Goal: Task Accomplishment & Management: Manage account settings

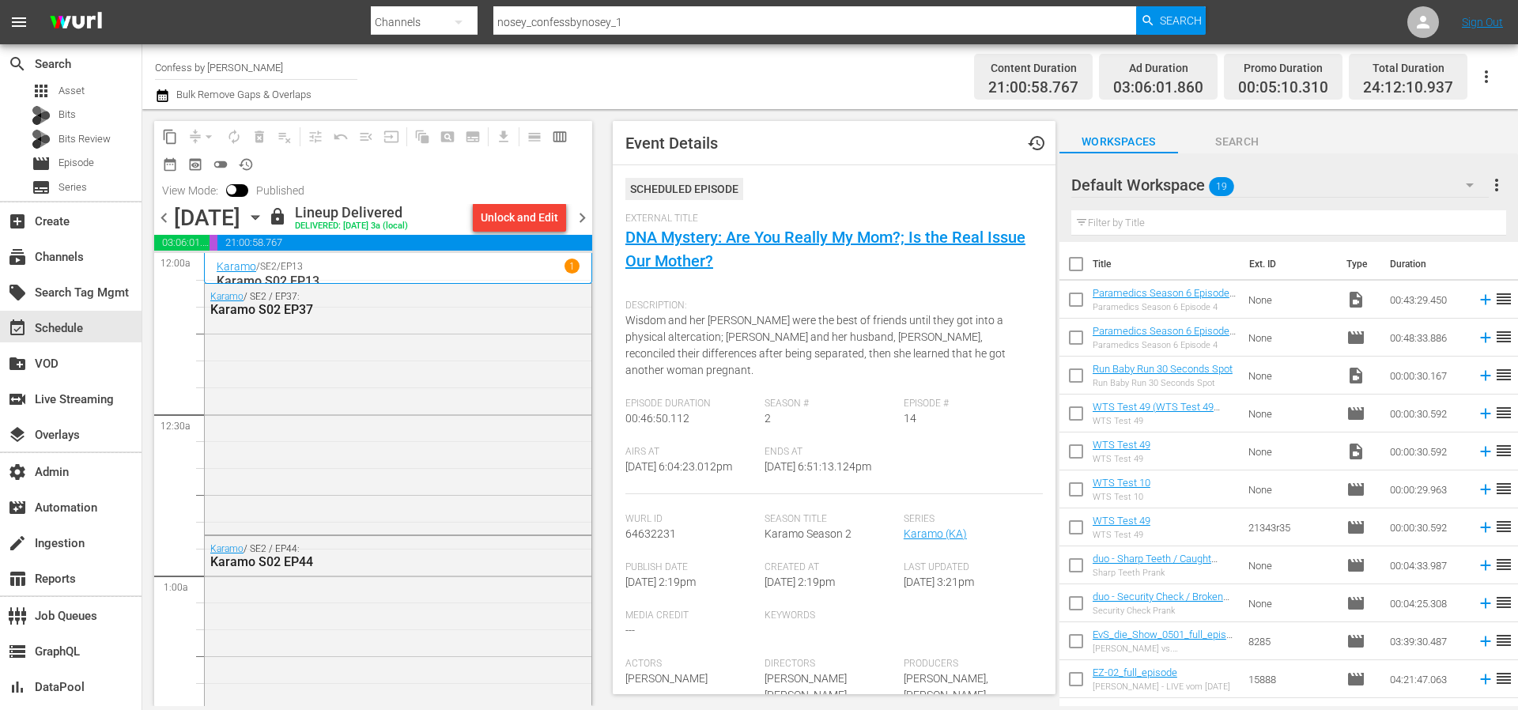
scroll to position [5747, 0]
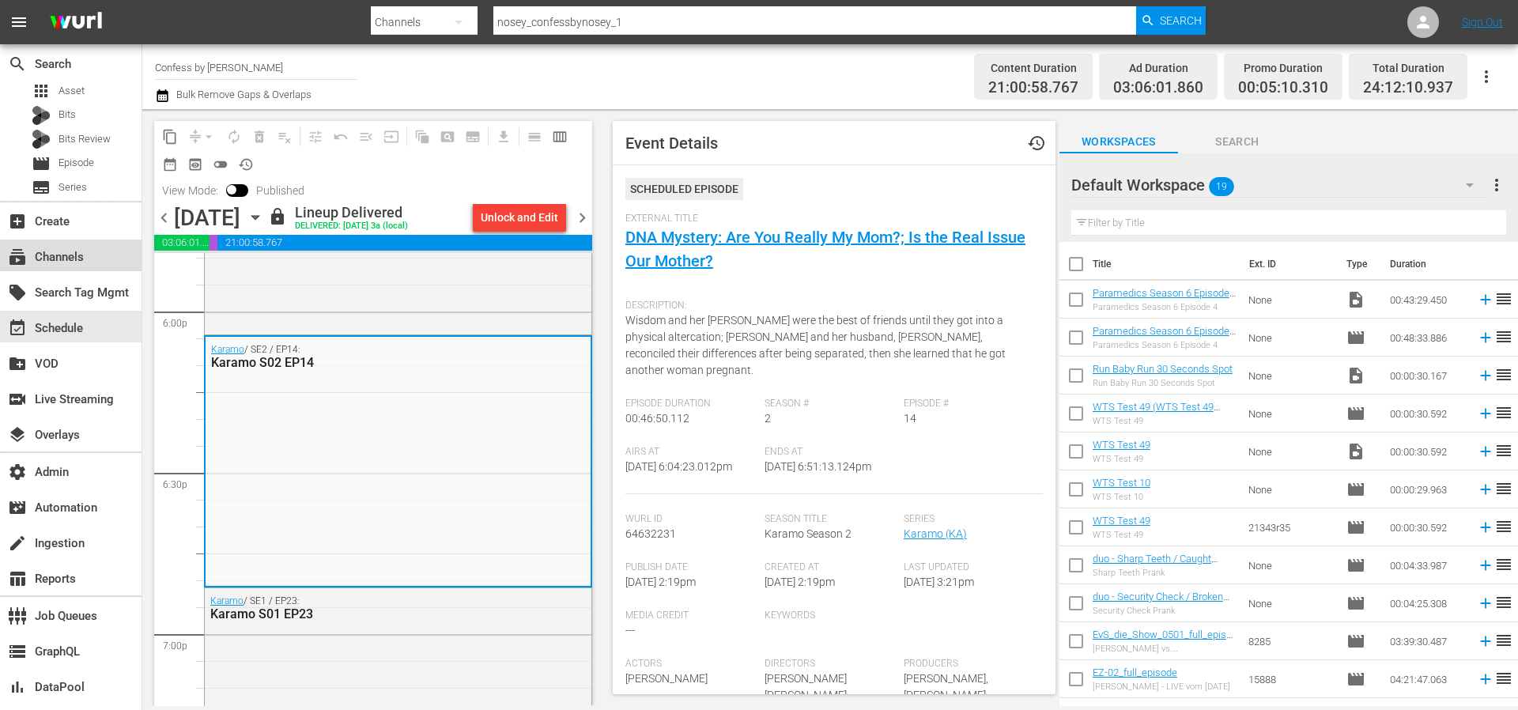
click at [58, 259] on div "subscriptions Channels" at bounding box center [44, 254] width 89 height 14
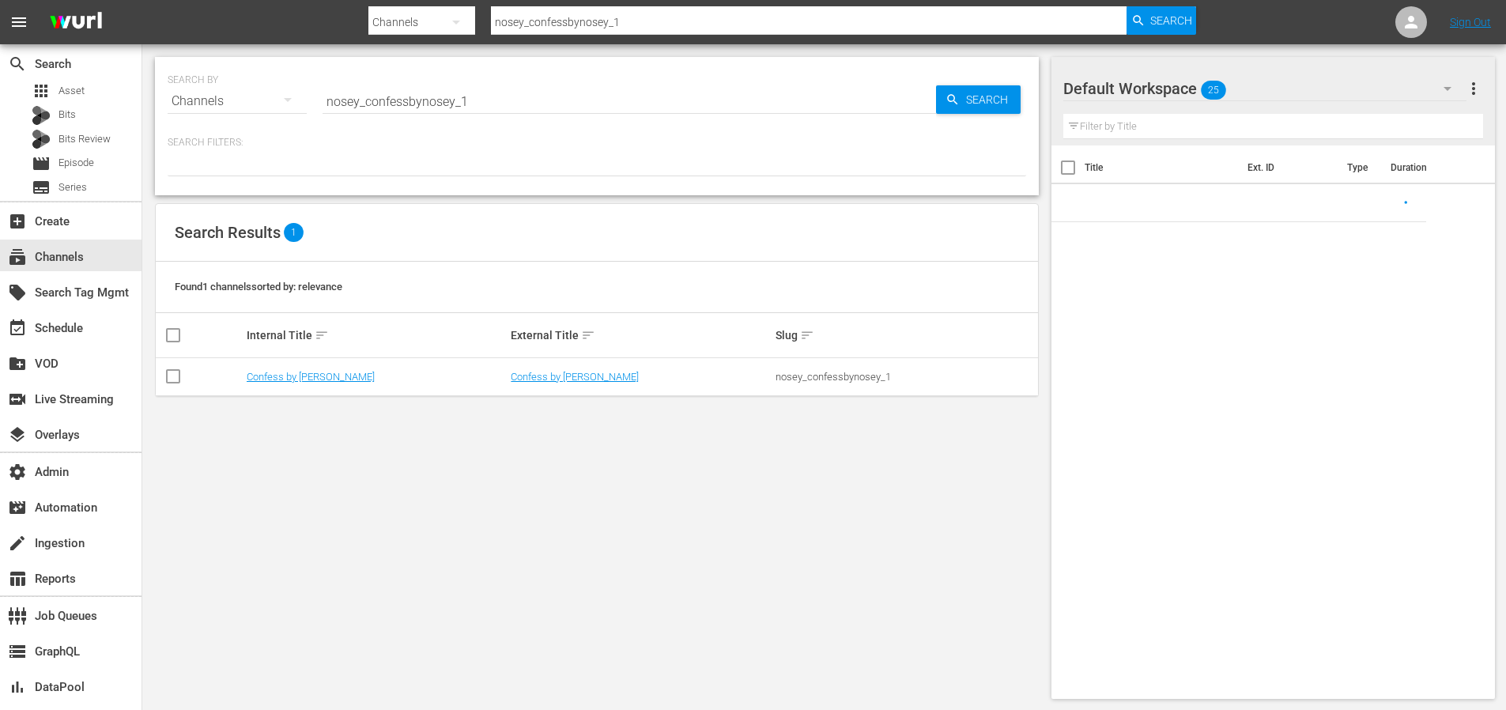
click at [390, 115] on input "nosey_confessbynosey_1" at bounding box center [629, 101] width 613 height 38
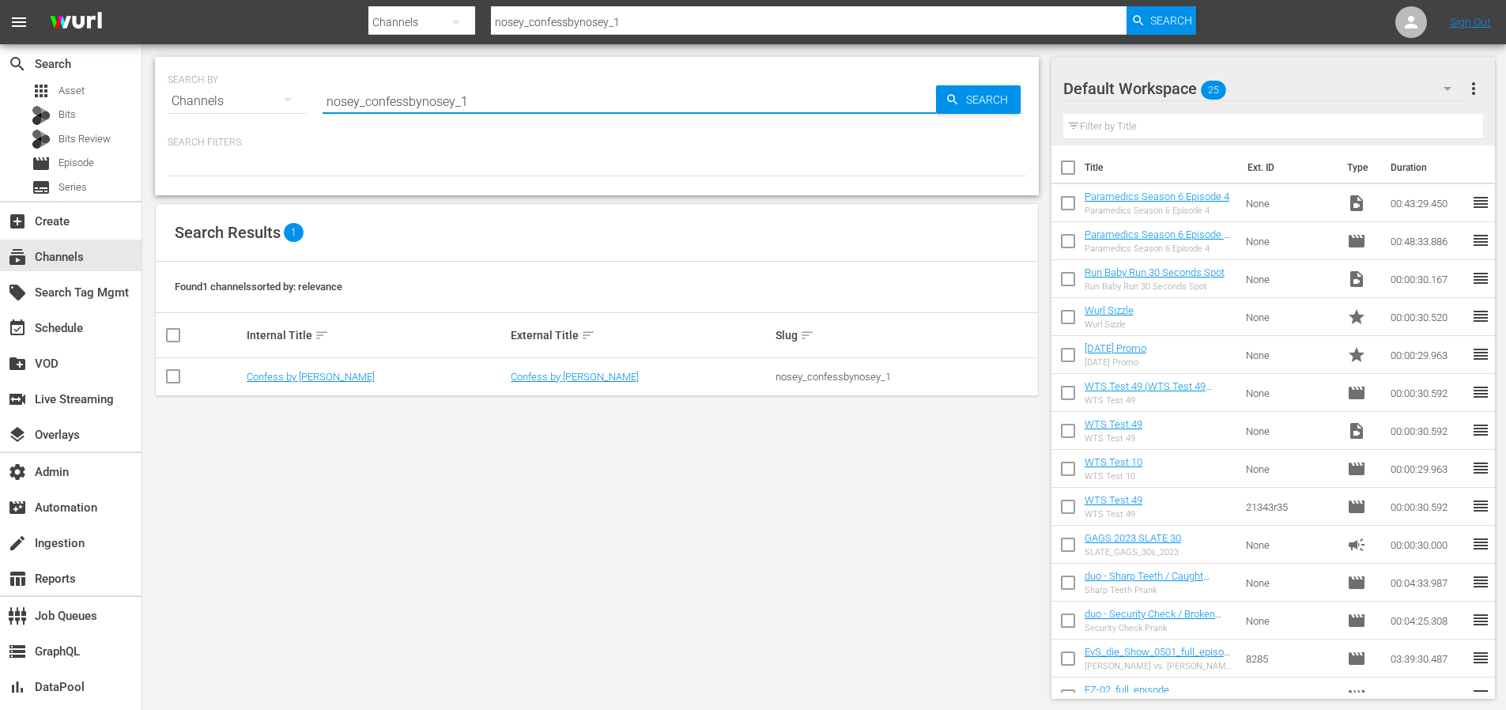
click at [393, 112] on div "Search ID, Title, Description, Keywords, or Category nosey_confessbynosey_1" at bounding box center [629, 101] width 613 height 38
click at [393, 120] on div at bounding box center [629, 120] width 613 height 0
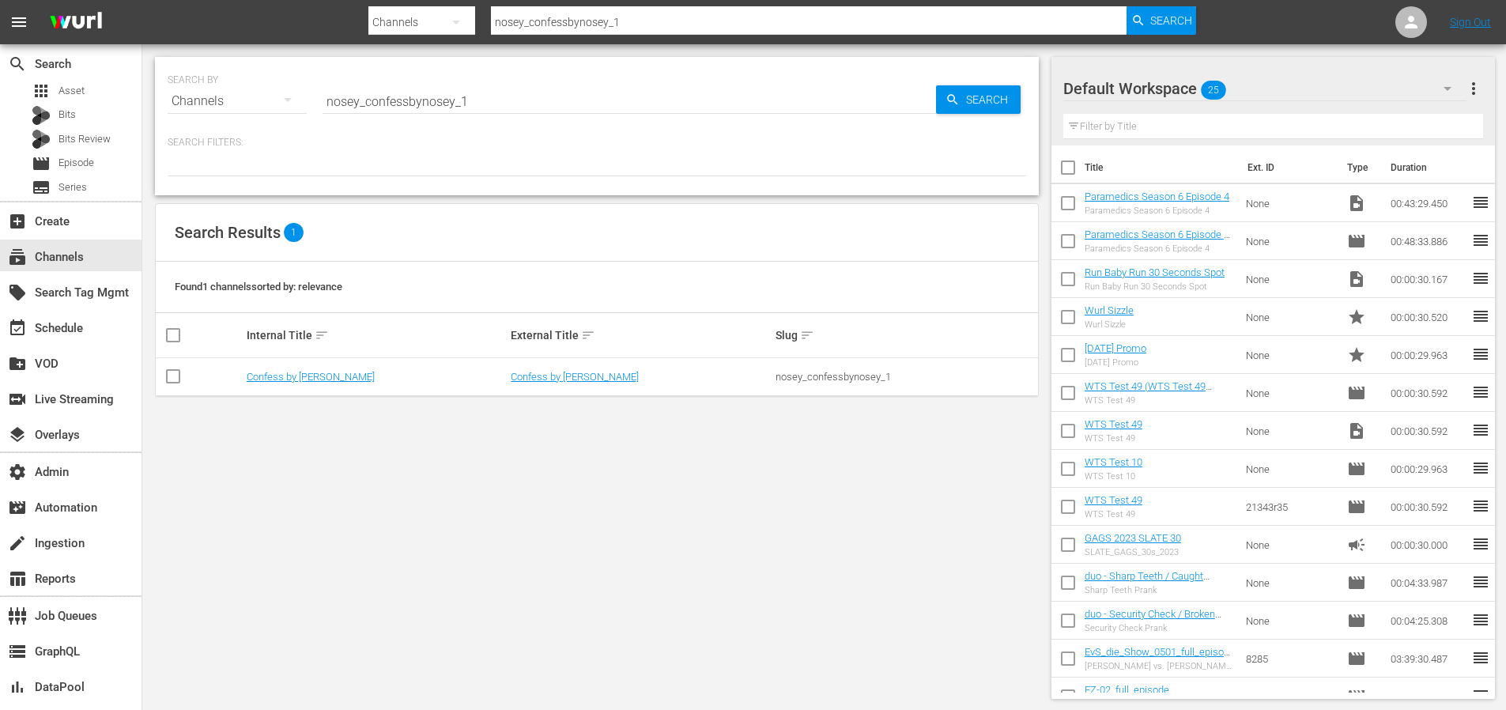
click at [402, 98] on input "nosey_confessbynosey_1" at bounding box center [629, 101] width 613 height 38
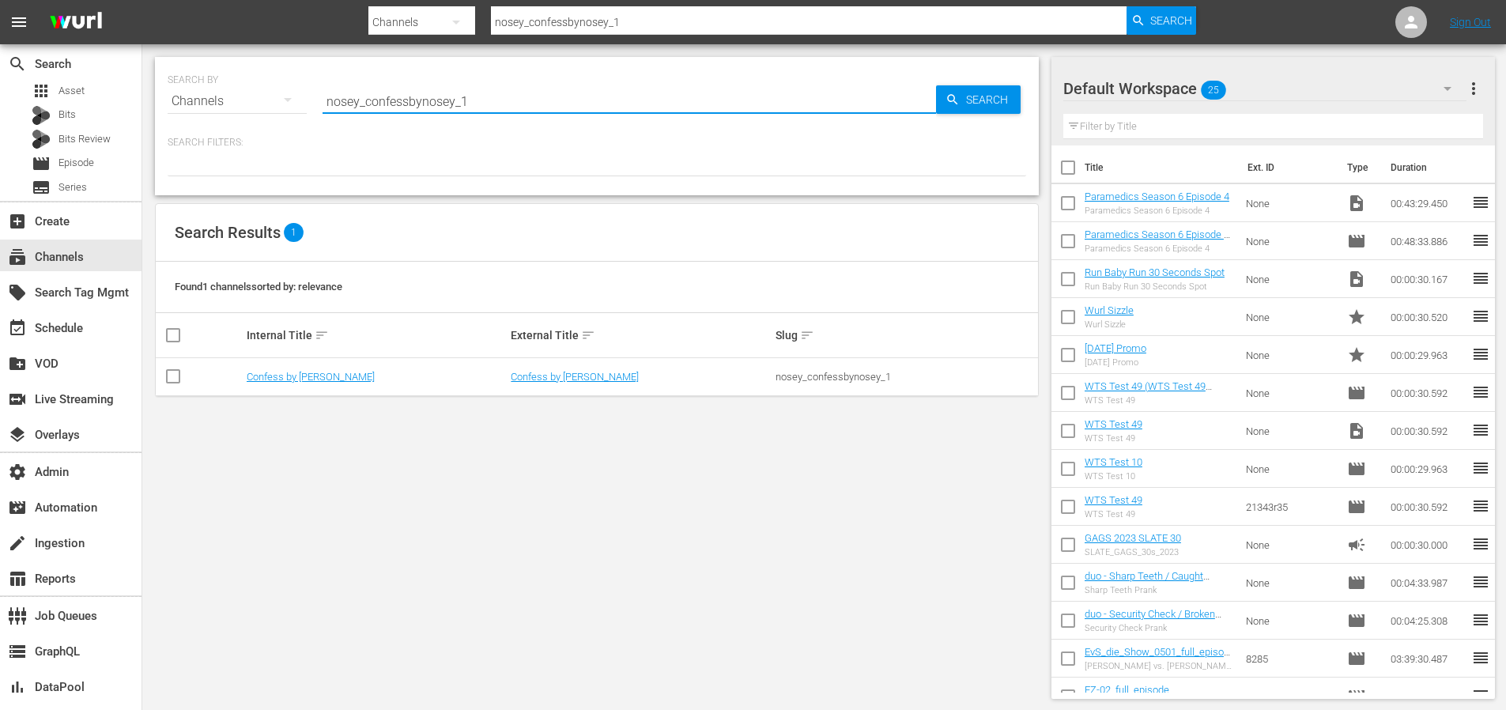
paste input "autentic_curiosity_now"
type input "autentic_curiosity_now_1"
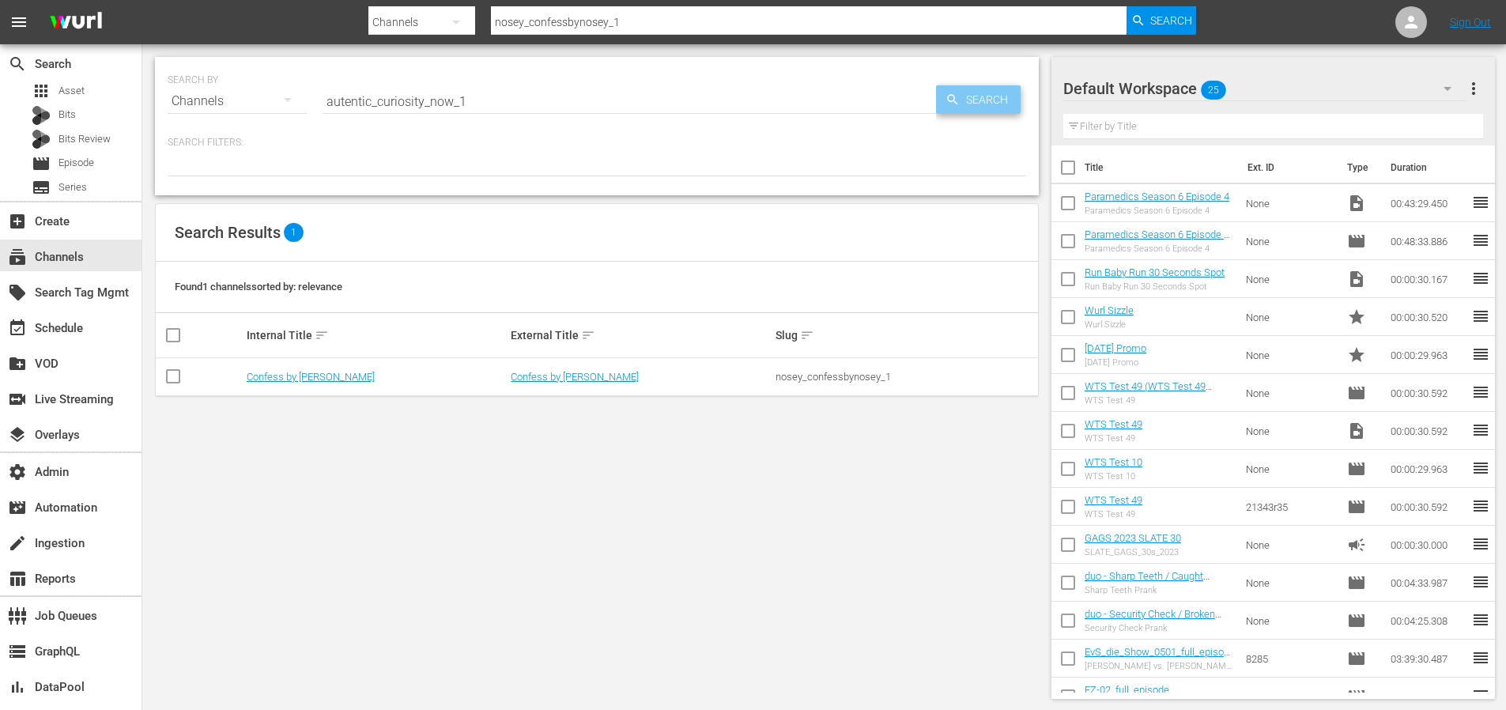
click at [998, 92] on span "Search" at bounding box center [990, 99] width 61 height 28
type input "autentic_curiosity_now_1"
click at [290, 375] on link "Curiosity Now" at bounding box center [278, 377] width 62 height 12
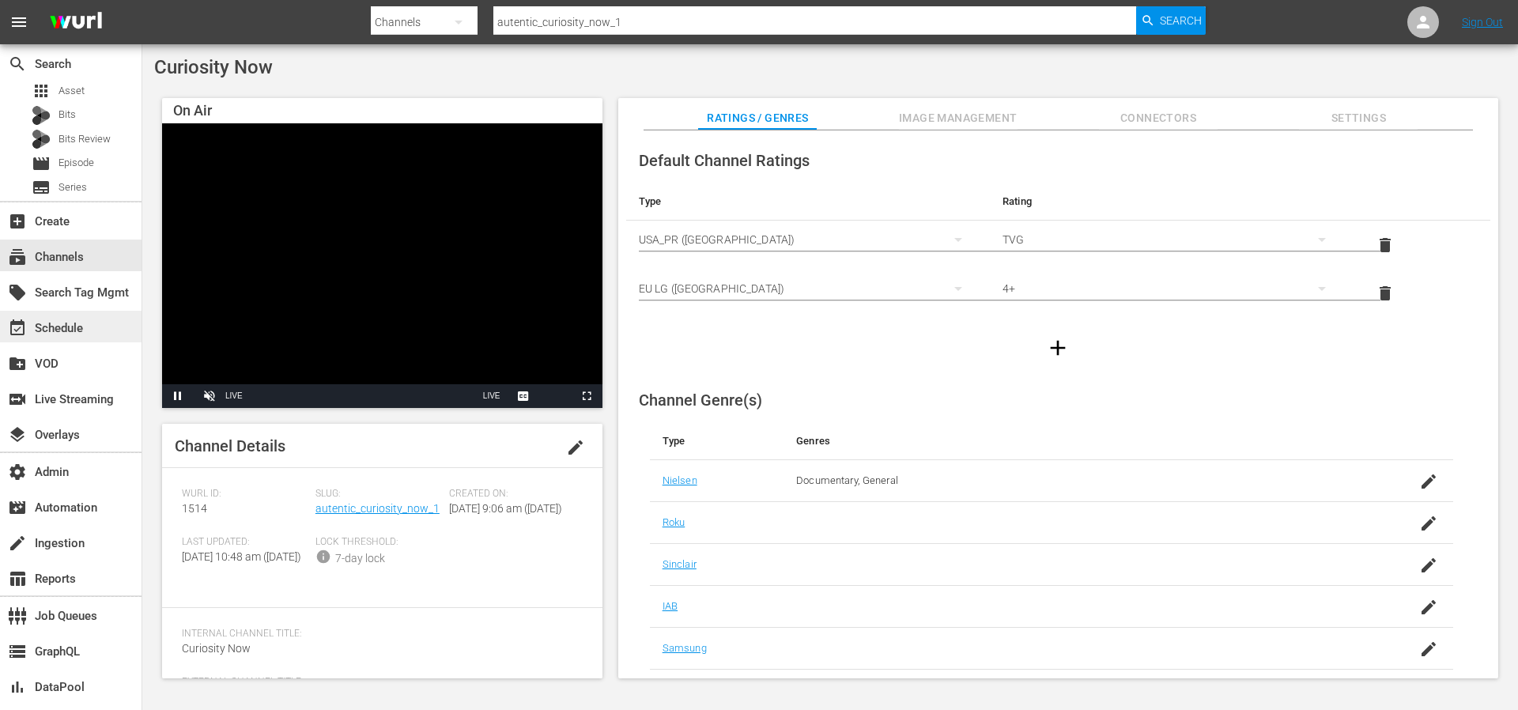
click at [77, 323] on div "event_available Schedule" at bounding box center [44, 326] width 89 height 14
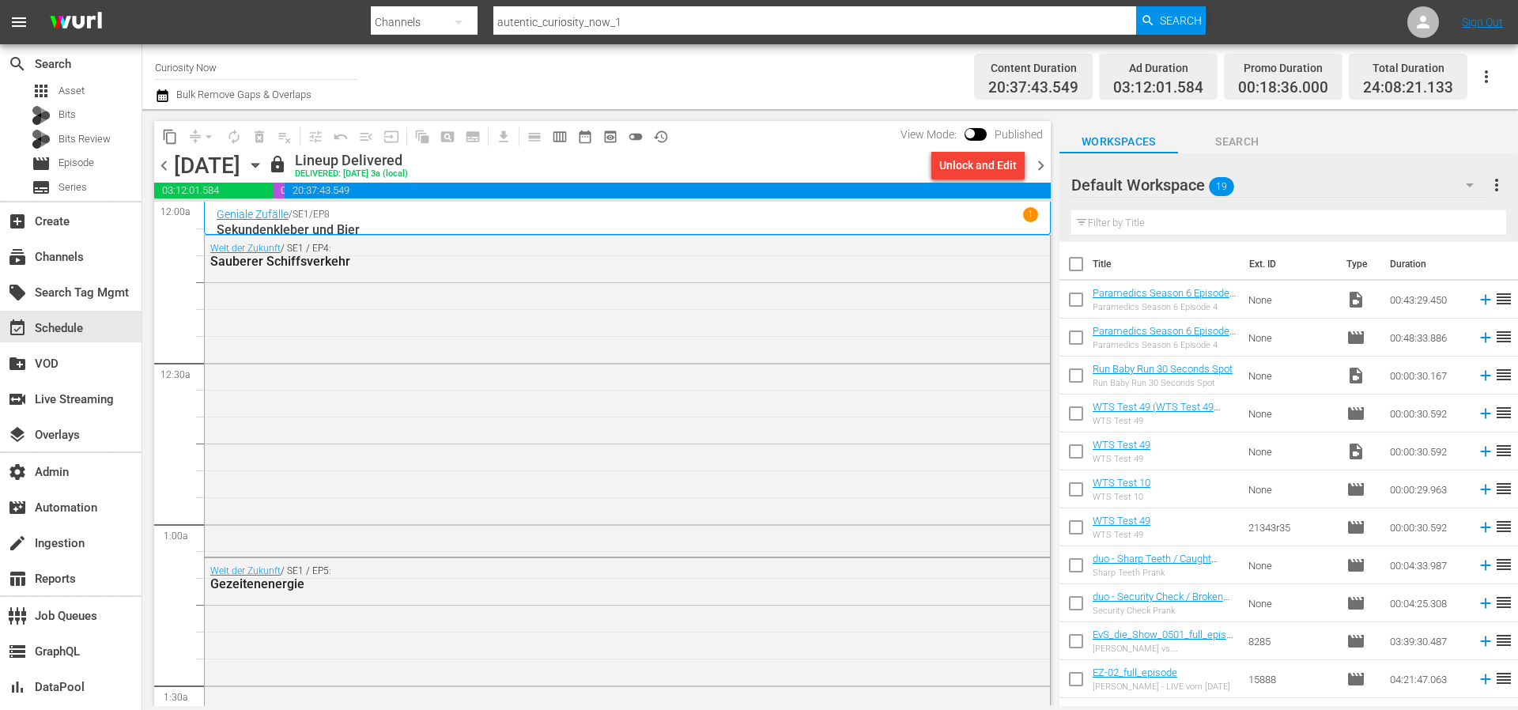
click at [1048, 165] on span "chevron_right" at bounding box center [1041, 166] width 20 height 20
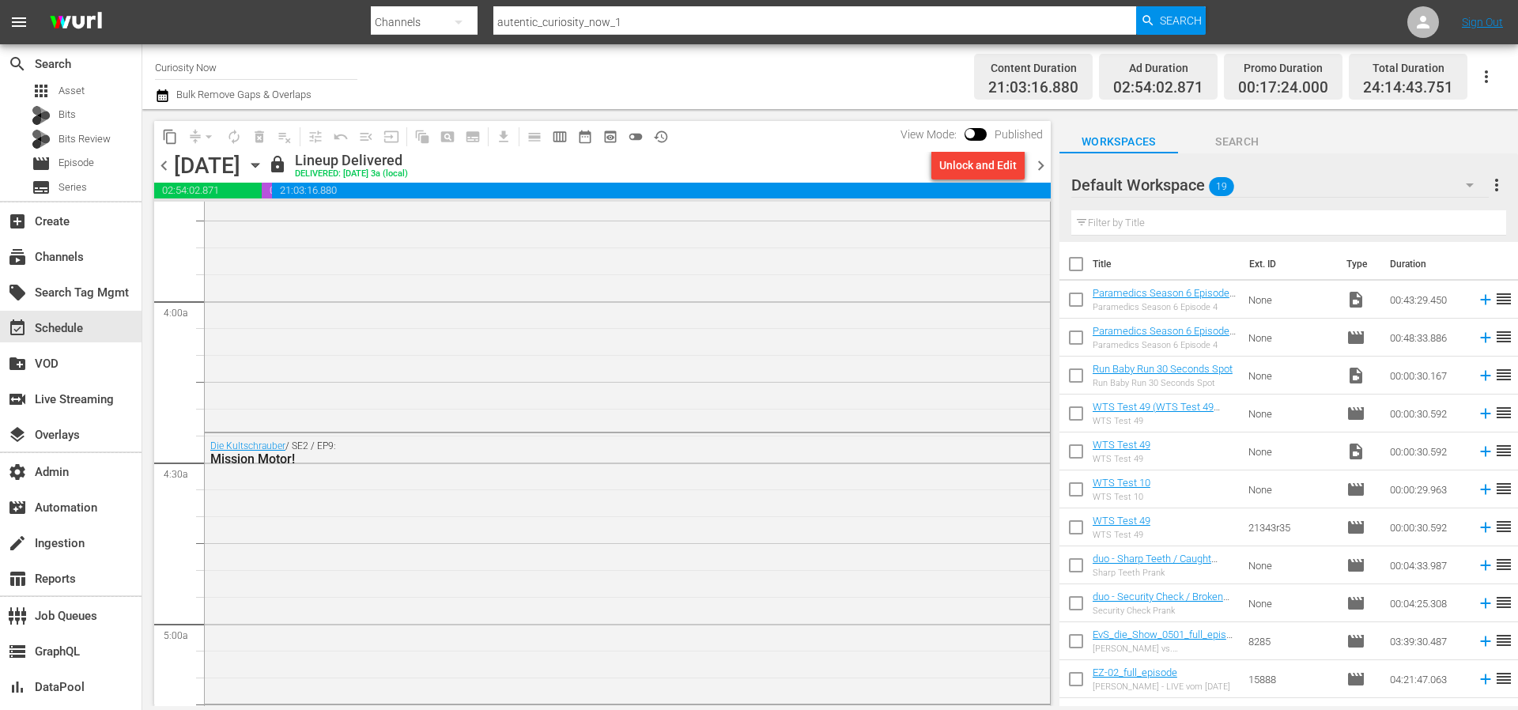
scroll to position [1202, 0]
click at [227, 391] on div "Die Kultschrauber / SE2 / EP8: Ohne Hub kein Schub!" at bounding box center [627, 285] width 845 height 262
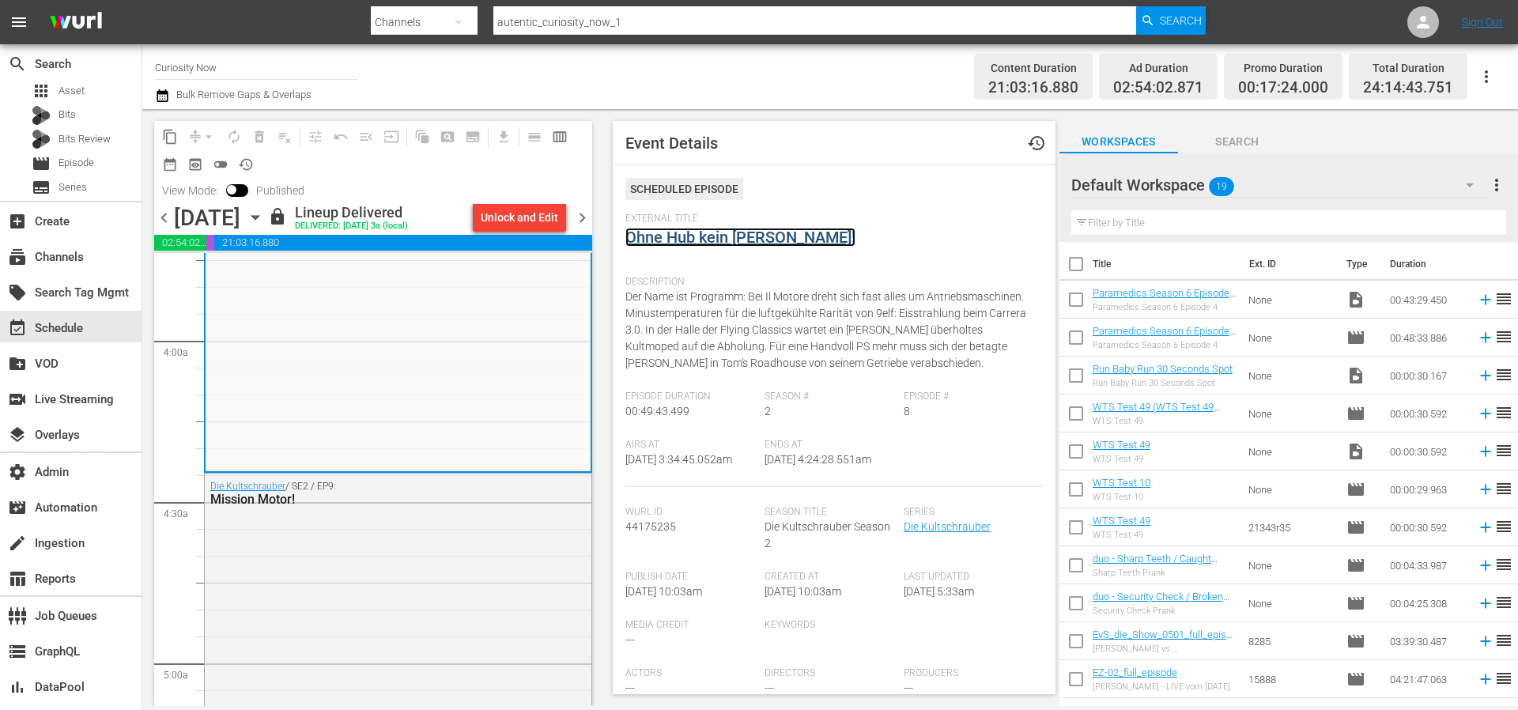
click at [639, 243] on link "Ohne Hub kein Schub!" at bounding box center [740, 237] width 230 height 19
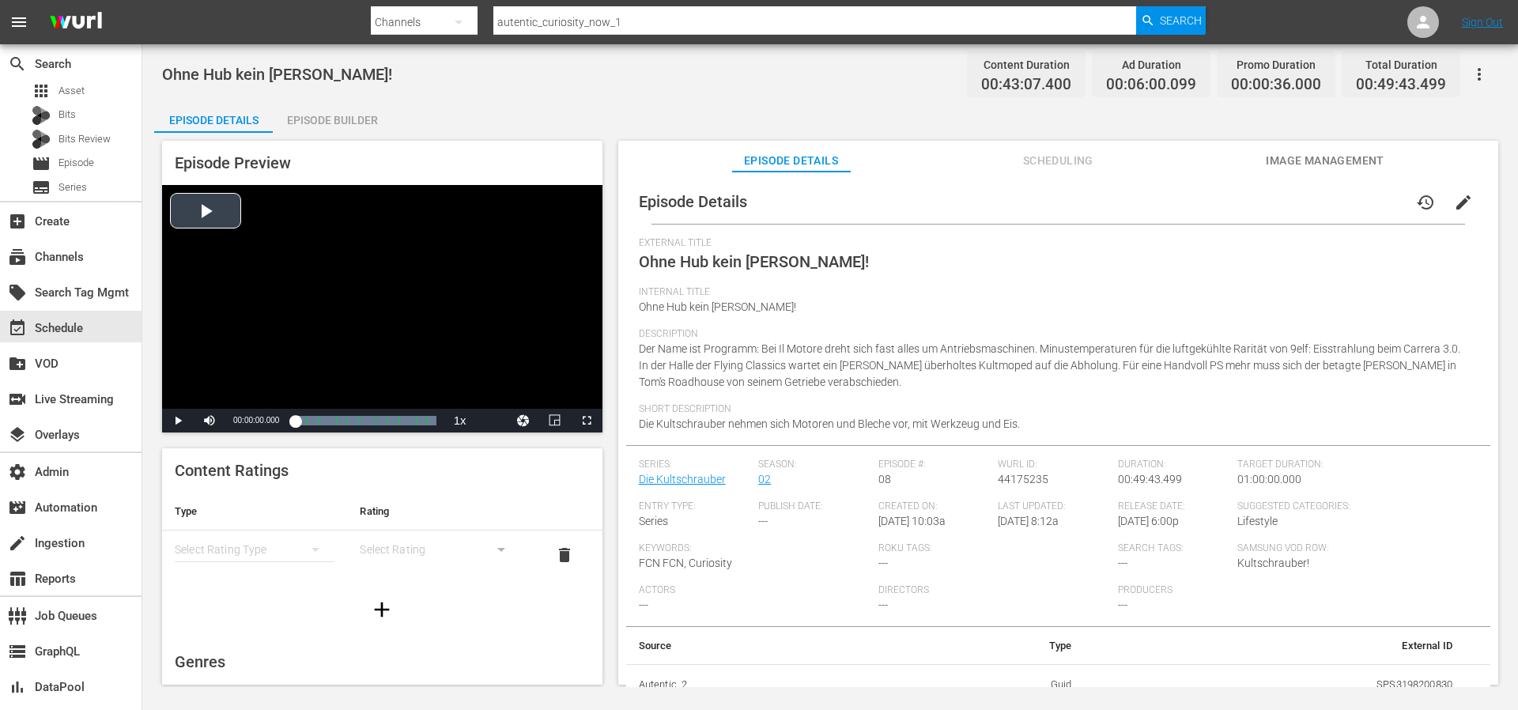
click at [192, 235] on div "Video Player" at bounding box center [382, 297] width 440 height 224
click at [247, 421] on div "Volume Level" at bounding box center [238, 421] width 21 height 2
click at [587, 421] on span "Video Player" at bounding box center [587, 421] width 0 height 0
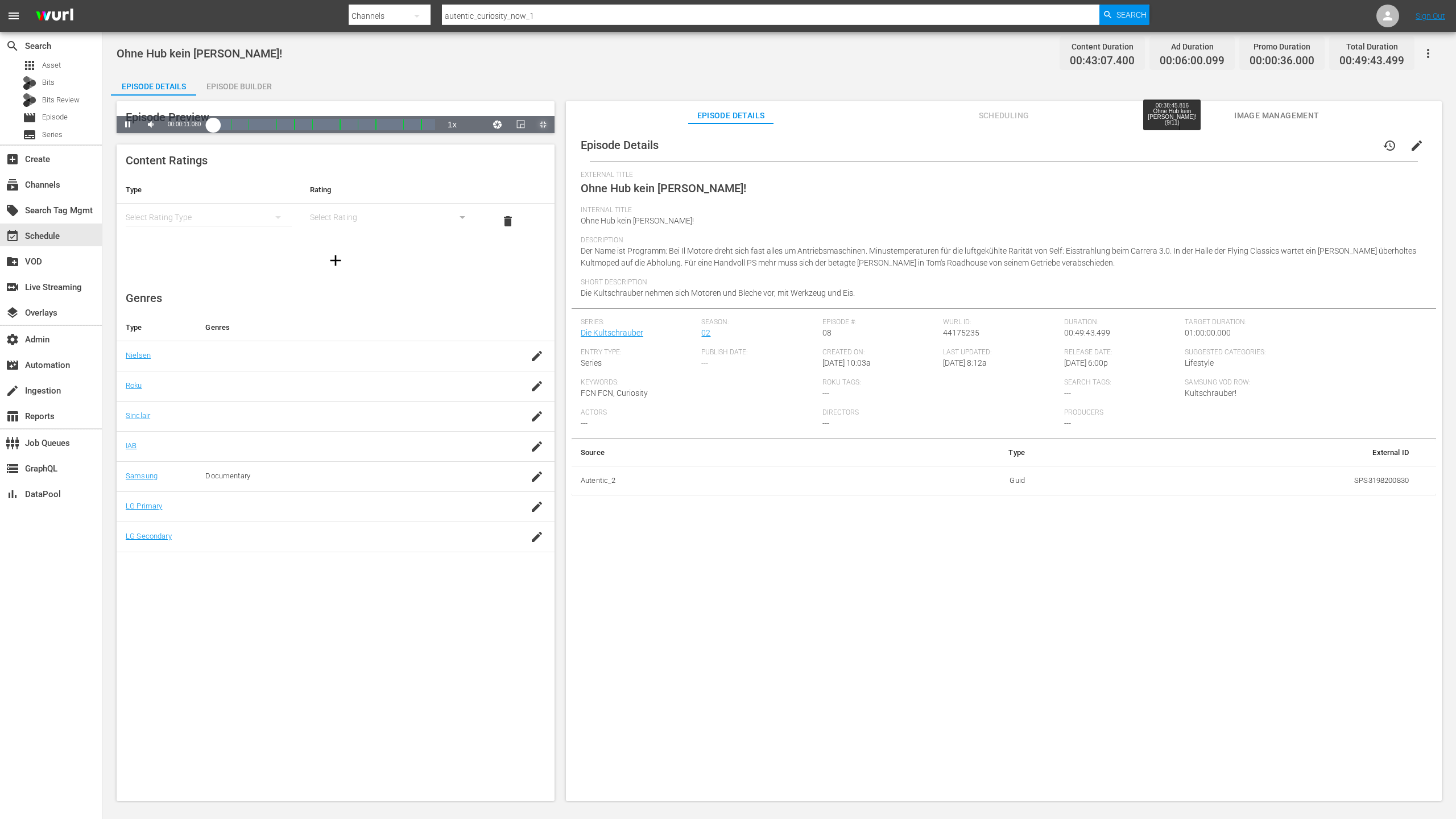
click at [1091, 130] on div "00:38:45.816 Ohne Hub kein Schub! (9/11)" at bounding box center [1179, 125] width 1 height 12
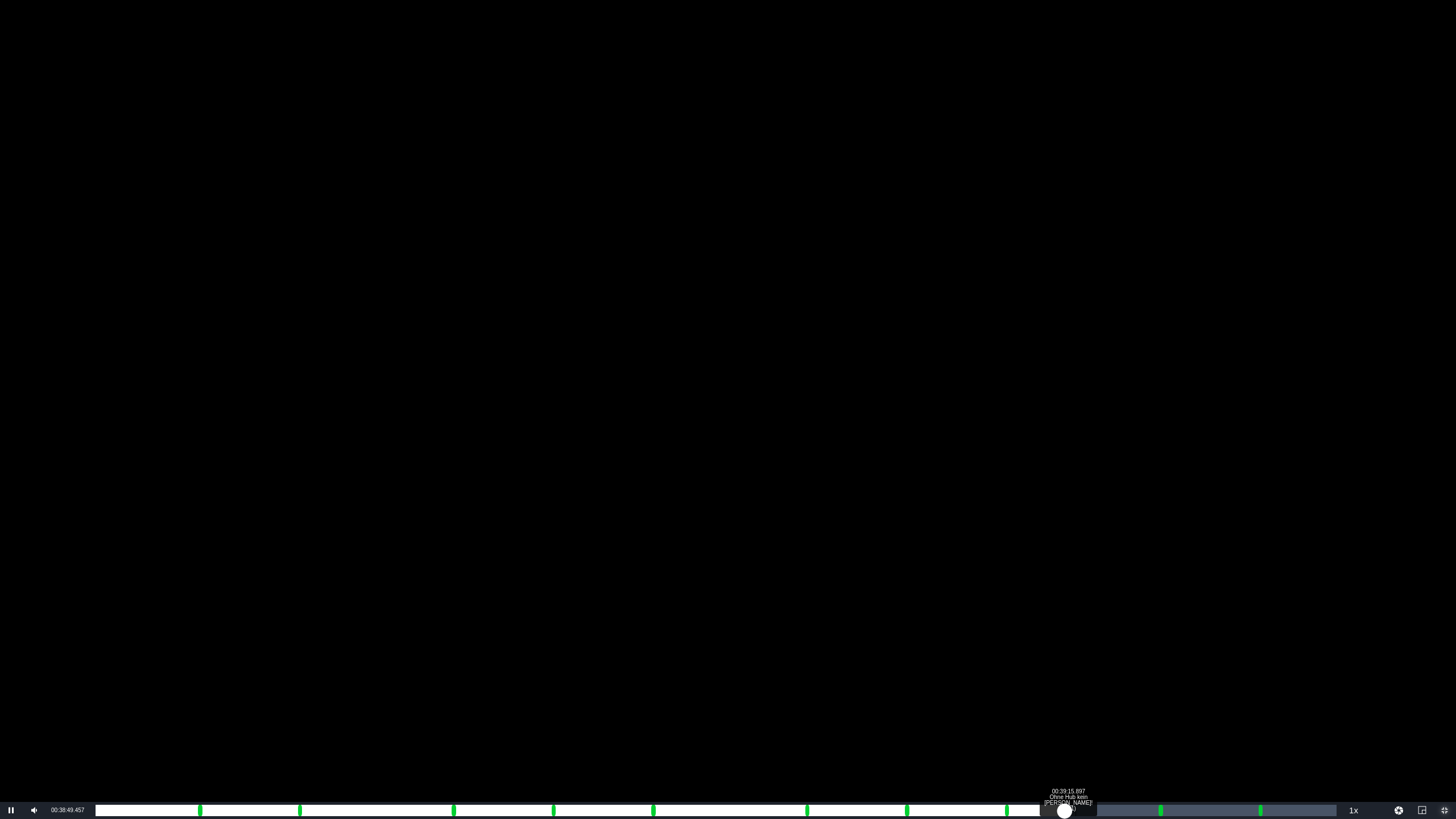
click at [1075, 510] on div "Loaded : 76.13% 00:39:15.897 Ohne Hub kein Schub! (9/11) 00:32:13.545" at bounding box center [716, 810] width 1241 height 12
click at [1091, 510] on div "Loaded : 76.37% 00:39:55.550 Ohne Hub kein Schub! (9/11) 00:32:40.338" at bounding box center [716, 810] width 1241 height 12
click at [1091, 510] on div "Loaded : 78.69% 00:40:40.671 Ohne Hub kein Schub! (9/11) 00:33:28.033" at bounding box center [716, 810] width 1241 height 12
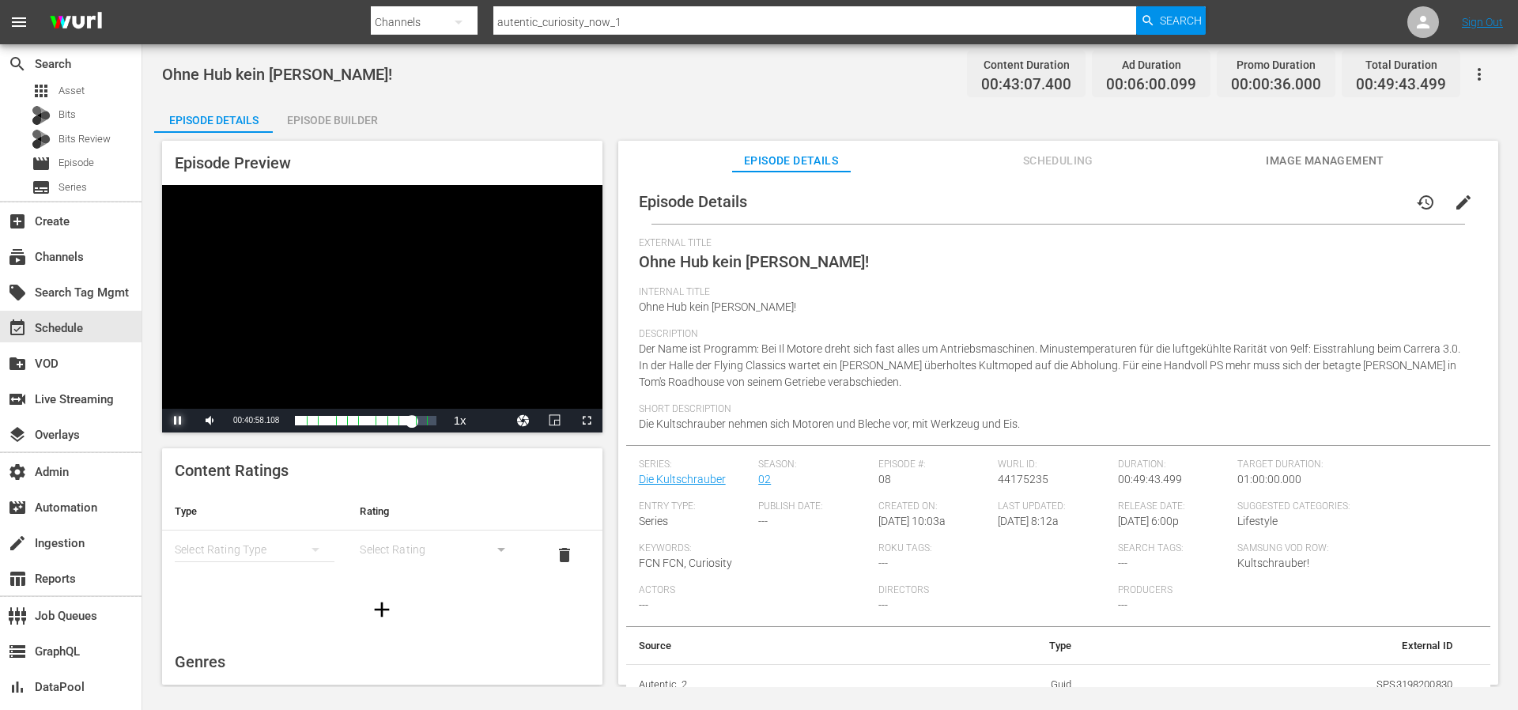
click at [178, 421] on span "Video Player" at bounding box center [178, 421] width 0 height 0
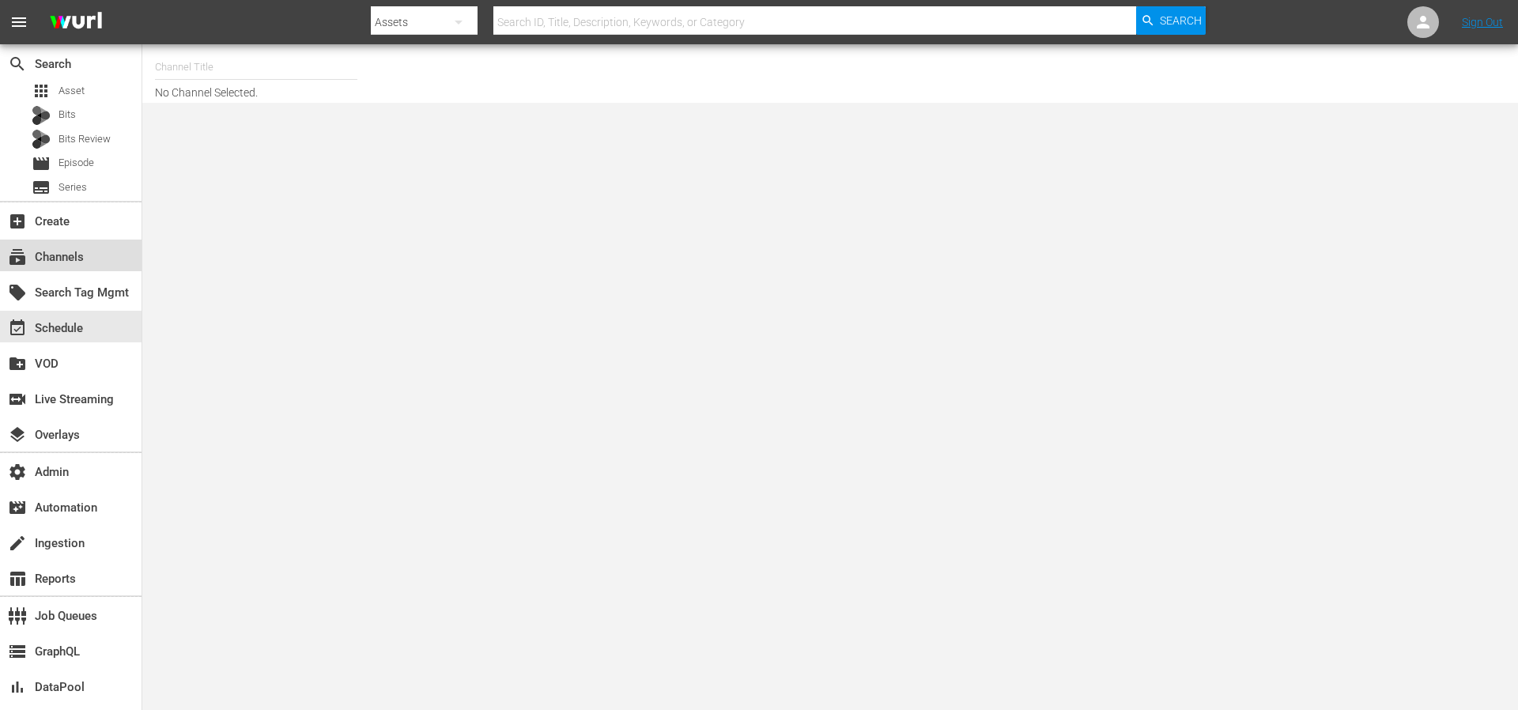
click at [83, 256] on div "subscriptions Channels" at bounding box center [44, 254] width 89 height 14
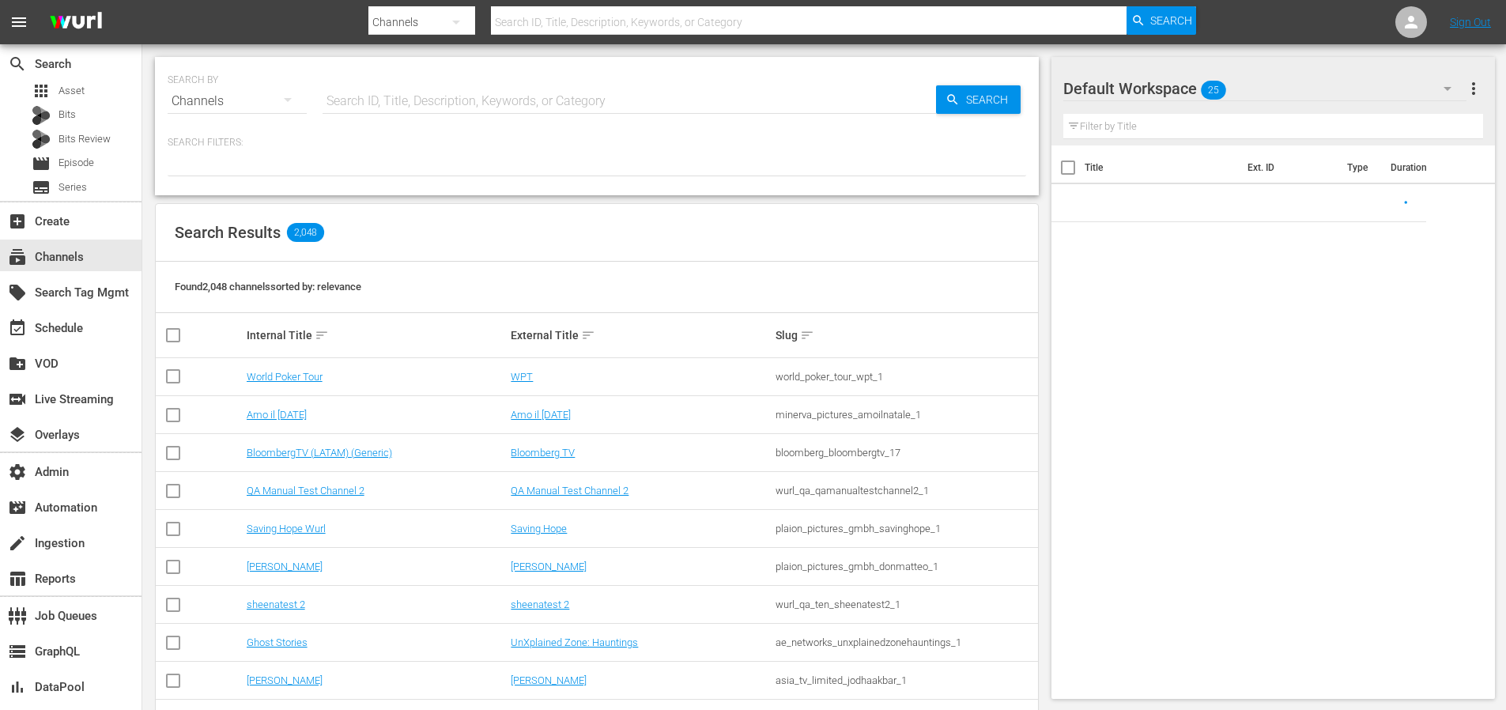
click at [442, 85] on input "text" at bounding box center [629, 101] width 613 height 38
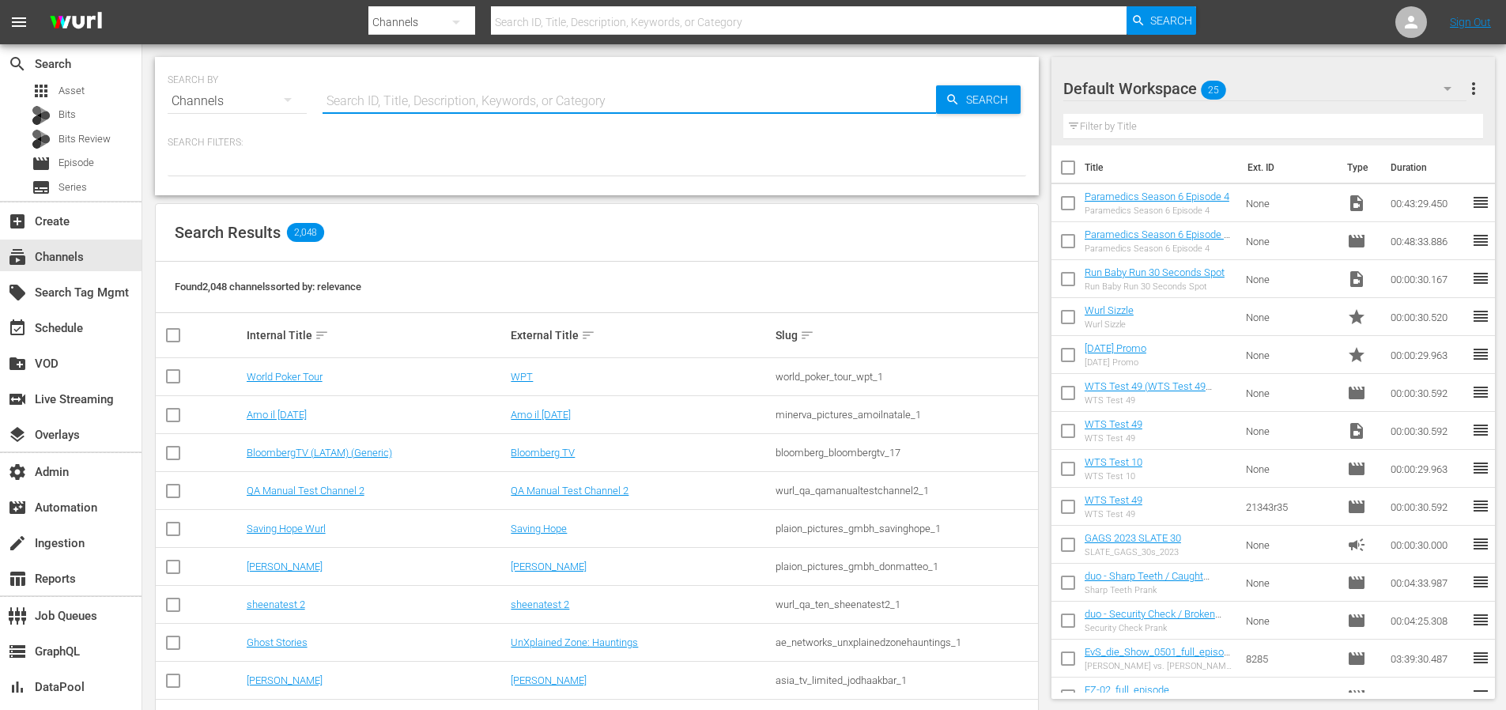
paste input "langleyproductions_jail_1"
click at [904, 93] on input "langleyproductions_jail_1" at bounding box center [629, 101] width 613 height 38
type input "langleyproductions_jail_1"
click at [943, 92] on div "Search" at bounding box center [978, 99] width 85 height 28
type input "langleyproductions_jail_1"
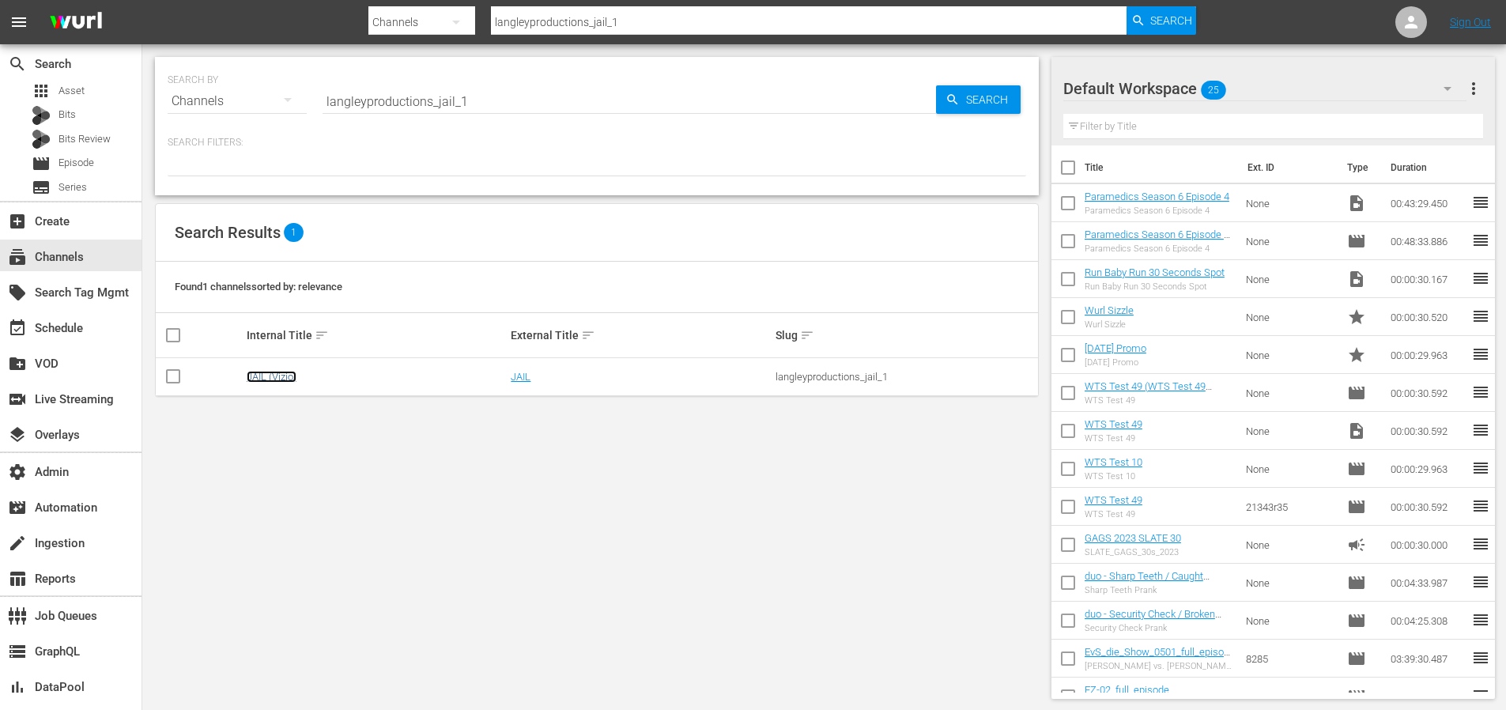
click at [281, 378] on link "JAIL (Vizio)" at bounding box center [272, 377] width 50 height 12
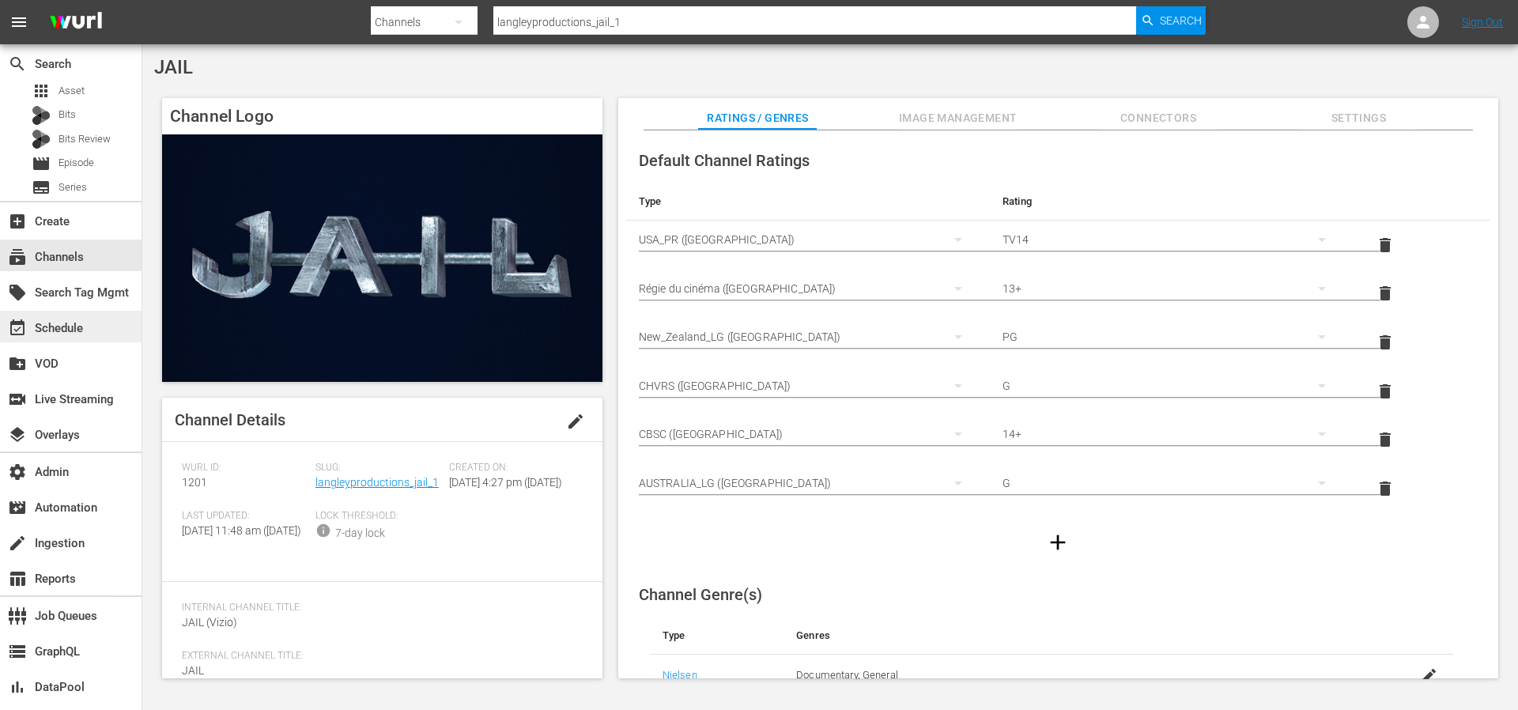
click at [101, 340] on div "event_available Schedule" at bounding box center [70, 327] width 141 height 32
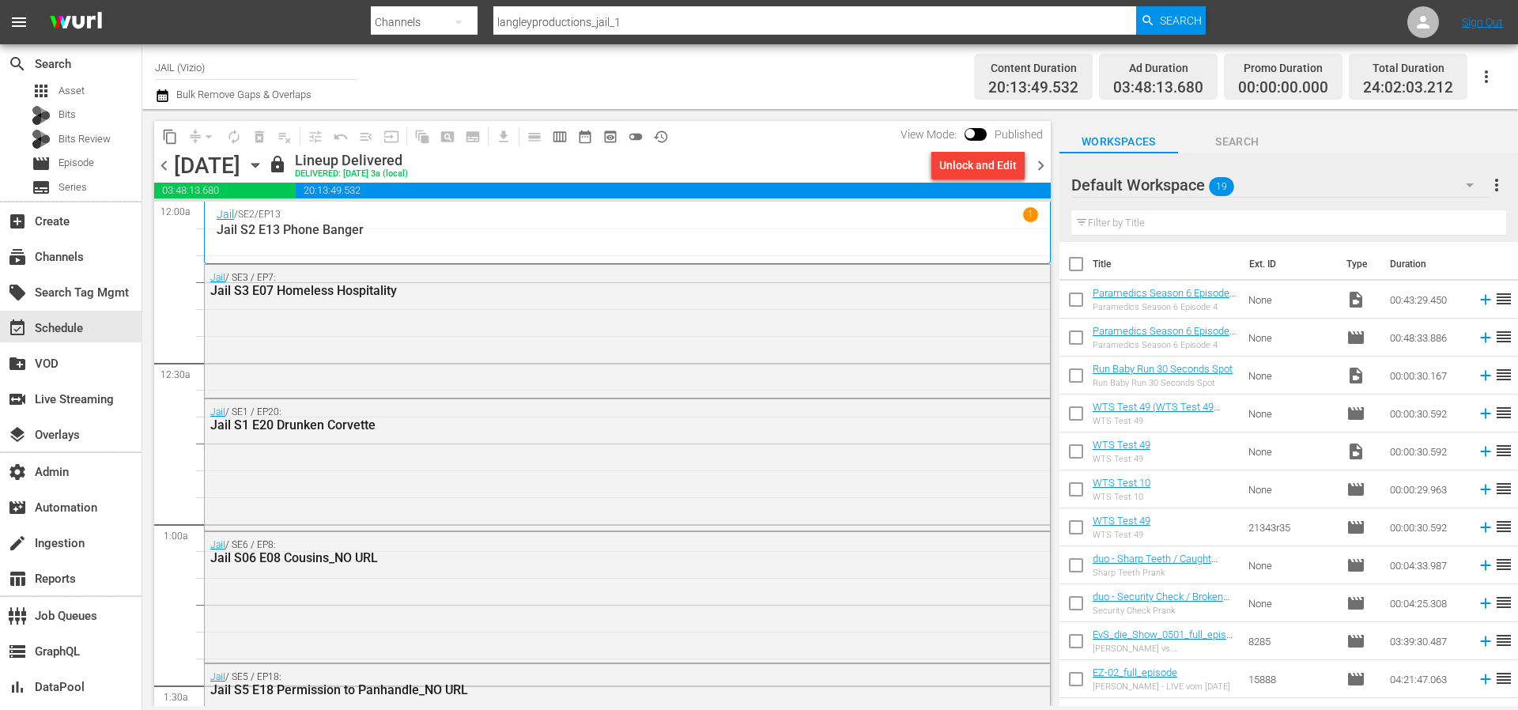
click at [1040, 168] on span "chevron_right" at bounding box center [1041, 166] width 20 height 20
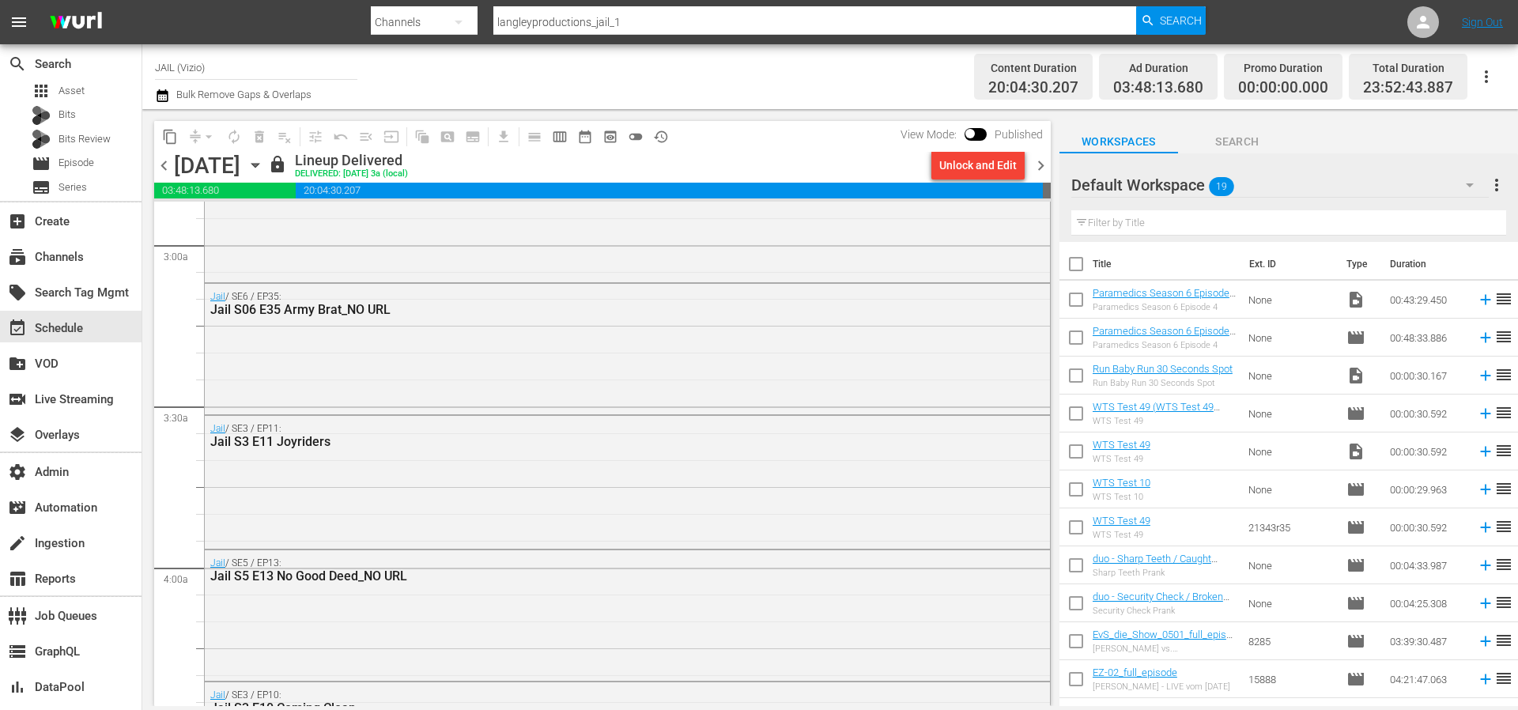
scroll to position [973, 0]
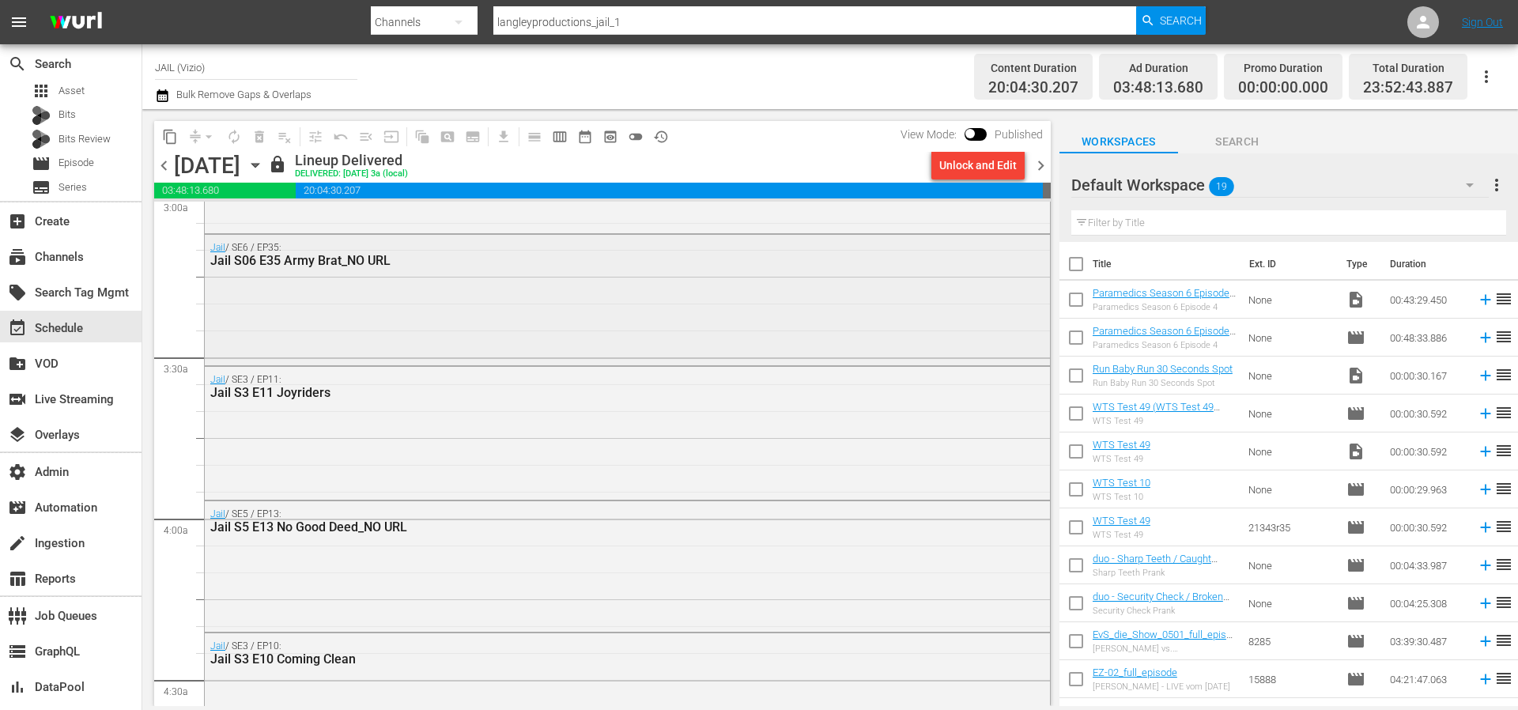
click at [624, 318] on div "Jail / SE6 / EP35: Jail S06 E35 Army Brat_NO URL" at bounding box center [627, 298] width 845 height 127
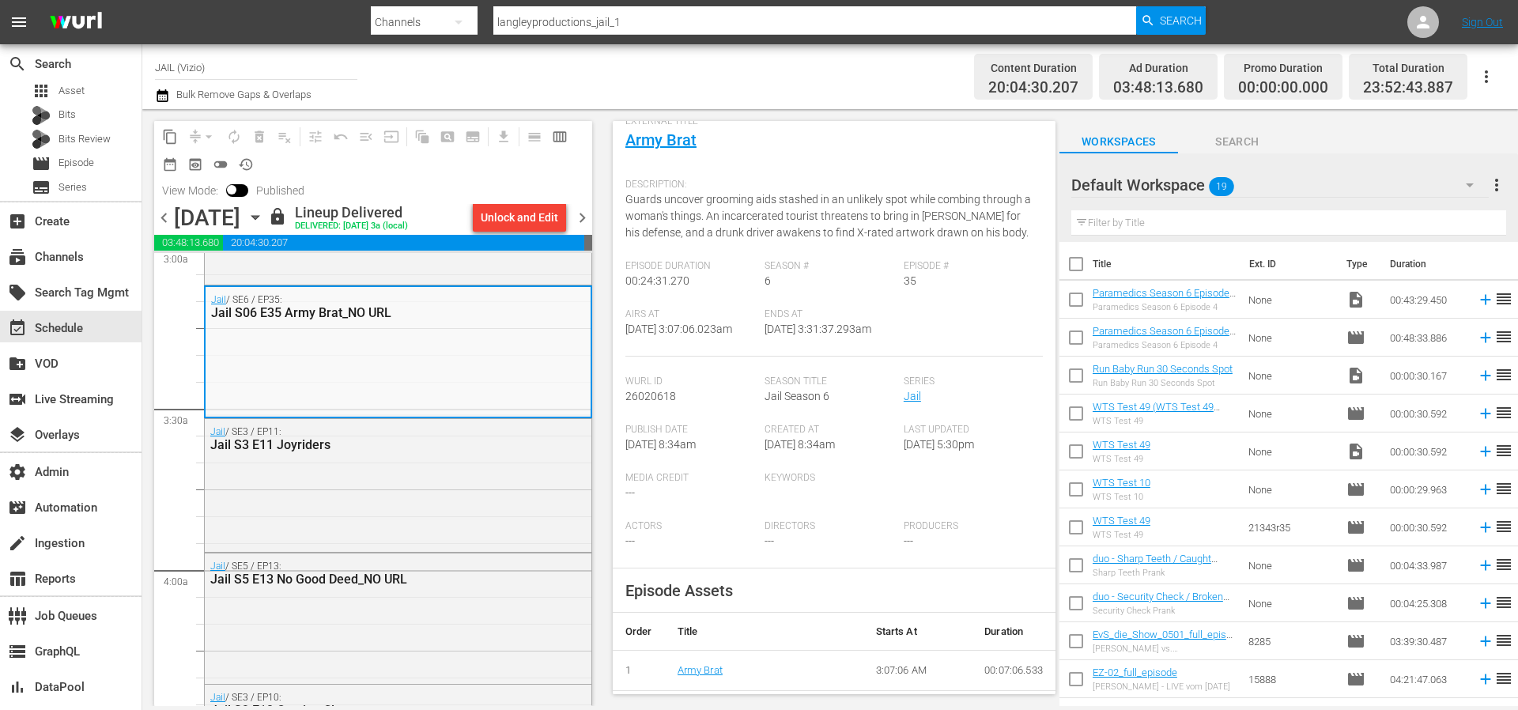
scroll to position [0, 0]
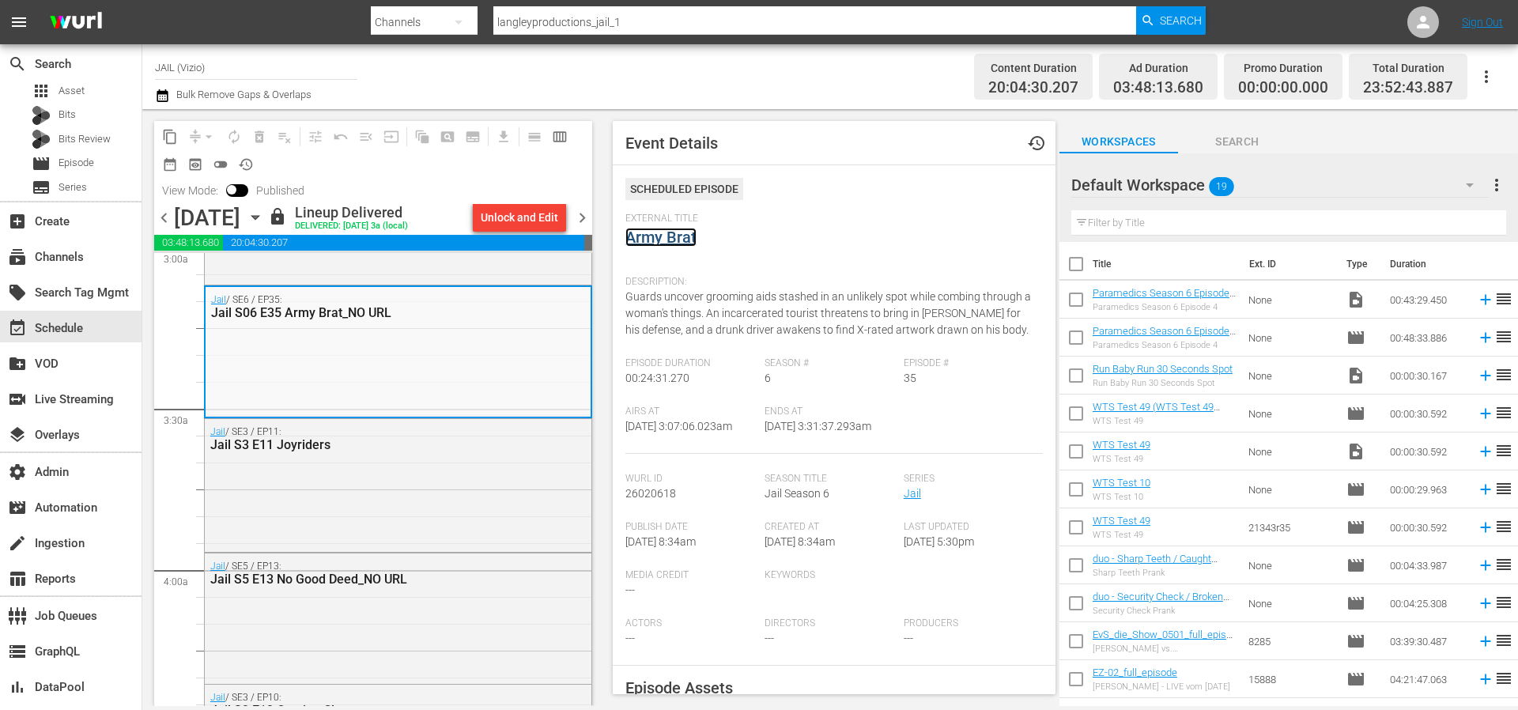
click at [673, 242] on link "Army Brat" at bounding box center [660, 237] width 71 height 19
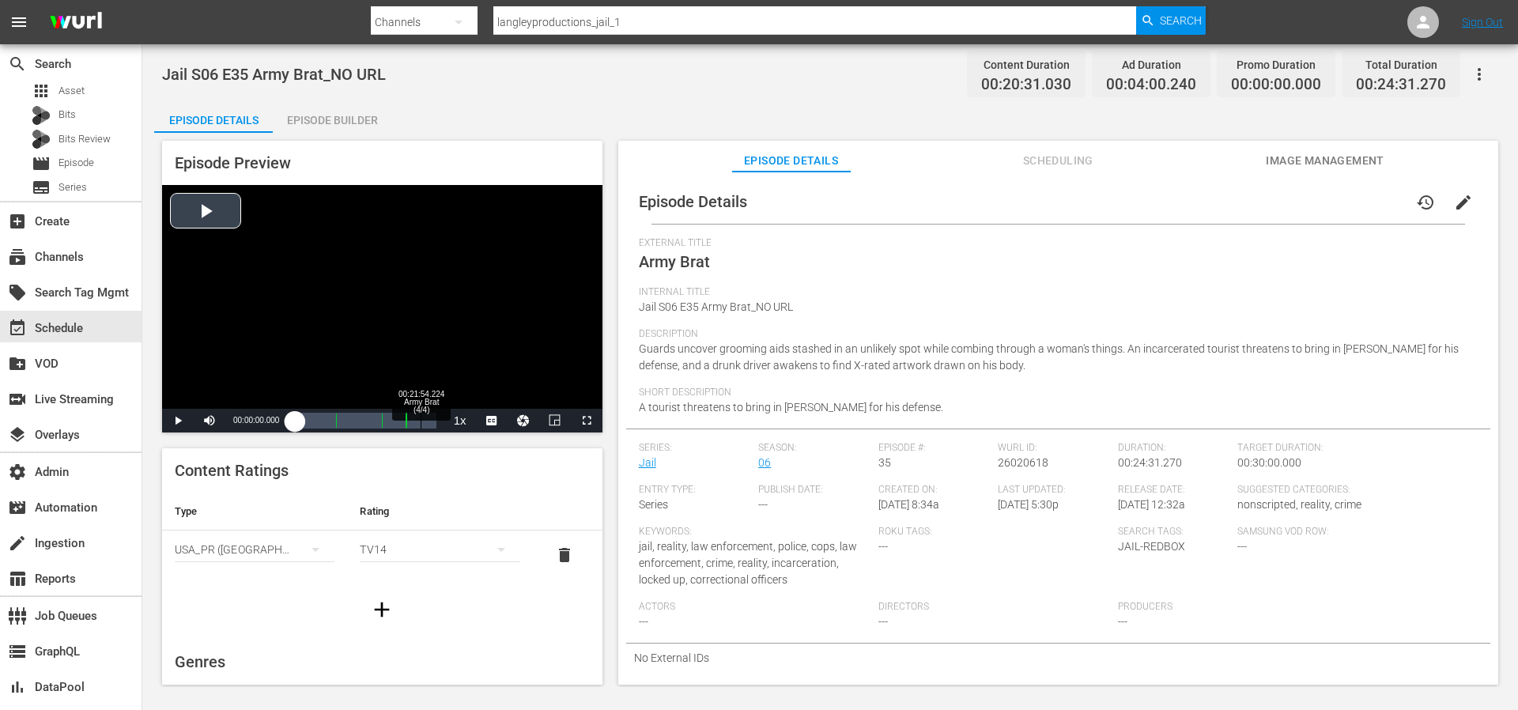
click at [421, 421] on div "Loaded : 0.48% 00:21:54.224 Army Brat (4/4) 00:00:00.000" at bounding box center [365, 421] width 141 height 16
click at [587, 421] on span "Video Player" at bounding box center [587, 421] width 0 height 0
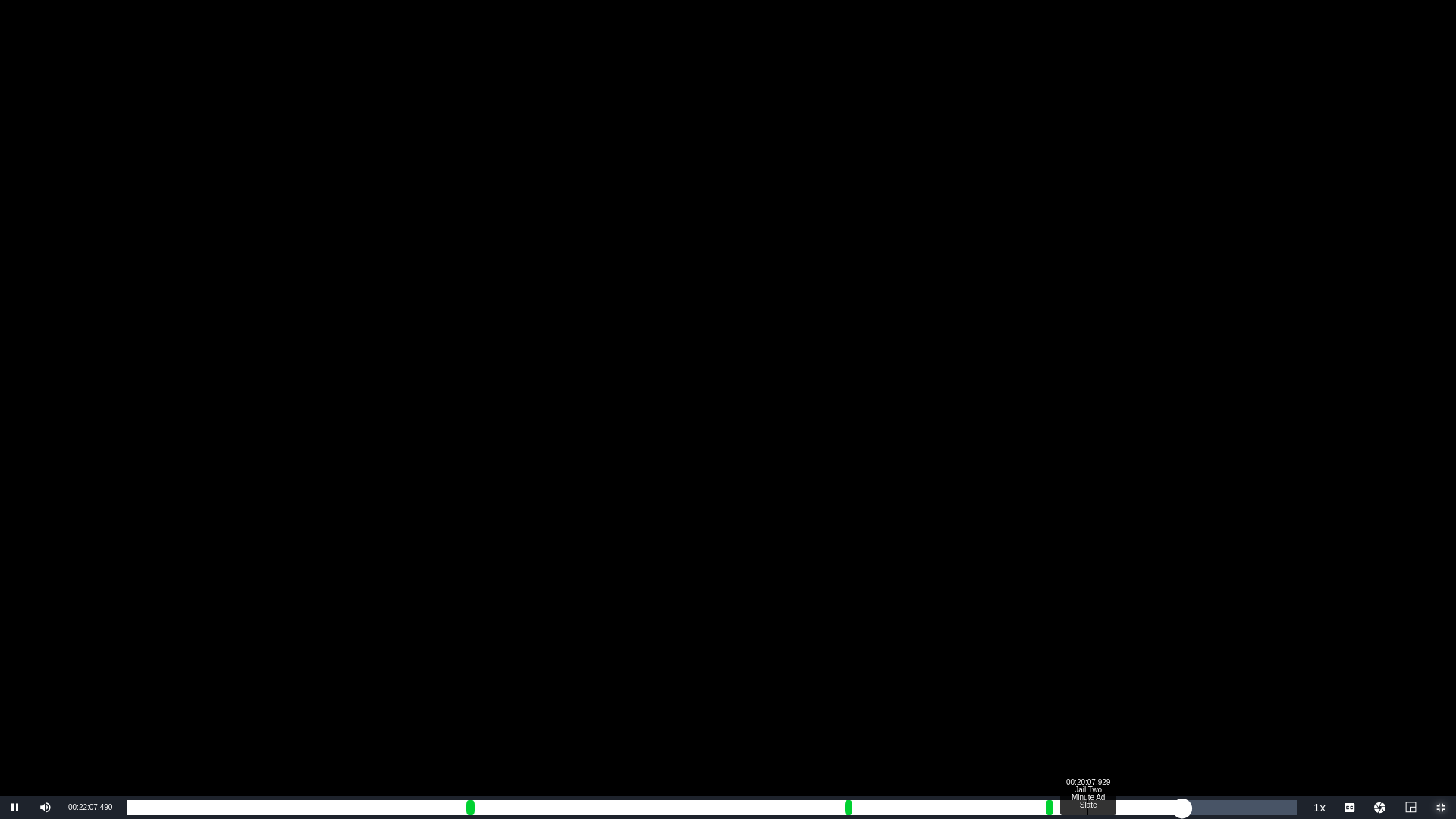
click at [1087, 680] on div "Loaded : 90.25% 00:20:07.929 Jail Two Minute Ad Slate 00:18:07.279" at bounding box center [712, 807] width 1169 height 15
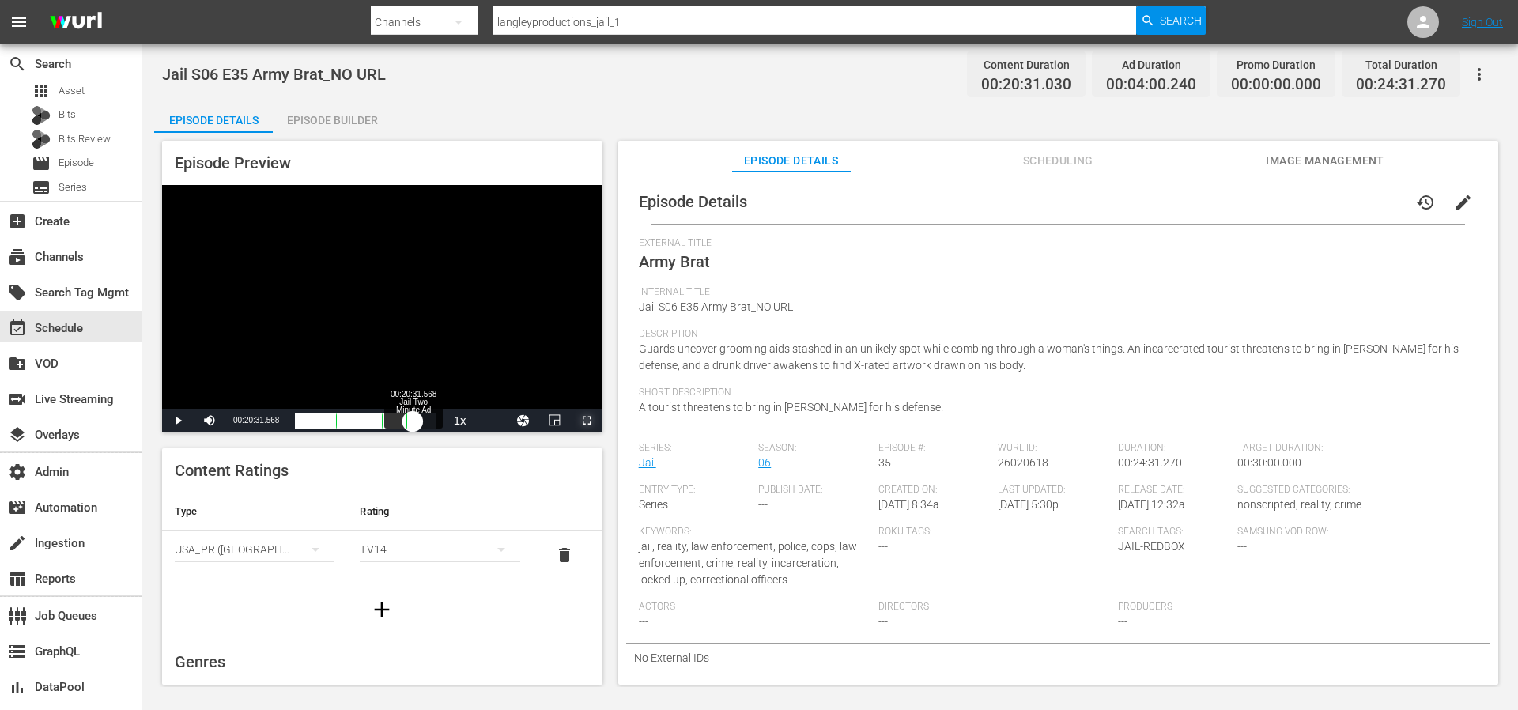
click at [413, 416] on div "00:01:02.721" at bounding box center [354, 421] width 118 height 16
click at [410, 417] on div "00:01:17.740" at bounding box center [354, 421] width 118 height 16
click at [409, 417] on div "00:00:52.874" at bounding box center [352, 421] width 115 height 16
click at [406, 417] on div "00:00:36.303" at bounding box center [352, 421] width 114 height 16
click at [406, 419] on div "00:00:11.644" at bounding box center [350, 421] width 111 height 16
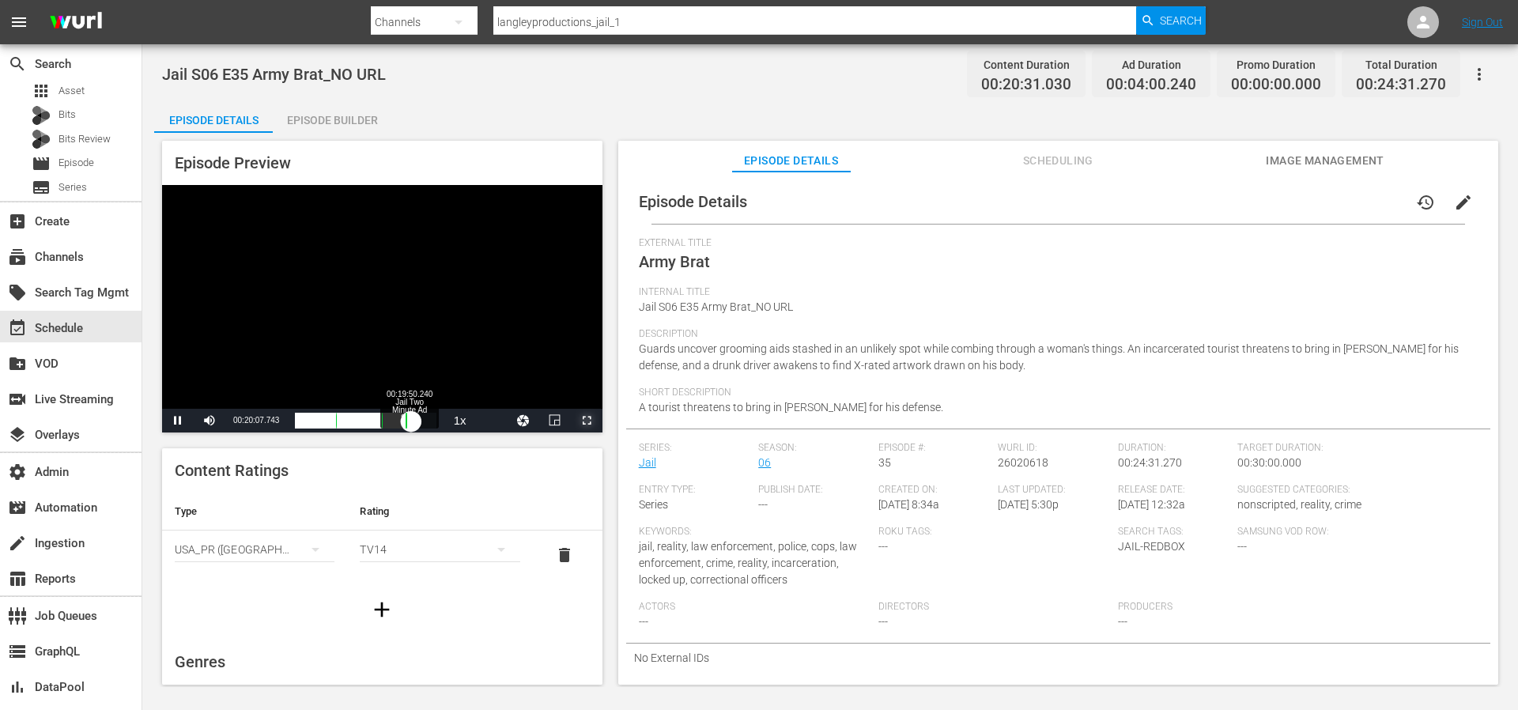
click at [409, 419] on div "00:00:52.758" at bounding box center [352, 421] width 115 height 16
click at [409, 419] on div "00:00:37.730" at bounding box center [352, 421] width 114 height 16
click at [409, 419] on div "00:00:36.654" at bounding box center [352, 421] width 114 height 16
click at [409, 419] on div "00:00:36.093" at bounding box center [352, 421] width 114 height 16
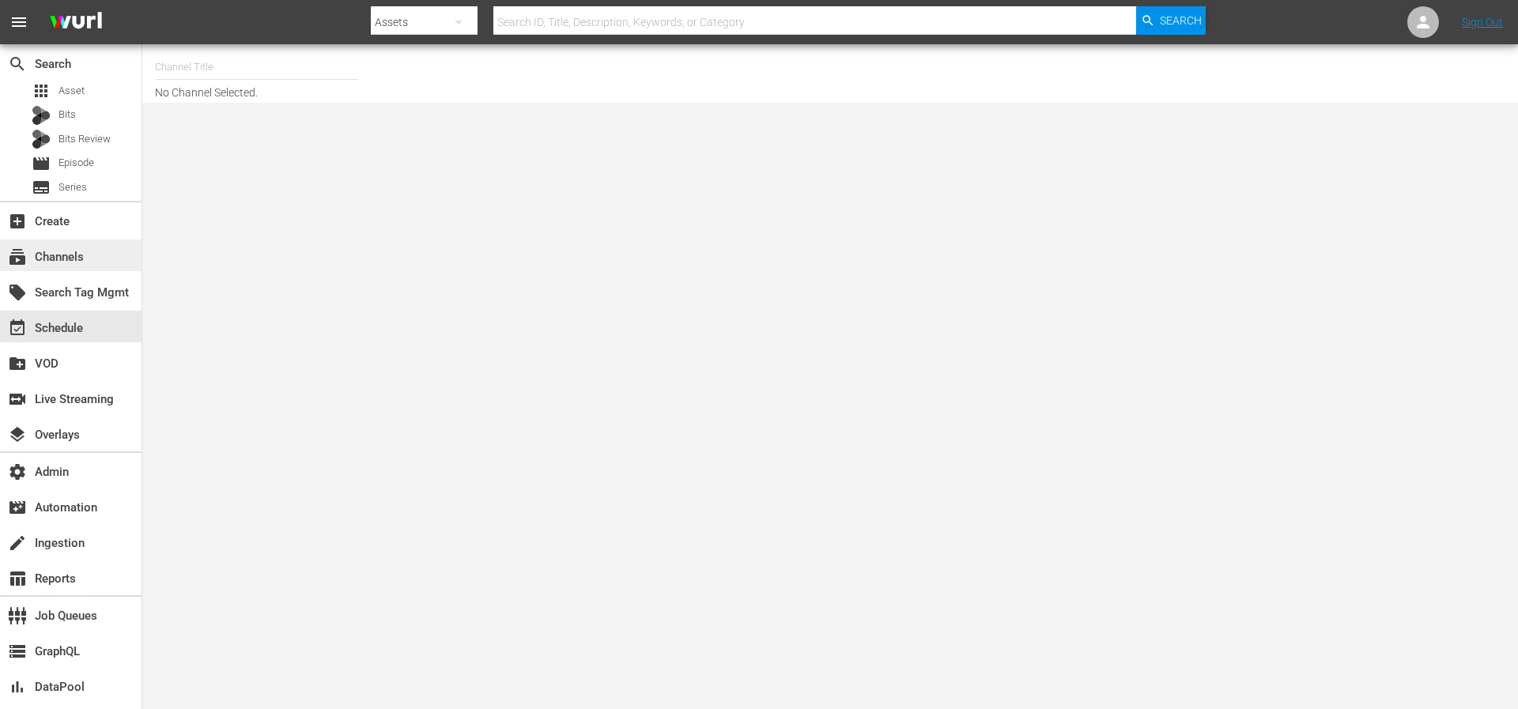
click at [64, 260] on div "subscriptions Channels" at bounding box center [44, 254] width 89 height 14
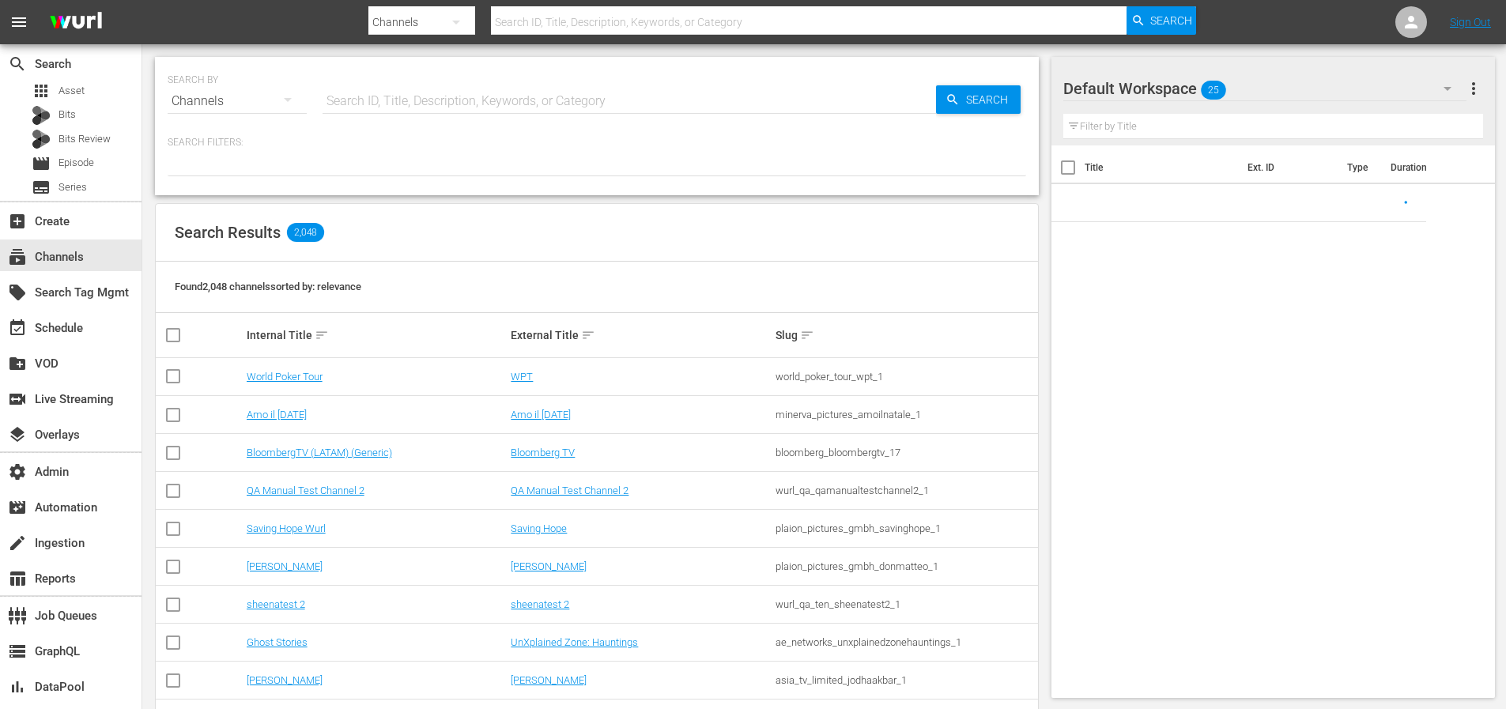
click at [465, 102] on input "text" at bounding box center [629, 101] width 613 height 38
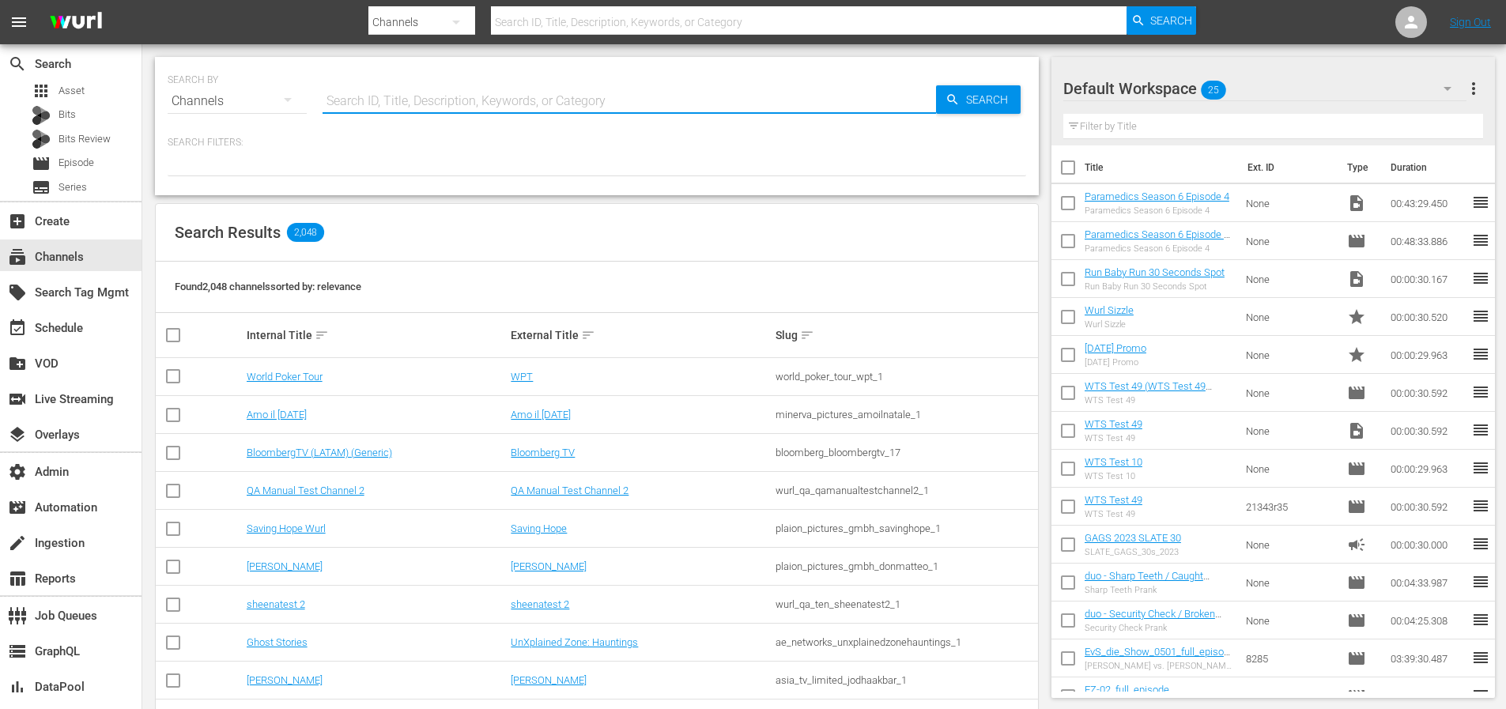
paste input "rightsboosterltd_scl_1"
type input "rightsboosterltd_scl_1"
click at [943, 98] on div "Search" at bounding box center [978, 99] width 85 height 28
type input "rightsboosterltd_scl_1"
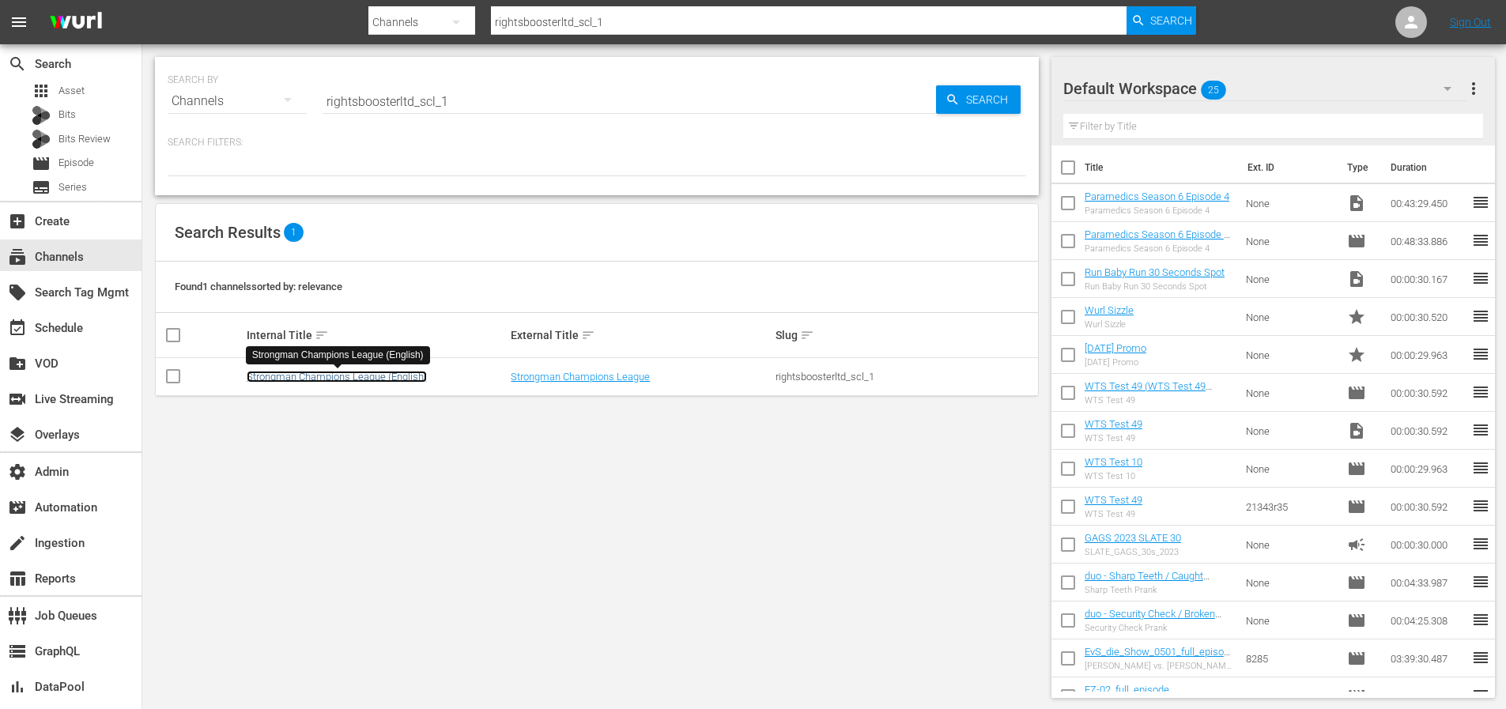
click at [379, 379] on link "Strongman Champions League (English)" at bounding box center [337, 377] width 180 height 12
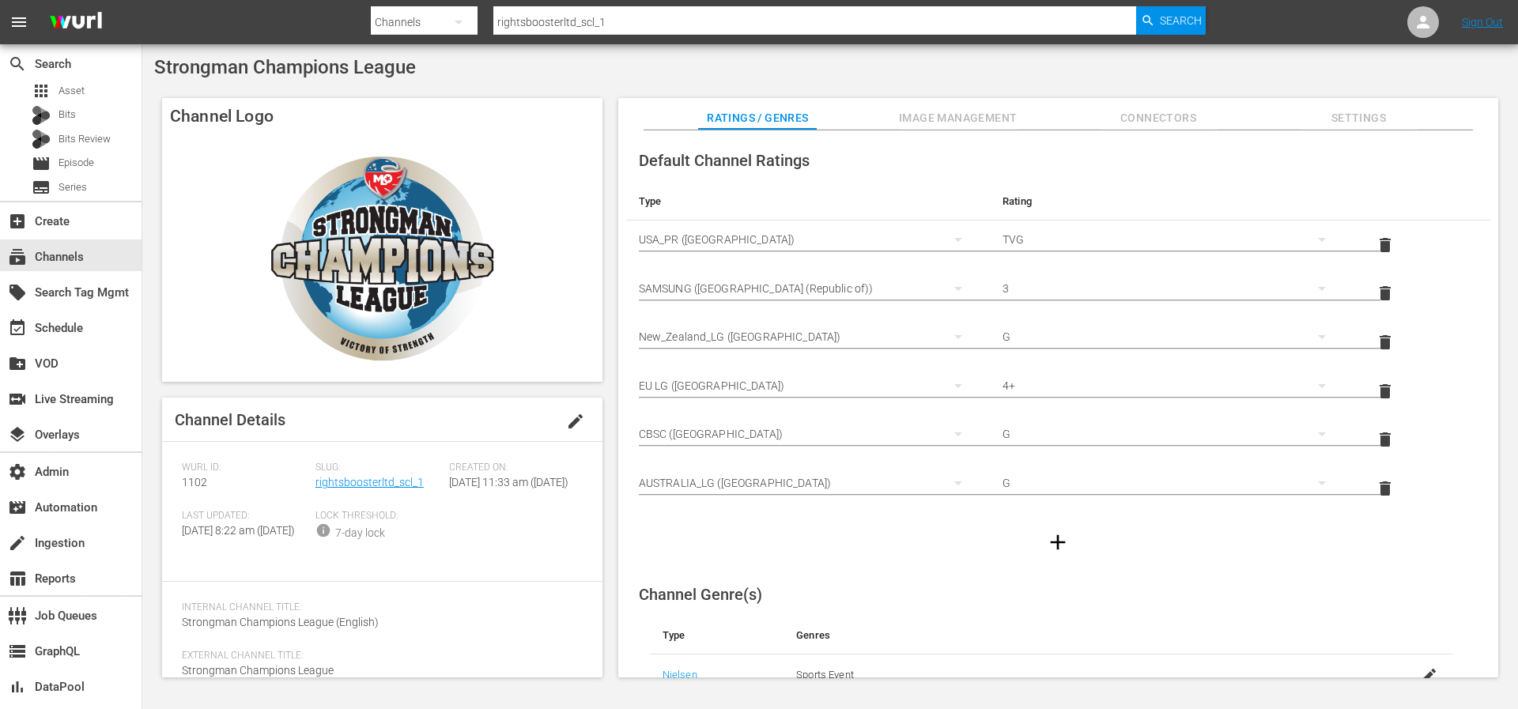
click at [958, 110] on span "Image Management" at bounding box center [958, 118] width 119 height 20
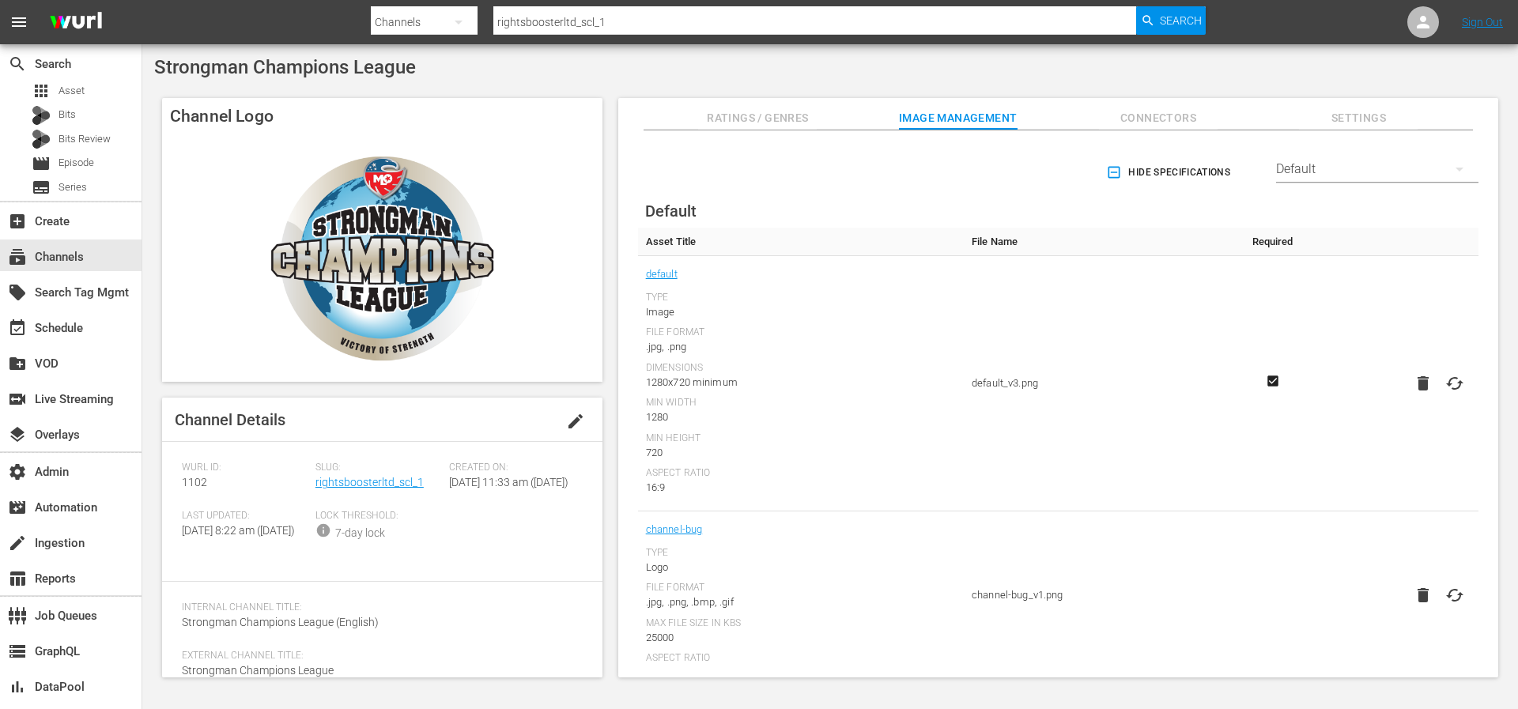
click at [1109, 165] on icon "button" at bounding box center [1114, 172] width 16 height 16
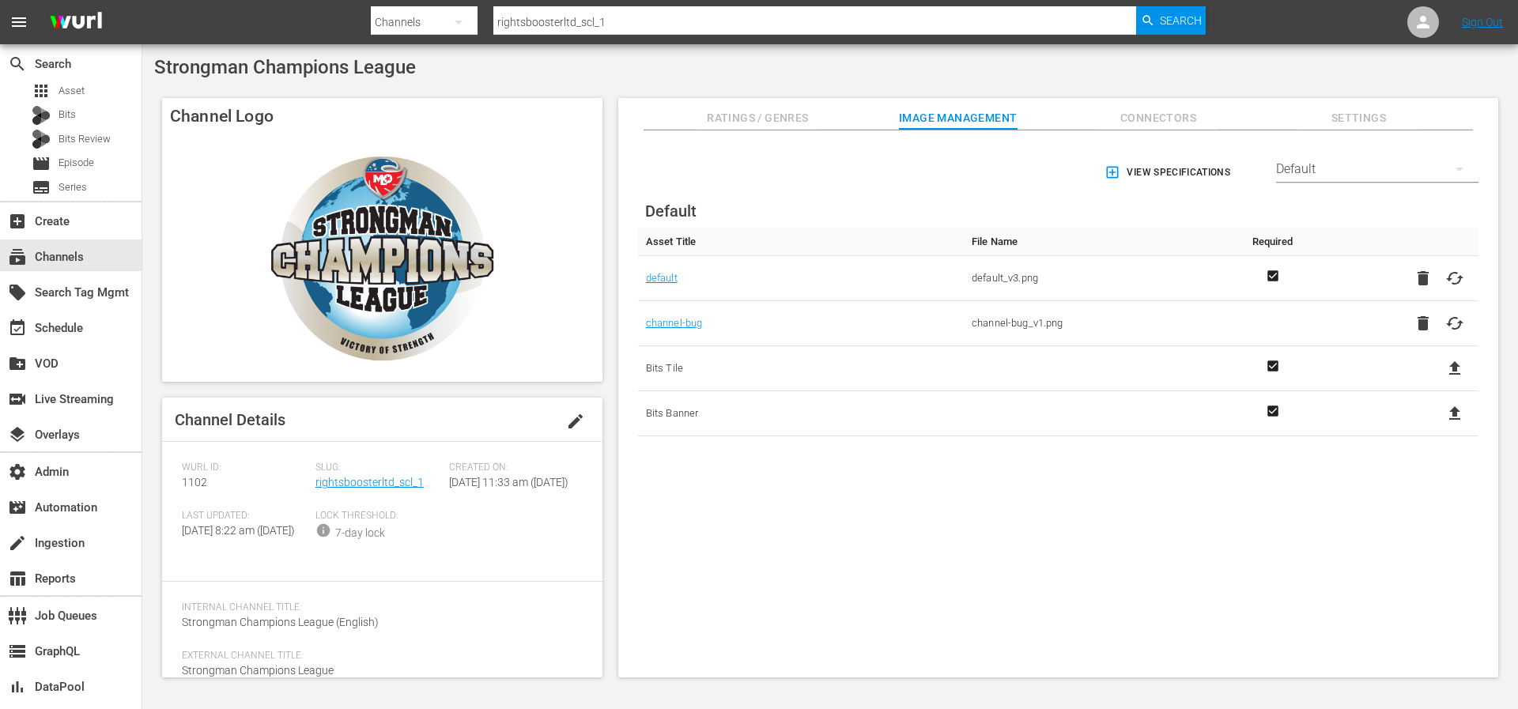
click at [1362, 160] on div "Default" at bounding box center [1377, 169] width 202 height 44
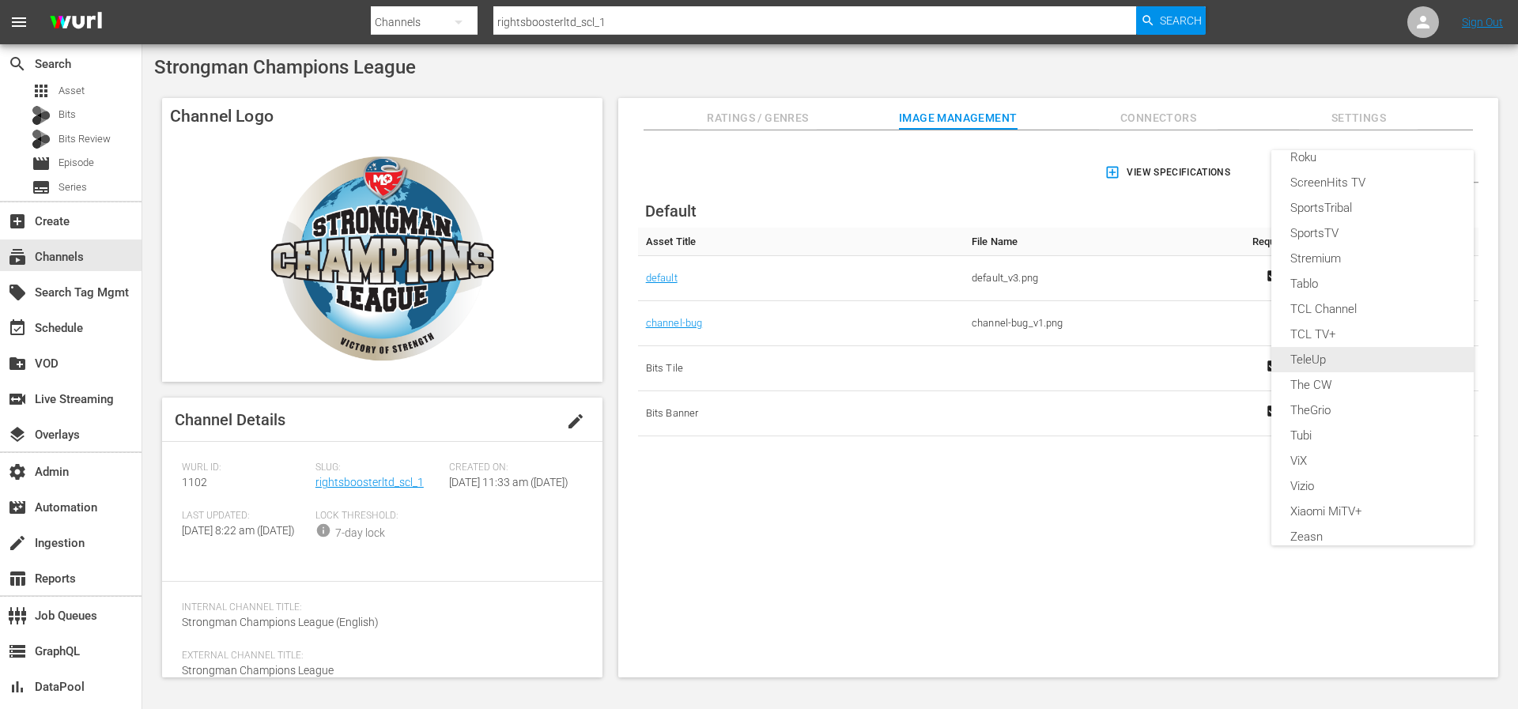
scroll to position [494, 0]
click at [1284, 76] on div "Enabled Streamers Default Plex Samsung VIDAA All Streamers Anoki Canela TV Free…" at bounding box center [759, 354] width 1518 height 709
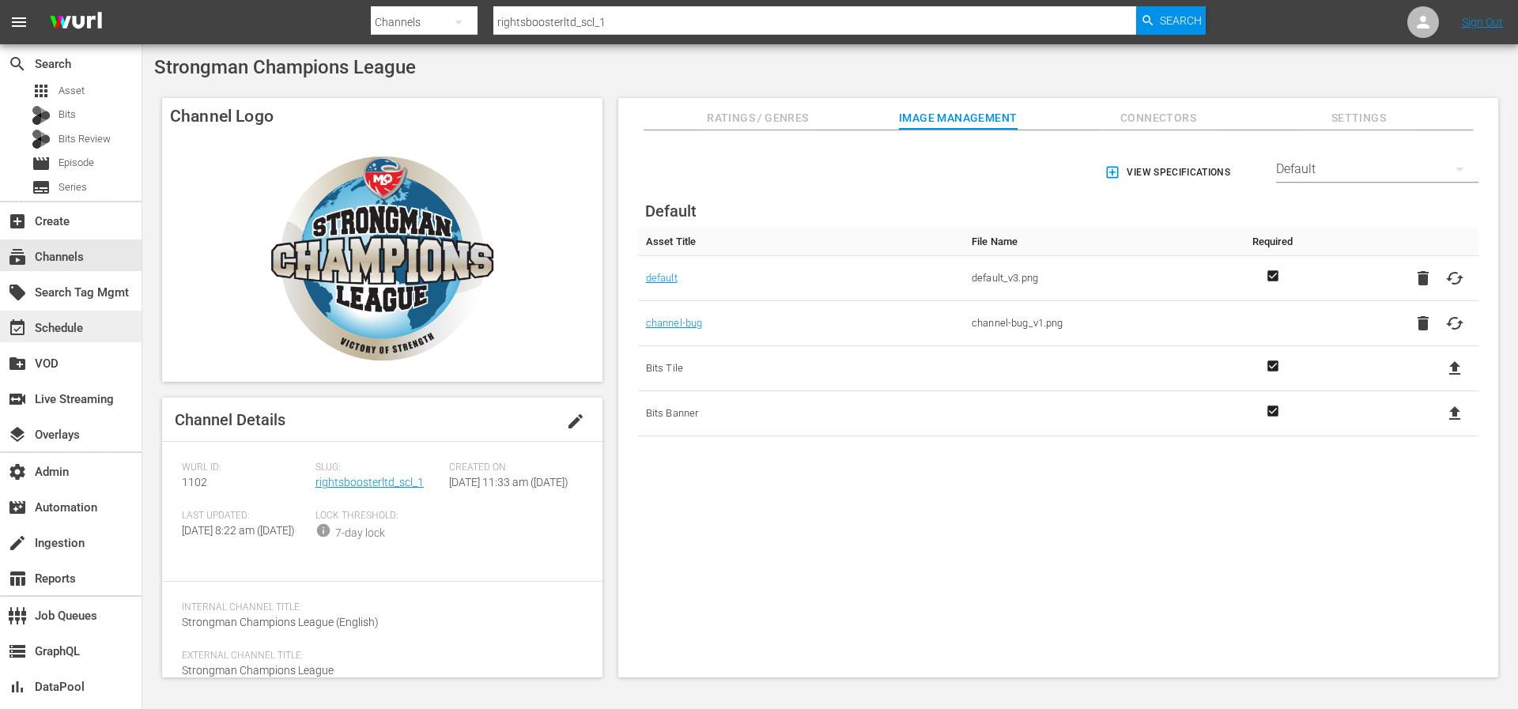
click at [71, 330] on div "event_available Schedule" at bounding box center [44, 326] width 89 height 14
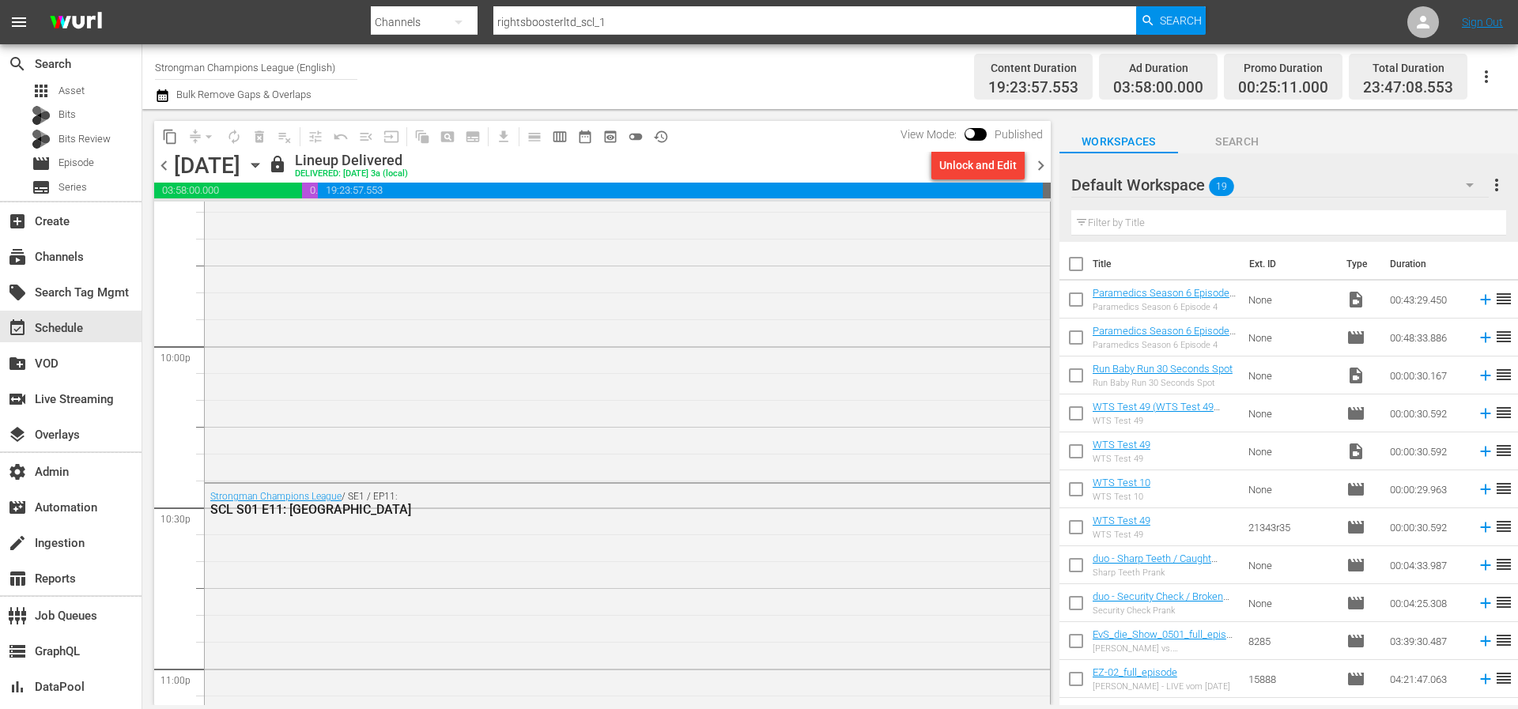
scroll to position [7174, 0]
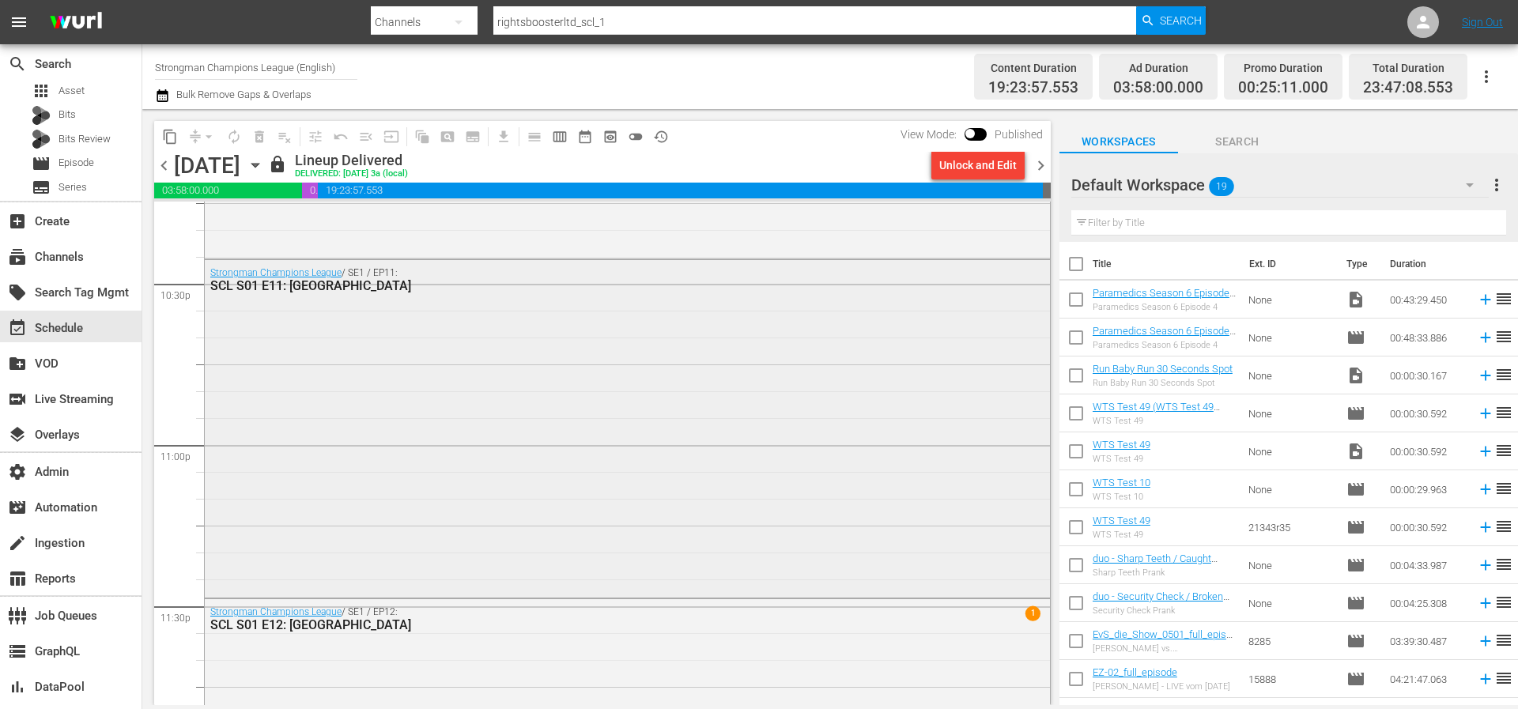
click at [616, 319] on div "Strongman Champions League / SE1 / EP11: SCL S01 E11: Zambia" at bounding box center [627, 427] width 845 height 334
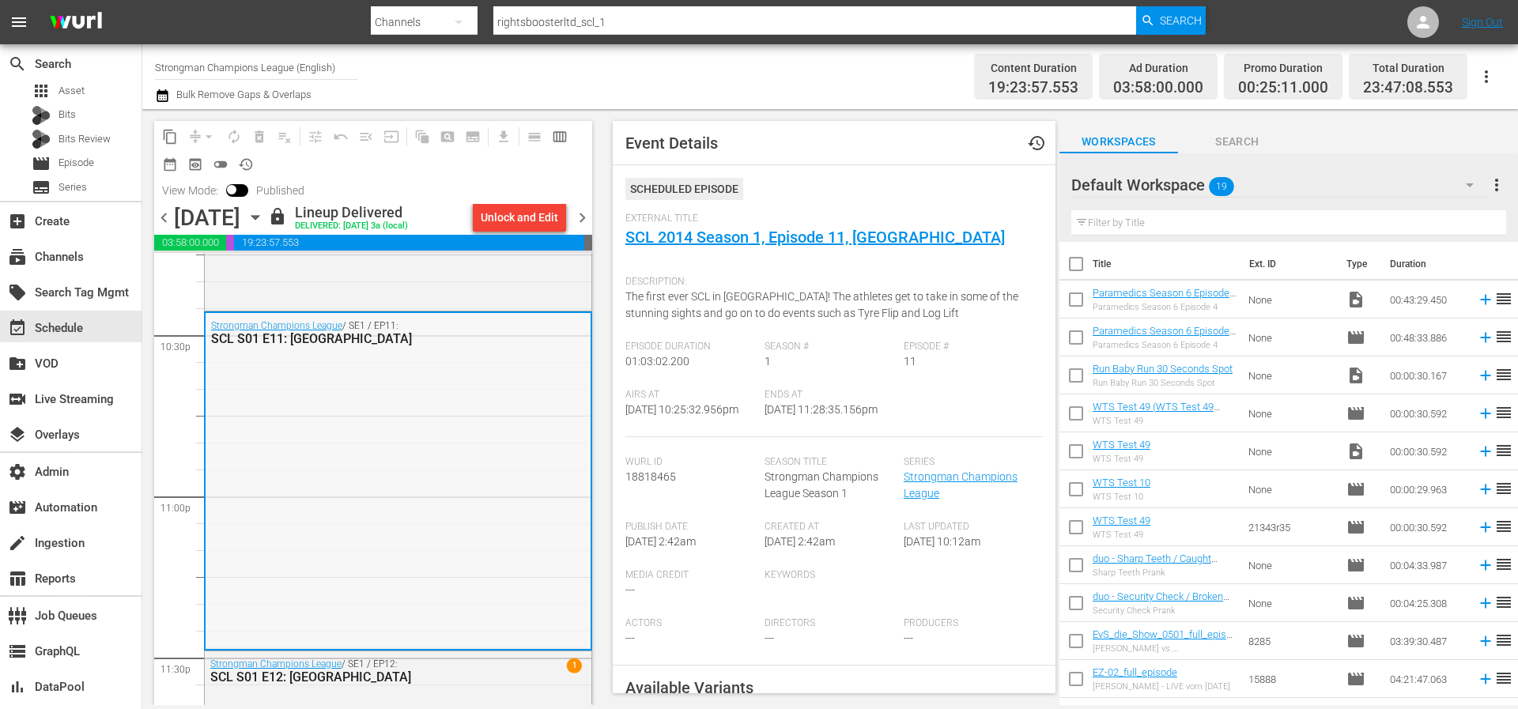
click at [400, 353] on div "Strongman Champions League / SE1 / EP11: SCL S01 E11: Zambia" at bounding box center [398, 480] width 385 height 334
click at [703, 242] on link "SCL 2014 Season 1, Episode 11, Zambia" at bounding box center [814, 237] width 379 height 19
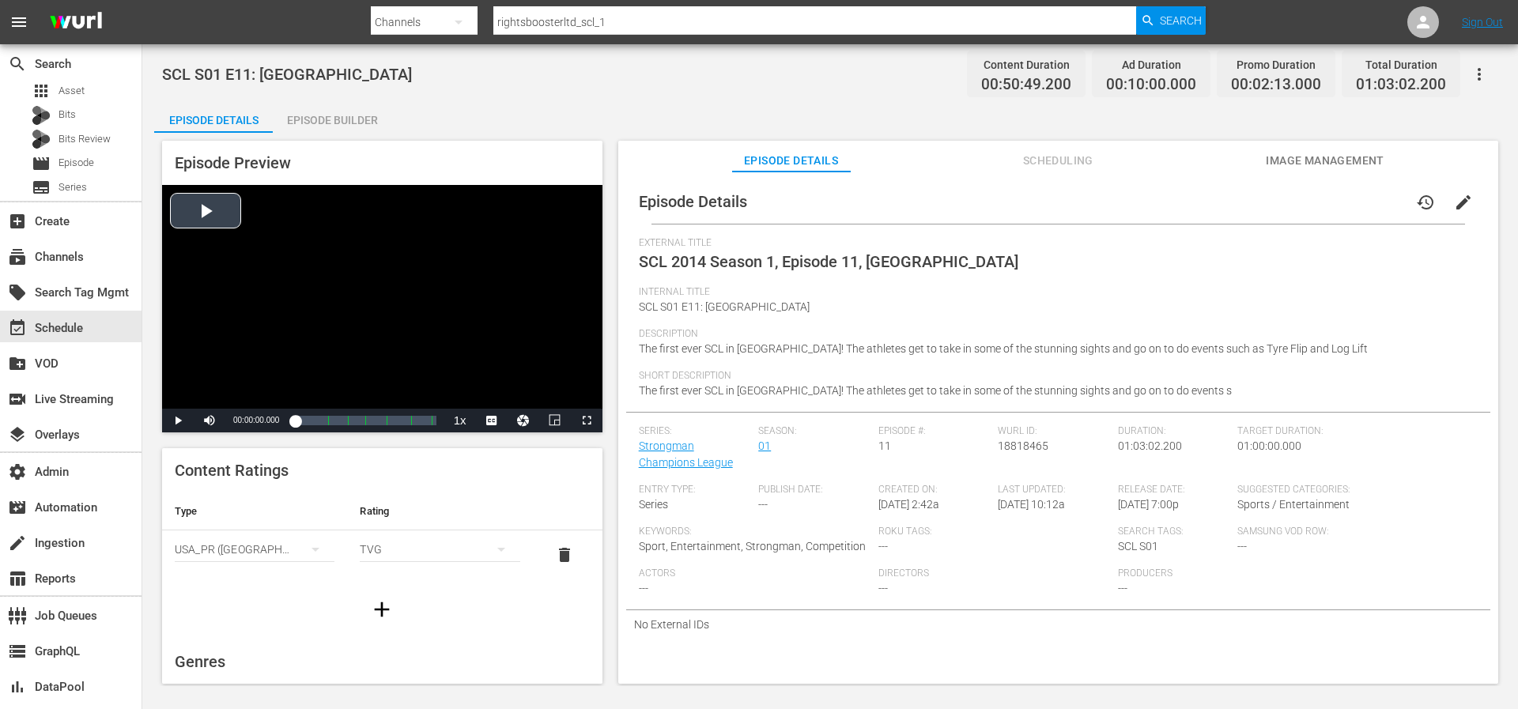
click at [306, 252] on div "Video Player" at bounding box center [382, 297] width 440 height 224
click at [209, 421] on span "Video Player" at bounding box center [209, 421] width 0 height 0
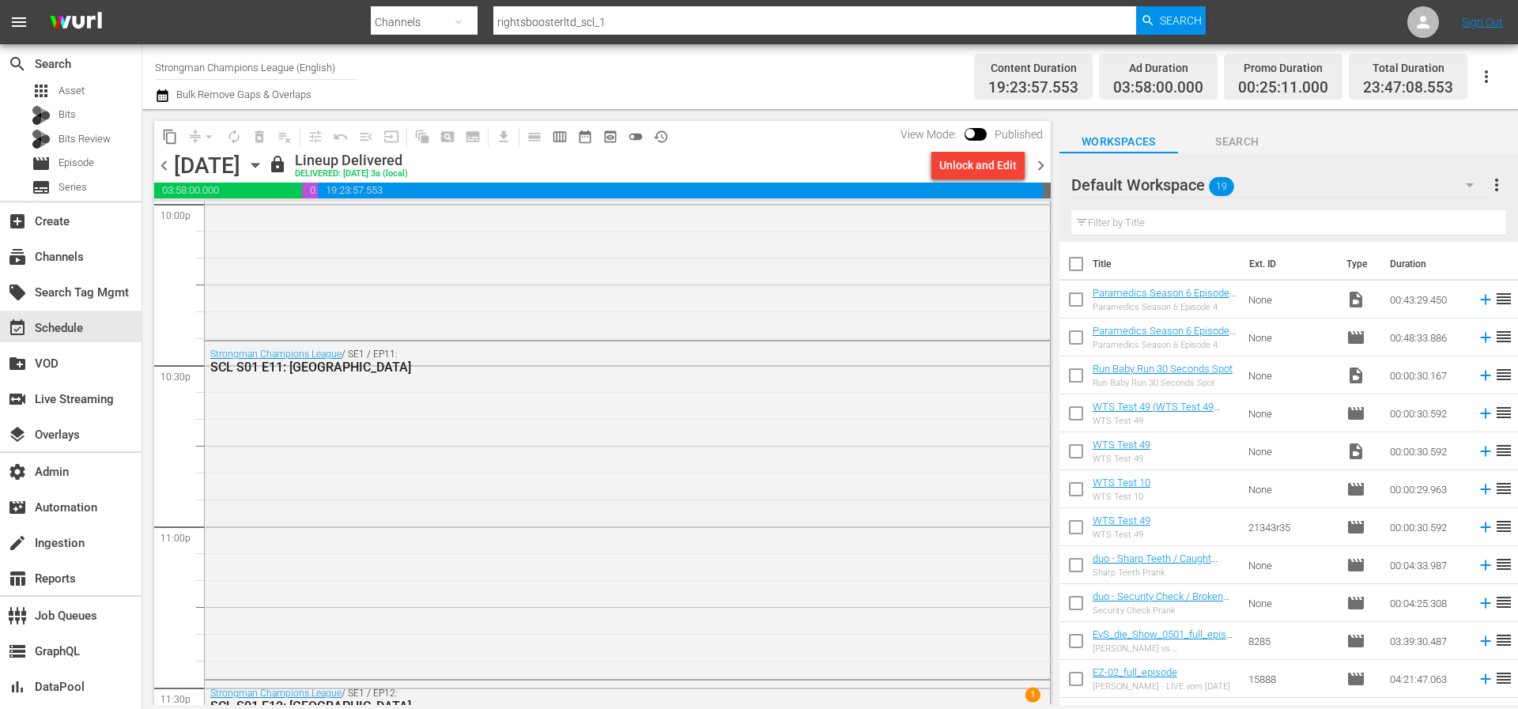
scroll to position [7155, 0]
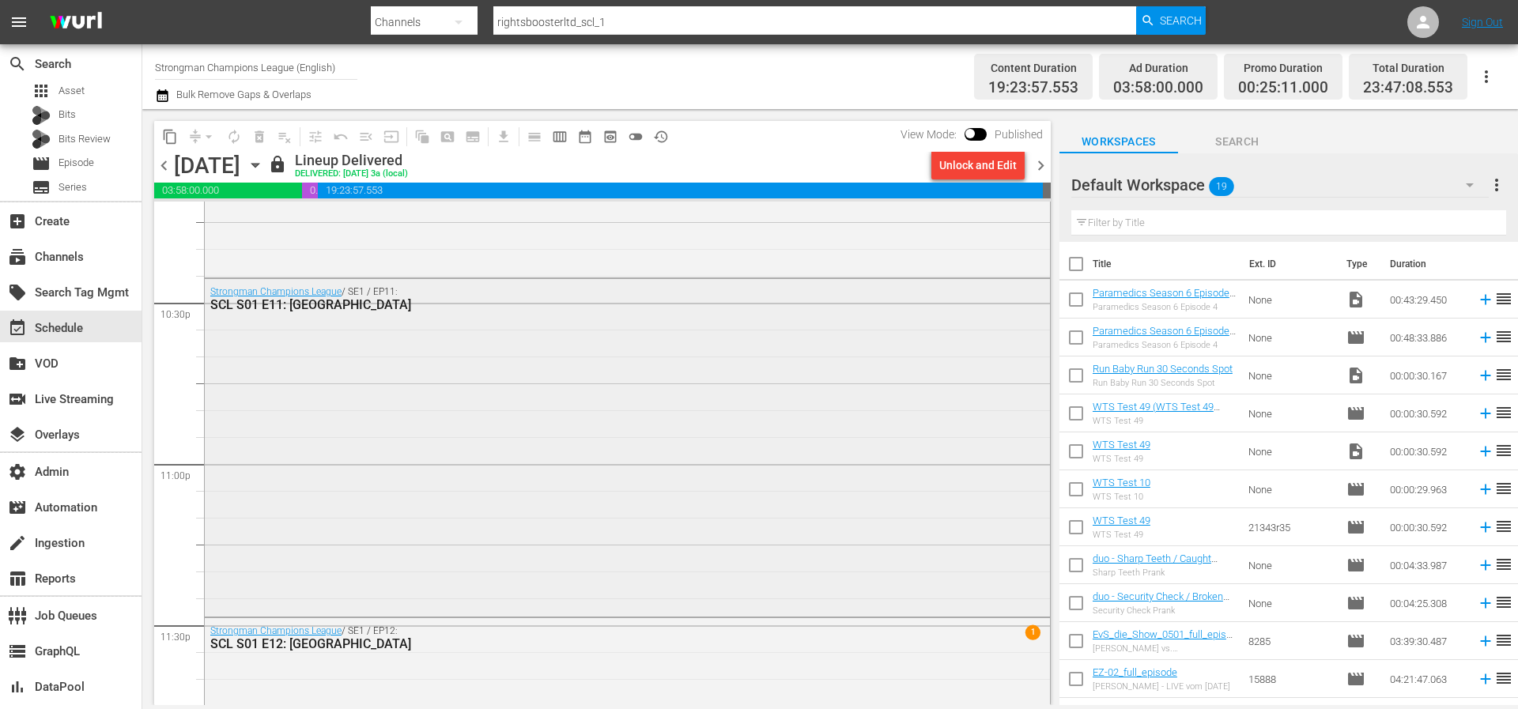
click at [608, 501] on div "Strongman Champions League / SE1 / EP11: SCL S01 E11: Zambia" at bounding box center [627, 446] width 845 height 334
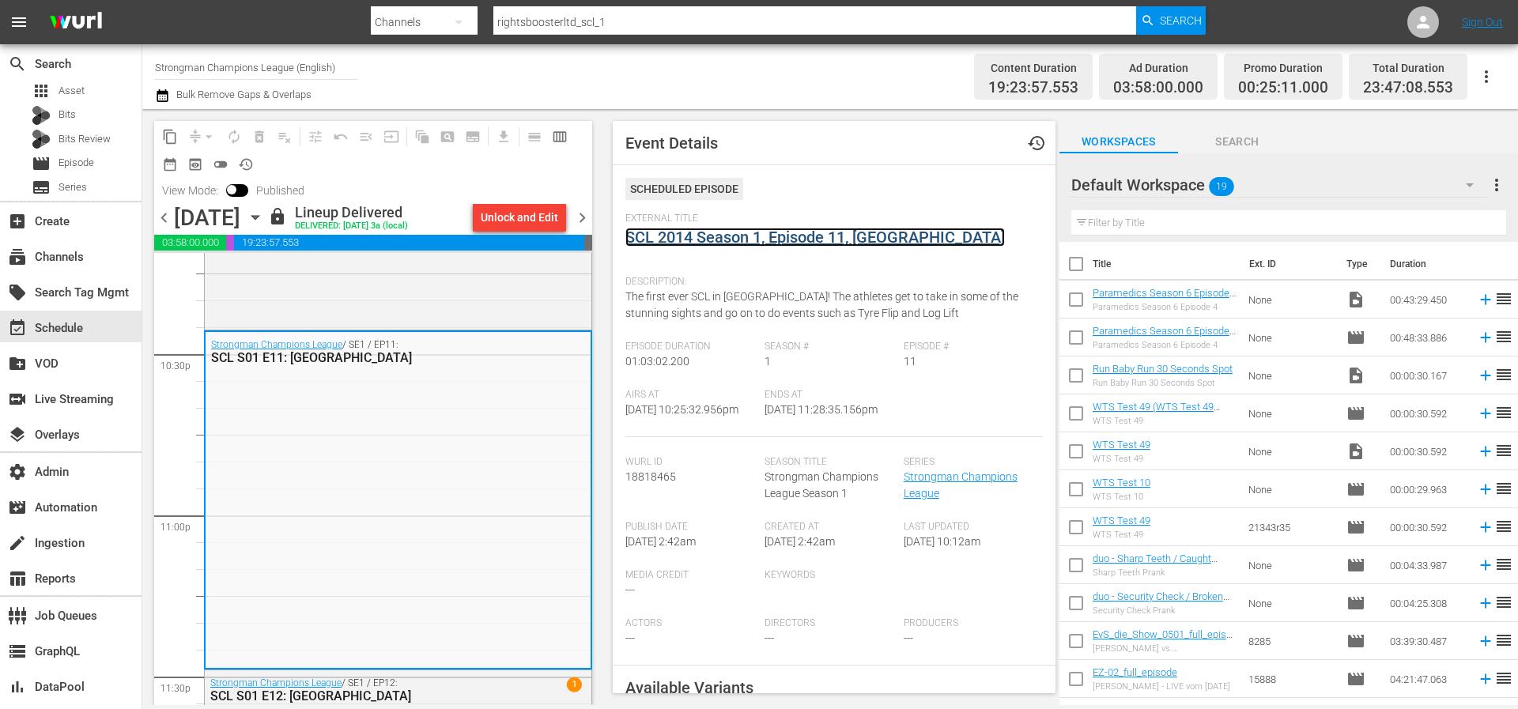
click at [803, 234] on link "SCL 2014 Season 1, Episode 11, Zambia" at bounding box center [814, 237] width 379 height 19
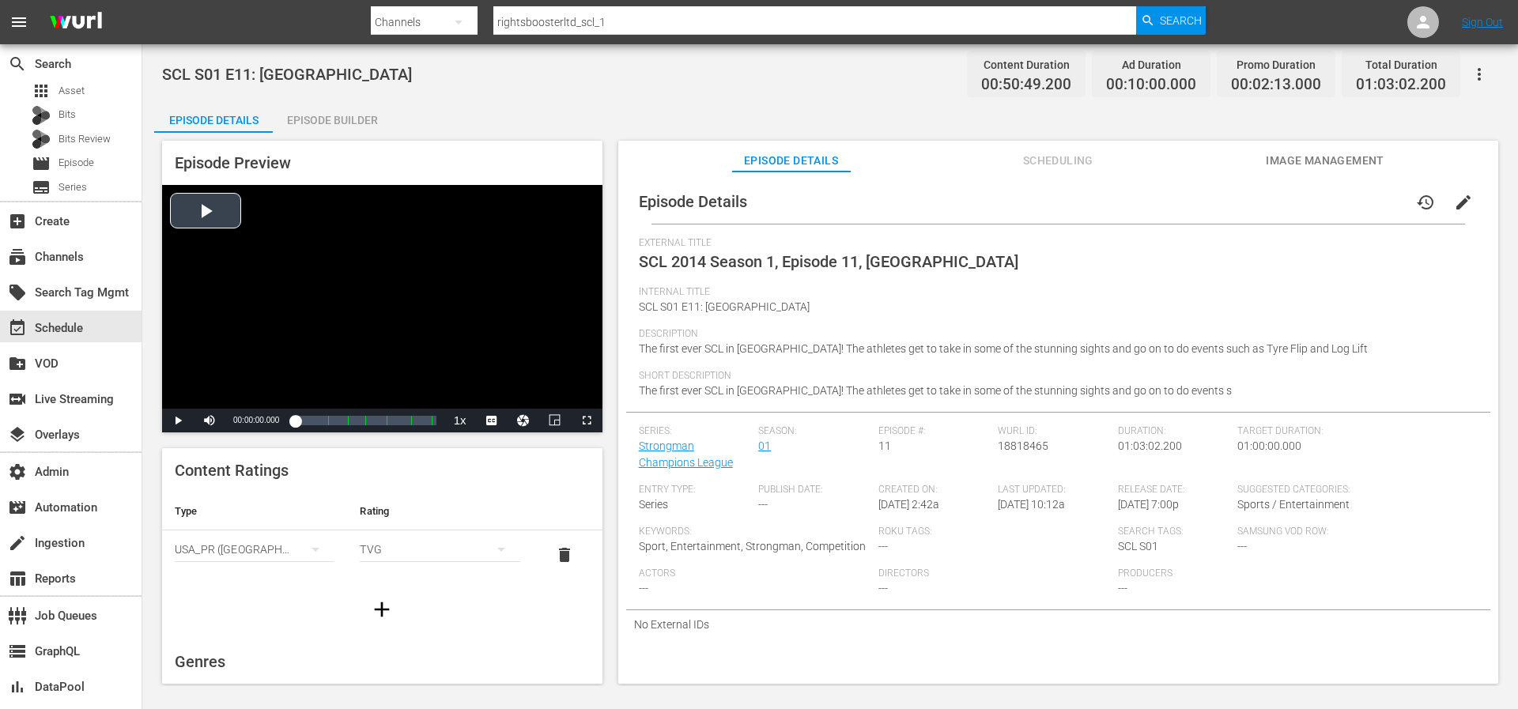
click at [193, 213] on div "Video Player" at bounding box center [382, 297] width 440 height 224
click at [233, 422] on div "0%" at bounding box center [244, 421] width 32 height 2
drag, startPoint x: 232, startPoint y: 418, endPoint x: 211, endPoint y: 419, distance: 21.4
click at [211, 419] on div "Unmute 7%" at bounding box center [229, 421] width 71 height 24
click at [587, 421] on span "Video Player" at bounding box center [587, 421] width 0 height 0
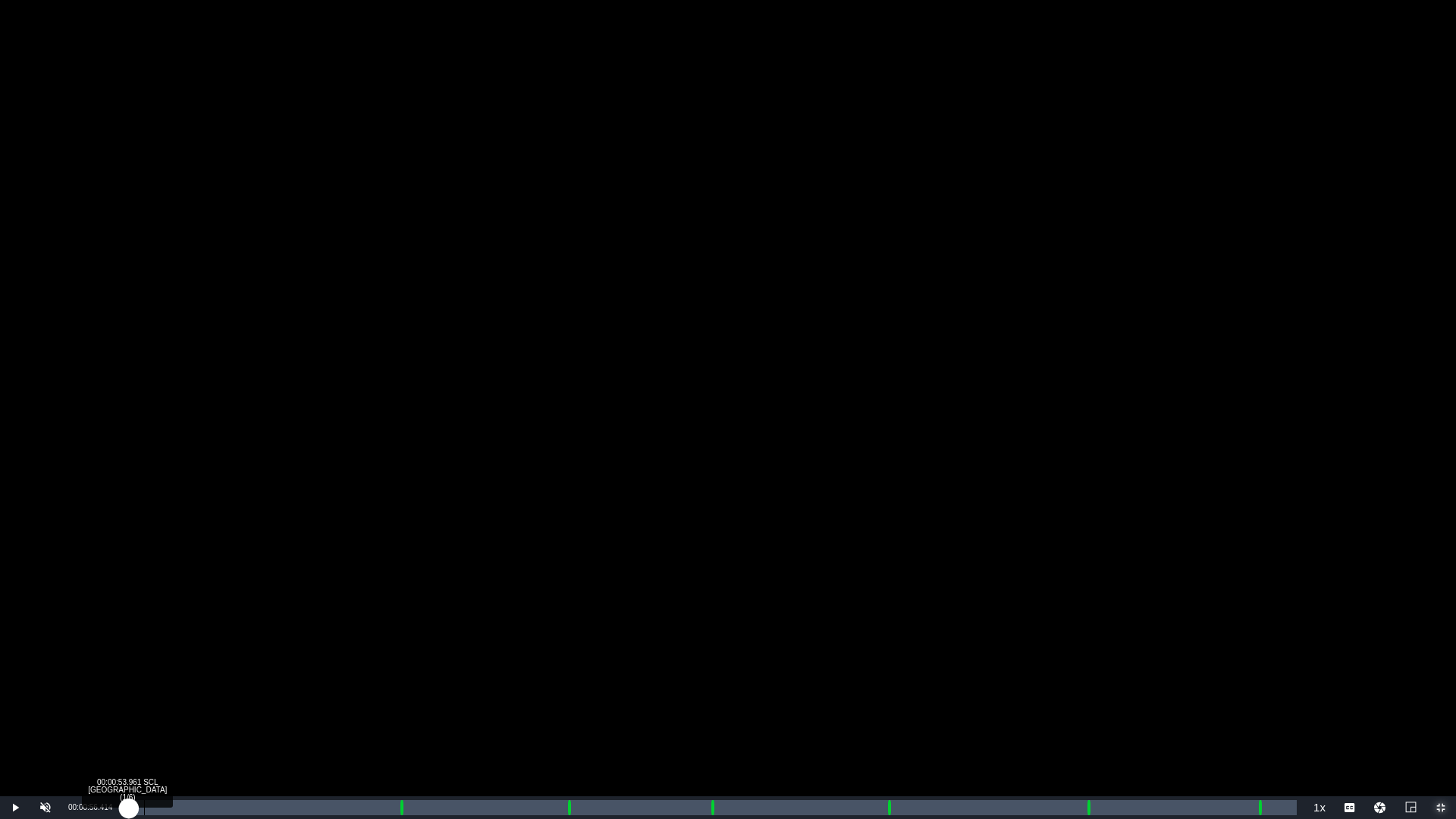
click at [145, 679] on div "Loaded : 0.20% 00:00:53.961 SCL Zambia (1/6) 00:00:04.332 Cue Point 1: 00:14:42…" at bounding box center [712, 807] width 1169 height 15
click at [176, 679] on div "00:02:34.525 SCL Zambia (1/6)" at bounding box center [176, 807] width 1 height 15
click at [267, 679] on div "Loaded : 5.32% 00:07:31.313 SCL Zambia (1/6) 00:02:35.892 Cue Point 1: 00:14:42…" at bounding box center [712, 807] width 1169 height 15
click at [433, 679] on div "Loaded : 14.97% 00:16:28.473 SCL 120s AD SLATE 2022 Rights Booster 00:07:32.624…" at bounding box center [712, 807] width 1169 height 15
click at [458, 679] on div "Loaded : 0.00% 00:17:49.415 SCL Zambia (2/6) 00:01:36.153 Cue Point 1: 00:14:42…" at bounding box center [712, 807] width 1169 height 15
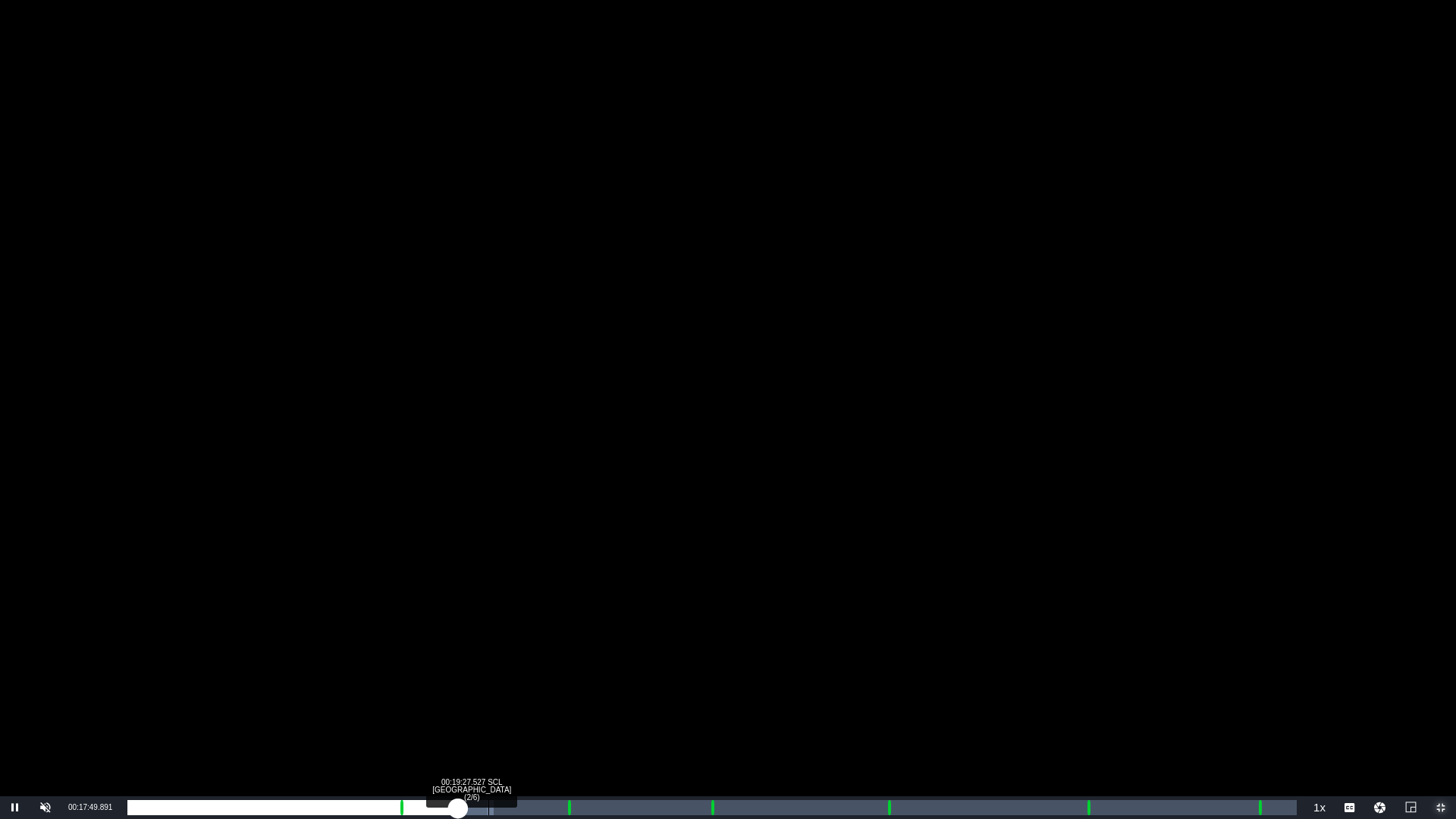
click at [488, 679] on div "00:19:27.527 SCL Zambia (2/6)" at bounding box center [488, 807] width 1 height 15
click at [519, 679] on div "Loaded : 34.66% 00:21:08.091 SCL Zambia (2/6) 00:17:18.610 Cue Point 1: 00:14:4…" at bounding box center [712, 807] width 1169 height 15
click at [594, 679] on div "Loaded : 37.62% 00:25:08.464 SCL Zambia (3/6) 00:18:58.574 Cue Point 2: 00:23:4…" at bounding box center [712, 807] width 1169 height 15
click at [617, 679] on div "00:26:24.501 SCL Zambia (3/6)" at bounding box center [617, 807] width 1 height 15
click at [643, 679] on div "00:27:47.896 SCL Zambia (3/6)" at bounding box center [643, 807] width 1 height 15
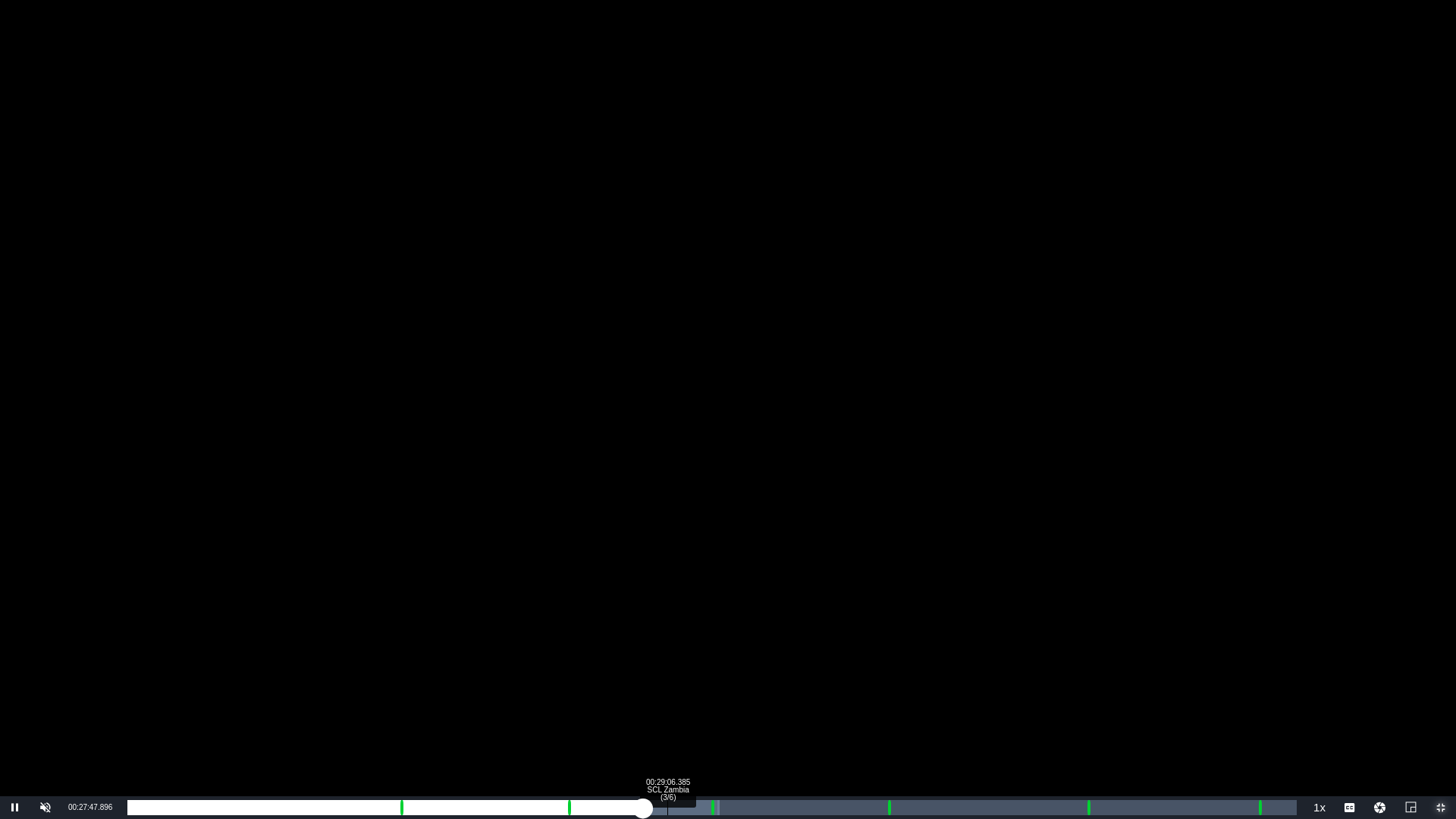
click at [671, 679] on div "Loaded : 50.62% 00:29:06.385 SCL Zambia (3/6) 00:25:38.038 Cue Point 2: 00:23:4…" at bounding box center [712, 807] width 1169 height 15
click at [693, 679] on div "00:30:29.780 SCL Zambia (3/6)" at bounding box center [693, 807] width 1 height 15
click at [736, 679] on div "00:32:47.136 SCL 120s AD SLATE 2022 Rights Booster" at bounding box center [736, 807] width 1 height 15
click at [756, 679] on div "Loaded : 64.97% 00:33:53.361 Strongman All NEW Seasons-Promo_30s 00:01:17.936 C…" at bounding box center [712, 807] width 1169 height 15
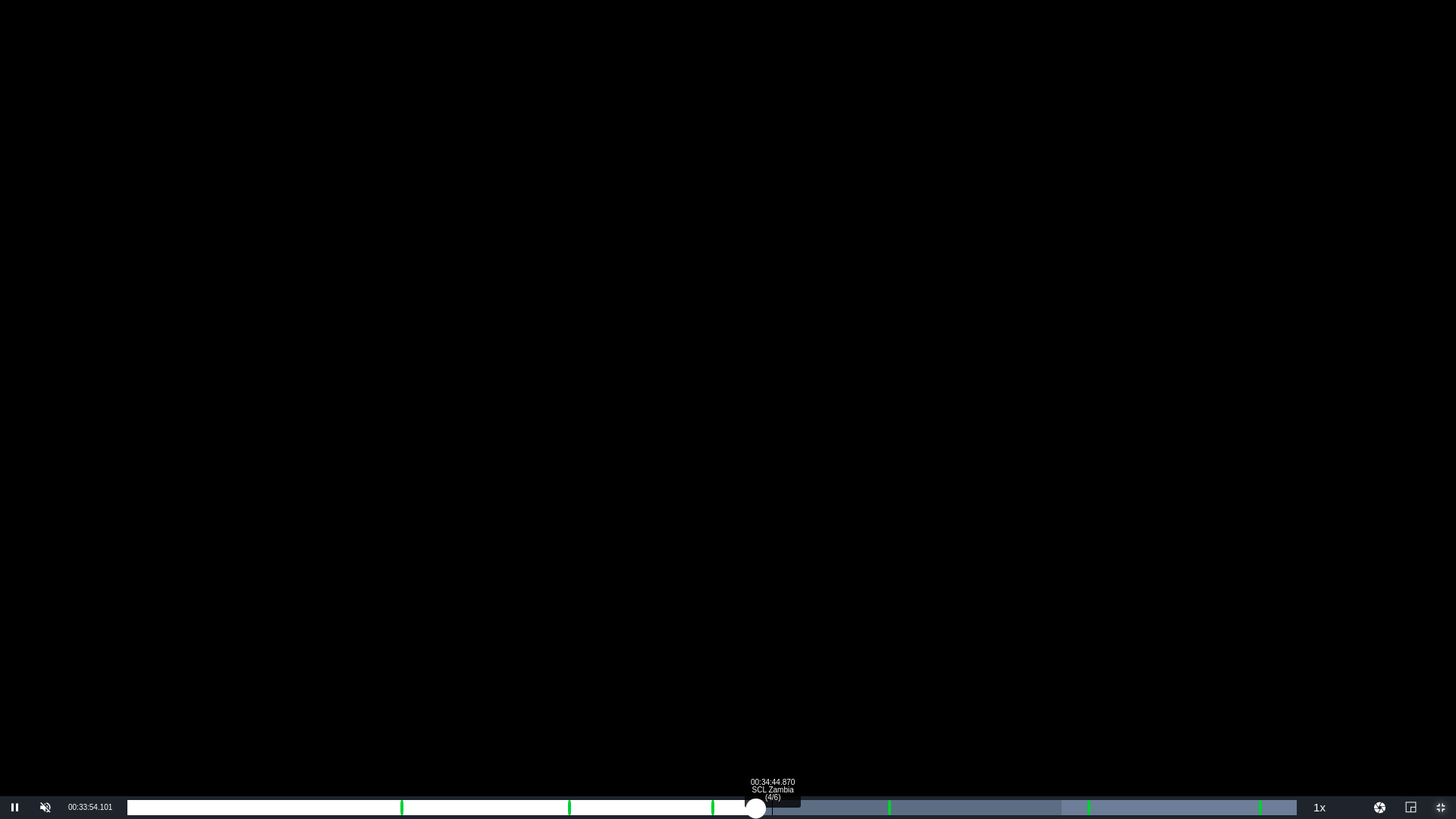
click at [772, 679] on div "00:34:44.870 SCL Zambia (4/6)" at bounding box center [772, 807] width 1 height 15
click at [766, 679] on div "00:30:13.914" at bounding box center [451, 807] width 646 height 15
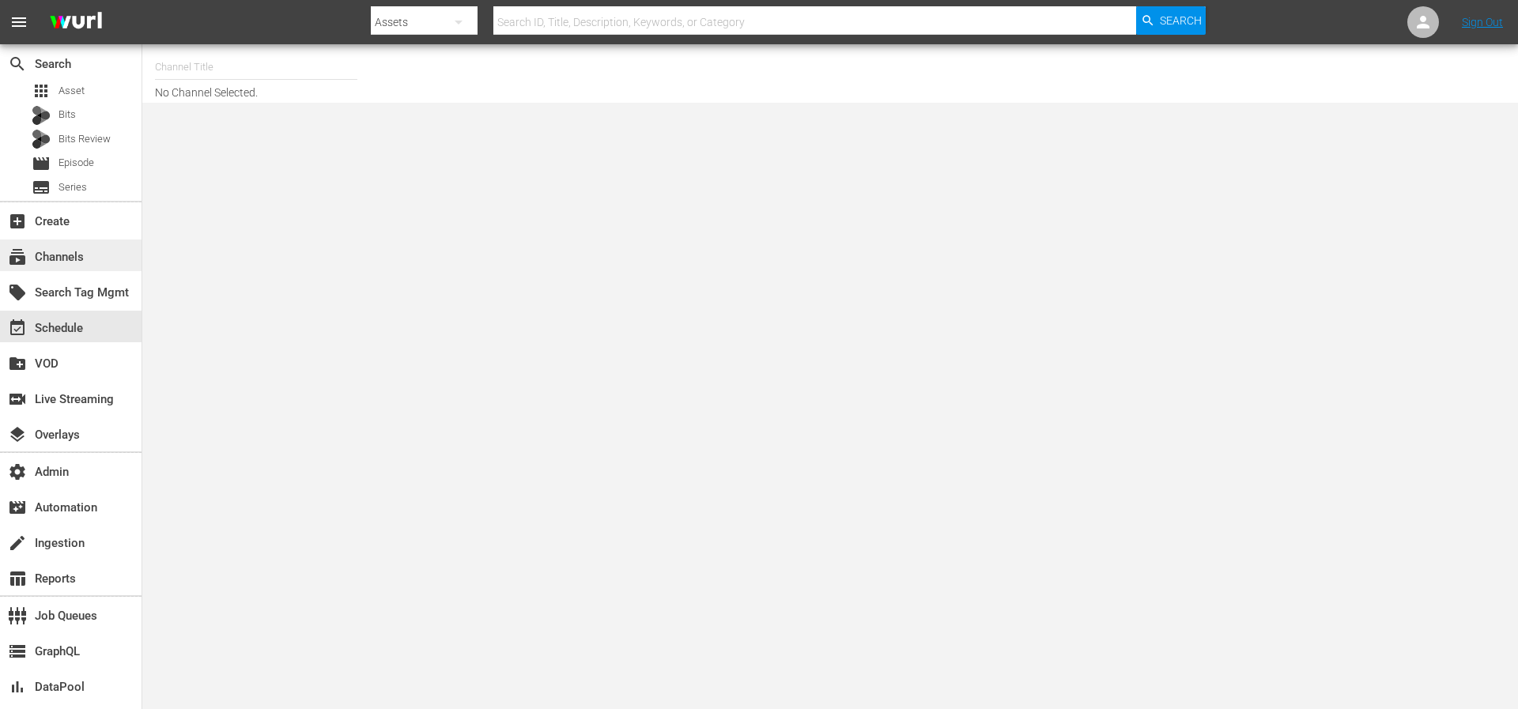
click at [76, 262] on div "subscriptions Channels" at bounding box center [44, 254] width 89 height 14
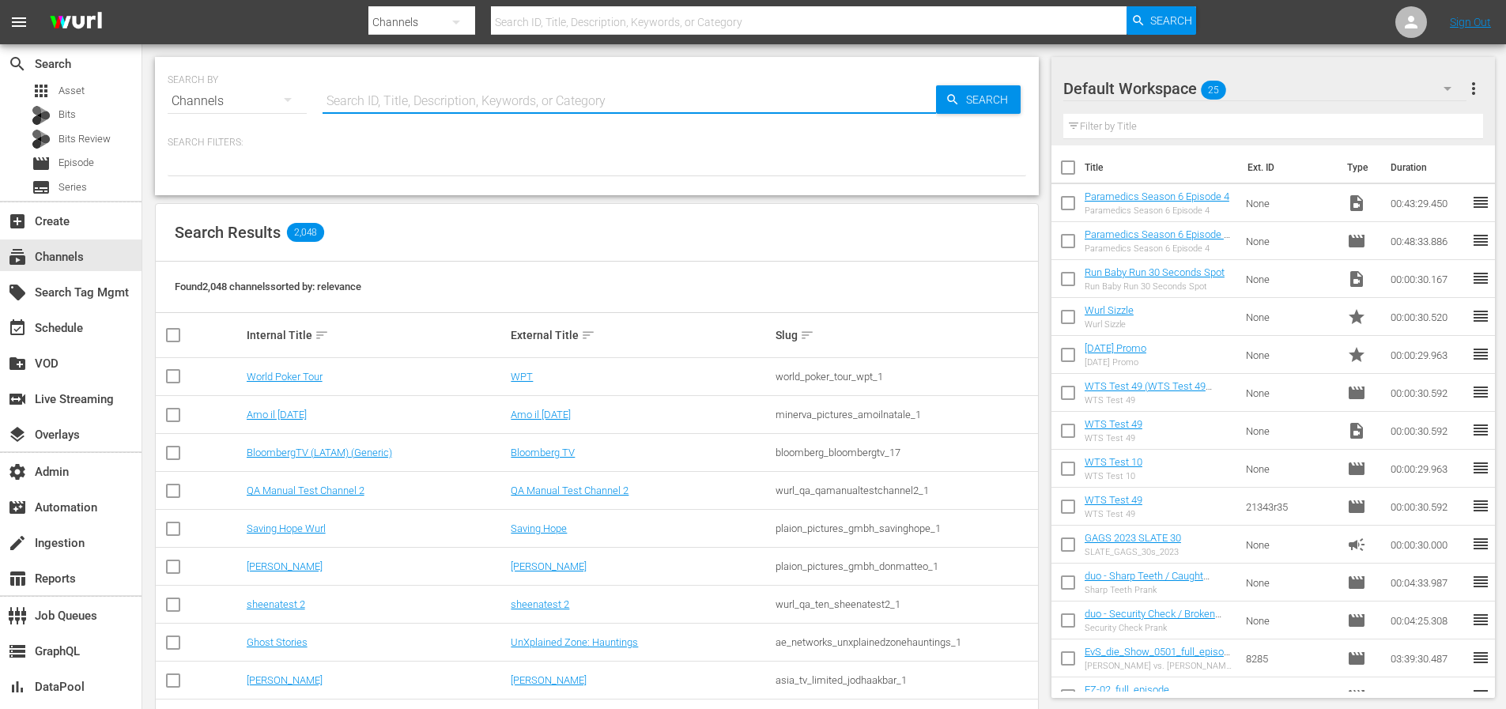
click at [439, 97] on input "text" at bounding box center [629, 101] width 613 height 38
paste input "aenetworks_tinyhousenation_2"
type input "aenetworks_tinyhousenation_2"
click at [971, 91] on span "Search" at bounding box center [990, 99] width 61 height 28
type input "aenetworks_tinyhousenation_2"
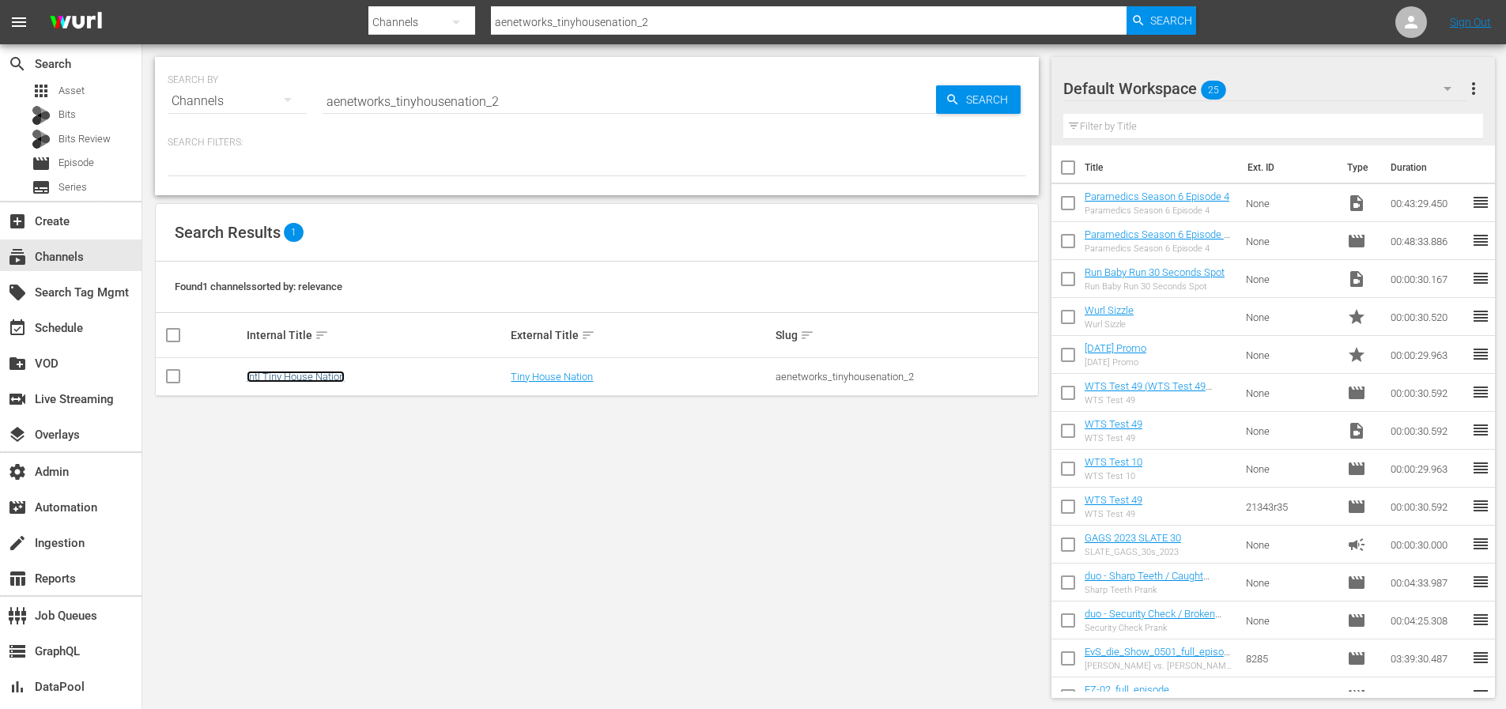
click at [311, 377] on link "Intl Tiny House Nation" at bounding box center [296, 377] width 98 height 12
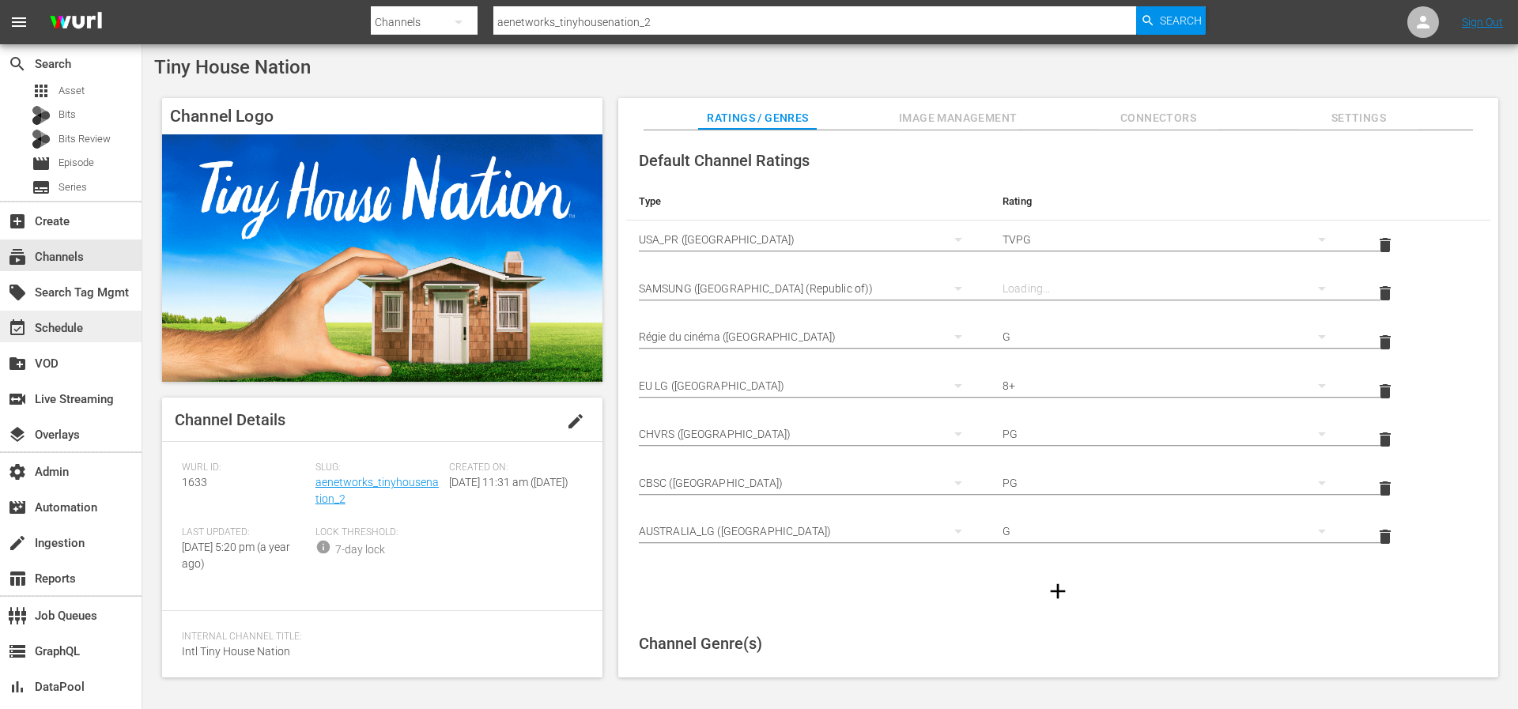
click at [73, 326] on div "event_available Schedule" at bounding box center [44, 326] width 89 height 14
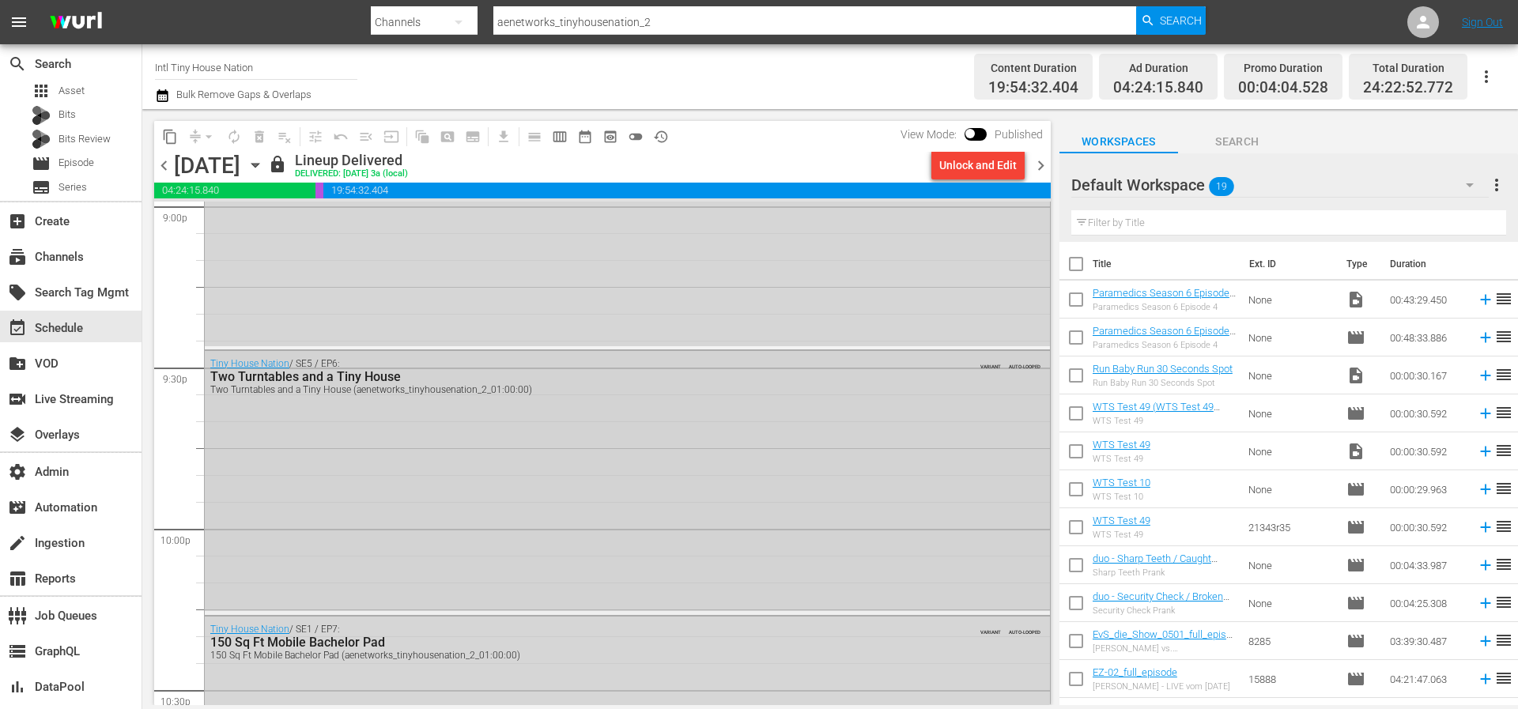
scroll to position [7237, 0]
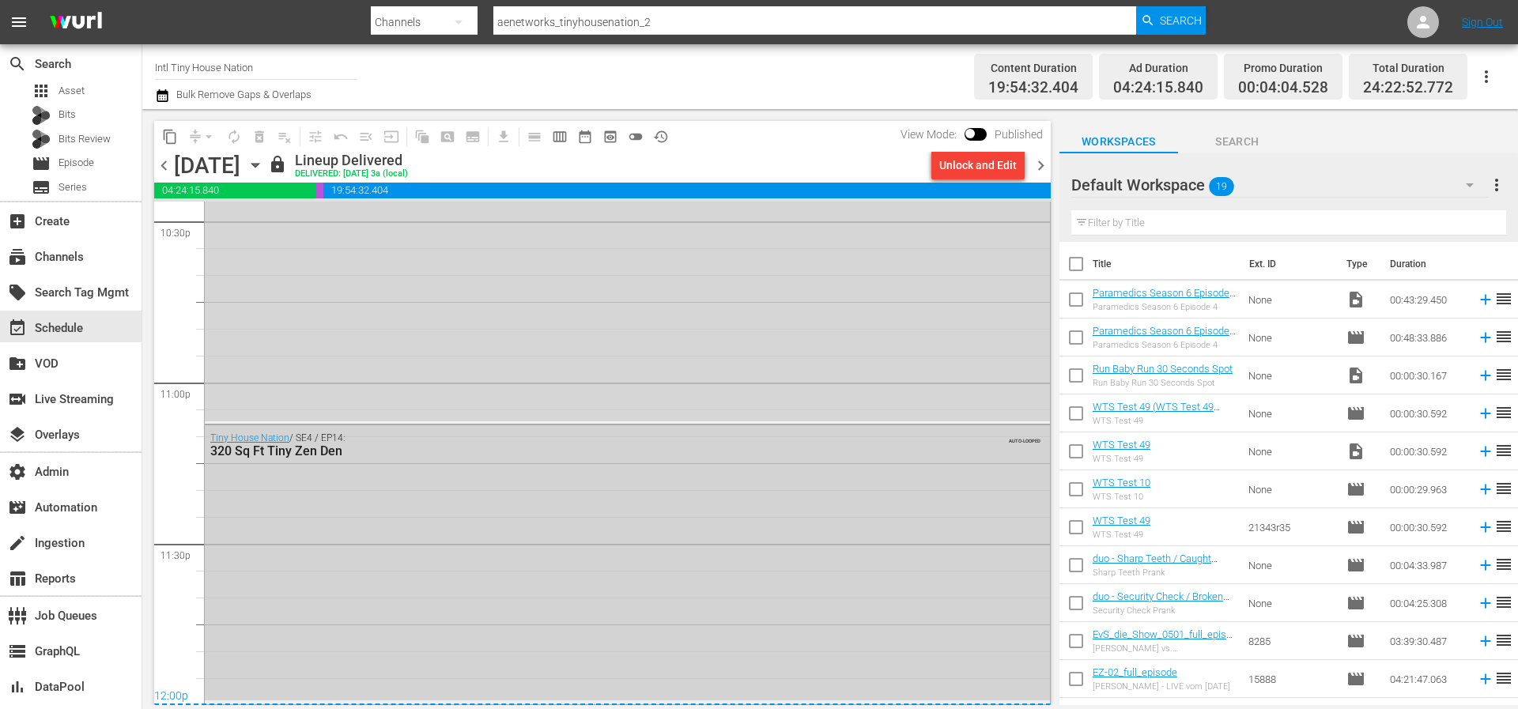
click at [337, 494] on div "Tiny House Nation / SE4 / EP14: 320 Sq Ft Tiny Zen Den AUTO-LOOPED" at bounding box center [627, 562] width 845 height 275
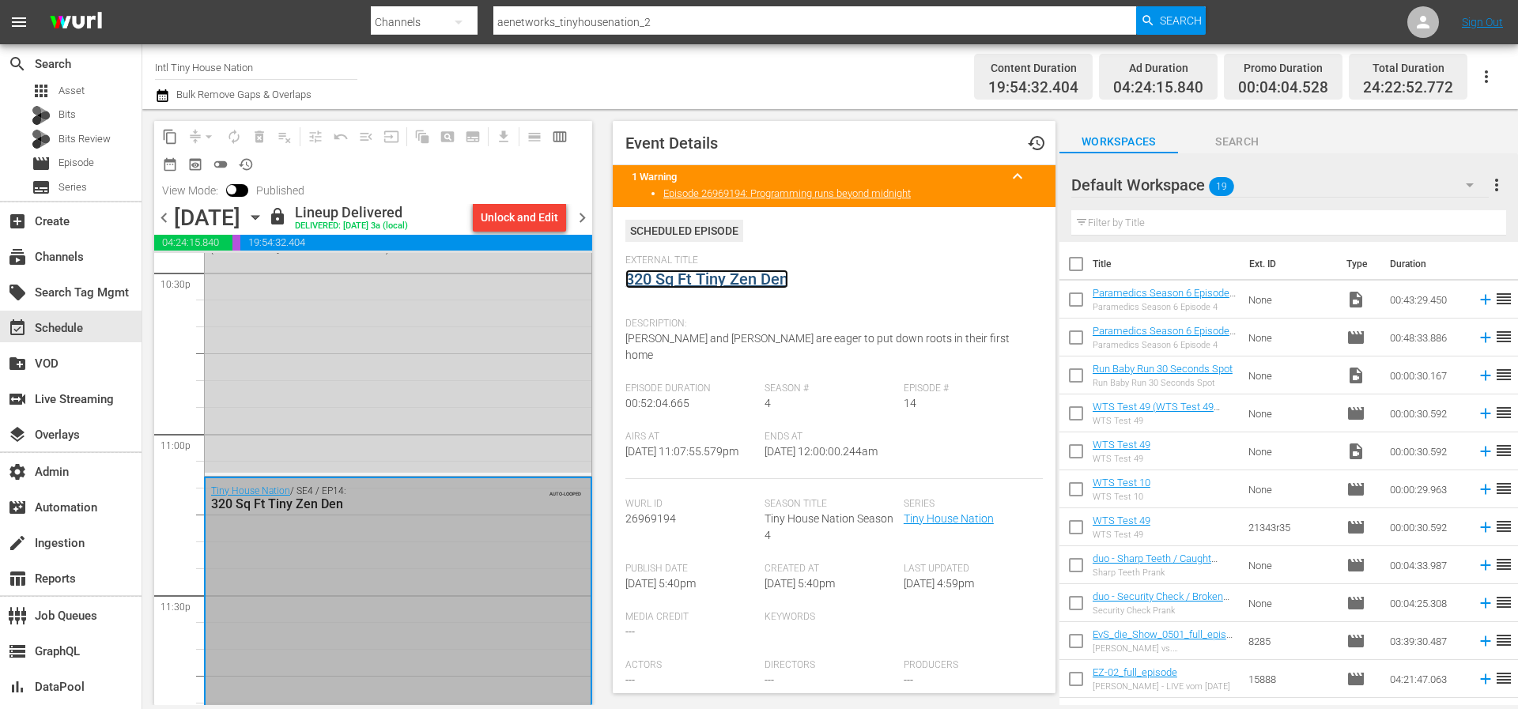
click at [688, 278] on link "320 Sq Ft Tiny Zen Den" at bounding box center [706, 279] width 163 height 19
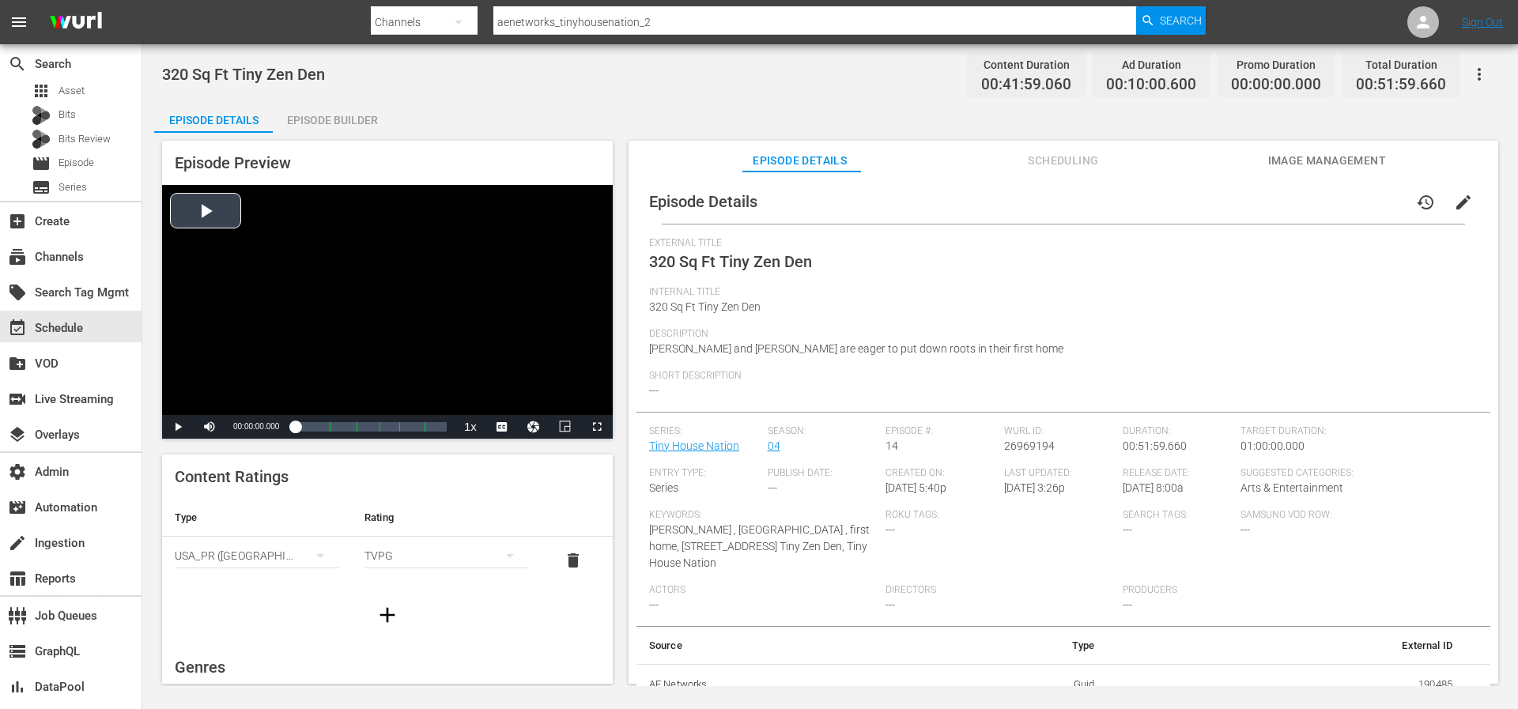
click at [196, 217] on div "Video Player" at bounding box center [387, 300] width 451 height 230
click at [234, 425] on div "Volume Level" at bounding box center [231, 426] width 6 height 2
click at [597, 427] on span "Video Player" at bounding box center [597, 427] width 0 height 0
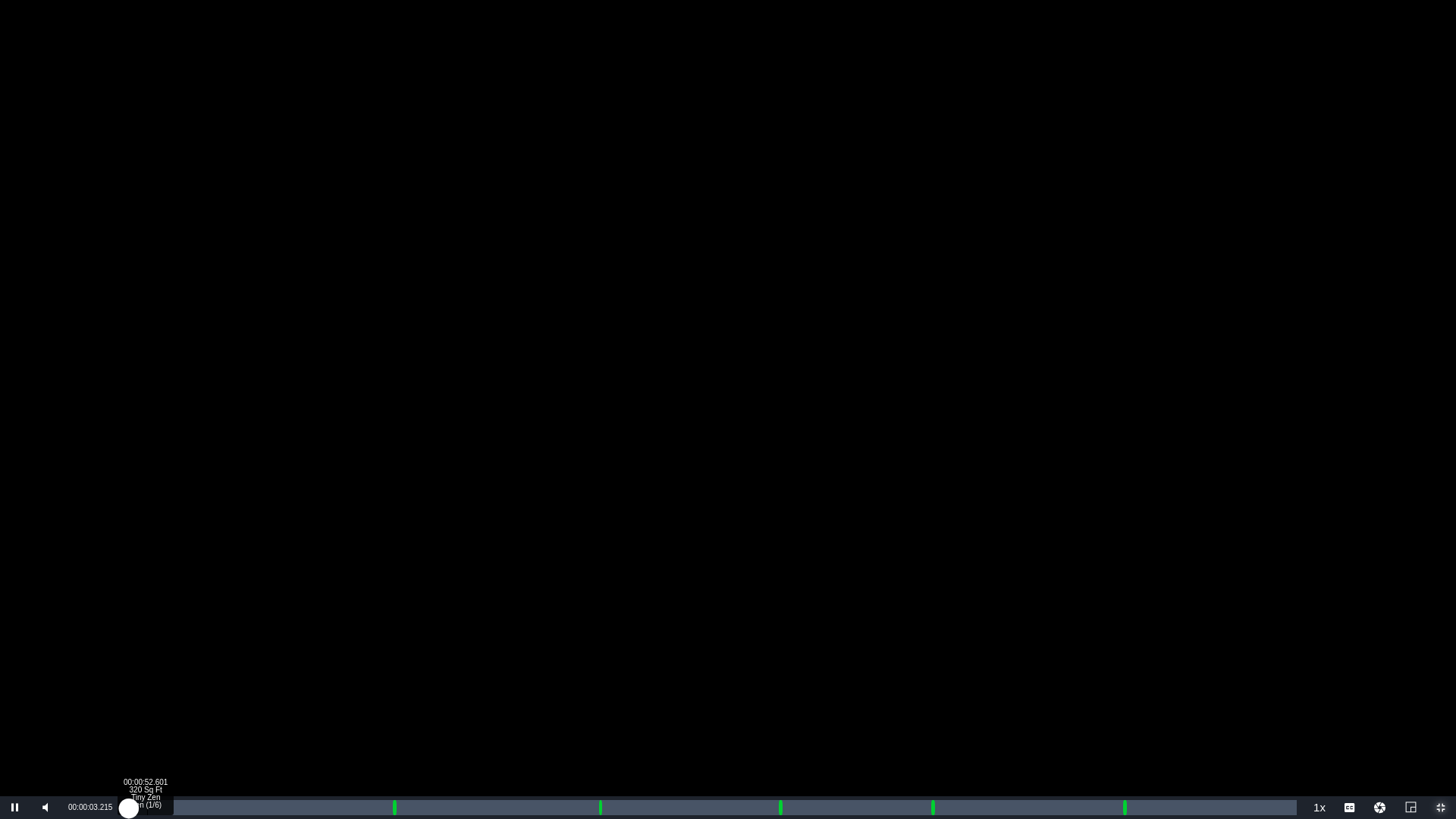
click at [147, 679] on div "Loaded : 0.24% 00:00:52.601 320 Sq Ft Tiny Zen Den (1/6) 00:00:03.244" at bounding box center [712, 807] width 1169 height 15
click at [182, 679] on div "Loaded : 2.14% 00:02:25.665 320 Sq Ft Tiny Zen Den (1/6) 00:00:53.228" at bounding box center [712, 807] width 1169 height 15
click at [182, 679] on div "00:02:26.515" at bounding box center [154, 807] width 55 height 15
click at [223, 679] on div "Loaded : 7.15% 00:04:14.913 320 Sq Ft Tiny Zen Den (1/6) 00:02:58.372" at bounding box center [712, 807] width 1169 height 15
click at [255, 679] on div "Loaded : 10.25% 00:05:39.885 320 Sq Ft Tiny Zen Den (1/6) 00:04:15.158" at bounding box center [712, 807] width 1169 height 15
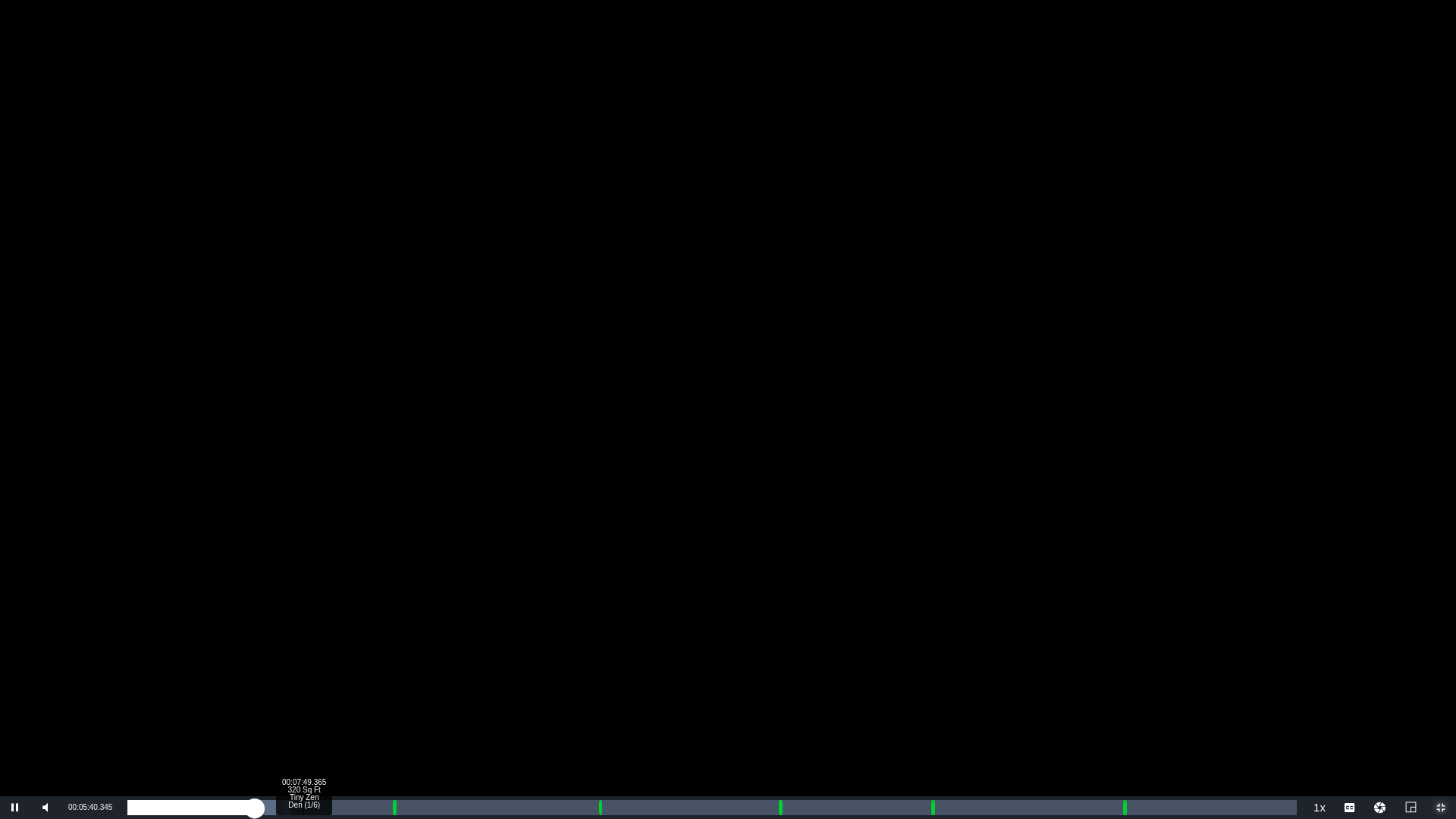
click at [303, 679] on div "00:07:49.365 320 Sq Ft Tiny Zen Den (1/6)" at bounding box center [303, 807] width 1 height 15
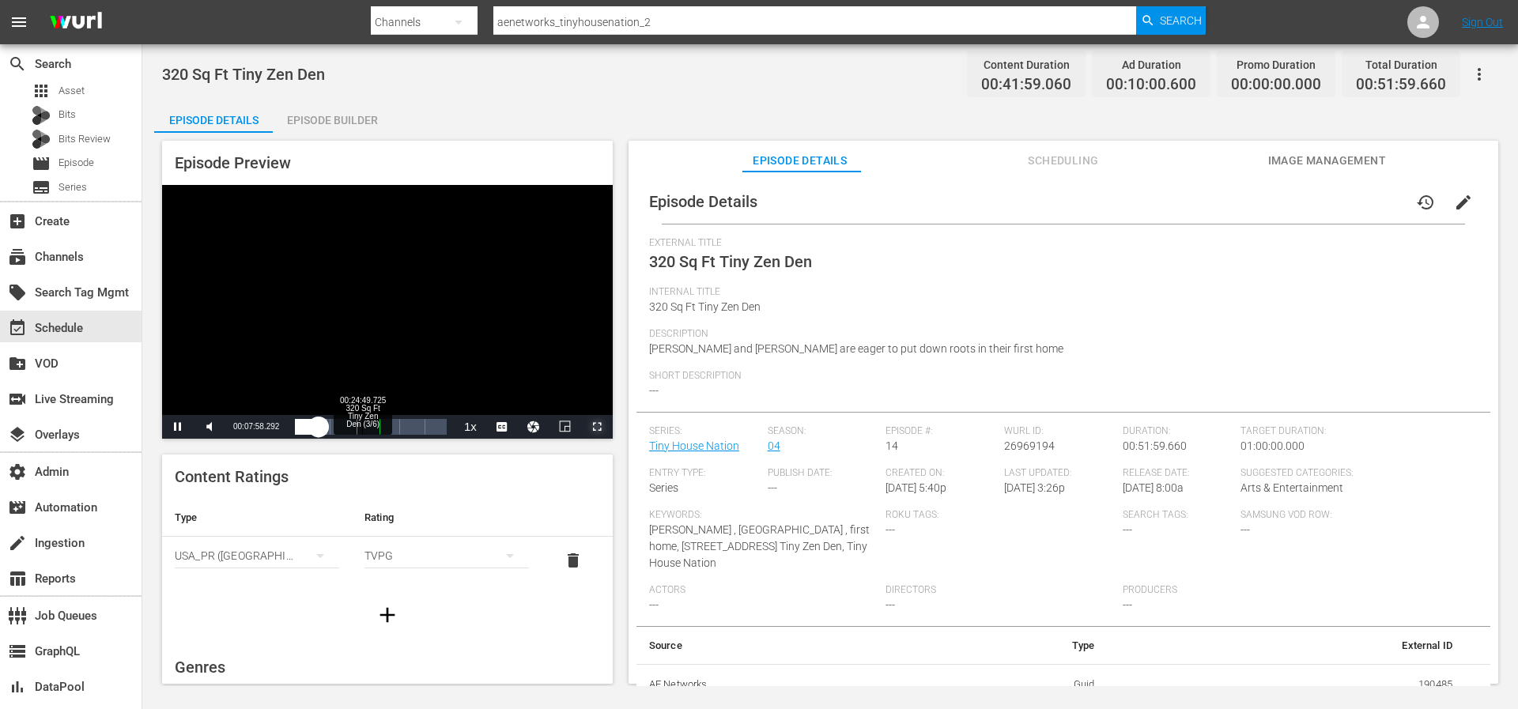
click at [361, 419] on div "Loaded : 21.45% 00:24:49.725 320 Sq Ft Tiny Zen Den (3/6) 00:07:58.538 Cue Poin…" at bounding box center [371, 427] width 152 height 16
click at [597, 427] on span "Video Player" at bounding box center [597, 427] width 0 height 0
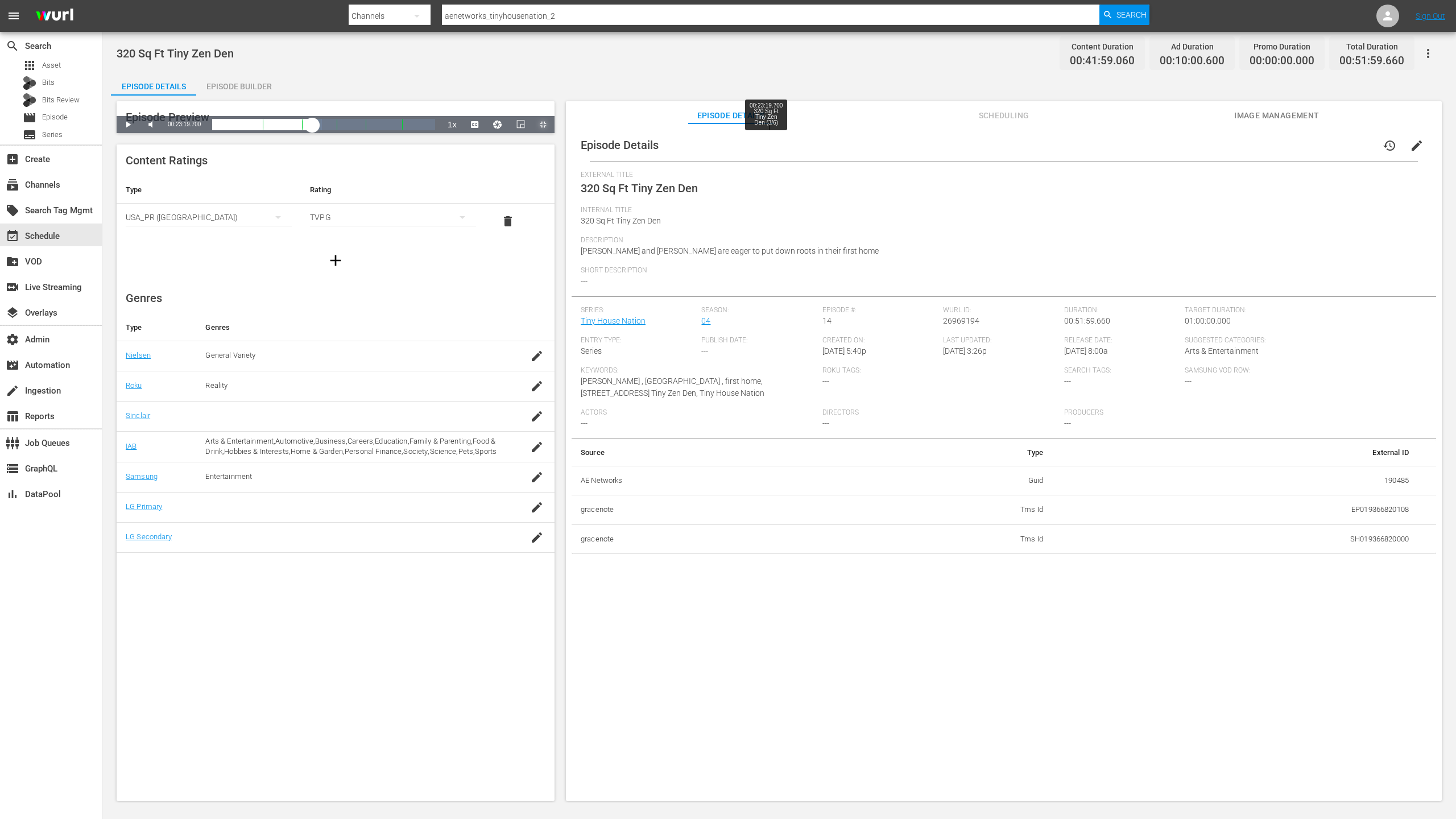
click at [435, 130] on div "Loaded : 49.11% 00:23:19.700 320 Sq Ft Tiny Zen Den (3/6) 00:20:34.574 Cue Poin…" at bounding box center [324, 125] width 223 height 12
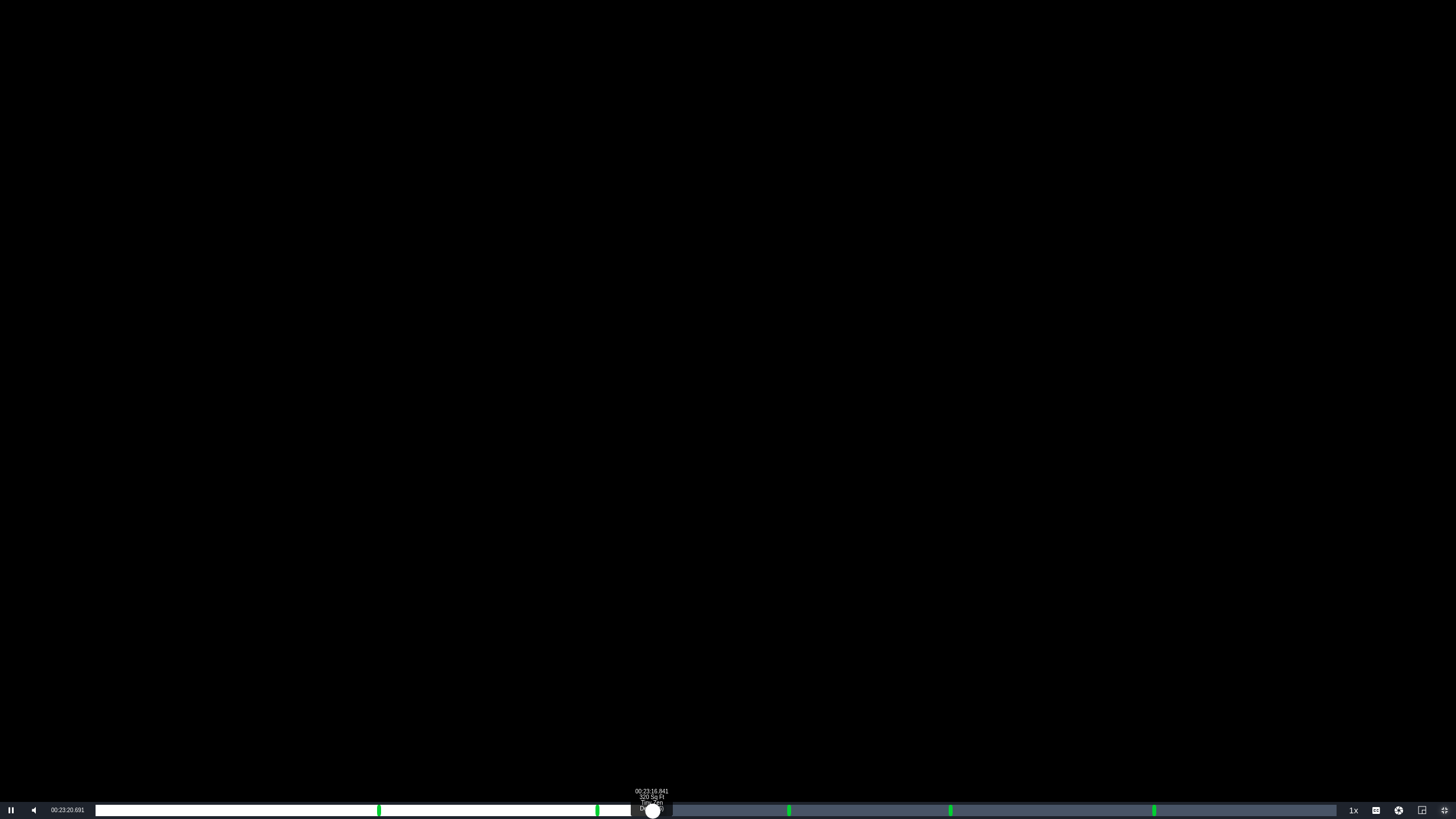
click at [539, 510] on div "Loaded : 46.49% 00:23:16.841 320 Sq Ft Tiny Zen Den (3/6) 00:19:20.605 Cue Poin…" at bounding box center [716, 811] width 1252 height 17
click at [497, 510] on div "Loaded : 39.81% 00:16:49.385 320 Sq Ft Tiny Zen Den (2/6) 00:16:33.827 Cue Poin…" at bounding box center [716, 810] width 1241 height 12
click at [464, 510] on div "00:14:49.545" at bounding box center [296, 810] width 401 height 12
click at [488, 510] on div "00:16:26.510 320 Sq Ft Tiny Zen Den (2/6)" at bounding box center [488, 810] width 1 height 12
click at [501, 510] on div "00:14:58.047" at bounding box center [298, 810] width 405 height 12
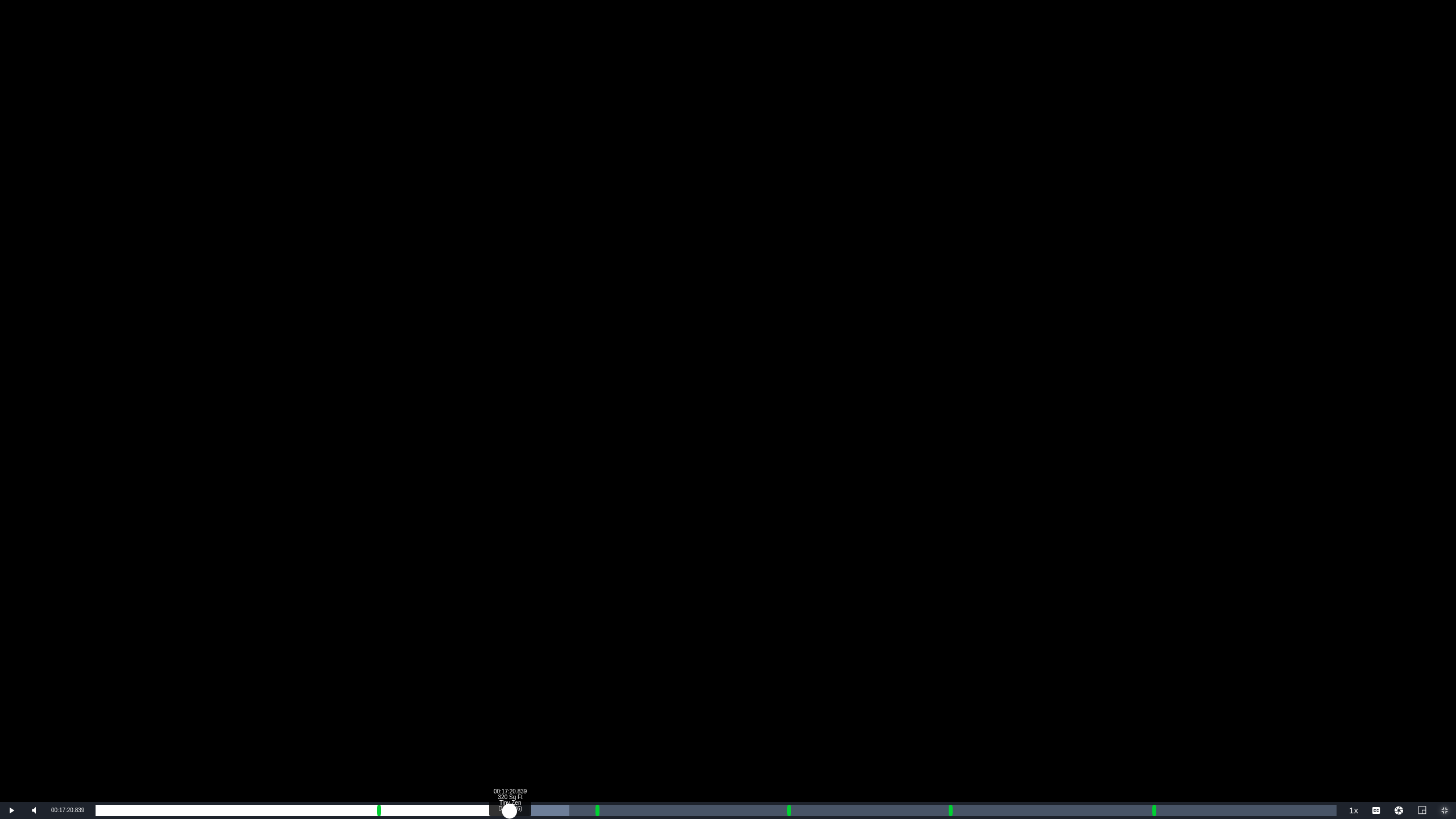
click at [509, 510] on div "00:15:08.321" at bounding box center [302, 810] width 414 height 12
click at [510, 510] on div "00:15:22.148" at bounding box center [303, 810] width 414 height 12
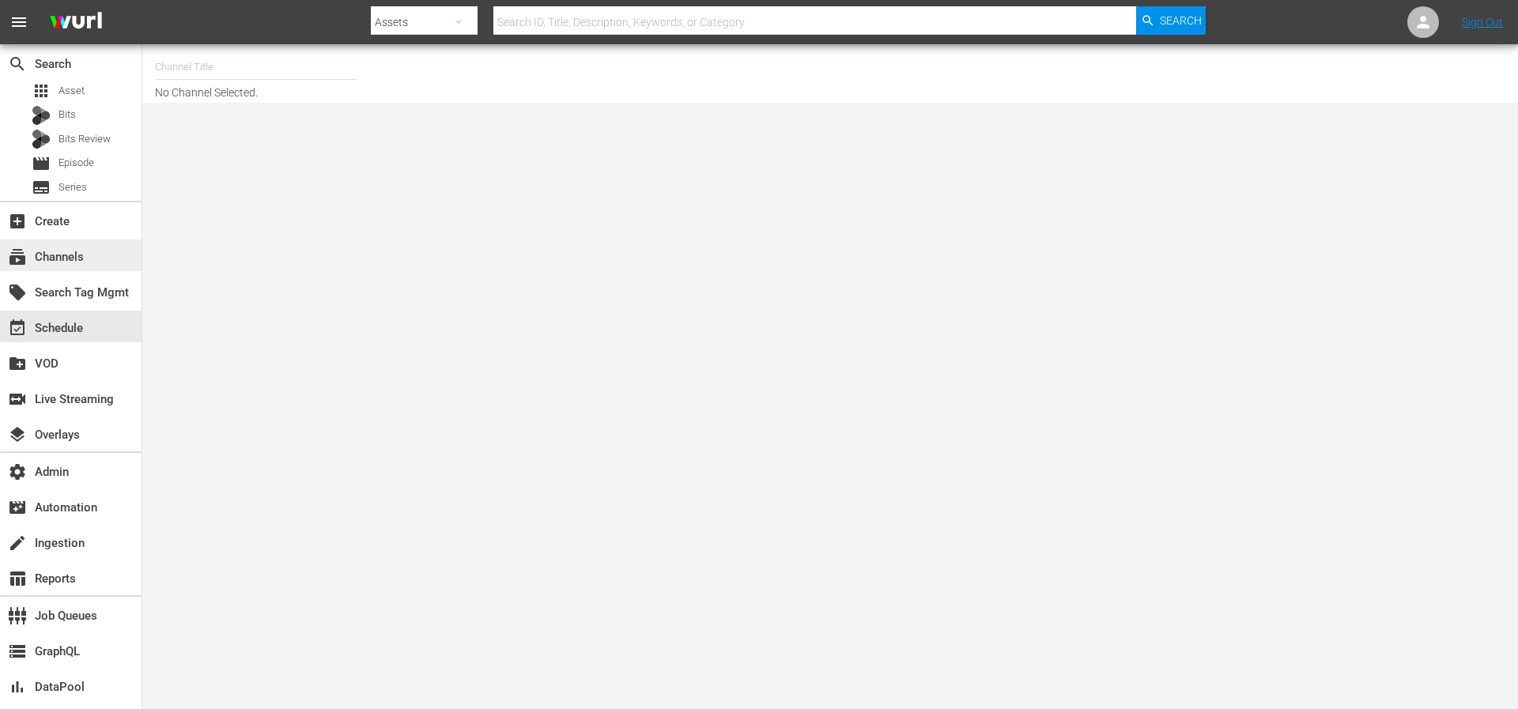
click at [63, 247] on div "subscriptions Channels" at bounding box center [44, 254] width 89 height 14
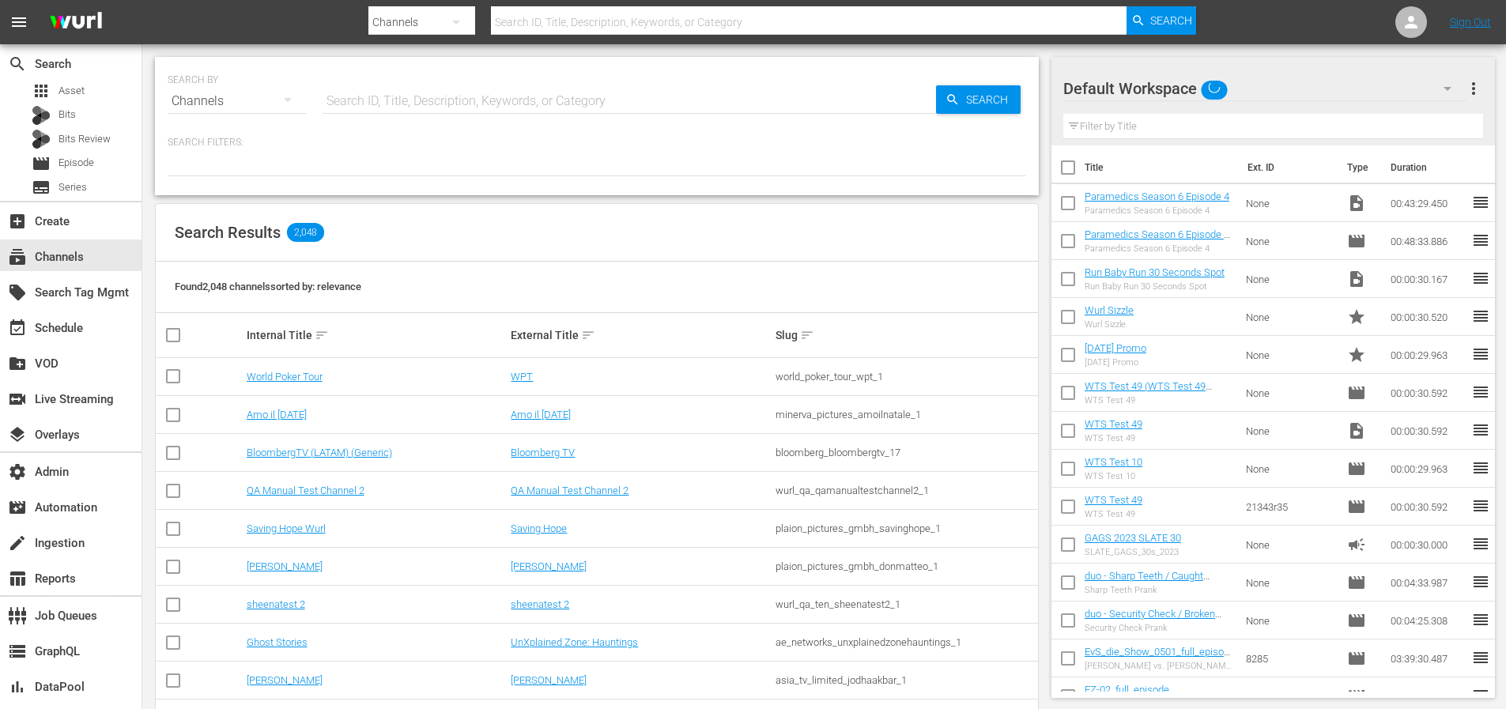
click at [598, 21] on input "text" at bounding box center [809, 22] width 636 height 38
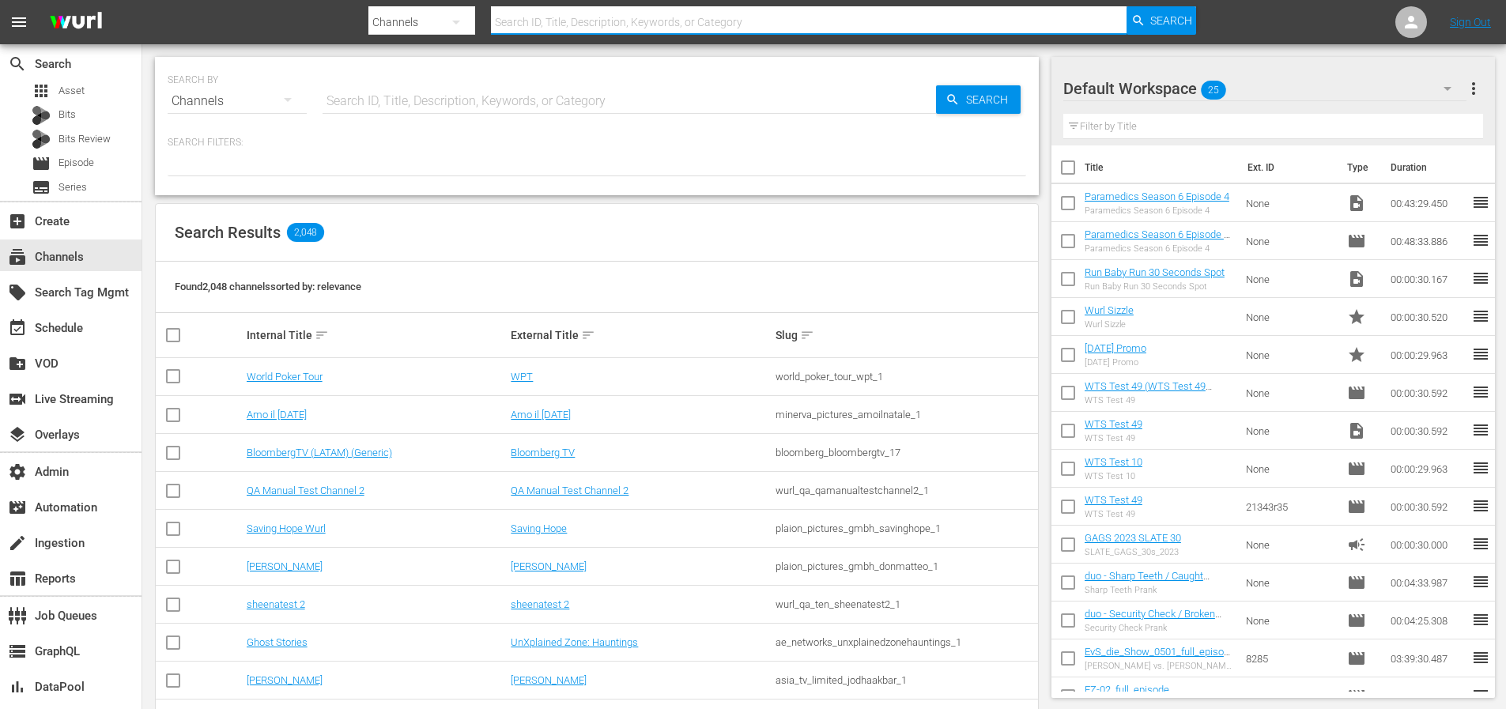
paste input "spt_competencias_1"
type input "spt_competencias_1"
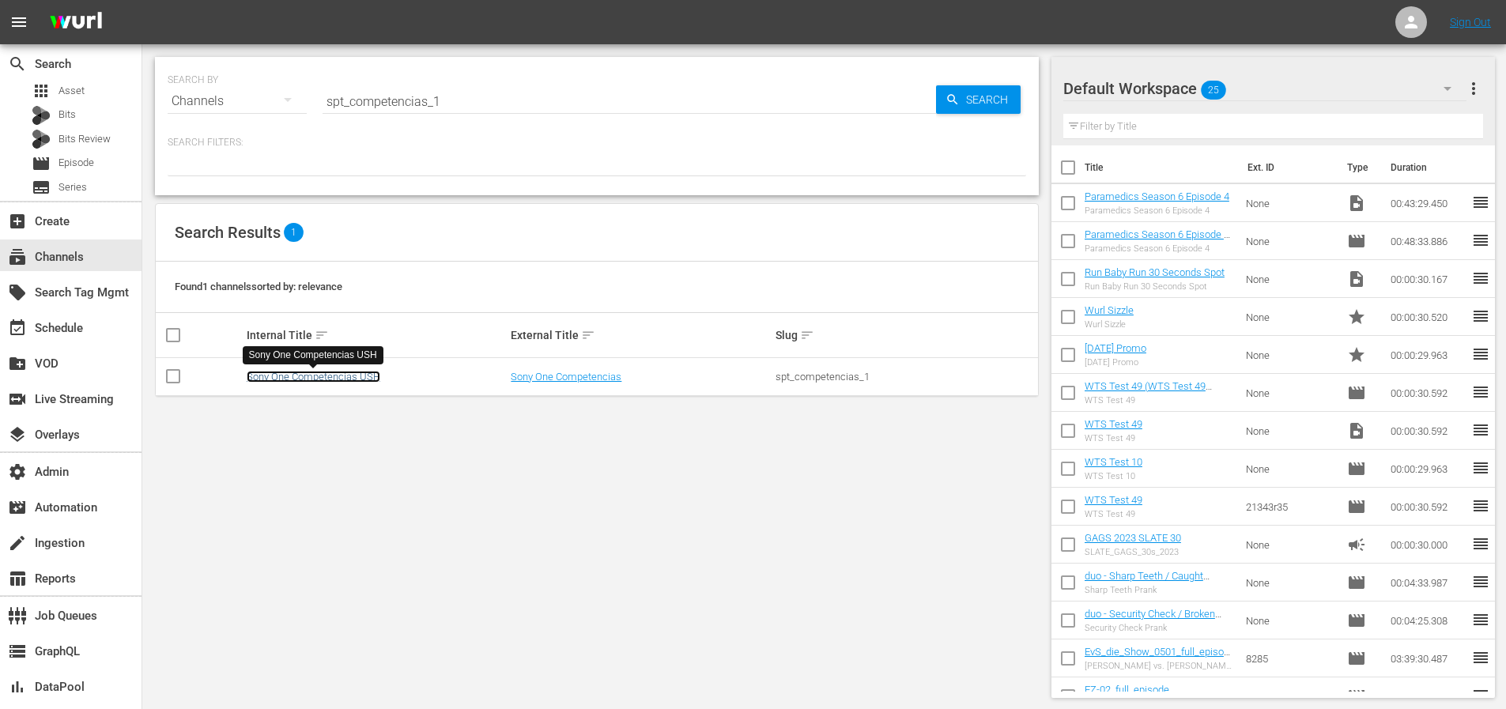
click at [338, 377] on link "Sony One Competencias USH" at bounding box center [314, 377] width 134 height 12
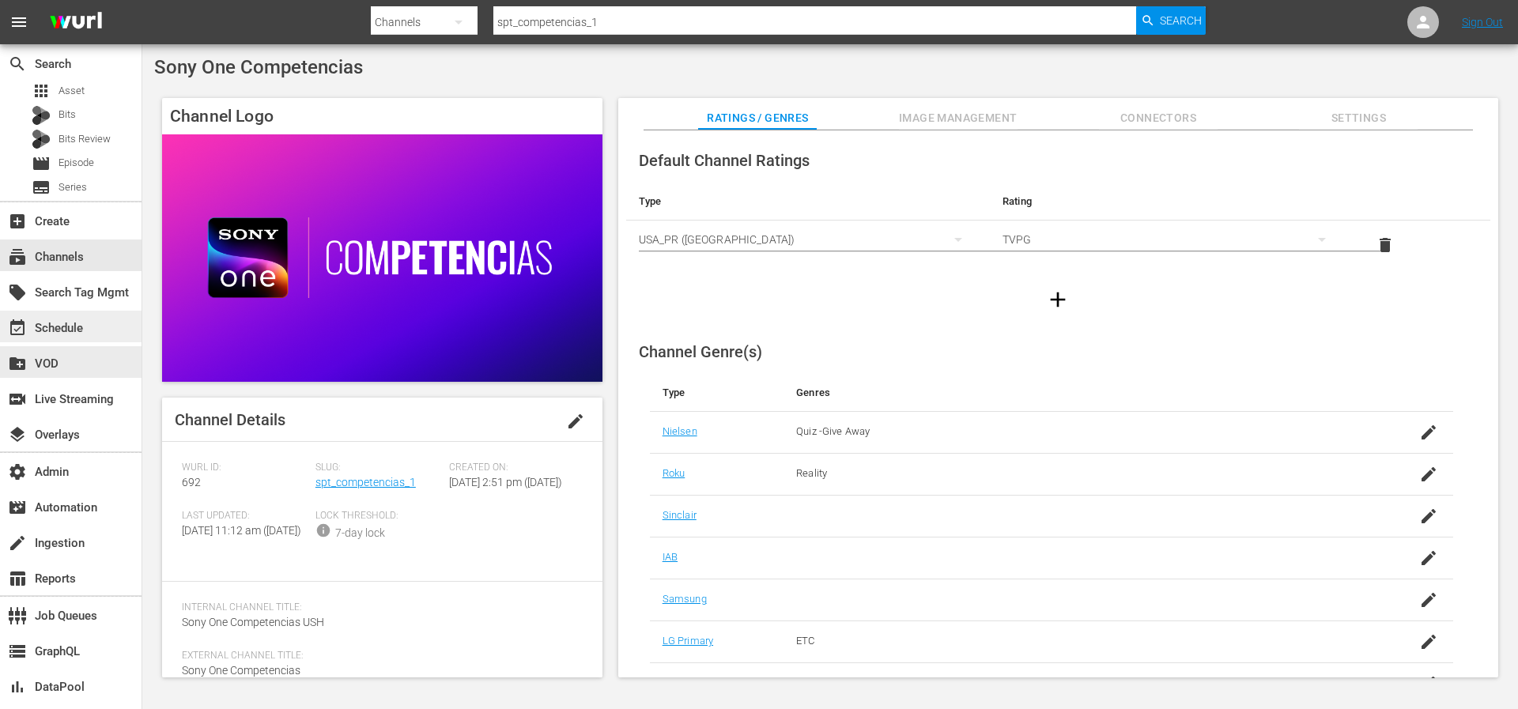
click at [77, 329] on div "event_available Schedule" at bounding box center [44, 326] width 89 height 14
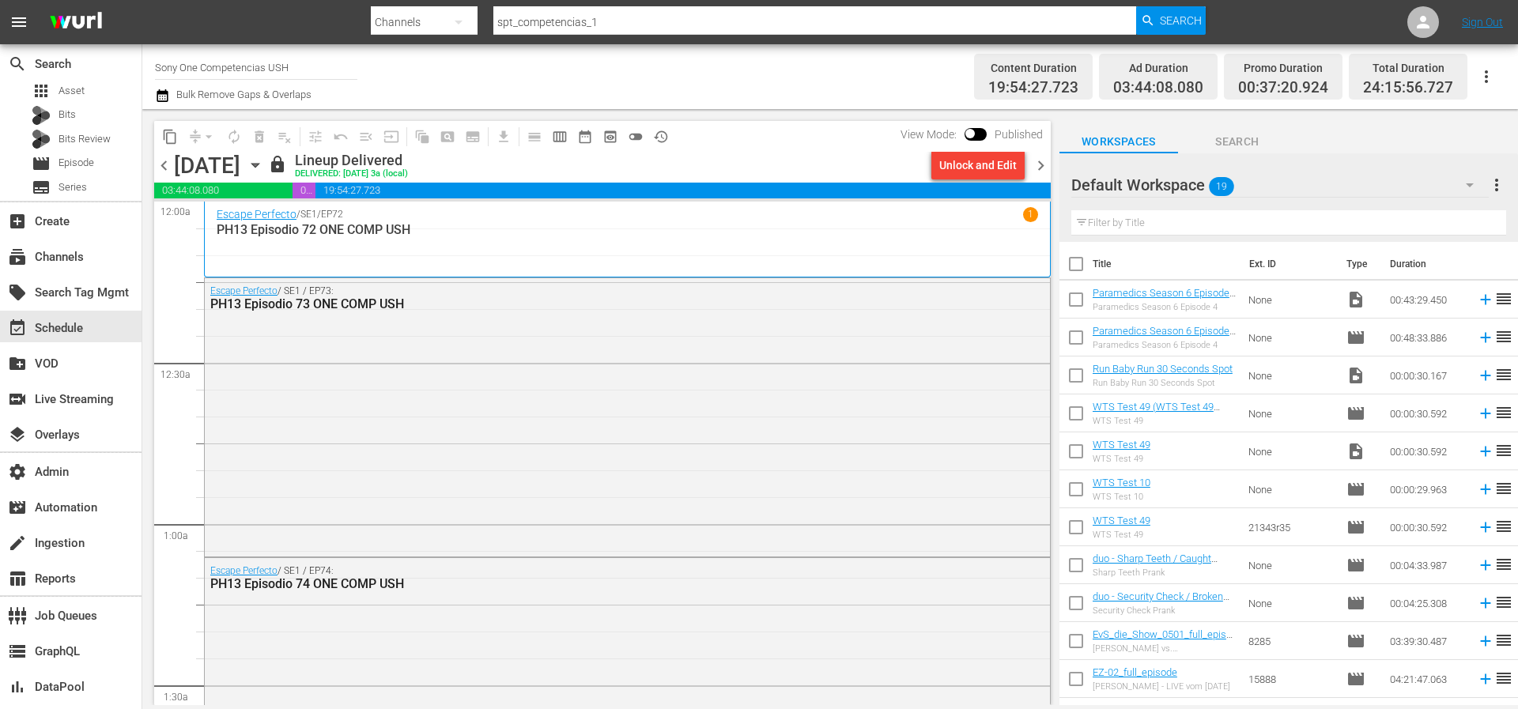
click at [1045, 172] on span "chevron_right" at bounding box center [1041, 166] width 20 height 20
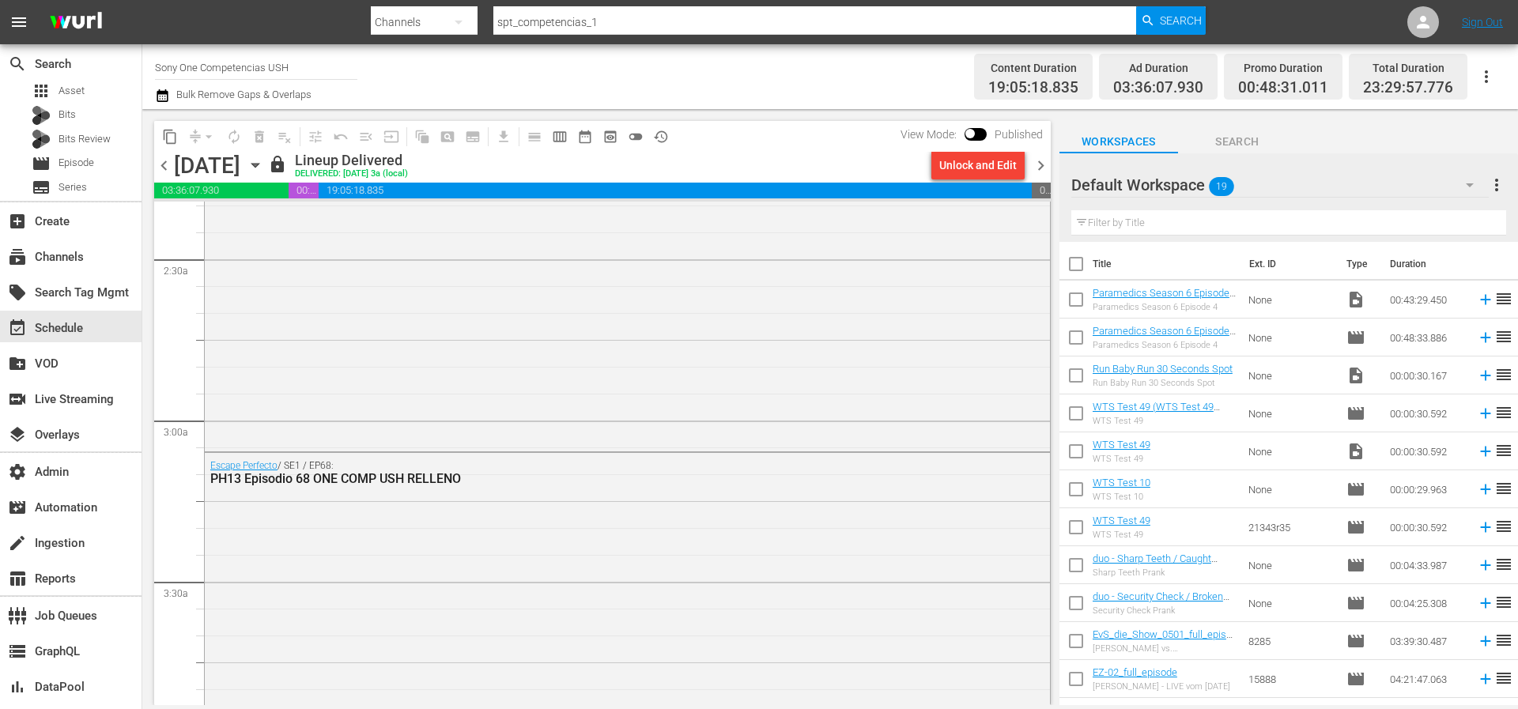
scroll to position [794, 0]
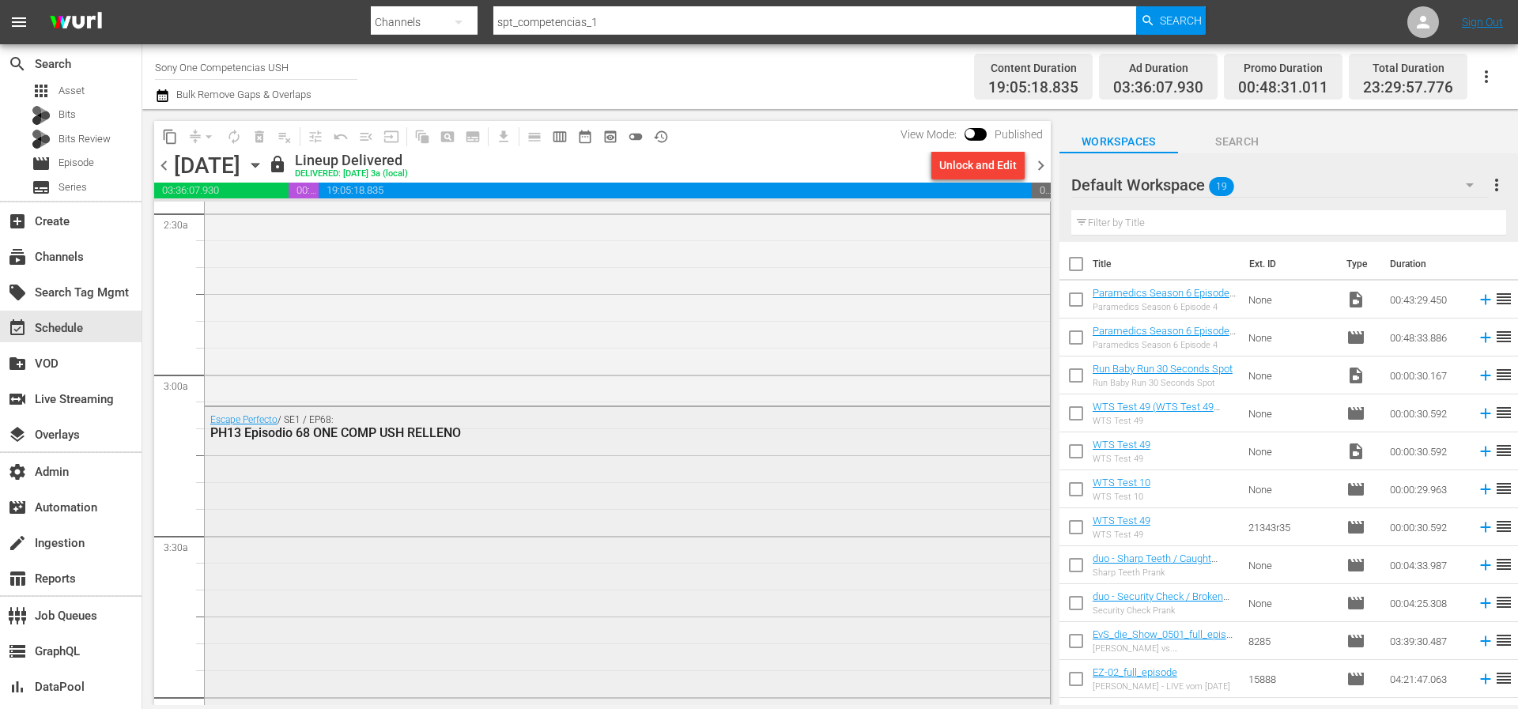
click at [286, 593] on div "Escape Perfecto / SE1 / EP68: PH13 Episodio 68 ONE COMP USH RELLENO" at bounding box center [627, 578] width 845 height 342
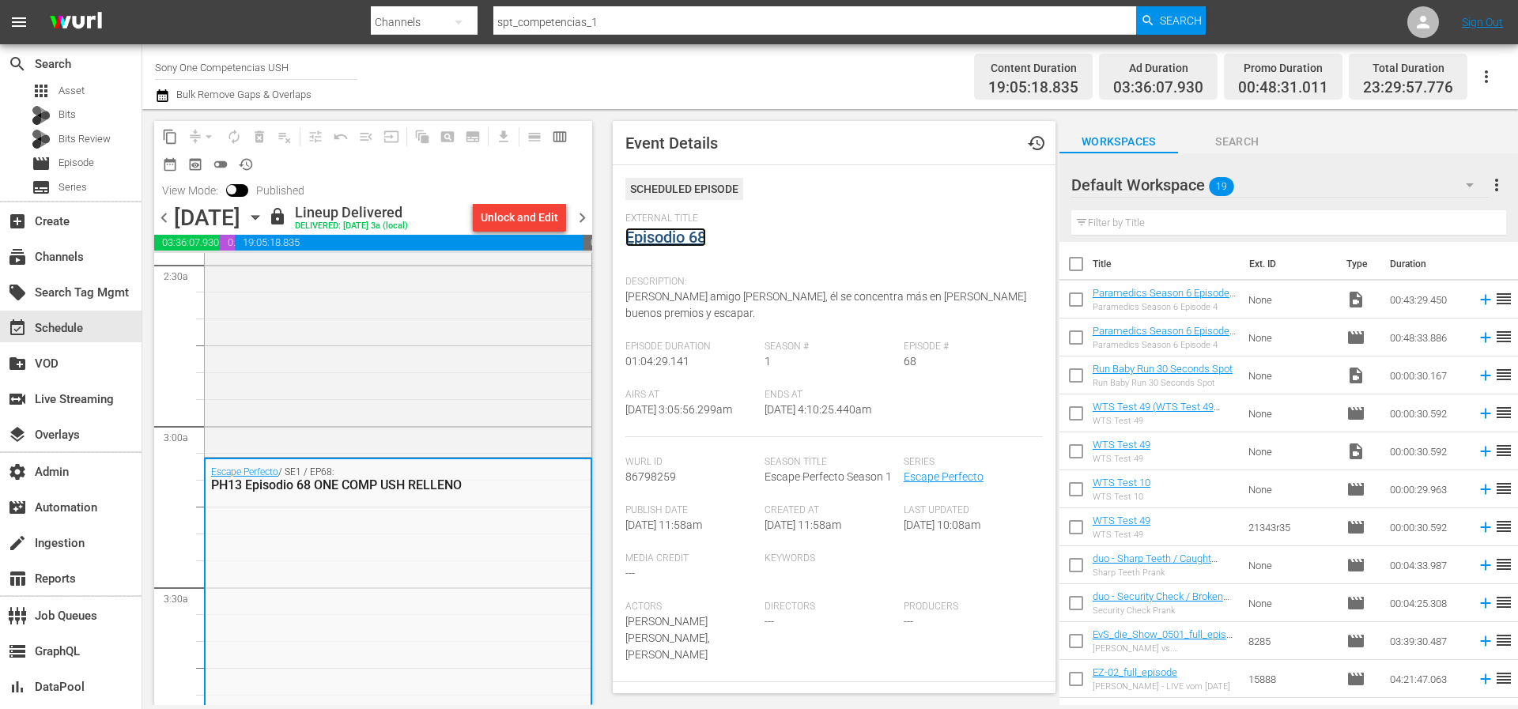
click at [672, 231] on link "Episodio 68" at bounding box center [665, 237] width 81 height 19
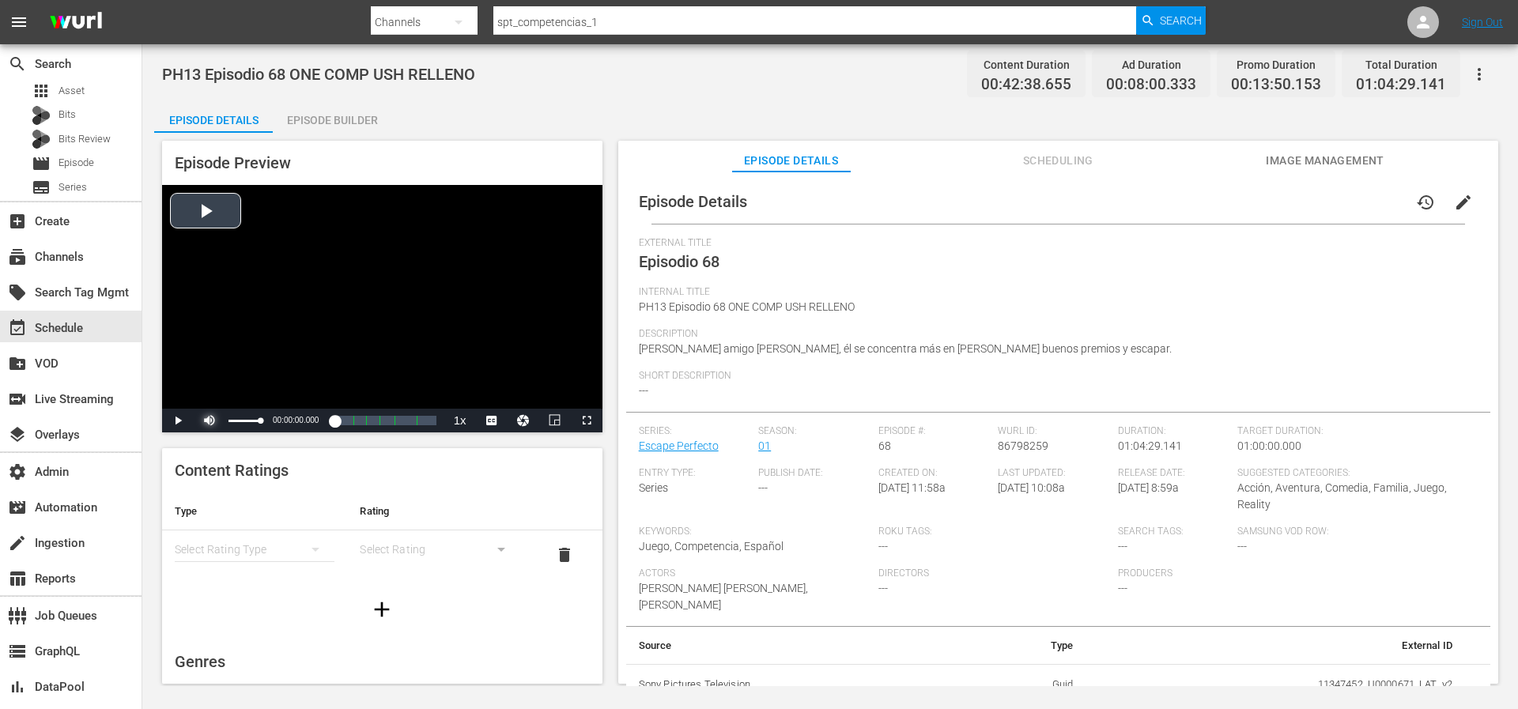
click at [209, 421] on span "Video Player" at bounding box center [209, 421] width 0 height 0
click at [178, 421] on span "Video Player" at bounding box center [178, 421] width 0 height 0
click at [587, 421] on span "Video Player" at bounding box center [587, 421] width 0 height 0
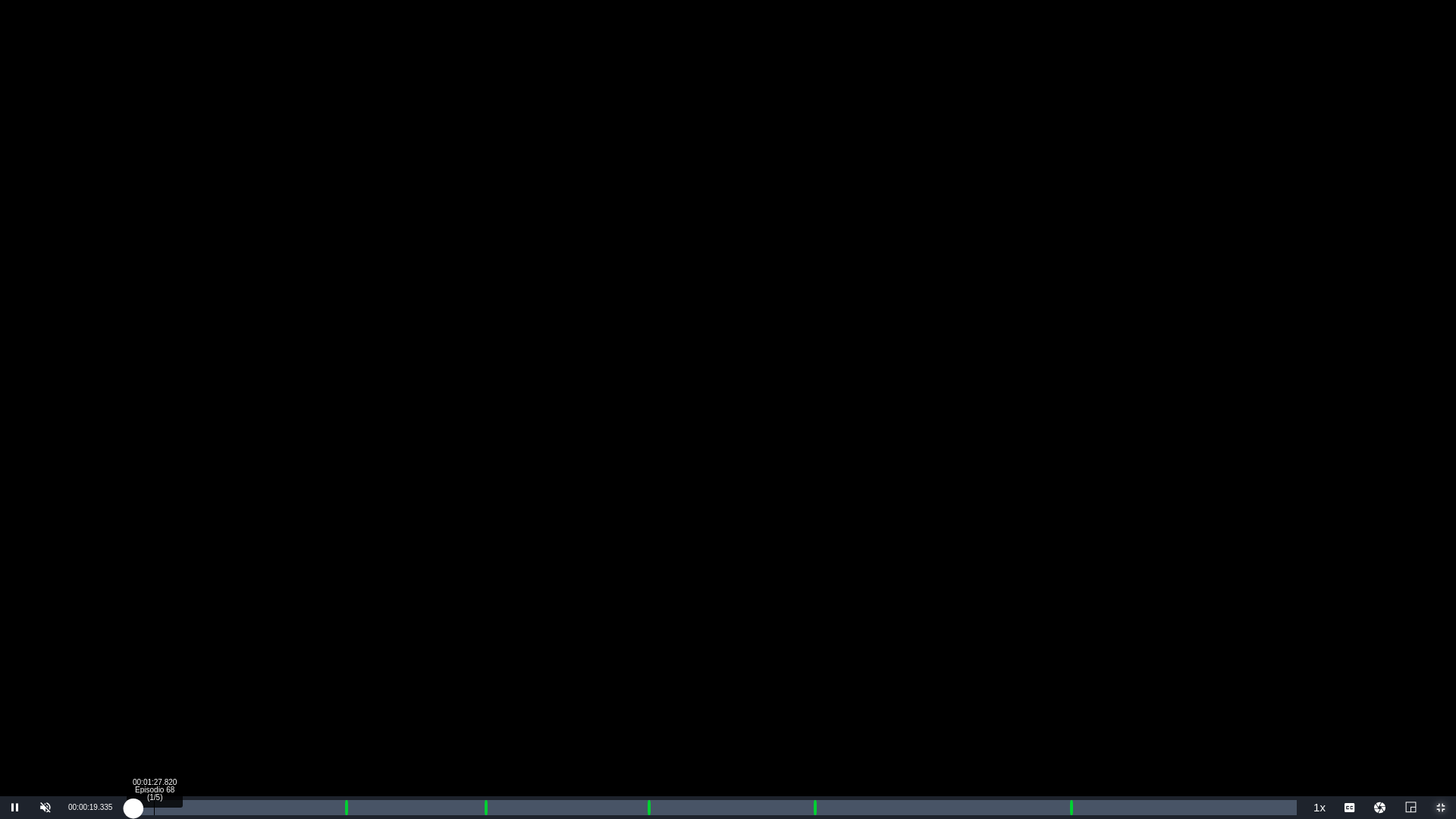
click at [153, 679] on div "Loaded : 1.17% 00:01:27.820 Episodio 68 (1/5) 00:00:19.346" at bounding box center [712, 807] width 1169 height 15
click at [185, 679] on div "00:03:10.696 Episodio 68 (1/5)" at bounding box center [185, 807] width 1 height 15
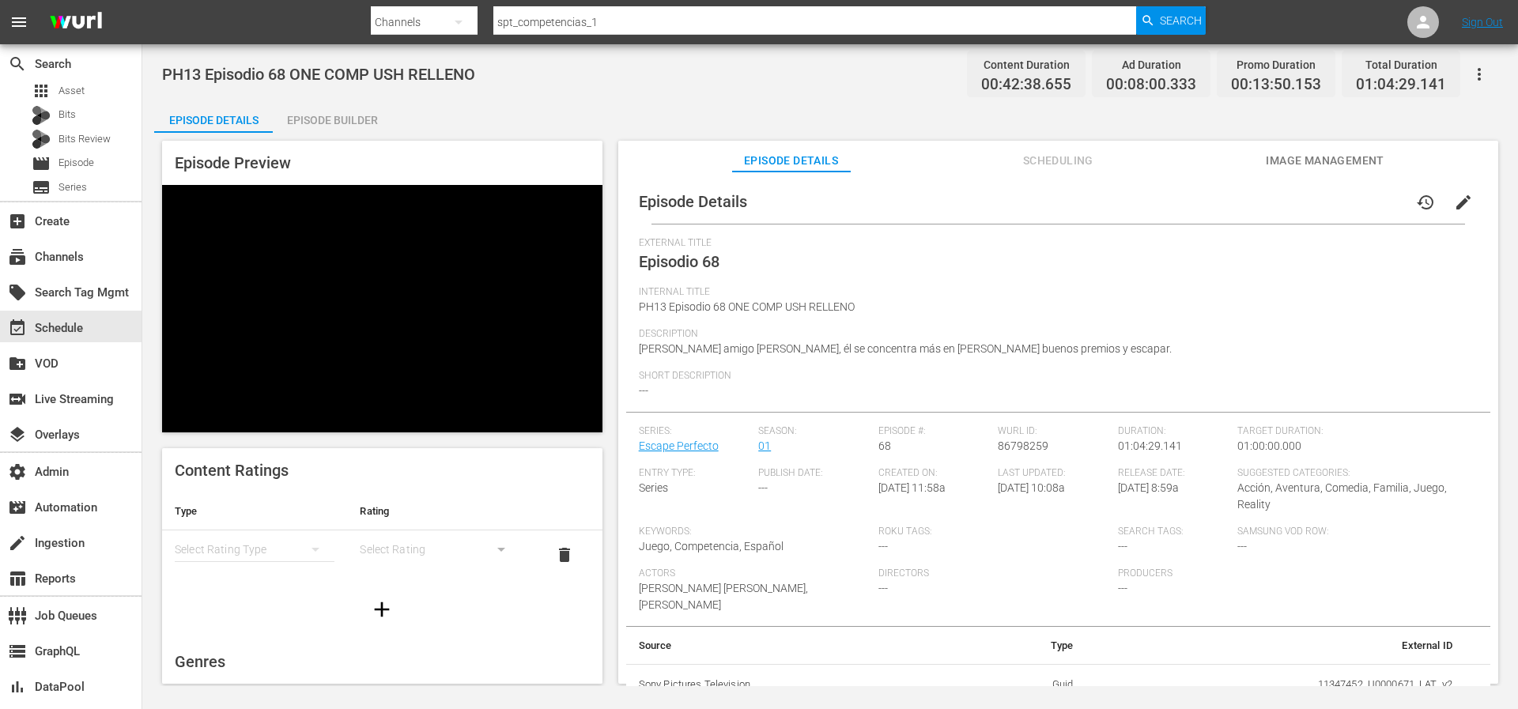
click at [503, 313] on div "Video Player" at bounding box center [382, 297] width 440 height 224
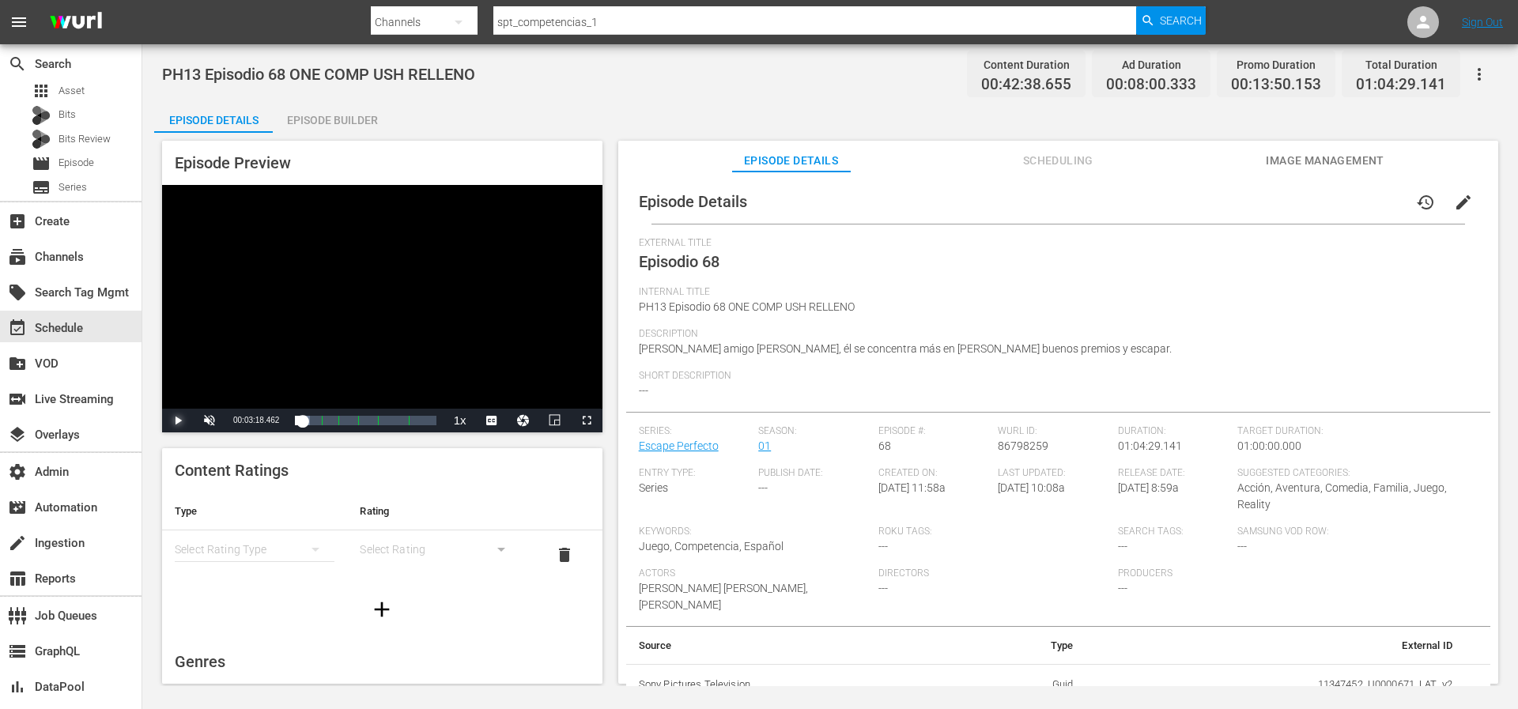
click at [178, 421] on span "Video Player" at bounding box center [178, 421] width 0 height 0
click at [397, 364] on div "Video Player" at bounding box center [382, 297] width 440 height 224
click at [351, 417] on div "Loaded : 10.56% 00:25:43.309 Episodio 68 (3/5) 00:03:30.176" at bounding box center [365, 421] width 141 height 16
click at [368, 420] on div "Loaded : 50.94% 00:34:03.254 Episodio 68 (4/5) 00:21:33.538 Cue Point 3: 00:28:…" at bounding box center [365, 421] width 141 height 16
click at [387, 419] on div "Loaded : 62.43% 00:42:01.462 Episodio 68 (5/5) 00:26:26.888 Cue Point 4: 00:37:…" at bounding box center [365, 421] width 141 height 16
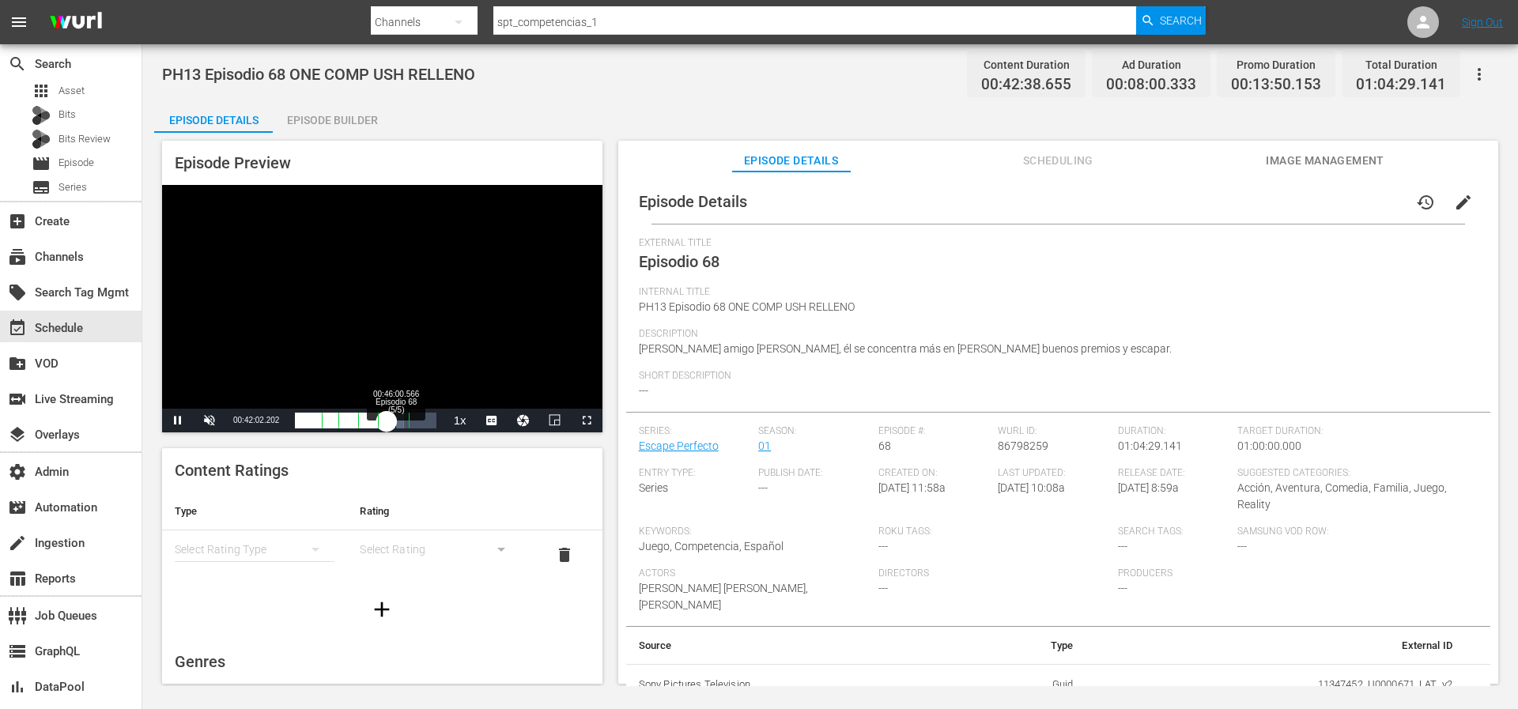
click at [387, 419] on div "00:32:41.848" at bounding box center [341, 421] width 92 height 16
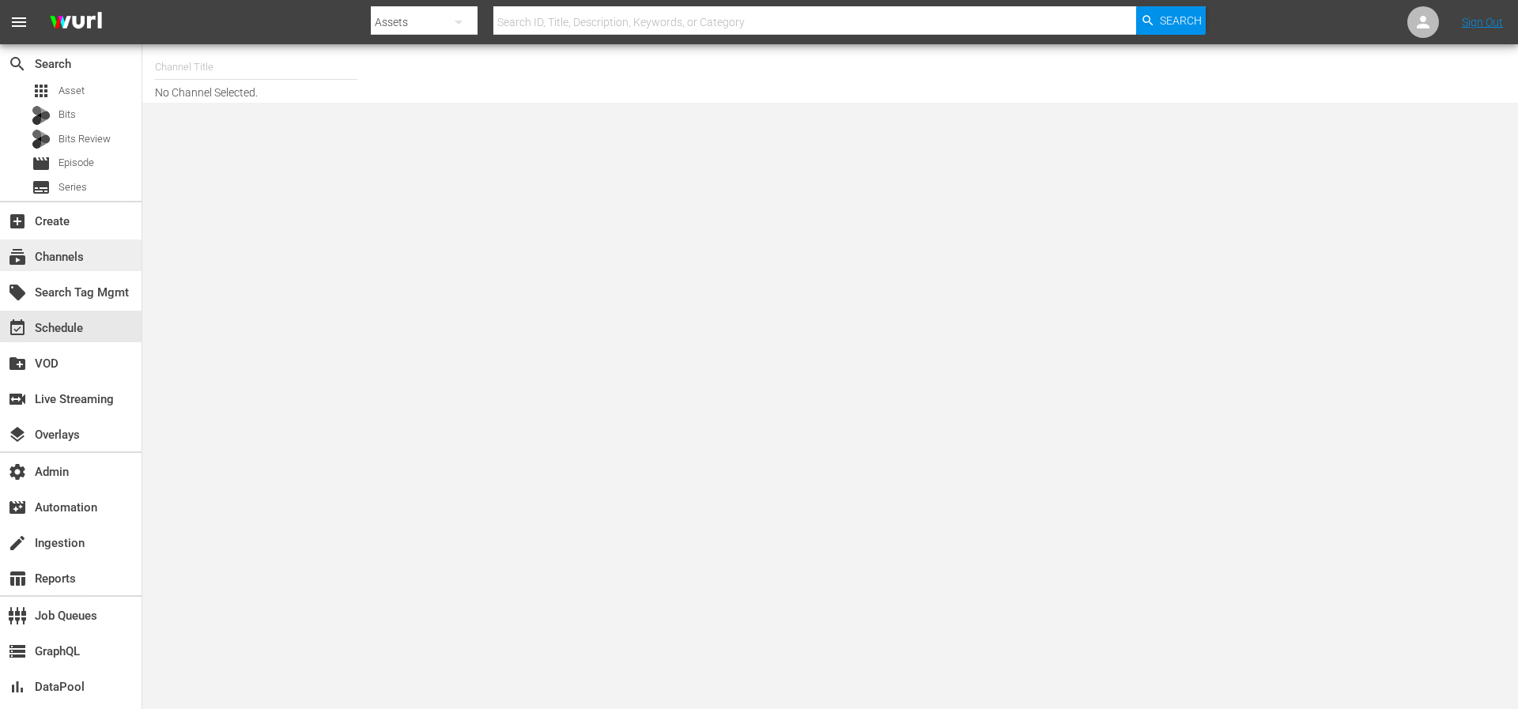
click at [64, 256] on div "subscriptions Channels" at bounding box center [44, 254] width 89 height 14
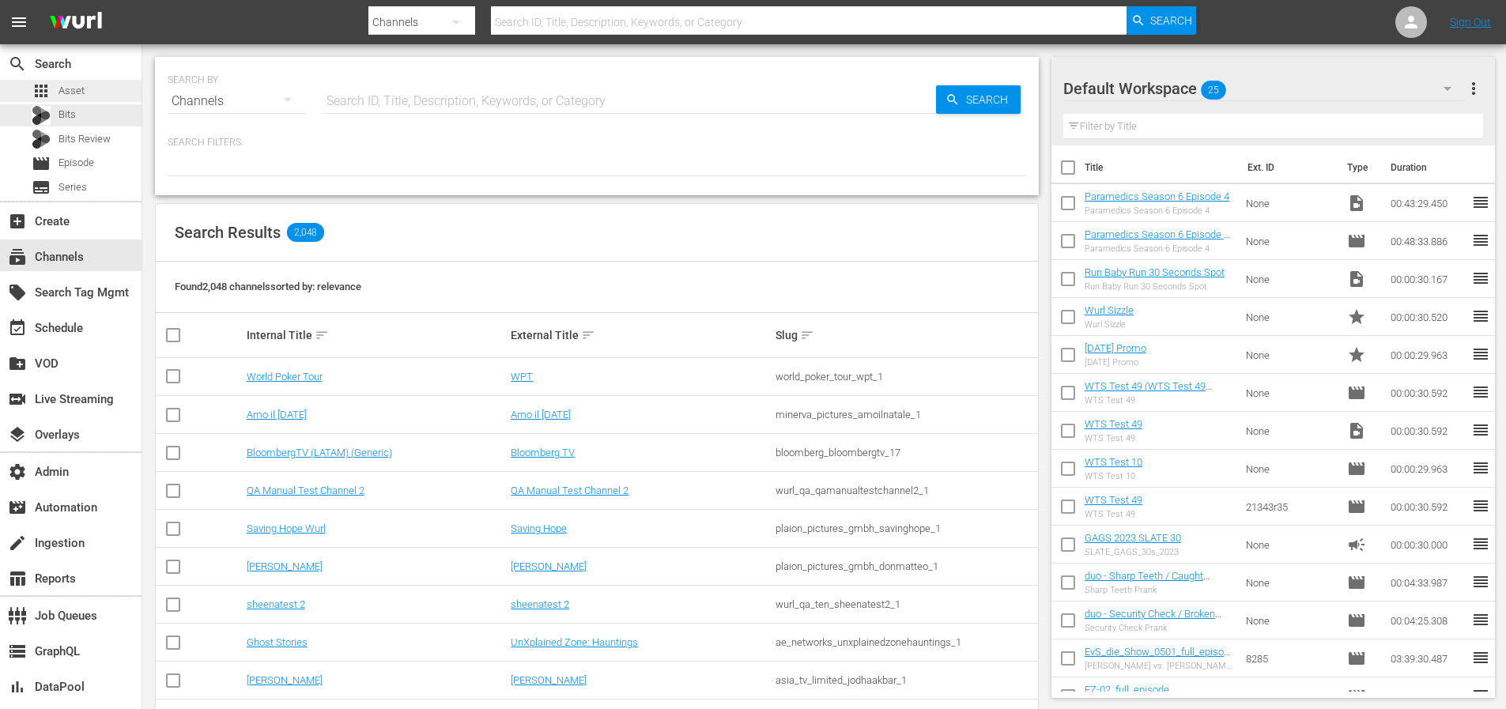
click at [85, 85] on div "apps Asset" at bounding box center [70, 91] width 141 height 22
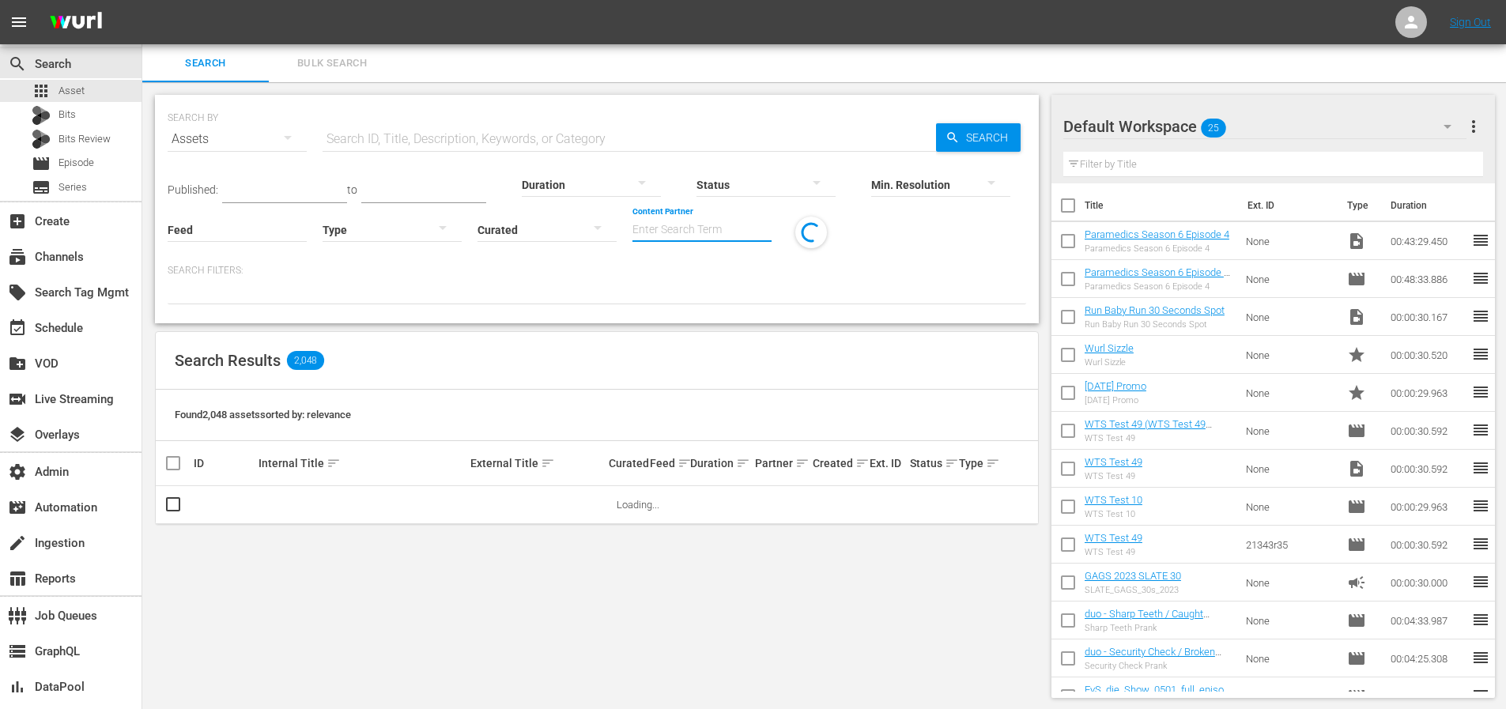
click at [683, 220] on input "Content Partner" at bounding box center [701, 230] width 139 height 57
click at [740, 273] on div "Peteski Productions Inc (404)" at bounding box center [761, 274] width 232 height 38
type input "Peteski Productions Inc (404)"
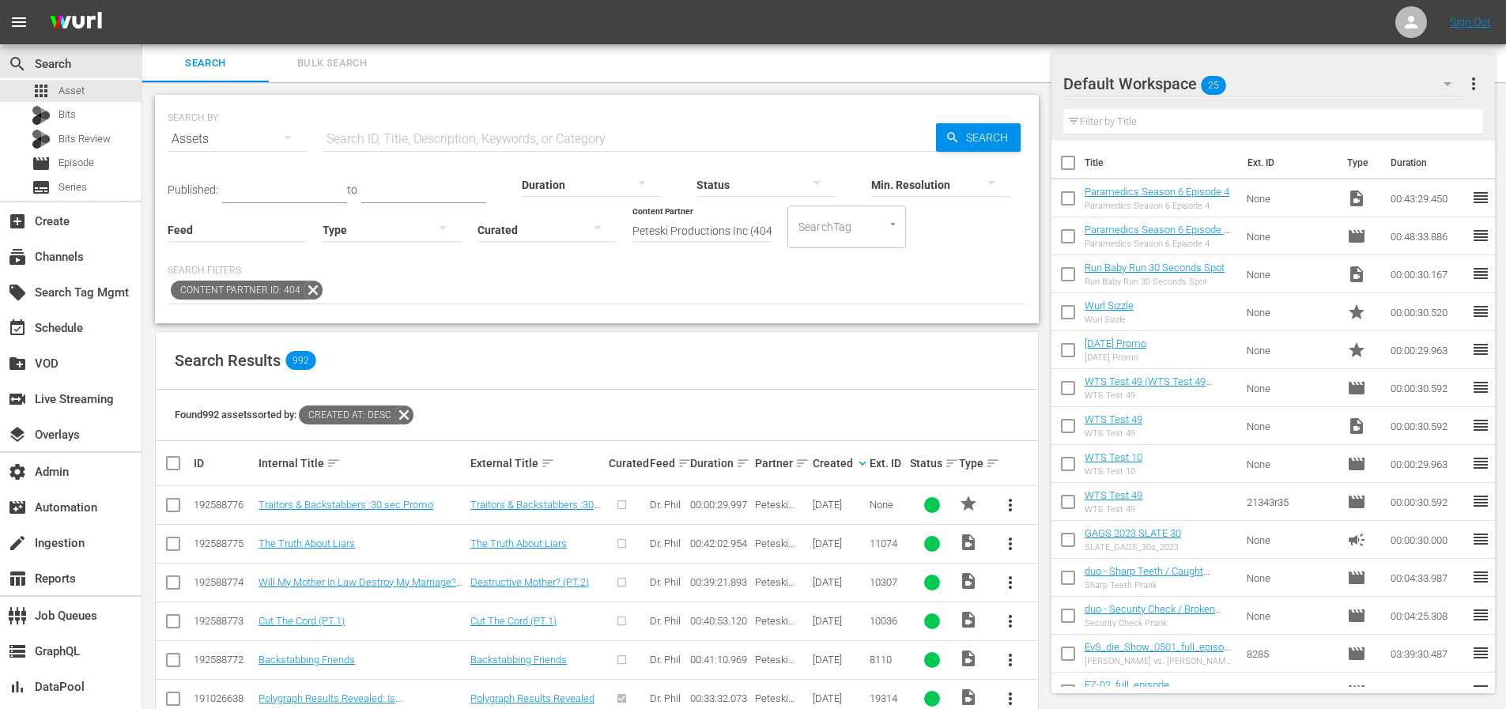
scroll to position [183, 0]
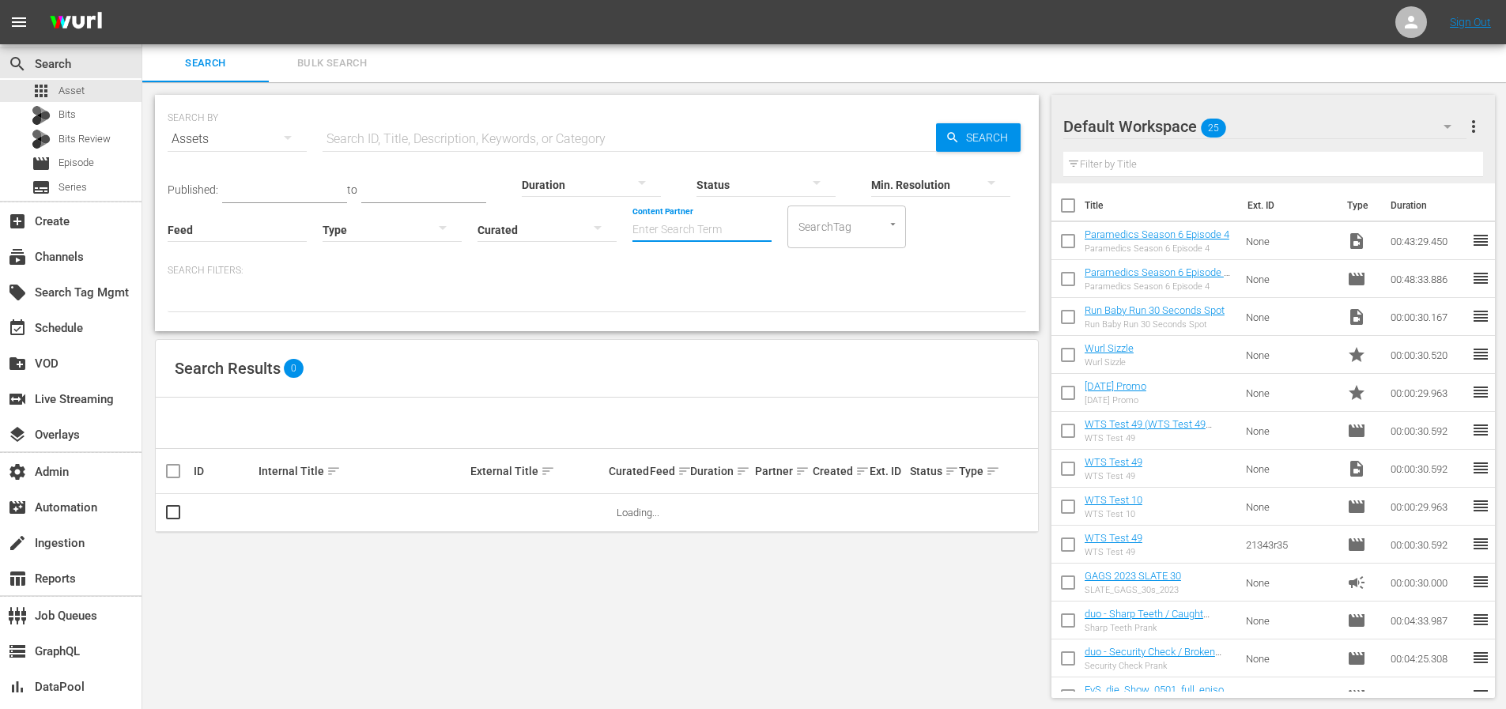
click at [715, 224] on input "Content Partner" at bounding box center [701, 230] width 139 height 57
click at [737, 286] on div "Peteski Productions Inc (404)" at bounding box center [761, 274] width 232 height 38
type input "Peteski Productions Inc (404)"
click at [693, 228] on input "Content Partner" at bounding box center [701, 230] width 139 height 57
click at [703, 274] on div "Peteski Productions Inc (404)" at bounding box center [761, 274] width 232 height 38
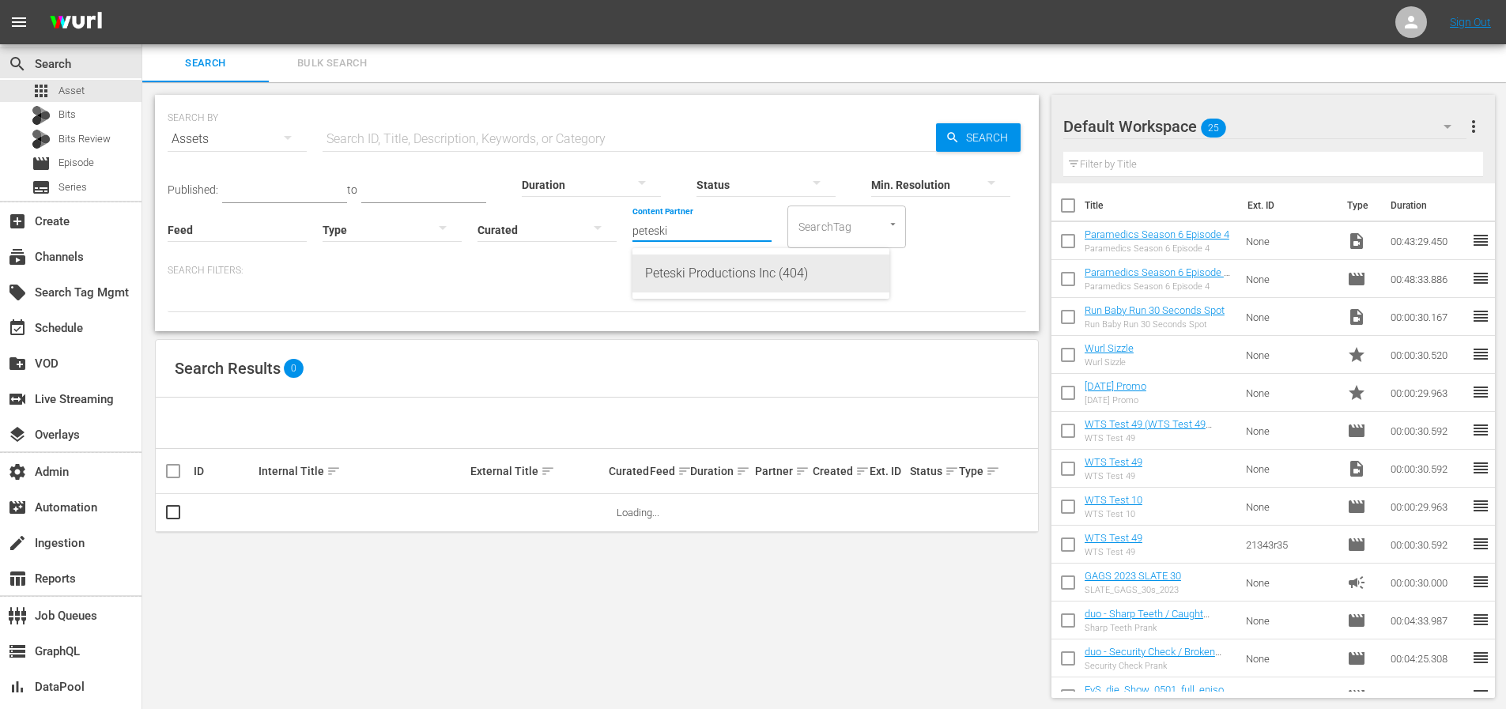
type input "Peteski Productions Inc (404)"
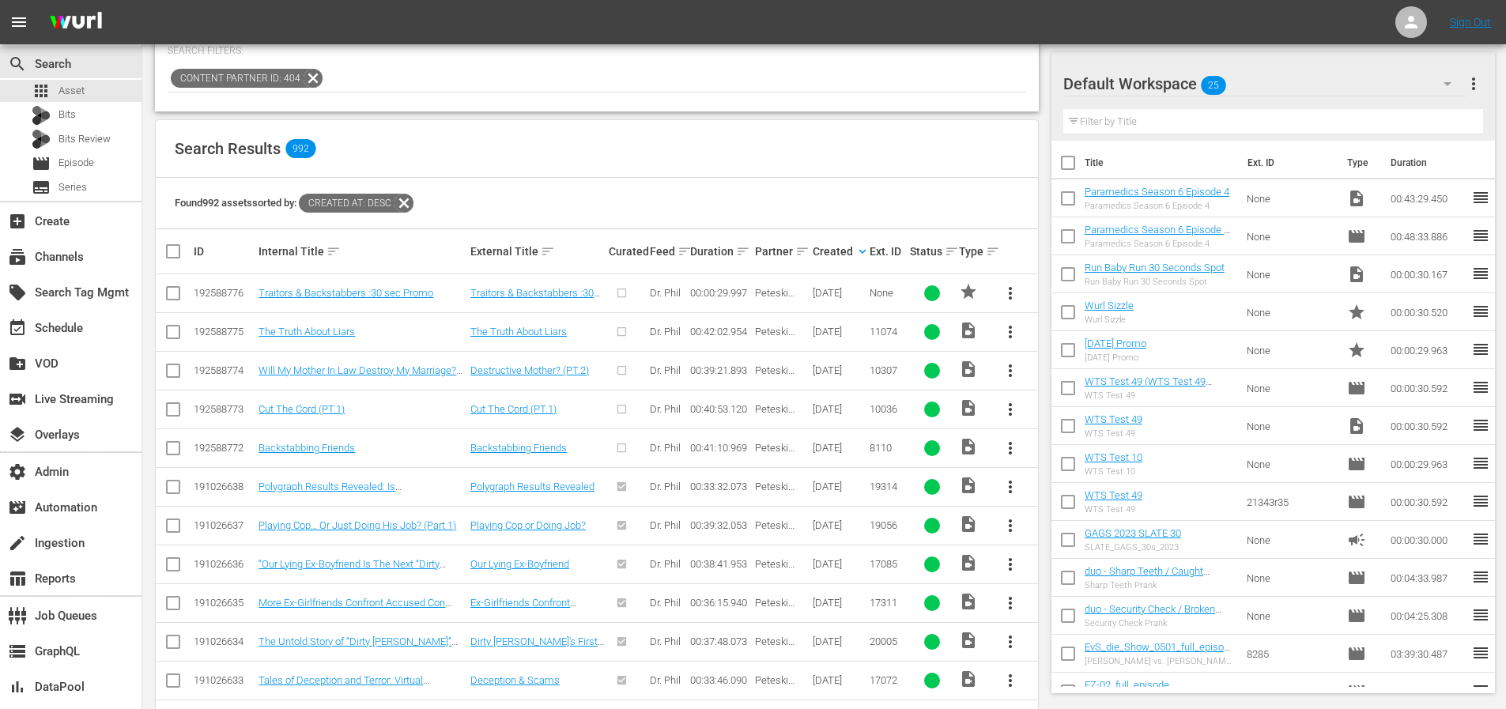
scroll to position [241, 0]
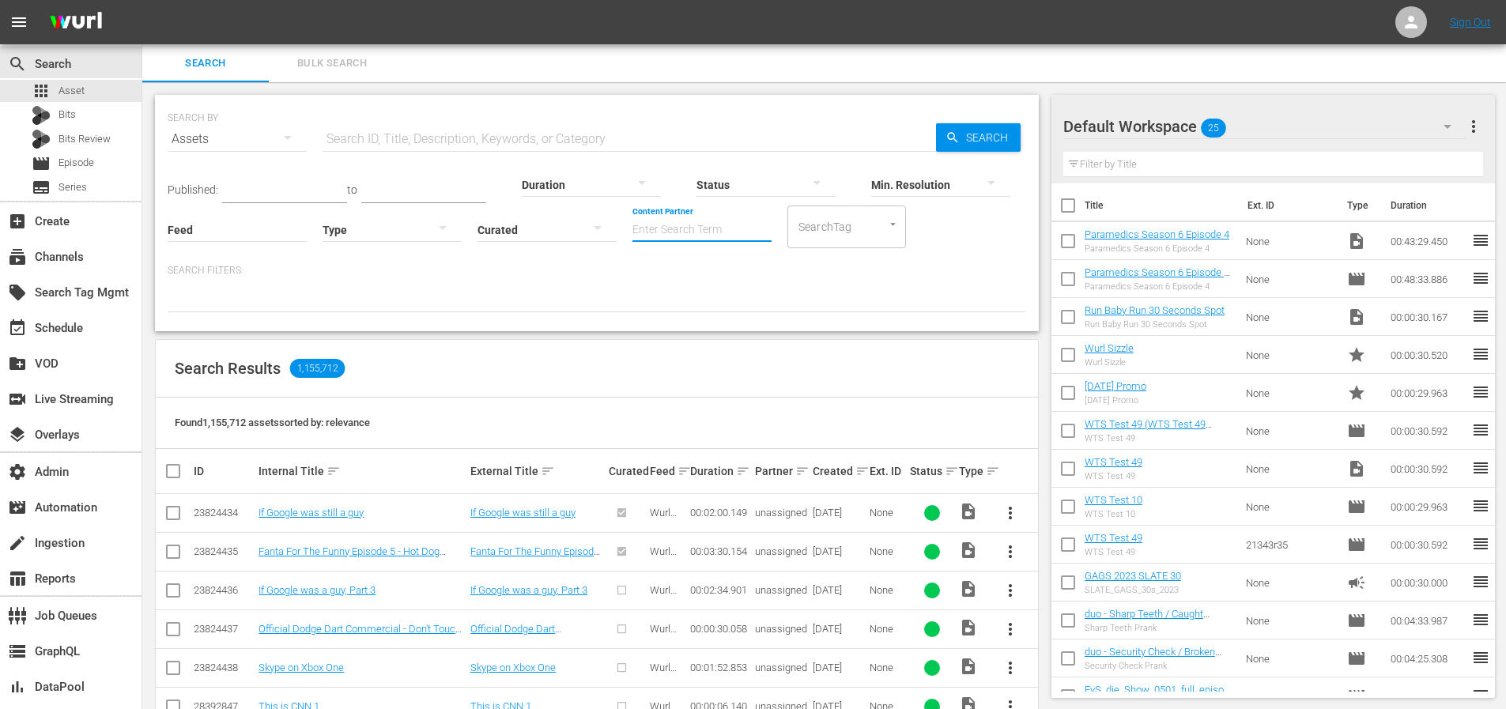
click at [679, 236] on input "Content Partner" at bounding box center [701, 230] width 139 height 57
click at [722, 277] on div "Peteski Productions Inc (404)" at bounding box center [761, 274] width 232 height 38
type input "Peteski Productions Inc (404)"
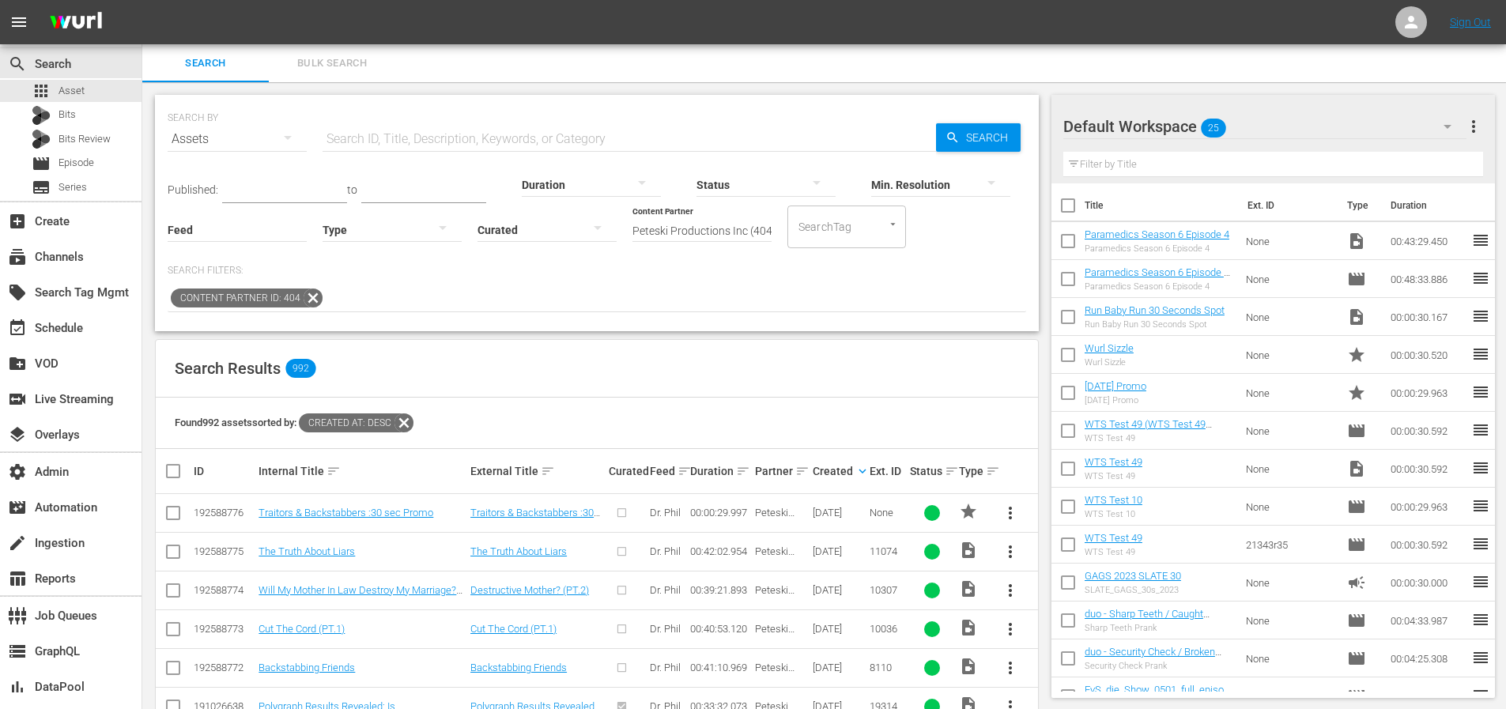
click at [953, 367] on div "Search Results 992" at bounding box center [597, 369] width 882 height 58
click at [496, 131] on input "text" at bounding box center [629, 139] width 613 height 38
paste input "Exclusive: The Co-Eds And The Catfish"
click at [968, 131] on span "Search" at bounding box center [990, 137] width 61 height 28
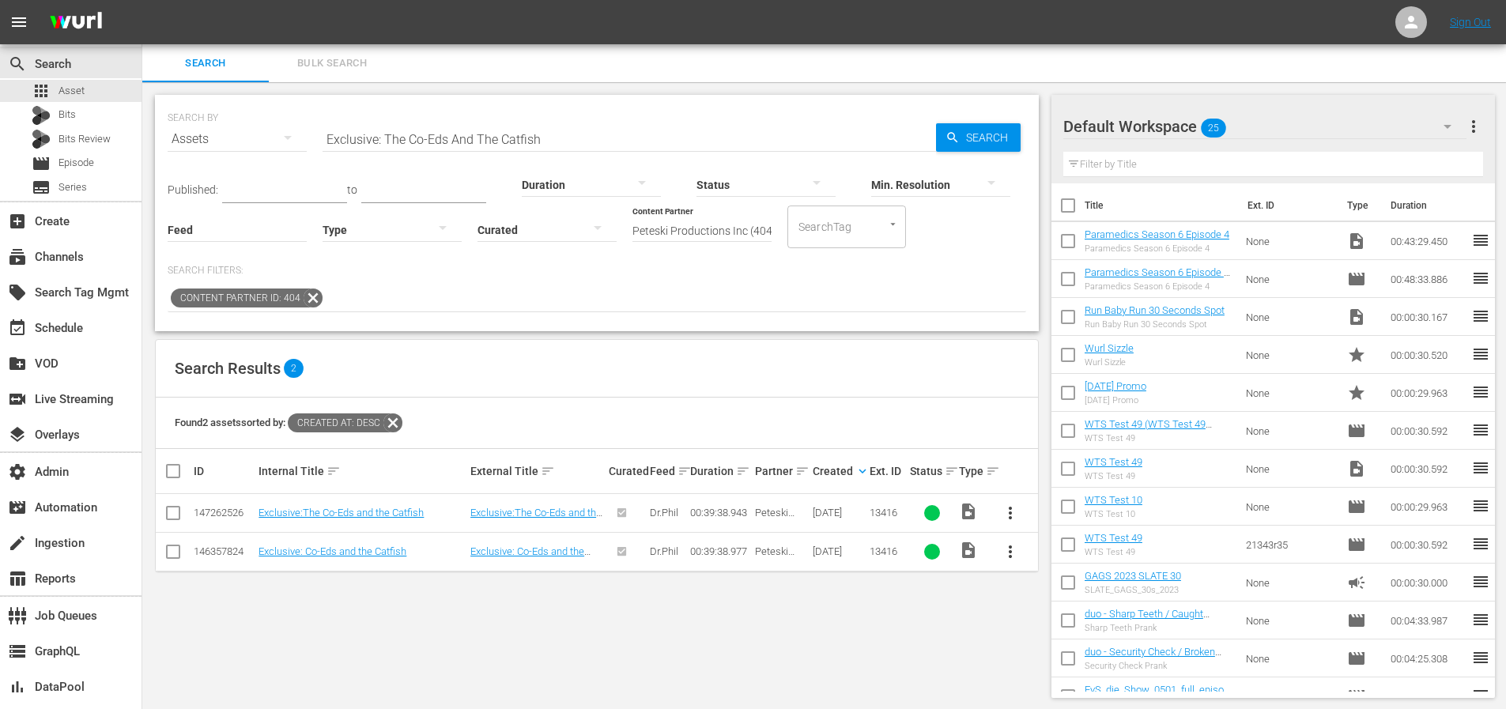
click at [627, 144] on input "Exclusive: The Co-Eds And The Catfish" at bounding box center [629, 139] width 613 height 38
click at [627, 143] on input "Exclusive: The Co-Eds And The Catfish" at bounding box center [629, 139] width 613 height 38
paste input "My Daughter Is A Liar &"
click at [1016, 135] on span "Search" at bounding box center [990, 137] width 61 height 28
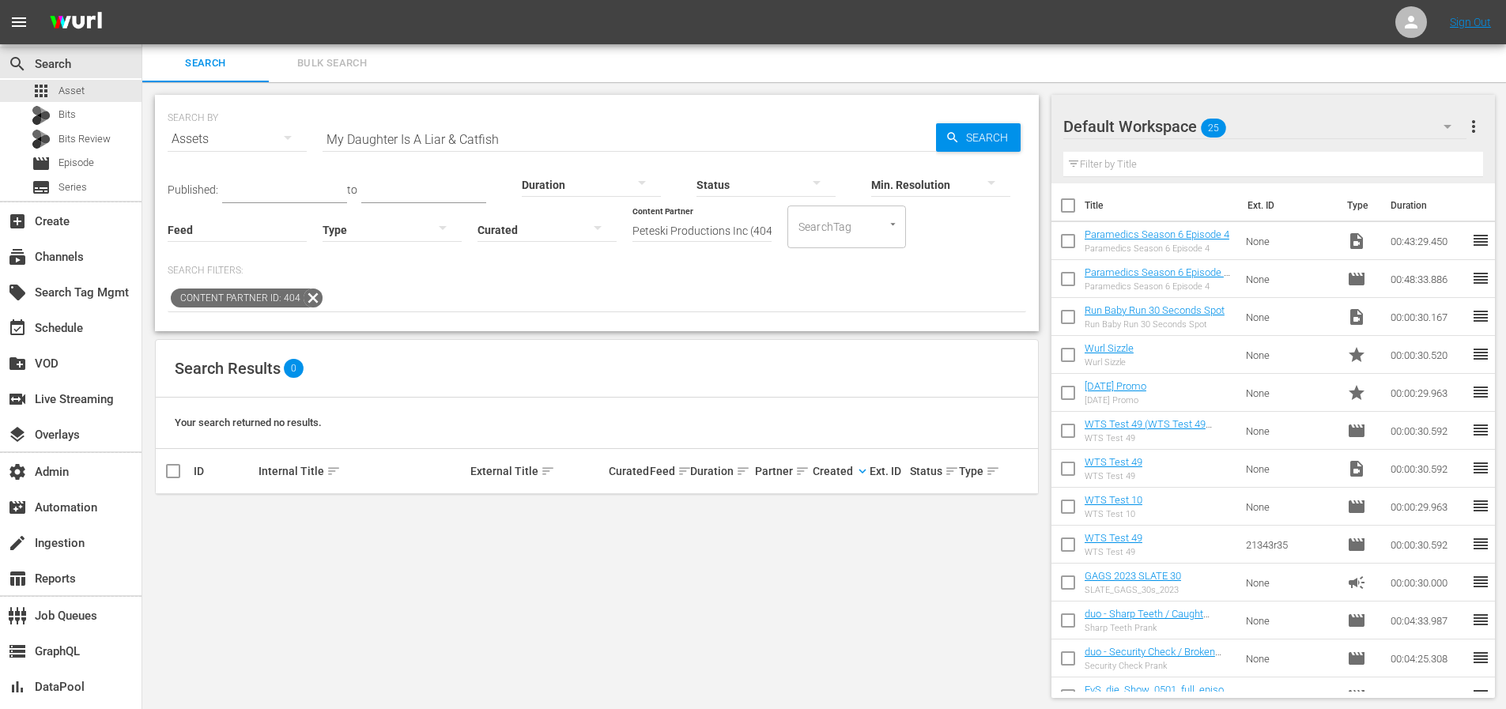
click at [767, 137] on input "My Daughter Is A Liar & Catfish" at bounding box center [629, 139] width 613 height 38
click at [953, 138] on icon "button" at bounding box center [952, 137] width 10 height 10
drag, startPoint x: 317, startPoint y: 297, endPoint x: 308, endPoint y: 297, distance: 8.7
click at [316, 297] on icon at bounding box center [313, 298] width 21 height 21
click at [583, 141] on input "My Daughter Is A Liar & Catfish" at bounding box center [629, 139] width 613 height 38
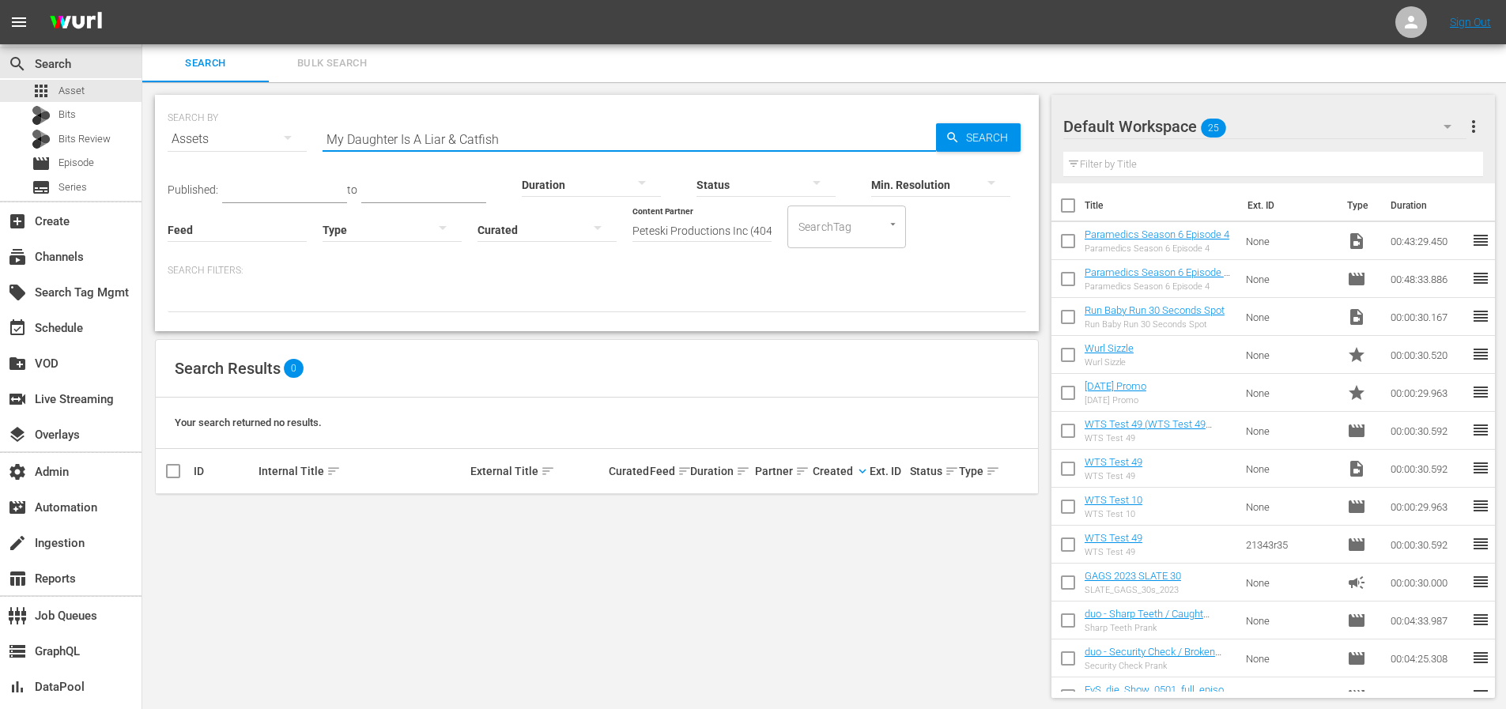
click at [583, 141] on input "My Daughter Is A Liar & Catfish" at bounding box center [629, 139] width 613 height 38
click at [582, 141] on input "My Daughter Is A Liar & Catfish" at bounding box center [629, 139] width 613 height 38
paste input "ing Boys Online"
click at [998, 131] on span "Search" at bounding box center [990, 137] width 61 height 28
click at [692, 141] on input "My Daughter Is A Liar & Catfishing Boys Online" at bounding box center [629, 139] width 613 height 38
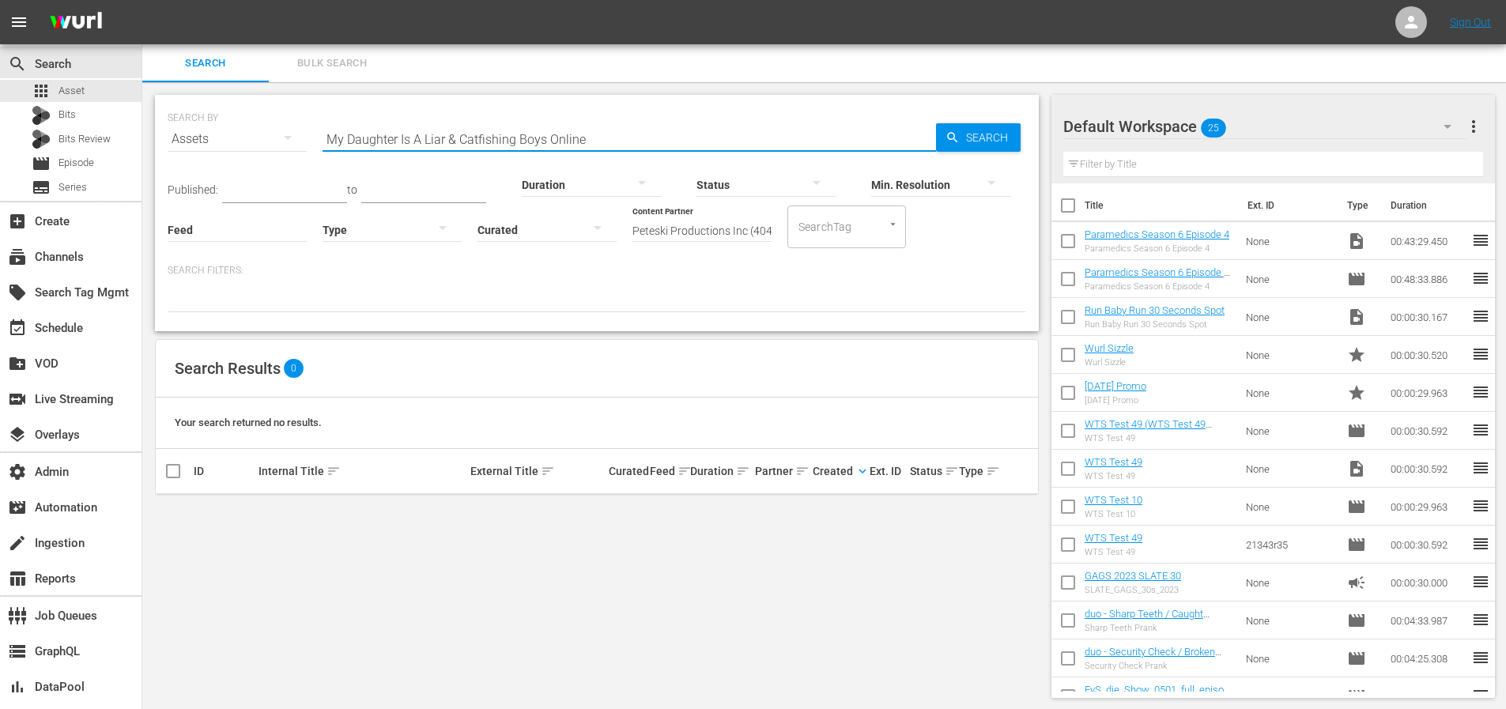
click at [693, 141] on input "My Daughter Is A Liar & Catfishing Boys Online" at bounding box center [629, 139] width 613 height 38
click at [696, 141] on input "My Daughter Is A Liar & Catfishing Boys Online" at bounding box center [629, 139] width 613 height 38
click at [697, 141] on input "My Daughter Is A Liar & Catfishing Boys Online" at bounding box center [629, 139] width 613 height 38
click at [697, 140] on input "My Daughter Is A Liar & Catfishing Boys Online" at bounding box center [629, 139] width 613 height 38
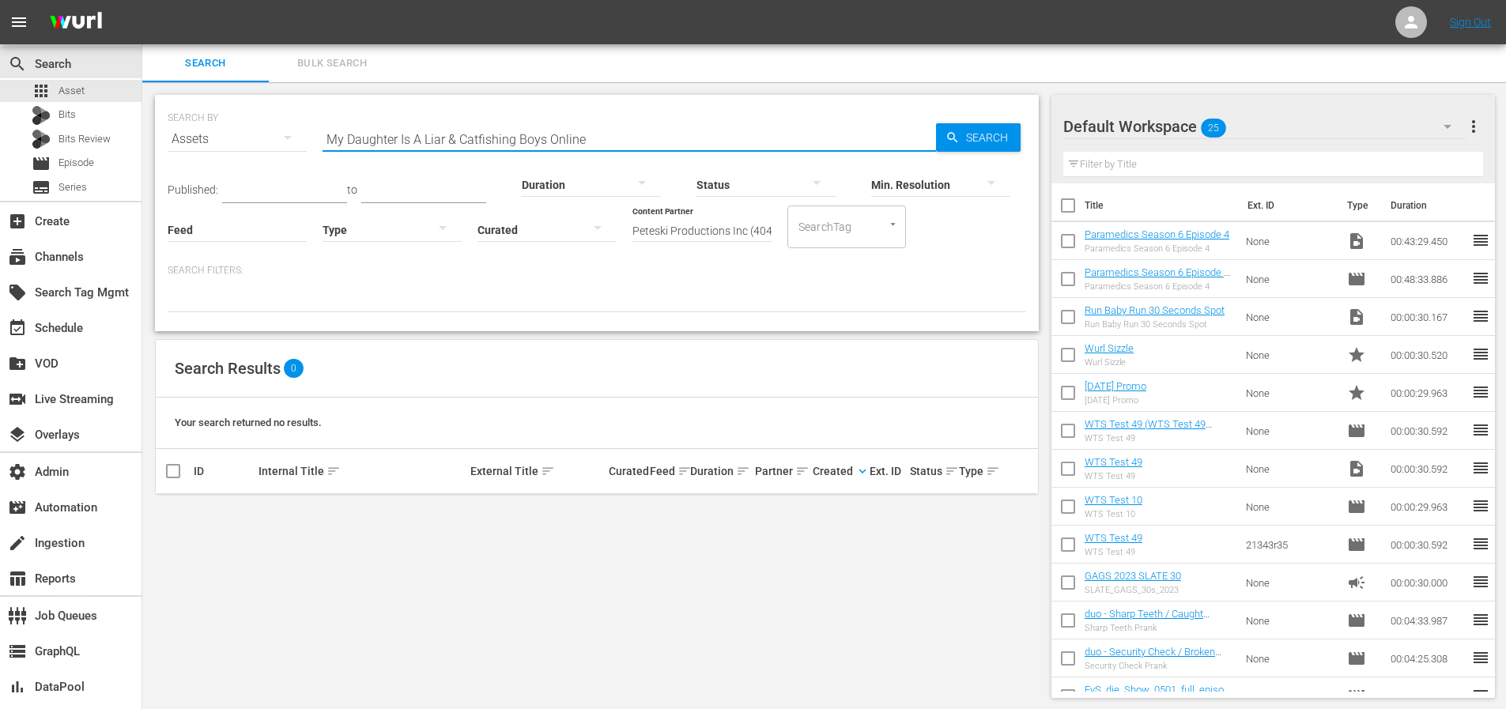
click at [697, 140] on input "My Daughter Is A Liar & Catfishing Boys Online" at bounding box center [629, 139] width 613 height 38
paste input "“I’m In Love With Someone From My Social Media Who I’ve Never Met” (Part 1)"
click at [990, 133] on span "Search" at bounding box center [990, 137] width 61 height 28
click at [767, 138] on input "“I’m In Love With Someone From My Social Media Who I’ve Never Met” (Part 1)" at bounding box center [629, 139] width 613 height 38
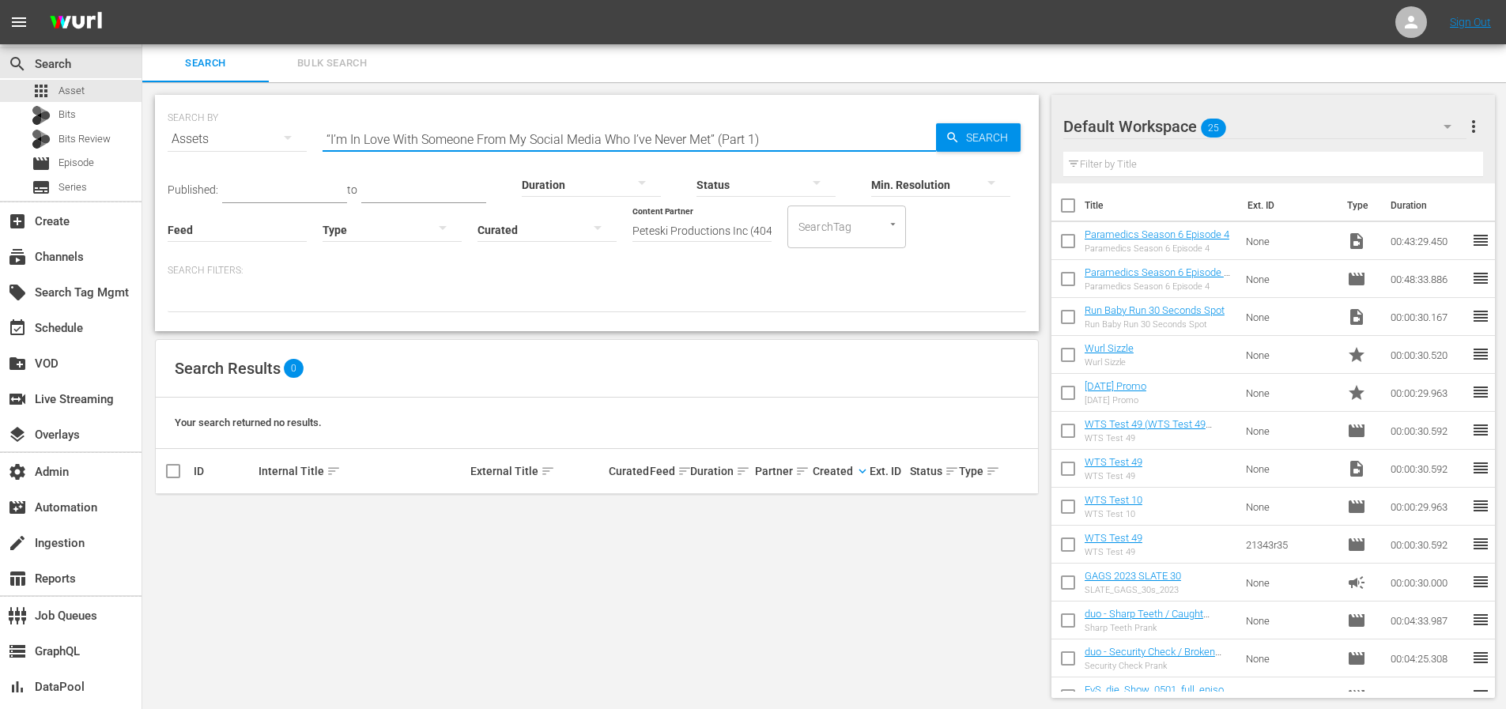
click at [767, 138] on input "“I’m In Love With Someone From My Social Media Who I’ve Never Met” (Part 1)" at bounding box center [629, 139] width 613 height 38
paste input "My First Face-To-Face Meeting With The Girl Who Is Obsessed With Me” (Part 2"
click at [1005, 138] on span "Search" at bounding box center [990, 137] width 61 height 28
click at [808, 138] on input "“My First Face-To-Face Meeting With The Girl Who Is Obsessed With Me” (Part 2)" at bounding box center [629, 139] width 613 height 38
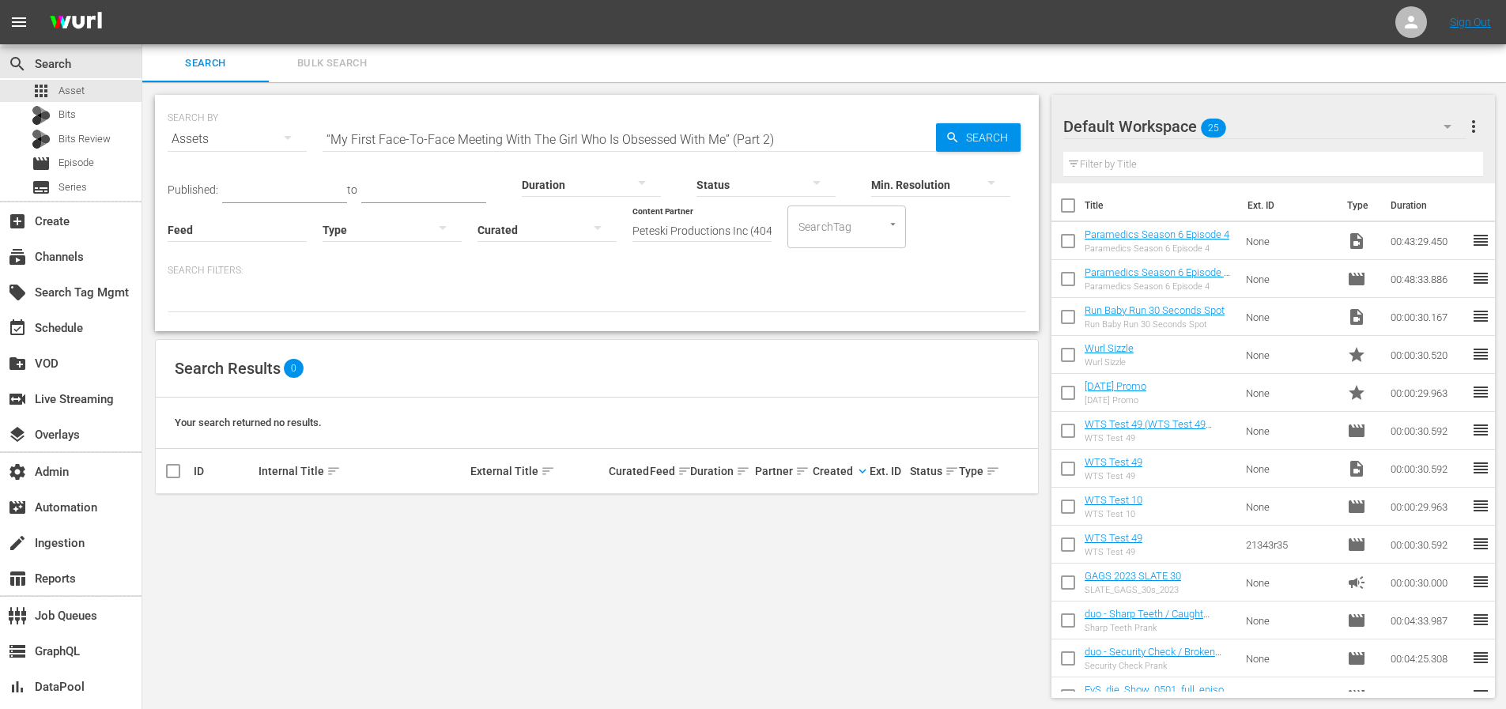
click at [808, 138] on input "“My First Face-To-Face Meeting With The Girl Who Is Obsessed With Me” (Part 2)" at bounding box center [629, 139] width 613 height 38
paste input "Husband's Face Has Been Used As Catfish Bait” (Part 1"
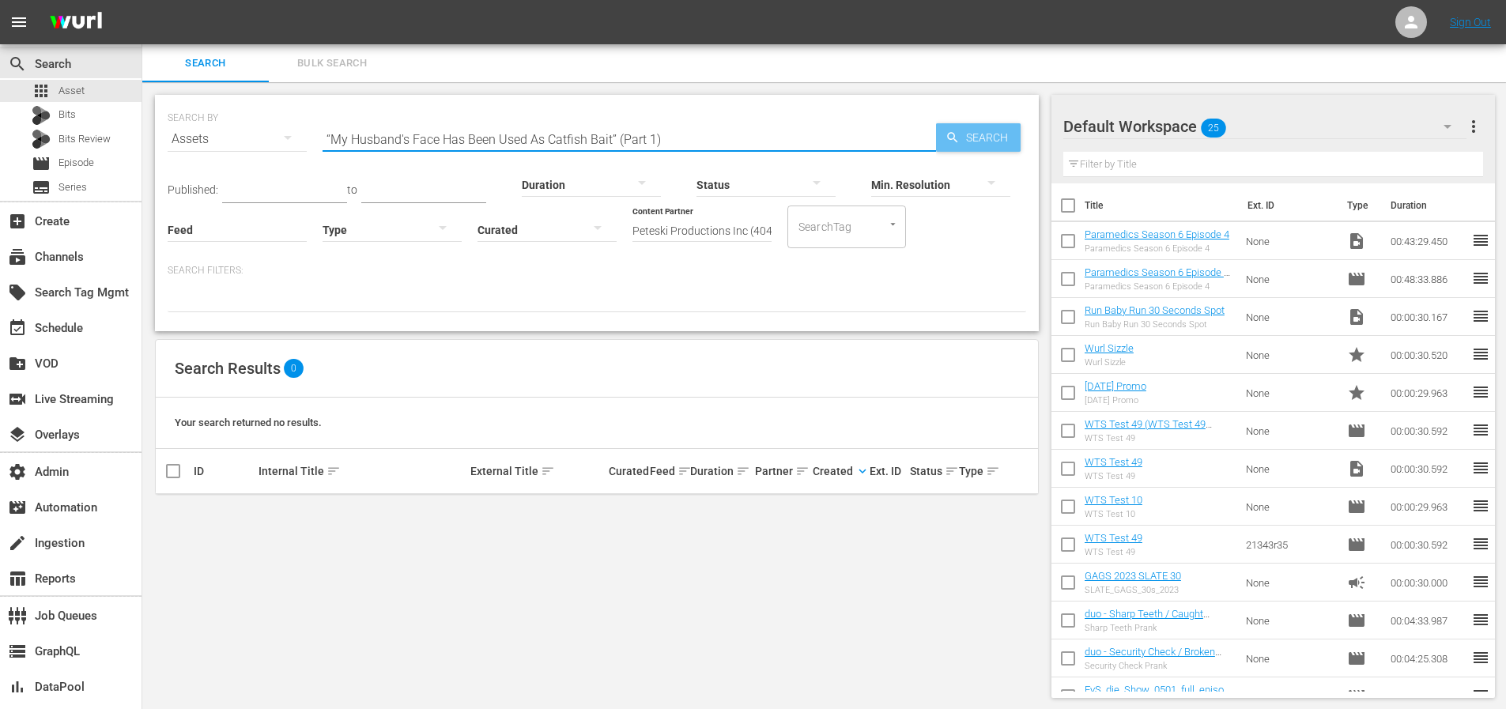
type input "“My Husband's Face Has Been Used As Catfish Bait” (Part 1)"
click at [1006, 137] on span "Search" at bounding box center [990, 137] width 61 height 28
click at [472, 130] on input "“My Husband's Face Has Been Used As Catfish Bait” (Part 1)" at bounding box center [629, 139] width 613 height 38
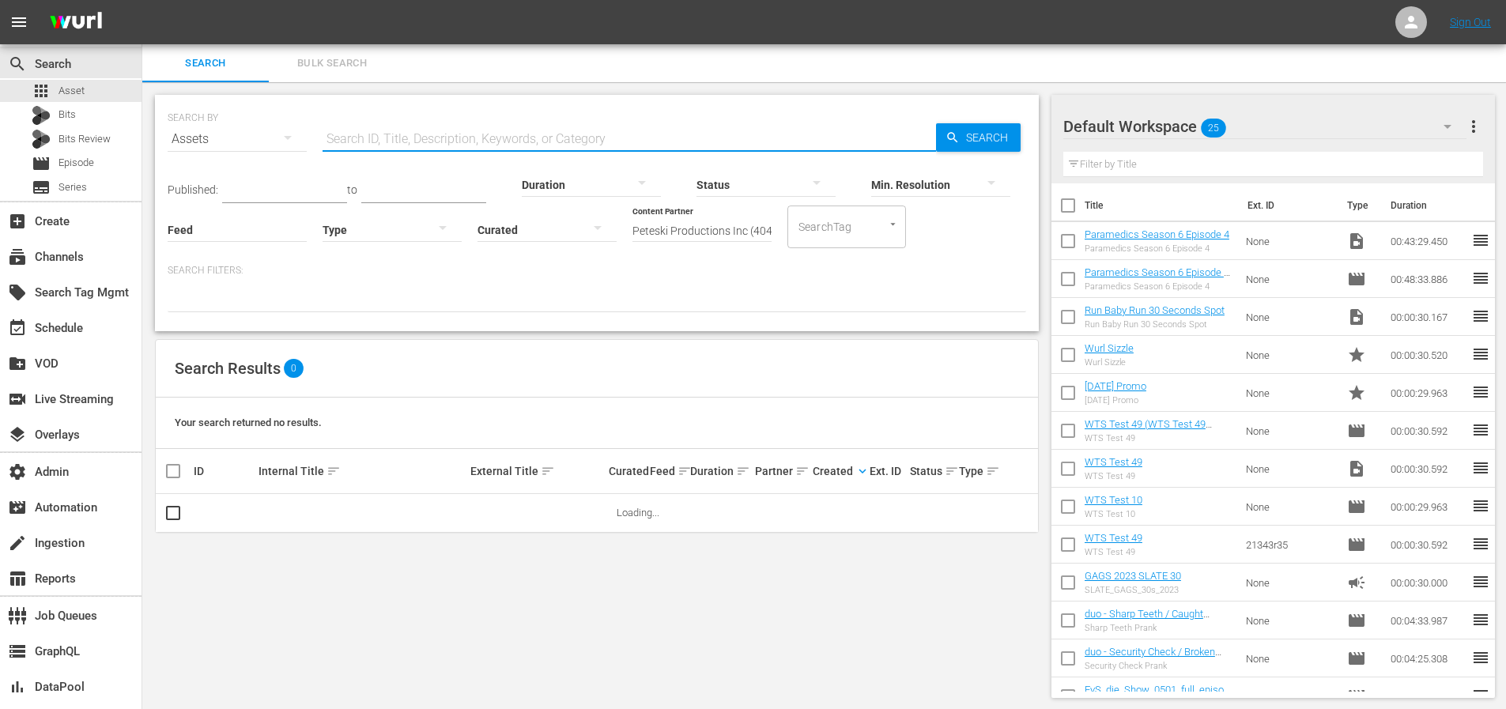
click at [696, 233] on input "Peteski Productions Inc (404)" at bounding box center [701, 230] width 139 height 57
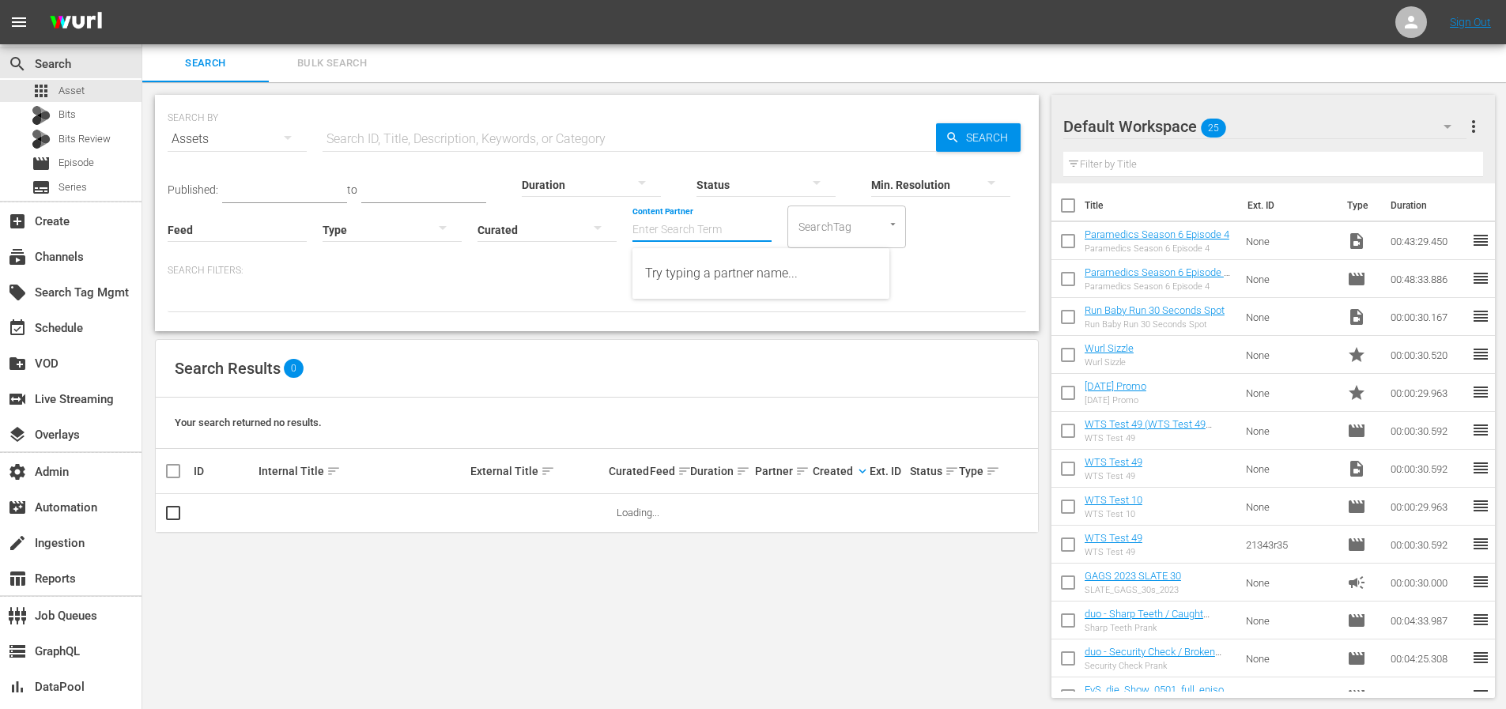
click at [955, 264] on p "Search Filters:" at bounding box center [597, 270] width 858 height 13
click at [676, 228] on input "Content Partner" at bounding box center [701, 230] width 139 height 57
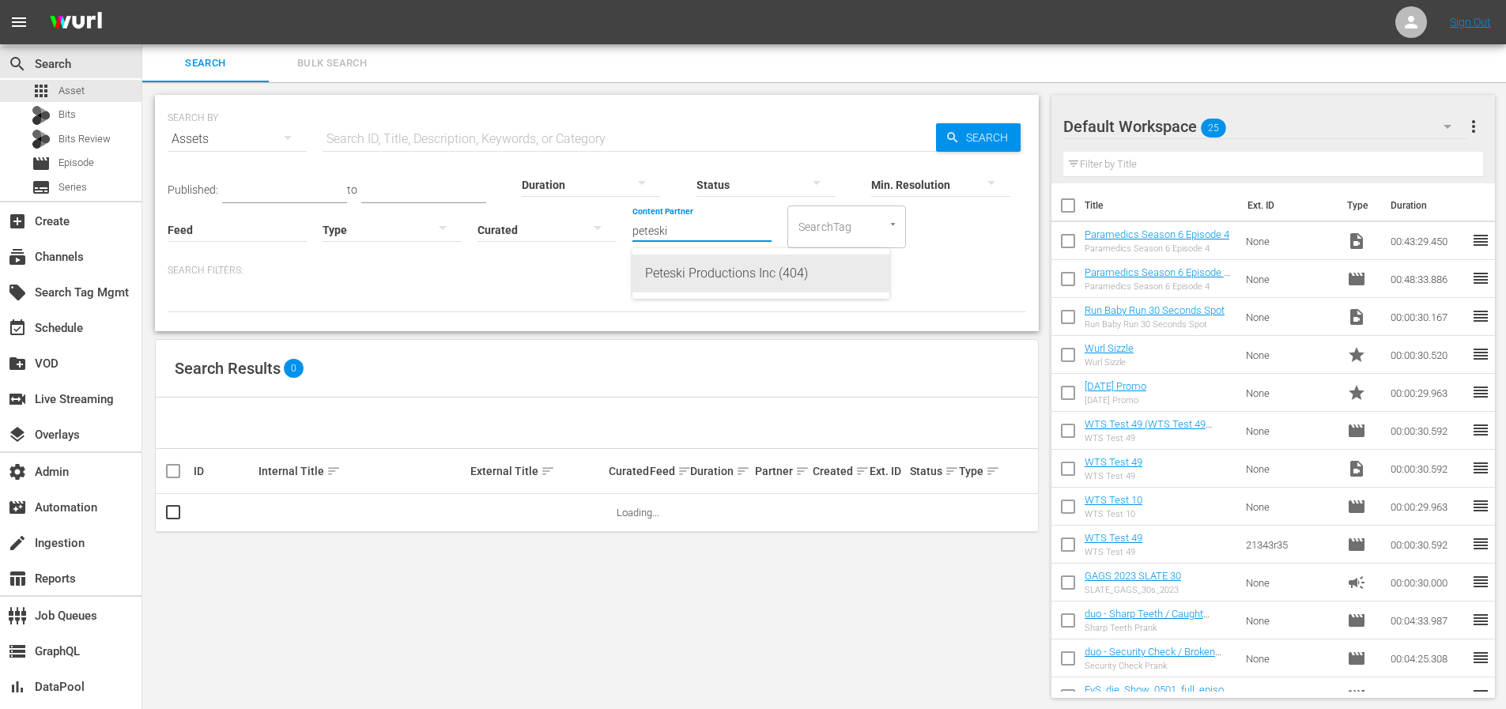
click at [696, 277] on div "Peteski Productions Inc (404)" at bounding box center [761, 274] width 232 height 38
type input "Peteski Productions Inc (404)"
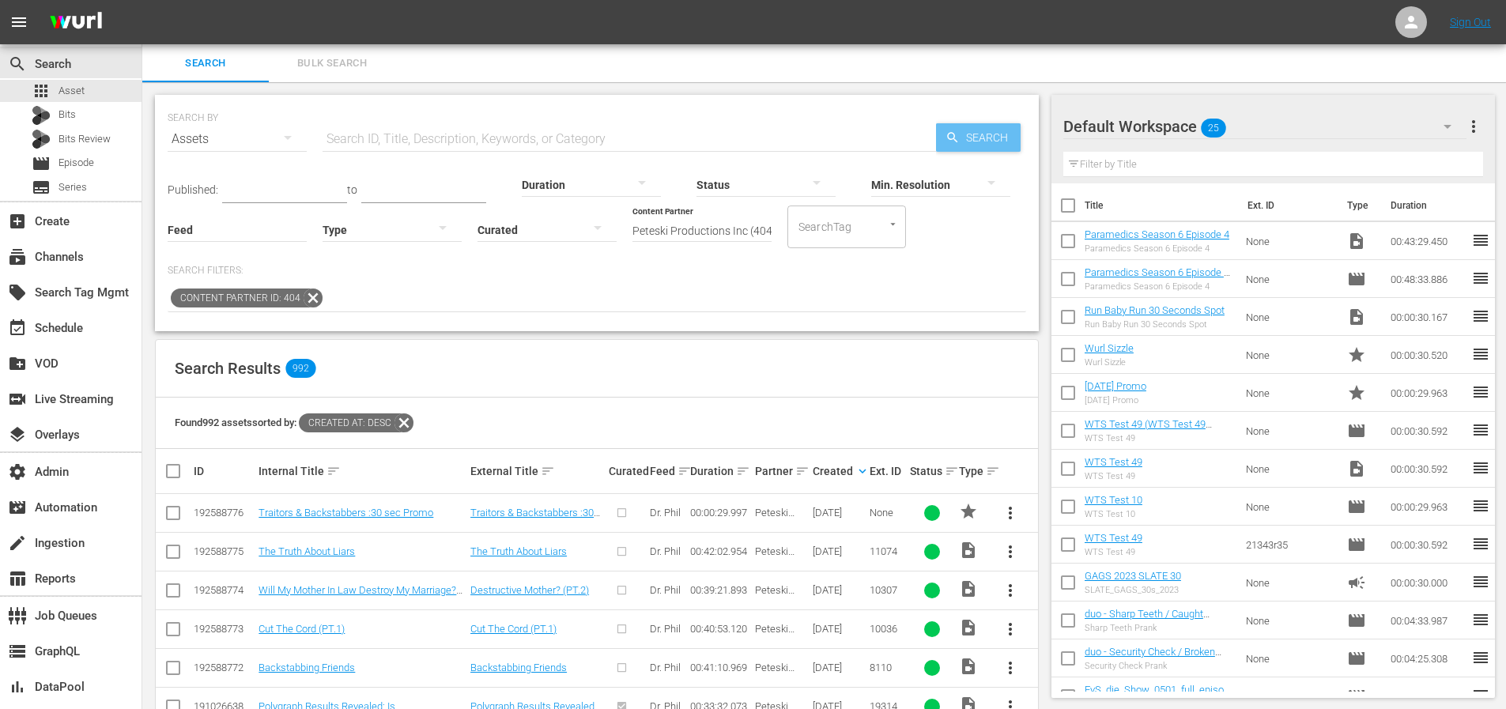
click at [974, 136] on span "Search" at bounding box center [990, 137] width 61 height 28
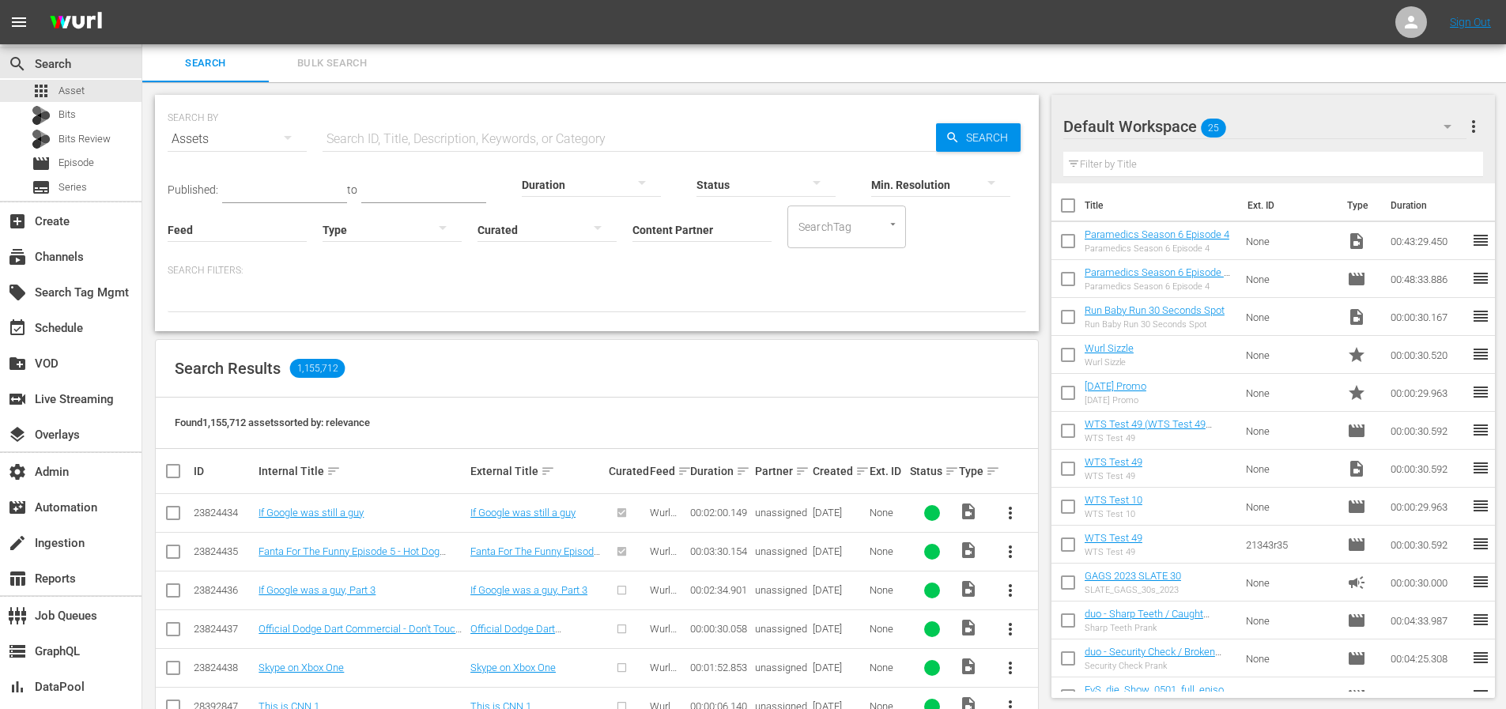
click at [660, 229] on input "Content Partner" at bounding box center [701, 230] width 139 height 57
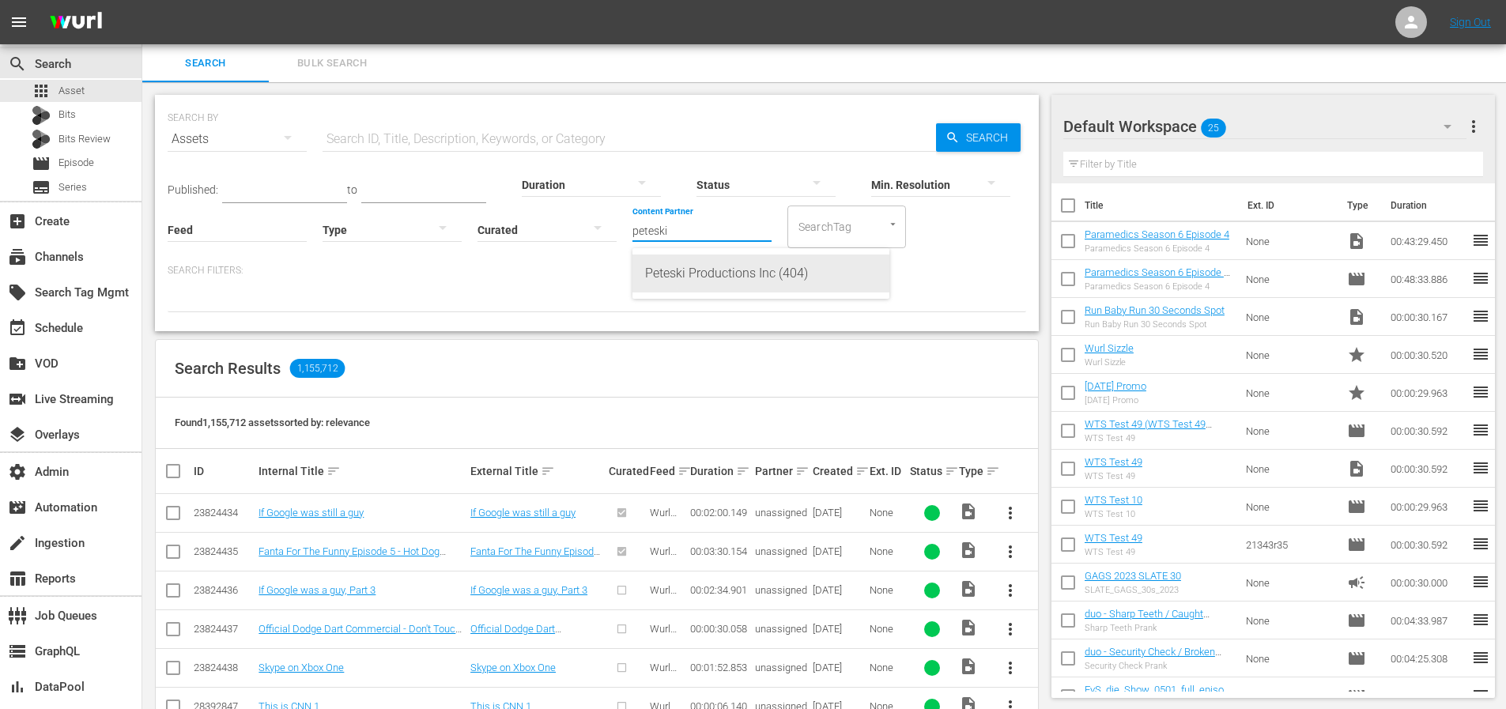
click at [736, 275] on div "Peteski Productions Inc (404)" at bounding box center [761, 274] width 232 height 38
type input "Peteski Productions Inc (404)"
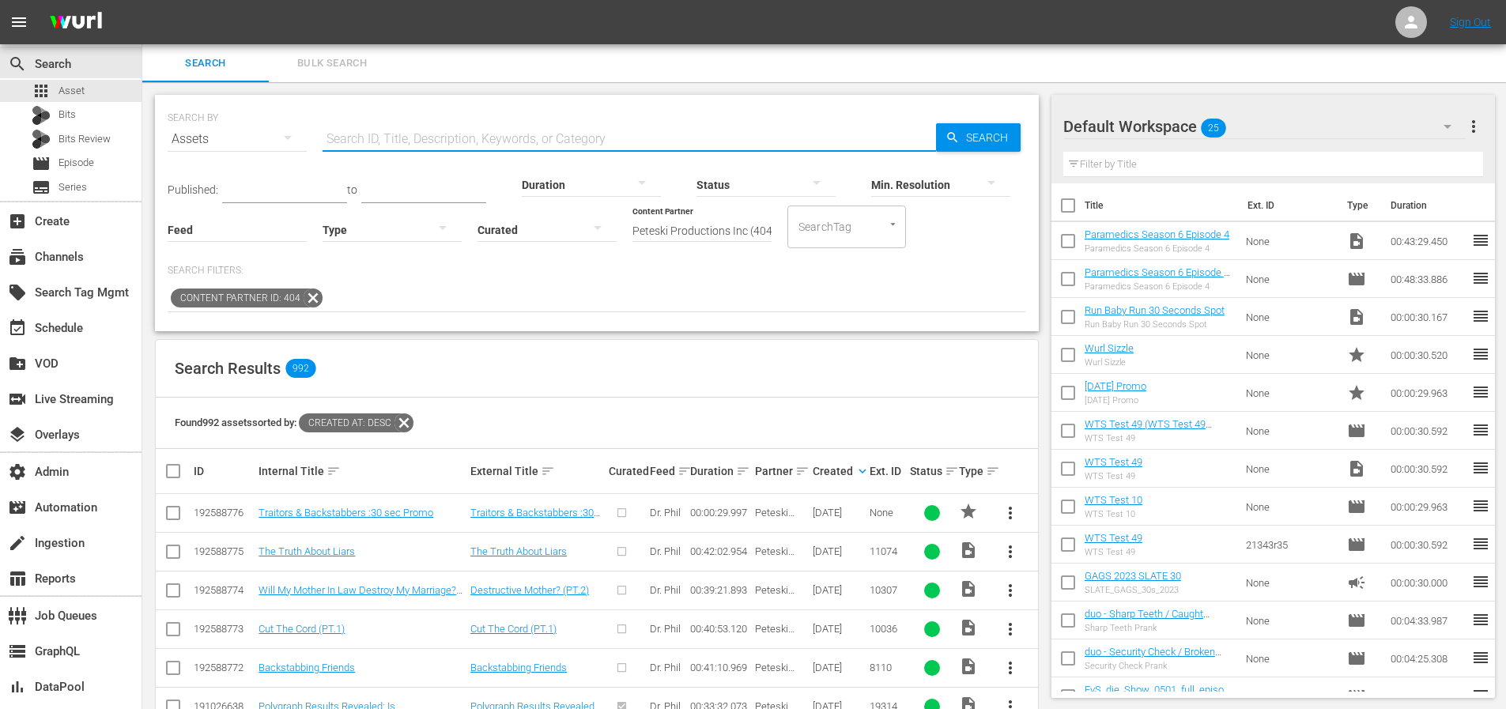
click at [518, 138] on input "text" at bounding box center [629, 139] width 613 height 38
paste input "Exclusive: The Co-Eds And The Catfish"
type input "Exclusive: The Co-Eds And The Catfish"
click at [957, 130] on icon "button" at bounding box center [952, 137] width 14 height 14
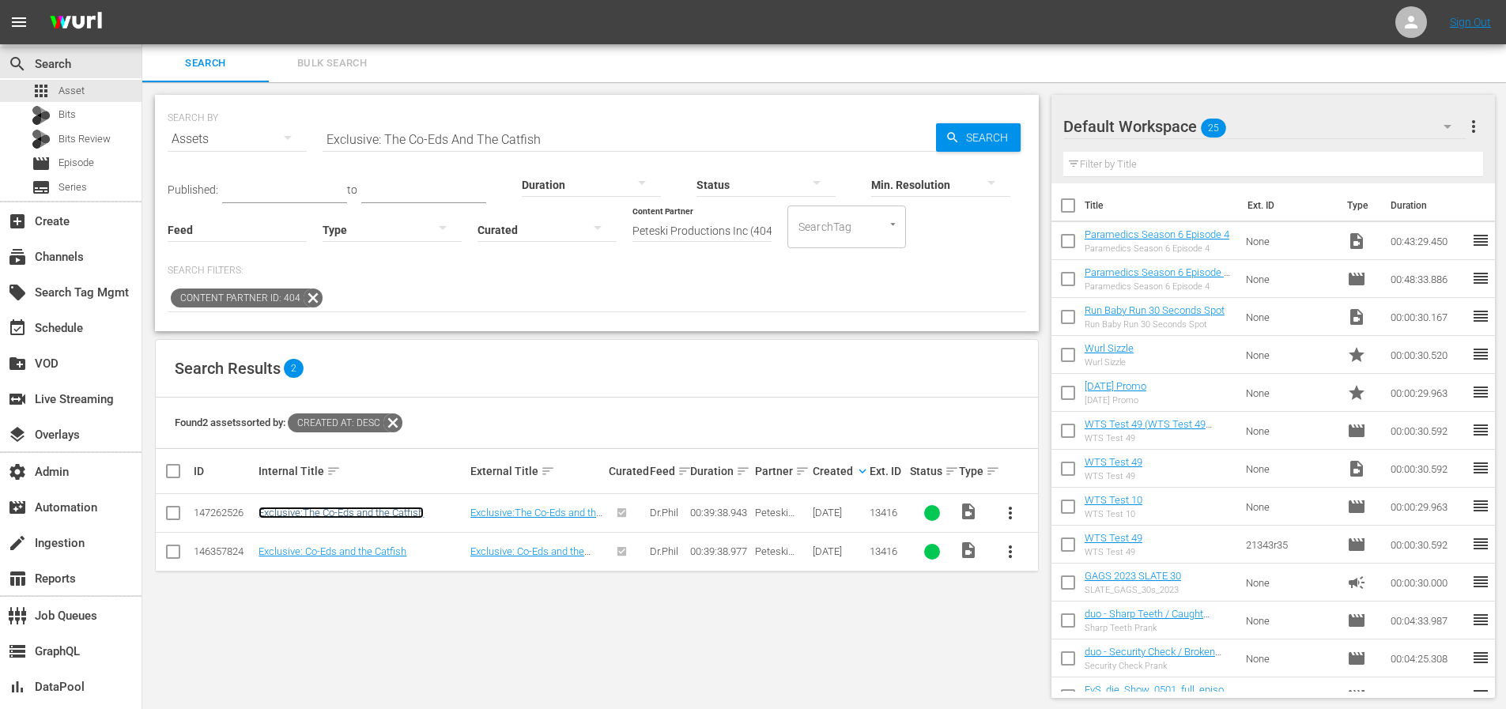
click at [364, 518] on link "Exclusive:The Co-Eds and the Catfish" at bounding box center [340, 513] width 165 height 12
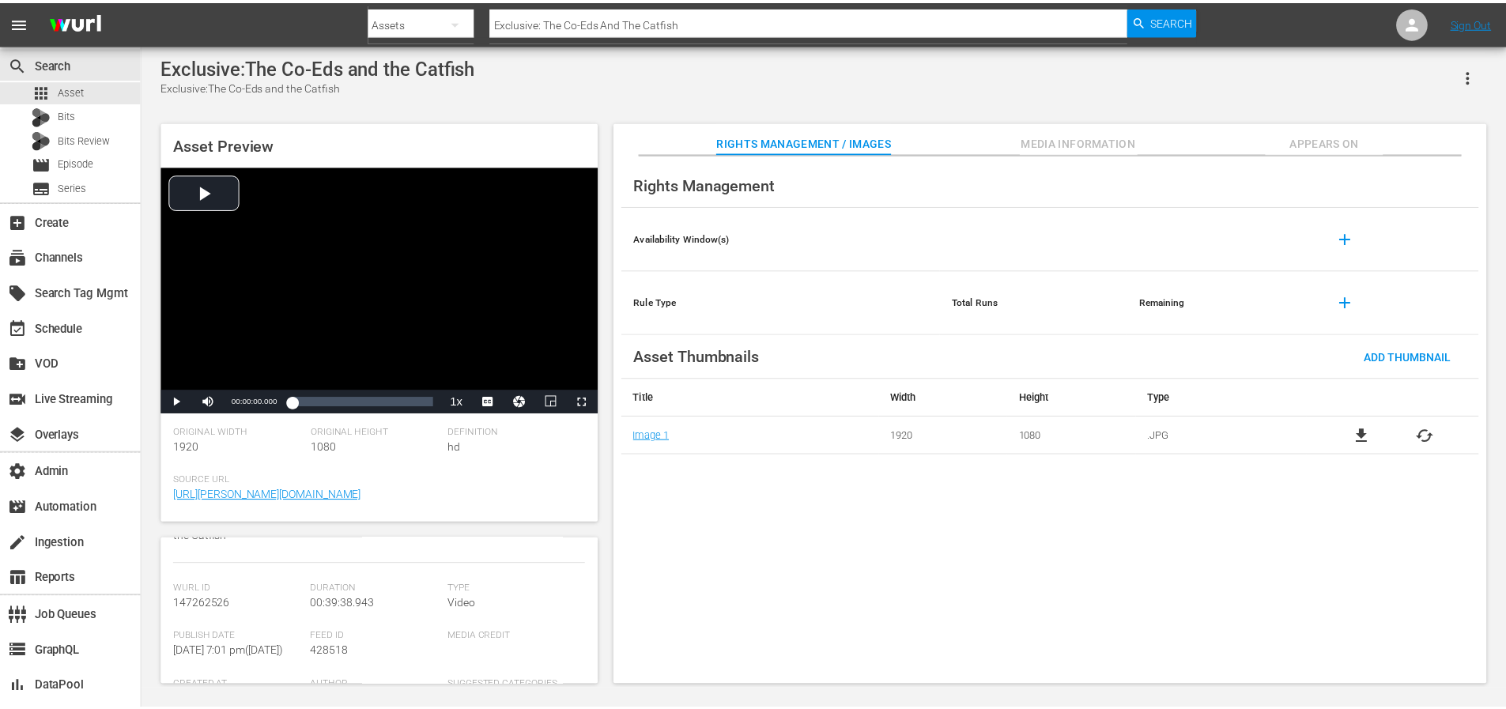
scroll to position [164, 0]
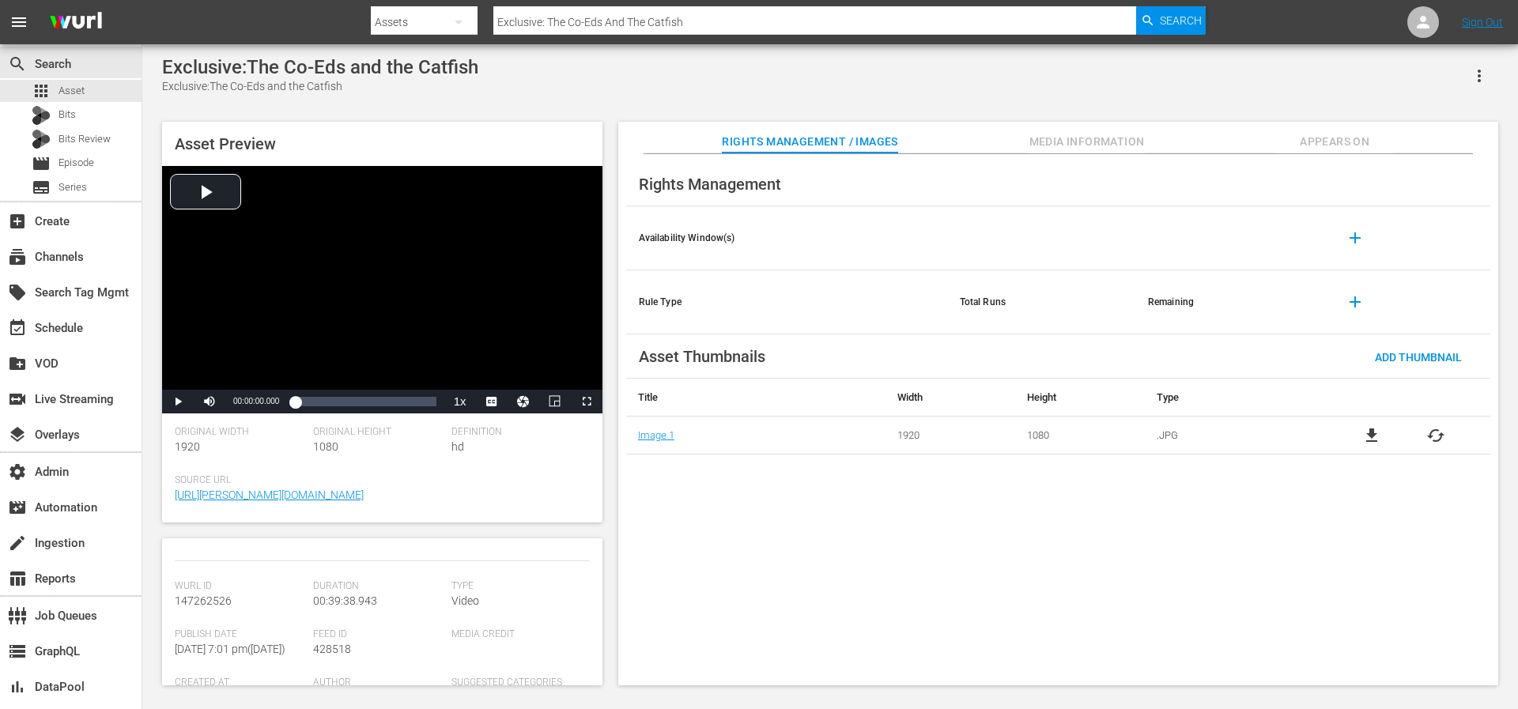
click at [330, 646] on span "428518" at bounding box center [332, 649] width 38 height 13
copy span "428518"
click at [94, 81] on div "apps Asset" at bounding box center [70, 91] width 141 height 22
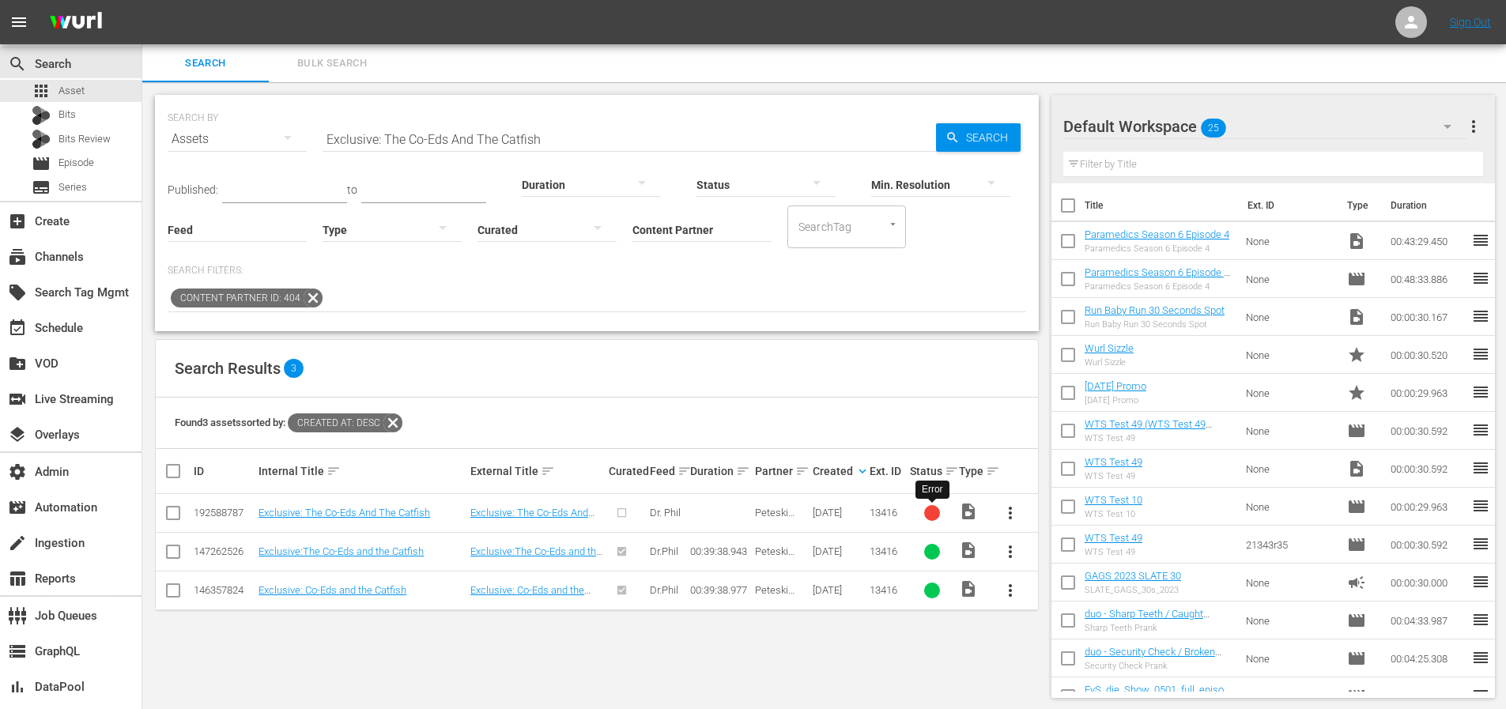
click at [931, 508] on div at bounding box center [932, 513] width 16 height 16
click at [613, 127] on input "Exclusive: The Co-Eds And The Catfish" at bounding box center [629, 139] width 613 height 38
click at [1003, 147] on div "Min. Resolution" at bounding box center [940, 174] width 139 height 57
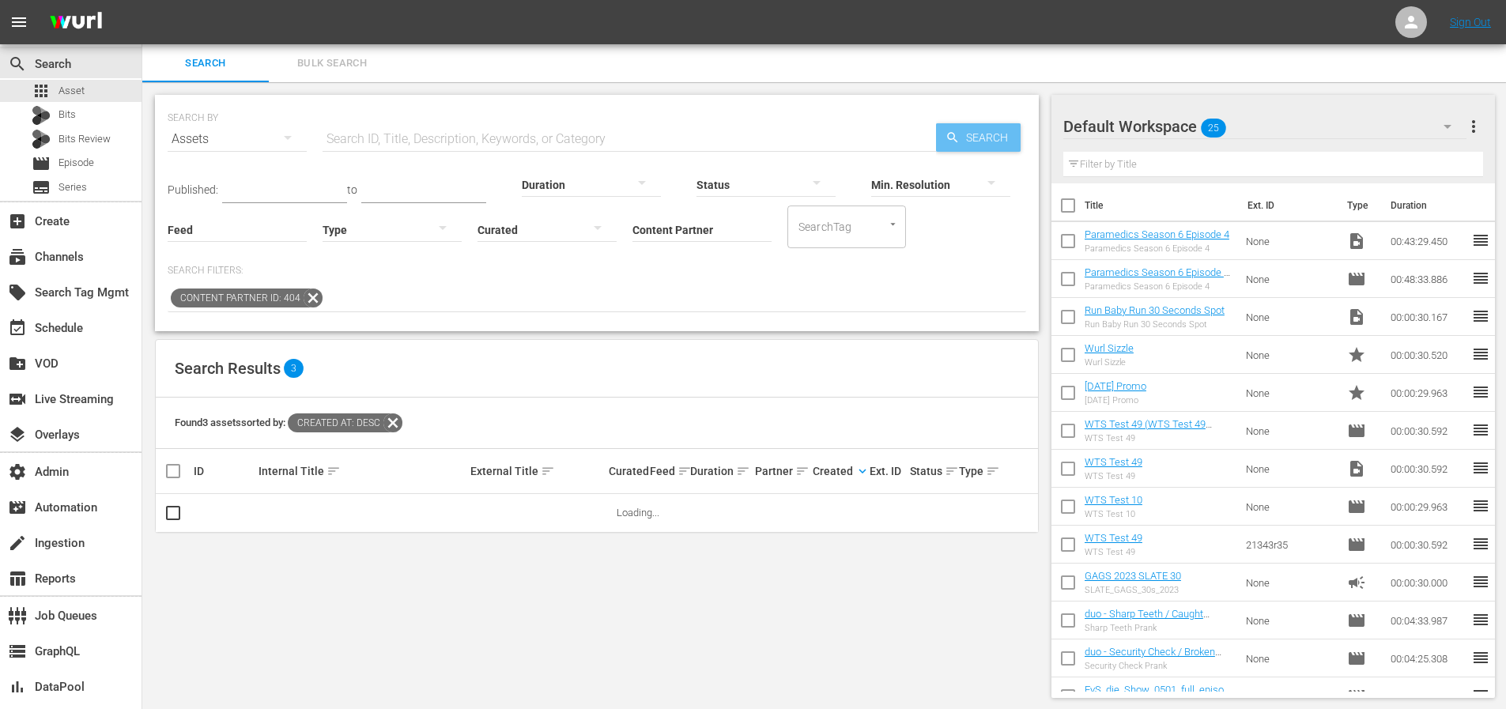
click at [1001, 140] on span "Search" at bounding box center [990, 137] width 61 height 28
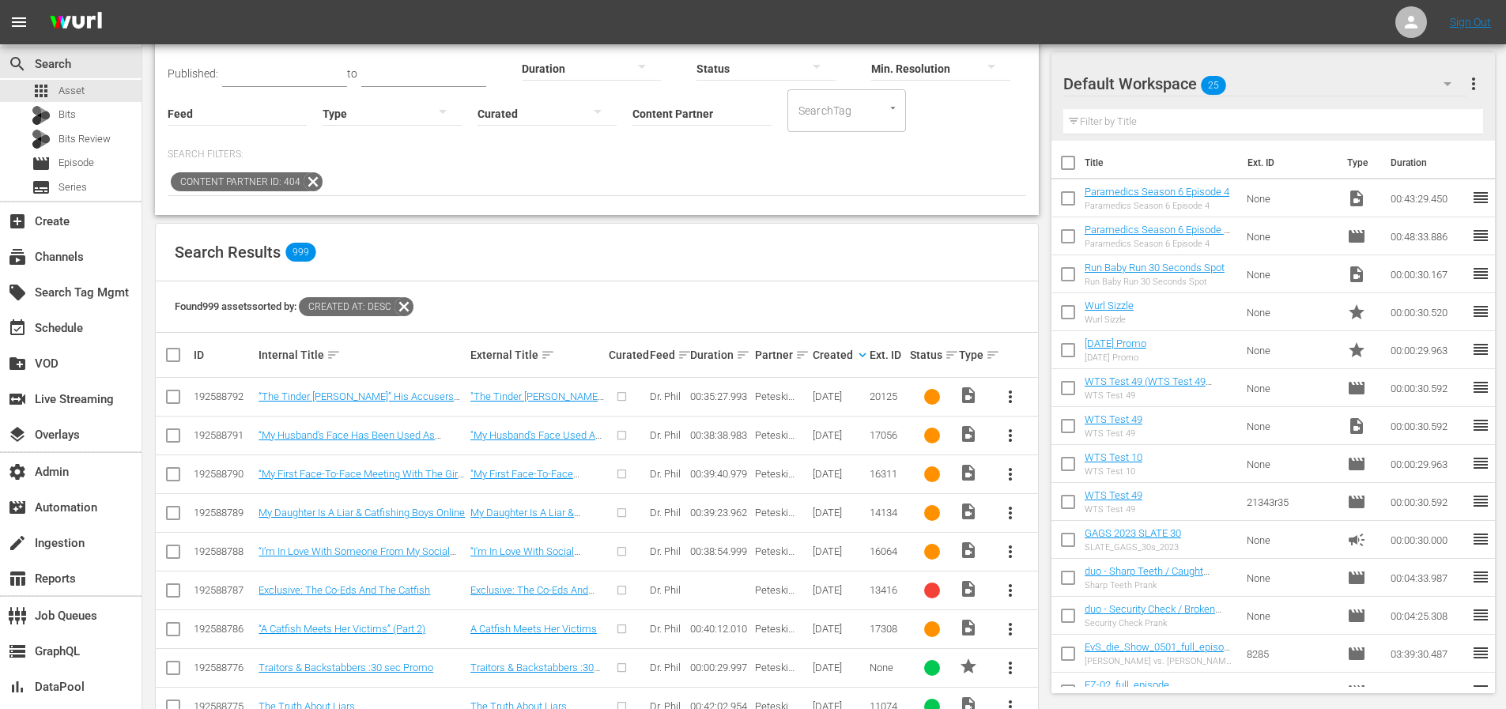
scroll to position [151, 0]
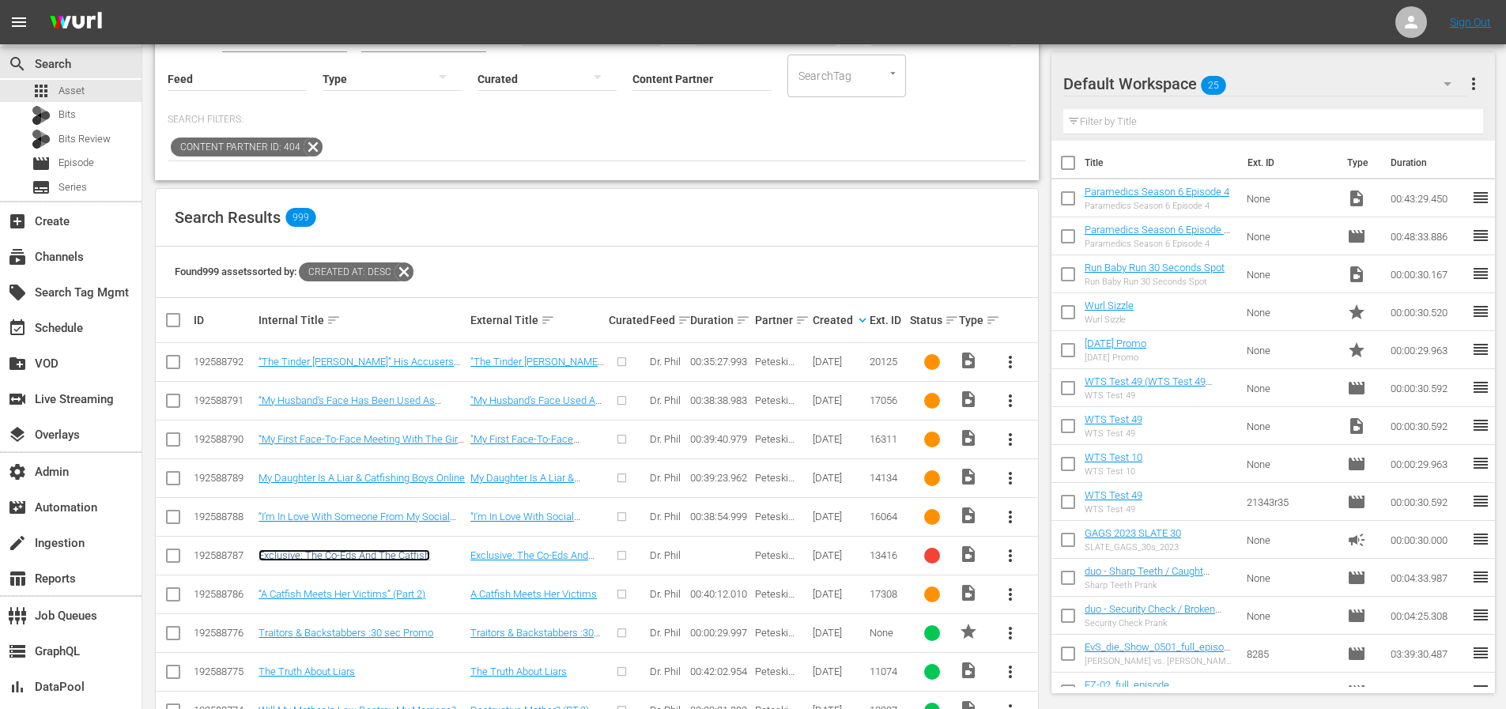
click at [406, 557] on link "Exclusive: The Co-Eds And The Catfish" at bounding box center [344, 555] width 172 height 12
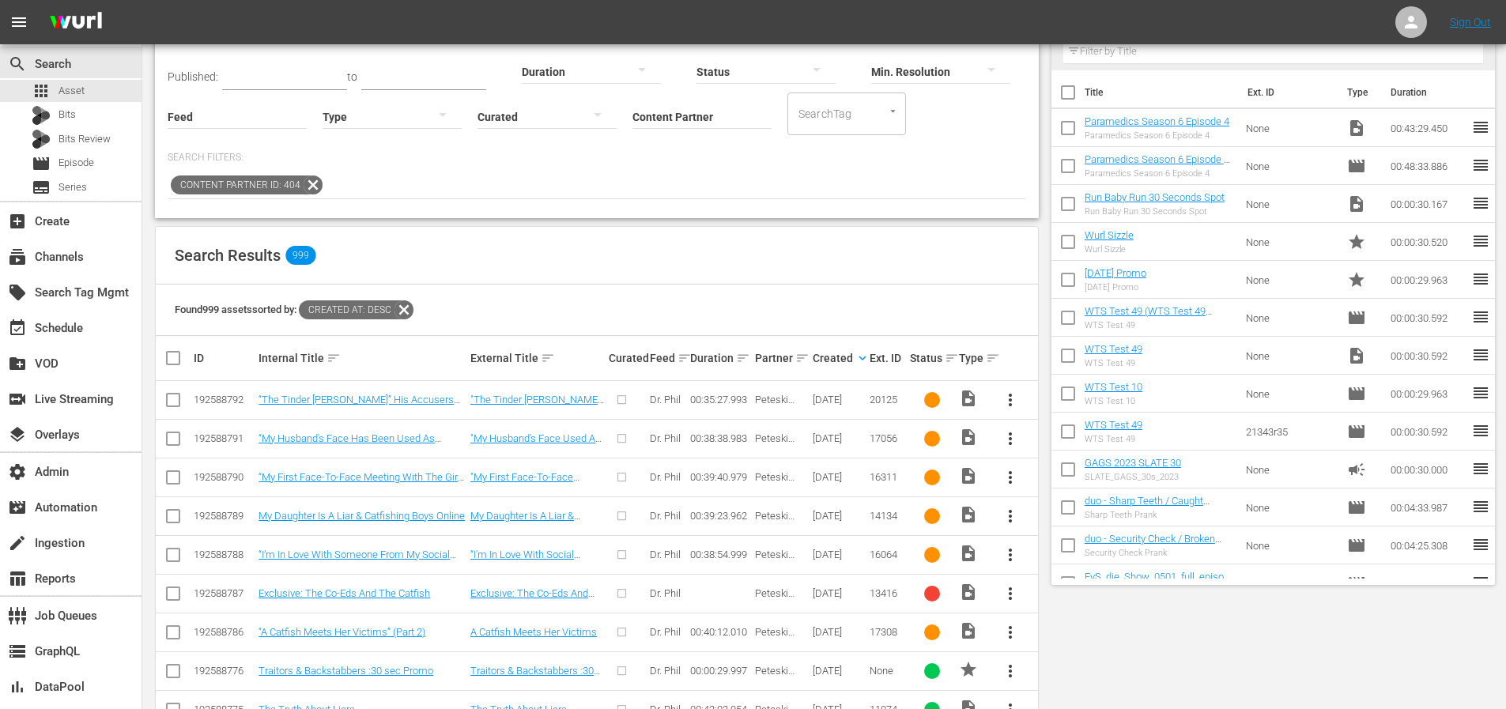
scroll to position [119, 0]
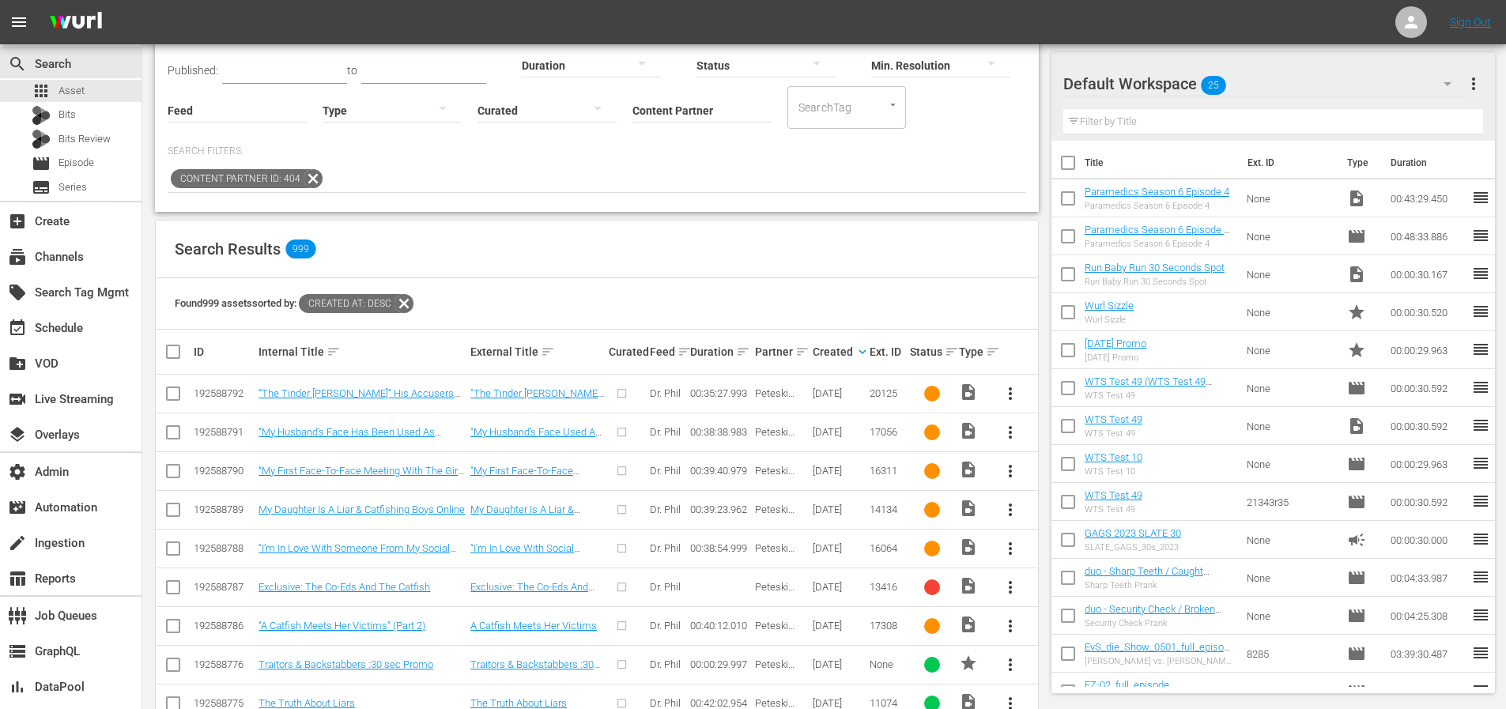
click at [716, 583] on td at bounding box center [720, 587] width 65 height 39
click at [301, 593] on td "Exclusive: The Co-Eds And The Catfish" at bounding box center [362, 587] width 212 height 39
click at [310, 587] on link "Exclusive: The Co-Eds And The Catfish" at bounding box center [344, 587] width 172 height 12
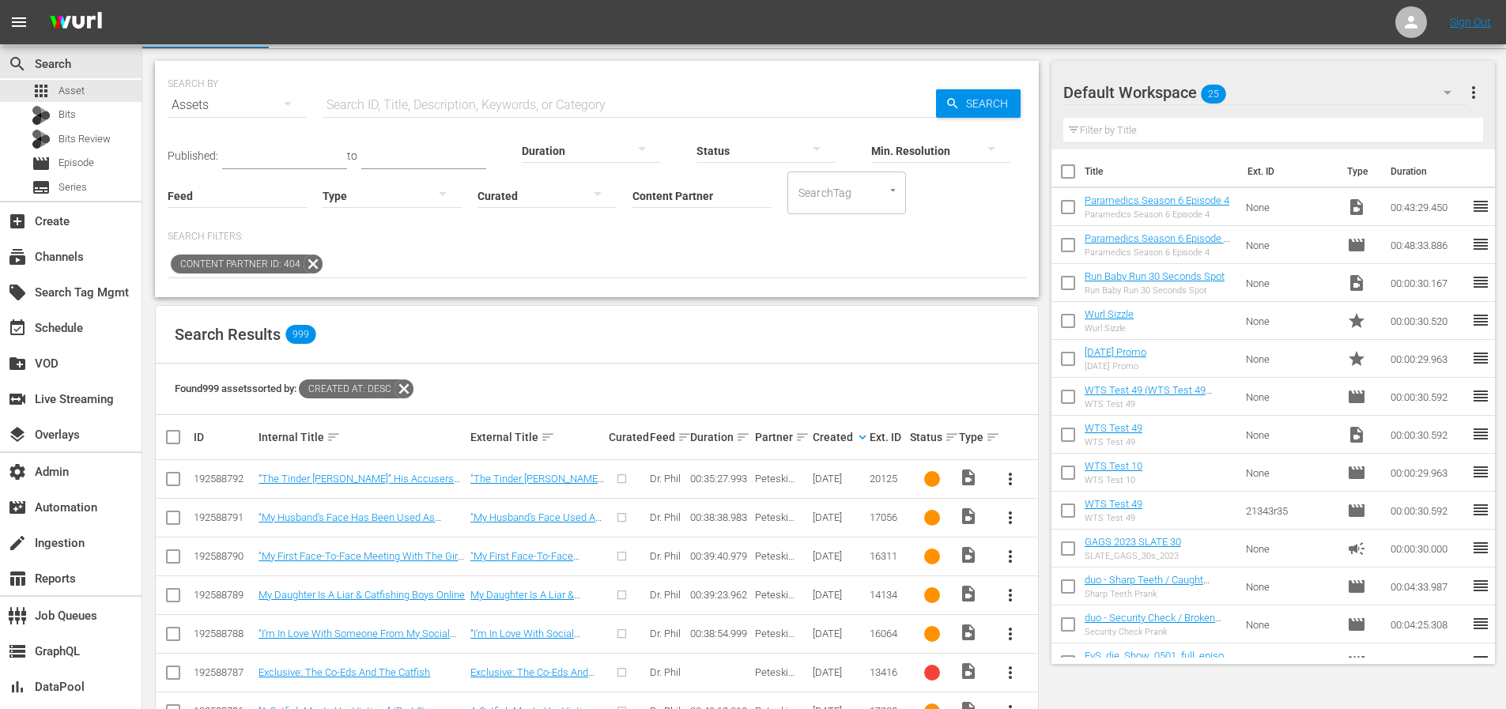
scroll to position [35, 0]
click at [198, 669] on div "192588787" at bounding box center [224, 672] width 60 height 12
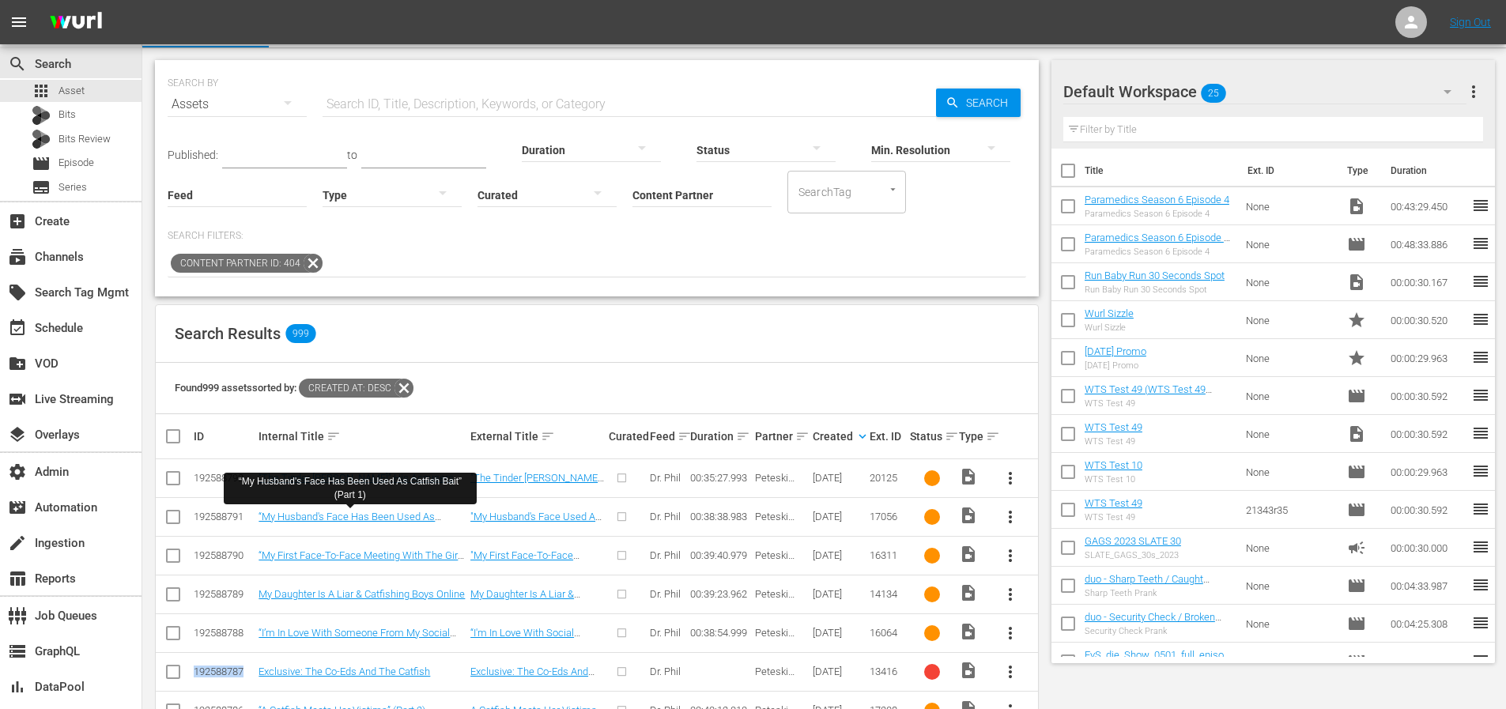
copy div "192588787"
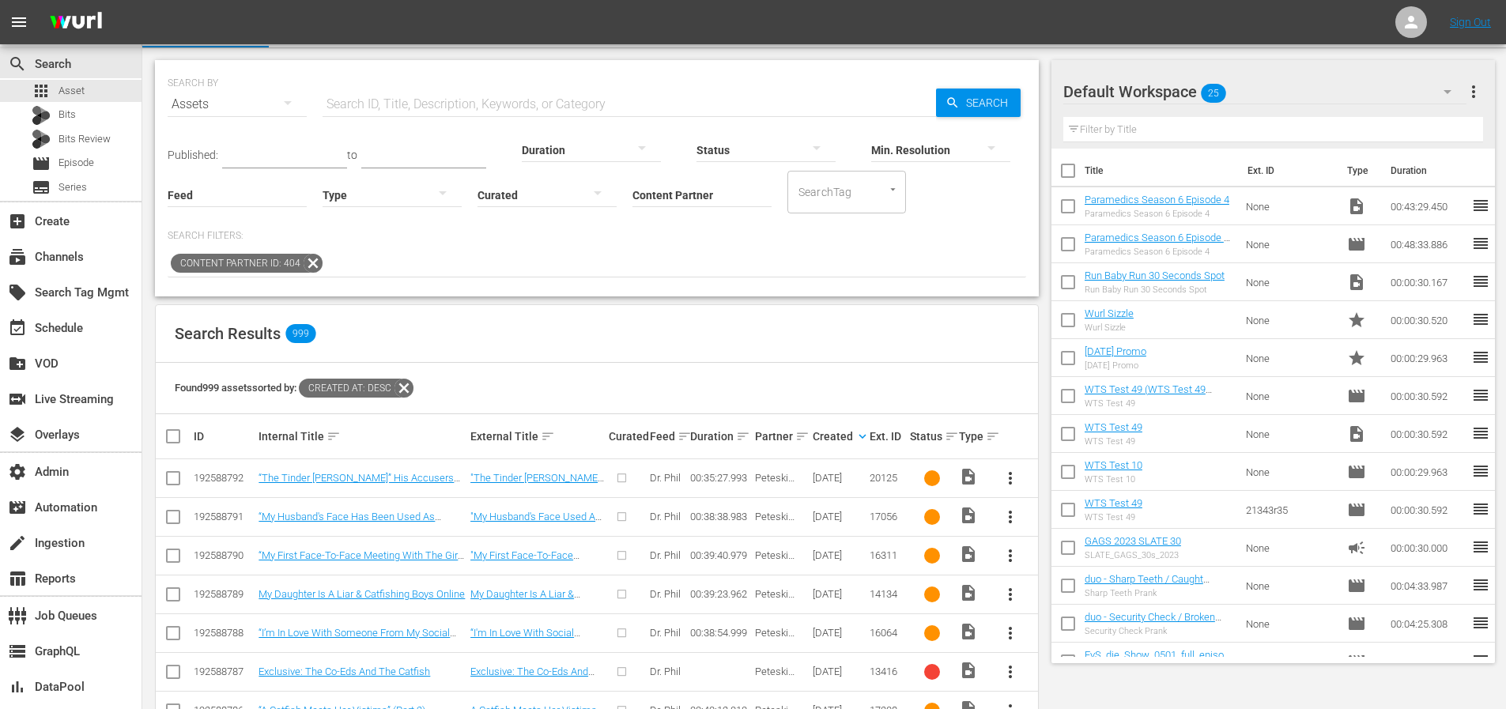
click at [715, 333] on div "Search Results 999" at bounding box center [597, 334] width 882 height 58
click at [988, 103] on span "Search" at bounding box center [990, 103] width 61 height 28
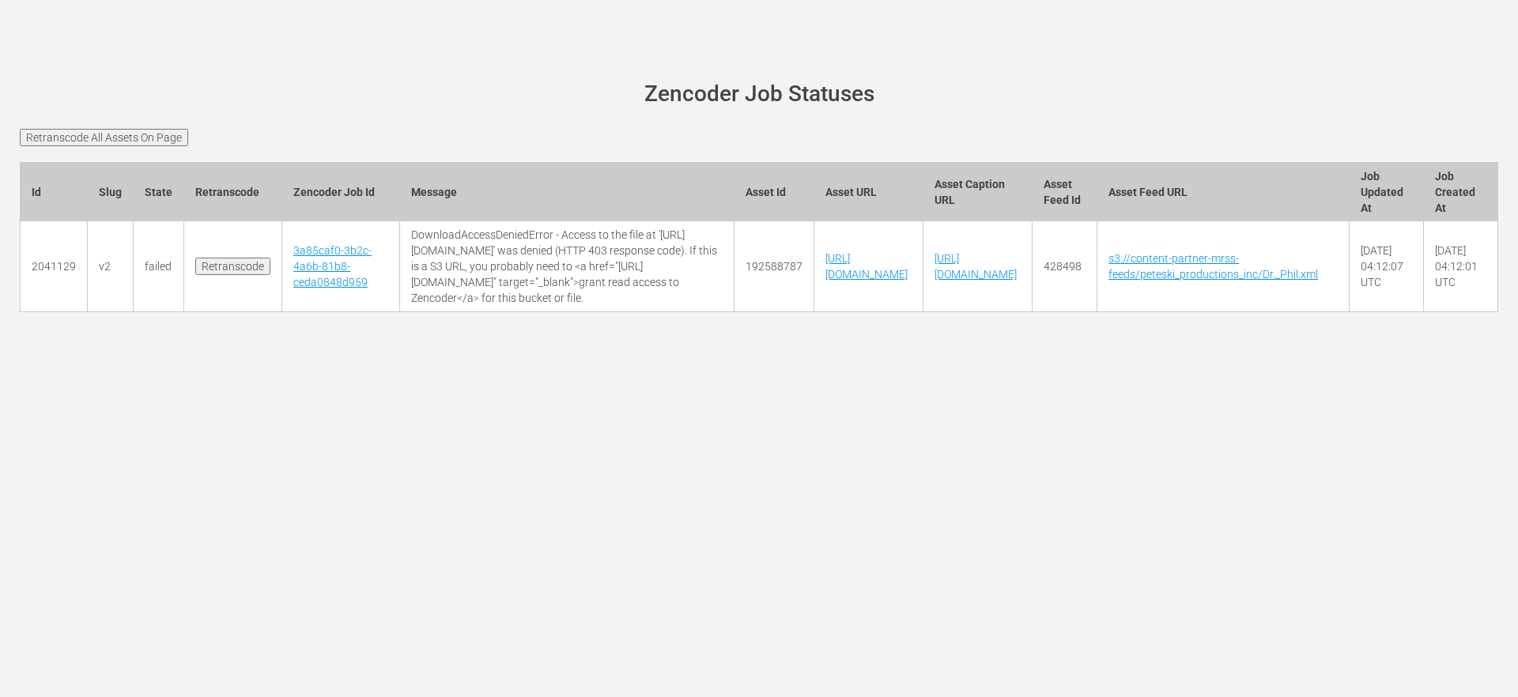
click at [482, 421] on div "[PERSON_NAME][DOMAIN_NAME] site status Zencoder Job Statuses Retranscode All As…" at bounding box center [759, 348] width 1518 height 697
click at [326, 368] on main "[PERSON_NAME][DOMAIN_NAME] site status Zencoder Job Statuses Retranscode All As…" at bounding box center [759, 205] width 1518 height 323
click at [323, 251] on link "3a85caf0-3b2c-4a6b-81b8-ceda0848d959" at bounding box center [332, 266] width 78 height 44
click at [330, 272] on link "3a85caf0-3b2c-4a6b-81b8-ceda0848d959" at bounding box center [332, 266] width 78 height 44
drag, startPoint x: 744, startPoint y: 266, endPoint x: 639, endPoint y: 267, distance: 105.1
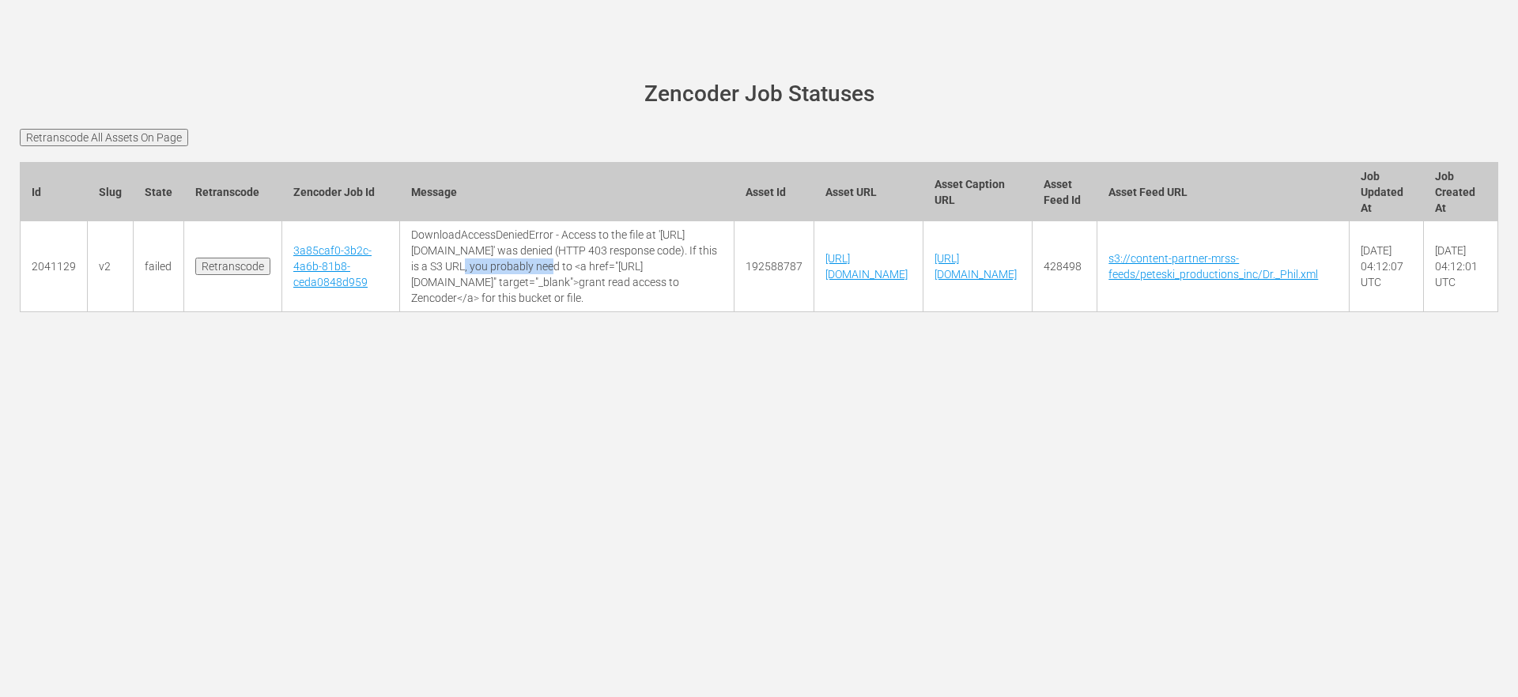
click at [639, 267] on td "DownloadAccessDeniedError - Access to the file at '[URL][DOMAIN_NAME]' was deni…" at bounding box center [566, 266] width 334 height 91
copy td "DR_PHIL_L13416.mp4"
click at [494, 401] on div "[PERSON_NAME][DOMAIN_NAME] site status Zencoder Job Statuses Retranscode All As…" at bounding box center [759, 348] width 1518 height 697
click at [234, 275] on input "Retranscode" at bounding box center [232, 266] width 75 height 17
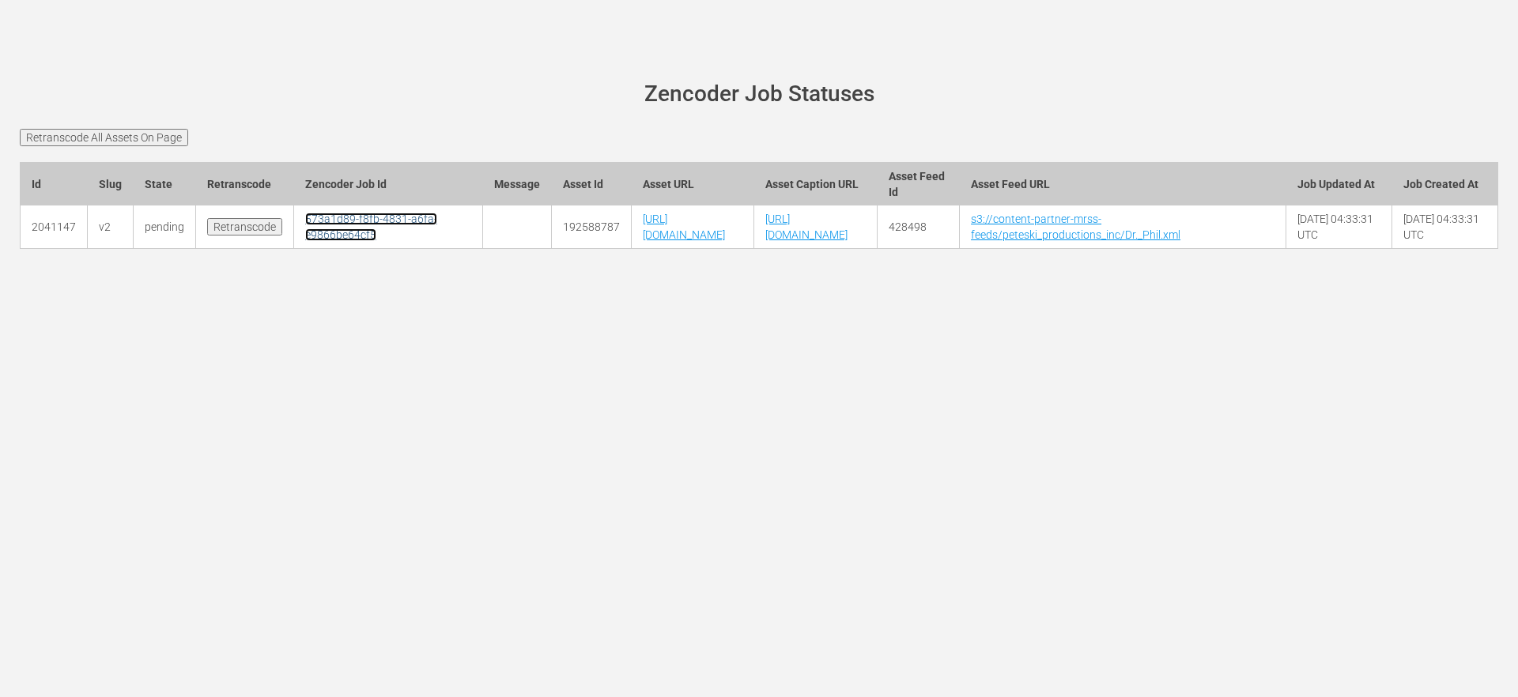
click at [311, 235] on link "573a1d89-f8fb-4831-a6fa-e9866be64cf5" at bounding box center [371, 227] width 132 height 28
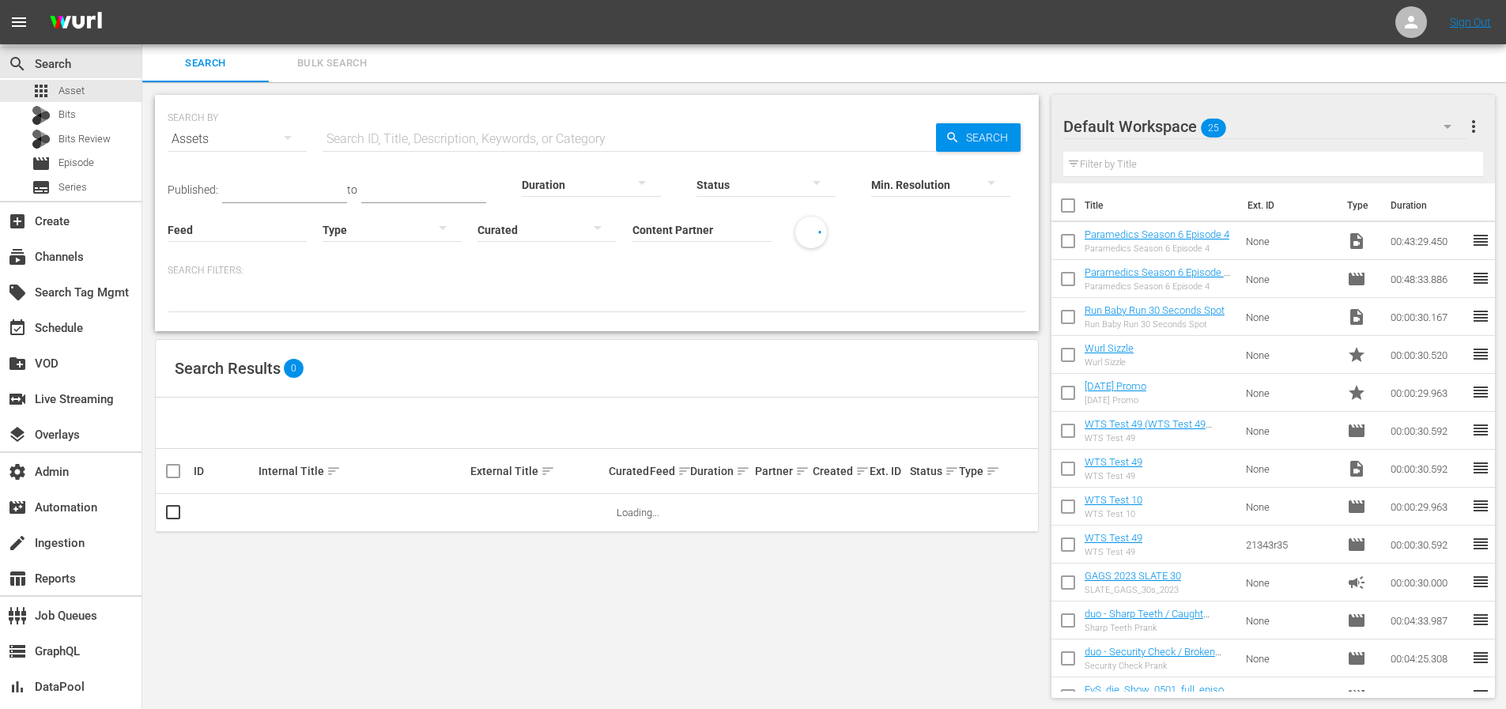
click at [682, 225] on input "Content Partner" at bounding box center [701, 230] width 139 height 57
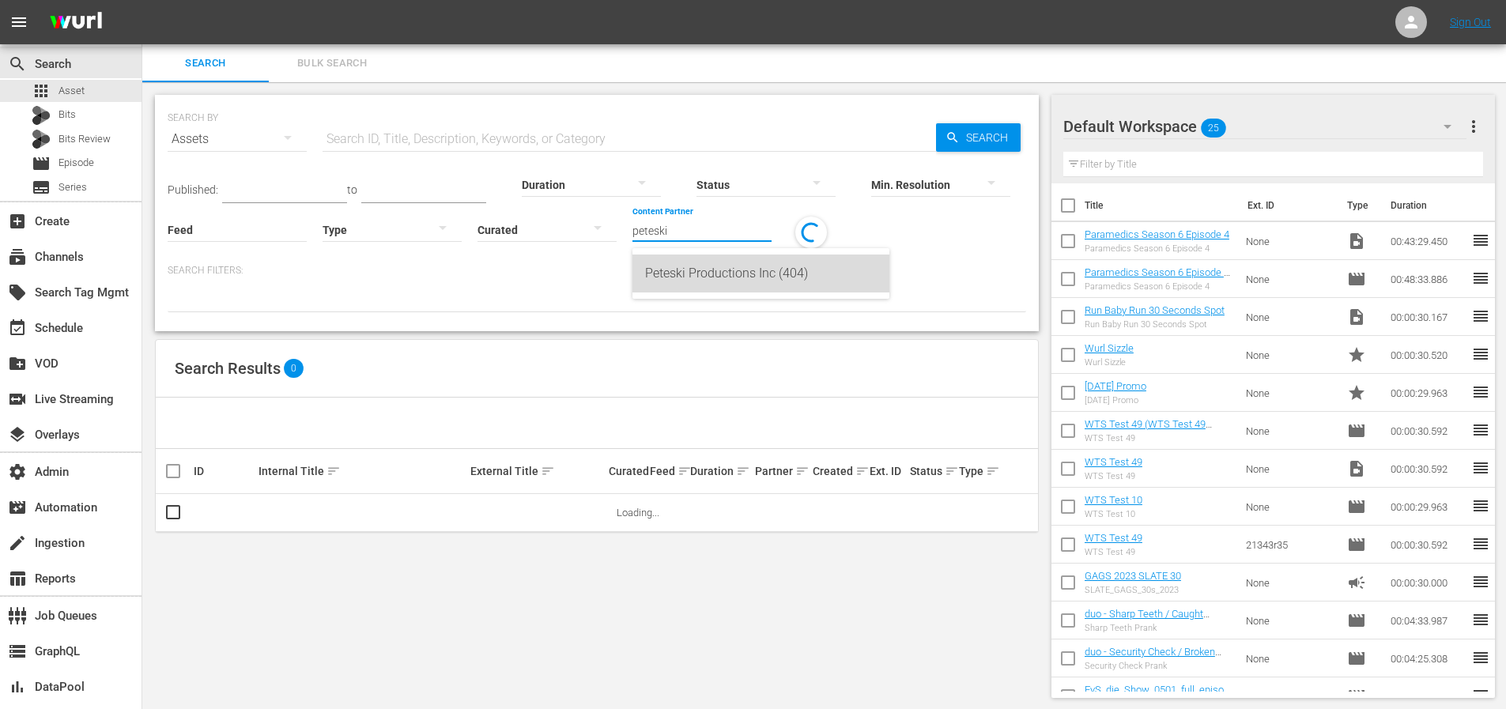
click at [685, 258] on div "Peteski Productions Inc (404)" at bounding box center [761, 274] width 232 height 38
type input "Peteski Productions Inc (404)"
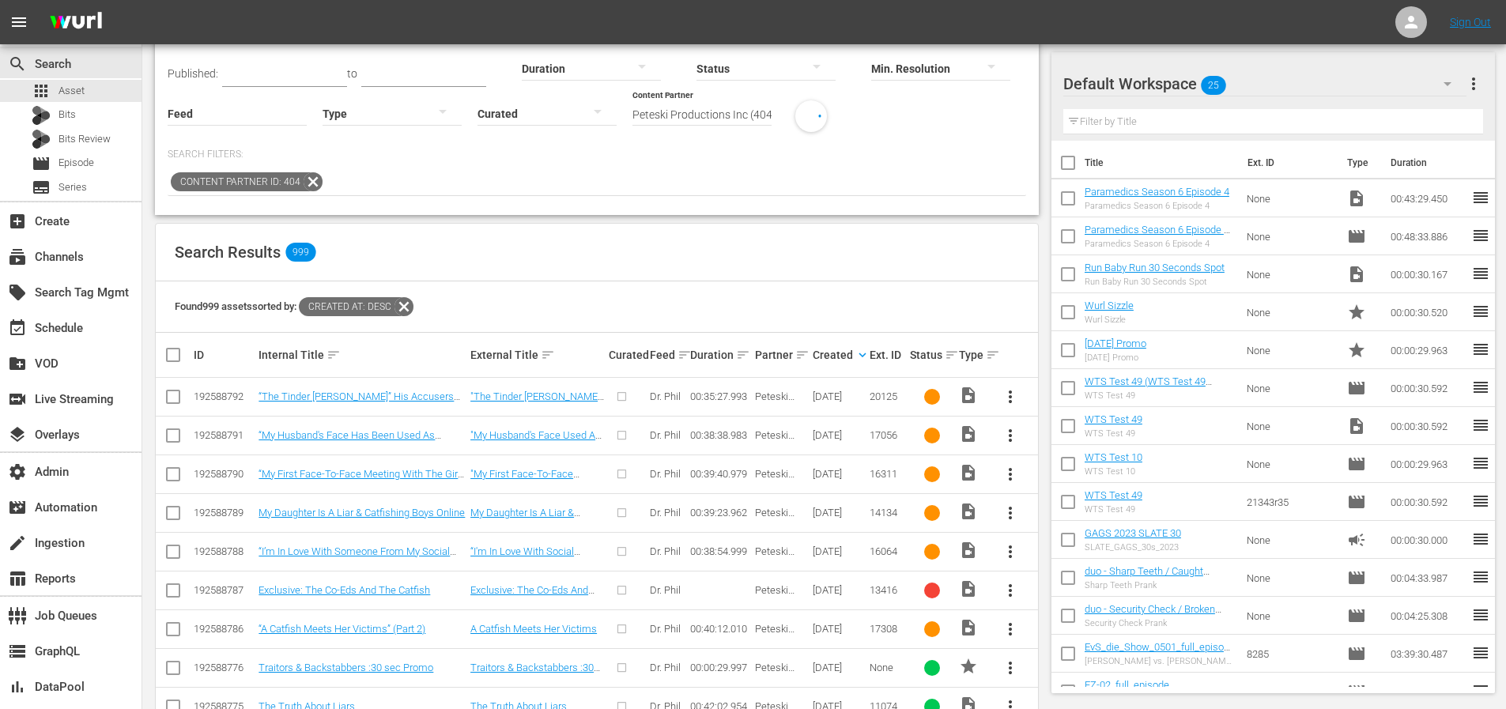
scroll to position [223, 0]
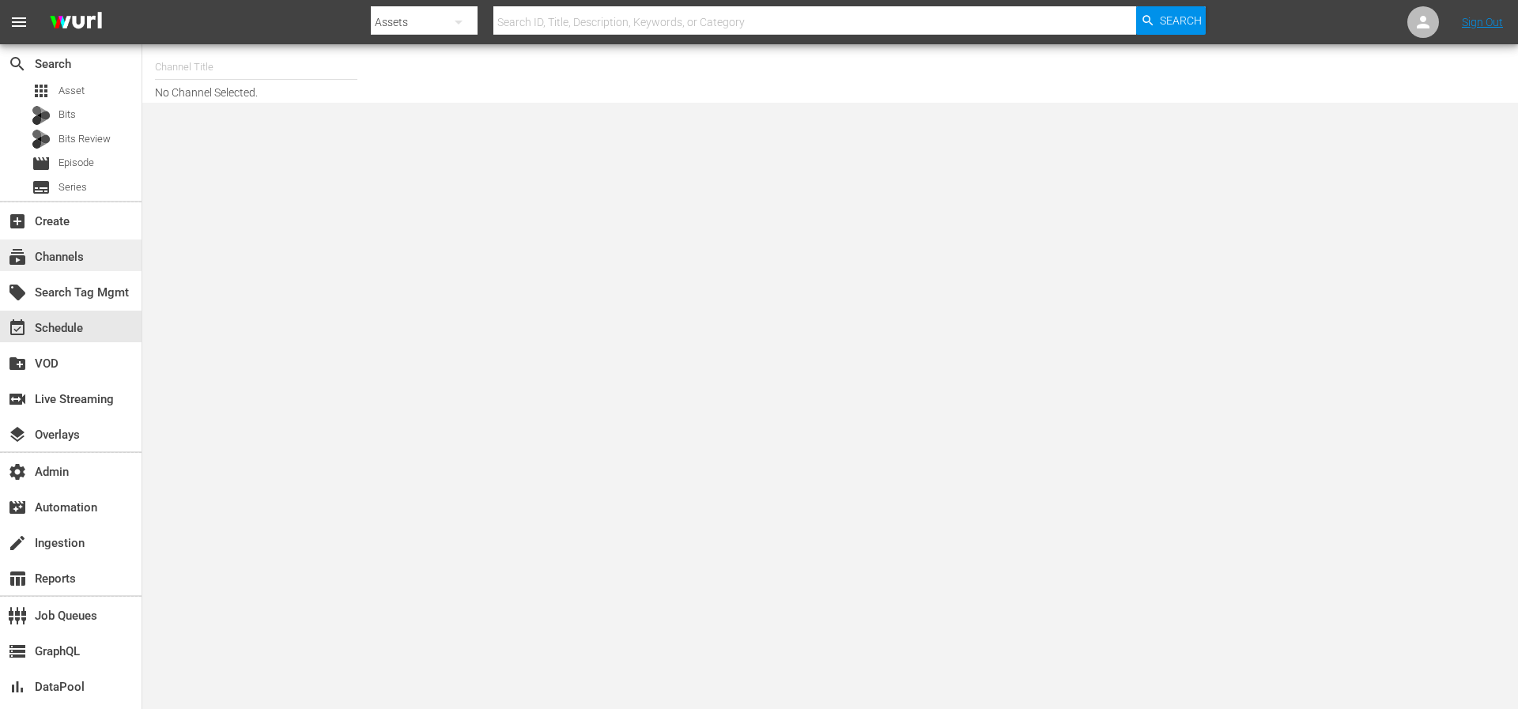
click at [66, 258] on div "subscriptions Channels" at bounding box center [44, 254] width 89 height 14
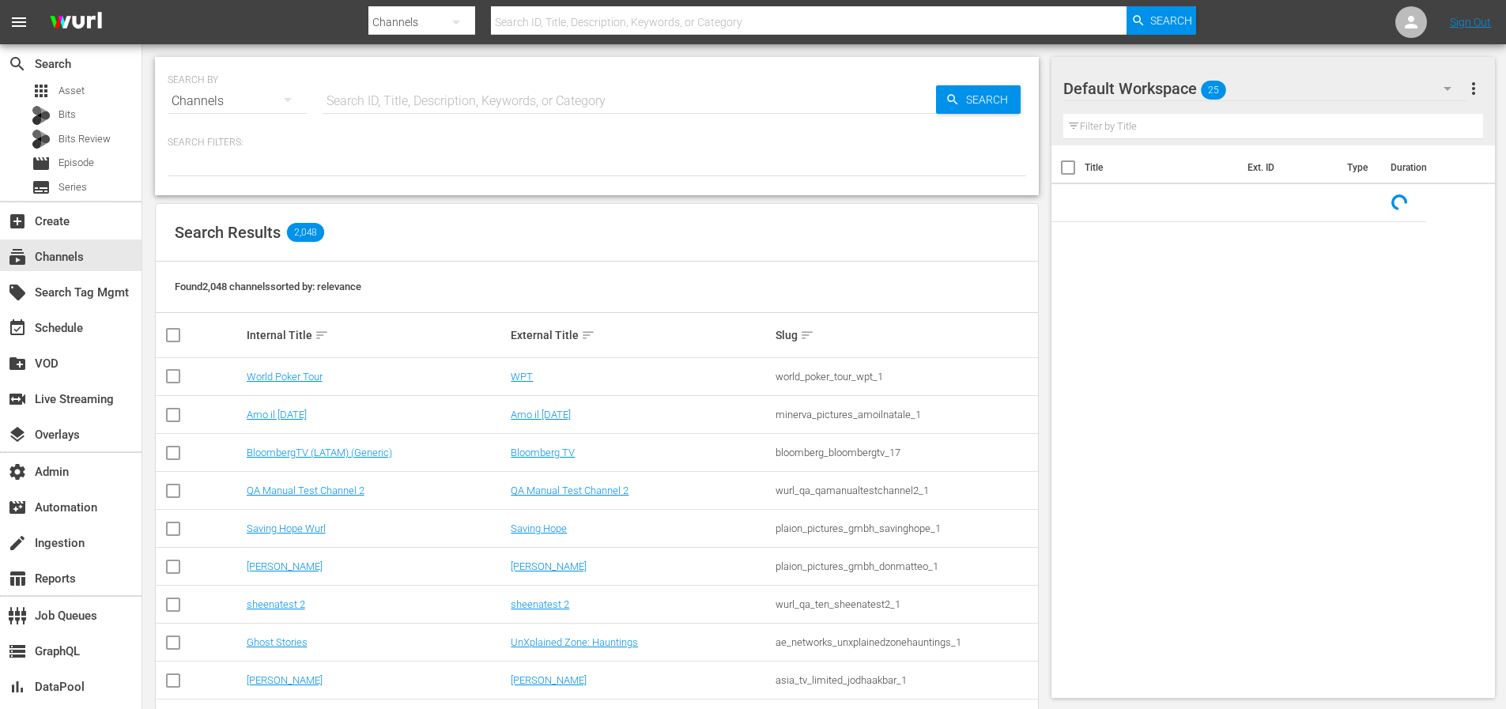
click at [423, 98] on input "text" at bounding box center [629, 101] width 613 height 38
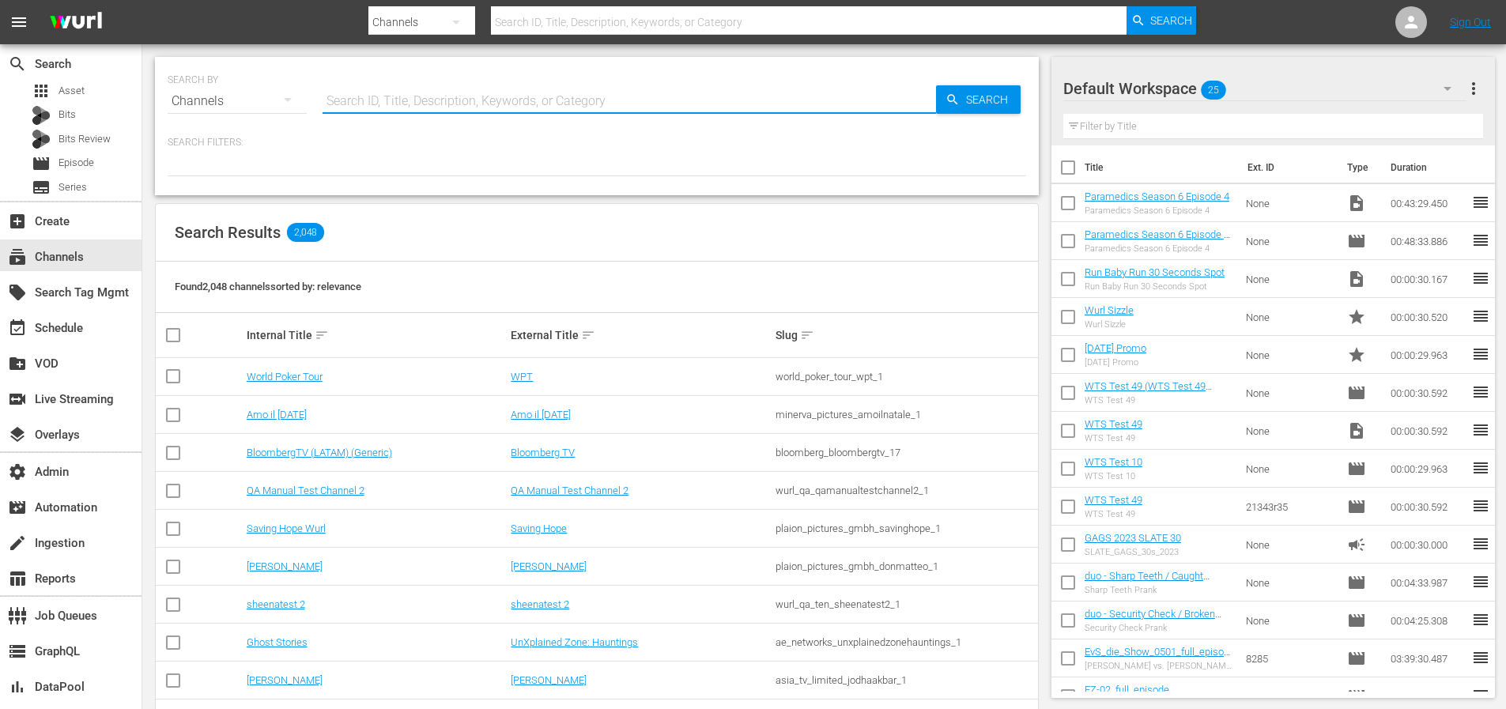
paste input "spt_sonyonesharktank_1"
type input "spt_sonyonesharktank_1"
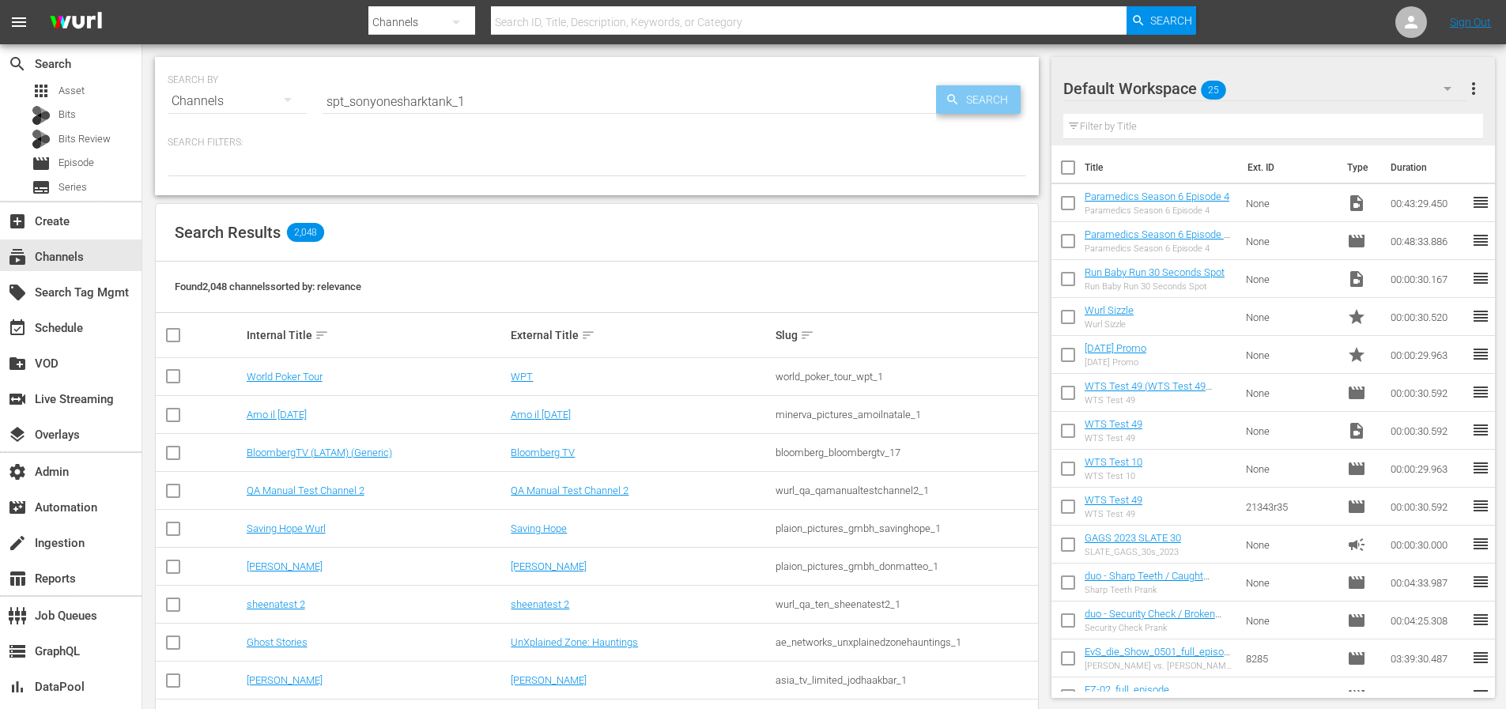
click at [983, 98] on span "Search" at bounding box center [990, 99] width 61 height 28
type input "spt_sonyonesharktank_1"
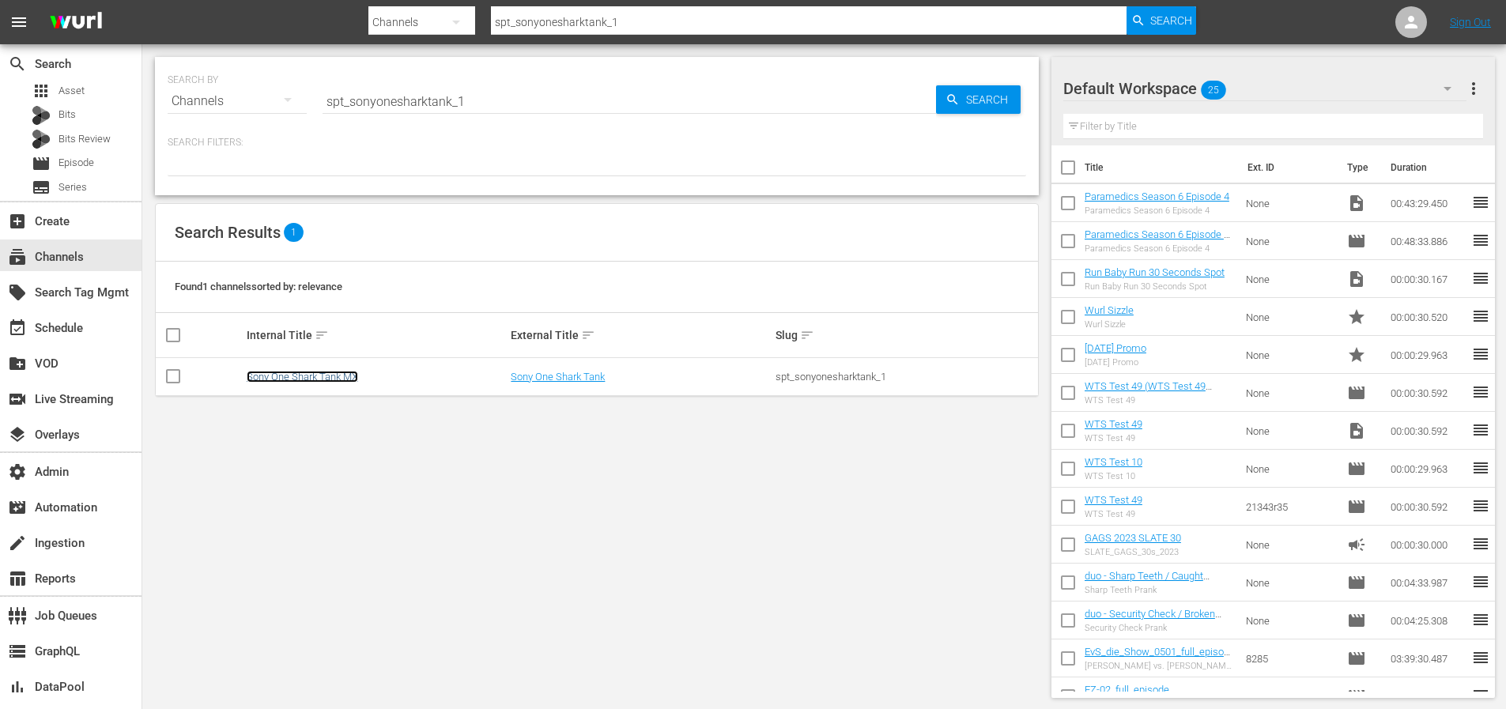
click at [314, 375] on link "Sony One Shark Tank MX" at bounding box center [302, 377] width 111 height 12
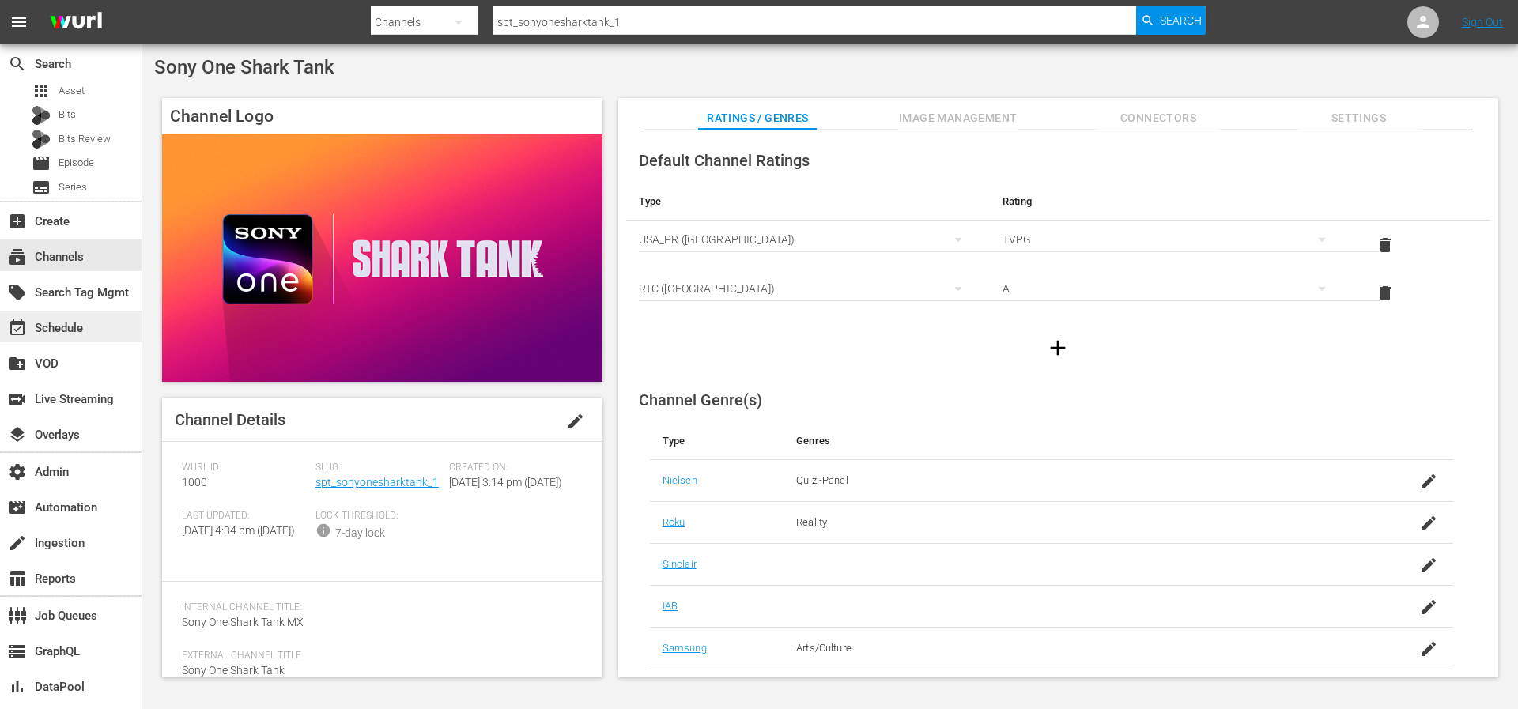
click at [74, 330] on div "event_available Schedule" at bounding box center [44, 326] width 89 height 14
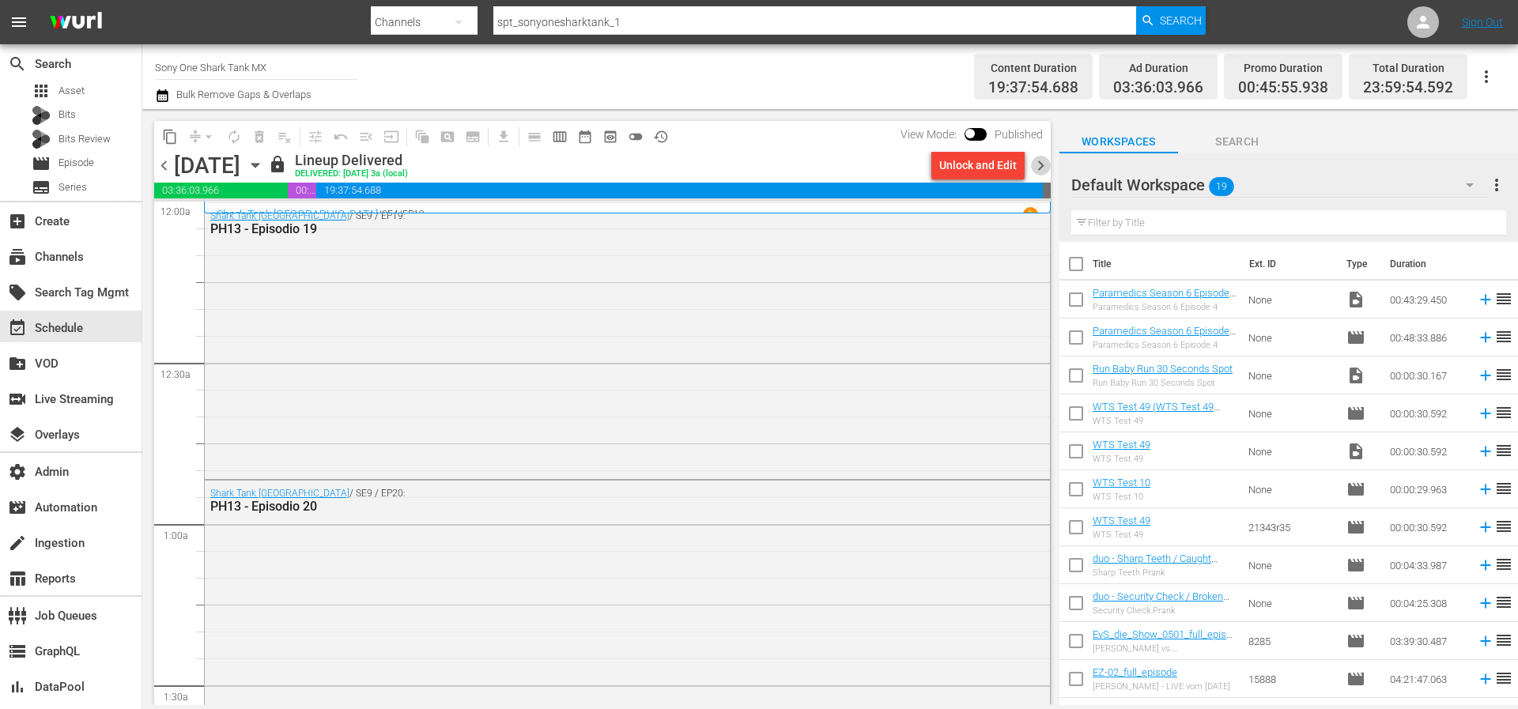
click at [1040, 164] on span "chevron_right" at bounding box center [1041, 166] width 20 height 20
click at [273, 453] on div "Shark Tank México / SE9 / EP9: PH13 - Episodio 9" at bounding box center [627, 340] width 845 height 277
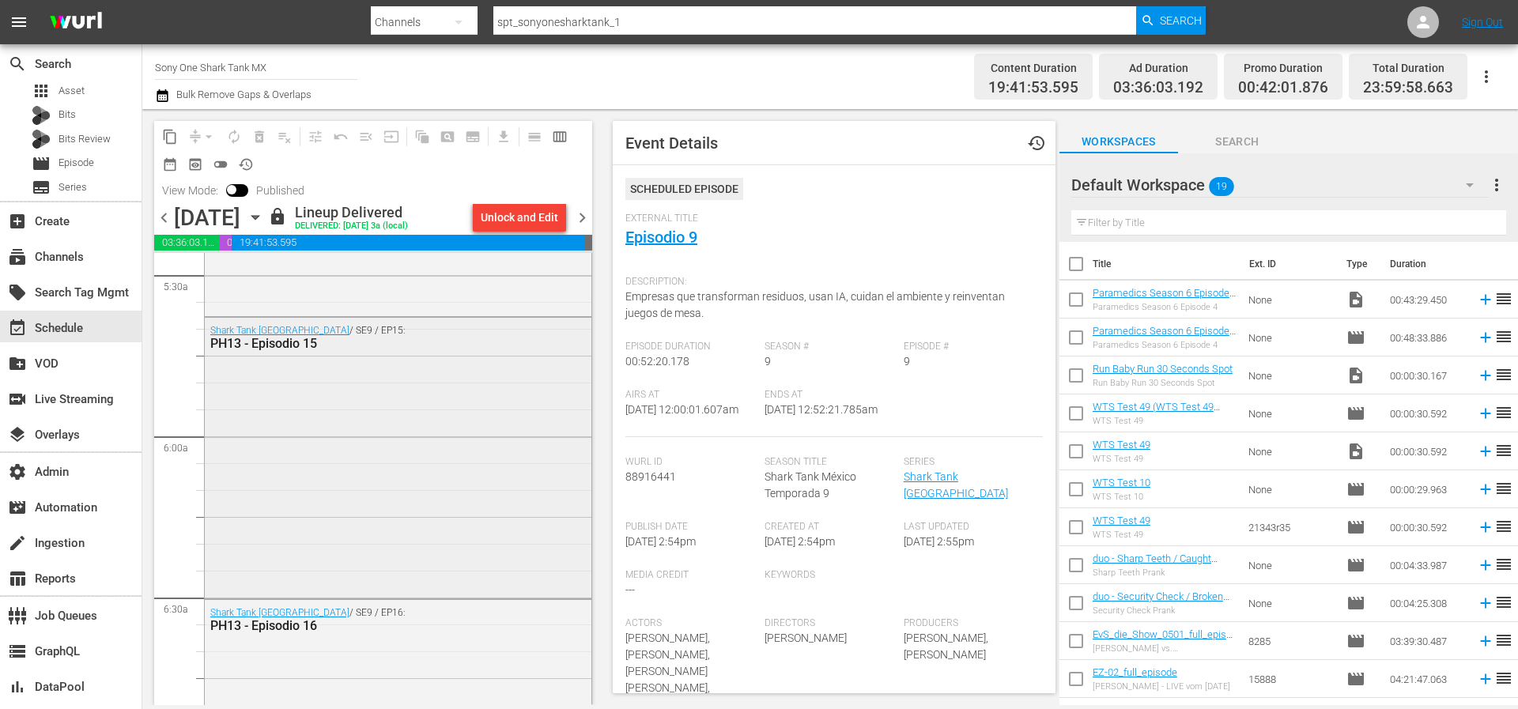
scroll to position [1291, 0]
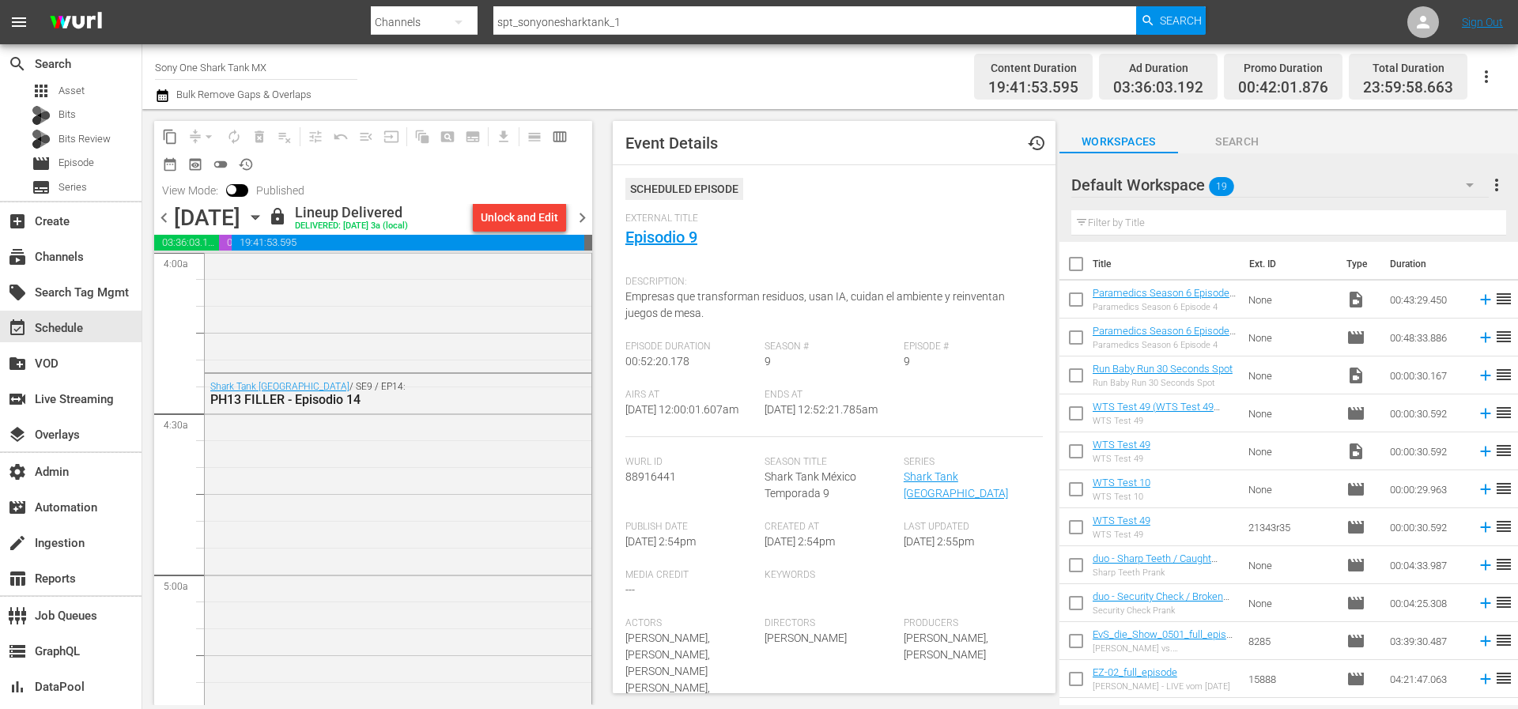
click at [160, 218] on span "chevron_left" at bounding box center [164, 218] width 20 height 20
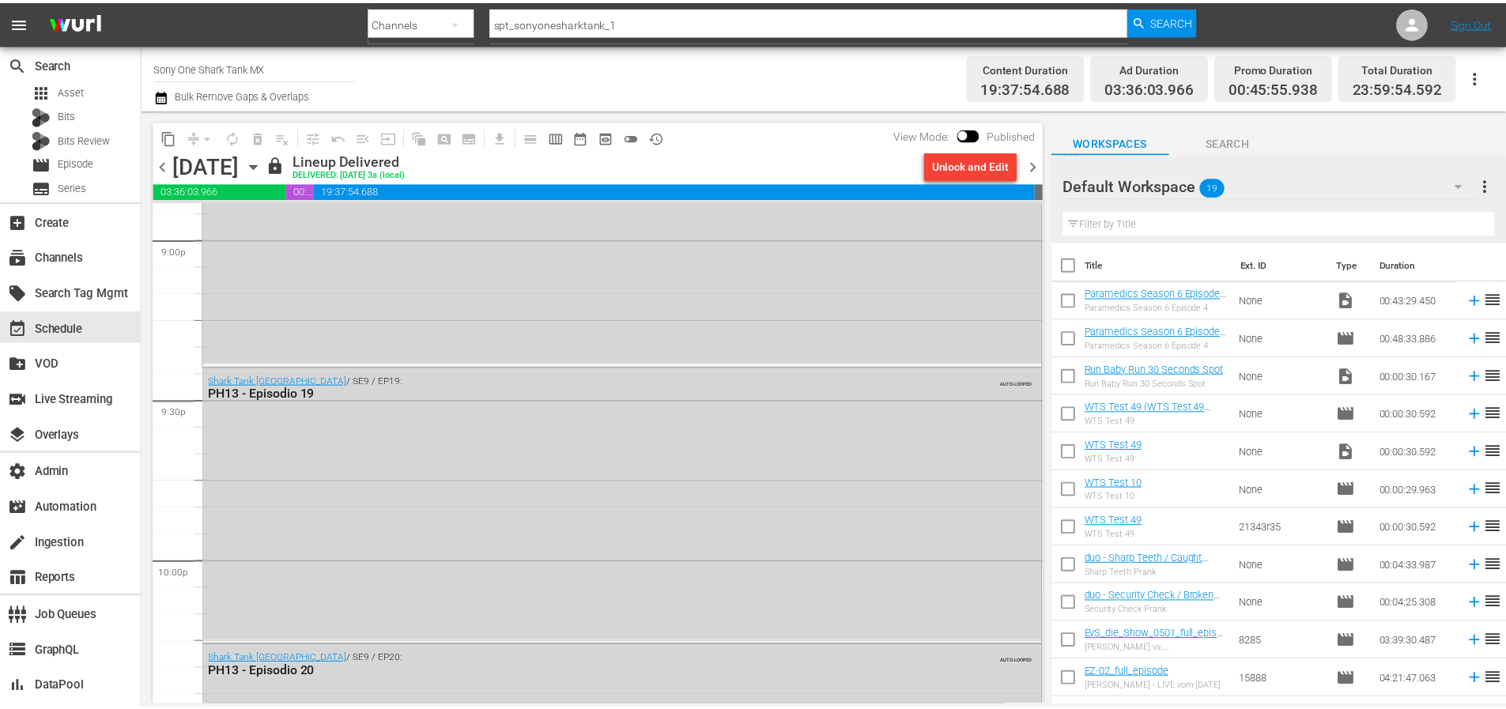
scroll to position [6686, 0]
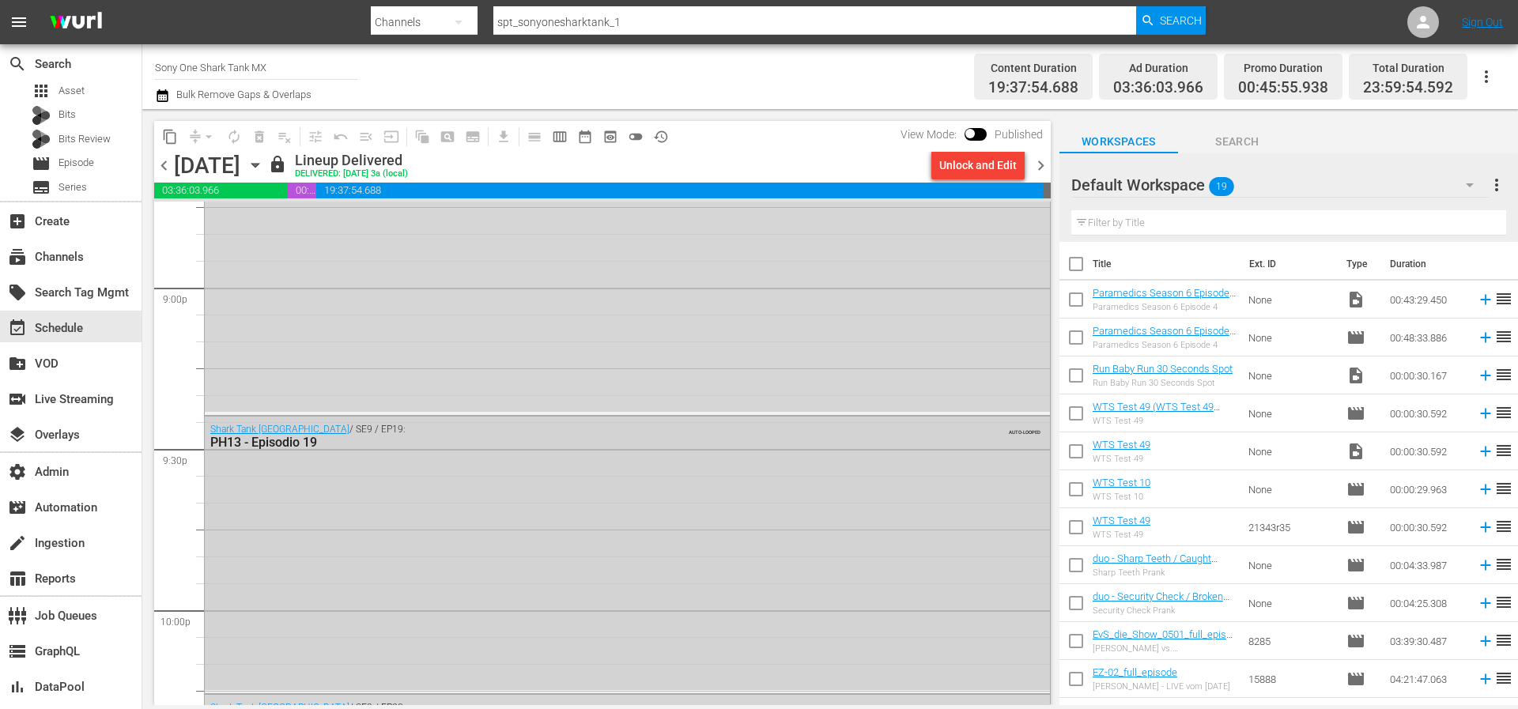
click at [624, 534] on div "Shark Tank México / SE9 / EP19: PH13 - Episodio 19 AUTO-LOOPED" at bounding box center [627, 553] width 845 height 273
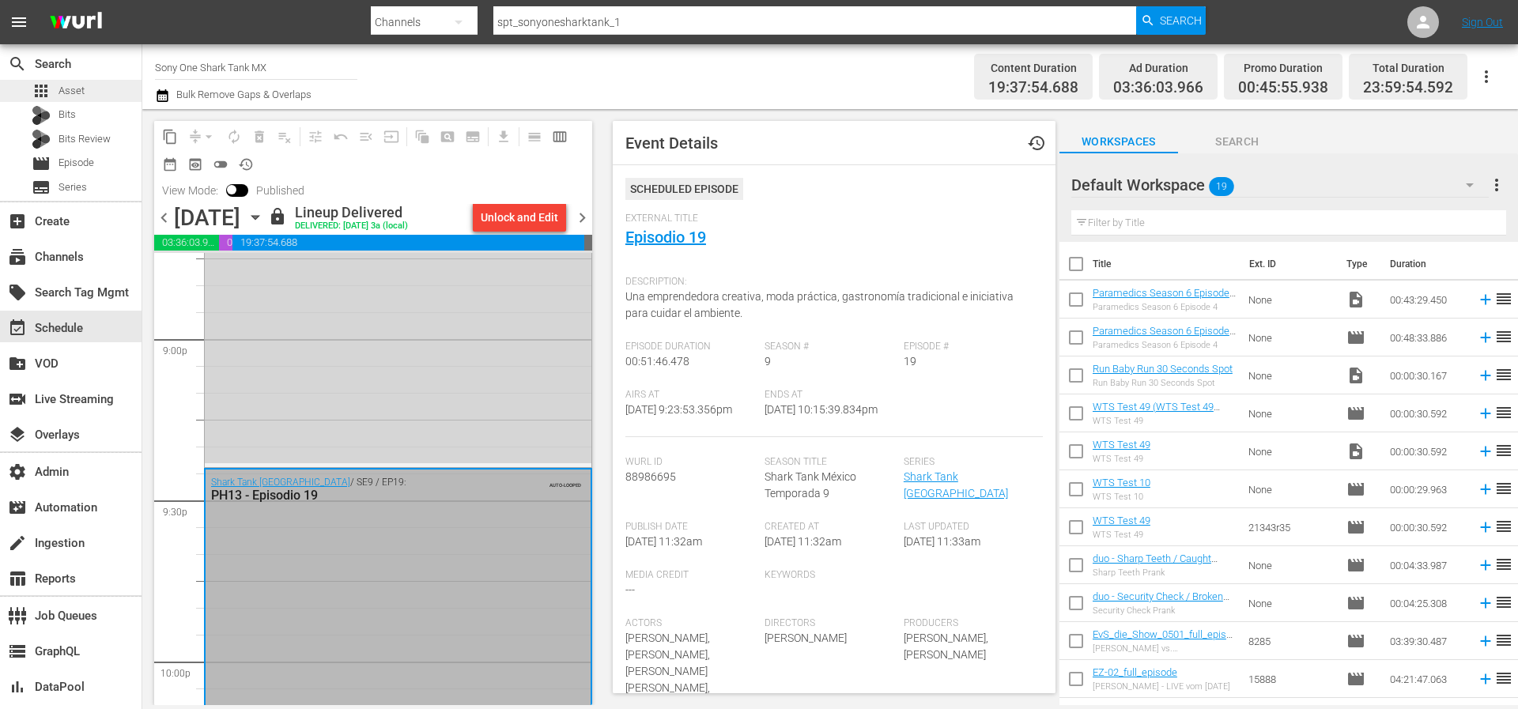
click at [71, 80] on div "apps Asset" at bounding box center [58, 91] width 53 height 22
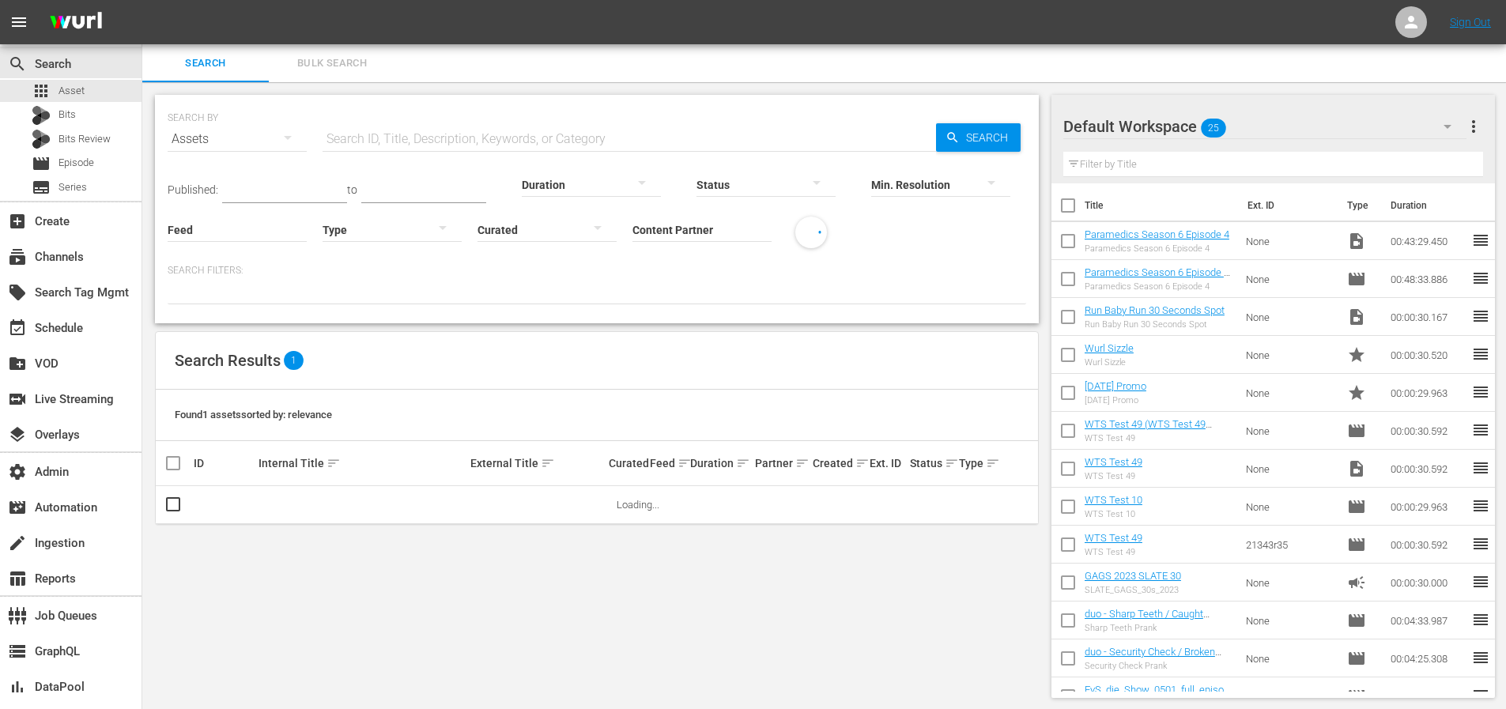
click at [704, 227] on input "Content Partner" at bounding box center [701, 230] width 139 height 57
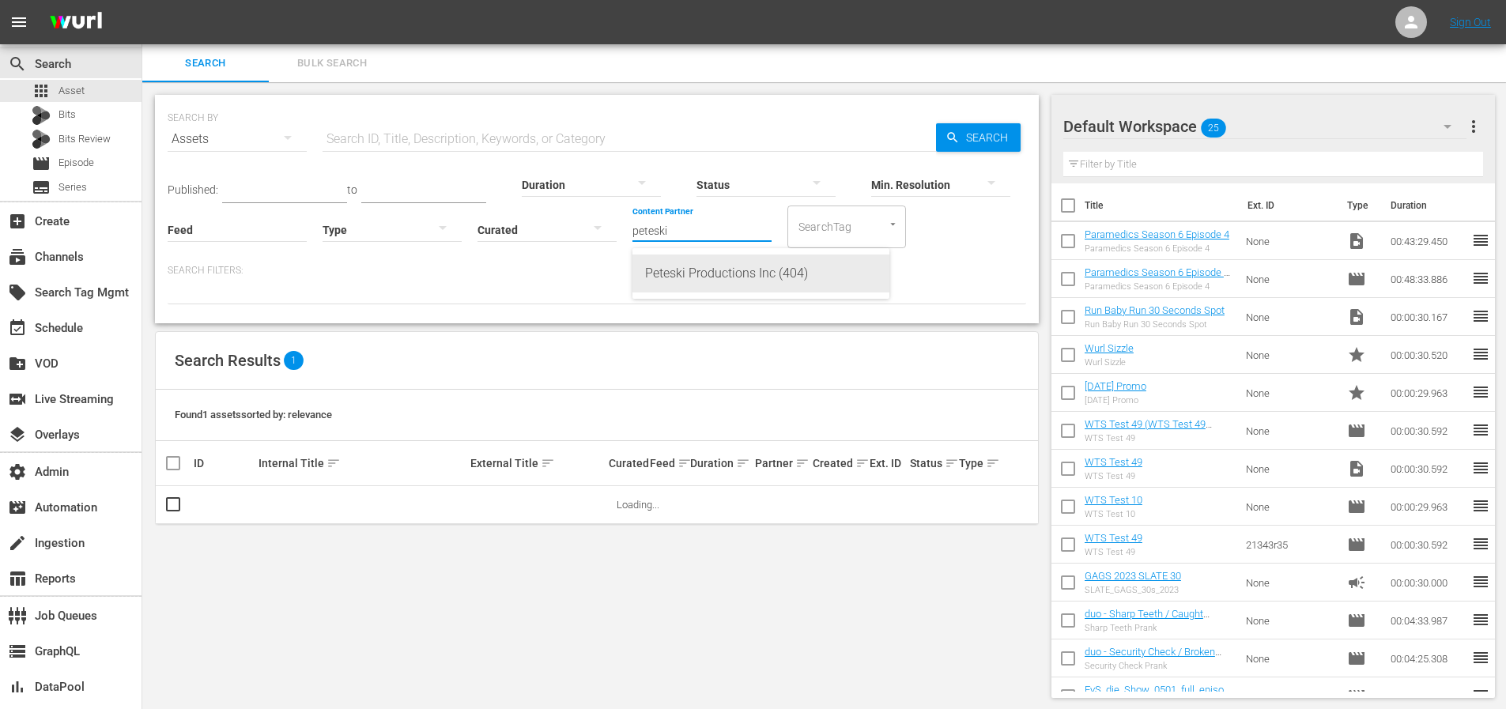
click at [696, 279] on div "Peteski Productions Inc (404)" at bounding box center [761, 274] width 232 height 38
type input "Peteski Productions Inc (404)"
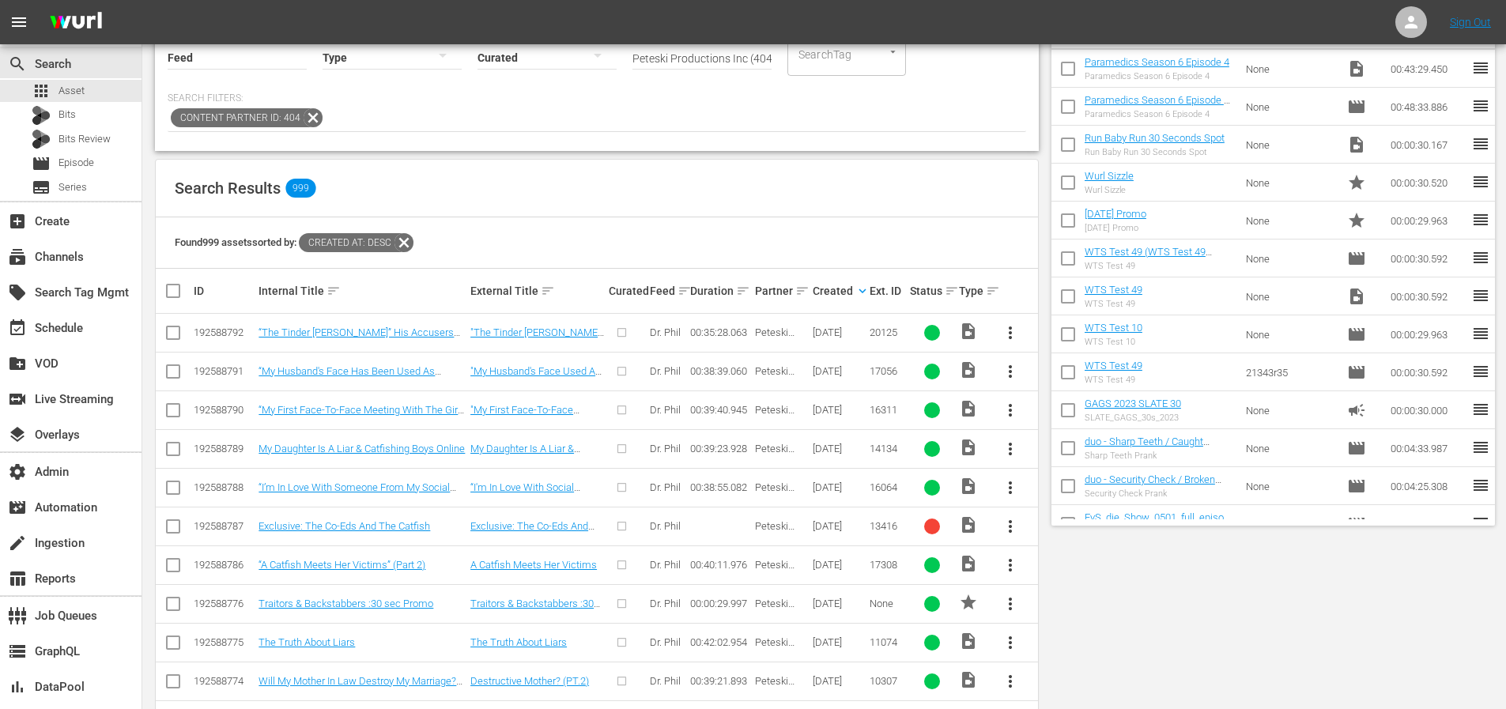
scroll to position [255, 0]
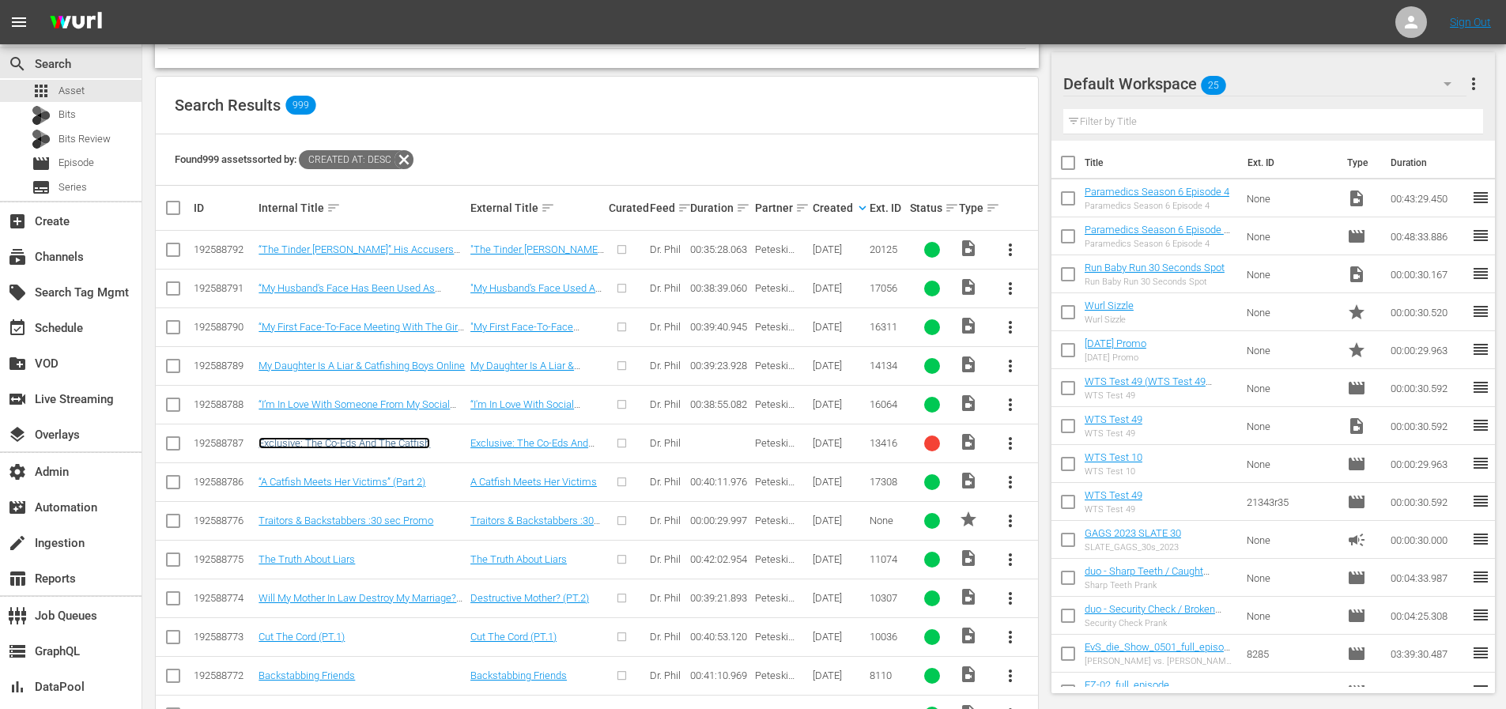
click at [410, 439] on link "Exclusive: The Co-Eds And The Catfish" at bounding box center [344, 443] width 172 height 12
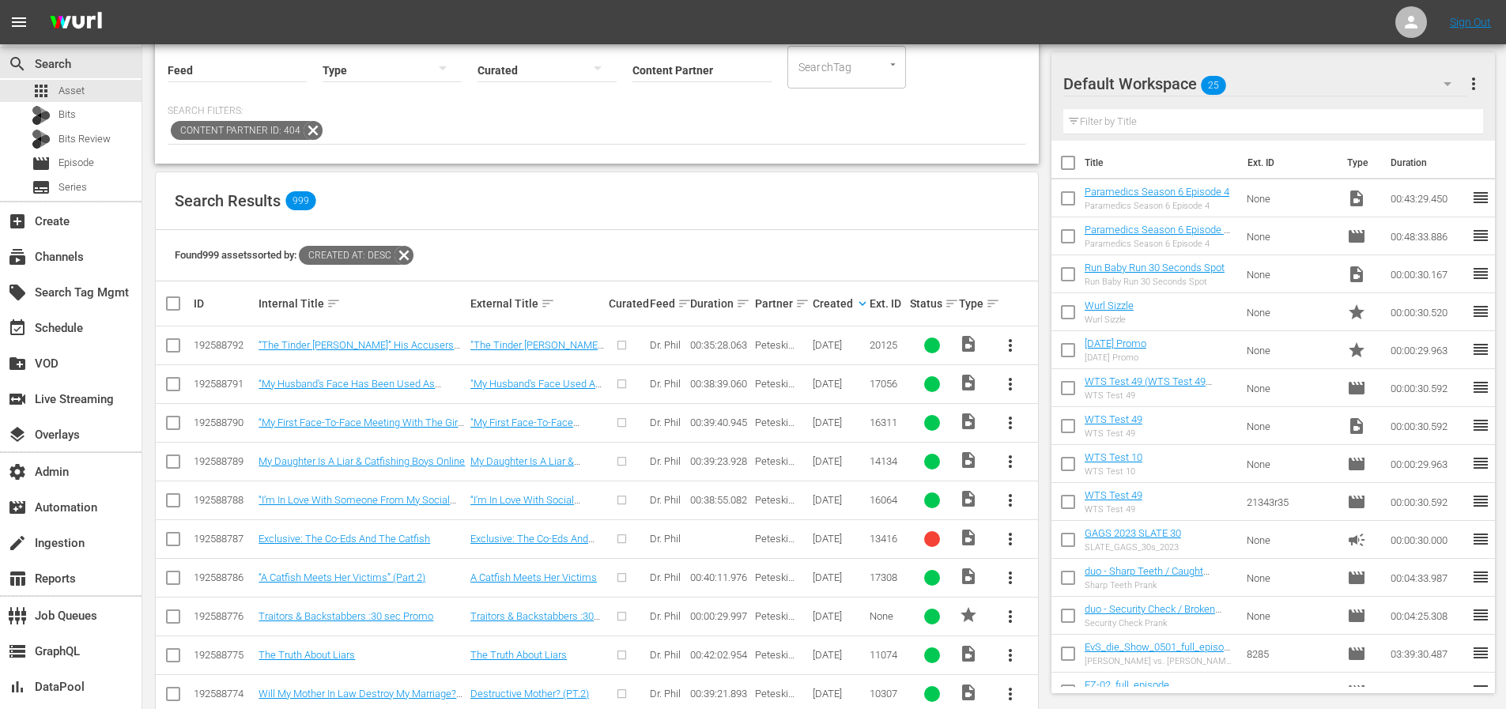
scroll to position [160, 0]
click at [319, 539] on link "Exclusive: The Co-Eds And The Catfish" at bounding box center [344, 538] width 172 height 12
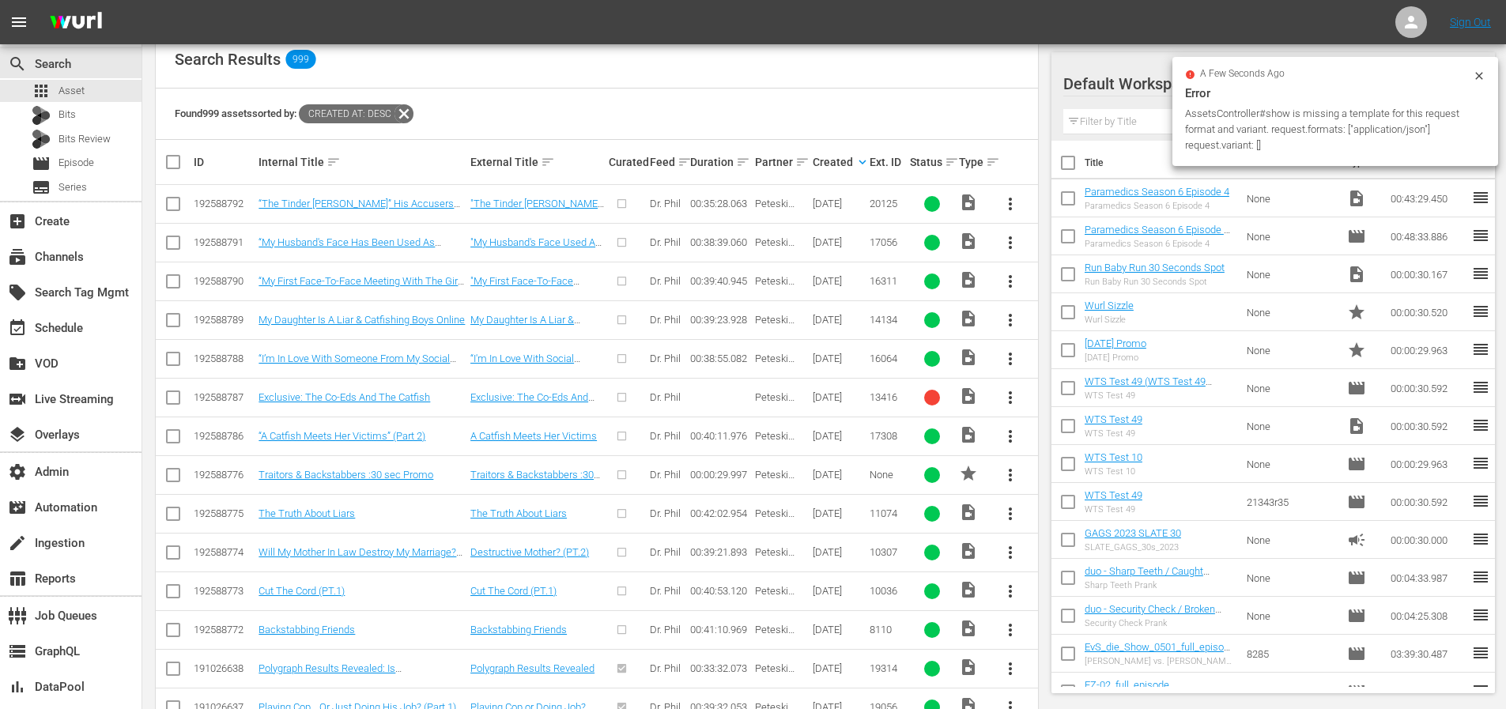
scroll to position [307, 0]
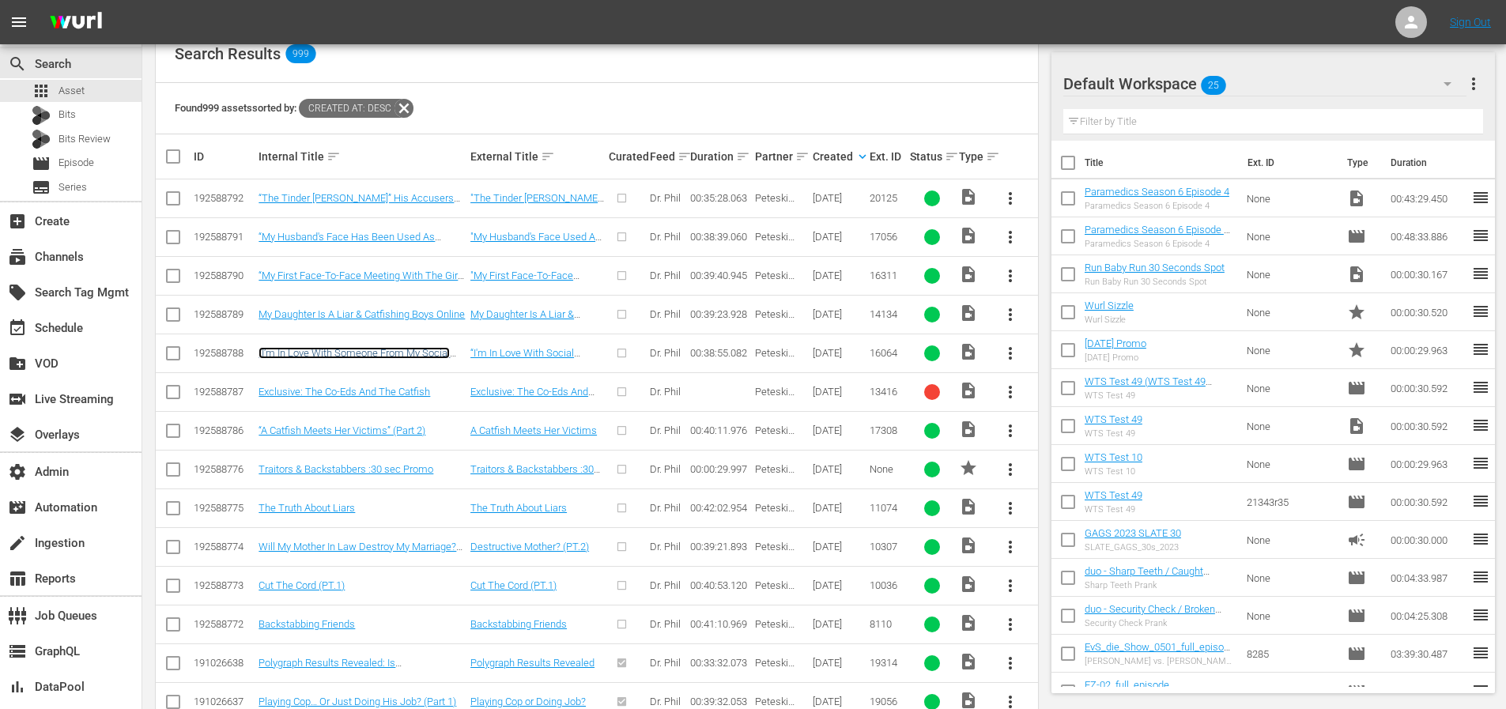
click at [363, 353] on link "“I’m In Love With Someone From My Social Media Who I’ve Never Met” (Part 1)" at bounding box center [353, 359] width 191 height 24
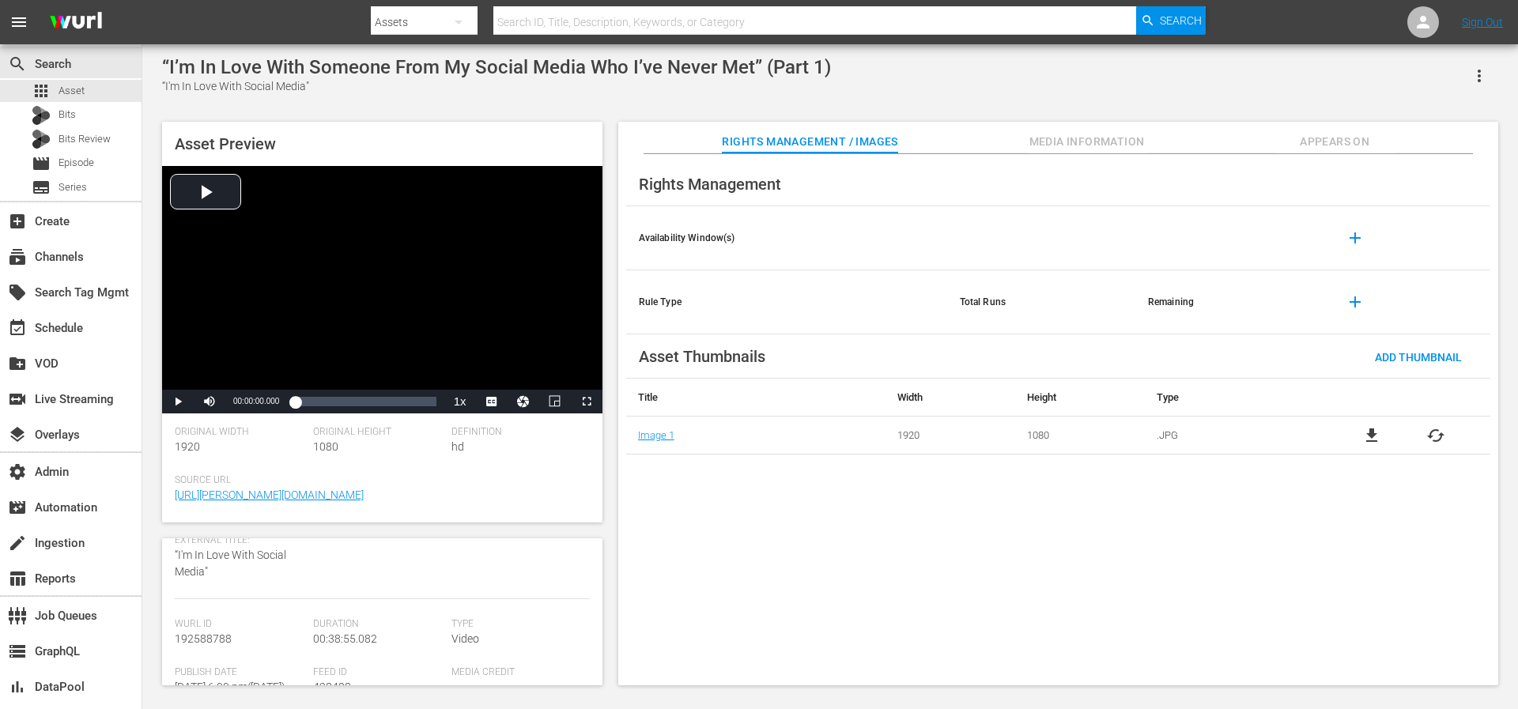
scroll to position [187, 0]
click at [334, 658] on span "428498" at bounding box center [332, 658] width 38 height 13
copy span "428498"
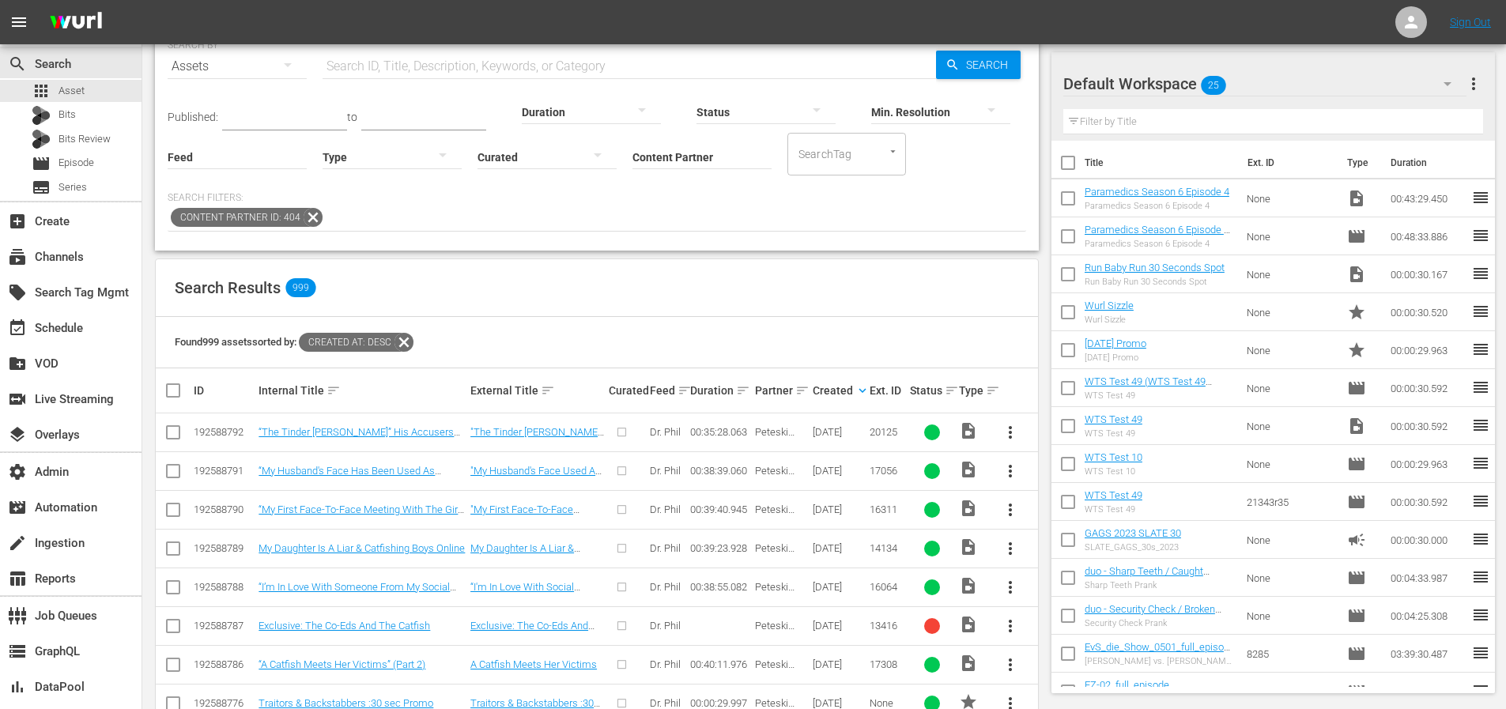
scroll to position [195, 0]
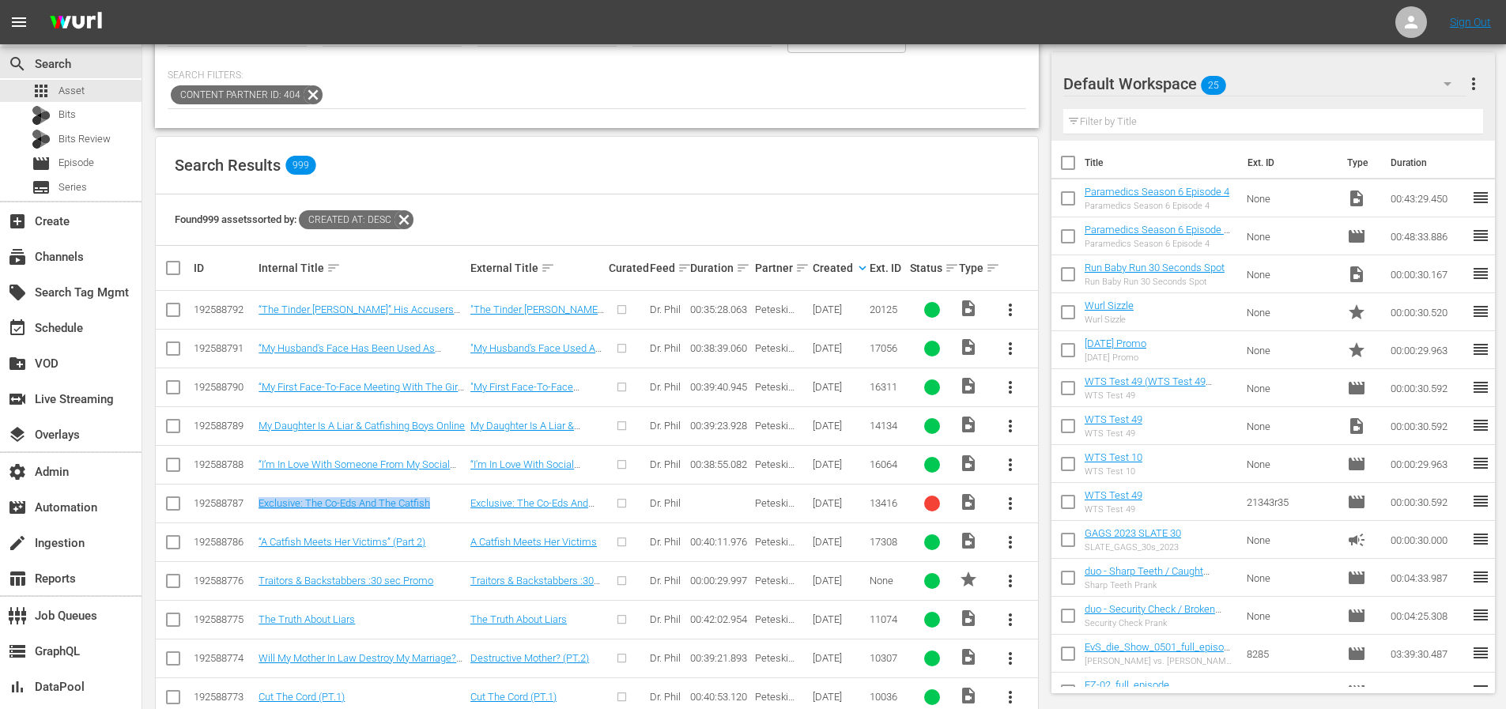
drag, startPoint x: 454, startPoint y: 502, endPoint x: 255, endPoint y: 504, distance: 198.4
click at [256, 504] on td "Exclusive: The Co-Eds And The Catfish" at bounding box center [362, 503] width 212 height 39
copy tr "Exclusive: The Co-Eds And The Catfish"
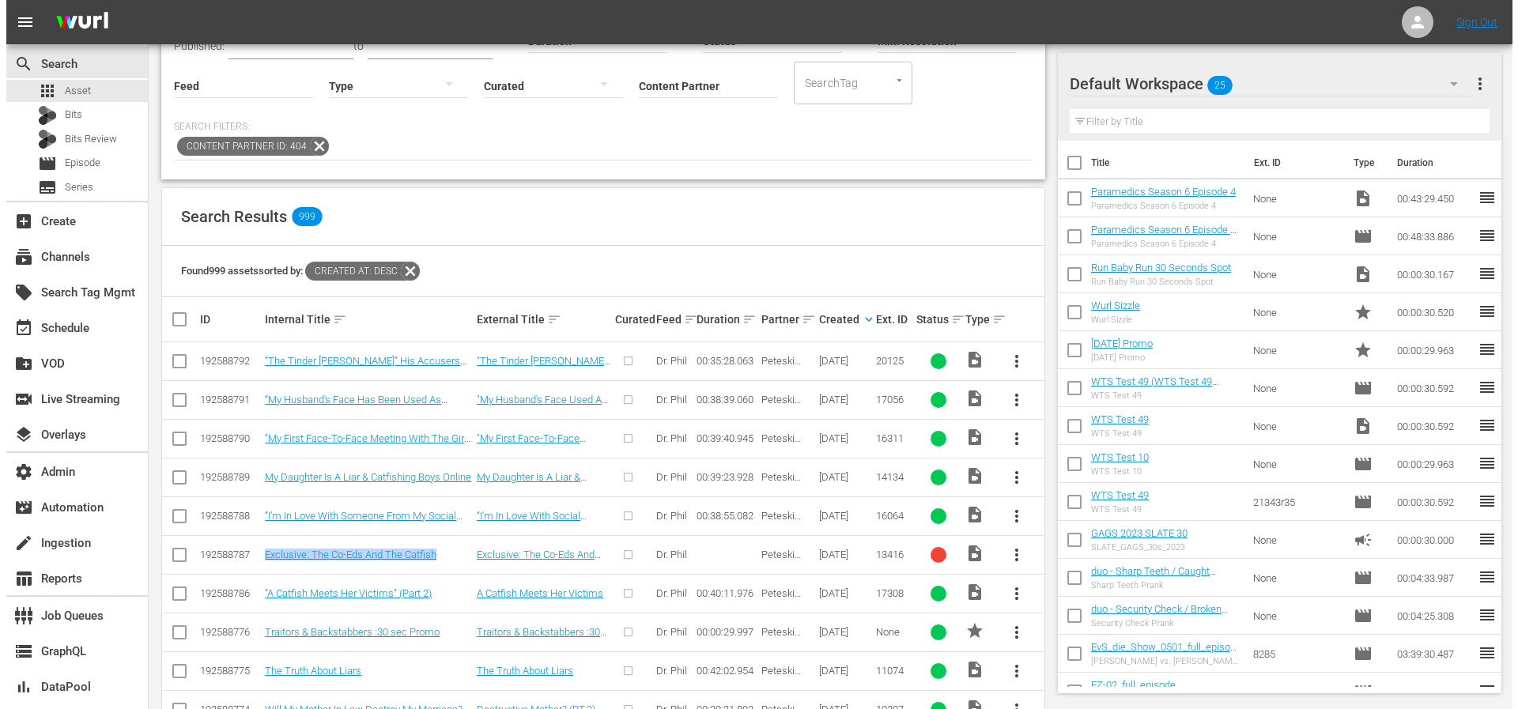
scroll to position [0, 0]
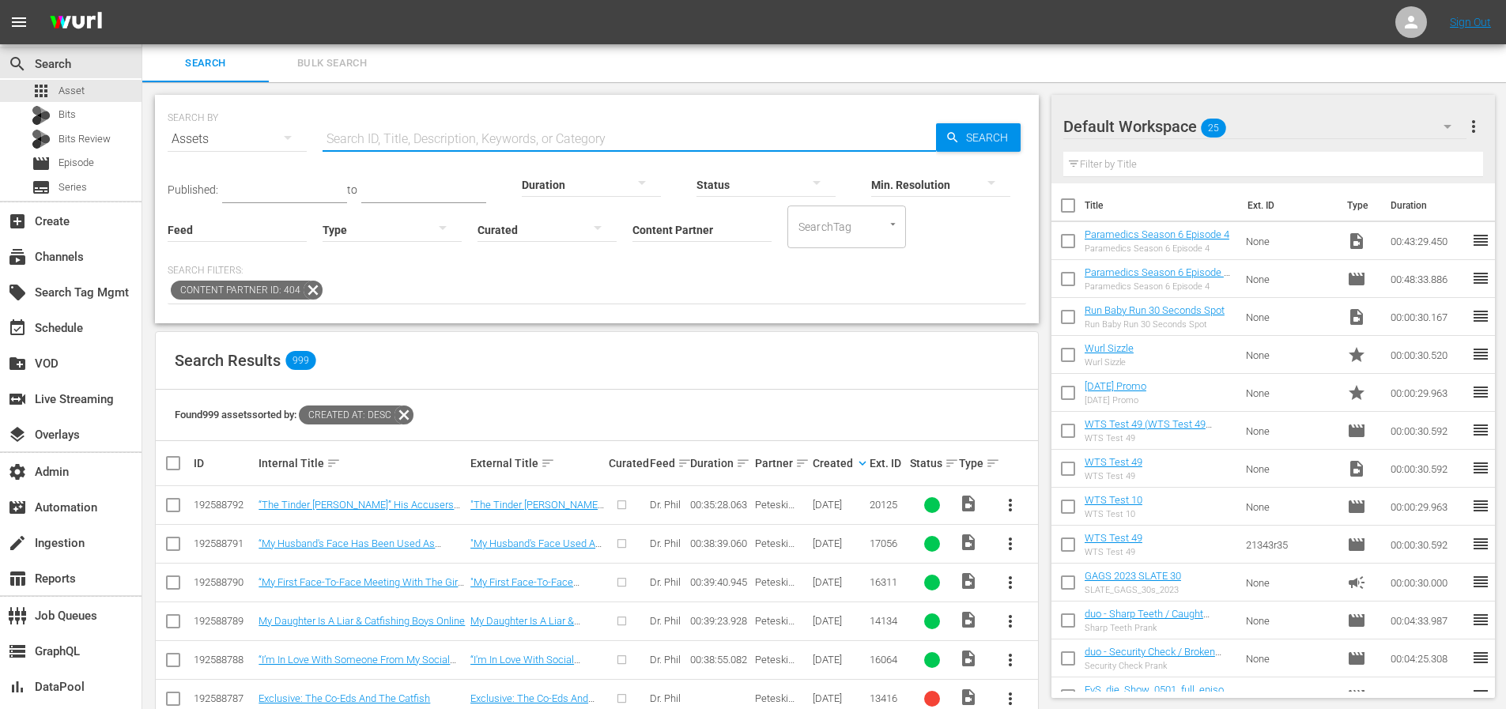
click at [426, 127] on input "text" at bounding box center [629, 139] width 613 height 38
paste input "Exclusive: The Co-Eds And The Catfish"
type input "Exclusive: The Co-Eds And The Catfish"
click at [942, 148] on div "Min. Resolution" at bounding box center [940, 174] width 139 height 57
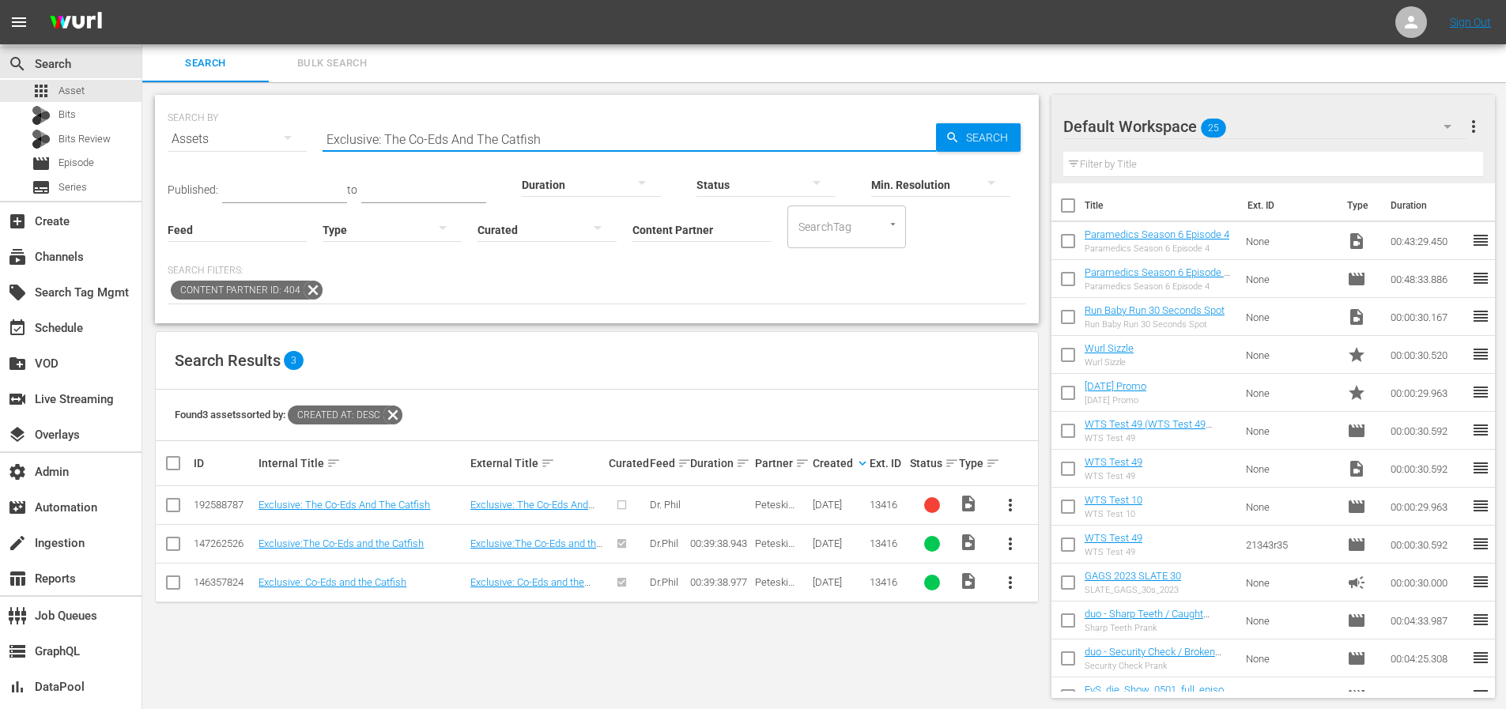
drag, startPoint x: 354, startPoint y: 138, endPoint x: 343, endPoint y: 138, distance: 11.1
click at [343, 138] on input "Exclusive: The Co-Eds And The Catfish" at bounding box center [629, 139] width 613 height 38
click at [668, 408] on div "Found 3 assets sorted by: Created At: desc" at bounding box center [597, 415] width 882 height 51
click at [673, 408] on div "Found 3 assets sorted by: Created At: desc" at bounding box center [597, 415] width 882 height 51
click at [337, 541] on link "Exclusive:The Co-Eds and the Catfish" at bounding box center [340, 544] width 165 height 12
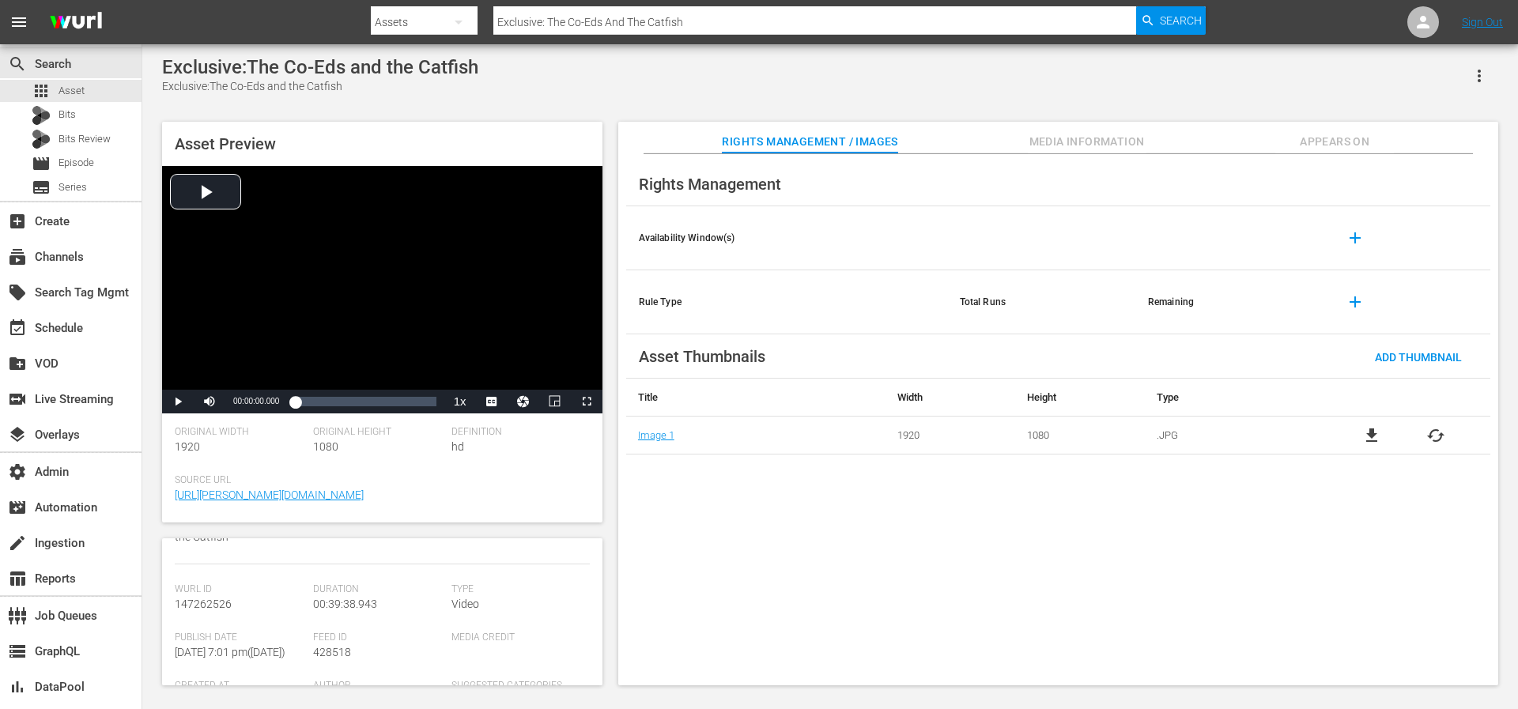
scroll to position [172, 0]
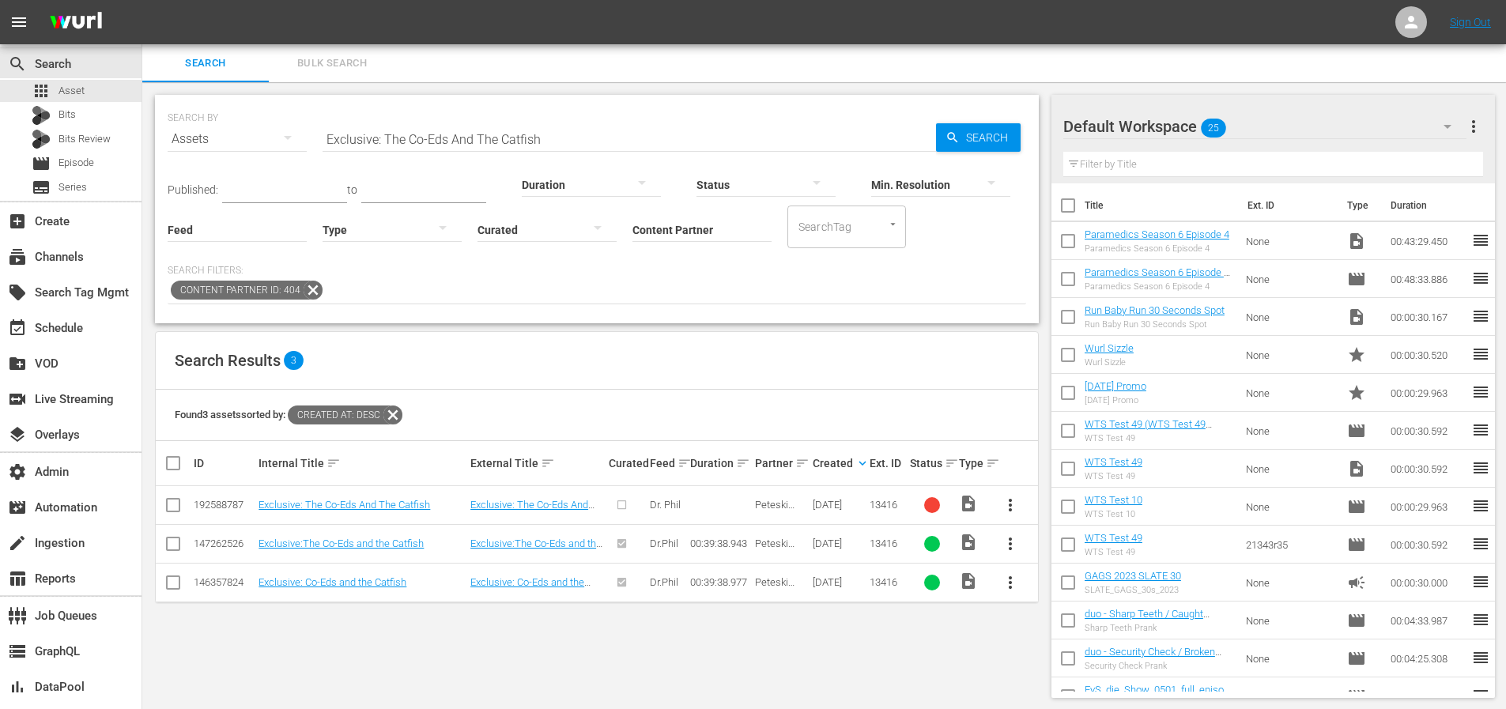
click at [331, 573] on td "Exclusive: Co-Eds and the Catfish" at bounding box center [362, 582] width 212 height 39
click at [328, 583] on link "Exclusive: Co-Eds and the Catfish" at bounding box center [332, 582] width 148 height 12
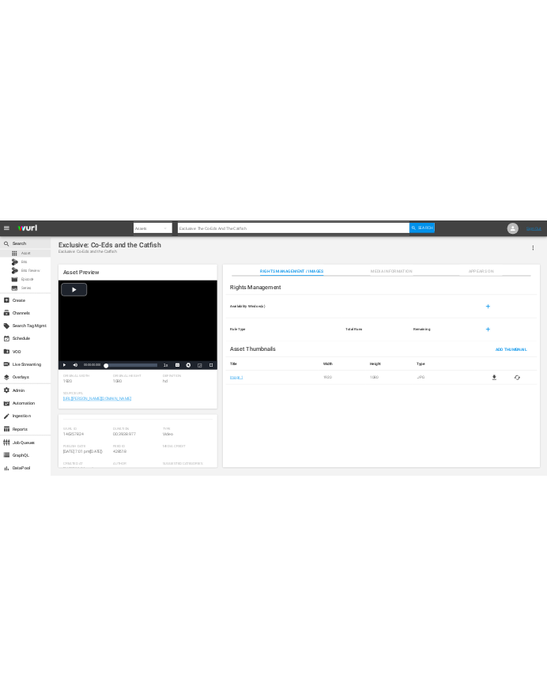
scroll to position [173, 0]
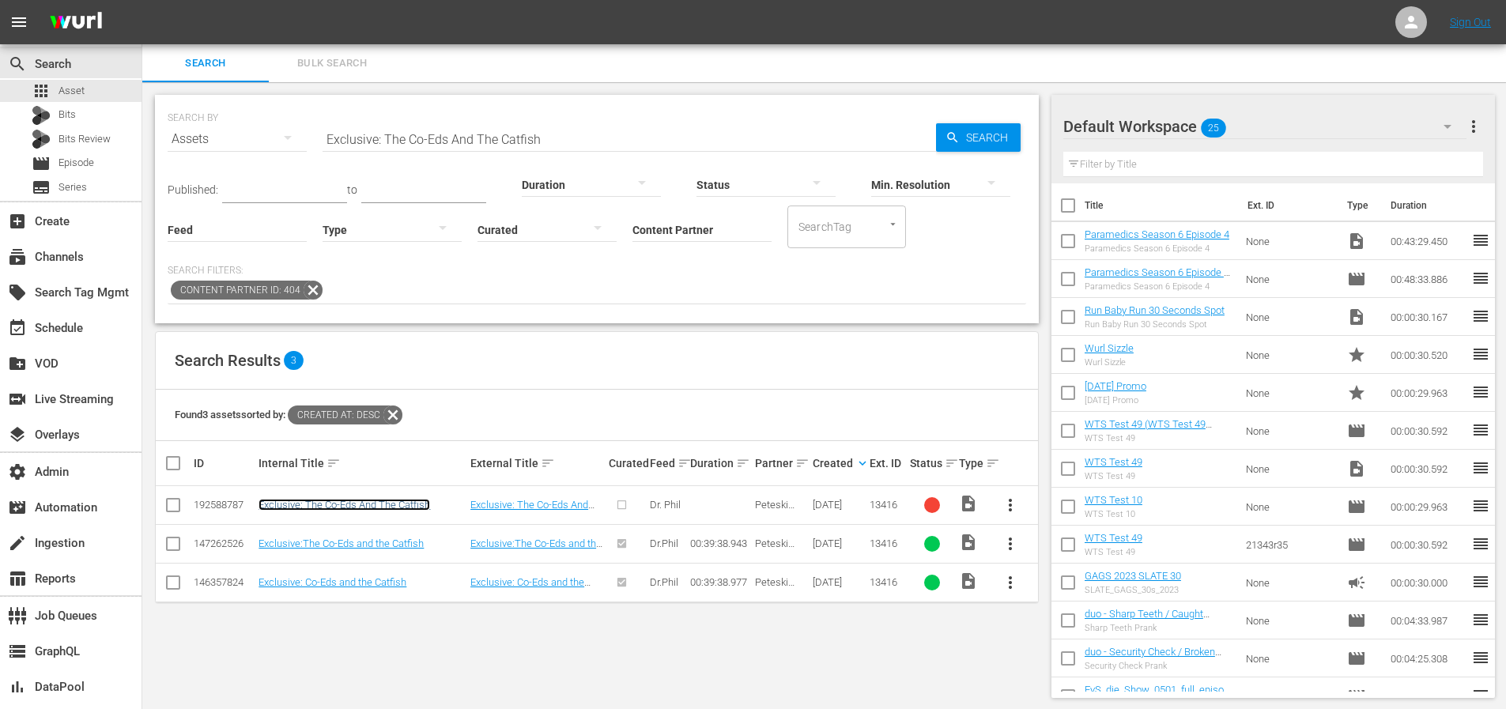
click at [357, 507] on link "Exclusive: The Co-Eds And The Catfish" at bounding box center [344, 505] width 172 height 12
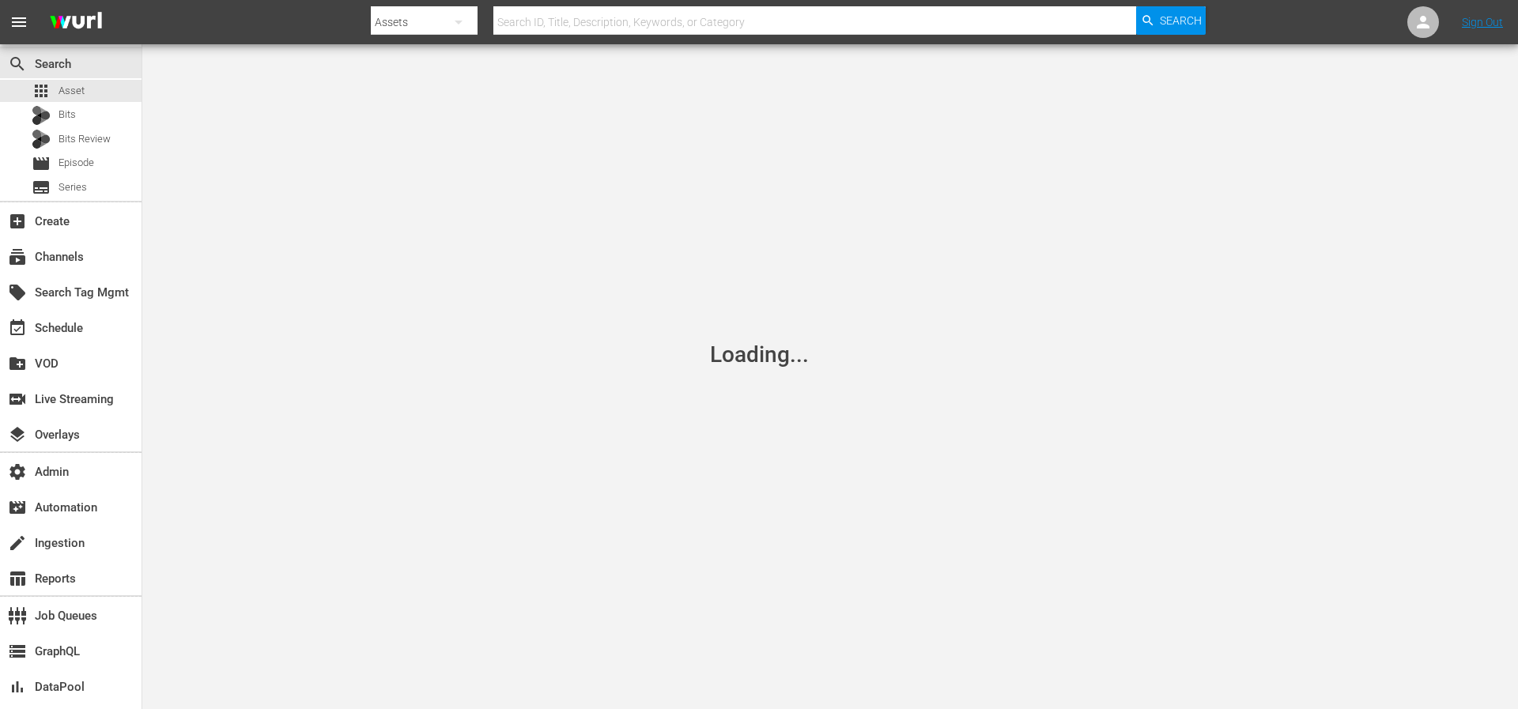
click at [546, 205] on div "Loading..." at bounding box center [759, 354] width 1518 height 709
click at [101, 82] on div "apps Asset" at bounding box center [70, 91] width 141 height 22
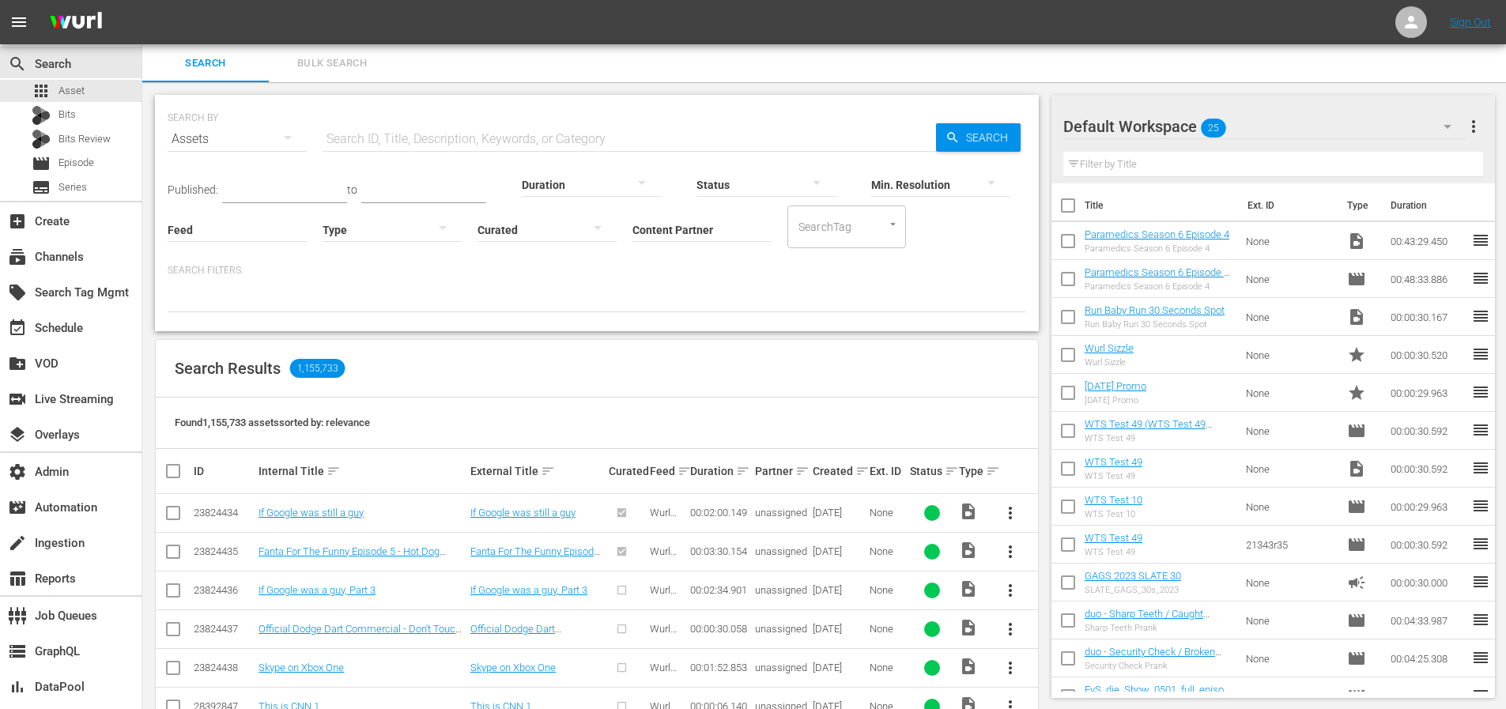
click at [546, 236] on input "Content Partner" at bounding box center [701, 230] width 139 height 57
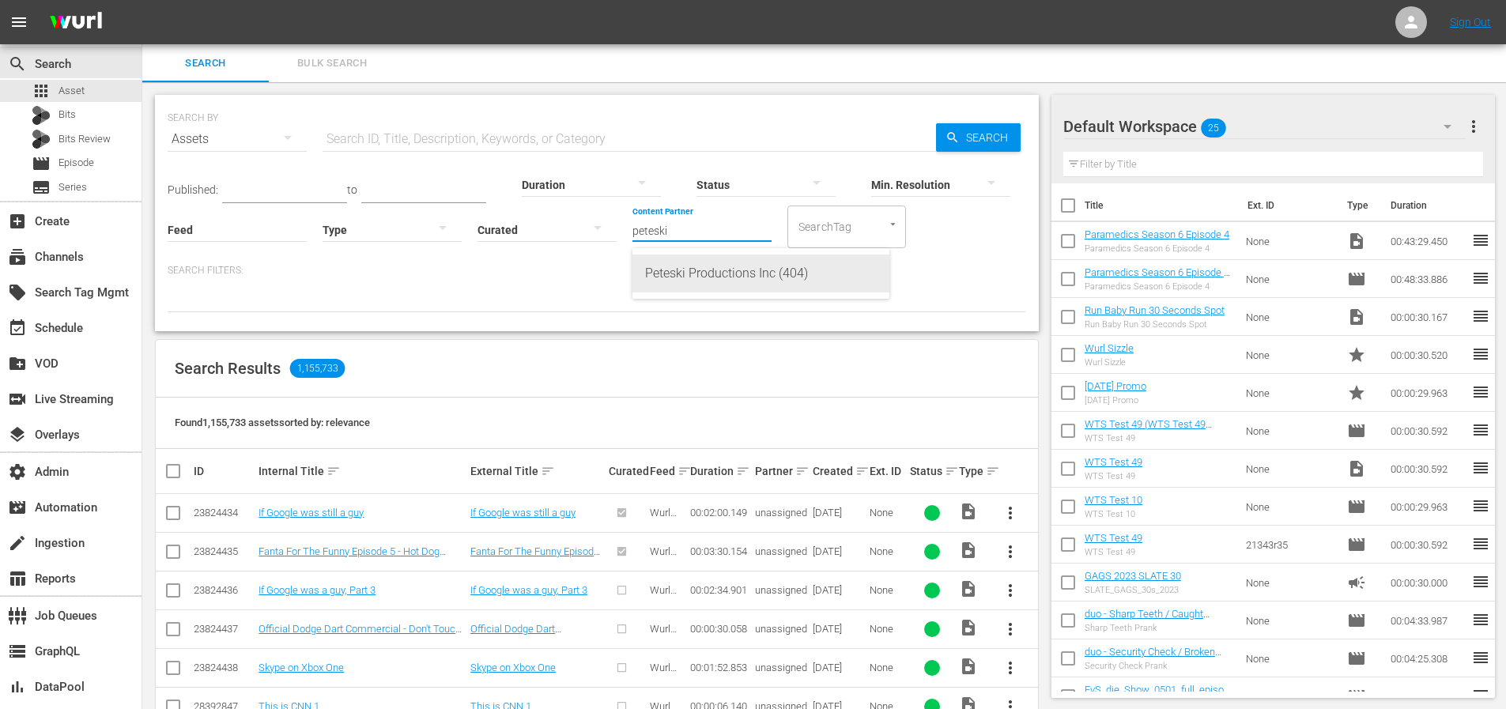
click at [546, 277] on div "Peteski Productions Inc (404)" at bounding box center [761, 274] width 232 height 38
type input "Peteski Productions Inc (404)"
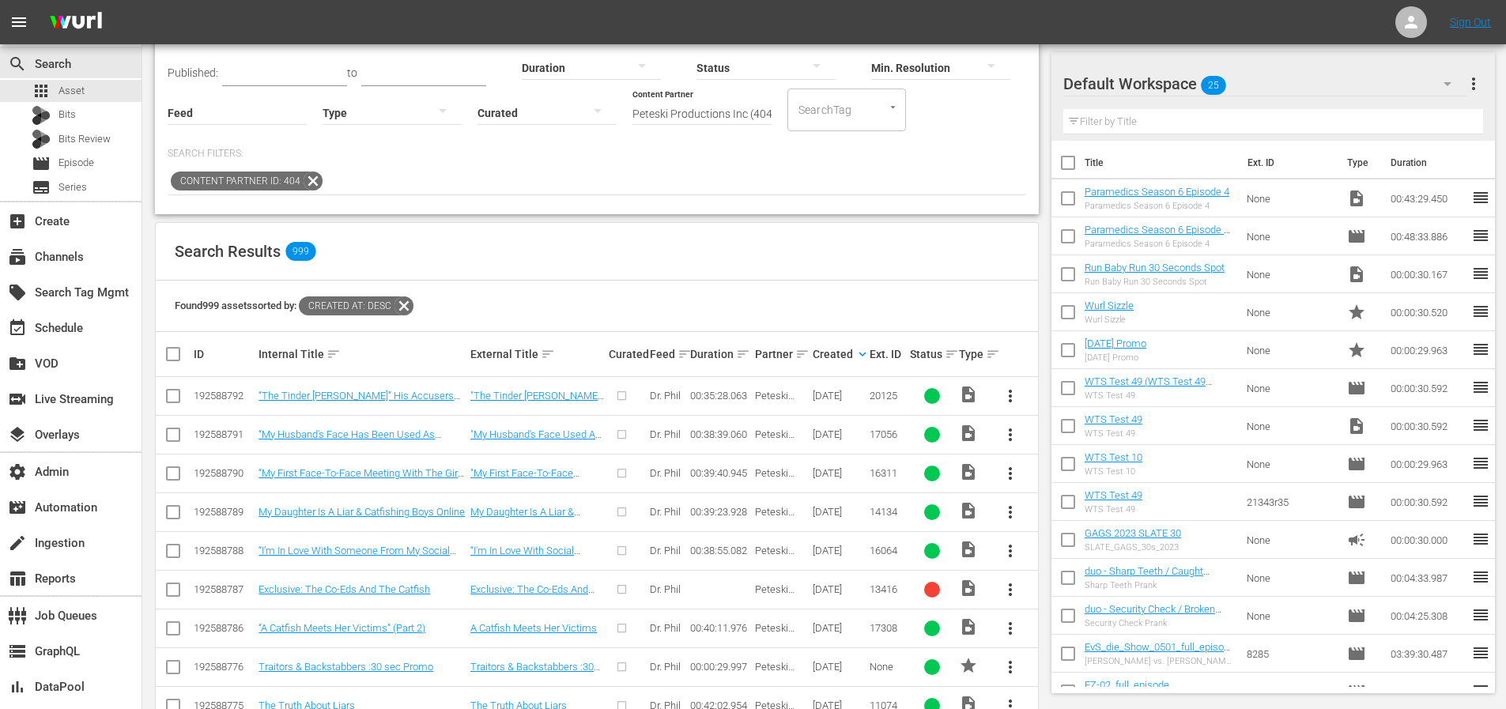
scroll to position [123, 0]
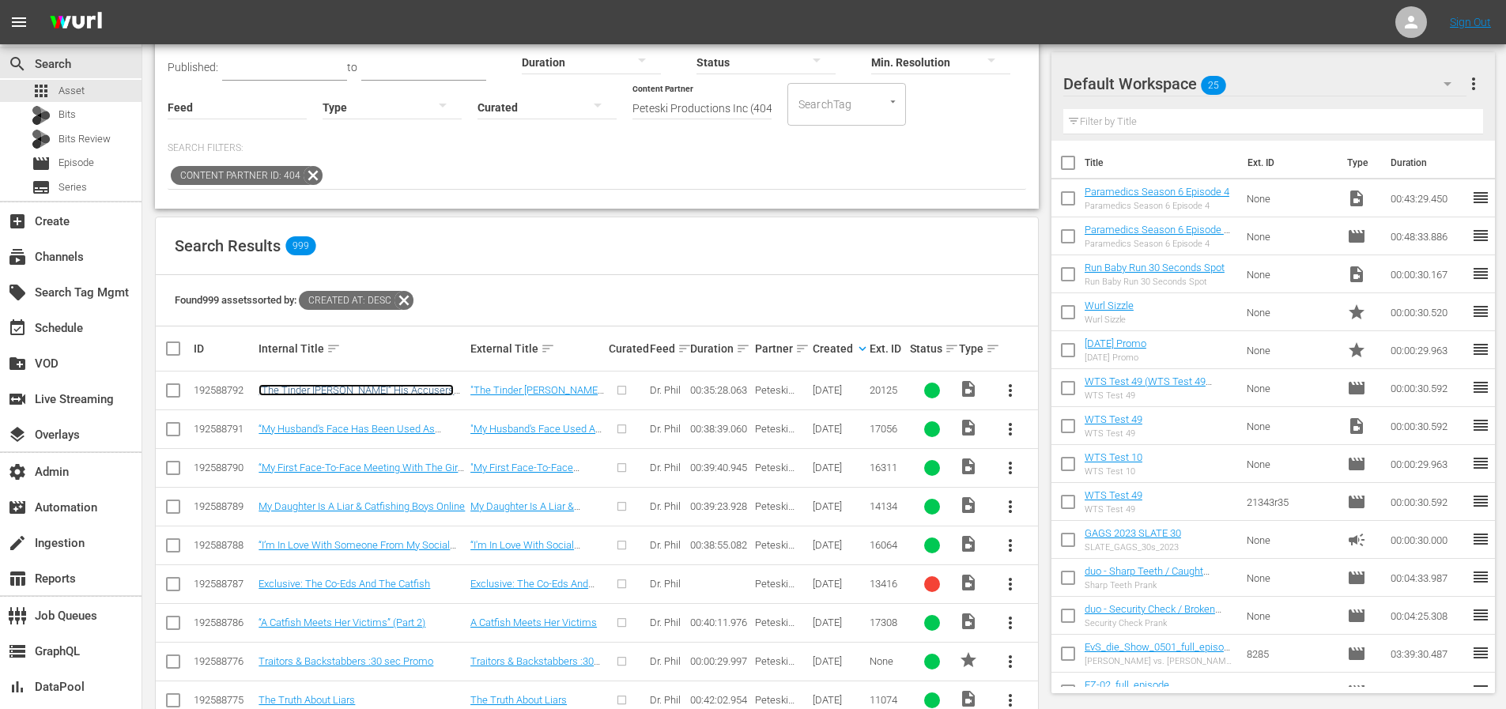
click at [394, 387] on link "“The Tinder Swindler” His Accusers Speak" at bounding box center [355, 396] width 195 height 24
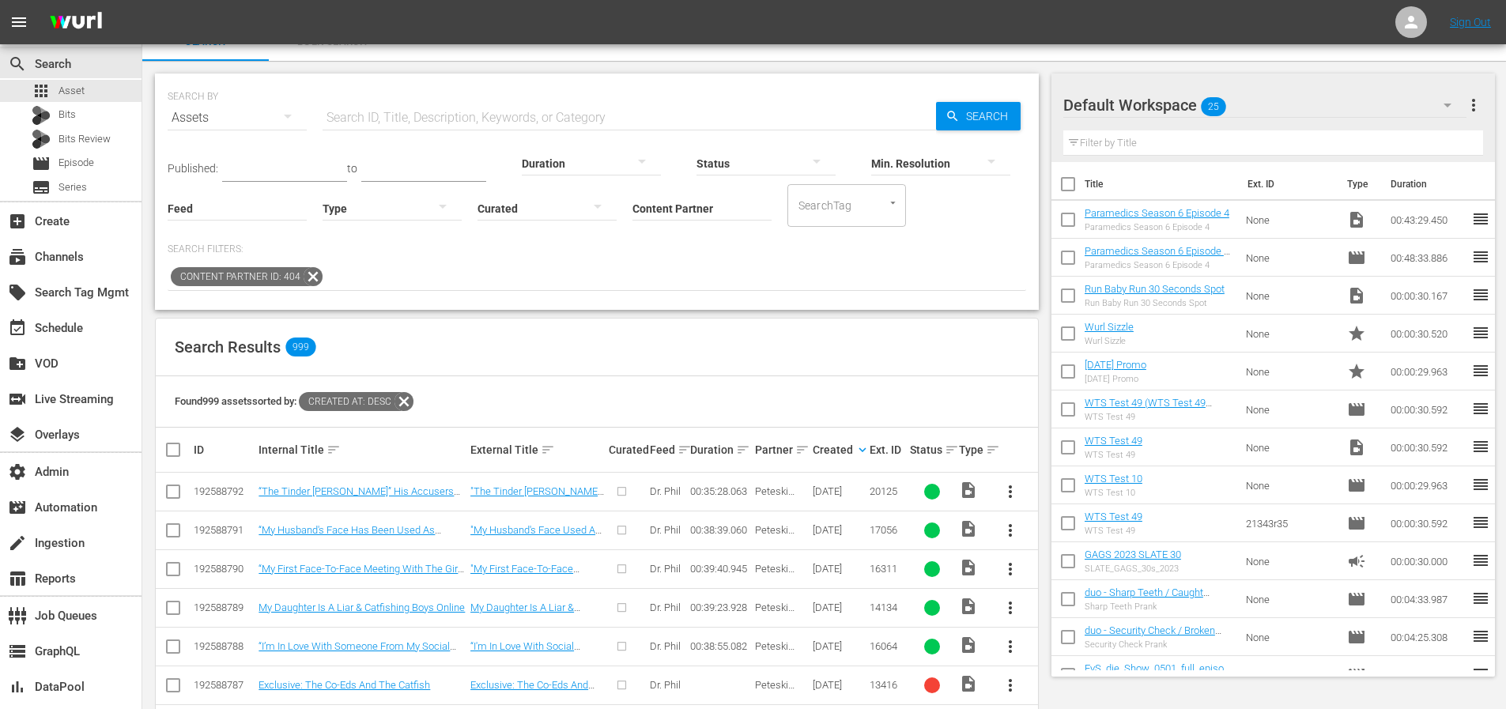
scroll to position [38, 0]
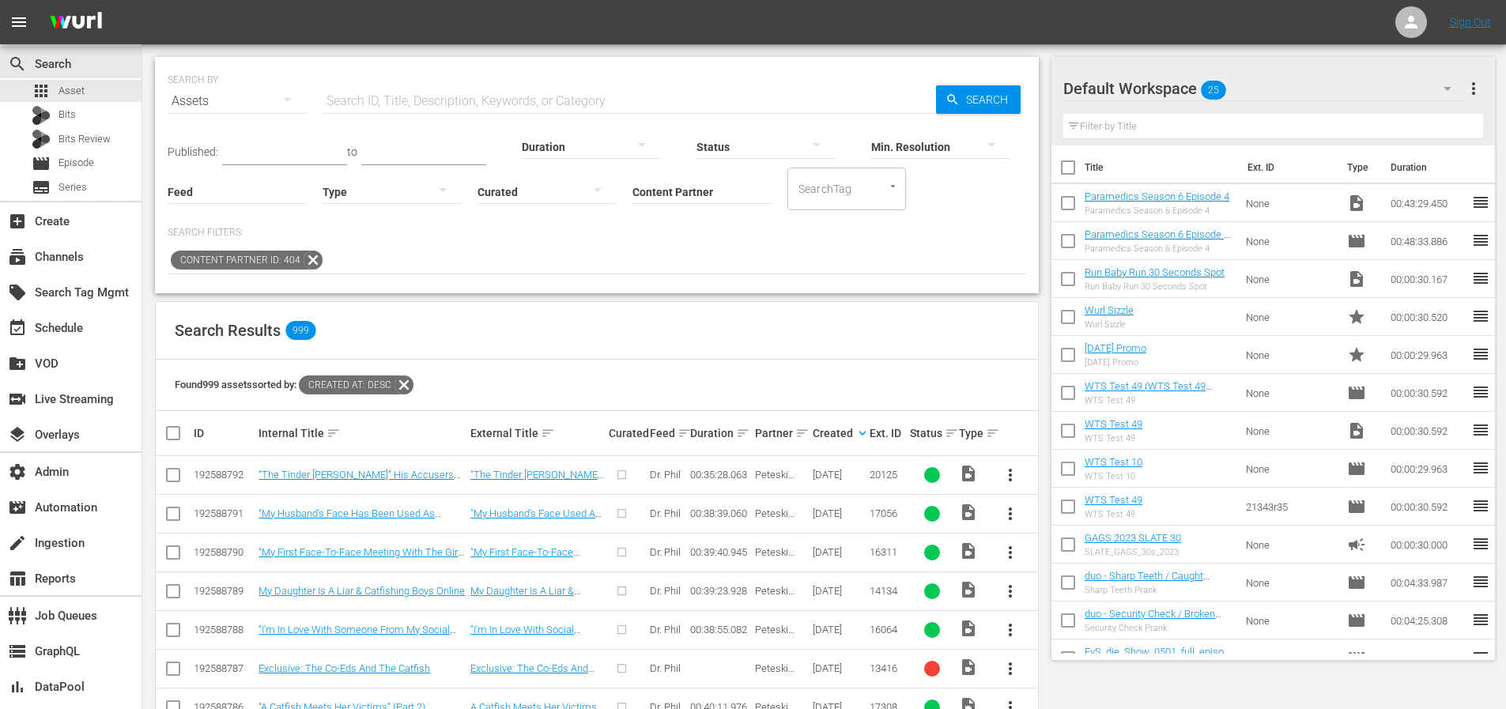
click at [228, 670] on div "192588787" at bounding box center [224, 668] width 60 height 12
copy div "192588787"
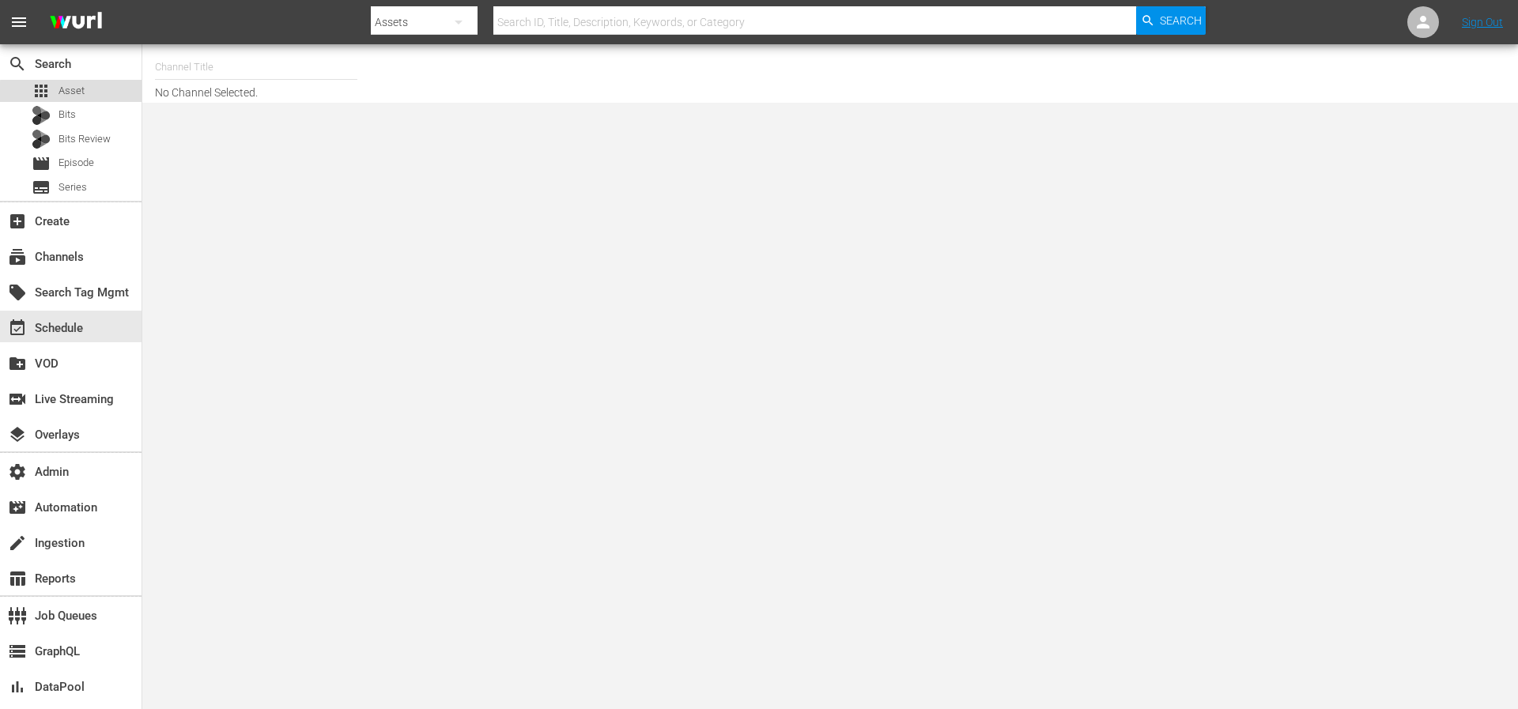
click at [100, 95] on div "apps Asset" at bounding box center [70, 91] width 141 height 22
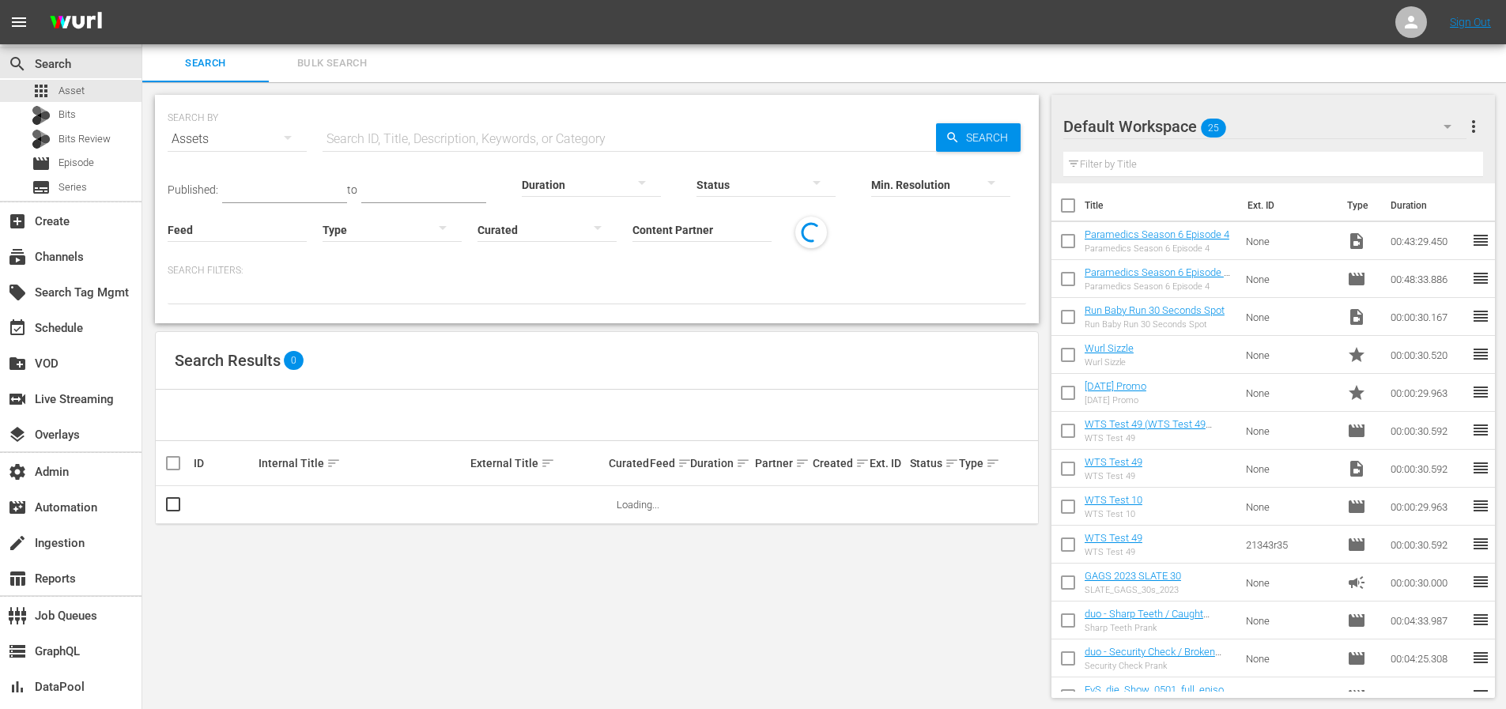
click at [481, 126] on input "text" at bounding box center [629, 139] width 613 height 38
paste input "tricoast_tv_madeitmyselftv_1"
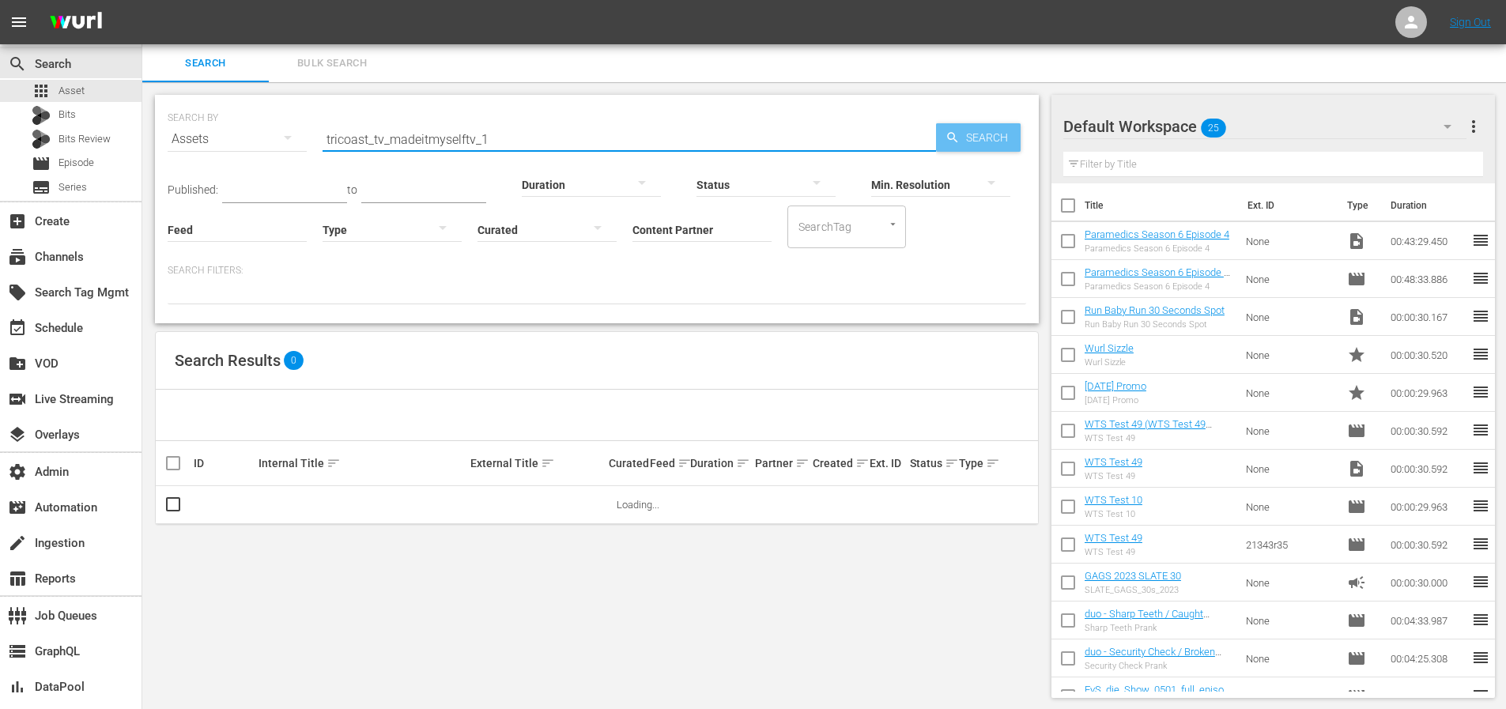
type input "tricoast_tv_madeitmyselftv_1"
click at [971, 141] on span "Search" at bounding box center [990, 137] width 61 height 28
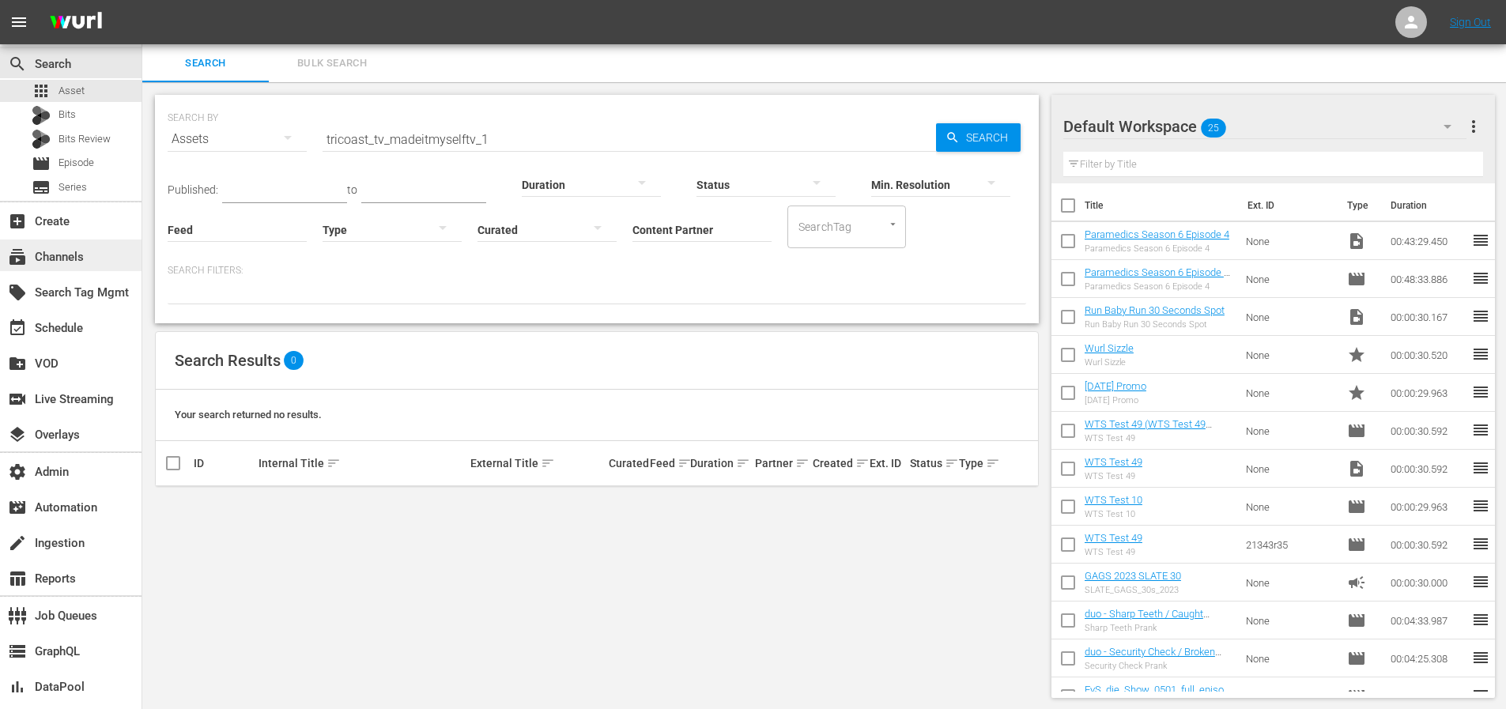
click at [72, 262] on div "subscriptions Channels" at bounding box center [44, 254] width 89 height 14
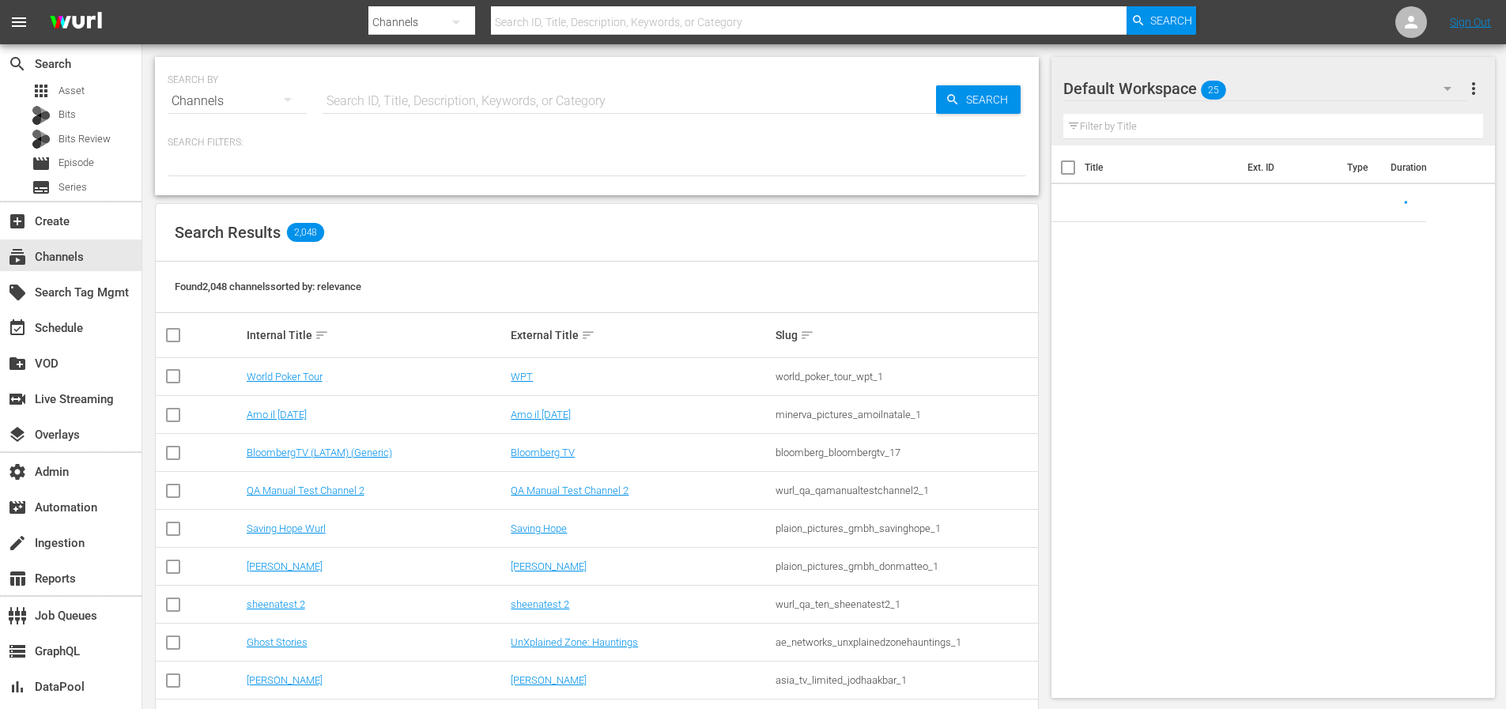
click at [457, 110] on input "text" at bounding box center [629, 101] width 613 height 38
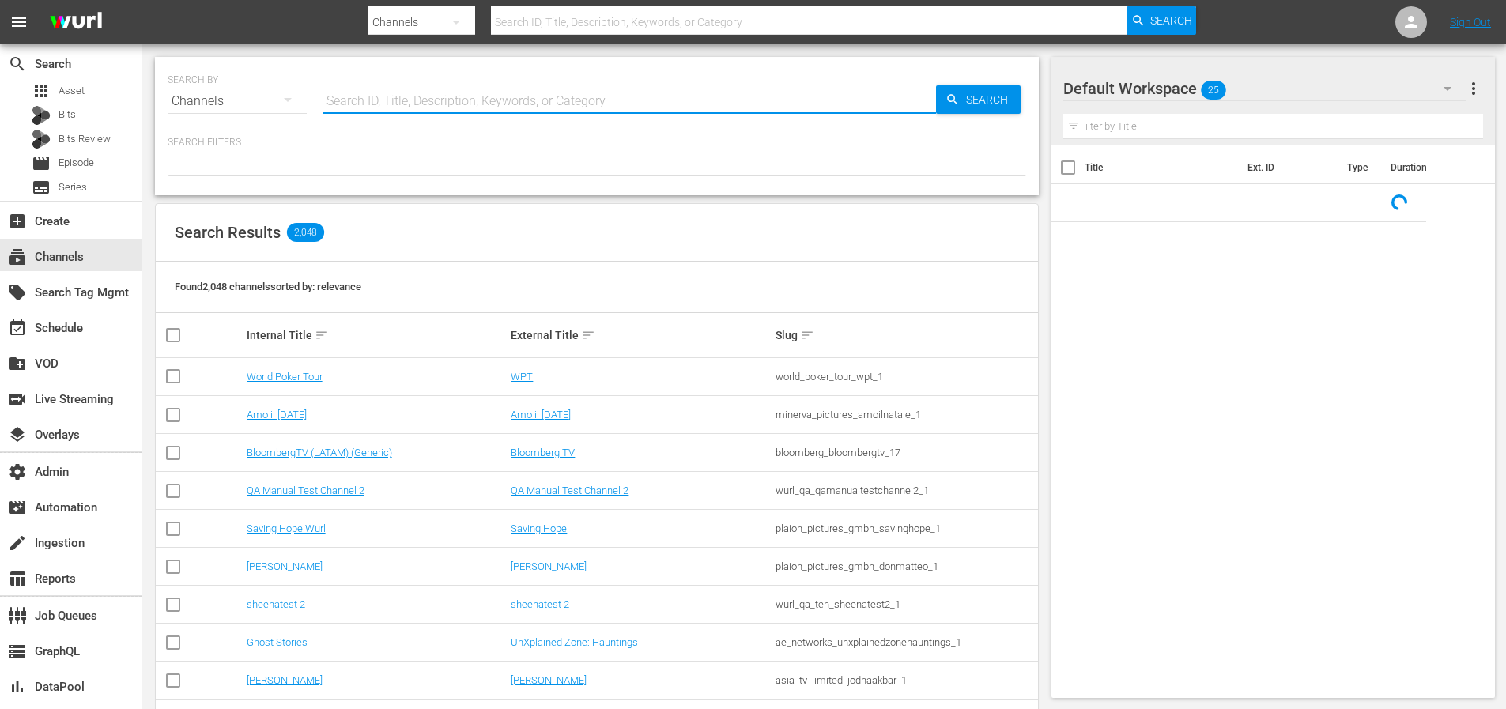
paste input "tricoast_tv_madeitmyselftv_1"
type input "tricoast_tv_madeitmyselftv_1"
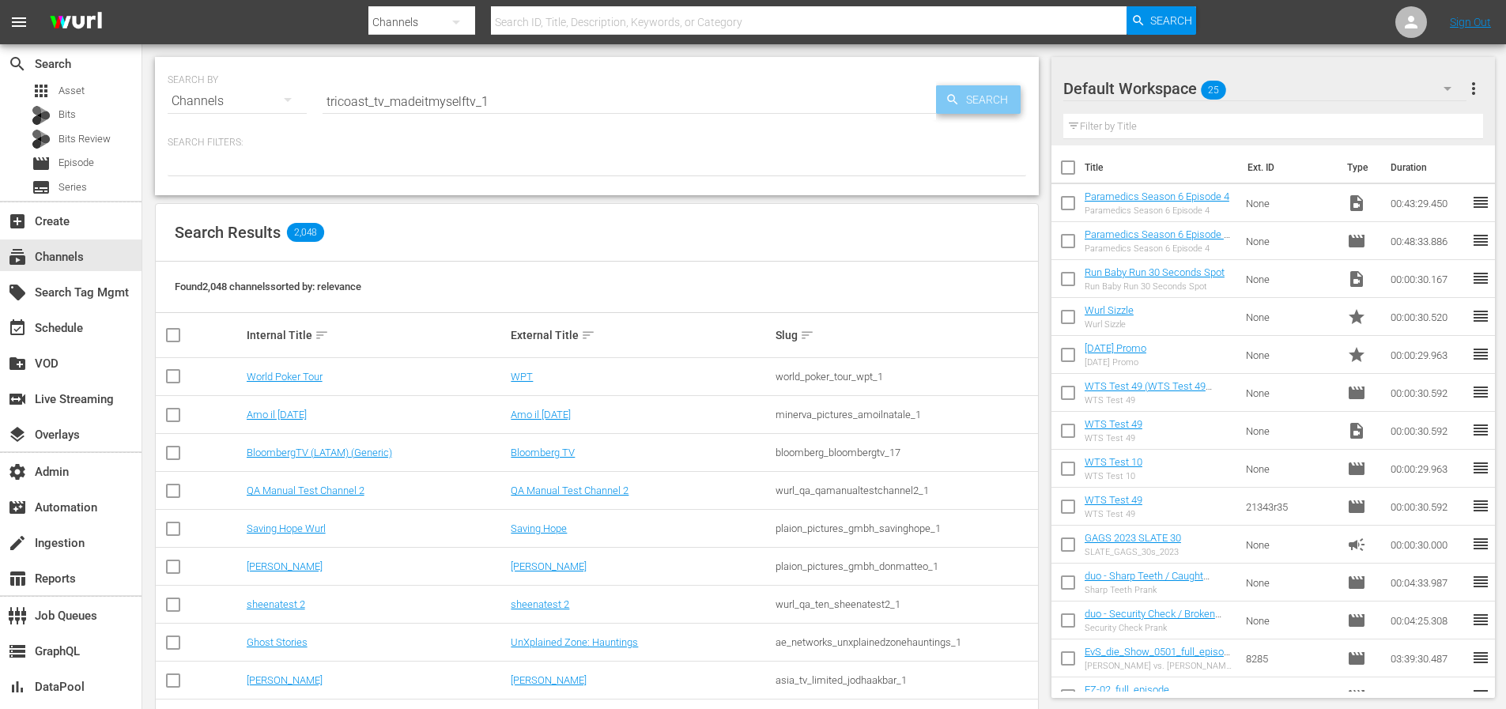
click at [991, 96] on span "Search" at bounding box center [990, 99] width 61 height 28
type input "tricoast_tv_madeitmyselftv_1"
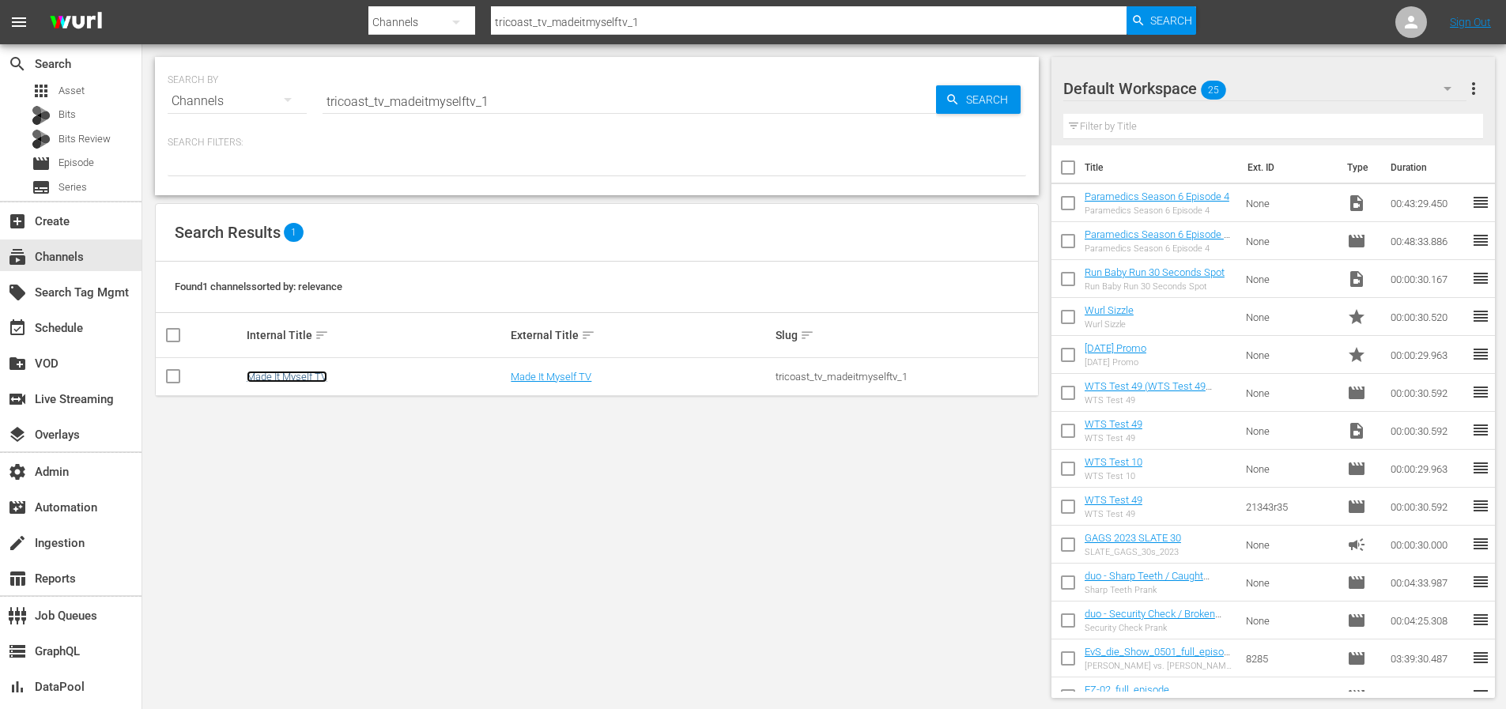
click at [311, 378] on link "Made It Myself TV" at bounding box center [287, 377] width 81 height 12
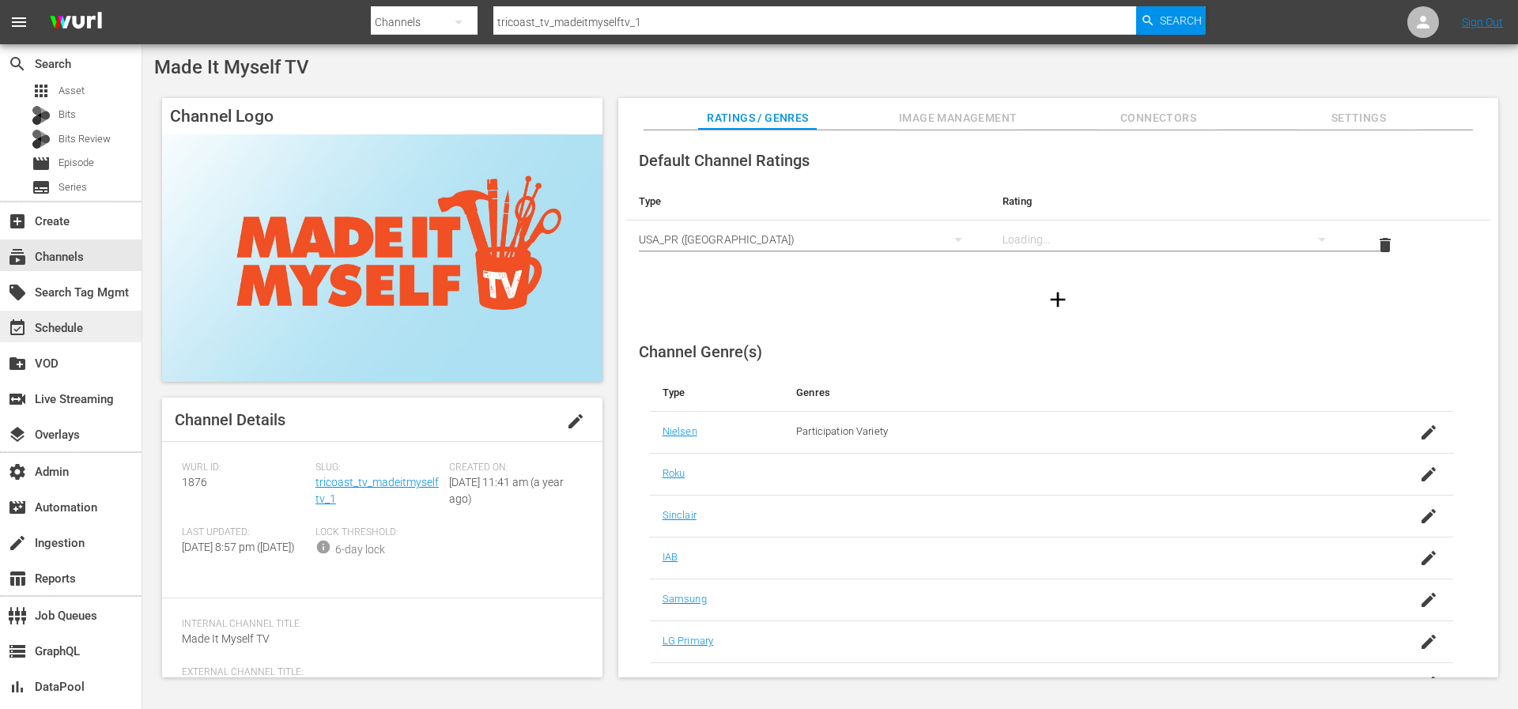
click at [85, 336] on div "event_available Schedule" at bounding box center [70, 327] width 141 height 32
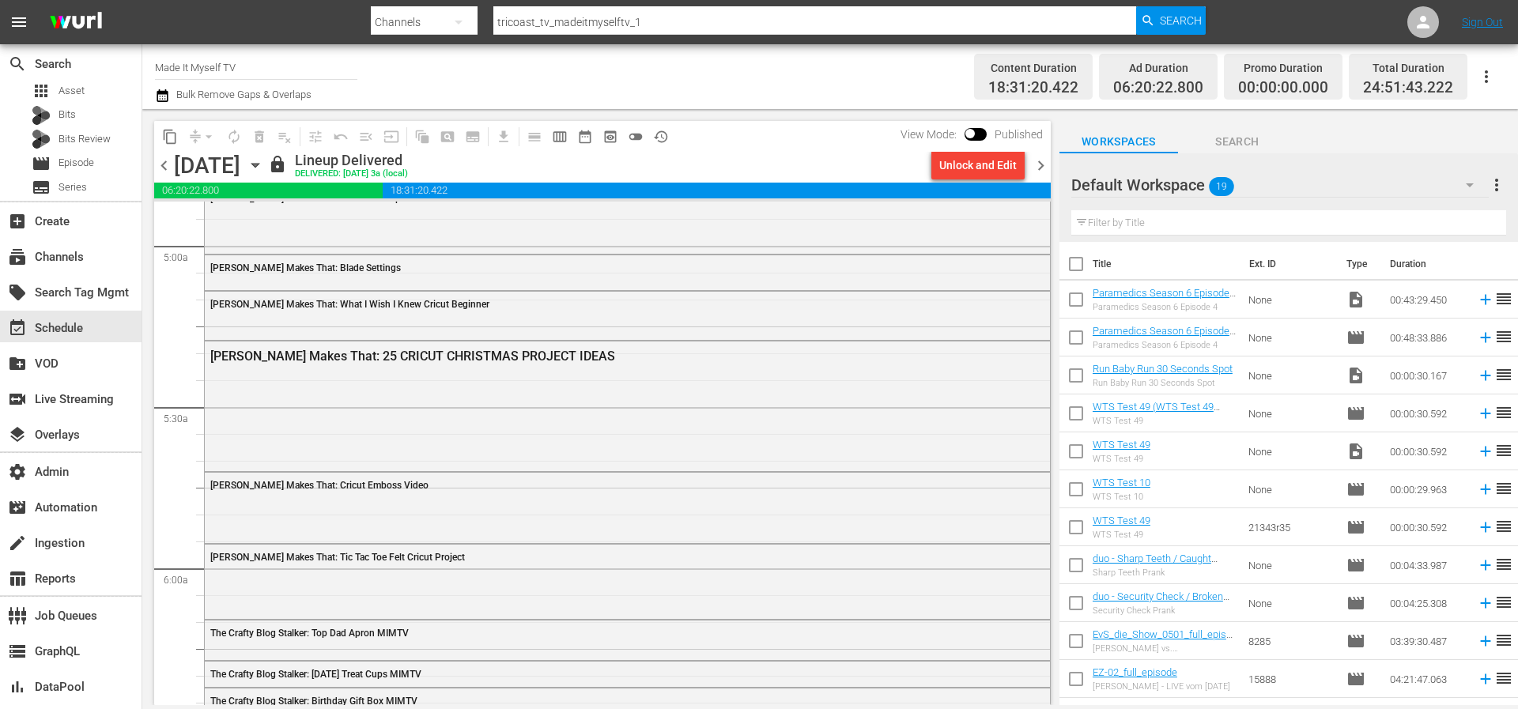
scroll to position [1530, 0]
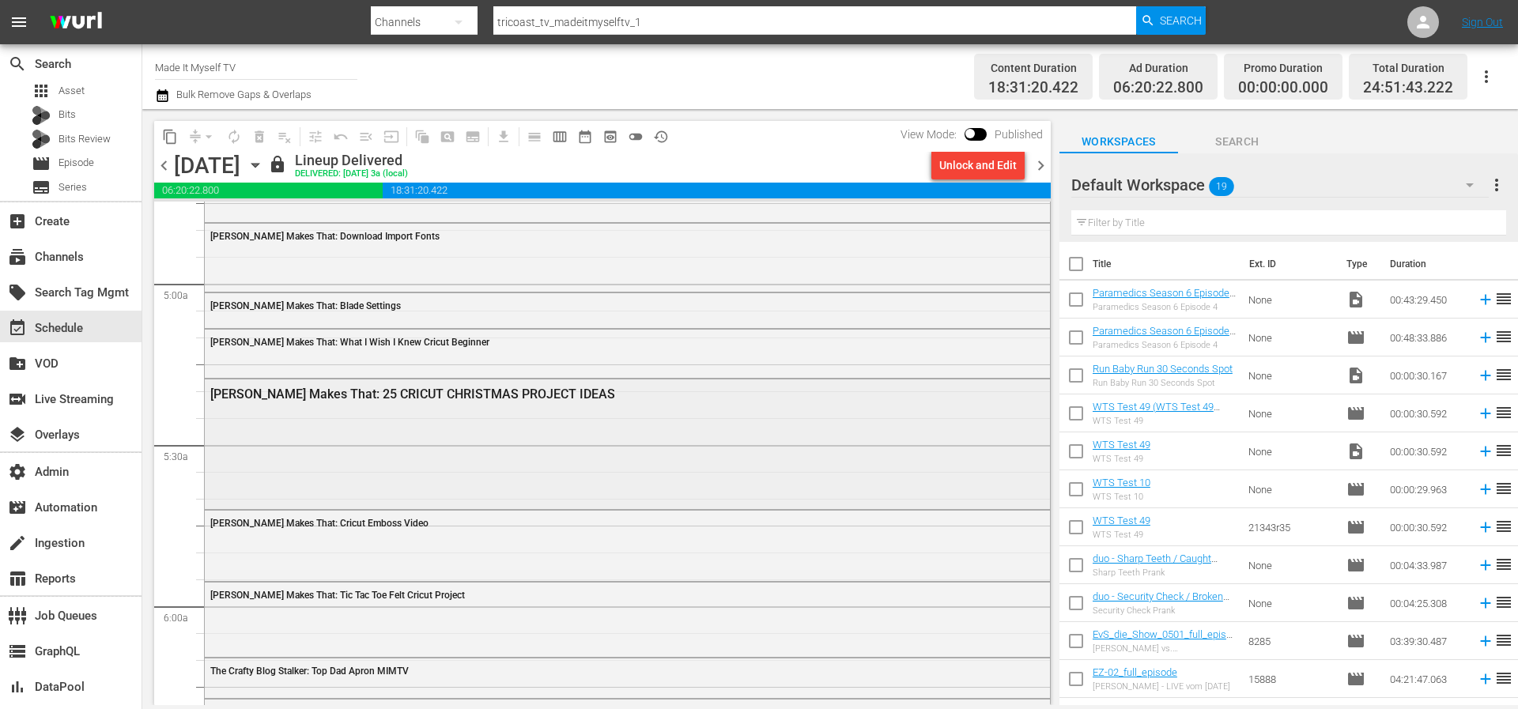
click at [365, 413] on div "Amy Makes That: 25 CRICUT CHRISTMAS PROJECT IDEAS" at bounding box center [627, 442] width 845 height 126
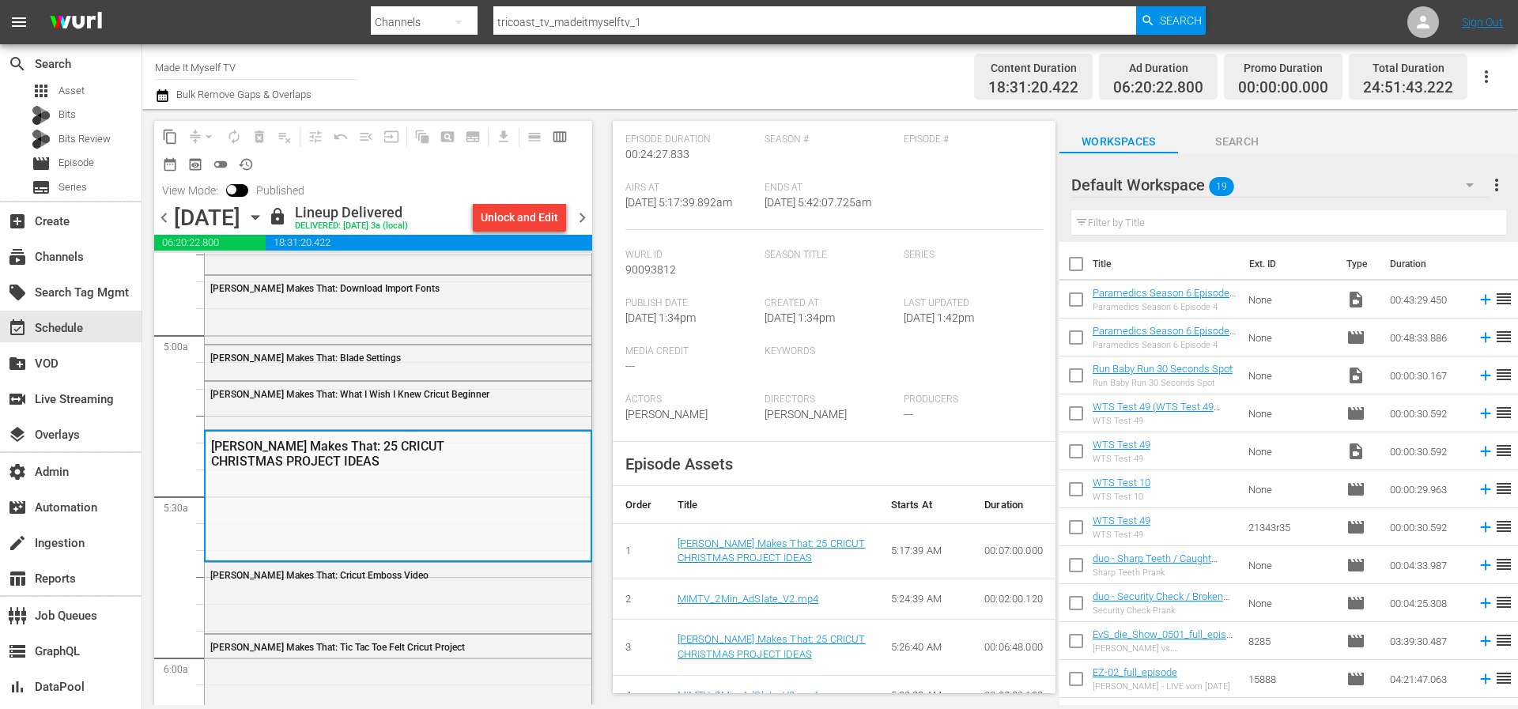
scroll to position [317, 0]
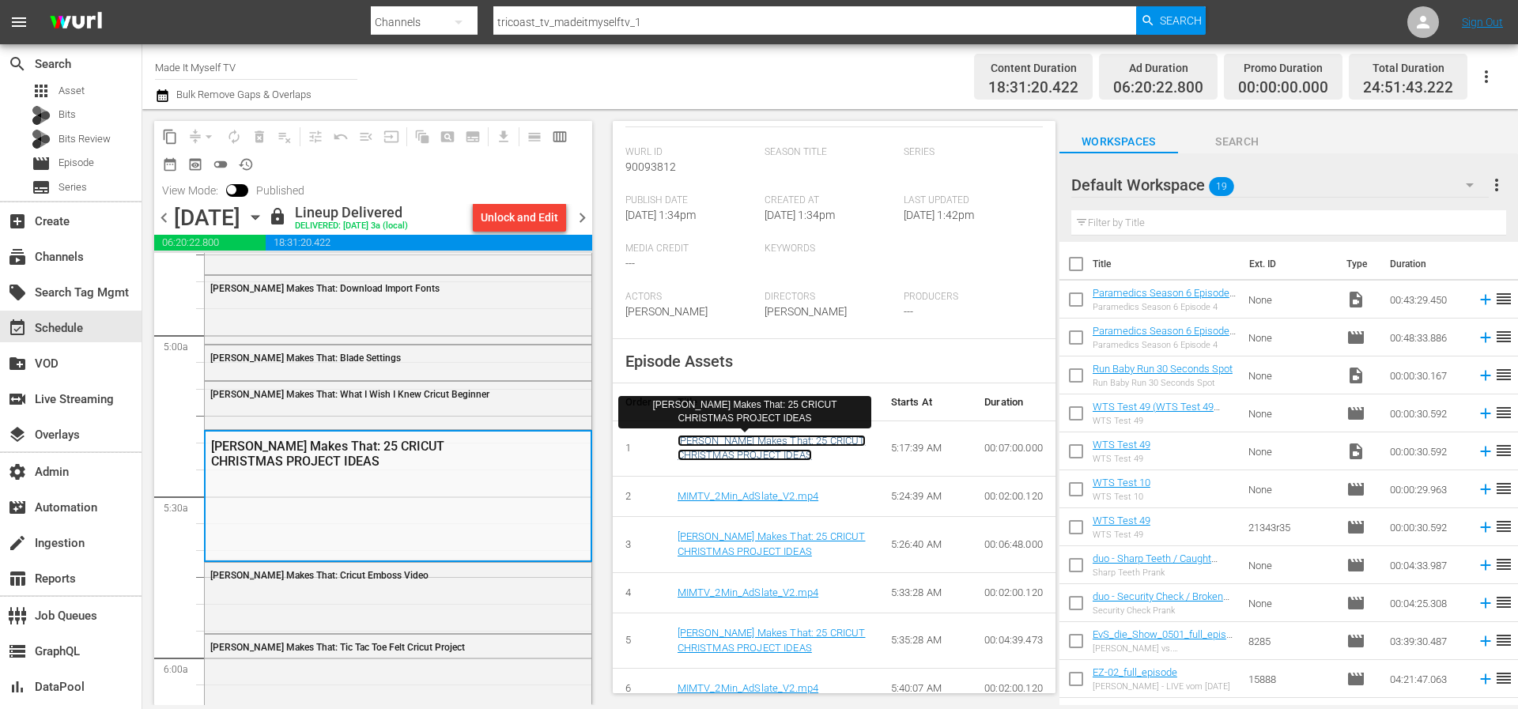
click at [732, 451] on link "Amy Makes That: 25 CRICUT CHRISTMAS PROJECT IDEAS" at bounding box center [771, 448] width 188 height 27
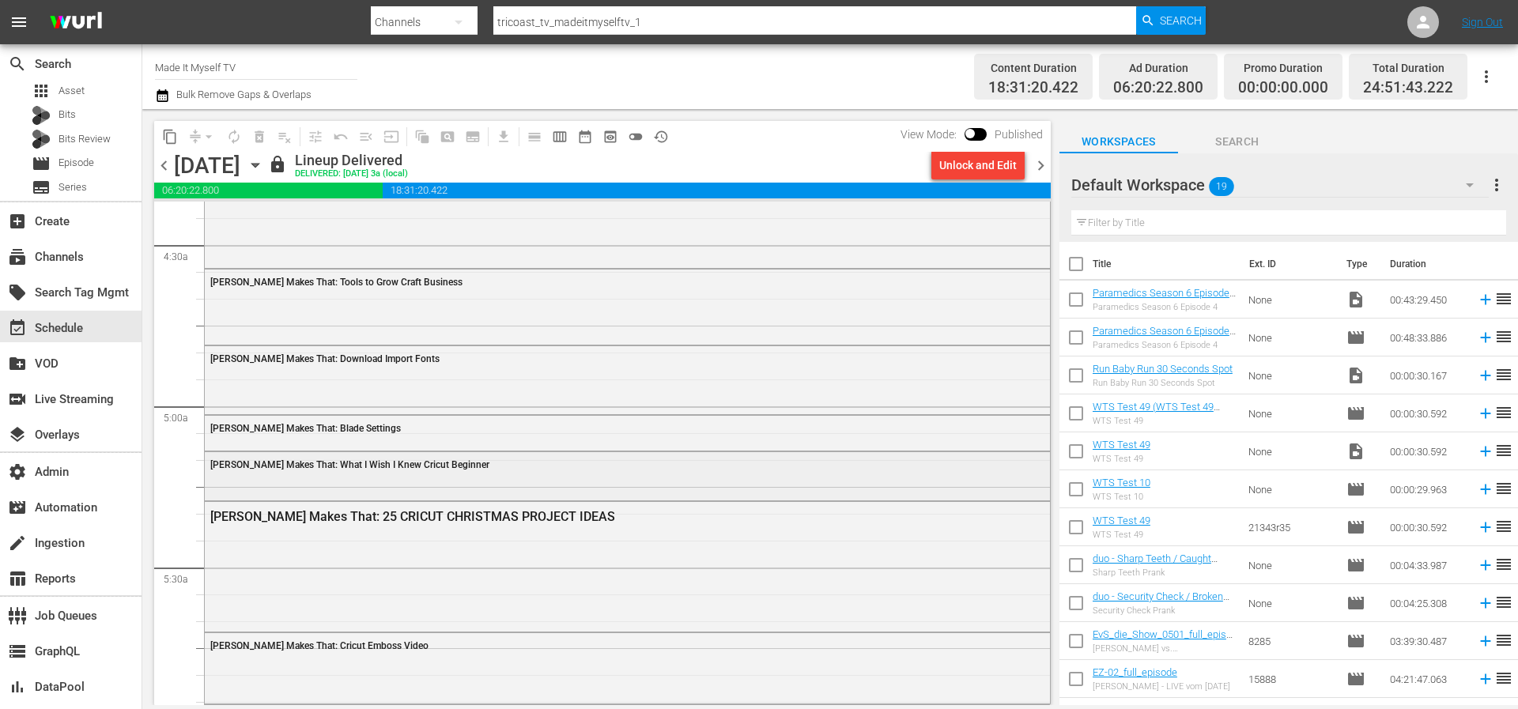
scroll to position [1409, 0]
click at [453, 474] on div "[PERSON_NAME] Makes That: What I Wish I Knew Cricut Beginner" at bounding box center [627, 463] width 845 height 24
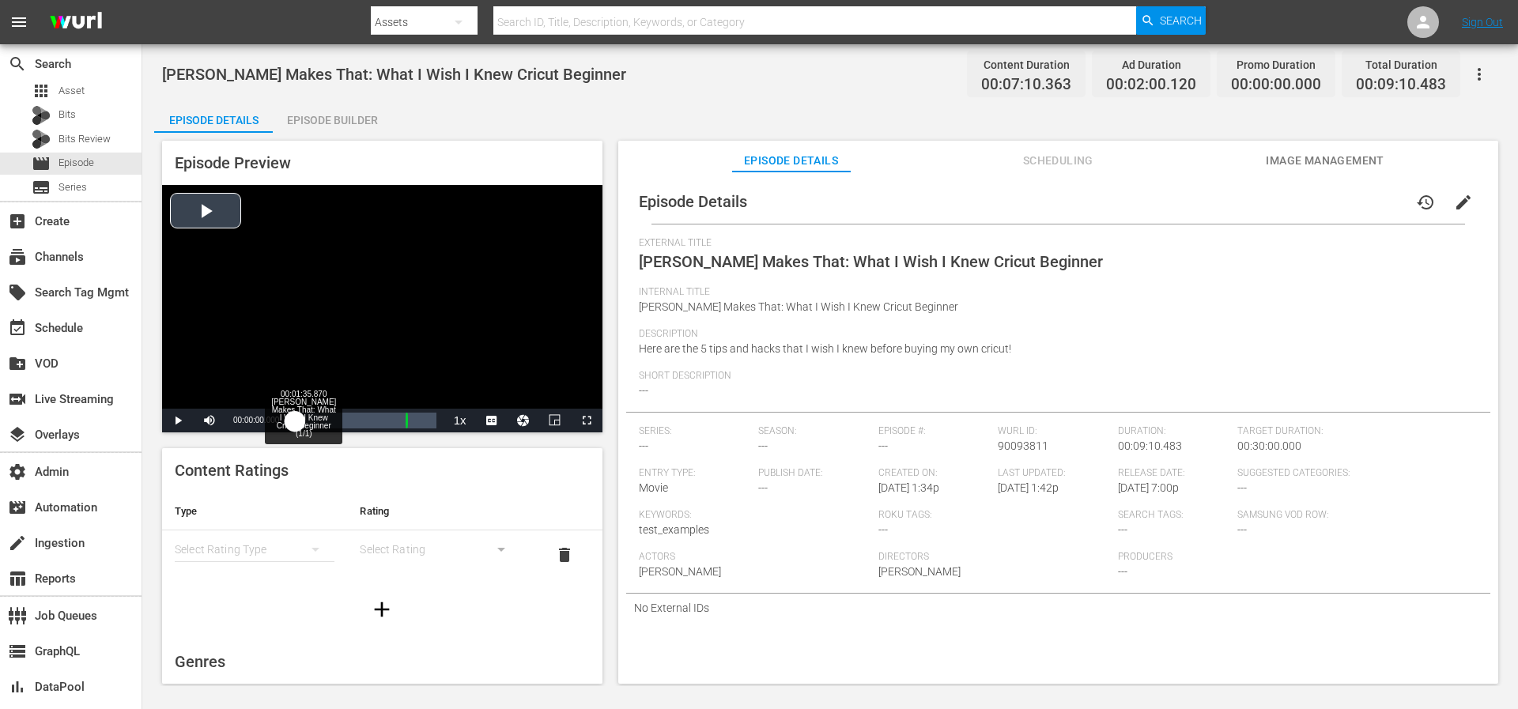
click at [315, 423] on div "Loaded : 1.38% 00:01:35.870 [PERSON_NAME] Makes That: What I Wish I Knew Cricut…" at bounding box center [365, 421] width 141 height 16
click at [341, 423] on div "00:03:02.463 [PERSON_NAME] Makes That: What I Wish I Knew Cricut Beginner (1/1)" at bounding box center [341, 421] width 1 height 16
click at [209, 421] on span "Video Player" at bounding box center [209, 421] width 0 height 0
click at [375, 418] on div "Loaded : 51.62% 00:05:09.646 [PERSON_NAME] Makes That: What I Wish I Knew Cricu…" at bounding box center [365, 421] width 141 height 16
click at [421, 417] on div "00:08:14.816 MIMTV_2Min_AdSlate_V2.mp4" at bounding box center [421, 421] width 1 height 16
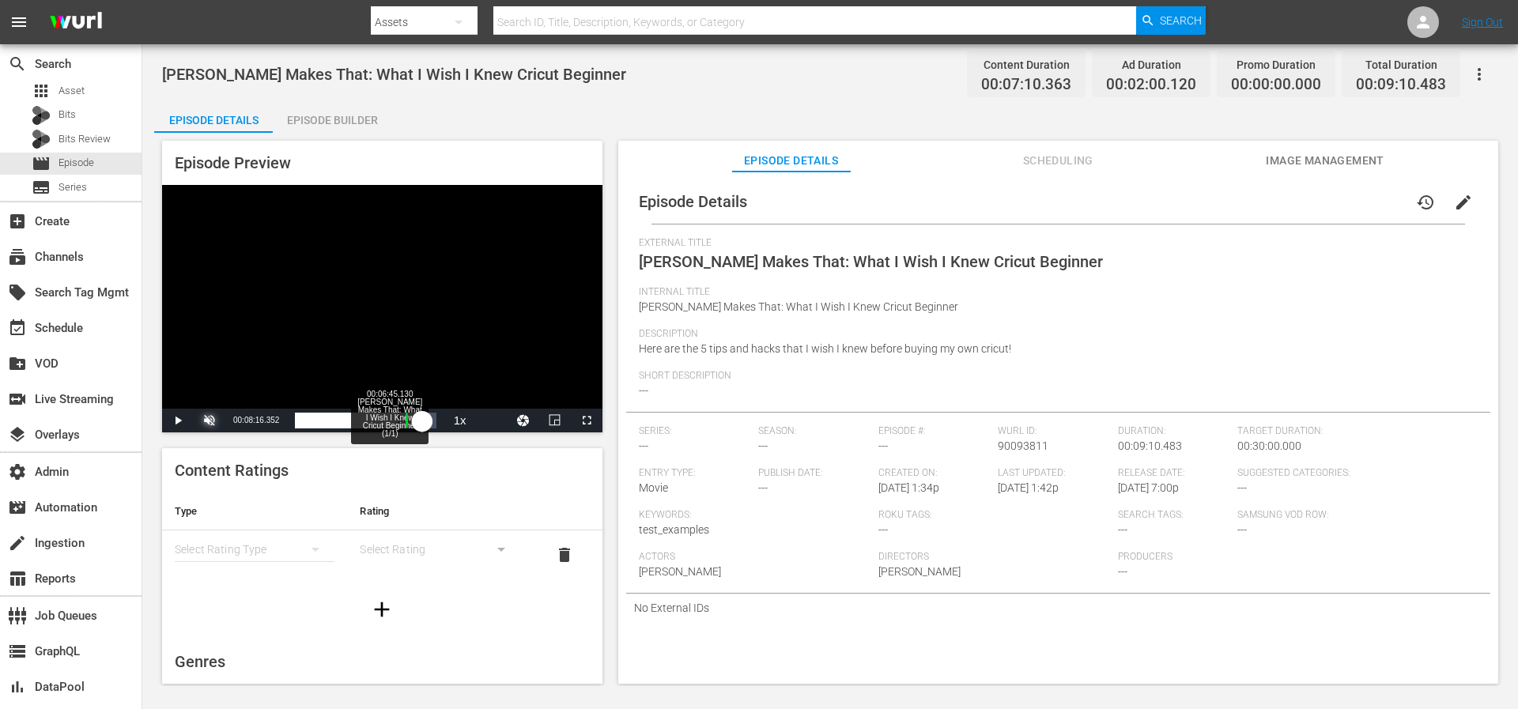
click at [398, 420] on div "00:06:45.130 [PERSON_NAME] Makes That: What I Wish I Knew Cricut Beginner (1/1)" at bounding box center [398, 421] width 1 height 16
click at [1058, 147] on button "Scheduling" at bounding box center [1057, 157] width 119 height 32
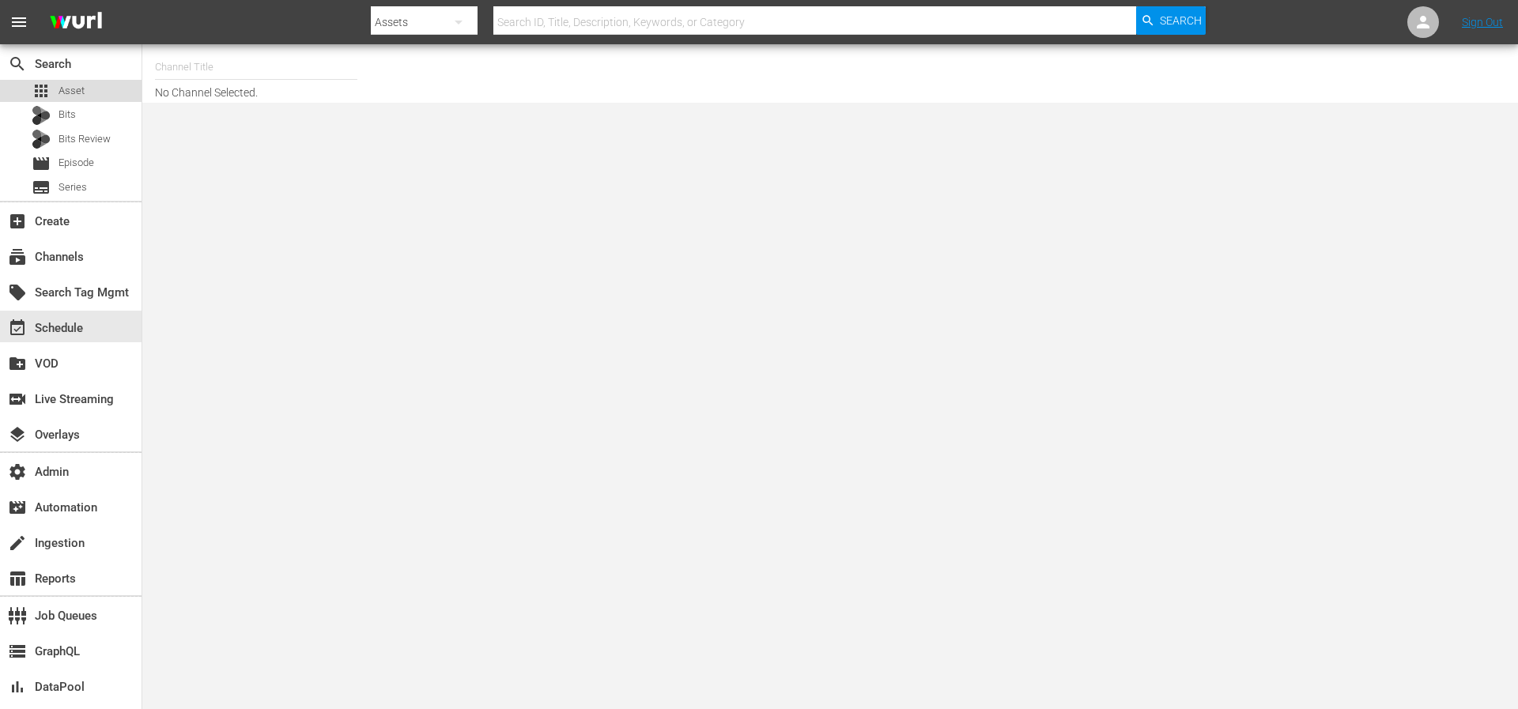
click at [60, 87] on span "Asset" at bounding box center [71, 91] width 26 height 16
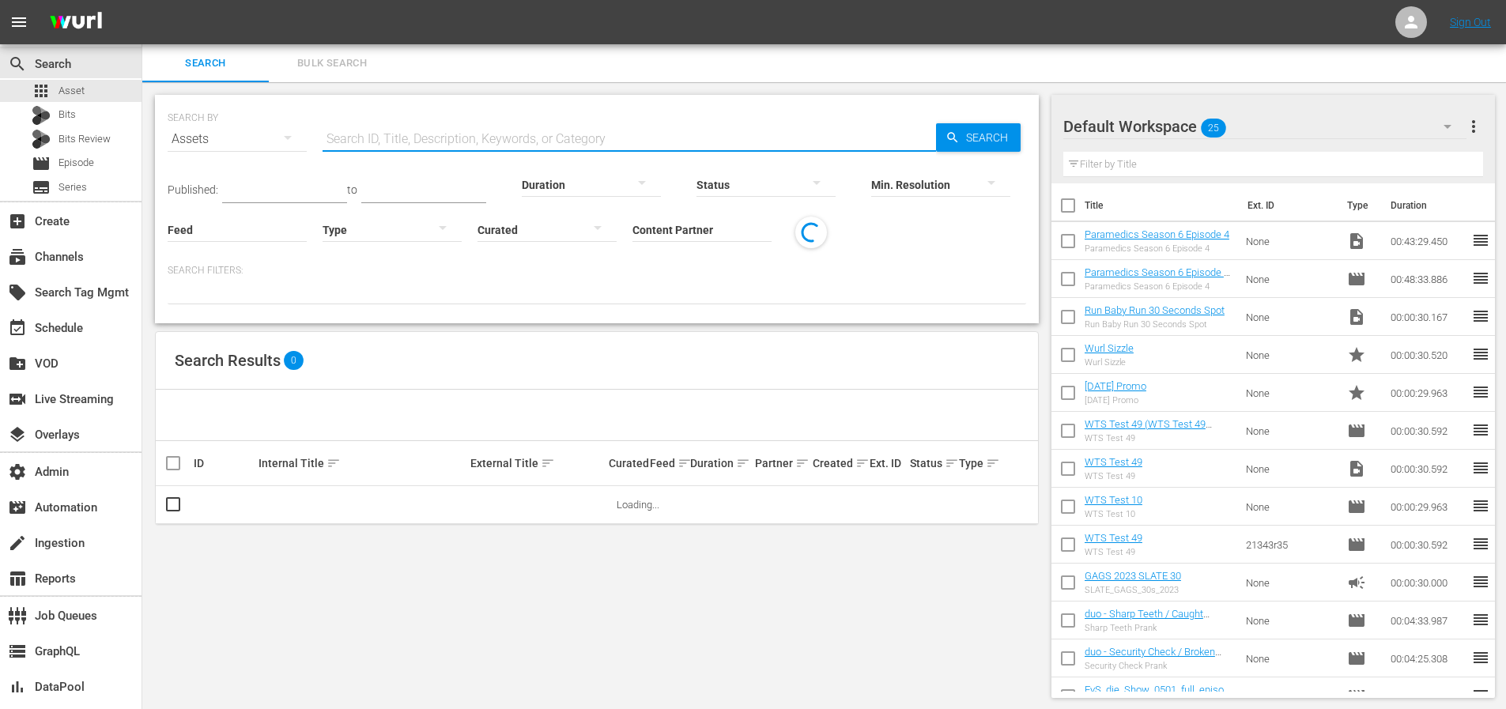
click at [453, 136] on input "text" at bounding box center [629, 139] width 613 height 38
paste input "192370548/hls-v2/3000-00053.ts"
drag, startPoint x: 494, startPoint y: 136, endPoint x: 404, endPoint y: 136, distance: 90.1
click at [404, 136] on input "192370548/hls-v2/3000-00053.ts" at bounding box center [629, 139] width 613 height 38
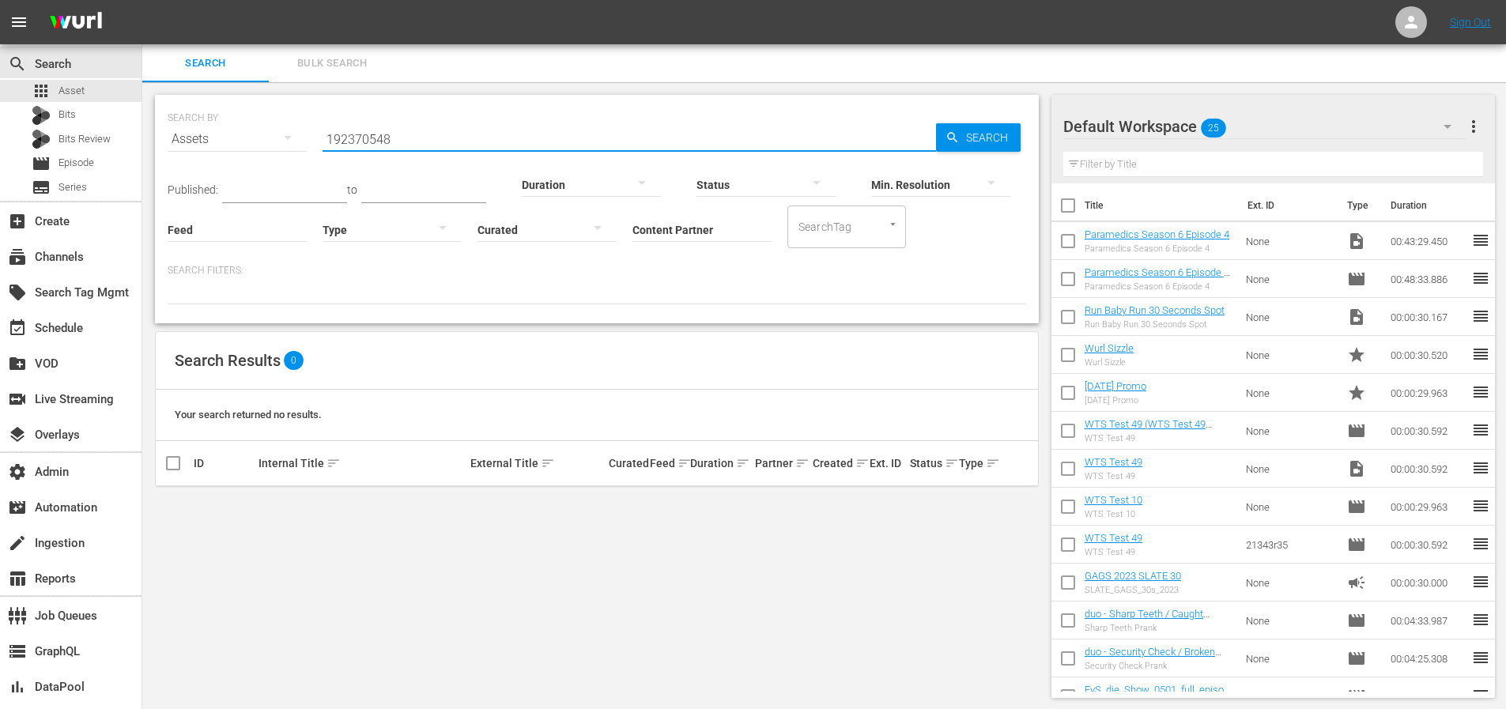
type input "192370548"
click at [969, 141] on span "Search" at bounding box center [990, 137] width 61 height 28
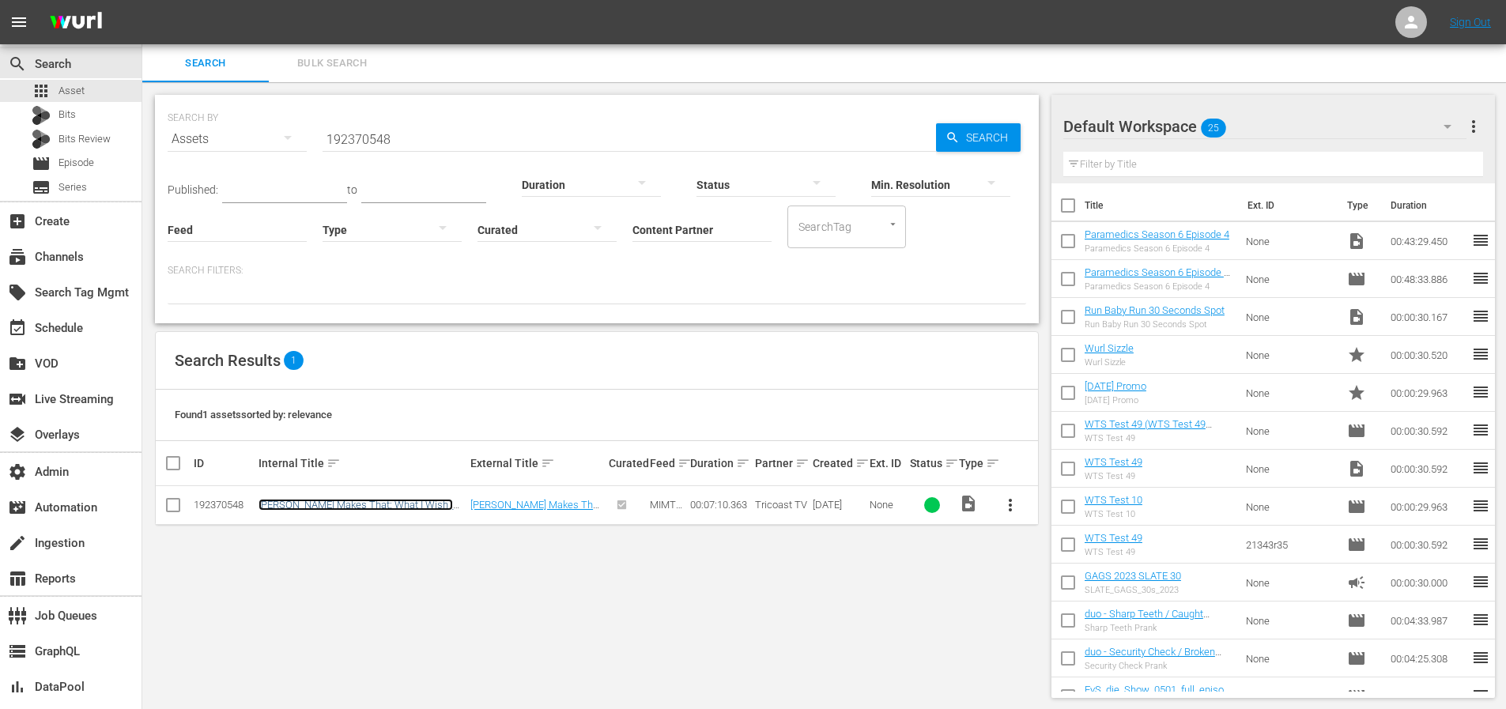
click at [360, 504] on link "Amy Makes That: What I Wish I Knew Cricut Beginner" at bounding box center [355, 511] width 194 height 24
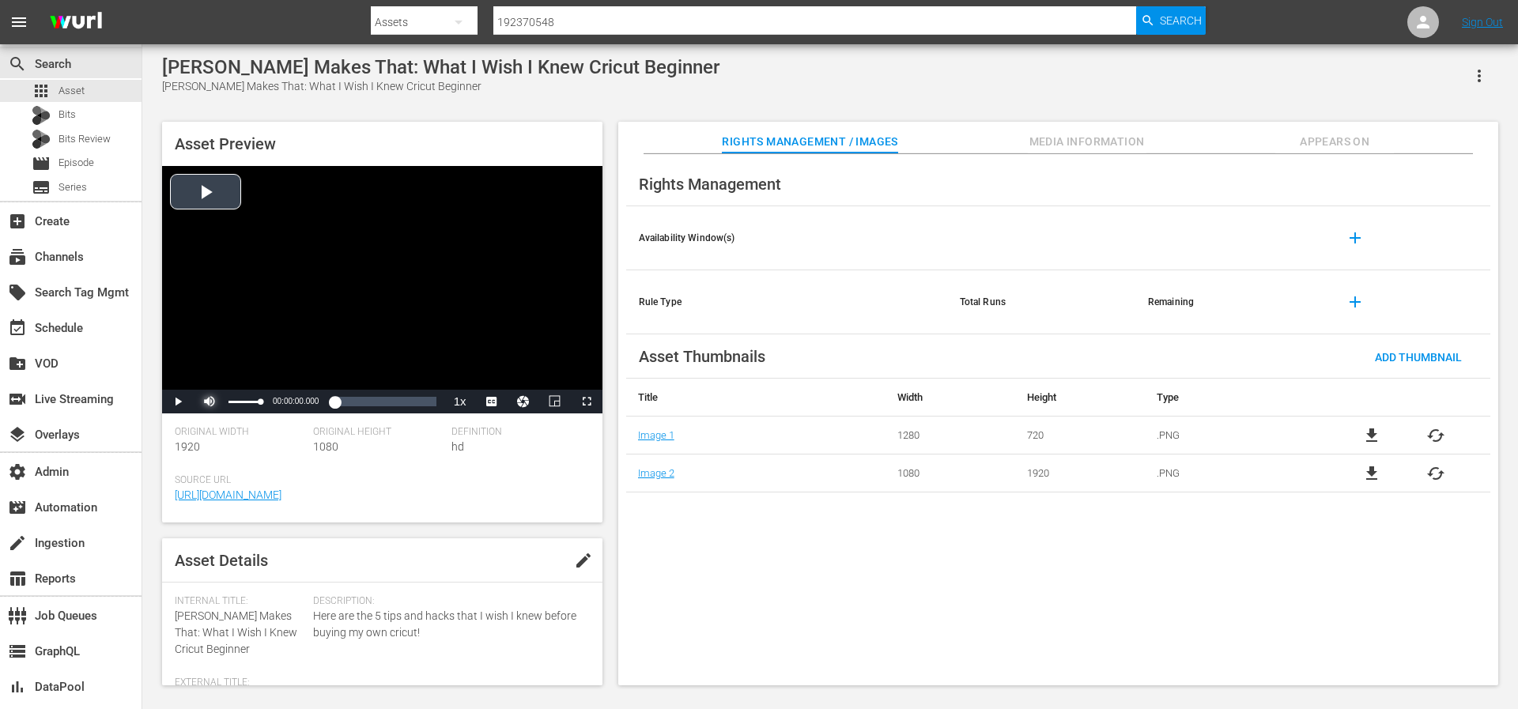
click at [209, 402] on span "Video Player" at bounding box center [209, 402] width 0 height 0
click at [326, 399] on div "Loaded : 1.38% 00:00:25.995 00:00:00.000" at bounding box center [365, 402] width 141 height 16
click at [335, 402] on div "Loaded : 1.38% 00:01:20.535 00:00:49.340" at bounding box center [365, 402] width 141 height 16
click at [354, 402] on div "Loaded : 0.00% 00:03:01.332 00:01:58.042" at bounding box center [365, 402] width 141 height 16
click at [372, 402] on div "Loaded : 46.04% 00:03:54.523 00:03:02.020" at bounding box center [365, 402] width 141 height 16
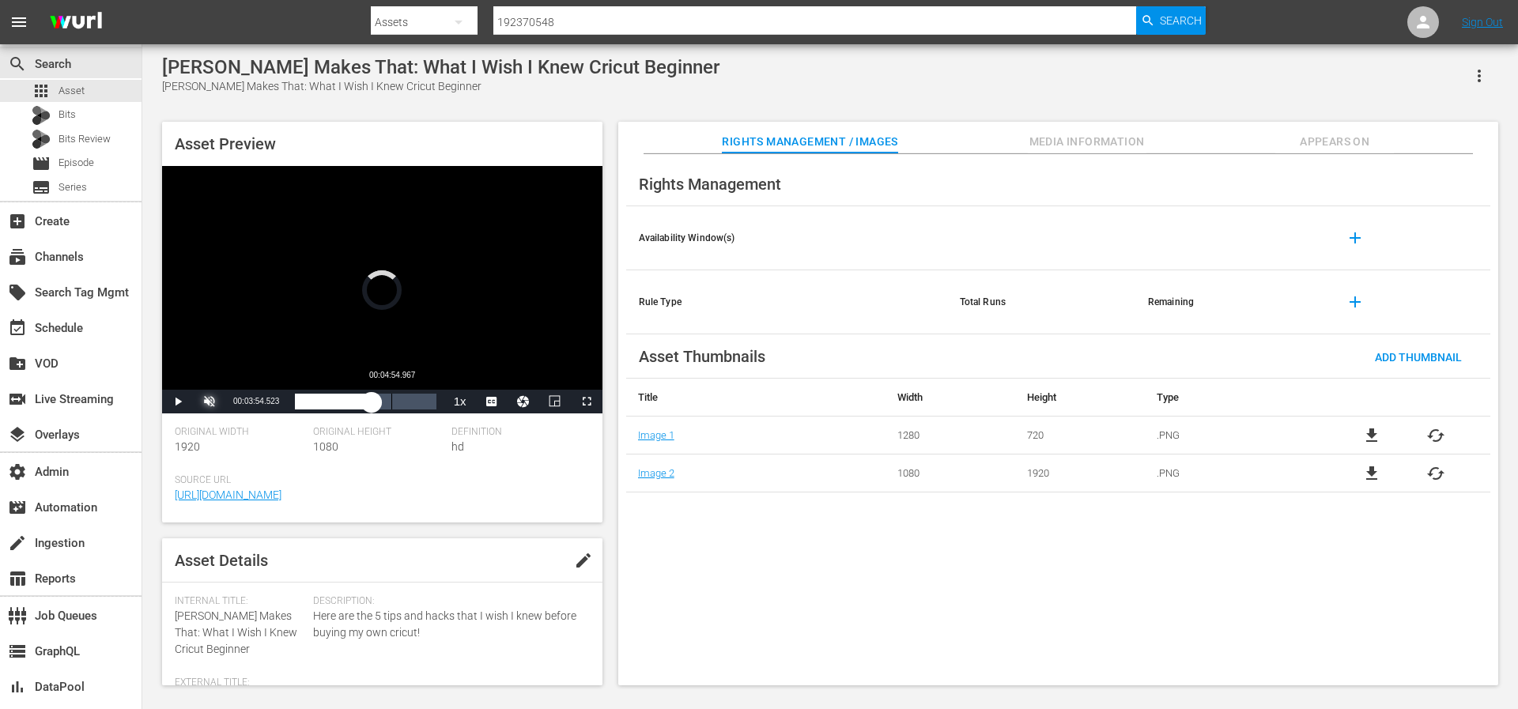
click at [392, 402] on div "Loaded : 0.00% 00:04:54.967 00:03:54.523" at bounding box center [365, 402] width 141 height 16
click at [178, 402] on span "Video Player" at bounding box center [178, 402] width 0 height 0
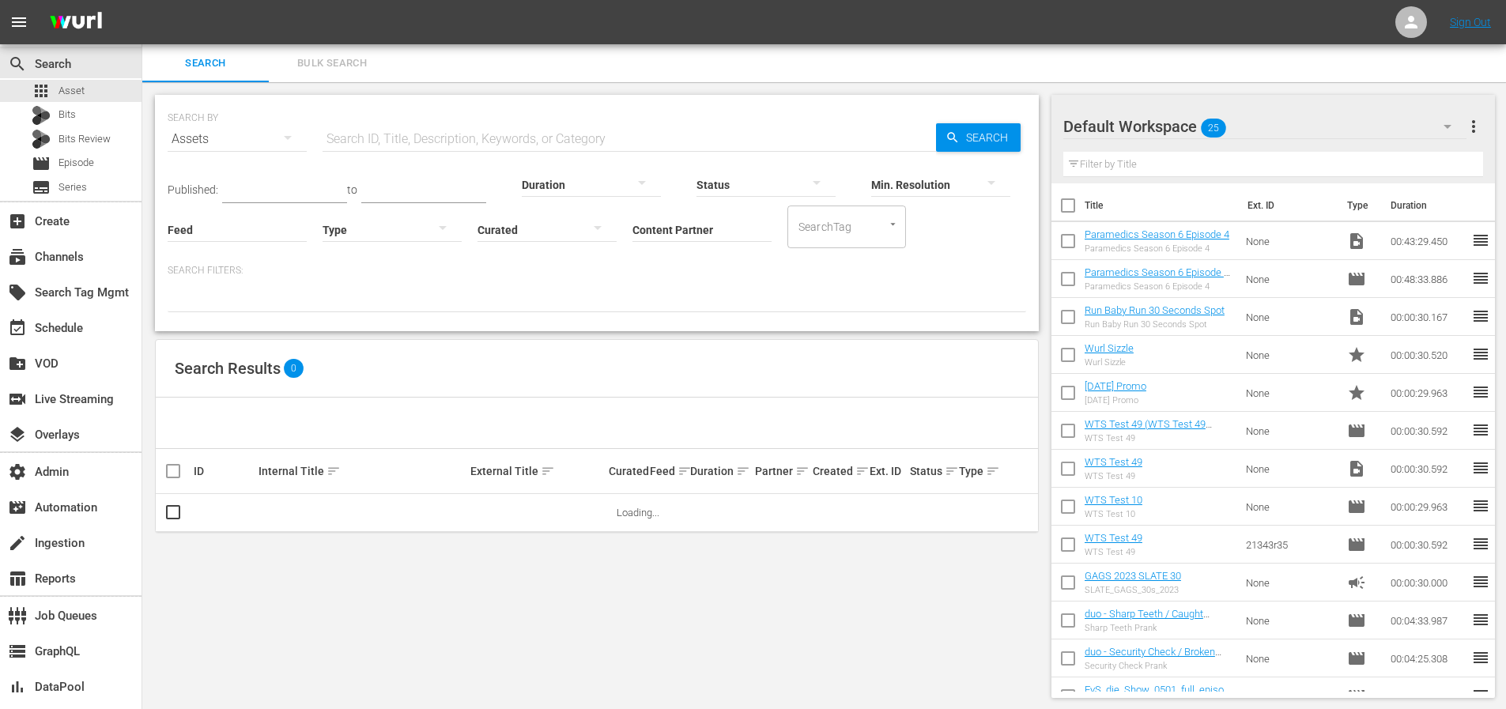
click at [664, 232] on input "Content Partner" at bounding box center [701, 230] width 139 height 57
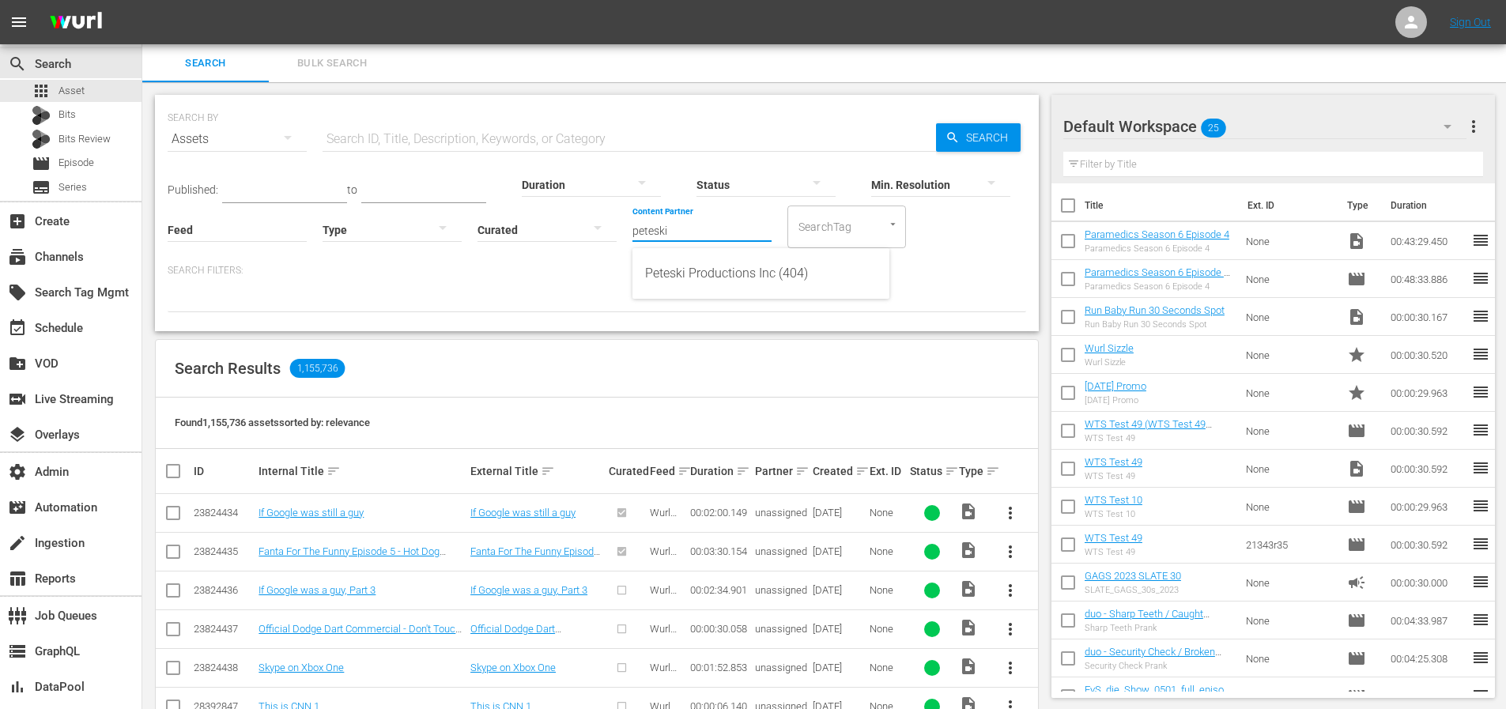
click at [696, 270] on div "Peteski Productions Inc (404)" at bounding box center [761, 274] width 232 height 38
type input "Peteski Productions Inc (404)"
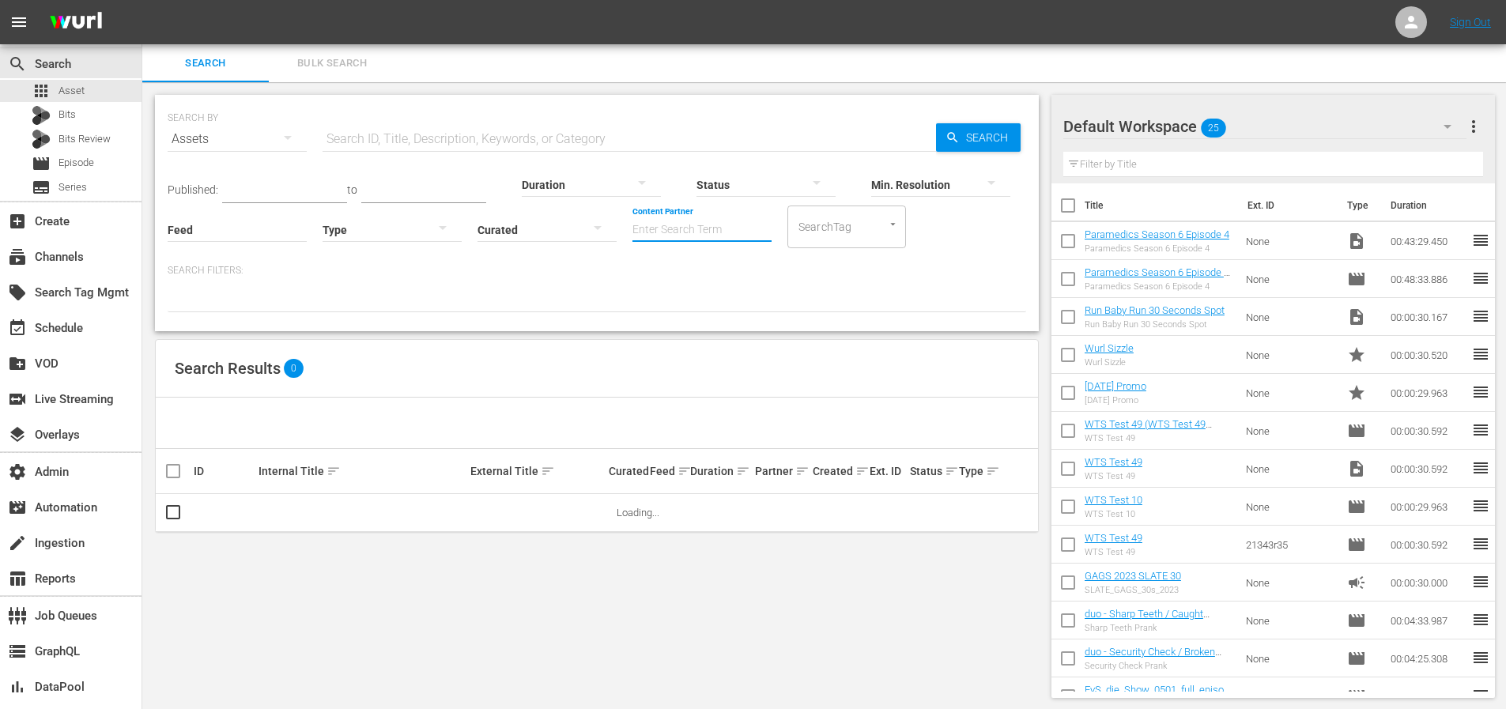
click at [662, 226] on input "Content Partner" at bounding box center [701, 230] width 139 height 57
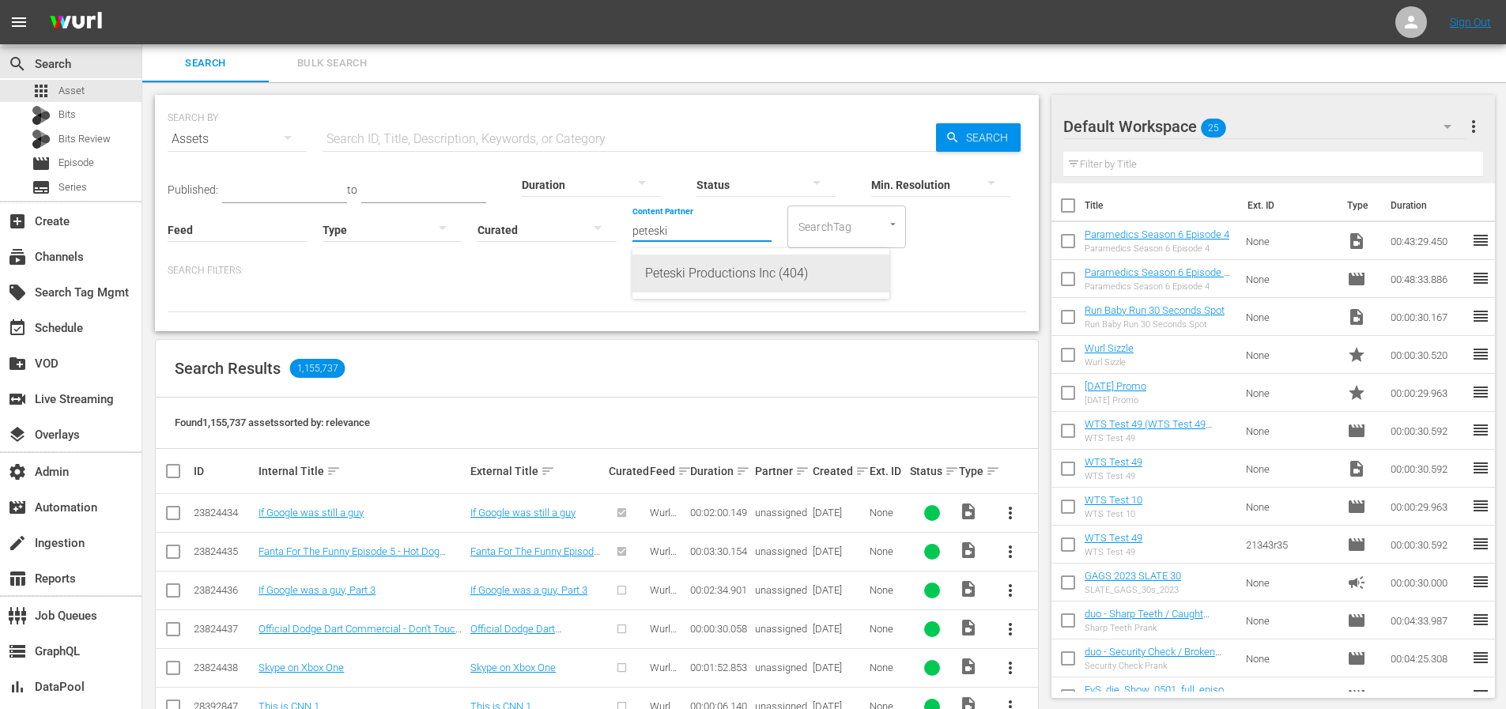
click at [751, 267] on div "Peteski Productions Inc (404)" at bounding box center [761, 274] width 232 height 38
type input "Peteski Productions Inc (404)"
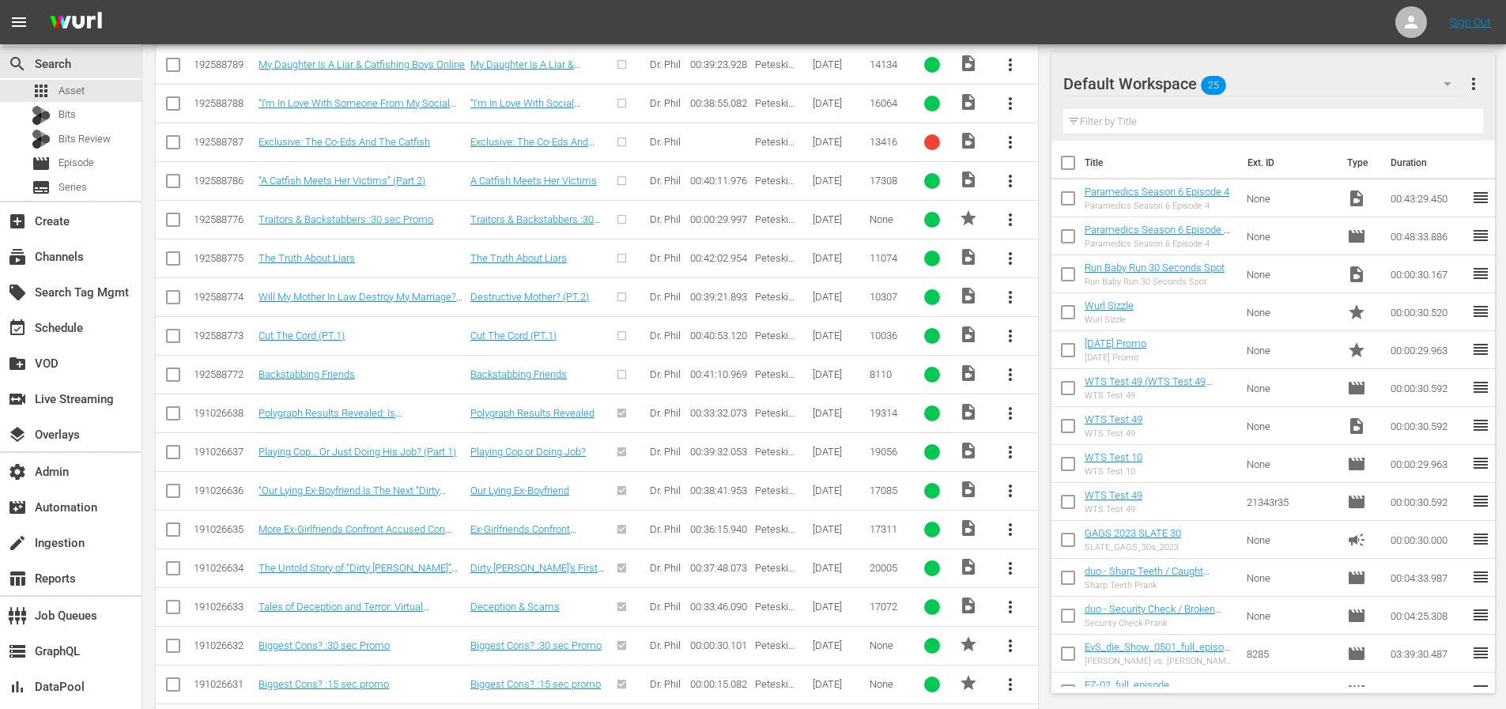
scroll to position [363, 0]
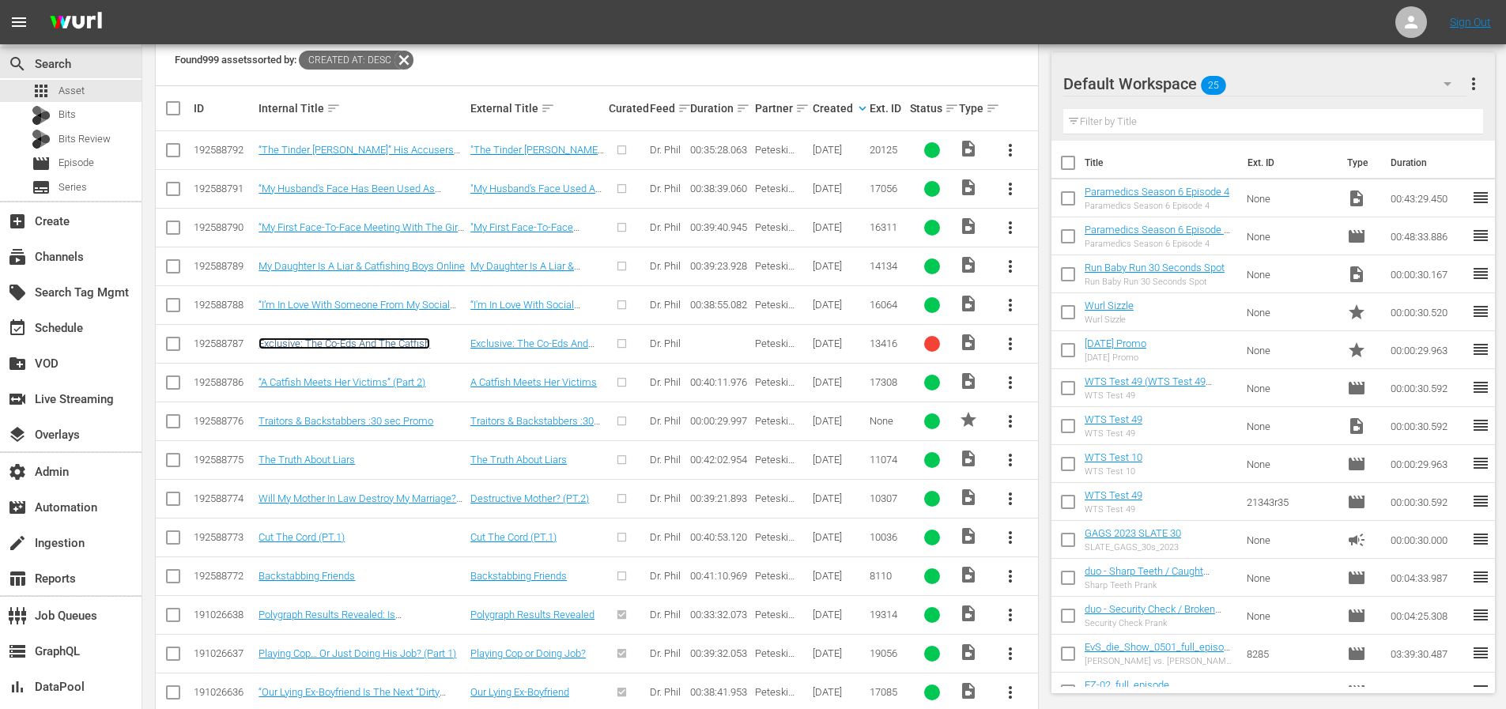
click at [345, 338] on link "Exclusive: The Co-Eds And The Catfish" at bounding box center [344, 344] width 172 height 12
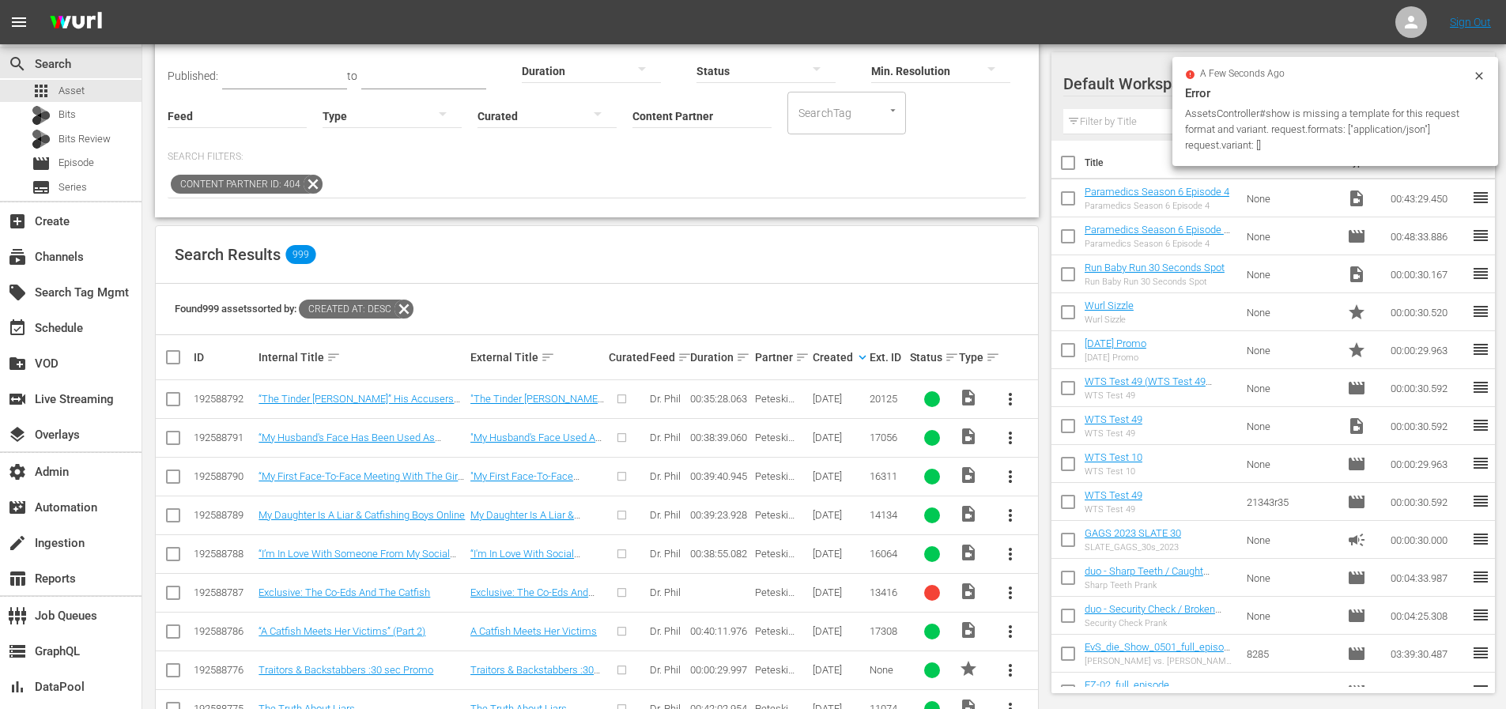
scroll to position [167, 0]
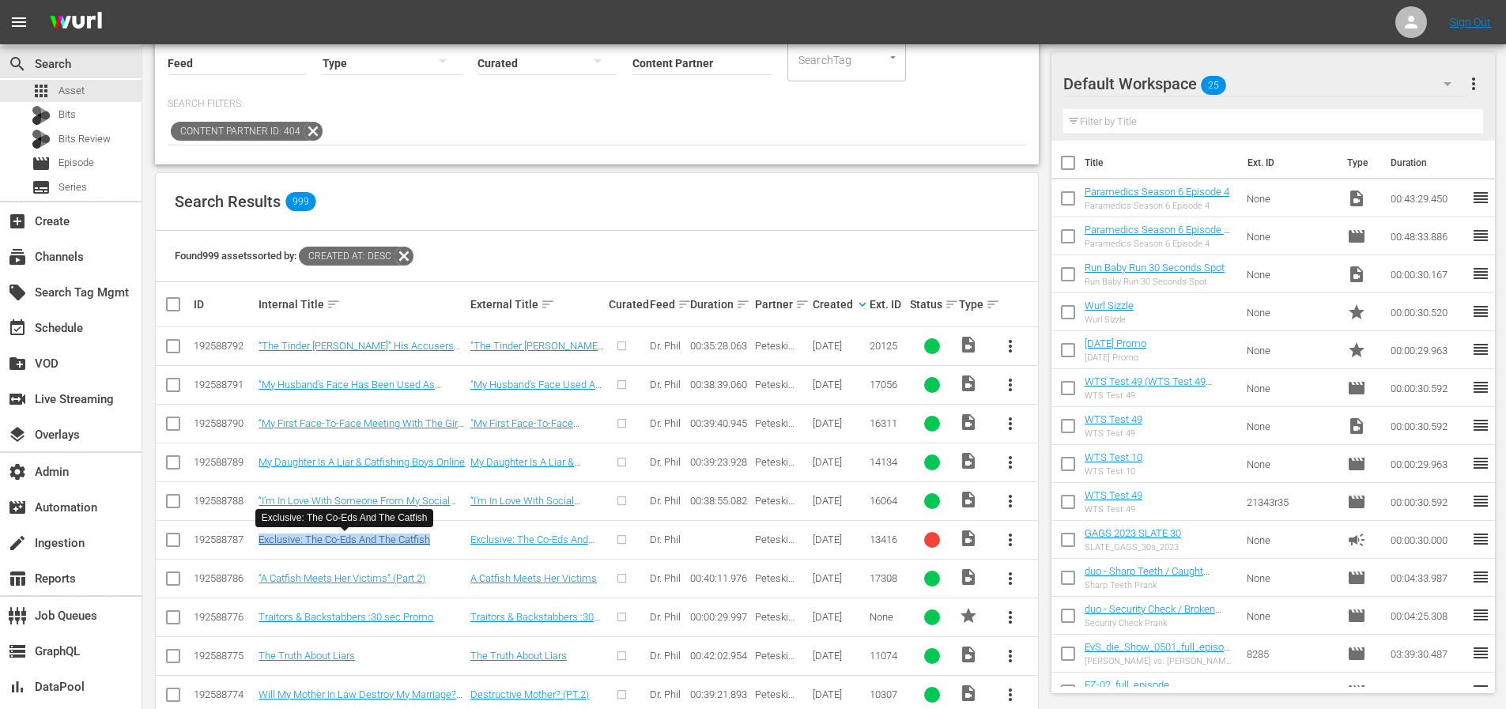
drag, startPoint x: 443, startPoint y: 537, endPoint x: 260, endPoint y: 541, distance: 182.6
click at [260, 541] on div "Exclusive: The Co-Eds And The Catfish" at bounding box center [361, 540] width 207 height 12
copy link "Exclusive: The Co-Eds And The Catfish"
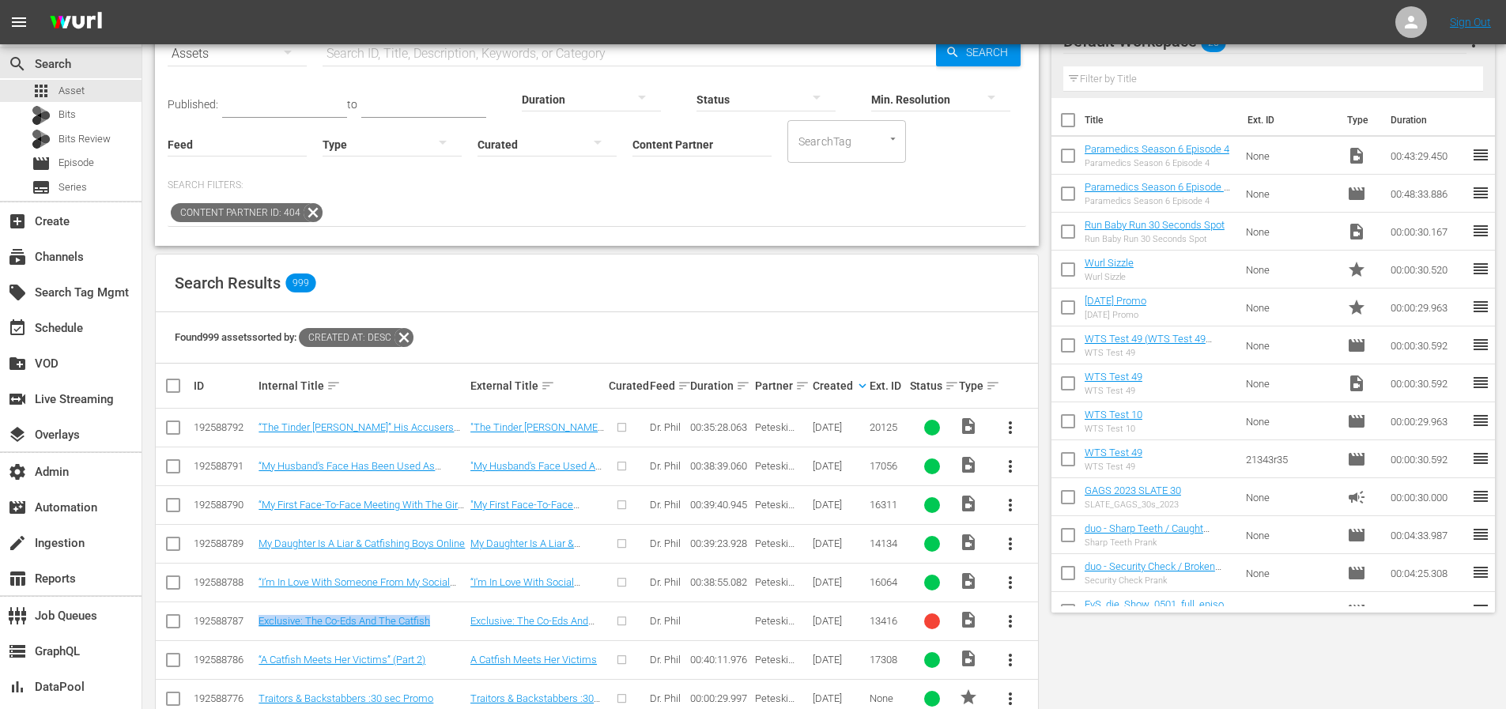
scroll to position [0, 0]
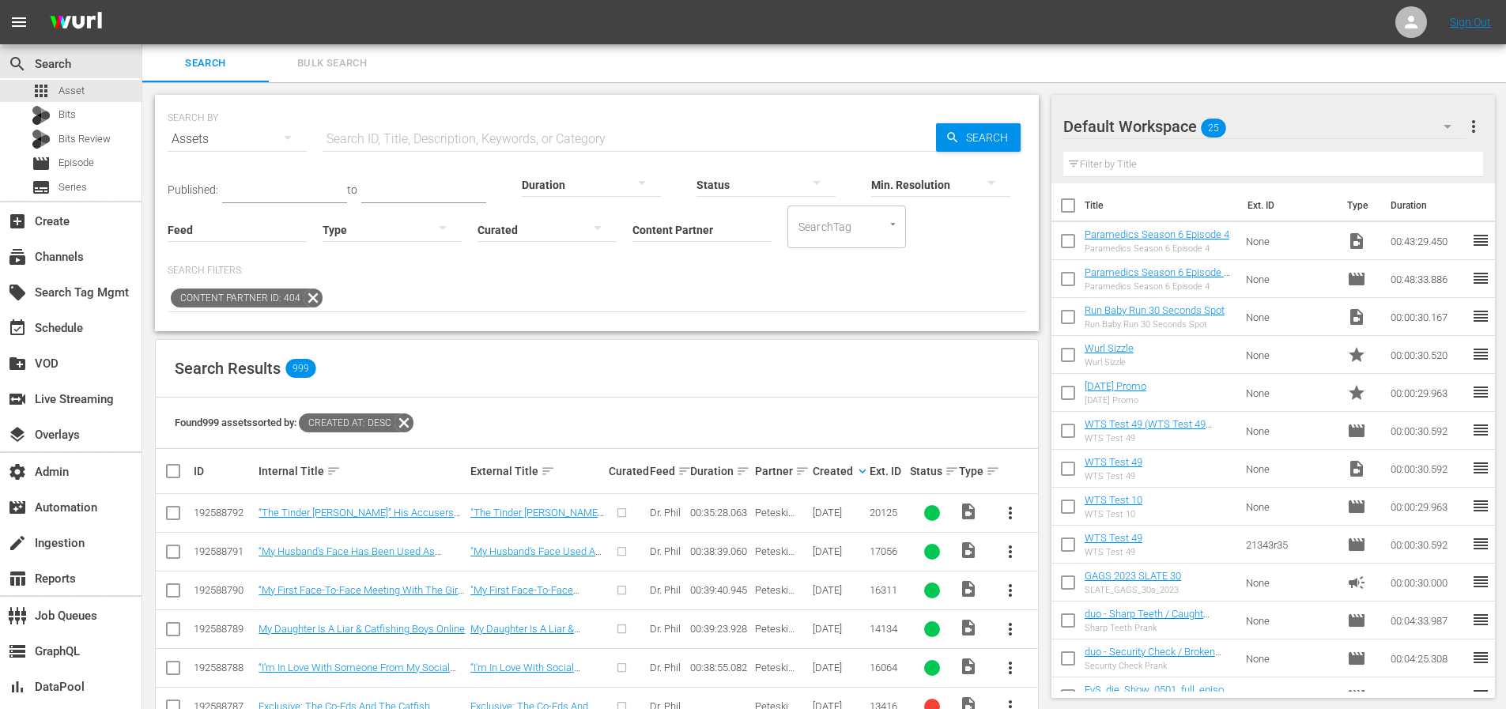
click at [472, 147] on input "text" at bounding box center [629, 139] width 613 height 38
paste input "Exclusive: The Co-Eds And The Catfish"
type input "Exclusive: The Co-Eds And The Catfish"
click at [971, 144] on span "Search" at bounding box center [990, 137] width 61 height 28
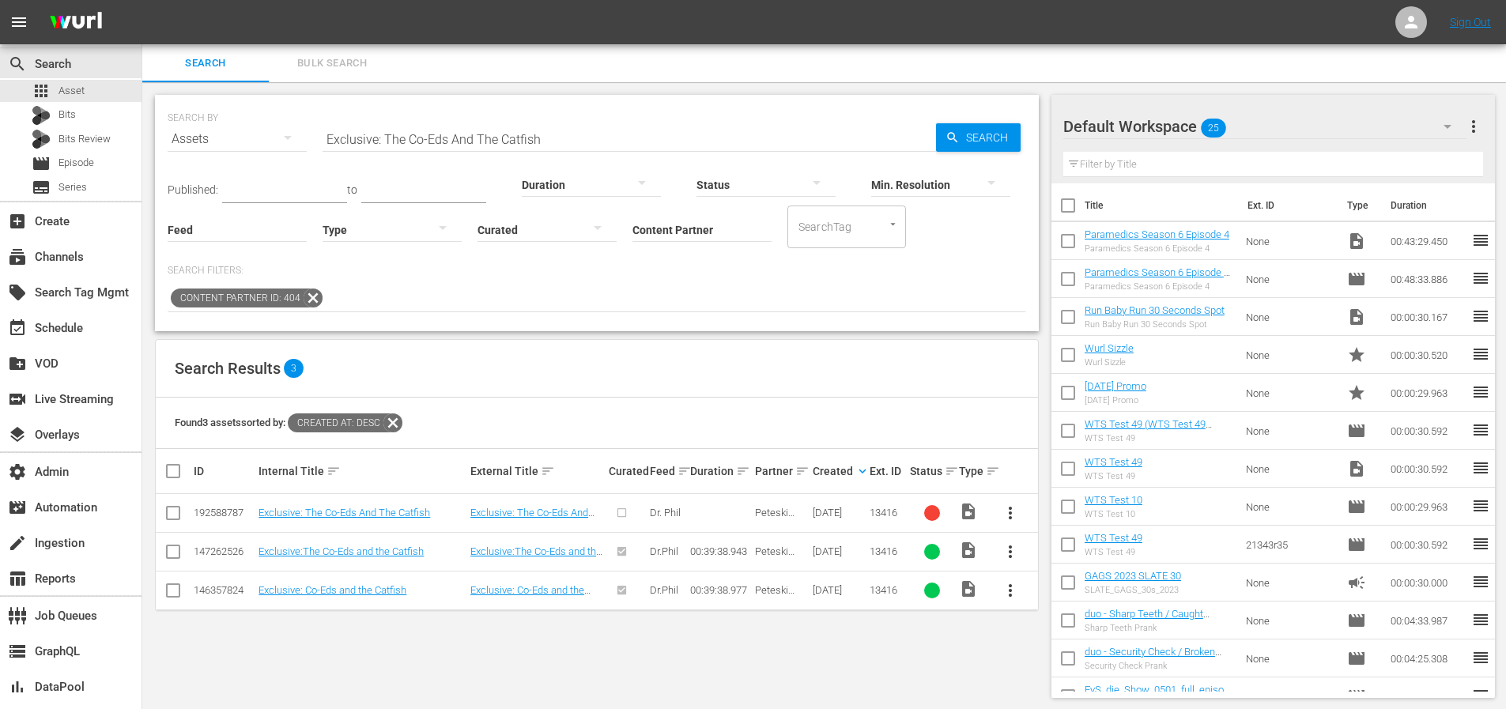
click at [974, 135] on span "Search" at bounding box center [990, 137] width 61 height 28
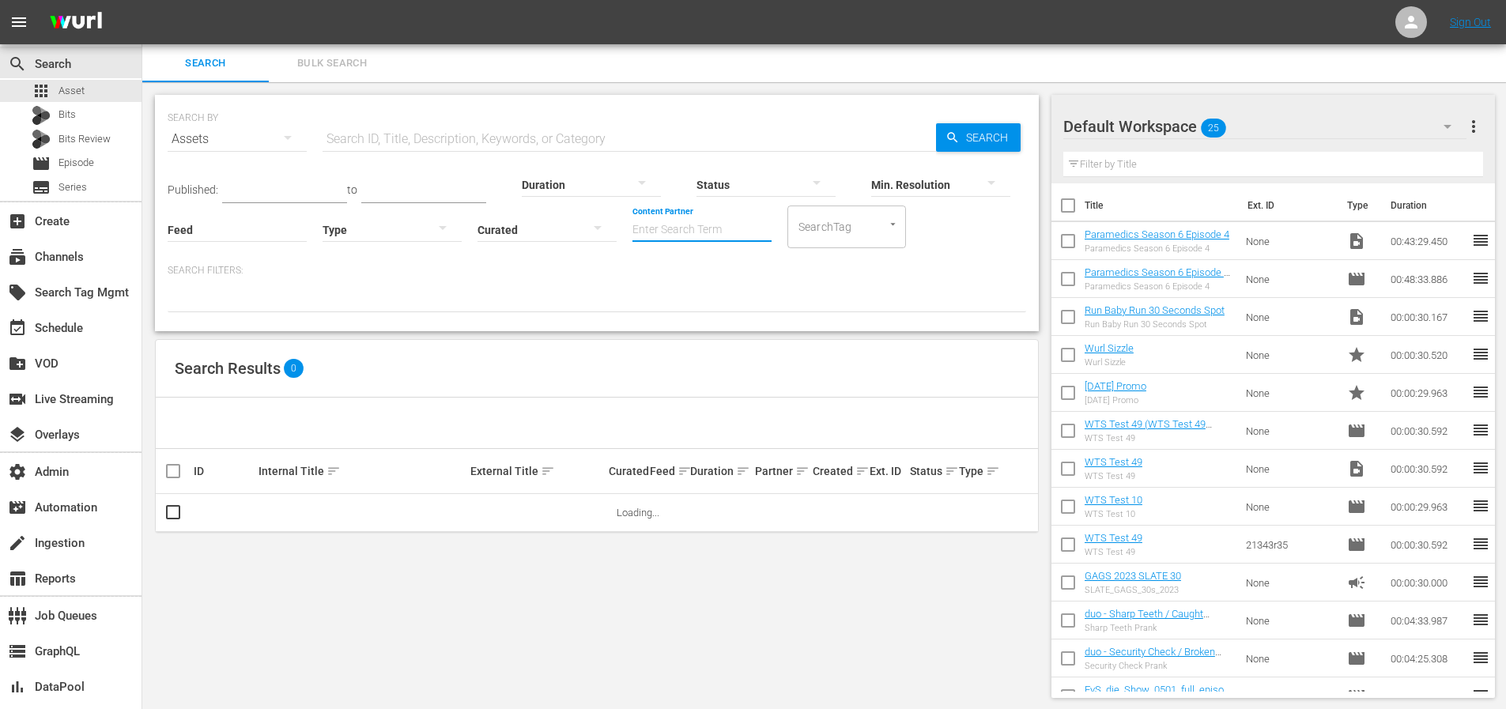
click at [685, 231] on input "Content Partner" at bounding box center [701, 230] width 139 height 57
click at [612, 137] on input "text" at bounding box center [629, 139] width 613 height 38
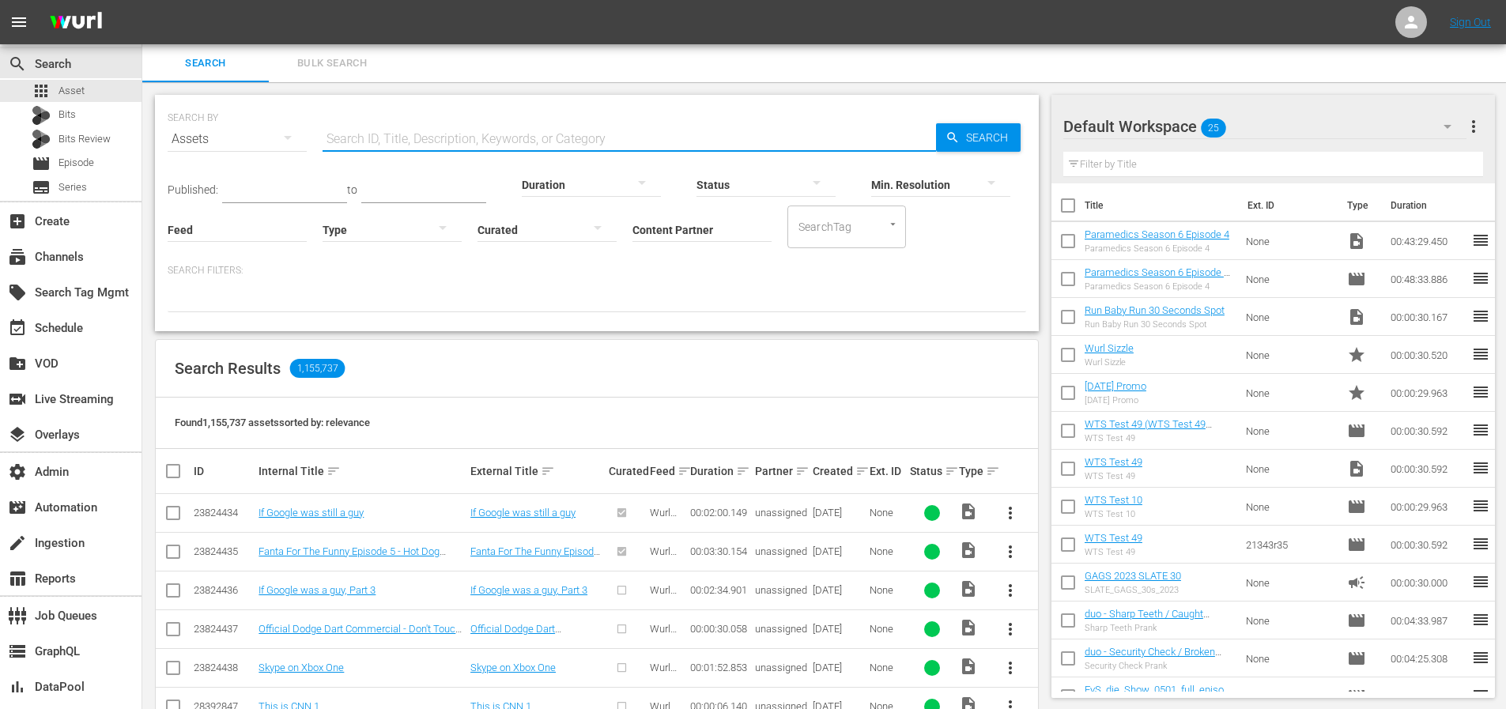
paste input "RAINBOW MEDIA HOLDINGS LLC"
type input "RAINBOW MEDIA HOLDINGS LLC"
drag, startPoint x: 609, startPoint y: 138, endPoint x: 279, endPoint y: 126, distance: 329.9
click at [279, 126] on div "SEARCH BY Search By Assets Search ID, Title, Description, Keywords, or Category…" at bounding box center [597, 129] width 858 height 57
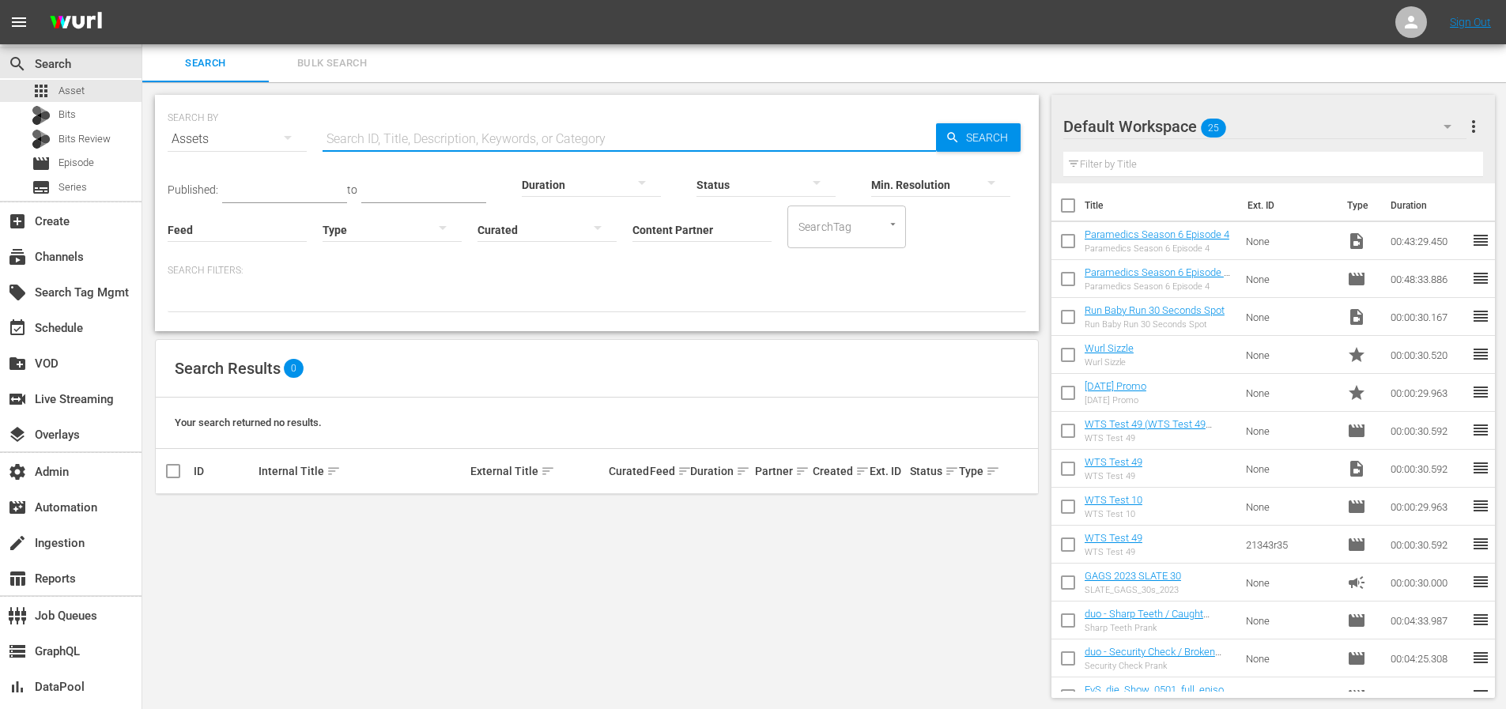
click at [682, 240] on div "Content Partner Enter Search Term" at bounding box center [701, 219] width 139 height 57
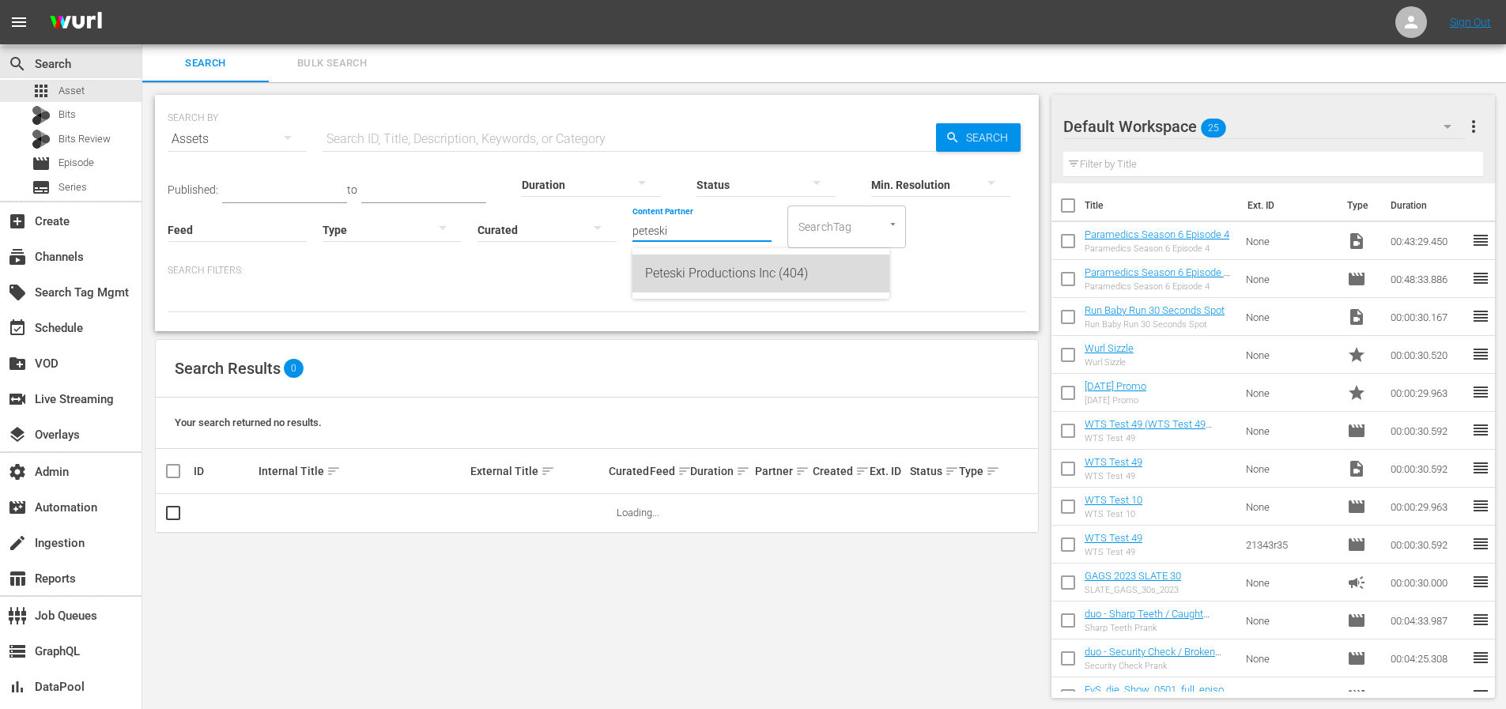
click at [753, 281] on div "Peteski Productions Inc (404)" at bounding box center [761, 274] width 232 height 38
type input "Peteski Productions Inc (404)"
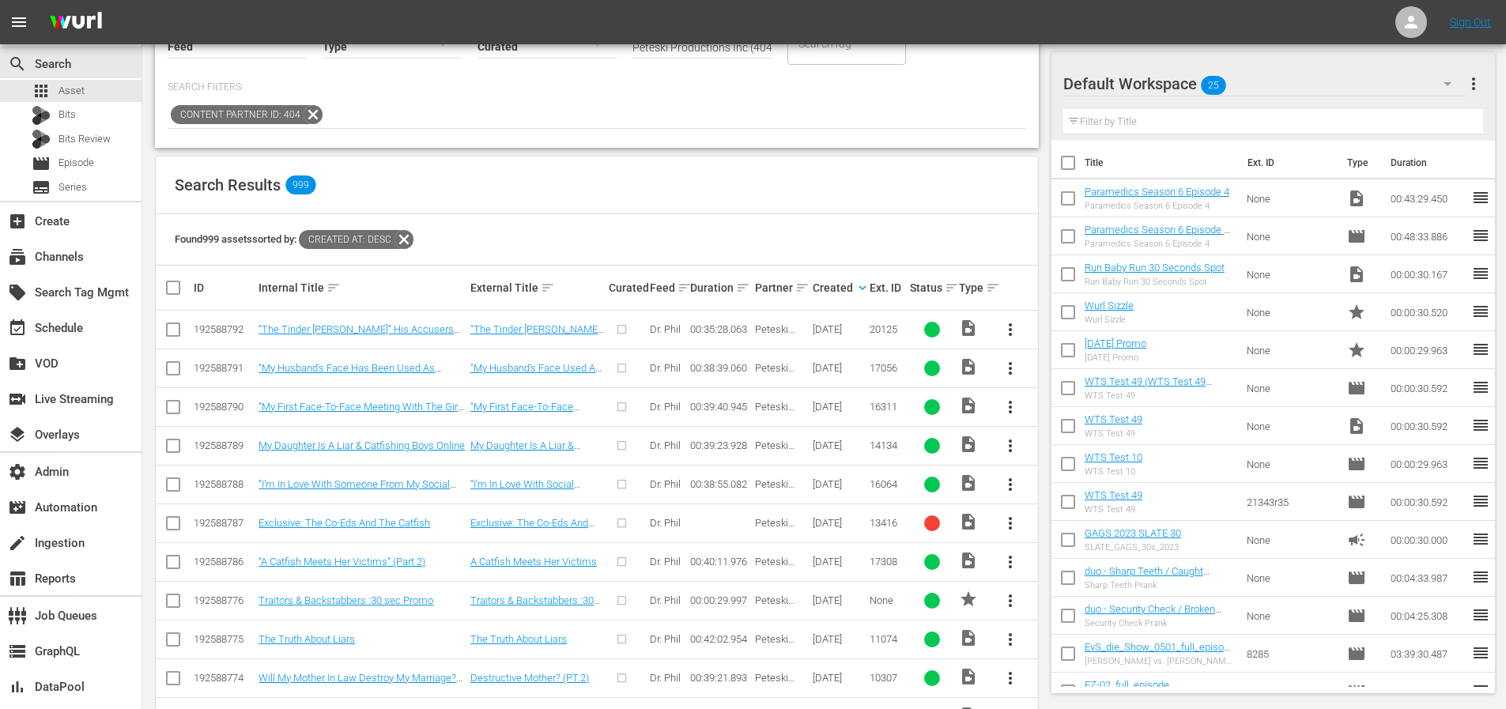
scroll to position [21, 0]
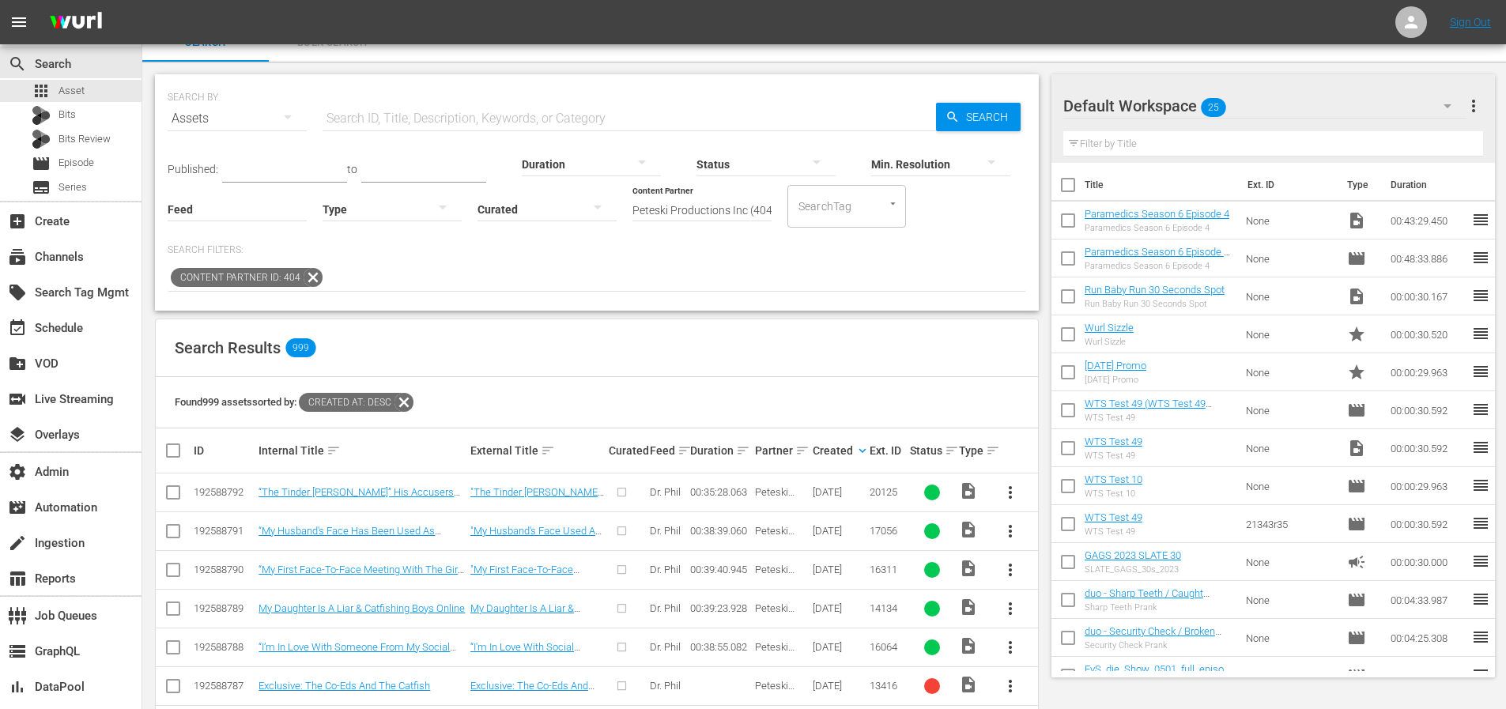
click at [463, 119] on input "text" at bounding box center [629, 119] width 613 height 38
paste input "Exclusive: The Co-Eds And The Catfish"
type input "Exclusive: The Co-Eds And The Catfish"
click at [943, 120] on div "Search" at bounding box center [978, 117] width 85 height 28
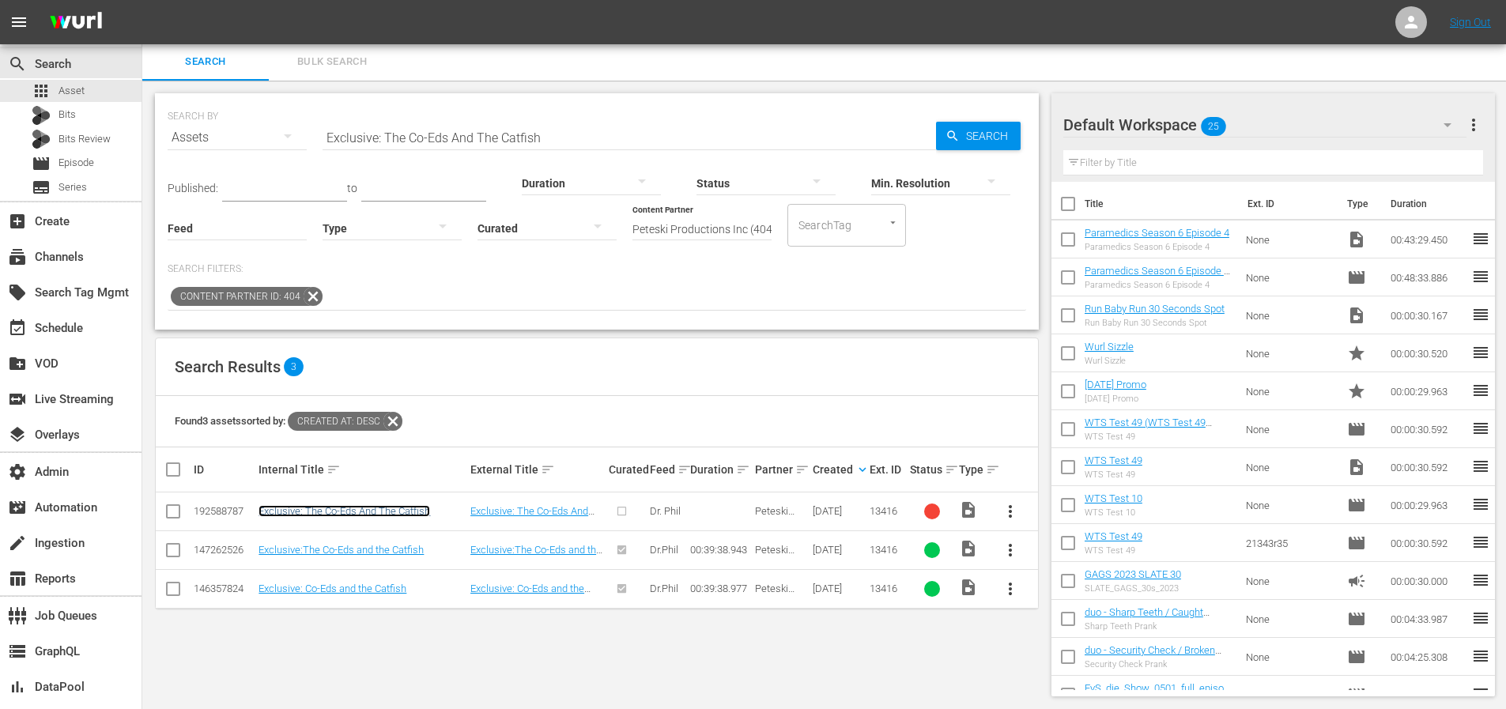
click at [357, 507] on link "Exclusive: The Co-Eds And The Catfish" at bounding box center [344, 511] width 172 height 12
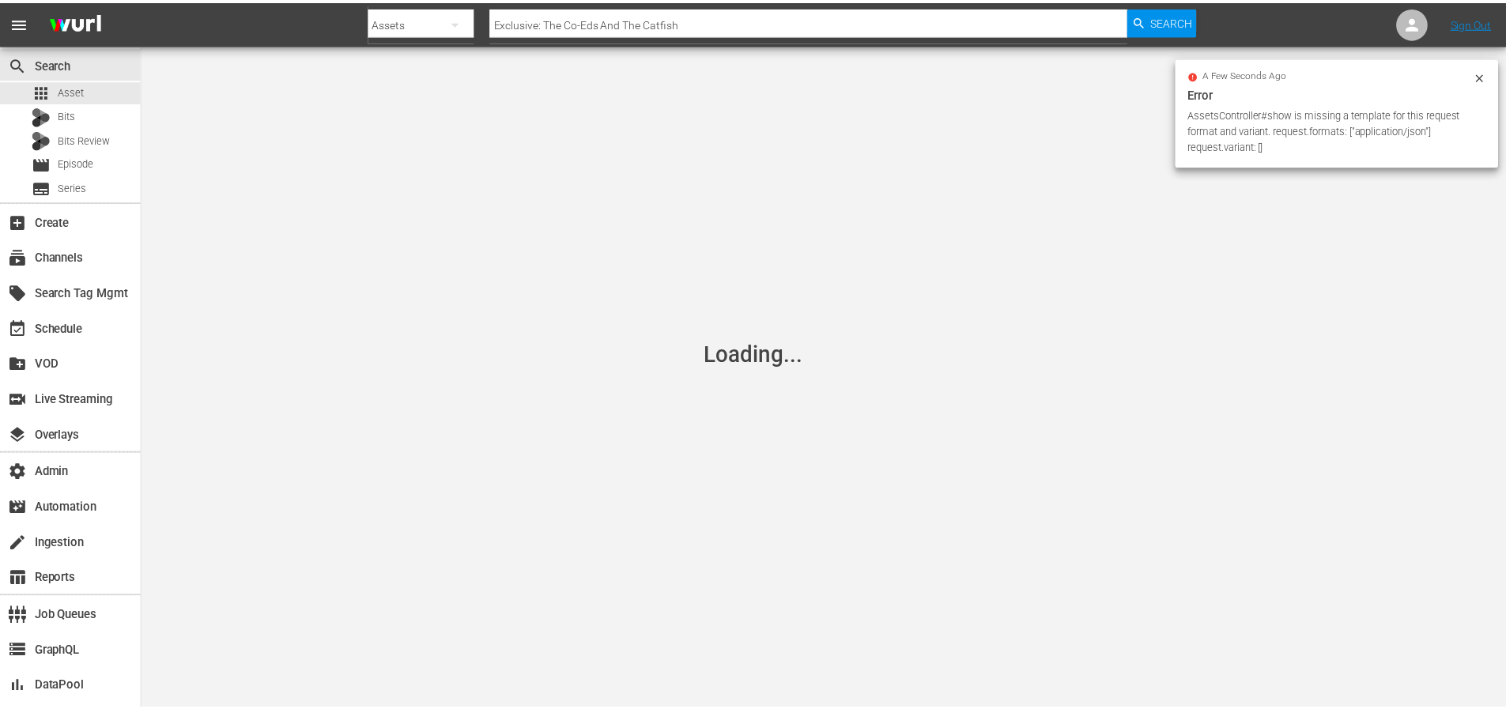
scroll to position [2, 0]
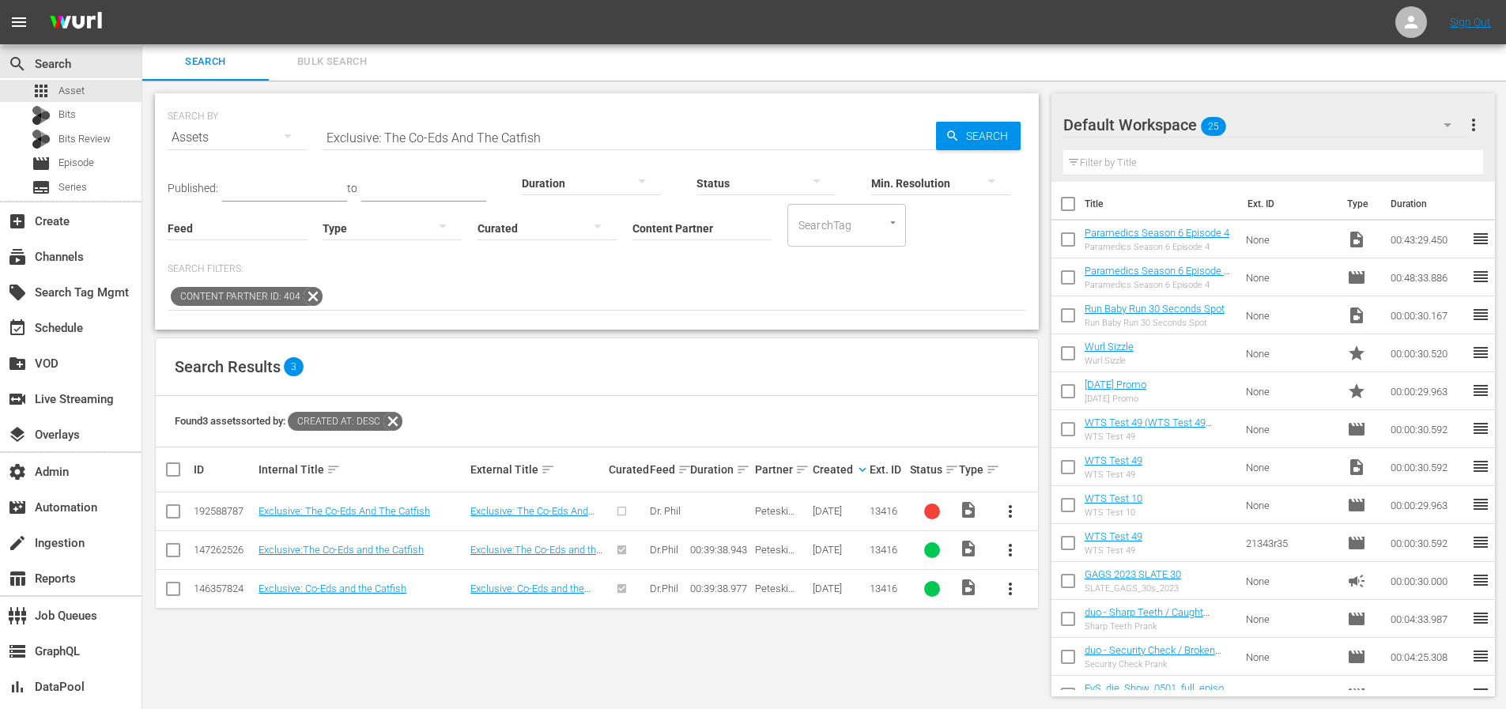
click at [229, 506] on div "192588787" at bounding box center [224, 511] width 60 height 12
copy div "192588787"
click at [385, 549] on link "Exclusive:The Co-Eds and the Catfish" at bounding box center [340, 550] width 165 height 12
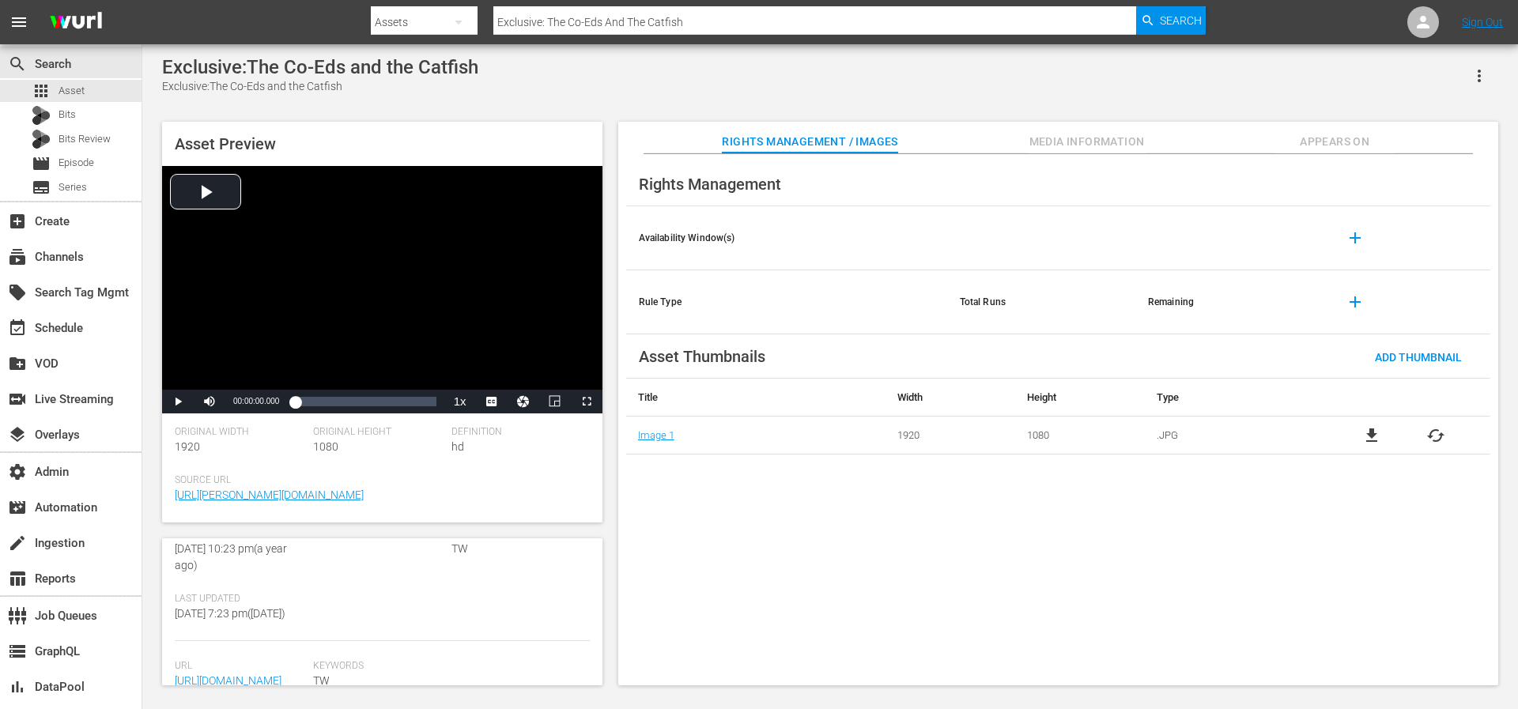
scroll to position [353, 0]
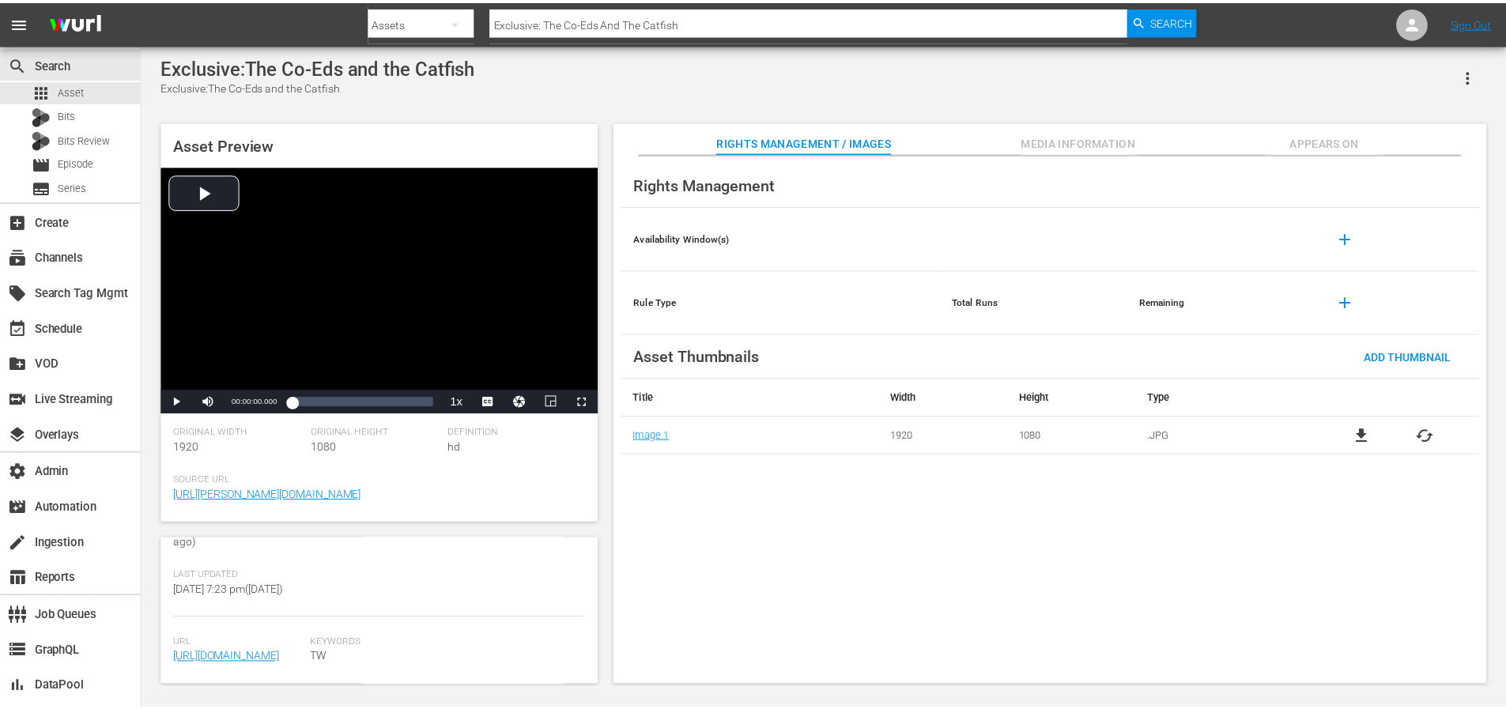
scroll to position [2, 0]
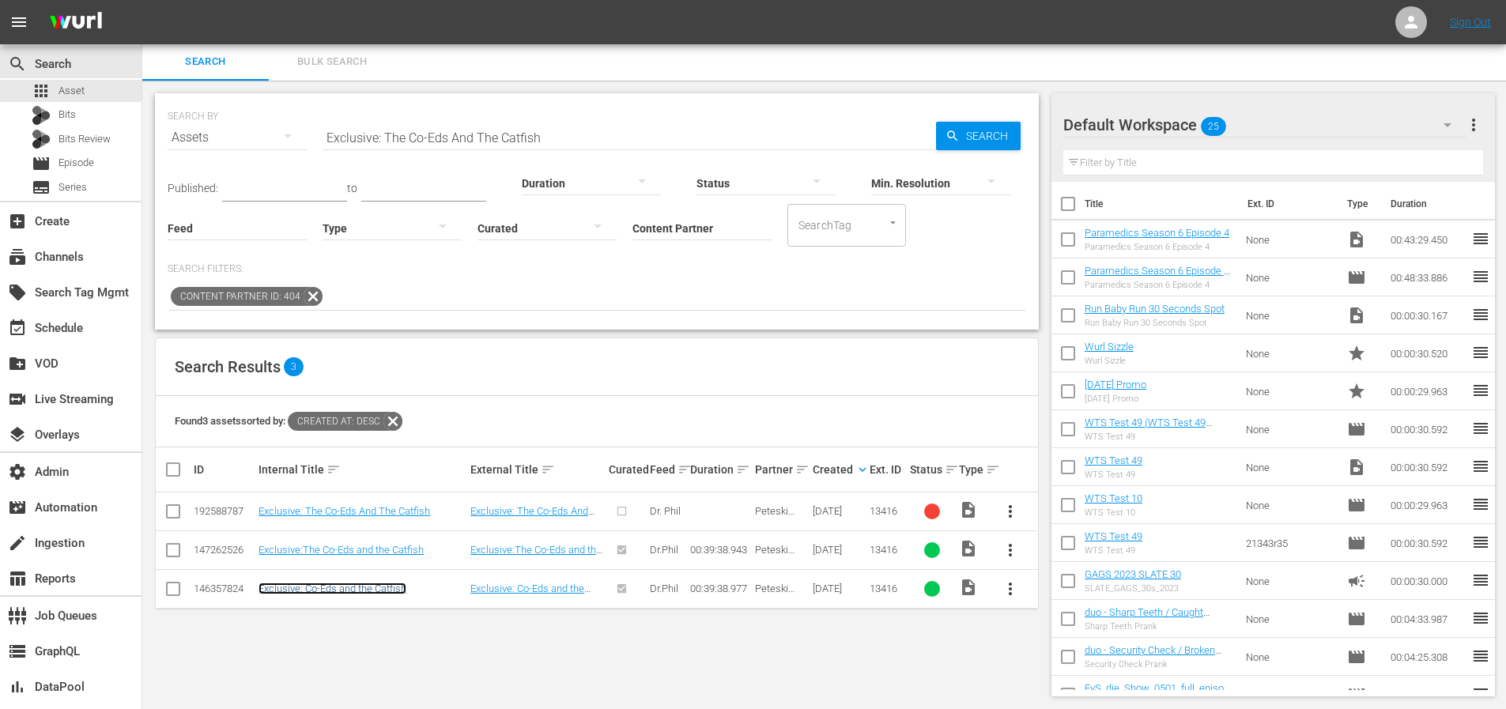
click at [309, 589] on link "Exclusive: Co-Eds and the Catfish" at bounding box center [332, 589] width 148 height 12
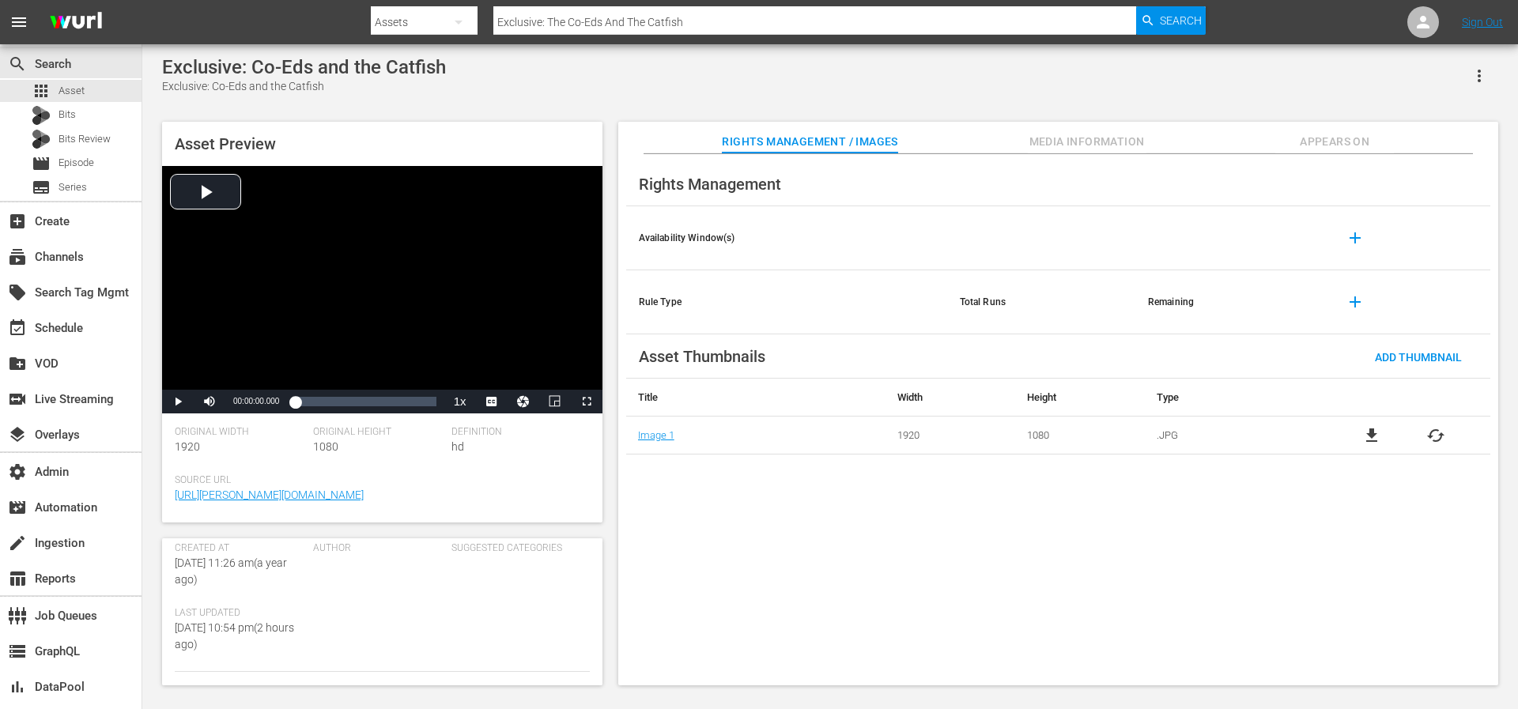
scroll to position [301, 0]
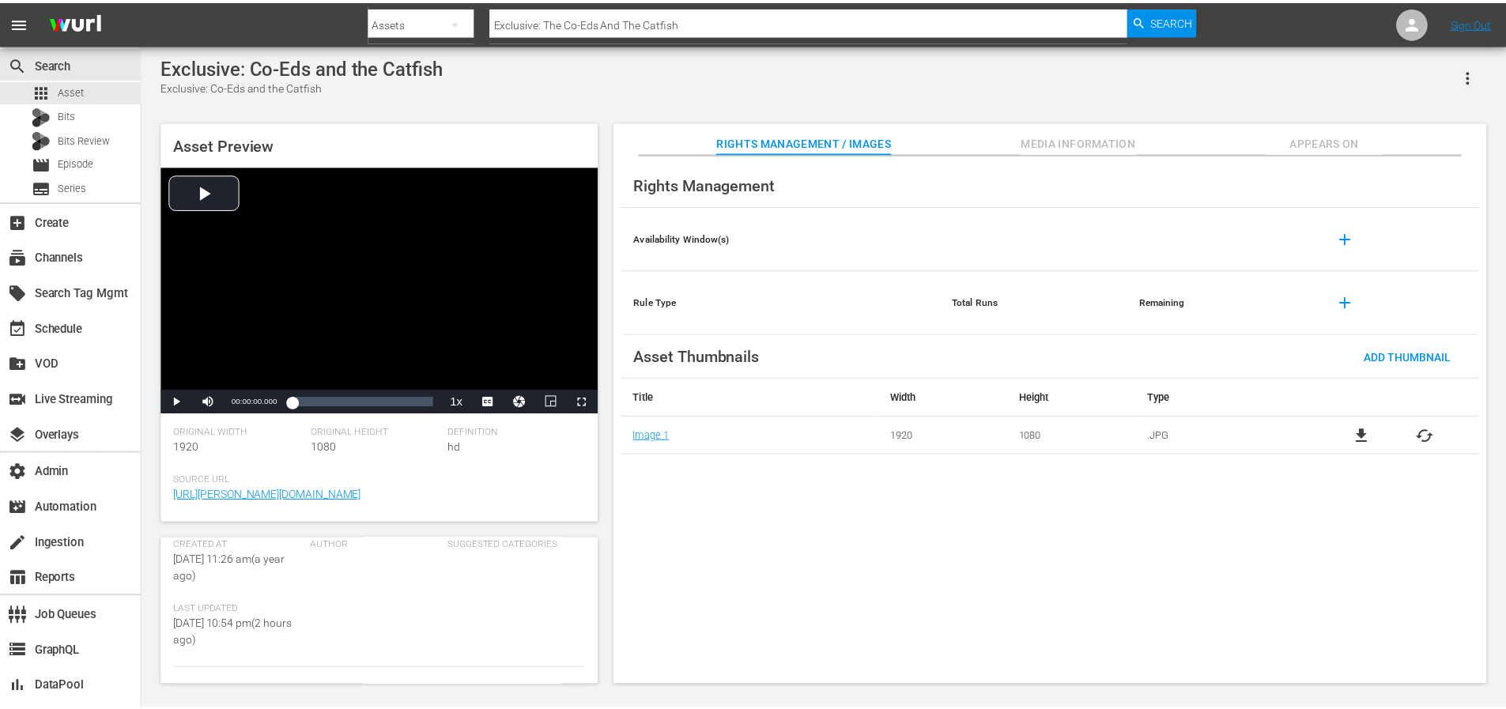
scroll to position [2, 0]
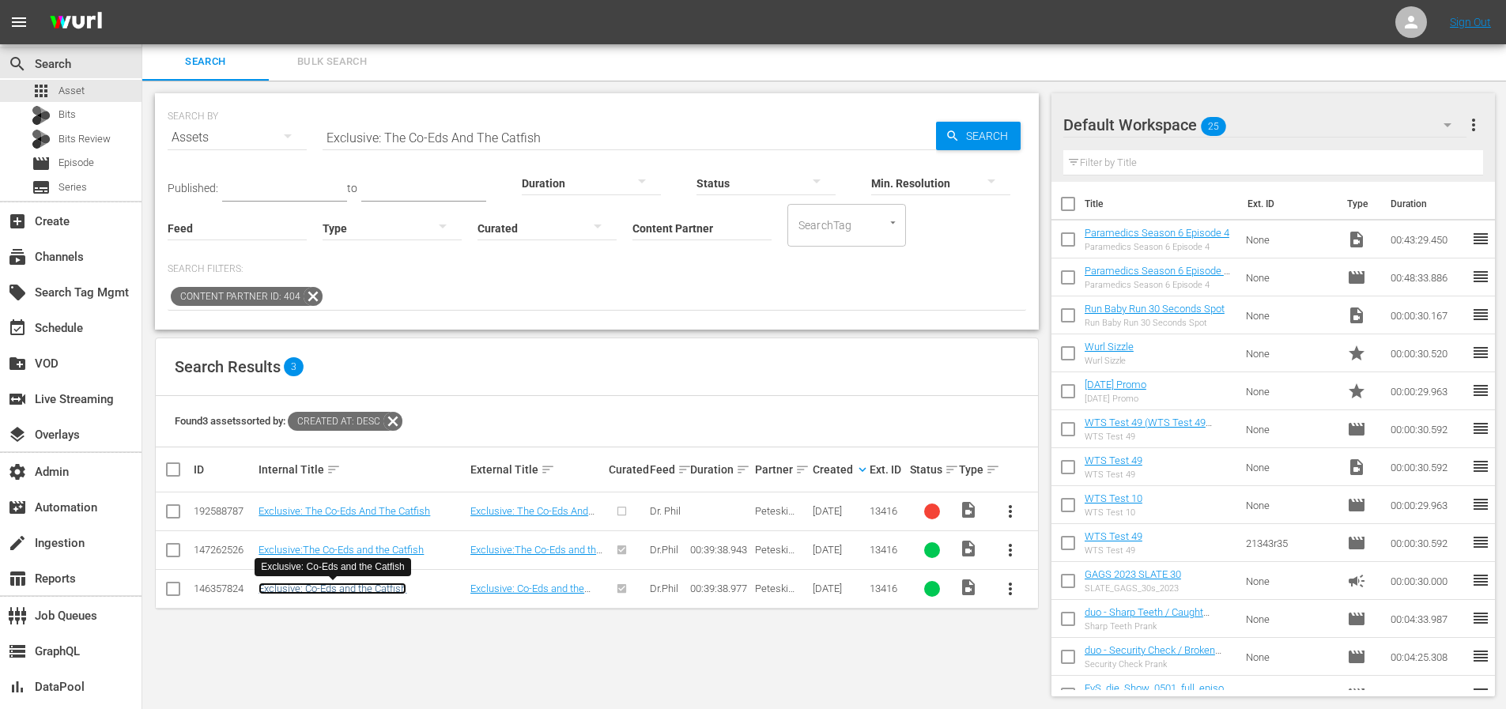
click at [323, 592] on link "Exclusive: Co-Eds and the Catfish" at bounding box center [332, 589] width 148 height 12
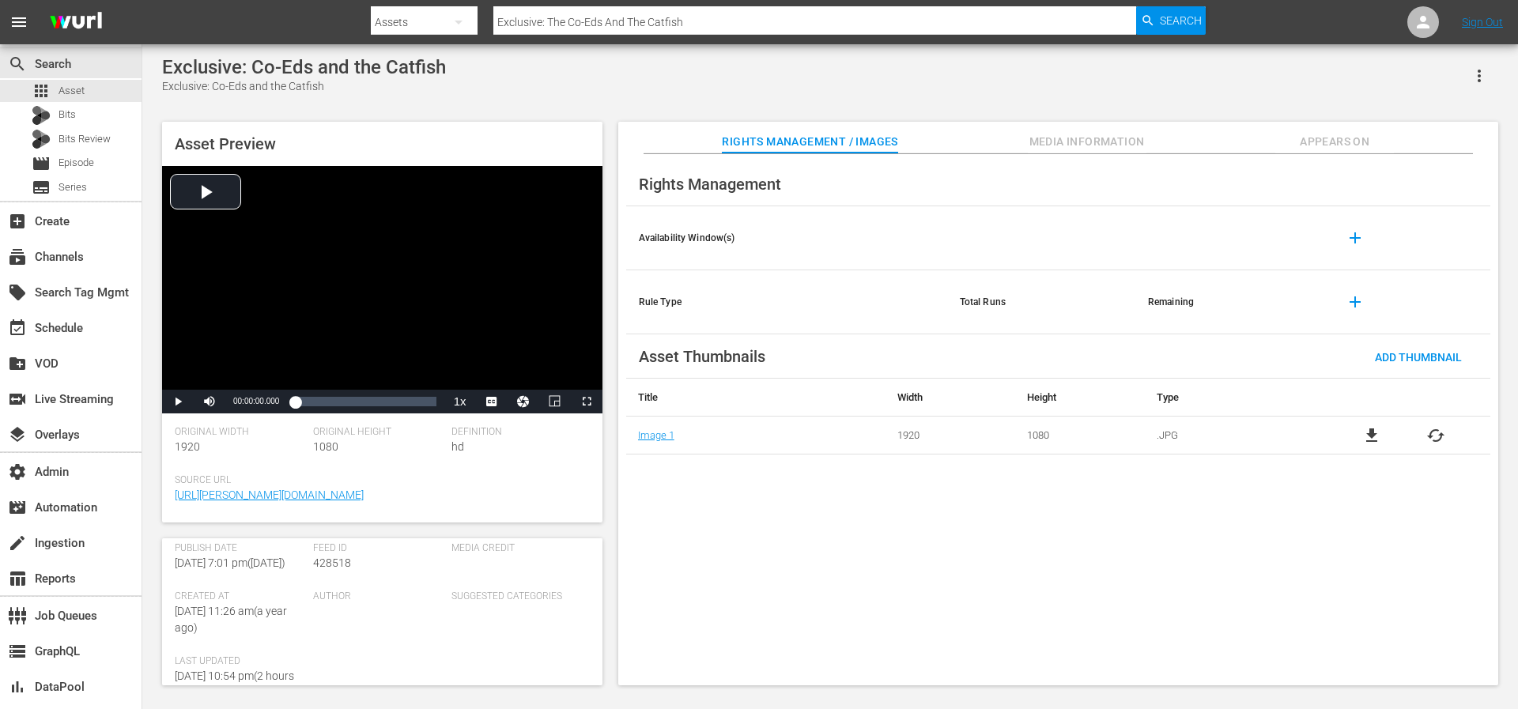
scroll to position [249, 0]
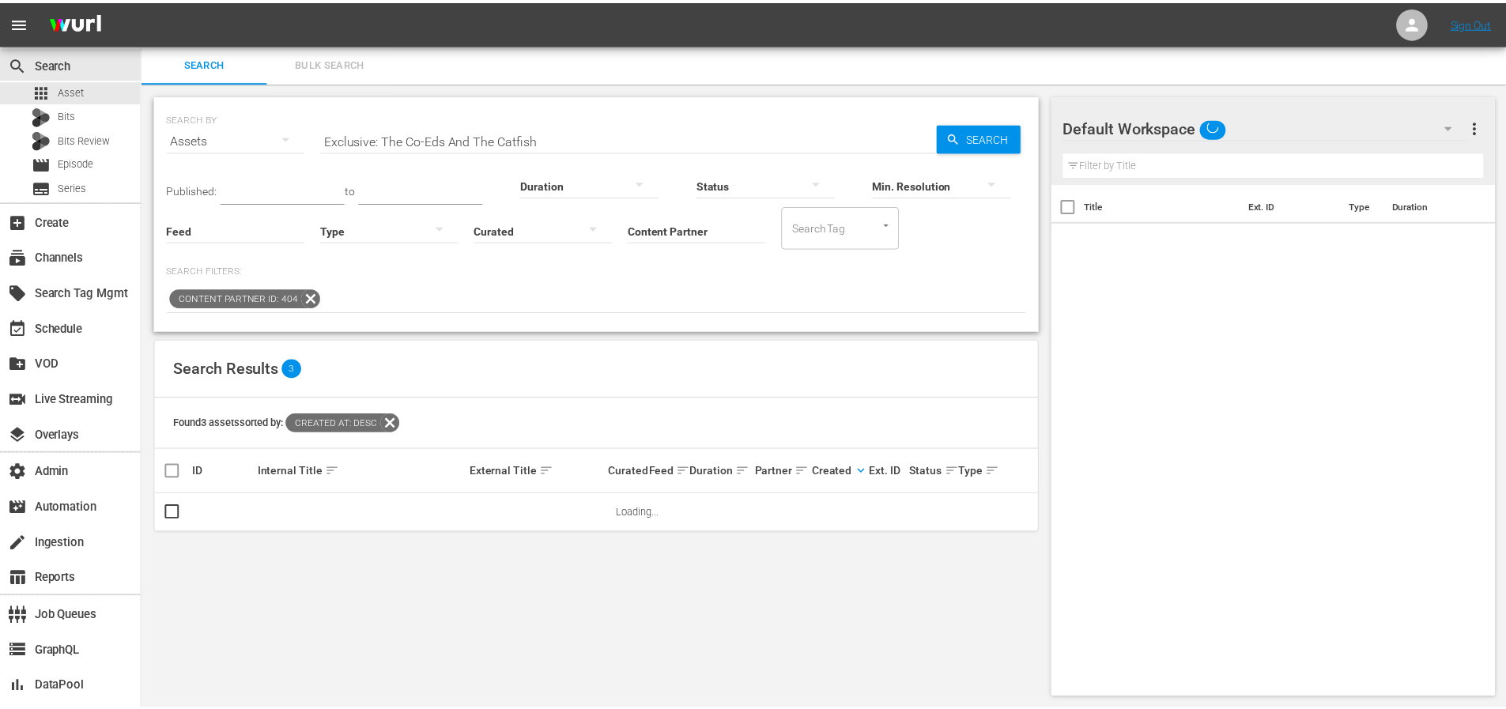
scroll to position [2, 0]
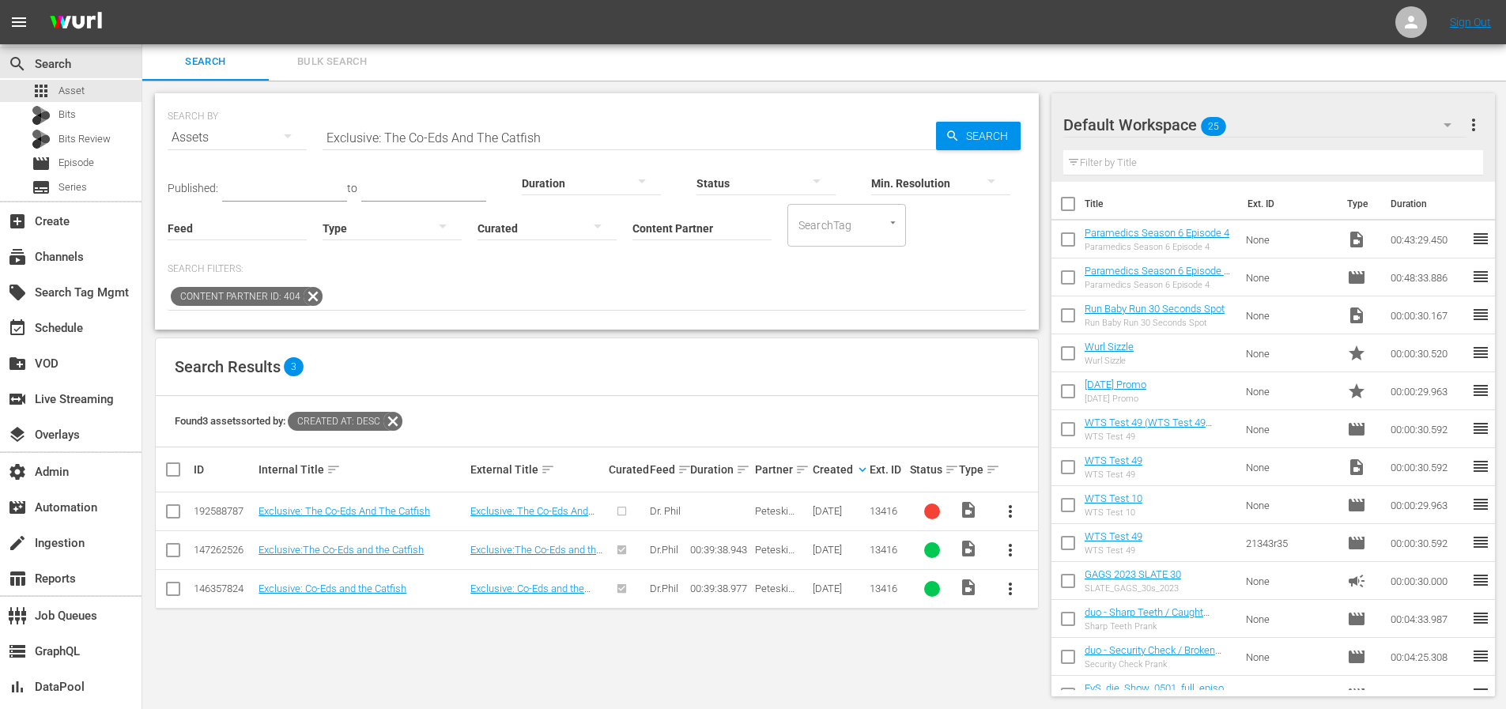
click at [216, 507] on div "192588787" at bounding box center [224, 511] width 60 height 12
copy div "192588787"
click at [964, 141] on span "Search" at bounding box center [990, 136] width 61 height 28
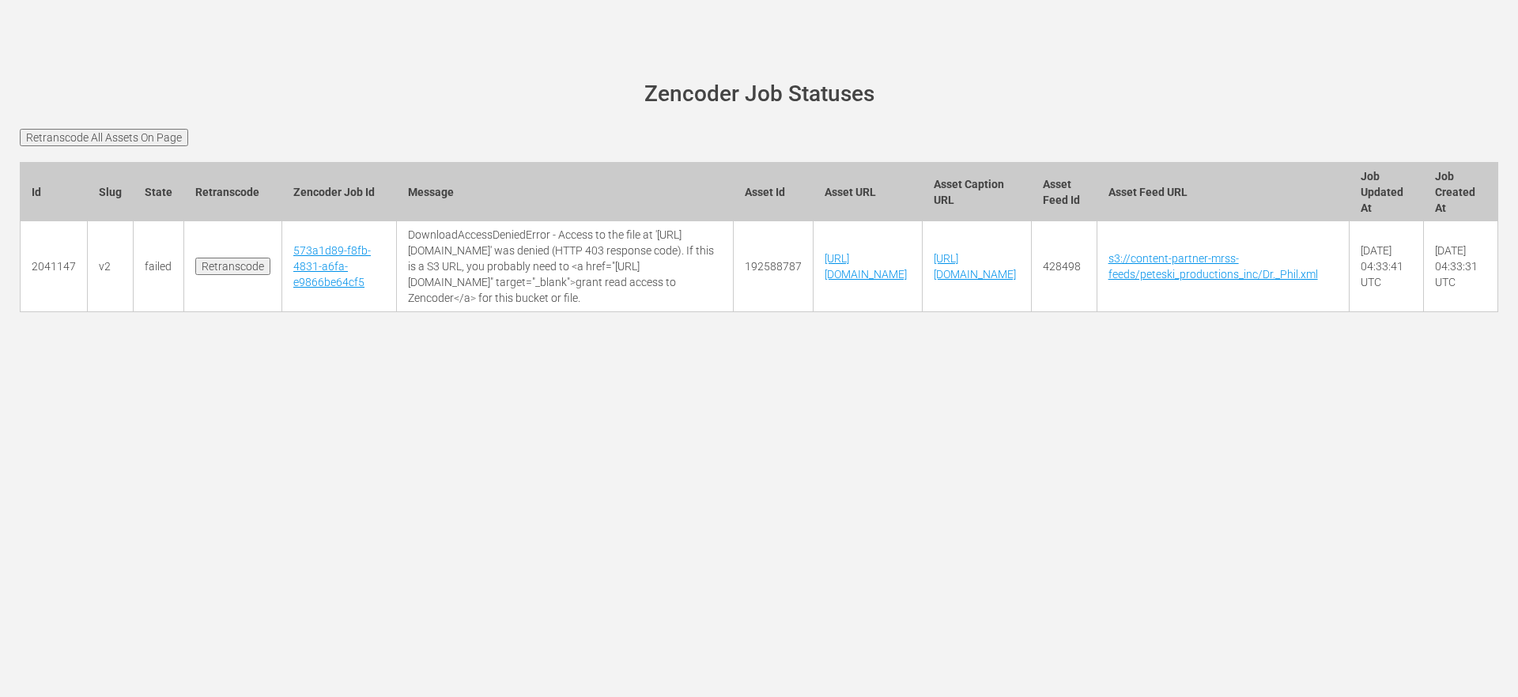
click at [219, 273] on input "Retranscode" at bounding box center [232, 266] width 75 height 17
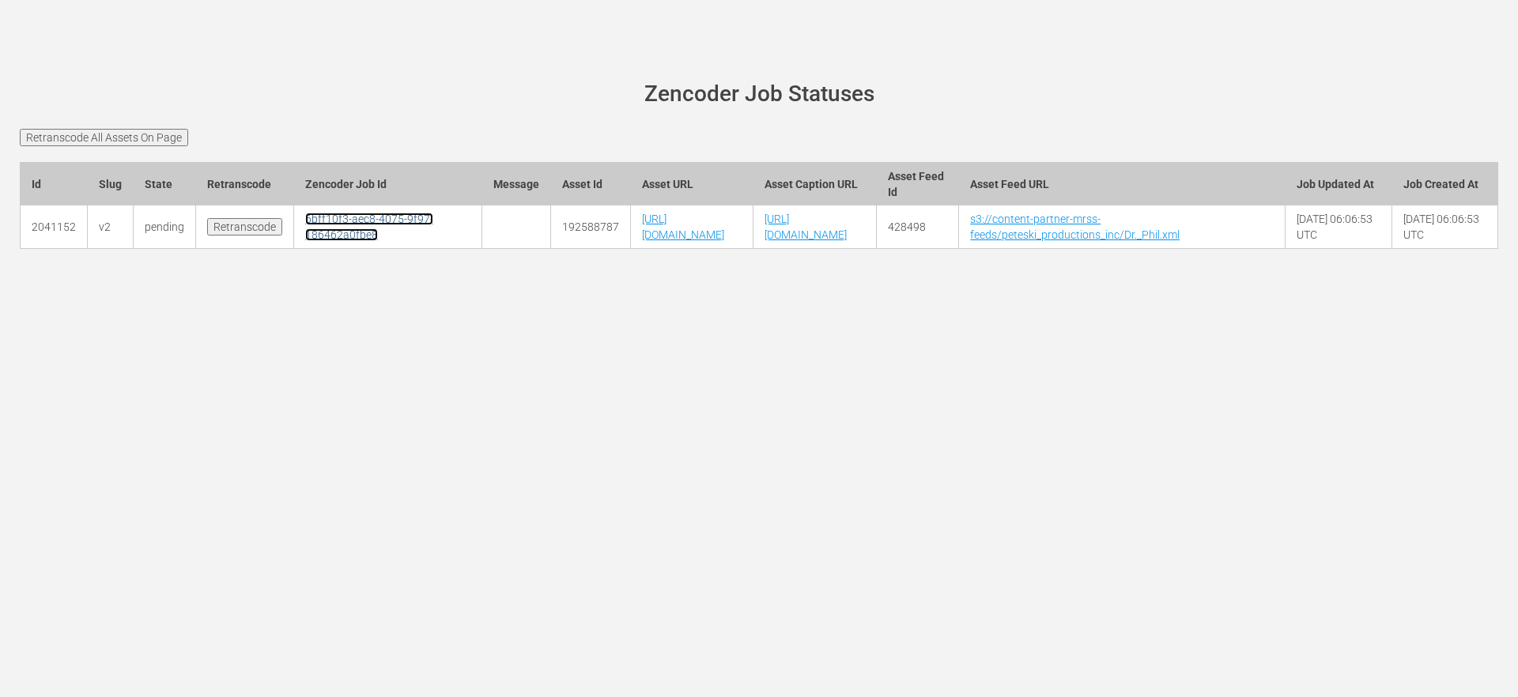
click at [315, 241] on link "6bff10f3-aec8-4075-9f97-186462a0fbe8" at bounding box center [369, 227] width 128 height 28
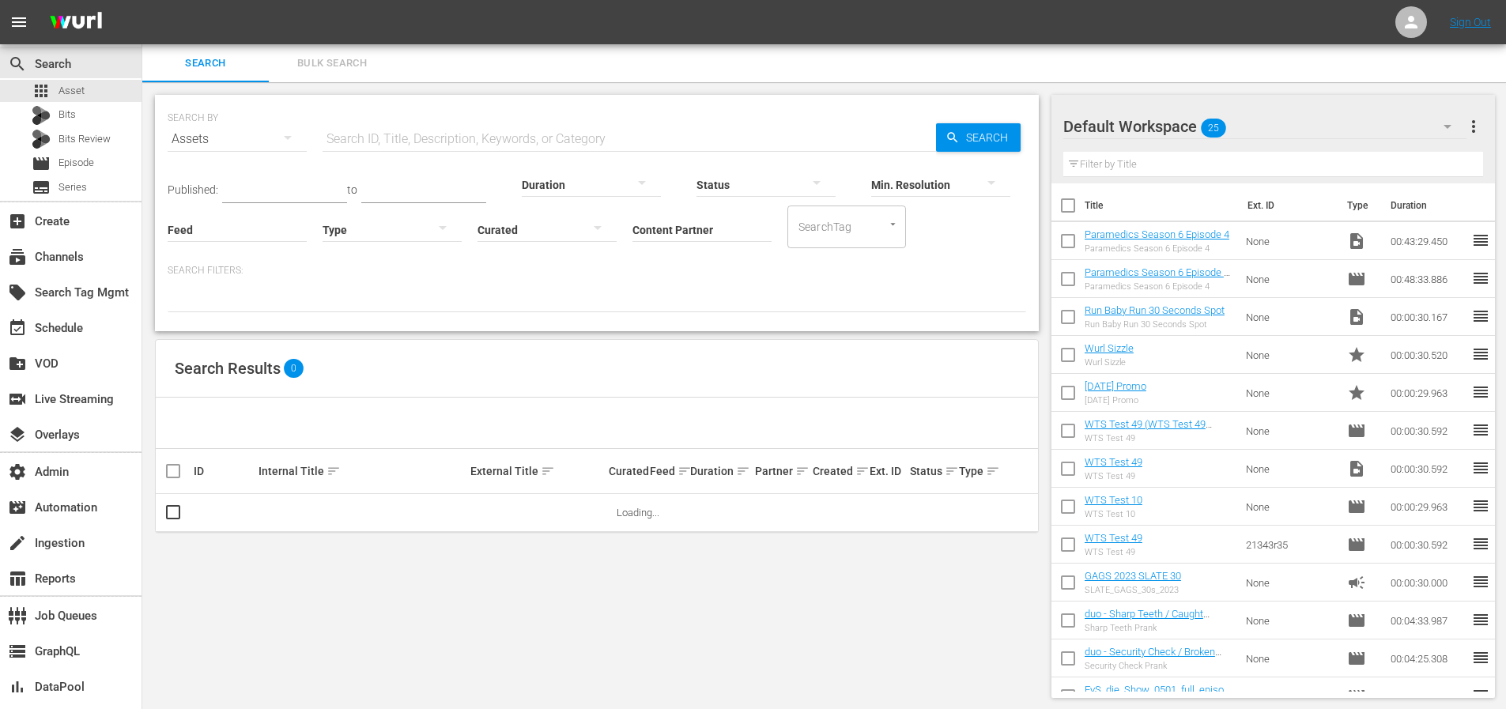
click at [734, 229] on input "Content Partner" at bounding box center [701, 230] width 139 height 57
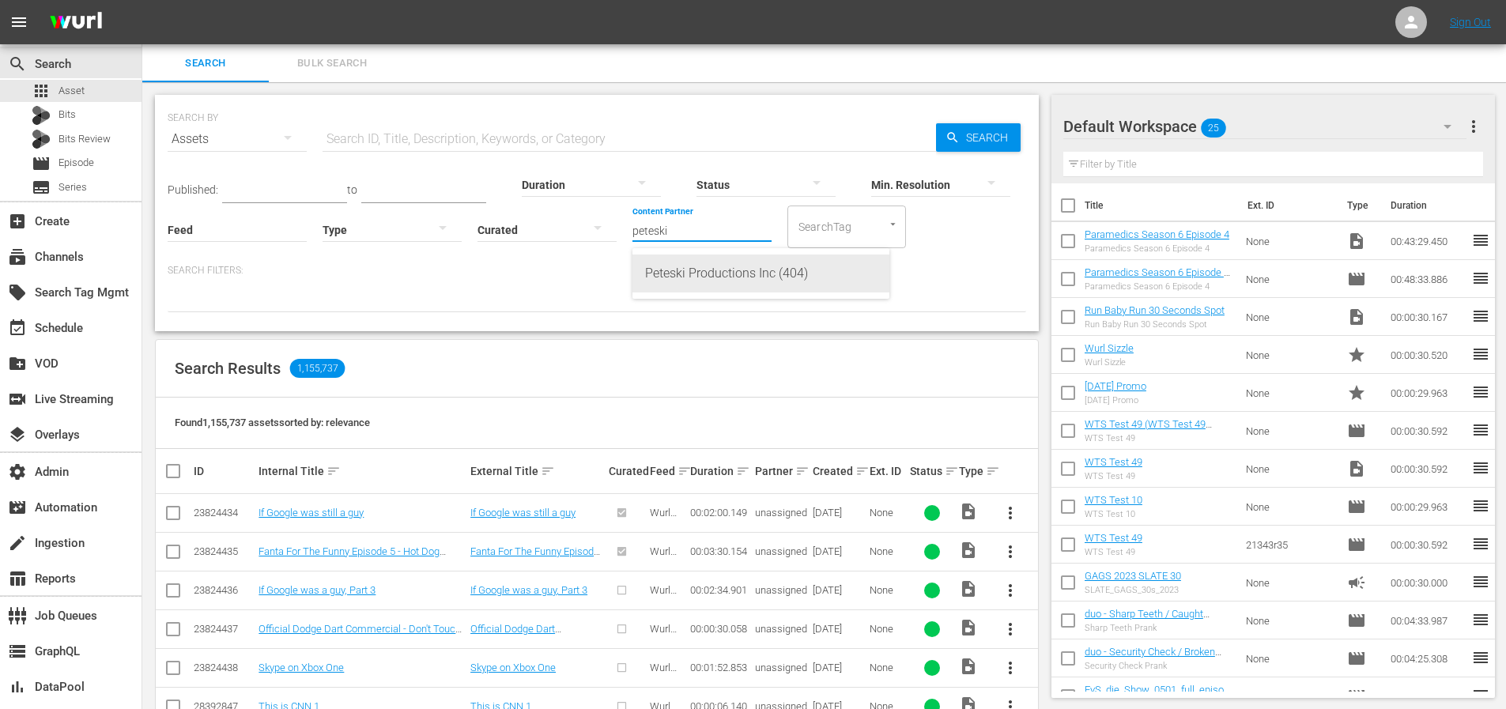
click at [732, 270] on div "Peteski Productions Inc (404)" at bounding box center [761, 274] width 232 height 38
type input "Peteski Productions Inc (404)"
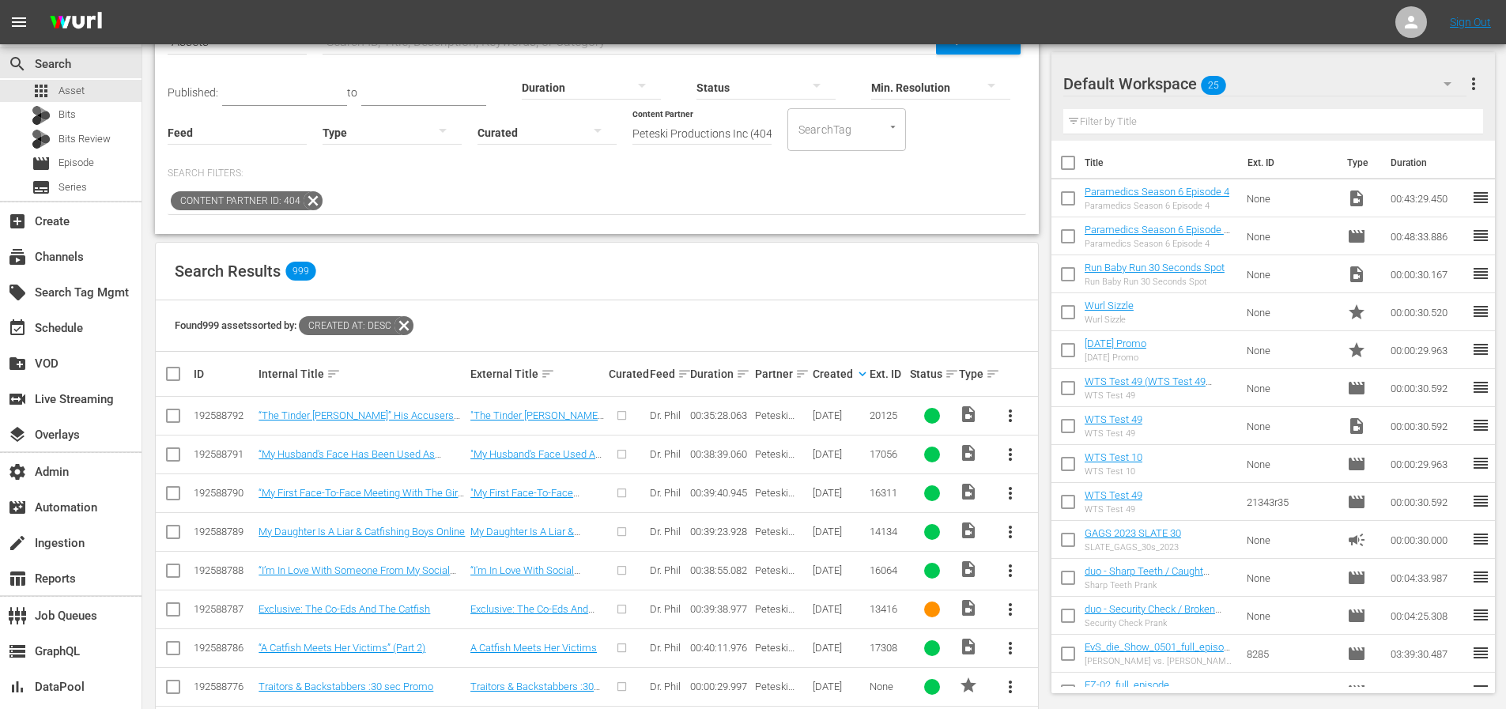
scroll to position [116, 0]
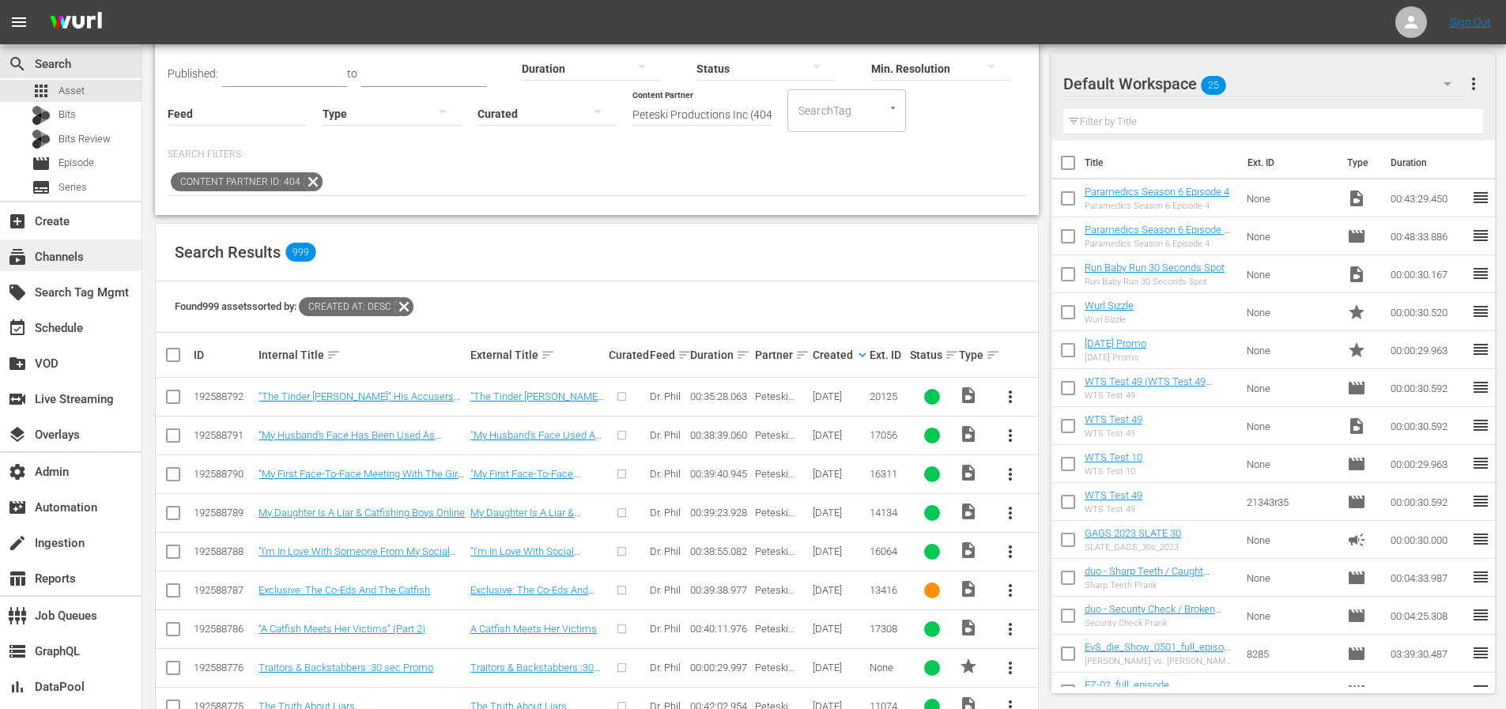
click at [40, 266] on div "subscriptions Channels" at bounding box center [70, 256] width 141 height 32
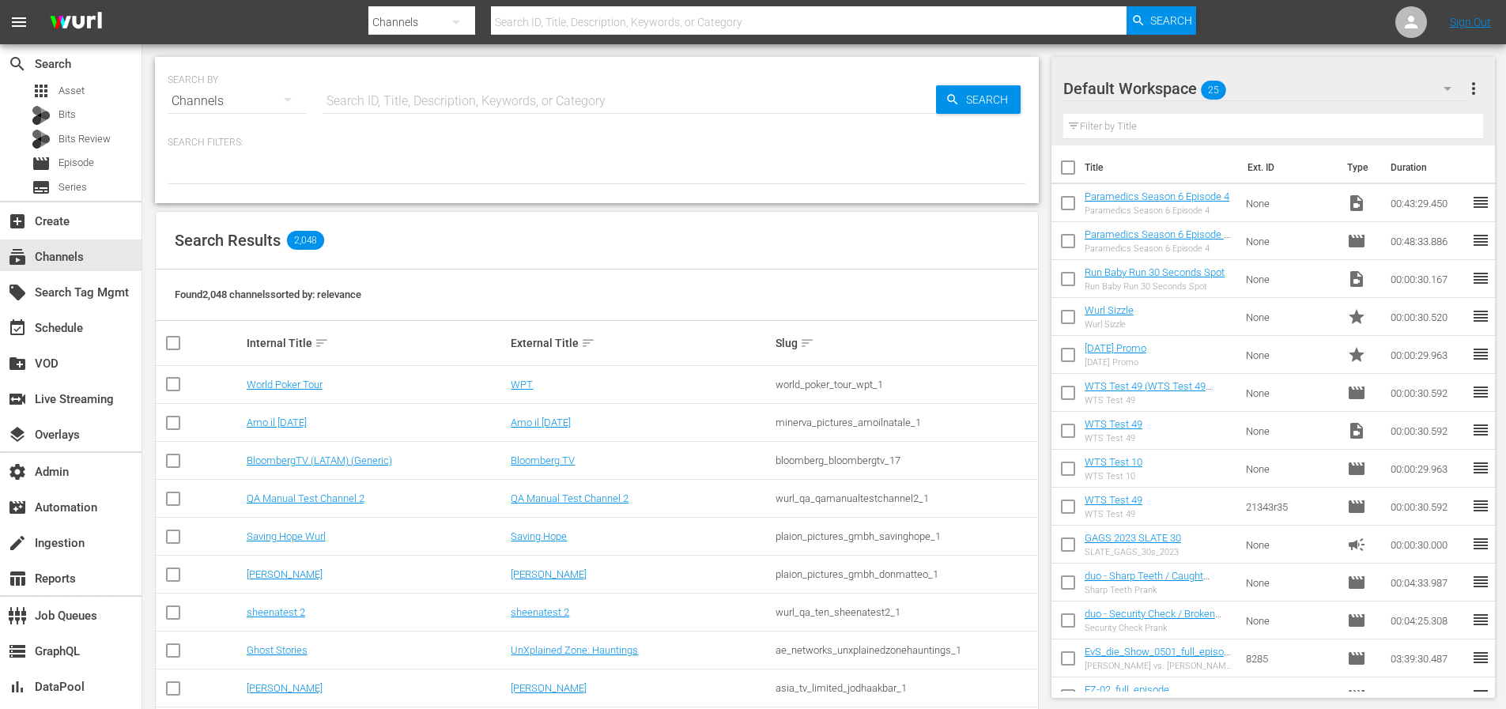
click at [432, 103] on input "text" at bounding box center [629, 101] width 613 height 38
type input "msg"
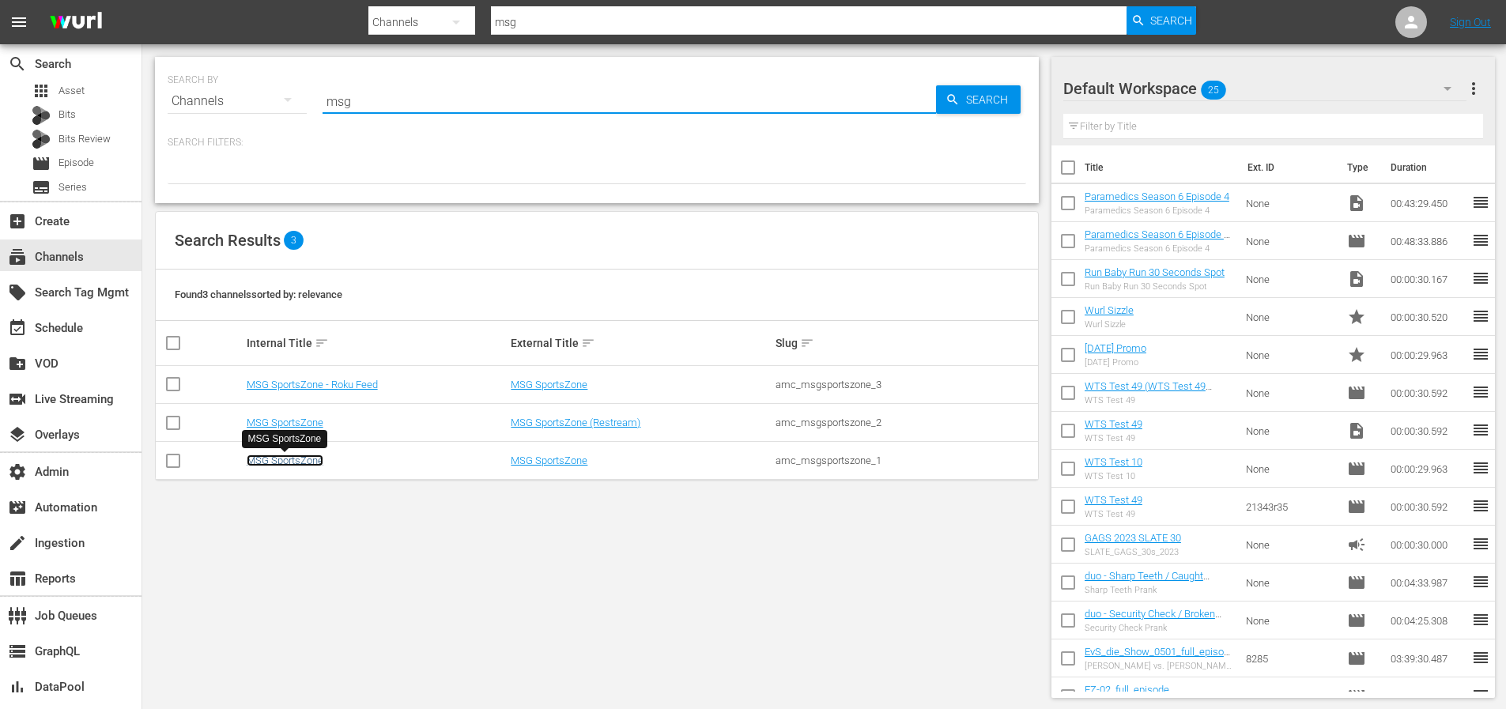
click at [311, 462] on link "MSG SportsZone" at bounding box center [285, 461] width 77 height 12
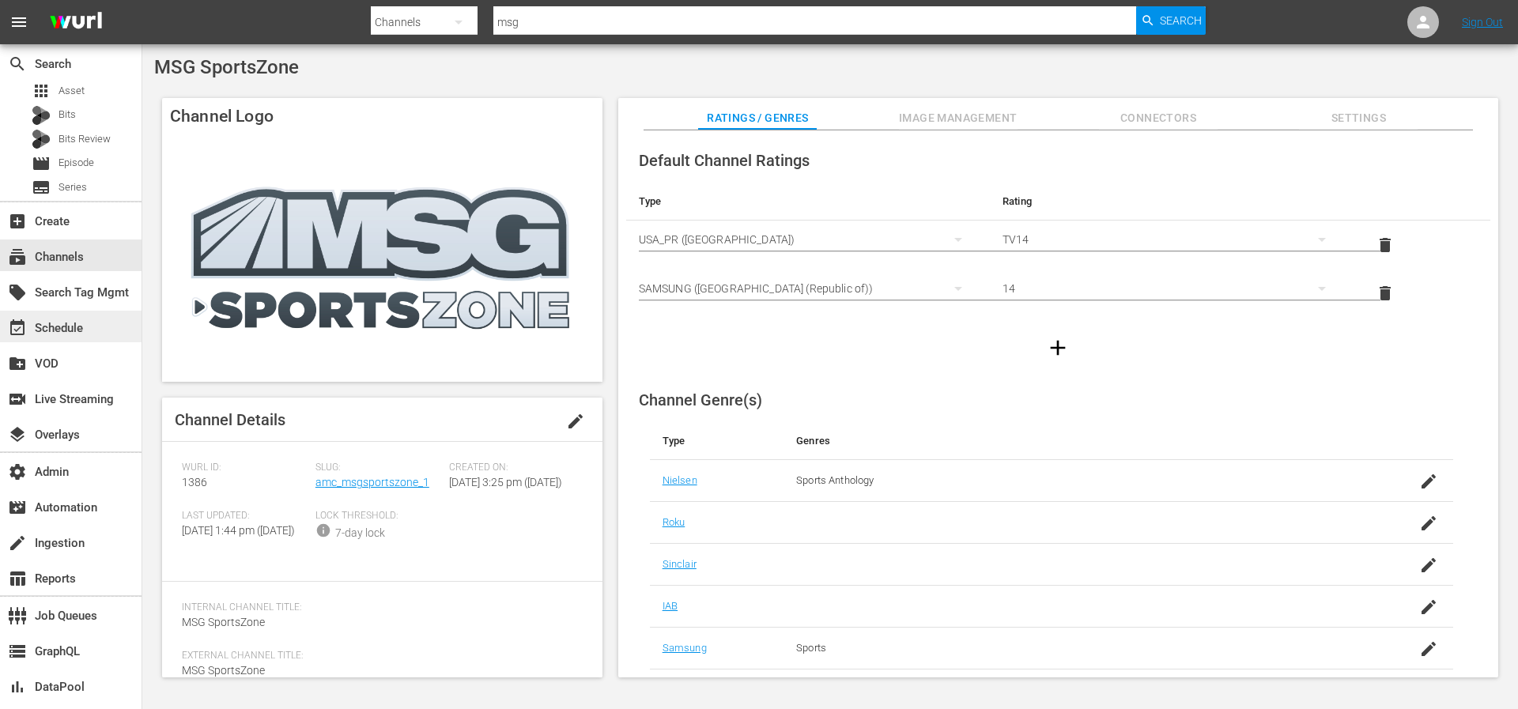
click at [72, 339] on div "event_available Schedule" at bounding box center [70, 327] width 141 height 32
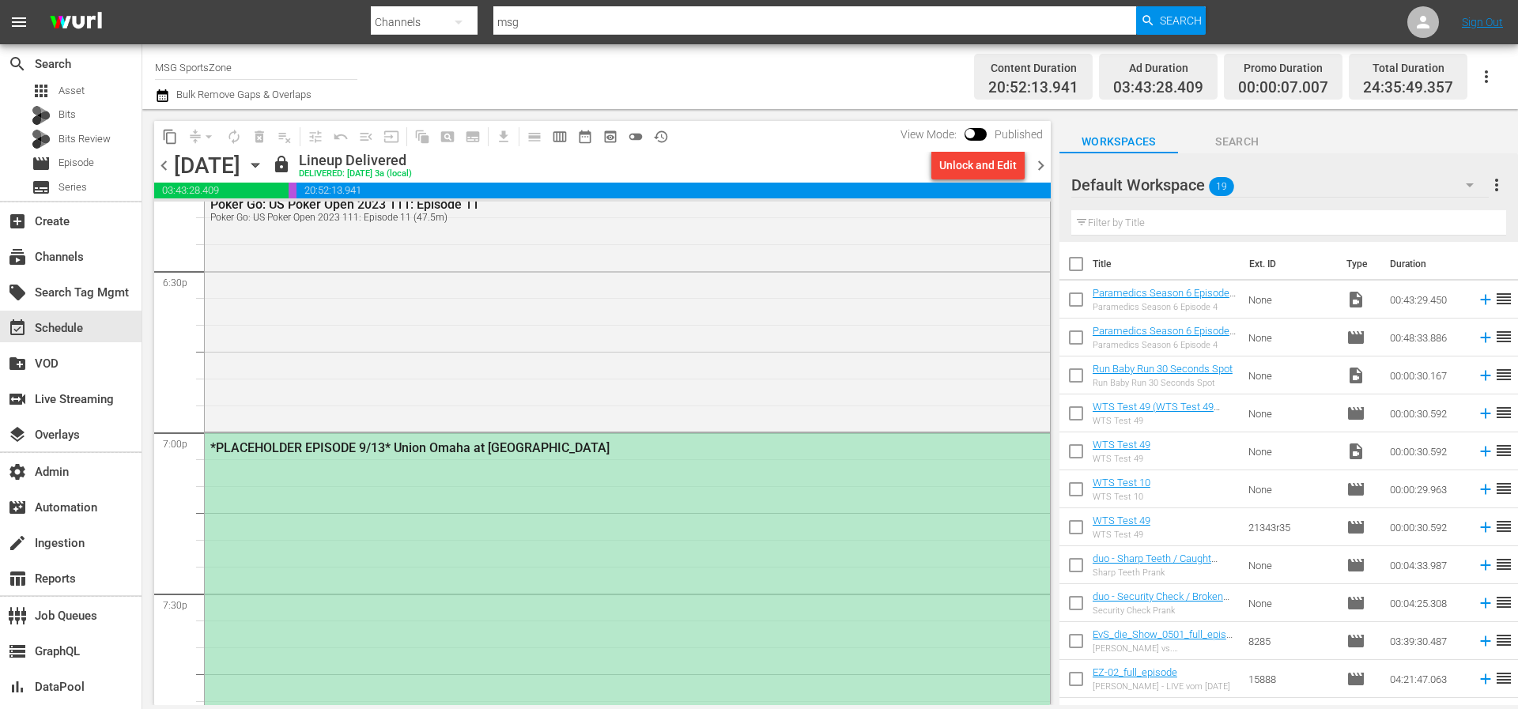
scroll to position [5959, 0]
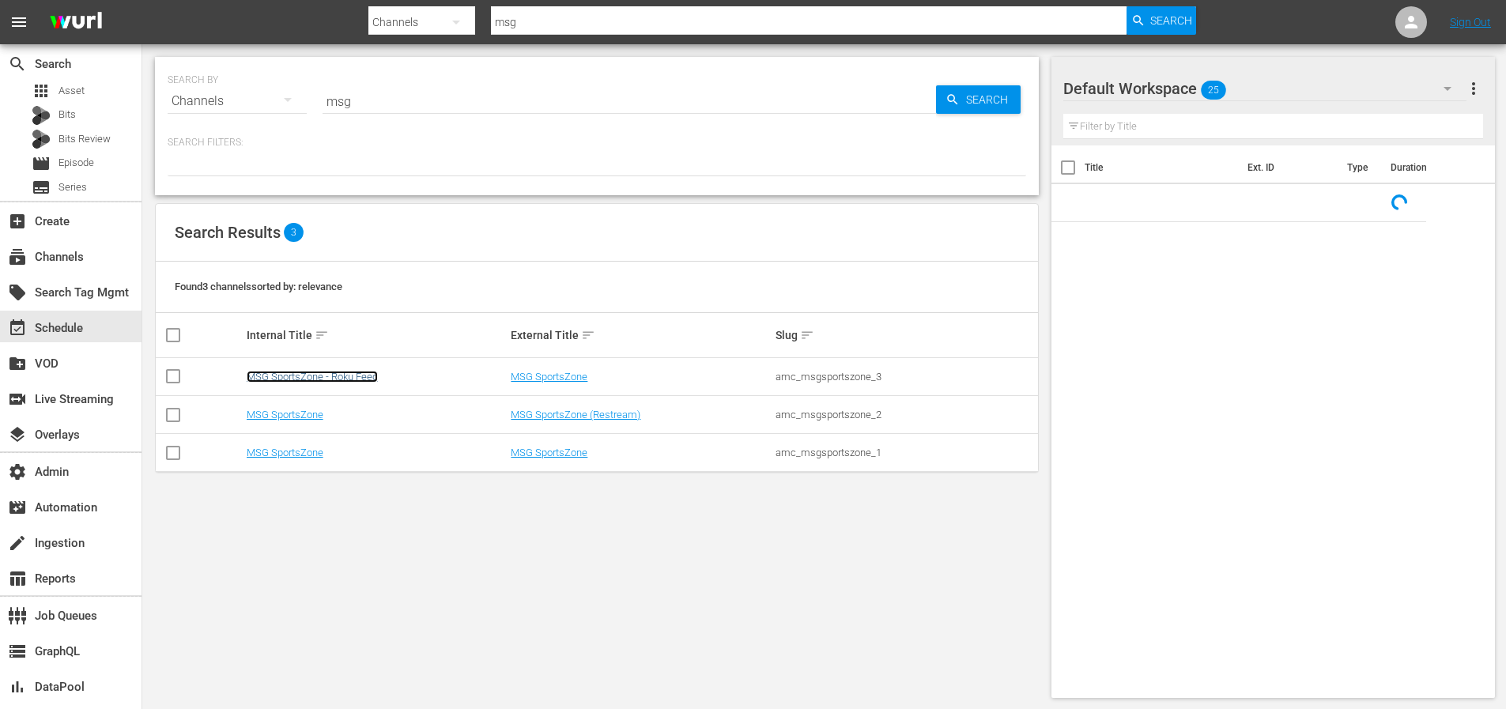
click at [348, 376] on link "MSG SportsZone - Roku Feed" at bounding box center [312, 377] width 131 height 12
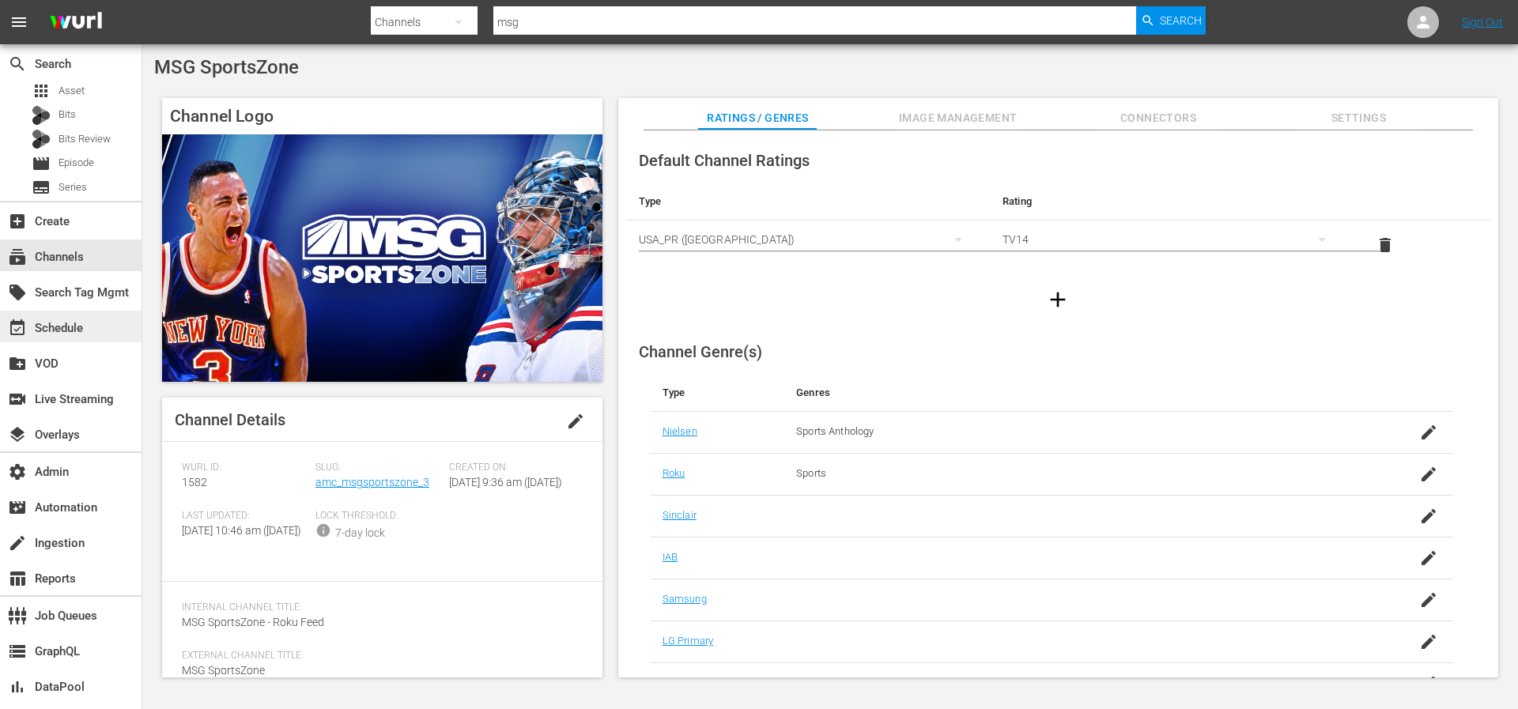
click at [52, 323] on div "event_available Schedule" at bounding box center [44, 326] width 89 height 14
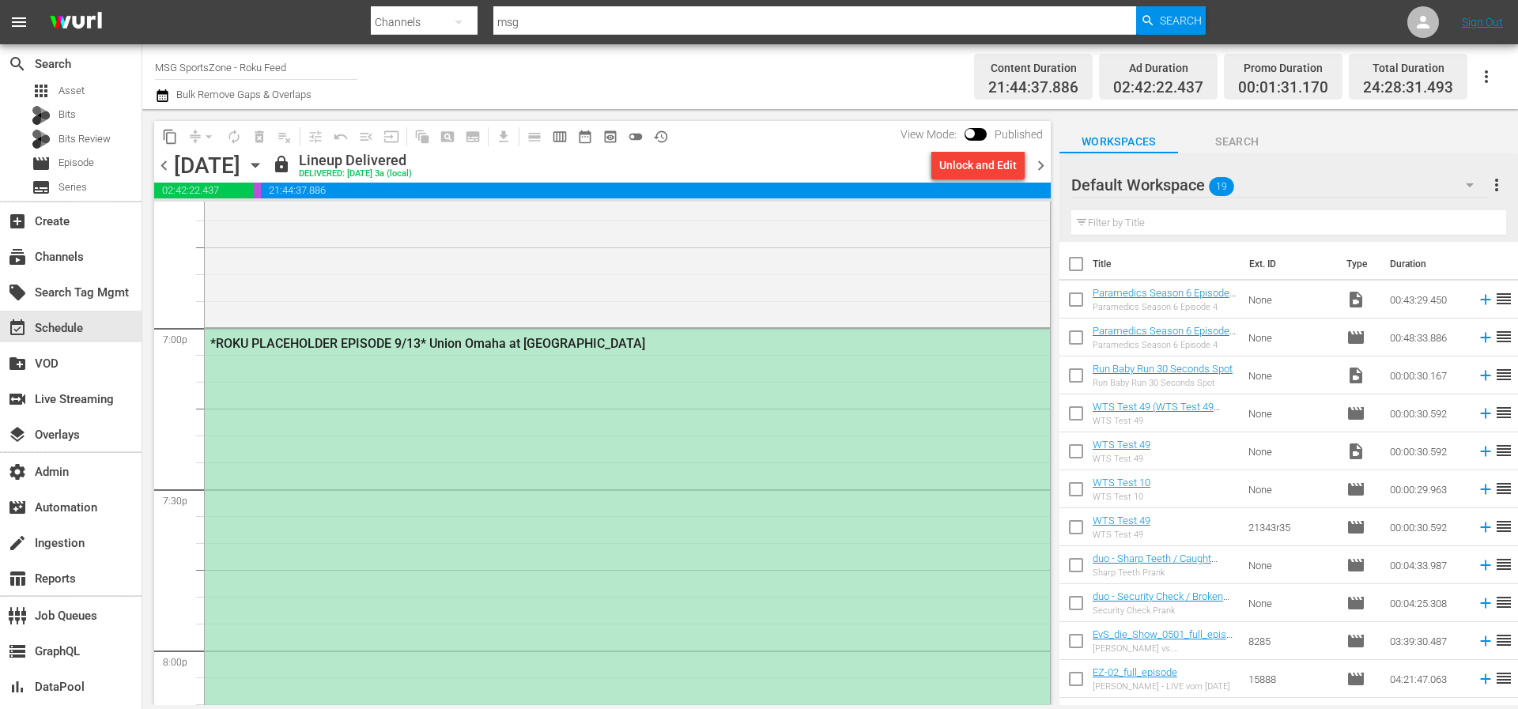
scroll to position [5988, 0]
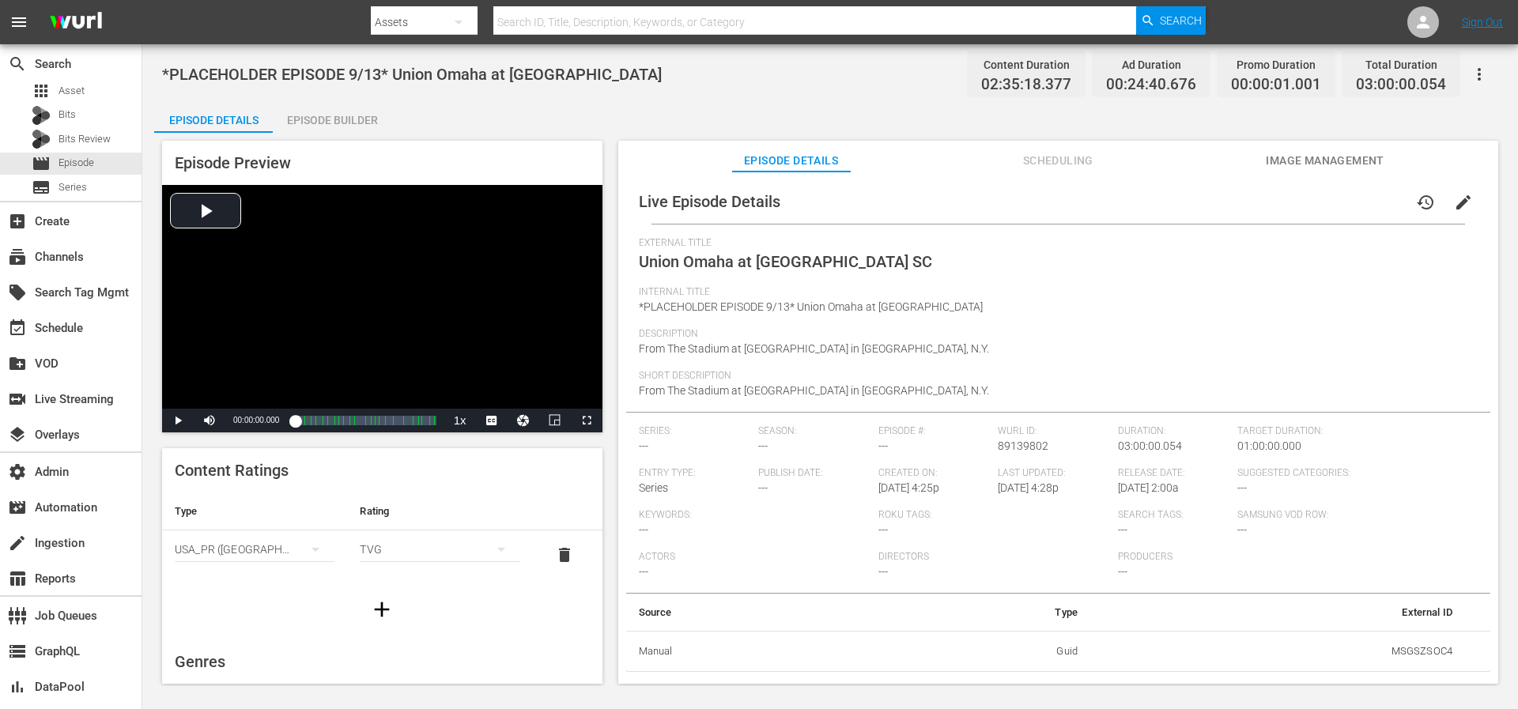
click at [1414, 652] on td "MSGSZSOC4" at bounding box center [1277, 651] width 375 height 41
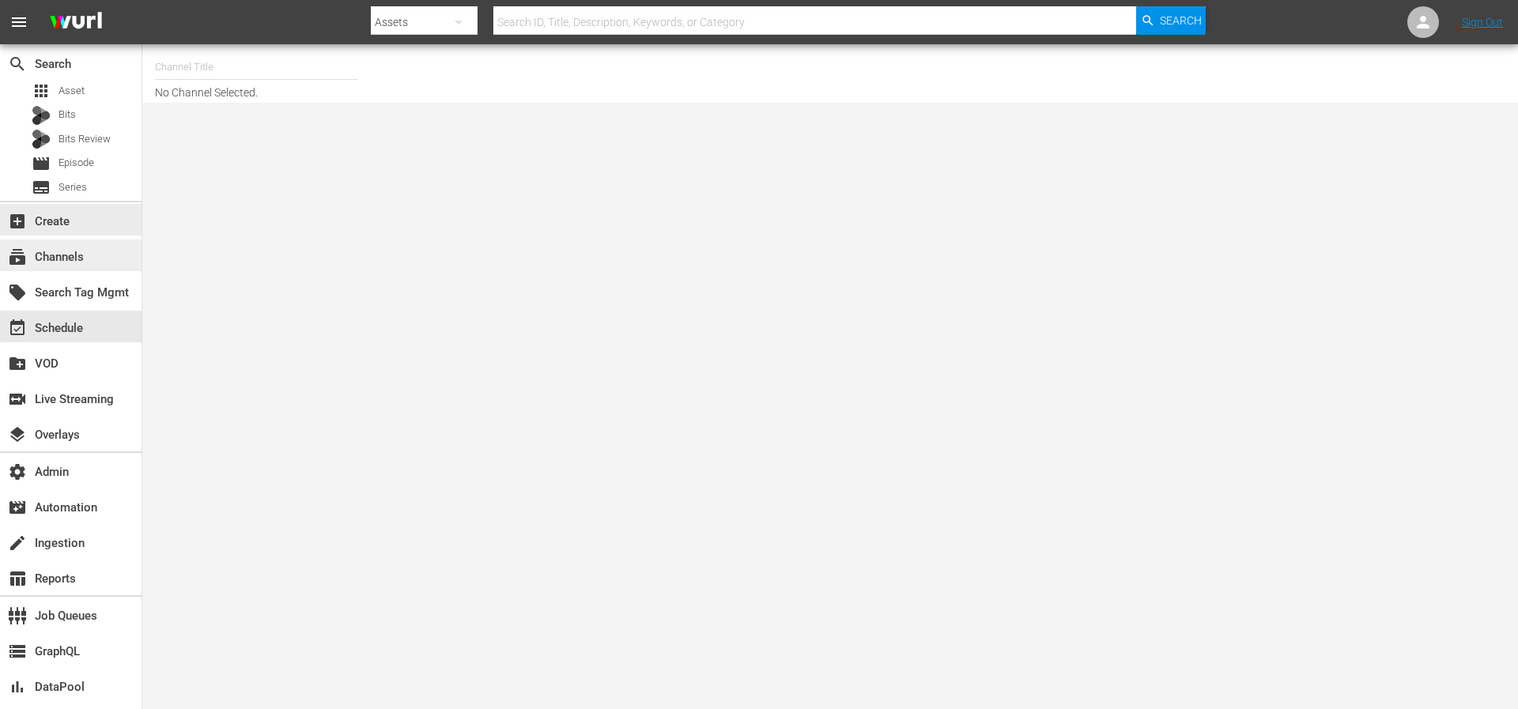
click at [60, 249] on div "subscriptions Channels" at bounding box center [44, 254] width 89 height 14
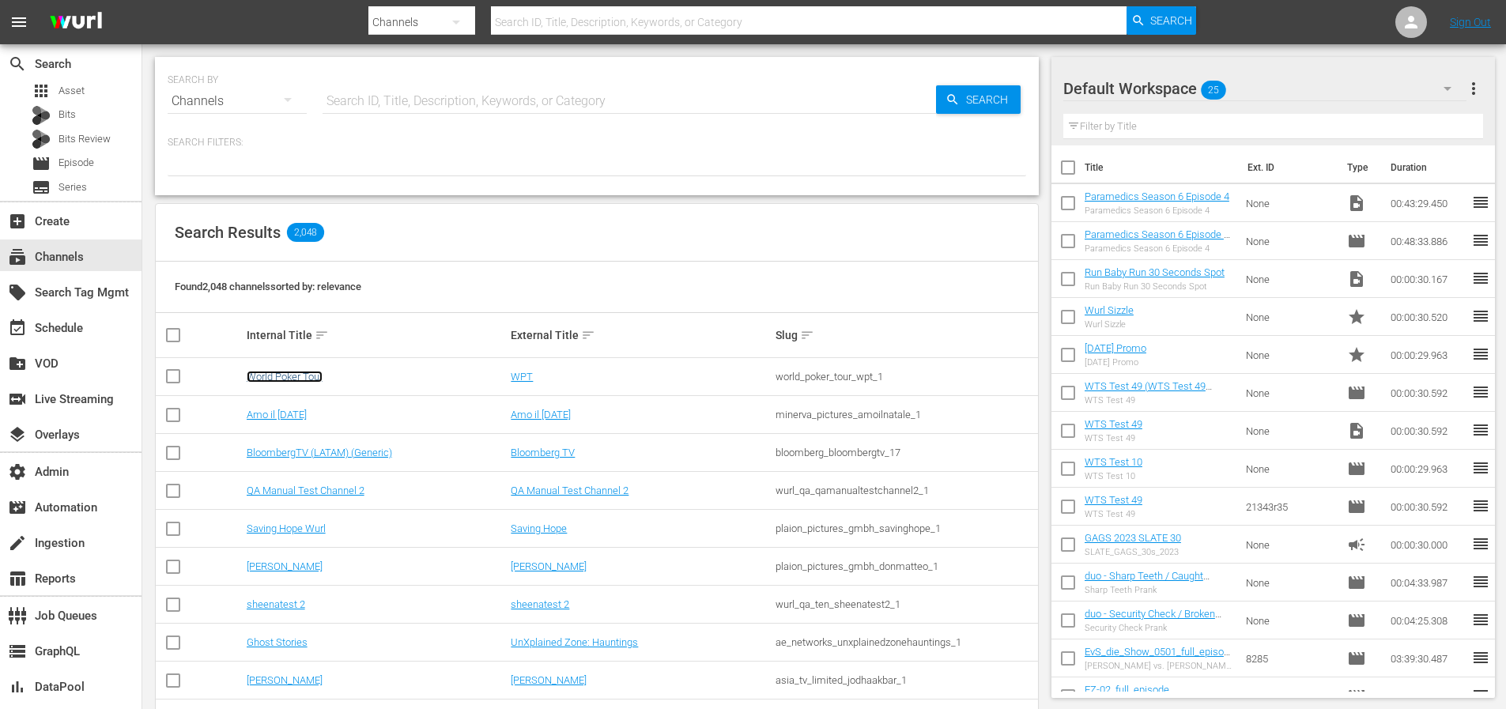
click at [278, 378] on link "World Poker Tour" at bounding box center [285, 377] width 76 height 12
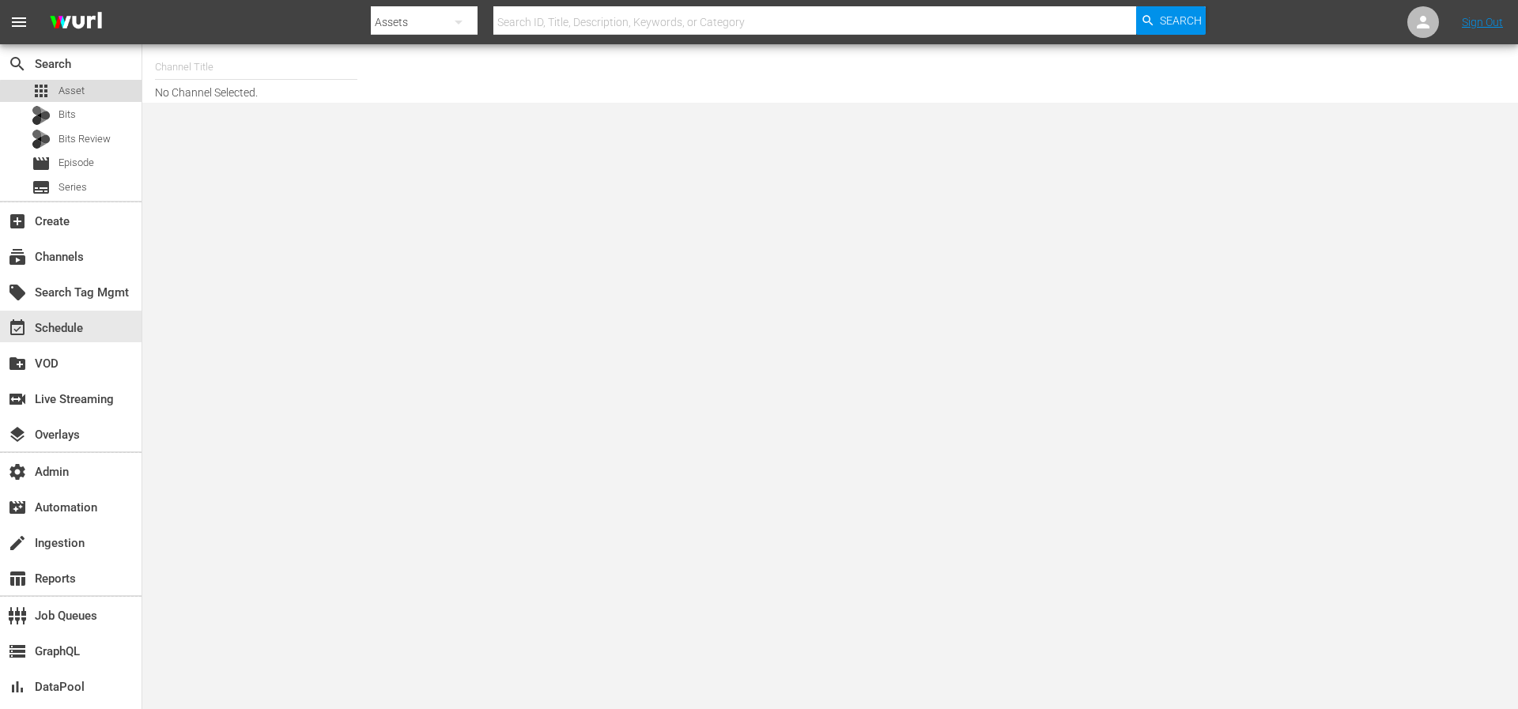
click at [78, 93] on span "Asset" at bounding box center [71, 91] width 26 height 16
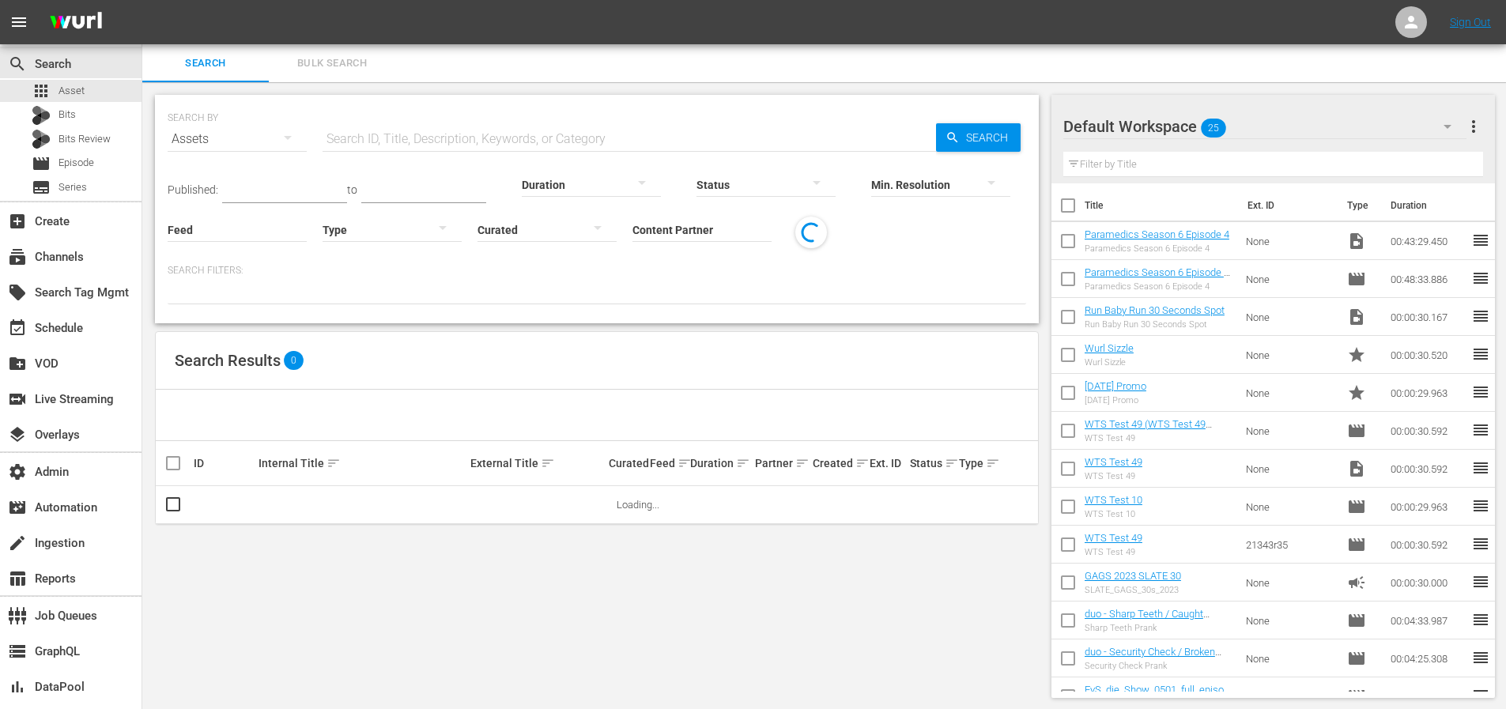
click at [665, 241] on hr at bounding box center [701, 241] width 139 height 1
click at [697, 228] on input "peteski" at bounding box center [701, 230] width 139 height 57
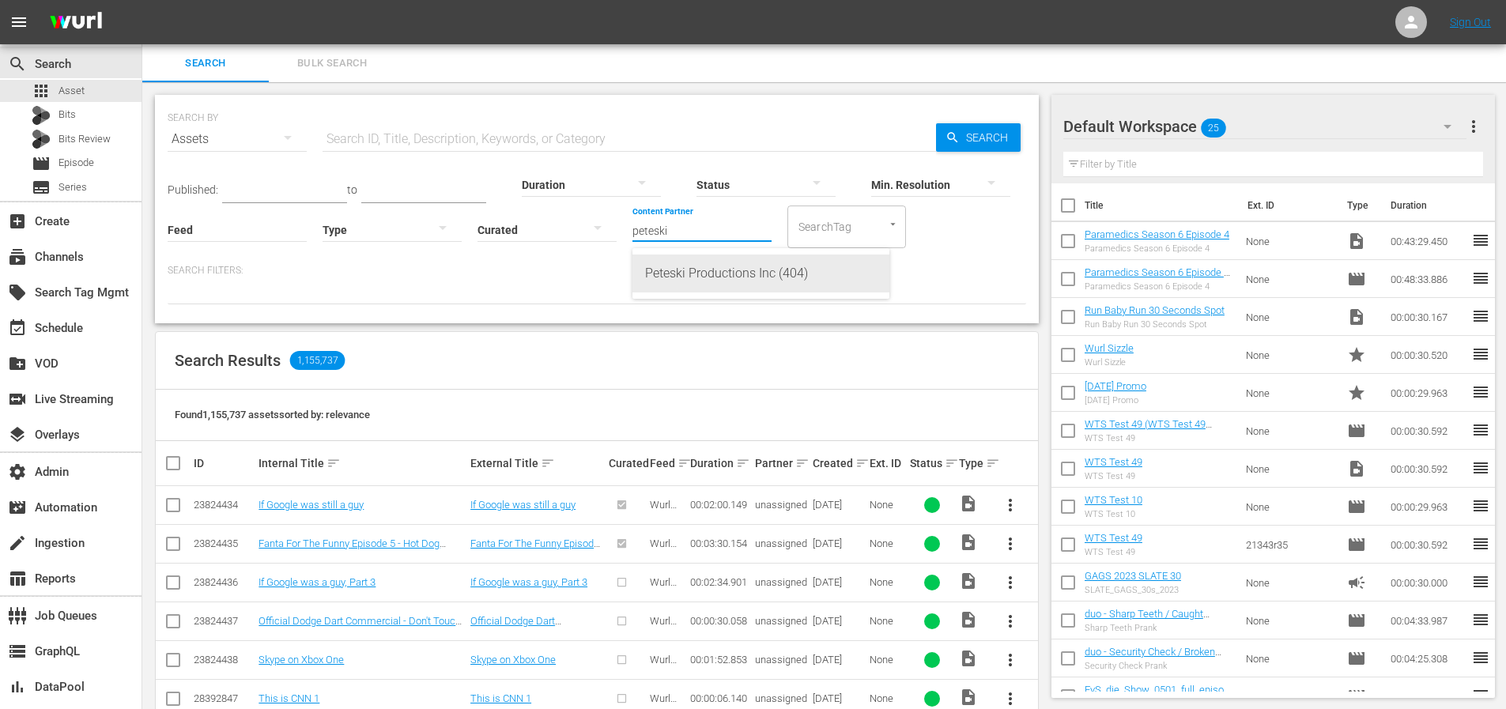
click at [695, 273] on div "Peteski Productions Inc (404)" at bounding box center [761, 274] width 232 height 38
type input "Peteski Productions Inc (404)"
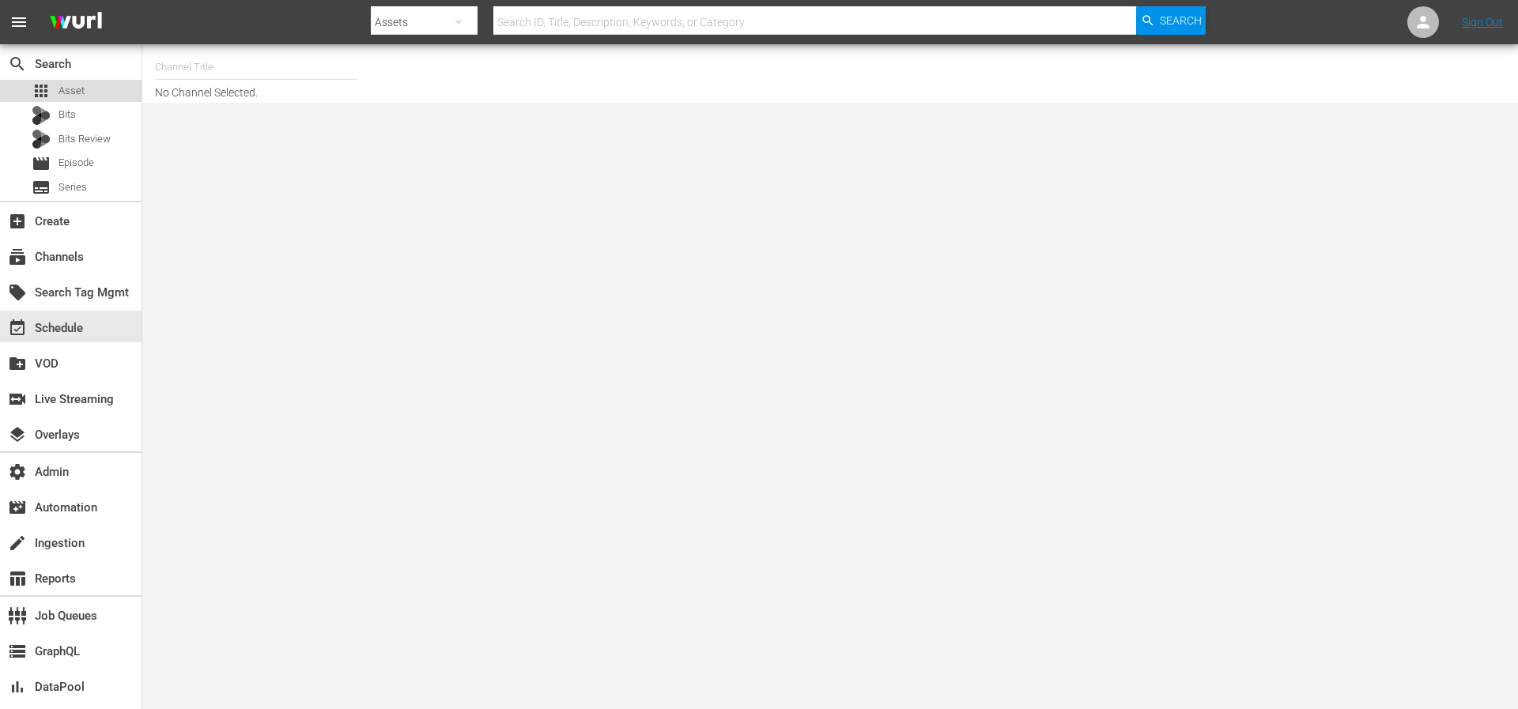
click at [92, 97] on div "apps Asset" at bounding box center [70, 91] width 141 height 22
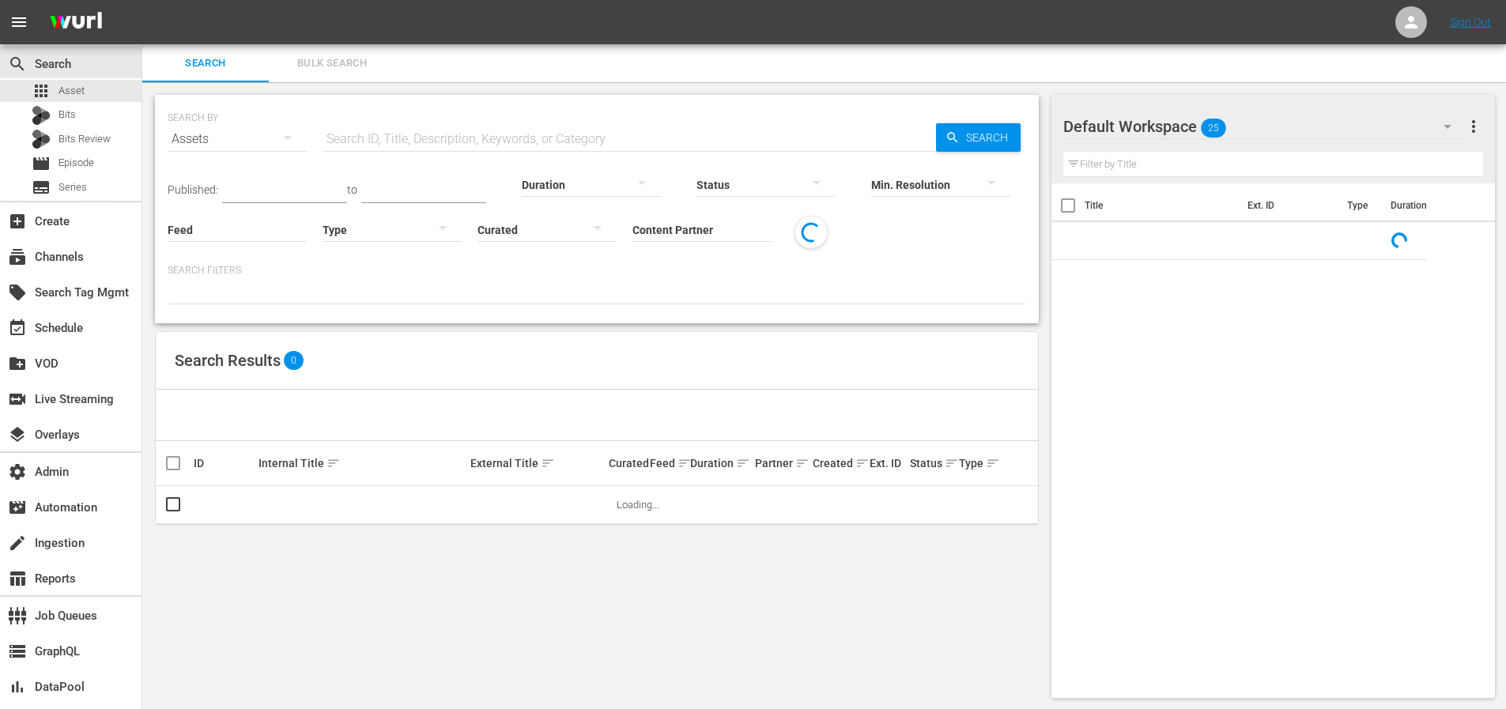
click at [449, 140] on input "text" at bounding box center [629, 139] width 613 height 38
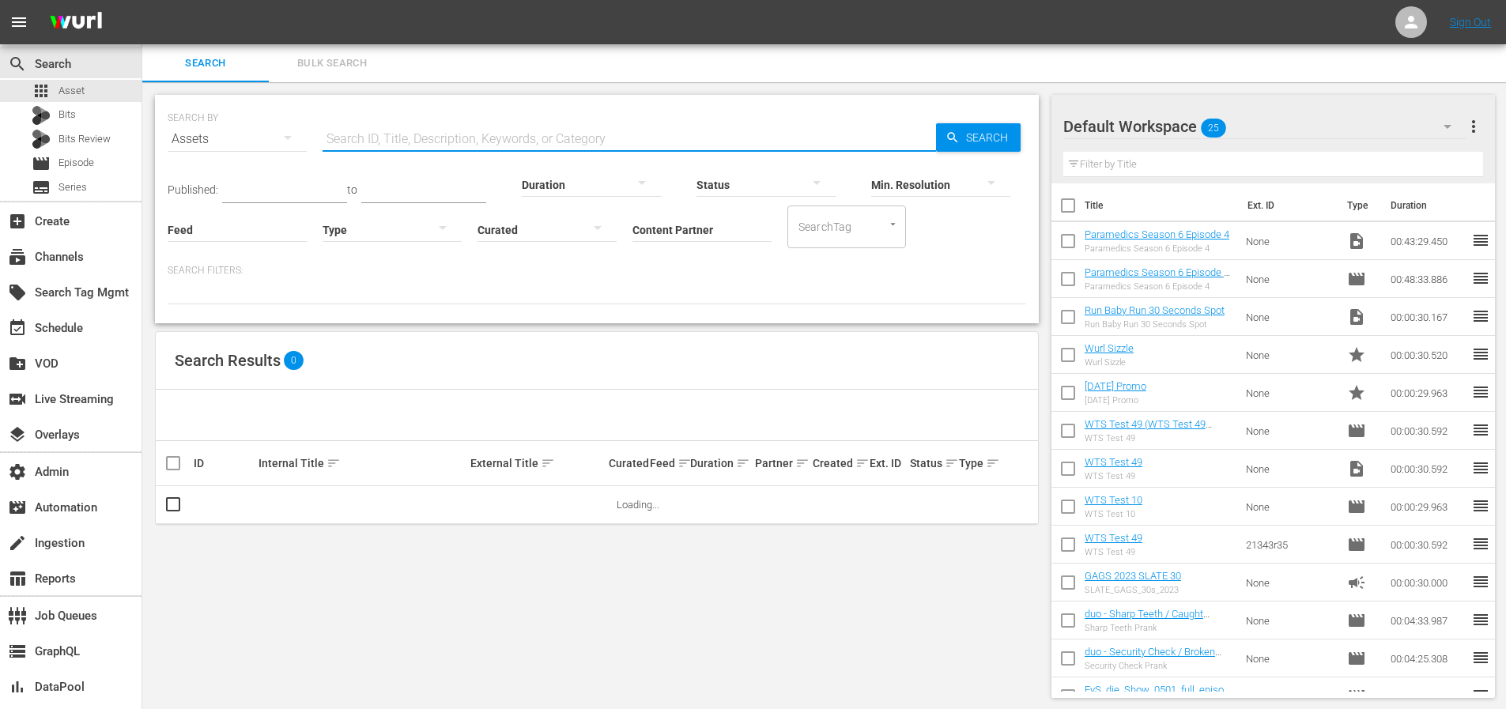
paste input "192370530/hls-v2/4300-00056.ts"
drag, startPoint x: 534, startPoint y: 143, endPoint x: 388, endPoint y: 144, distance: 145.4
click at [388, 144] on input "192370530/hls-v2/4300-00056.ts" at bounding box center [629, 139] width 613 height 38
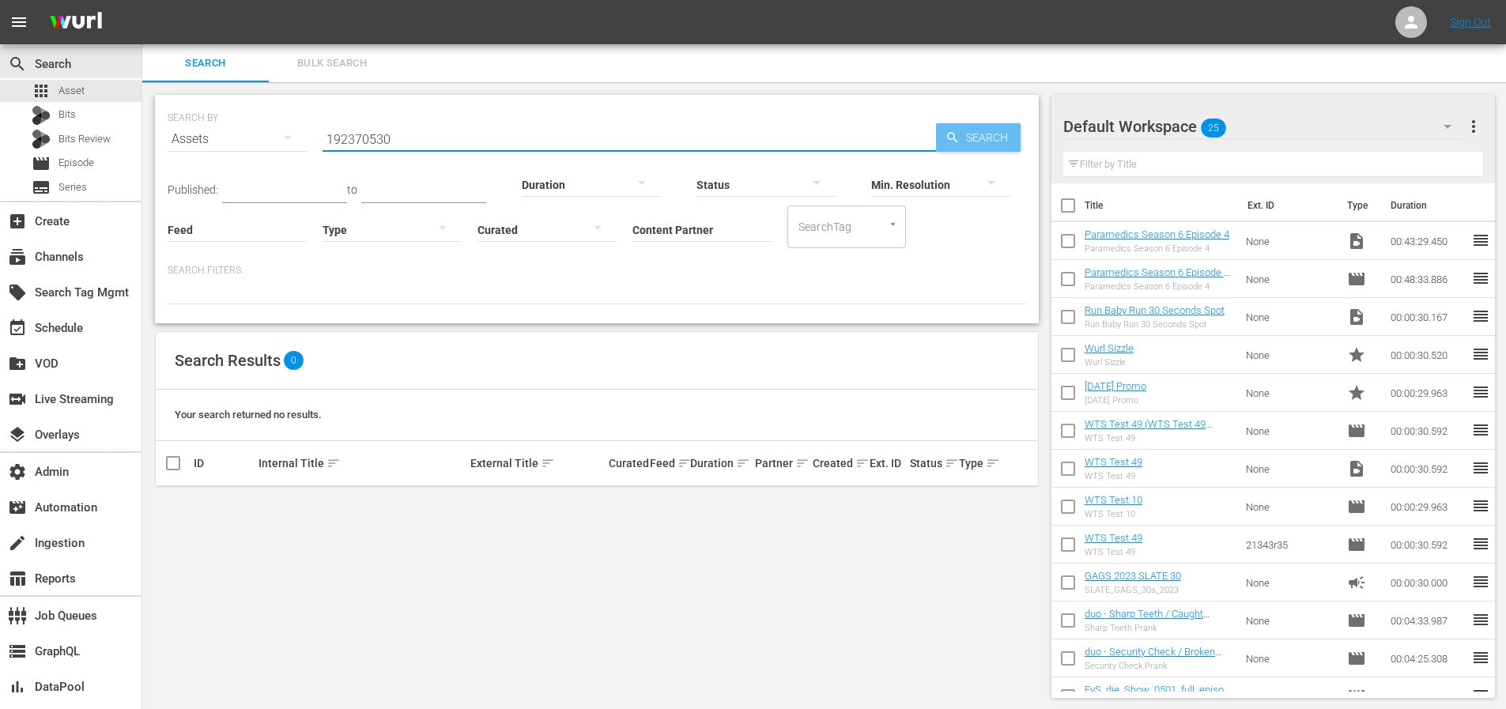
type input "192370530"
click at [976, 141] on span "Search" at bounding box center [990, 137] width 61 height 28
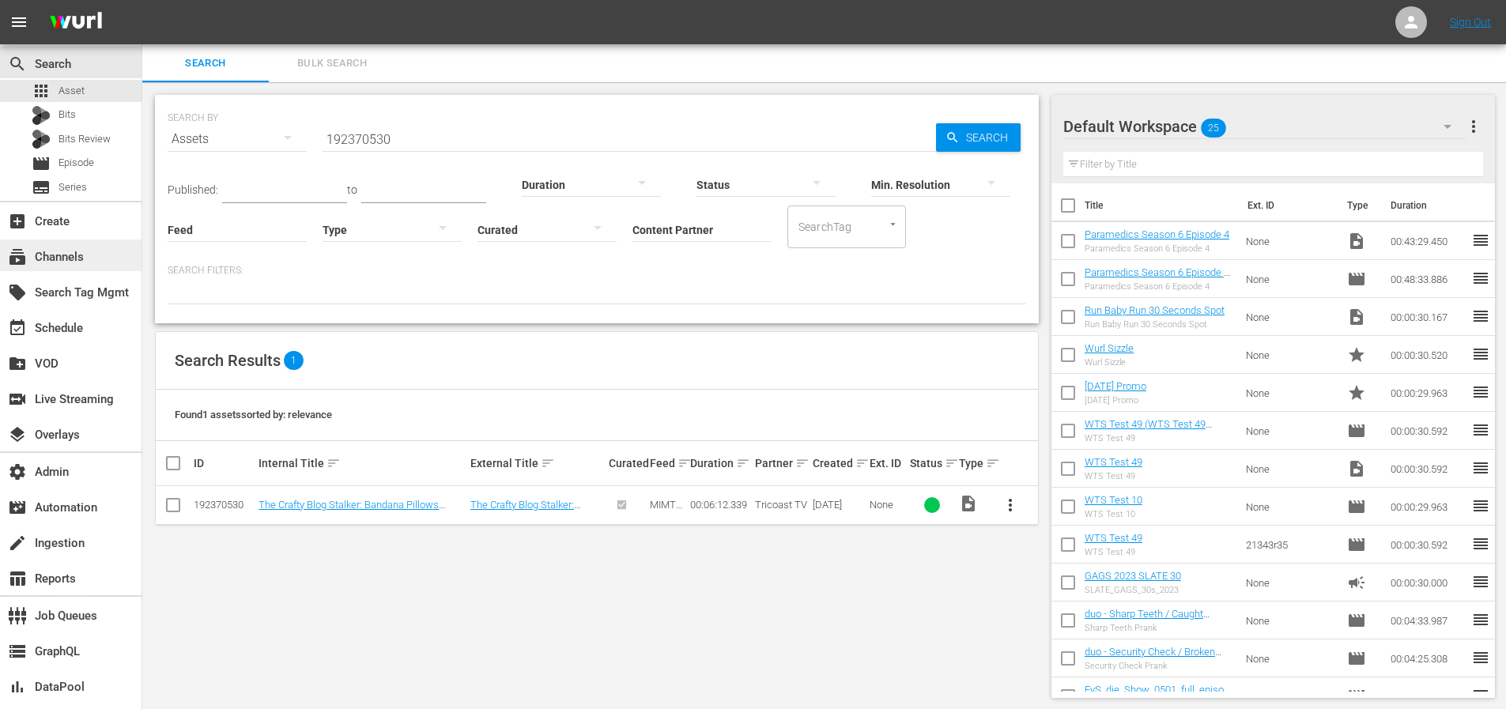
click at [70, 258] on div "subscriptions Channels" at bounding box center [44, 254] width 89 height 14
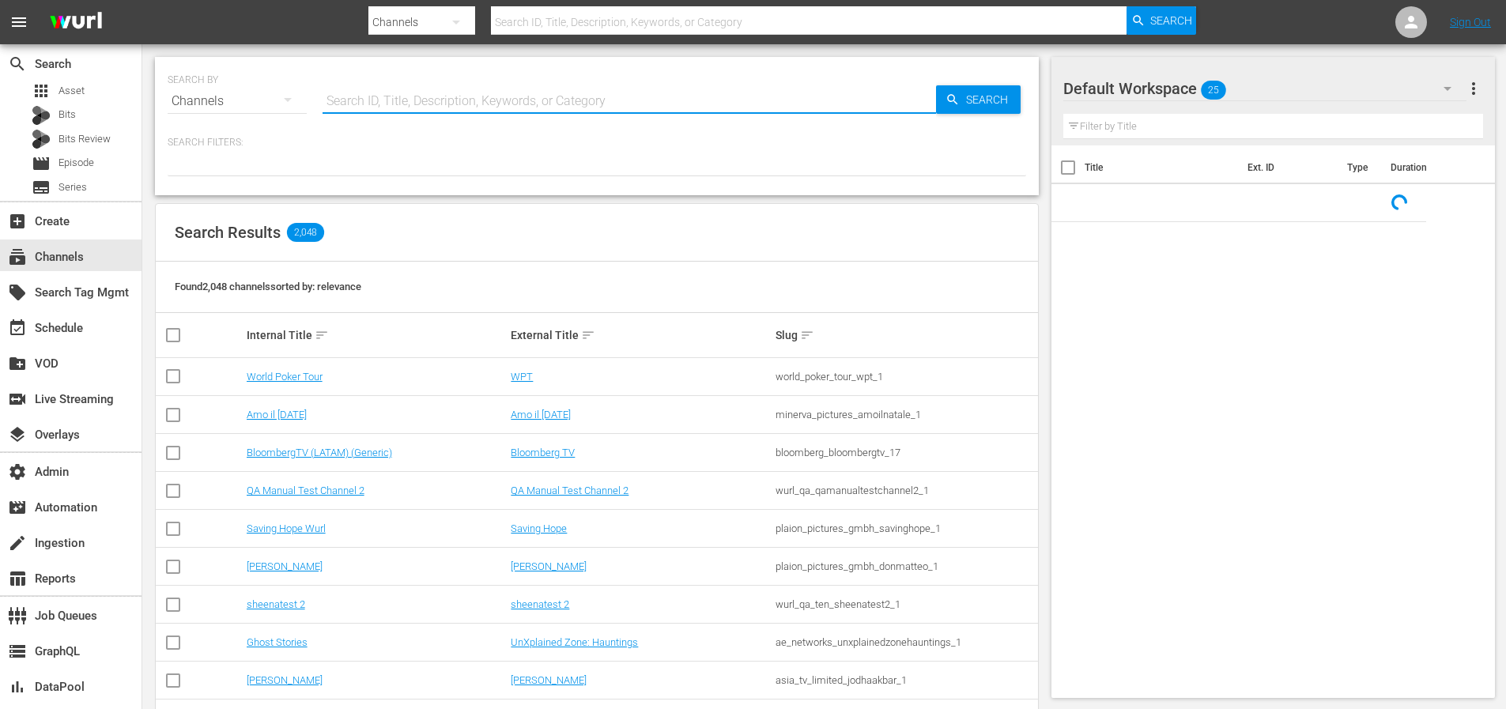
click at [398, 100] on input "text" at bounding box center [629, 101] width 613 height 38
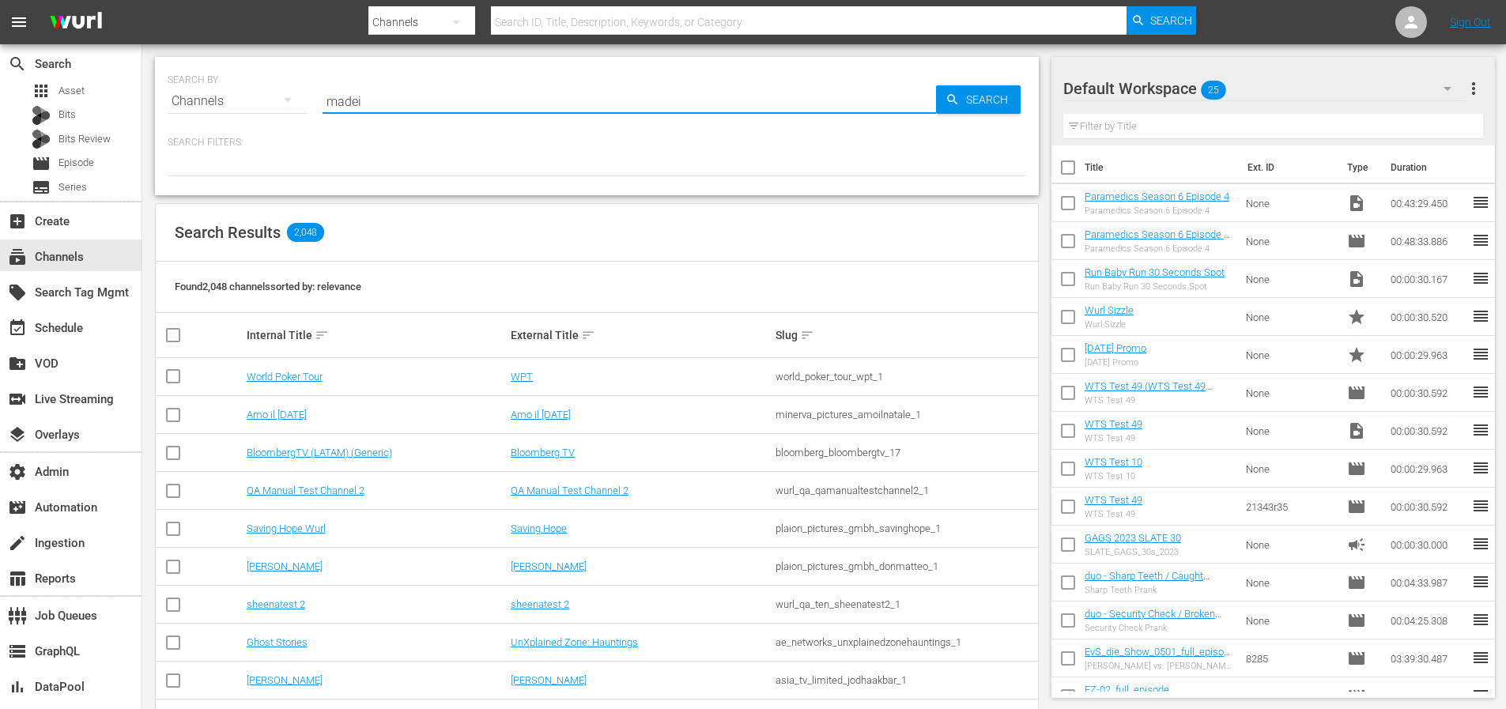
type input "madeit"
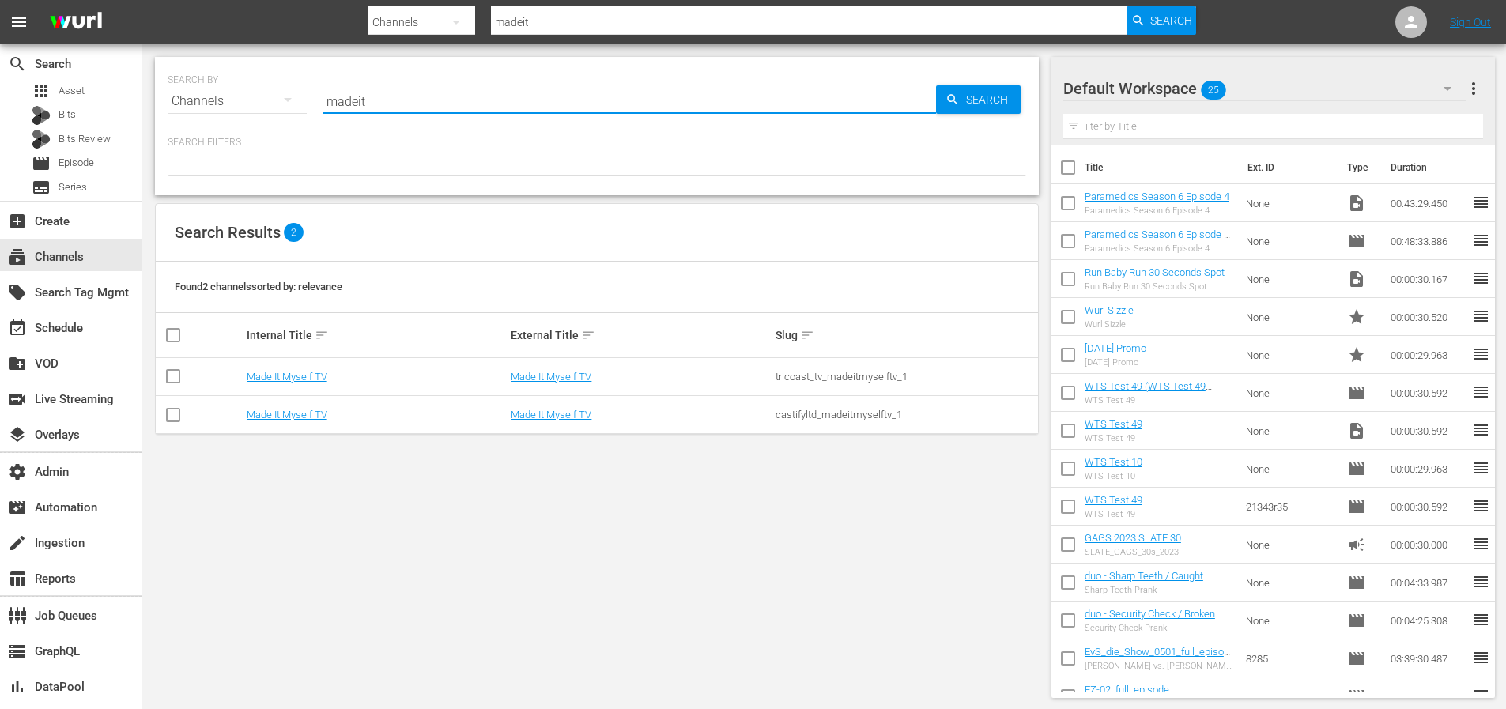
type input "madeit"
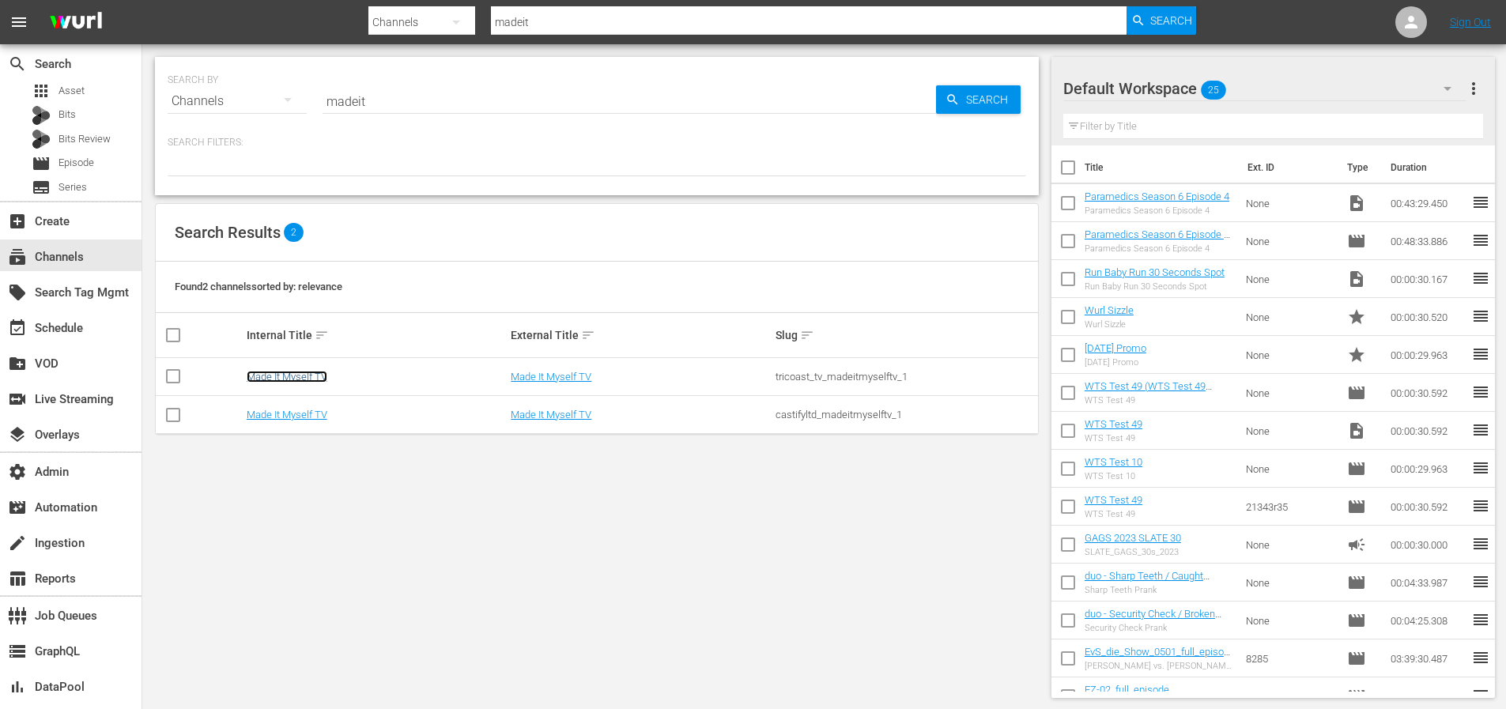
click at [301, 373] on link "Made It Myself TV" at bounding box center [287, 377] width 81 height 12
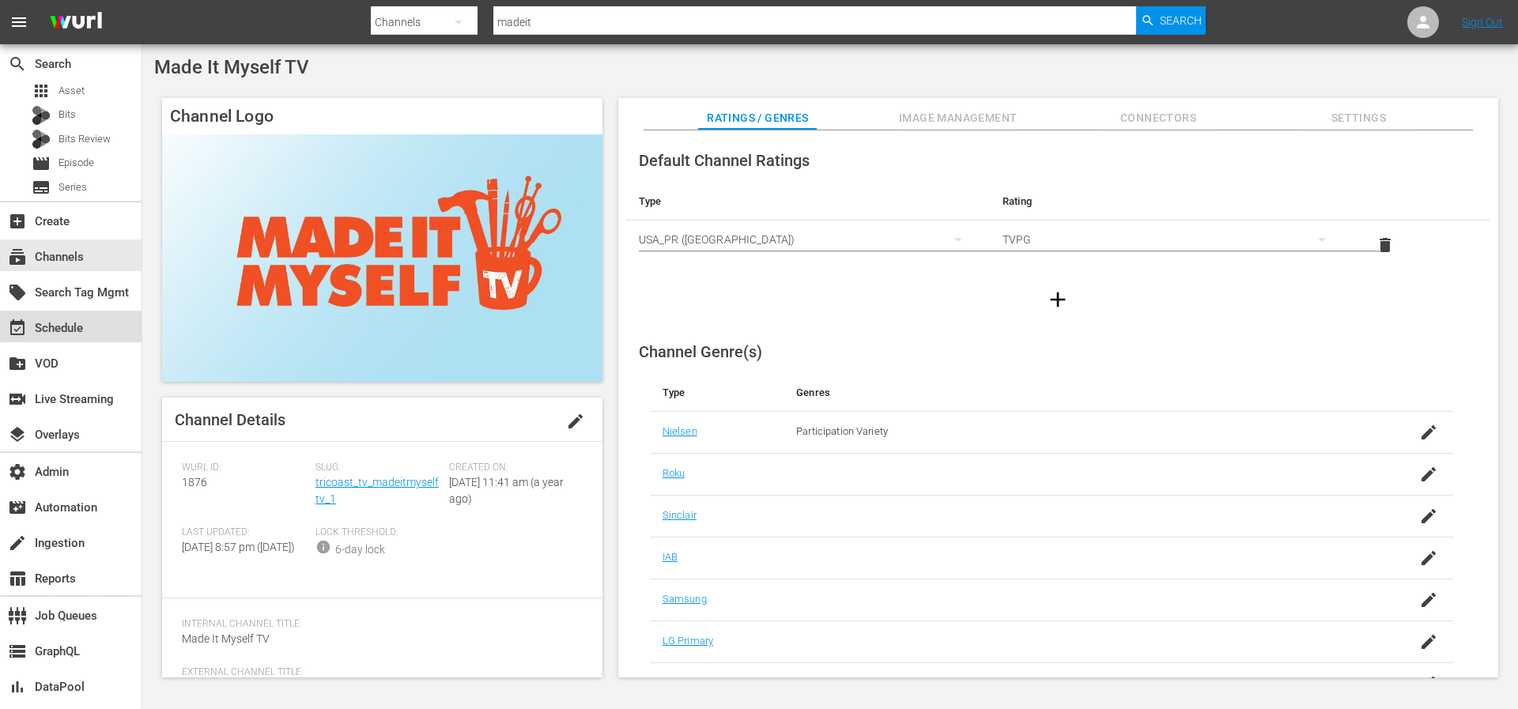
click at [71, 333] on div "event_available Schedule" at bounding box center [44, 326] width 89 height 14
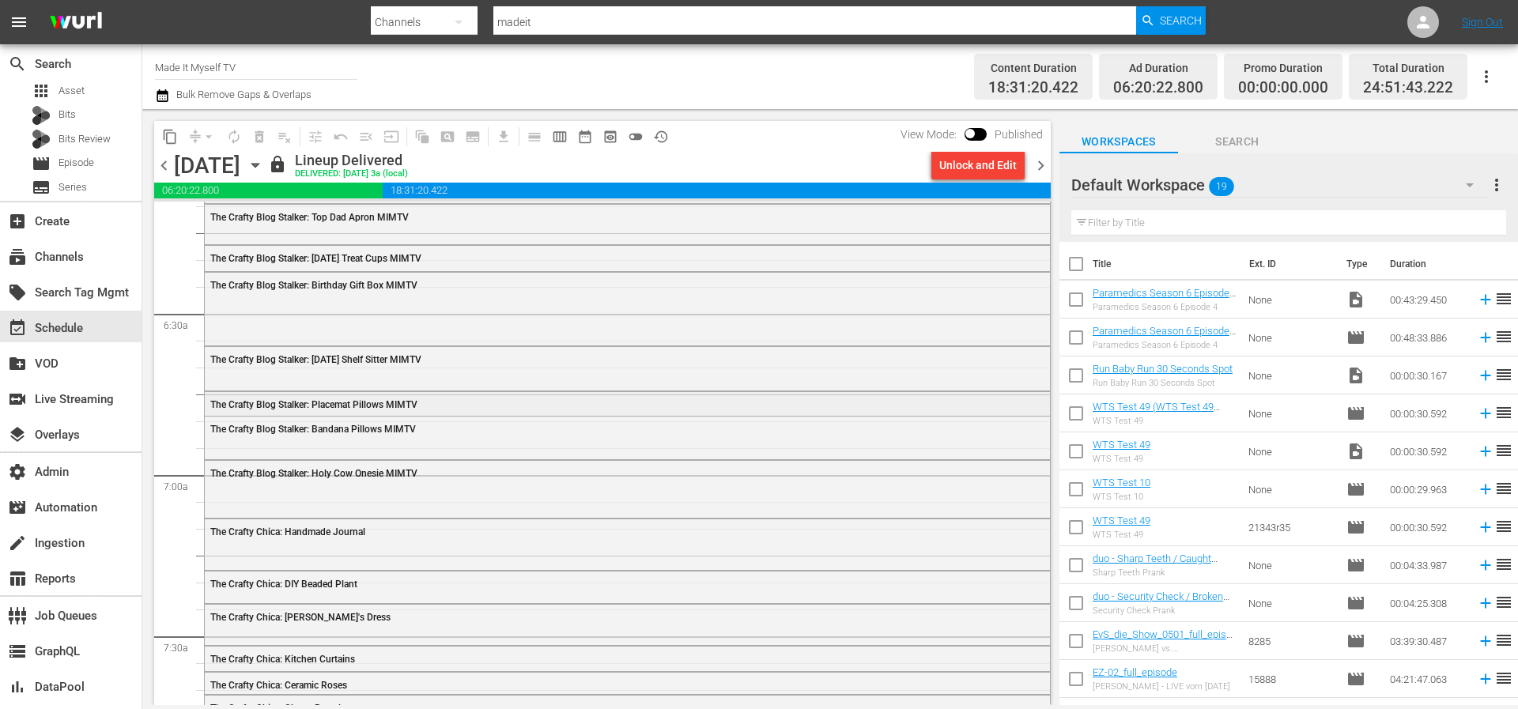
scroll to position [2090, 0]
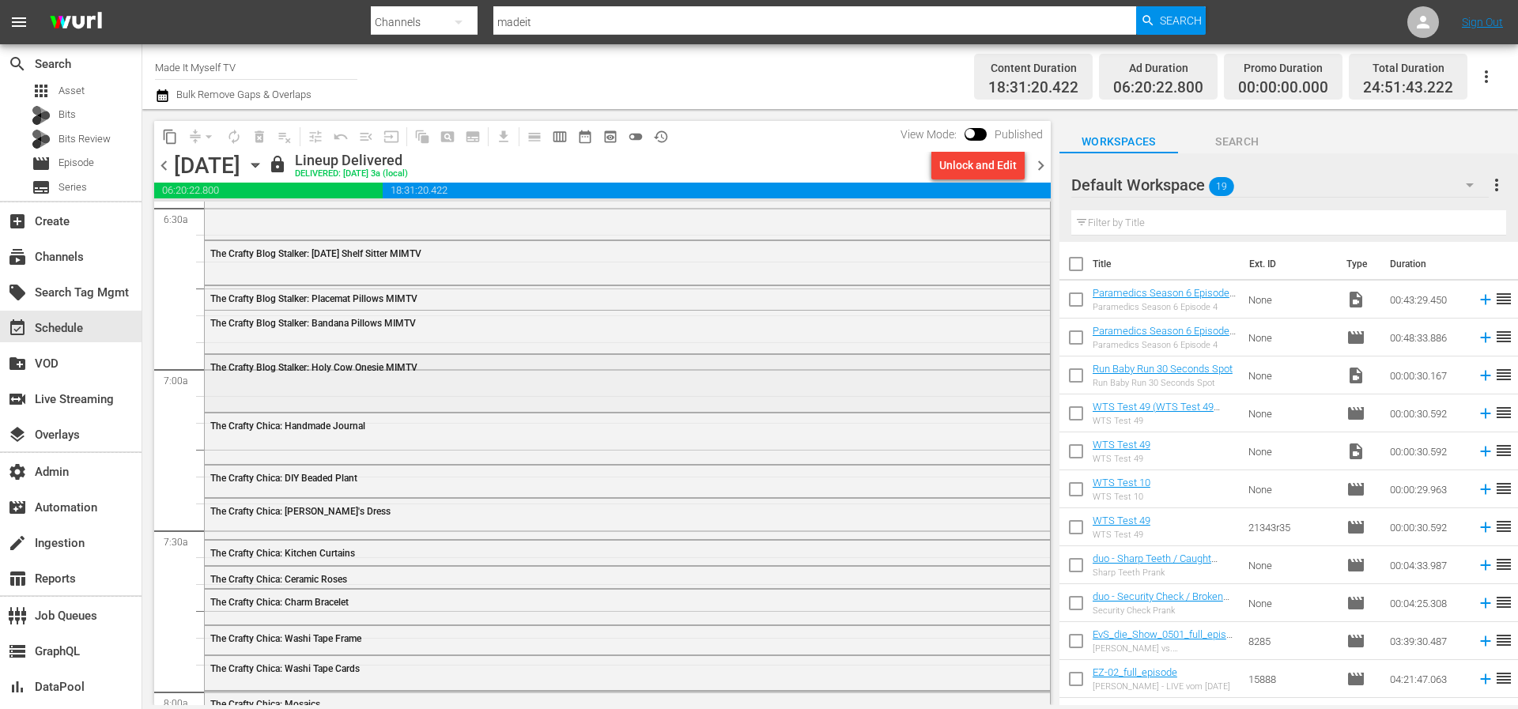
click at [504, 398] on div "The Crafty Blog Stalker: Holy Cow Onesie MIMTV" at bounding box center [627, 382] width 845 height 54
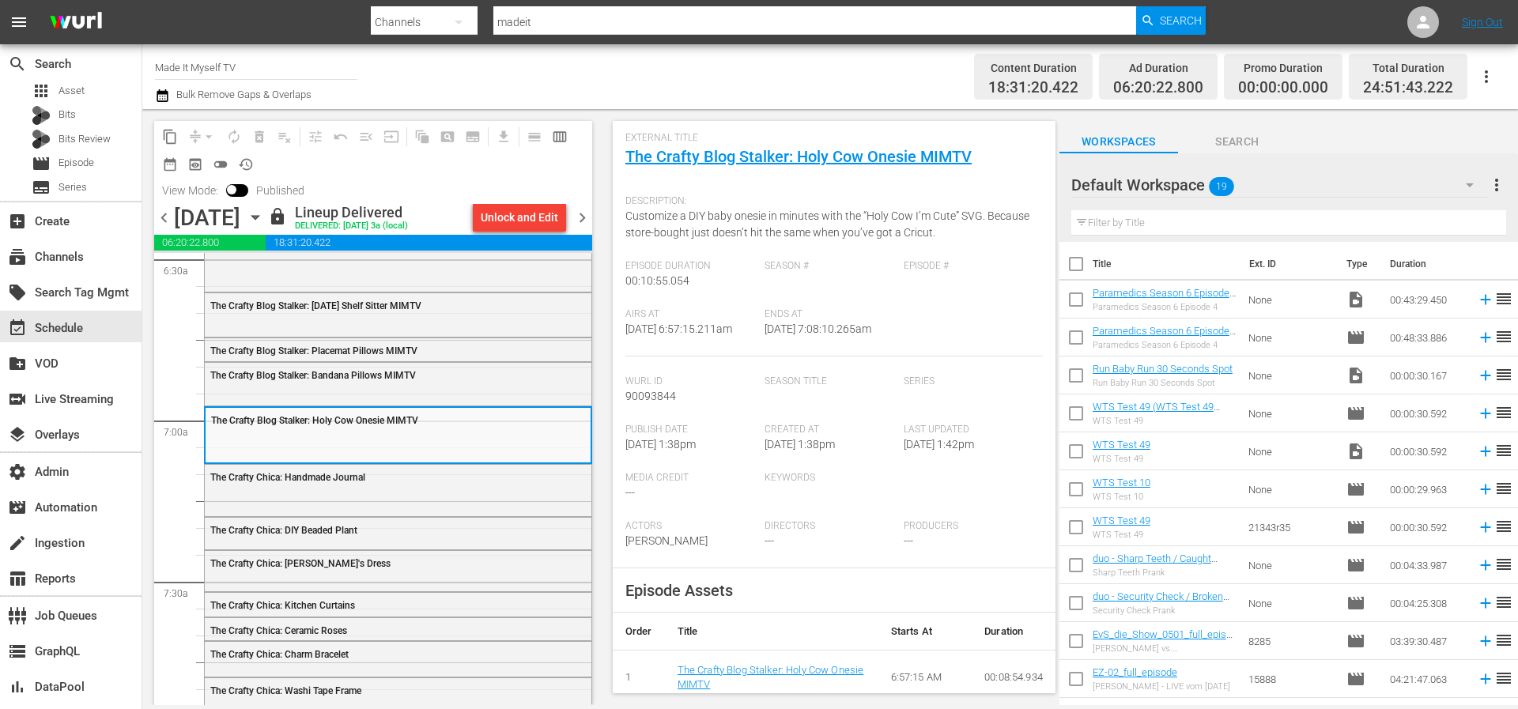
scroll to position [0, 0]
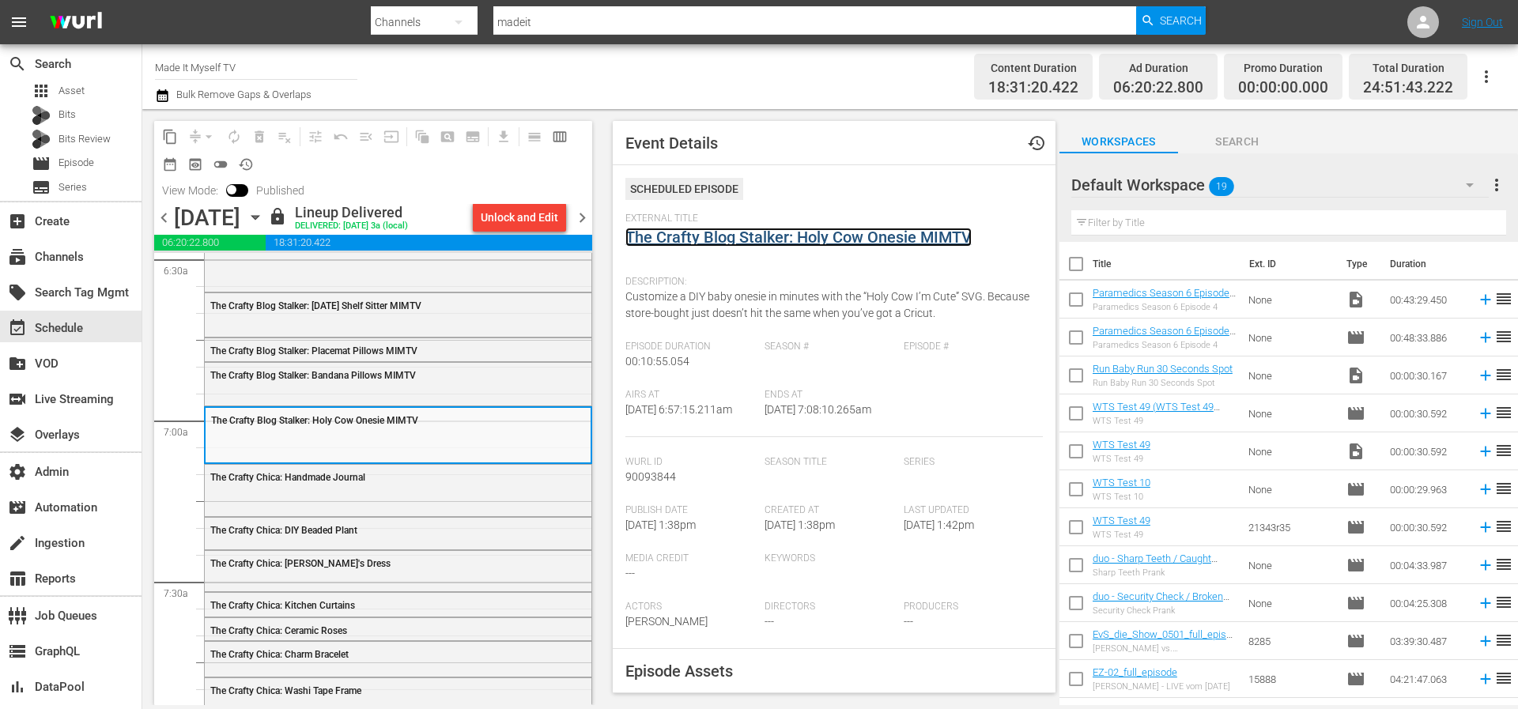
click at [851, 236] on link "The Crafty Blog Stalker: Holy Cow Onesie MIMTV" at bounding box center [798, 237] width 346 height 19
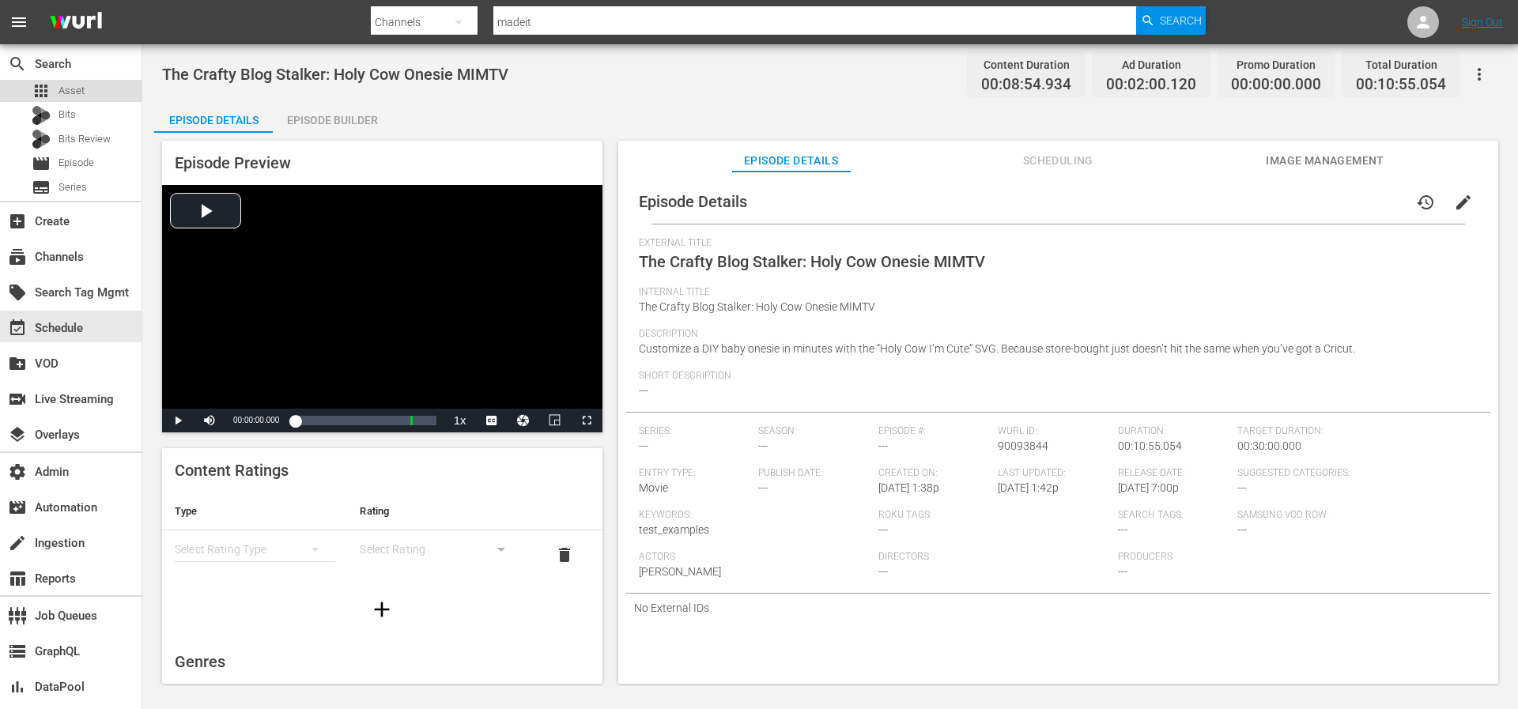
click at [86, 95] on div "apps Asset" at bounding box center [70, 91] width 141 height 22
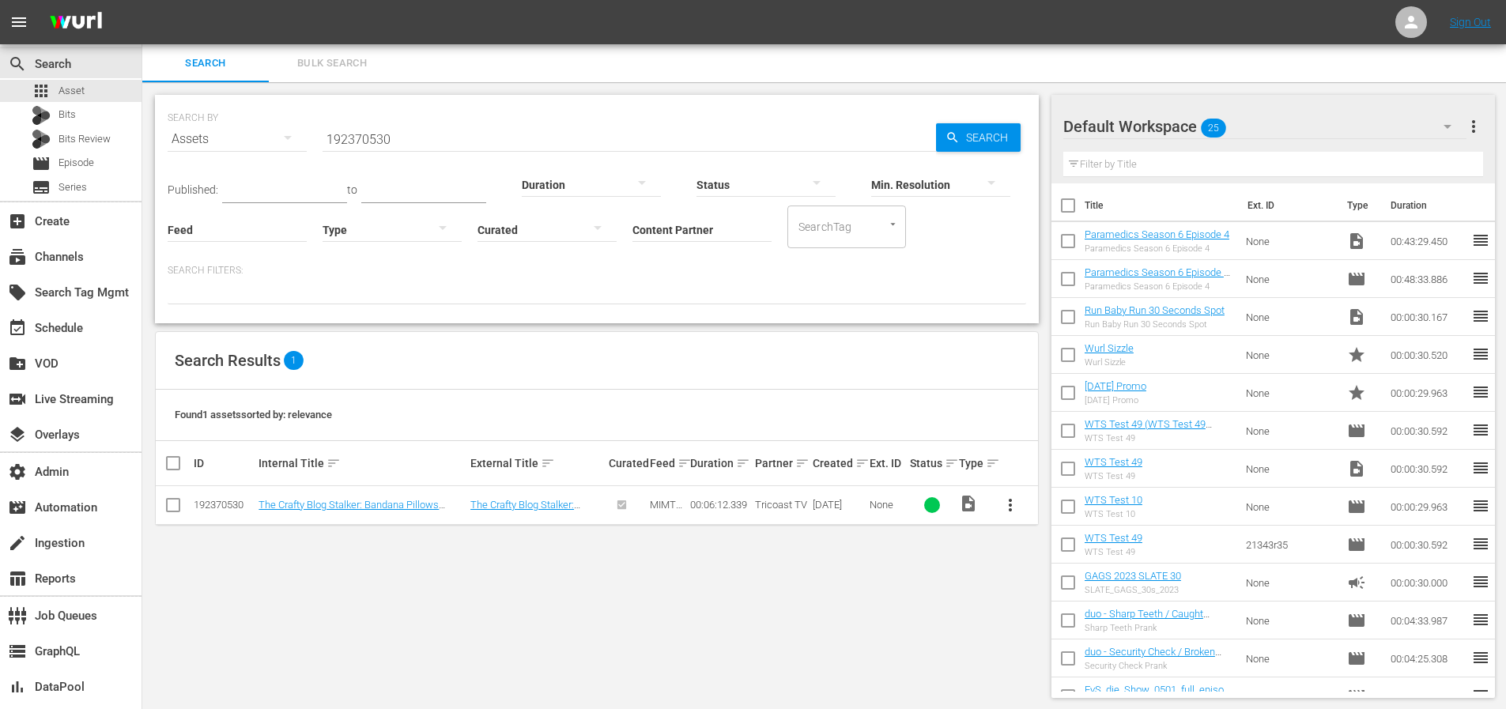
click at [377, 513] on td "The Crafty Blog Stalker: Bandana Pillows MIMTV" at bounding box center [362, 505] width 212 height 39
click at [382, 500] on link "The Crafty Blog Stalker: Bandana Pillows MIMTV" at bounding box center [348, 511] width 180 height 24
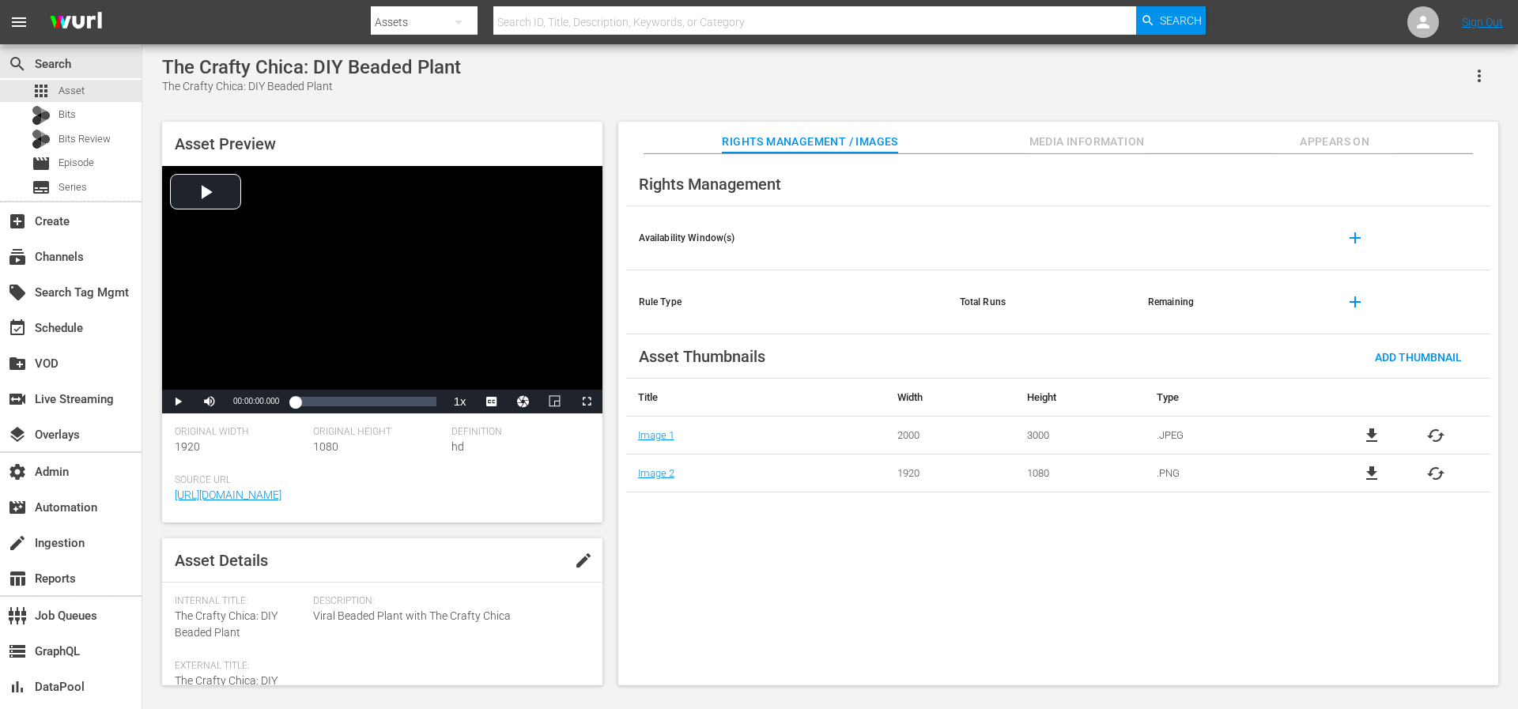
scroll to position [379, 0]
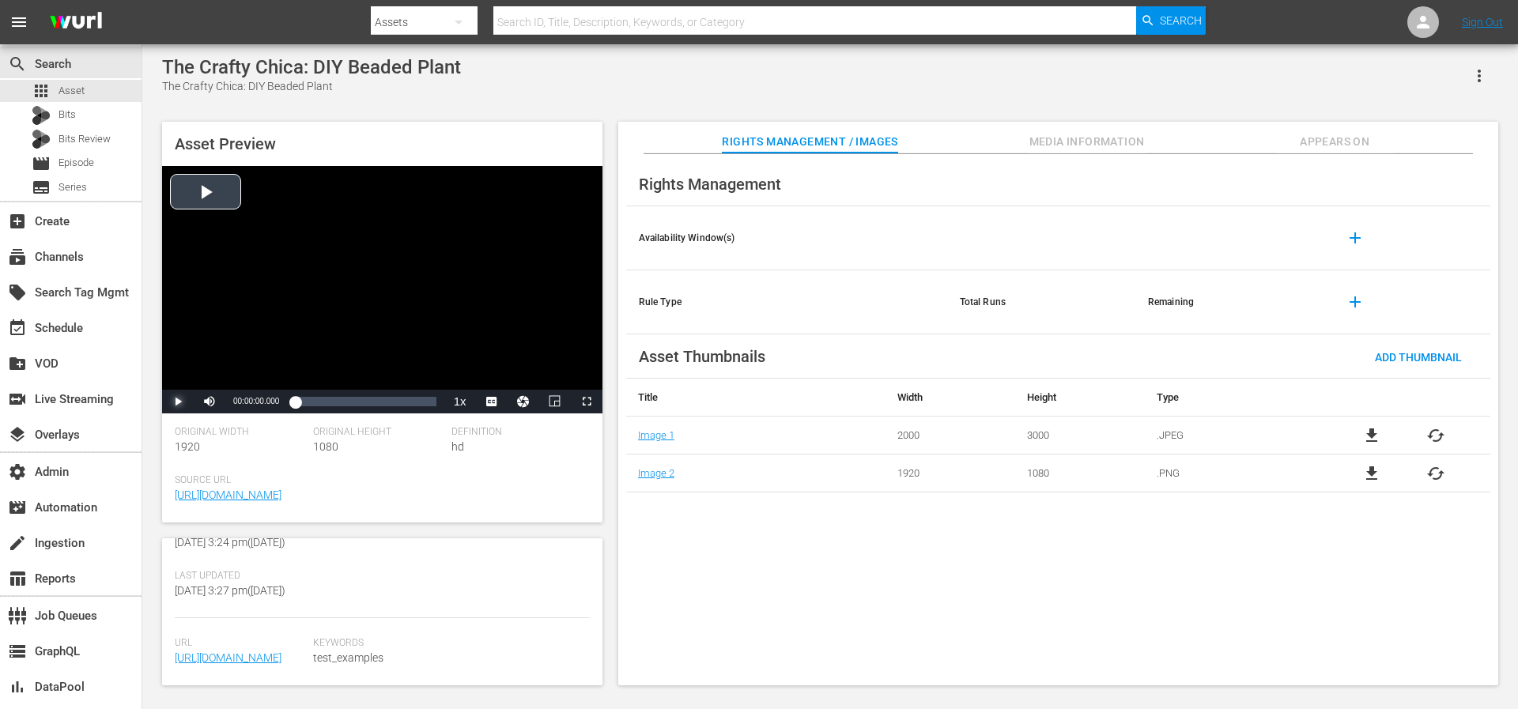
click at [178, 402] on span "Video Player" at bounding box center [178, 402] width 0 height 0
click at [236, 403] on div "24%" at bounding box center [244, 402] width 32 height 2
click at [321, 402] on div "Loaded : 14.27% 00:00:56.989 00:00:01.934" at bounding box center [365, 402] width 141 height 16
click at [334, 404] on div "Loaded : 21.41% 00:01:10.773 00:00:42.273" at bounding box center [365, 402] width 141 height 16
click at [360, 402] on div "00:01:57.483" at bounding box center [360, 402] width 1 height 16
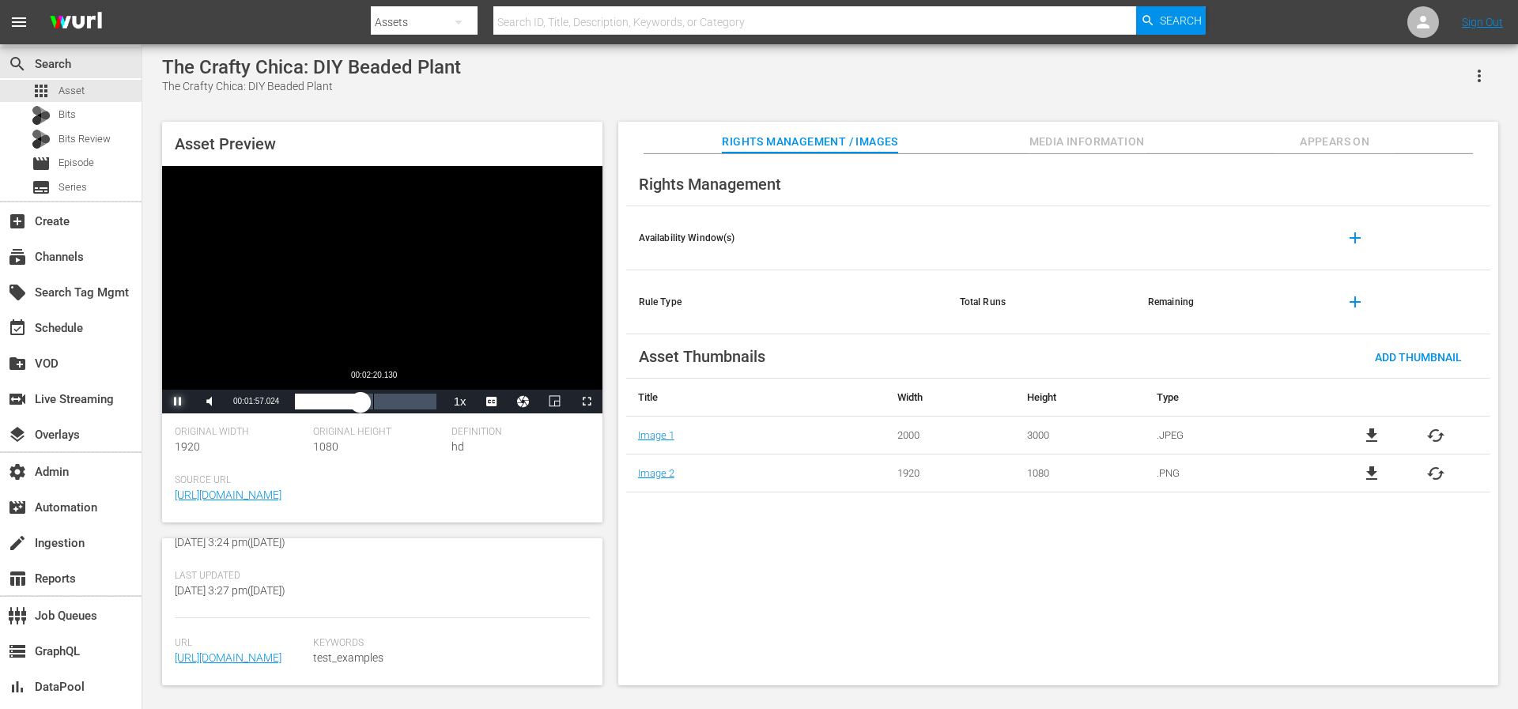
click at [373, 402] on div "Loaded : 49.99% 00:02:20.130 00:01:57.105" at bounding box center [365, 402] width 141 height 16
click at [374, 402] on div "00:02:20.737" at bounding box center [334, 402] width 79 height 16
click at [178, 402] on span "Video Player" at bounding box center [178, 402] width 0 height 0
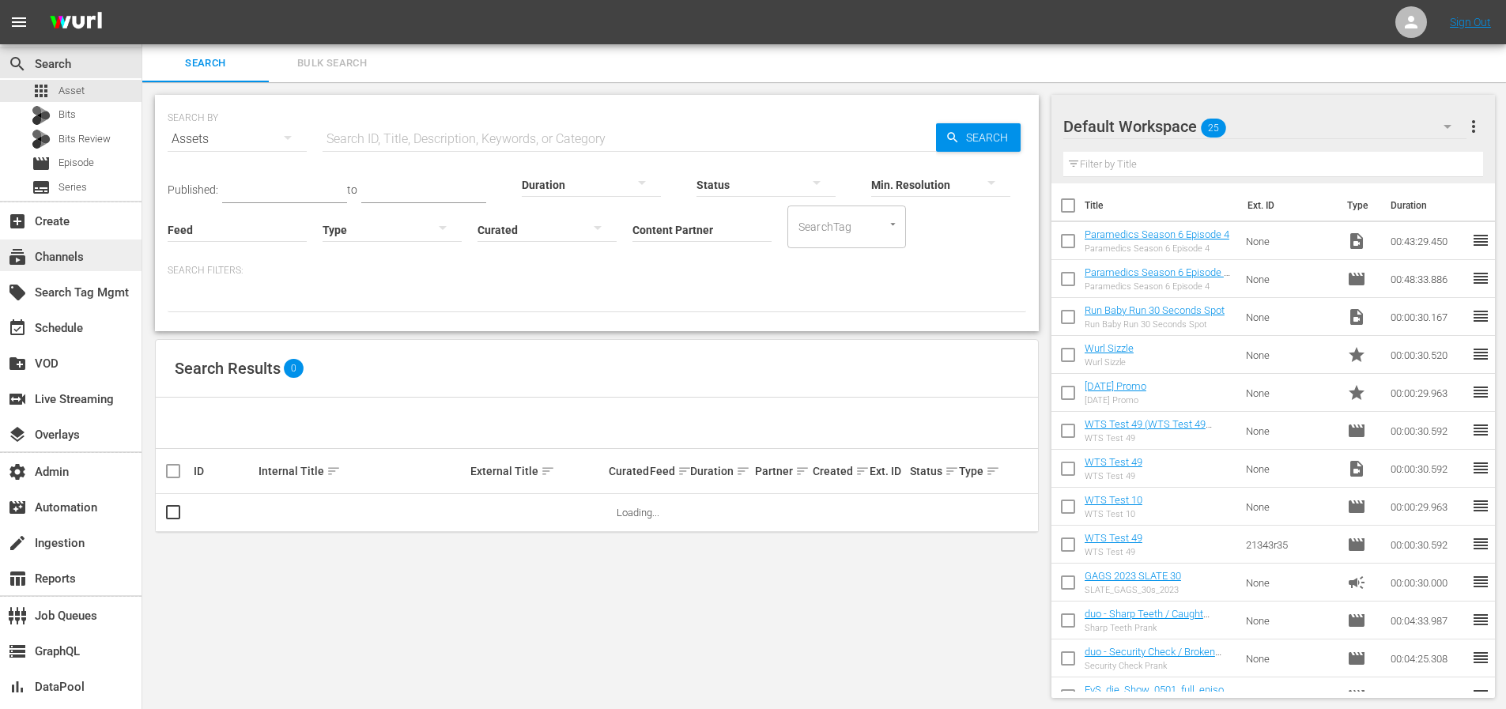
click at [41, 262] on div "subscriptions Channels" at bounding box center [44, 254] width 89 height 14
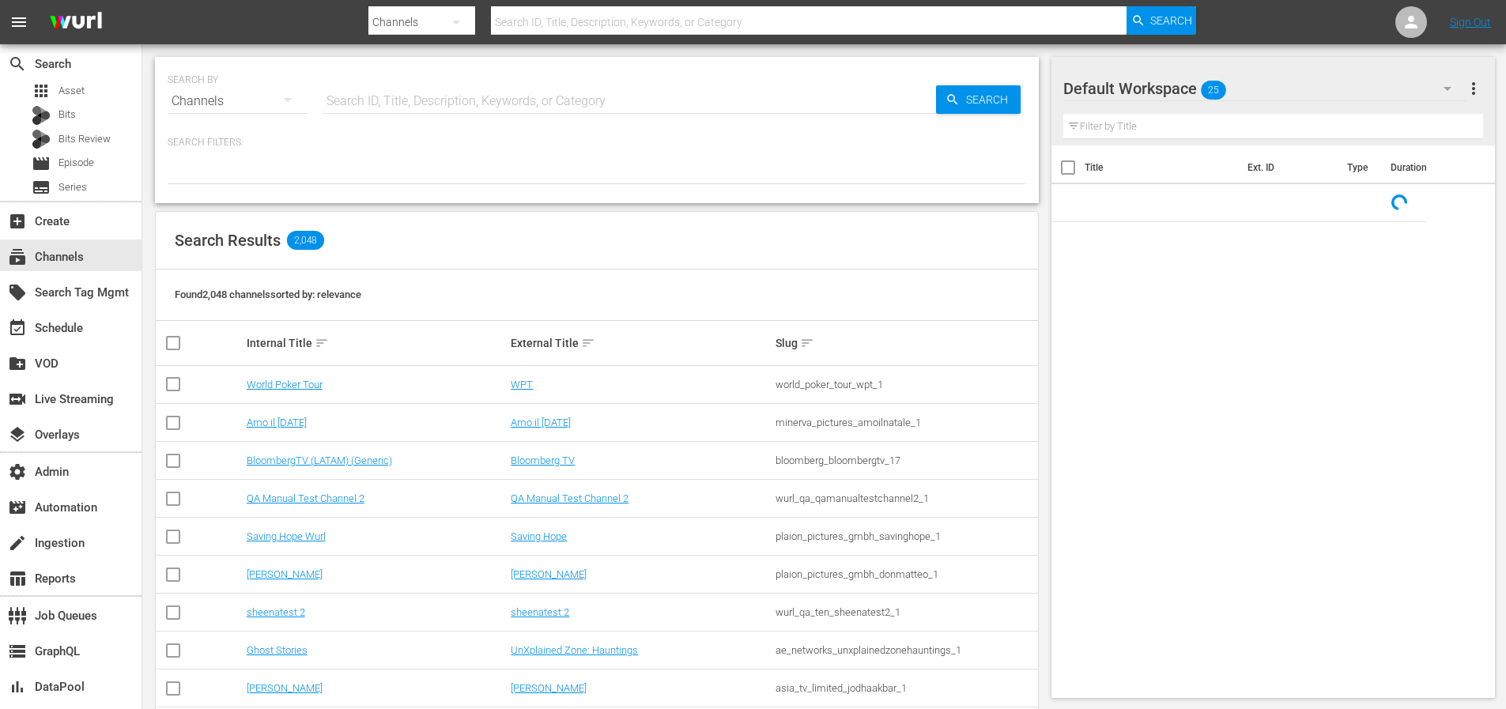
click at [436, 100] on input "text" at bounding box center [629, 101] width 613 height 38
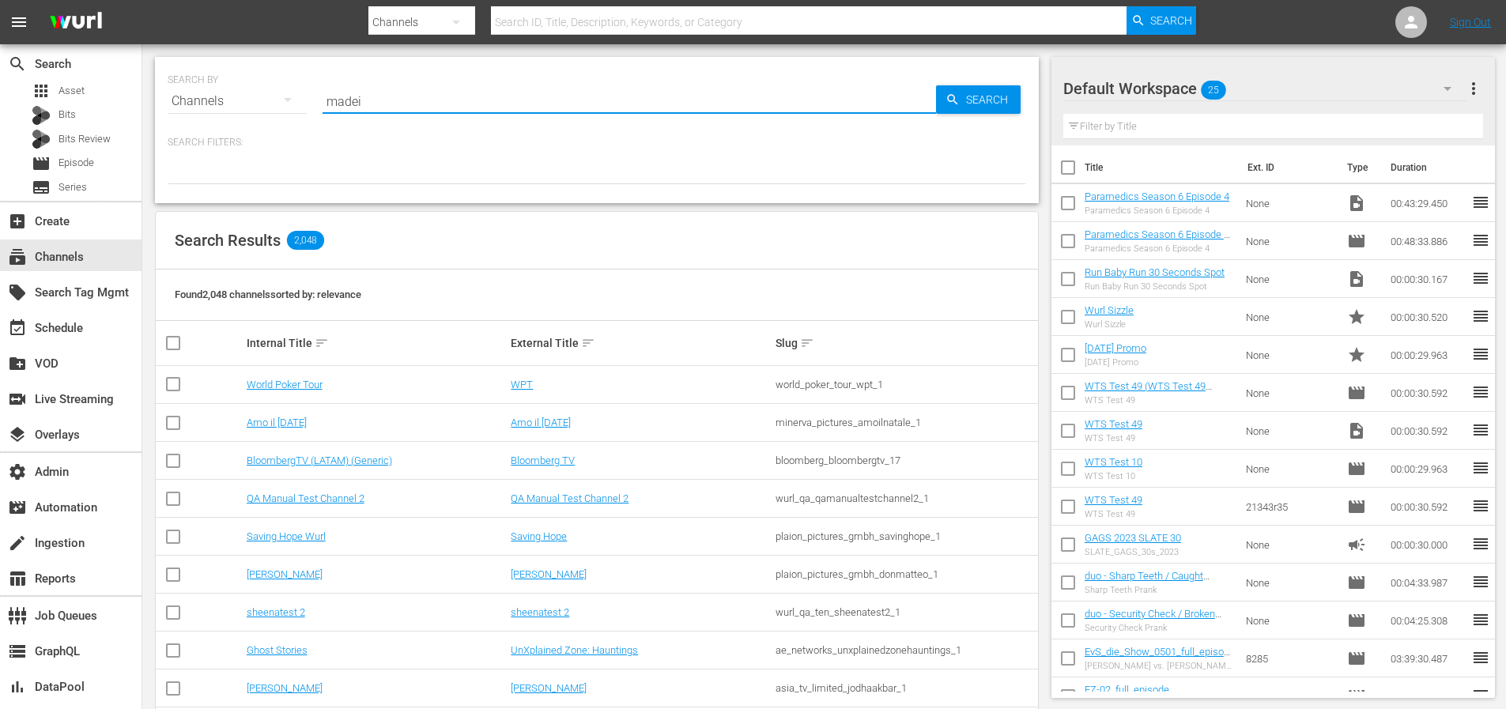
type input "madeit"
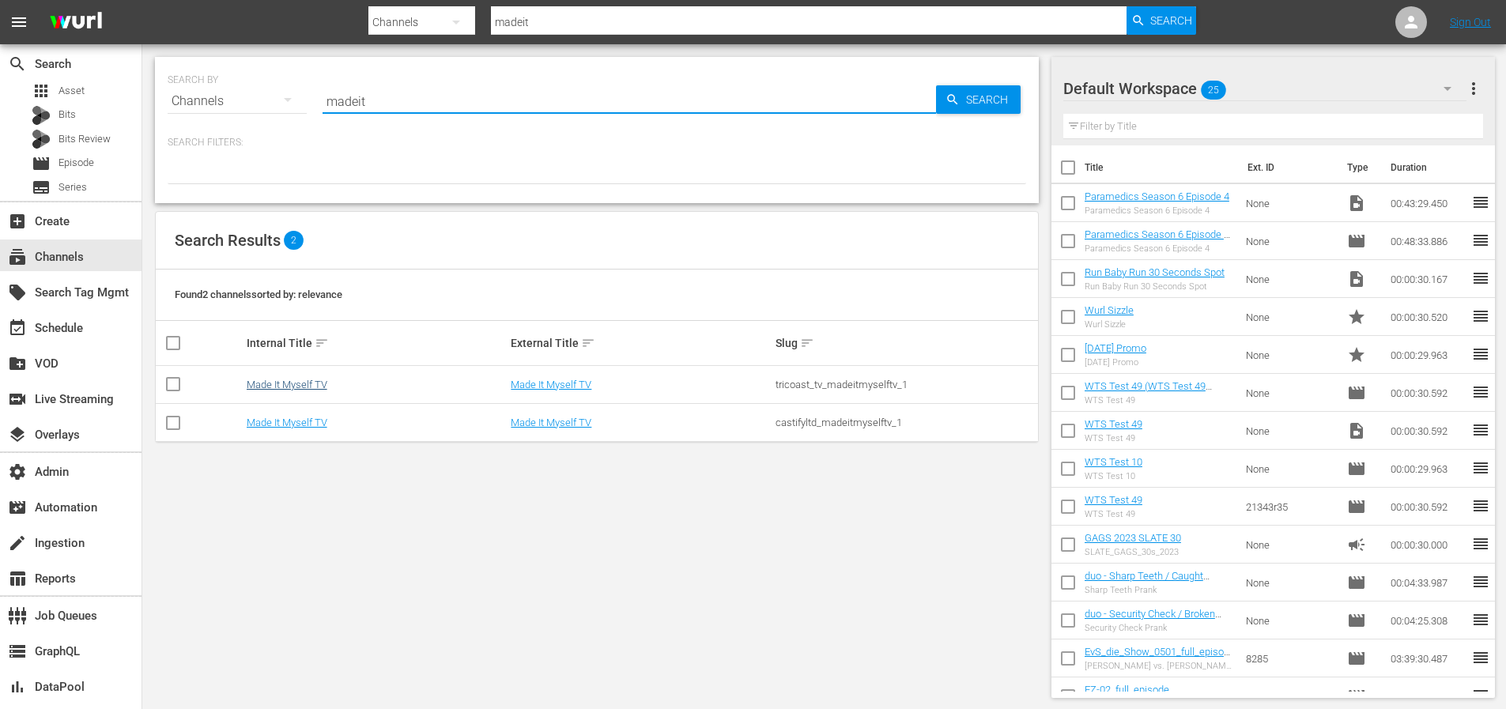
type input "madeit"
click at [281, 386] on link "Made It Myself TV" at bounding box center [287, 385] width 81 height 12
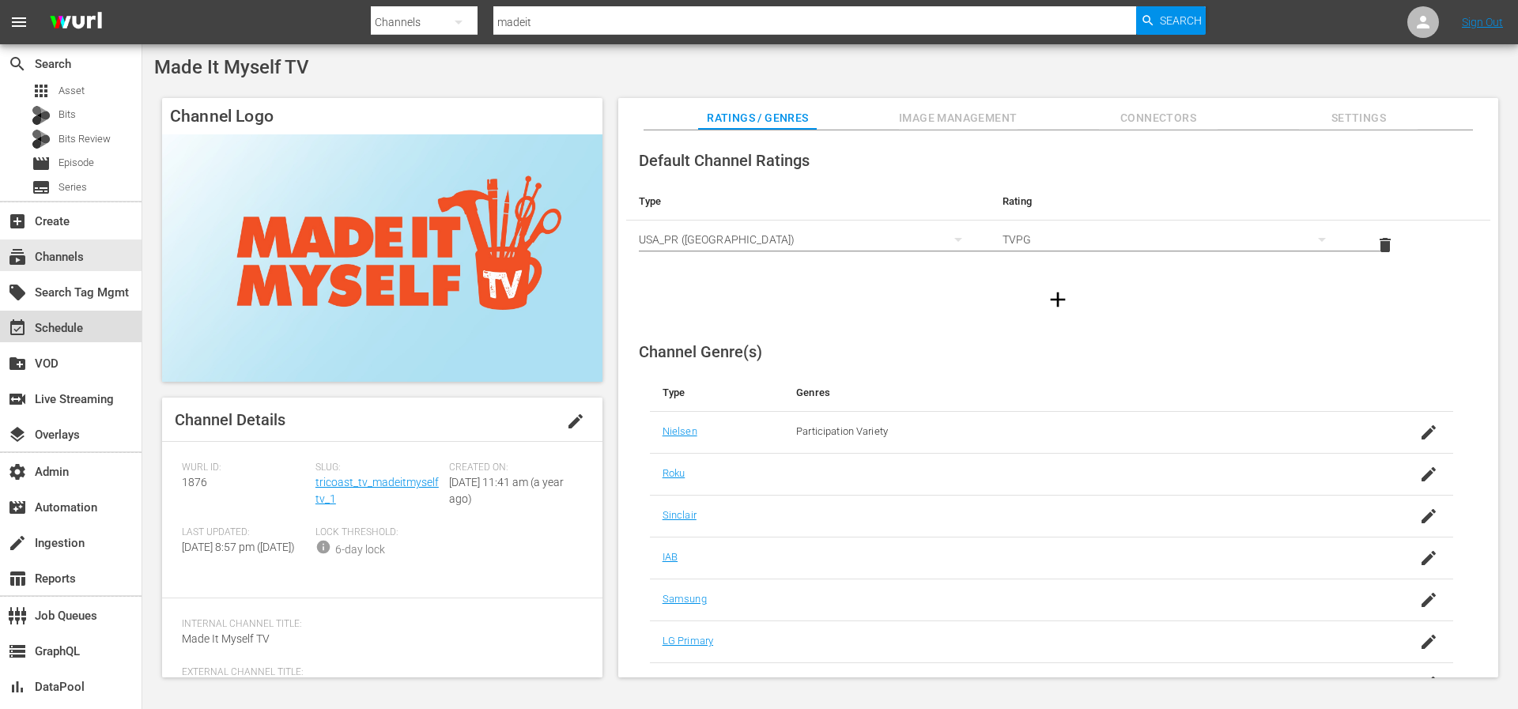
click at [77, 324] on div "event_available Schedule" at bounding box center [44, 326] width 89 height 14
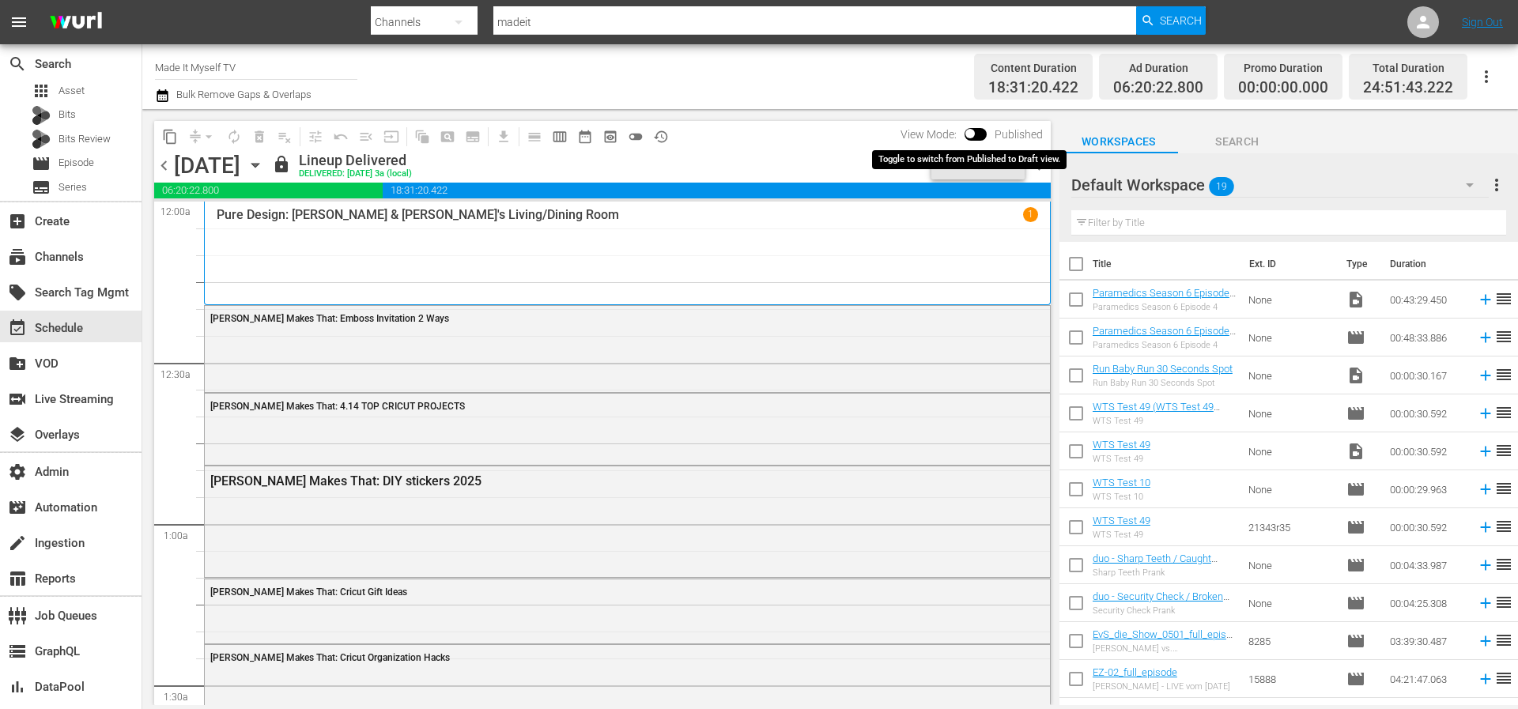
click at [978, 134] on input "checkbox" at bounding box center [969, 136] width 33 height 11
click at [990, 133] on input "checkbox" at bounding box center [987, 136] width 33 height 11
click at [983, 128] on span at bounding box center [975, 134] width 22 height 13
click at [980, 133] on input "checkbox" at bounding box center [969, 136] width 33 height 11
checkbox input "true"
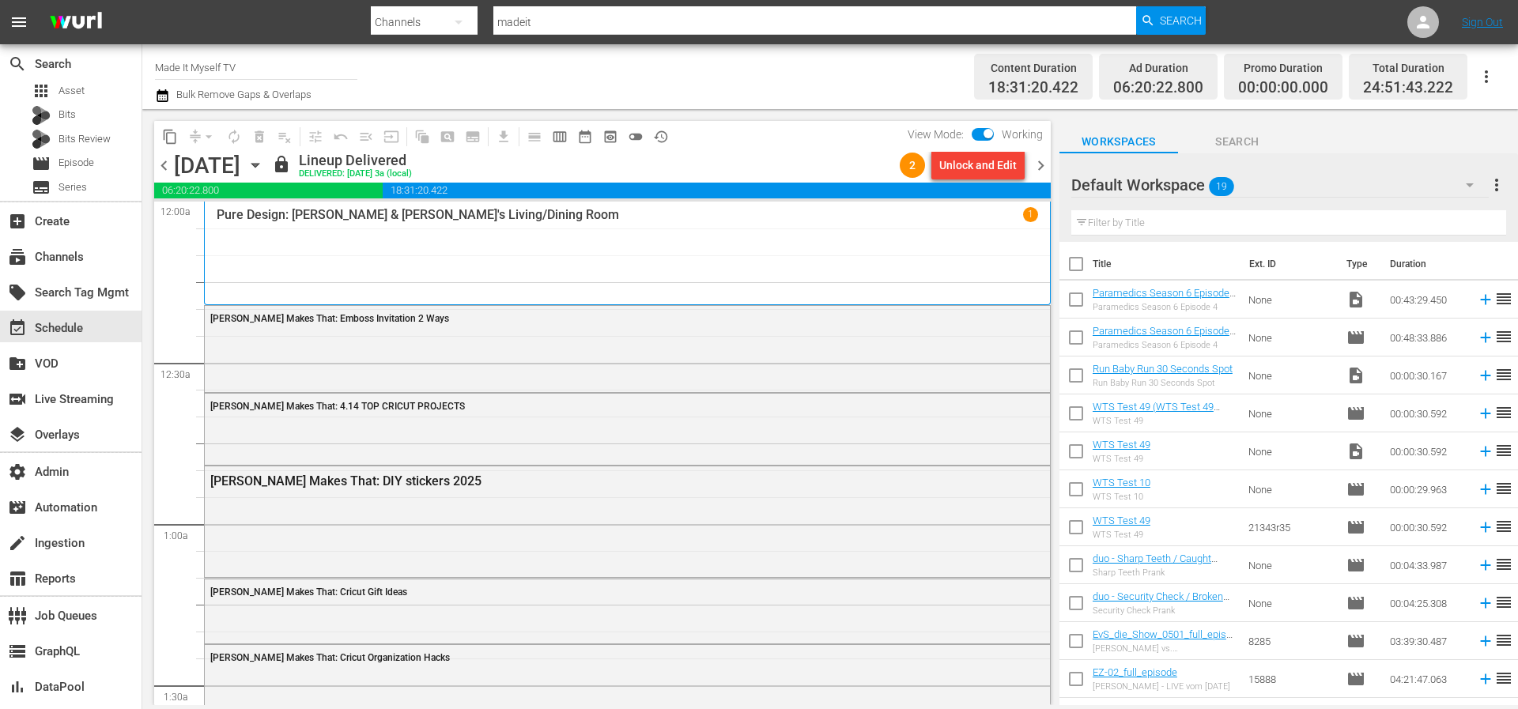
click at [765, 145] on div "content_copy compress arrow_drop_down autorenew_outlined delete_forever_outline…" at bounding box center [602, 136] width 896 height 31
click at [764, 149] on div "content_copy compress arrow_drop_down autorenew_outlined delete_forever_outline…" at bounding box center [602, 136] width 896 height 31
click at [818, 155] on div "lock Lineup Delivered DELIVERED: 9/12 @ 3a (local)" at bounding box center [582, 165] width 621 height 27
click at [814, 155] on div "lock Lineup Delivered DELIVERED: 9/12 @ 3a (local)" at bounding box center [582, 165] width 621 height 27
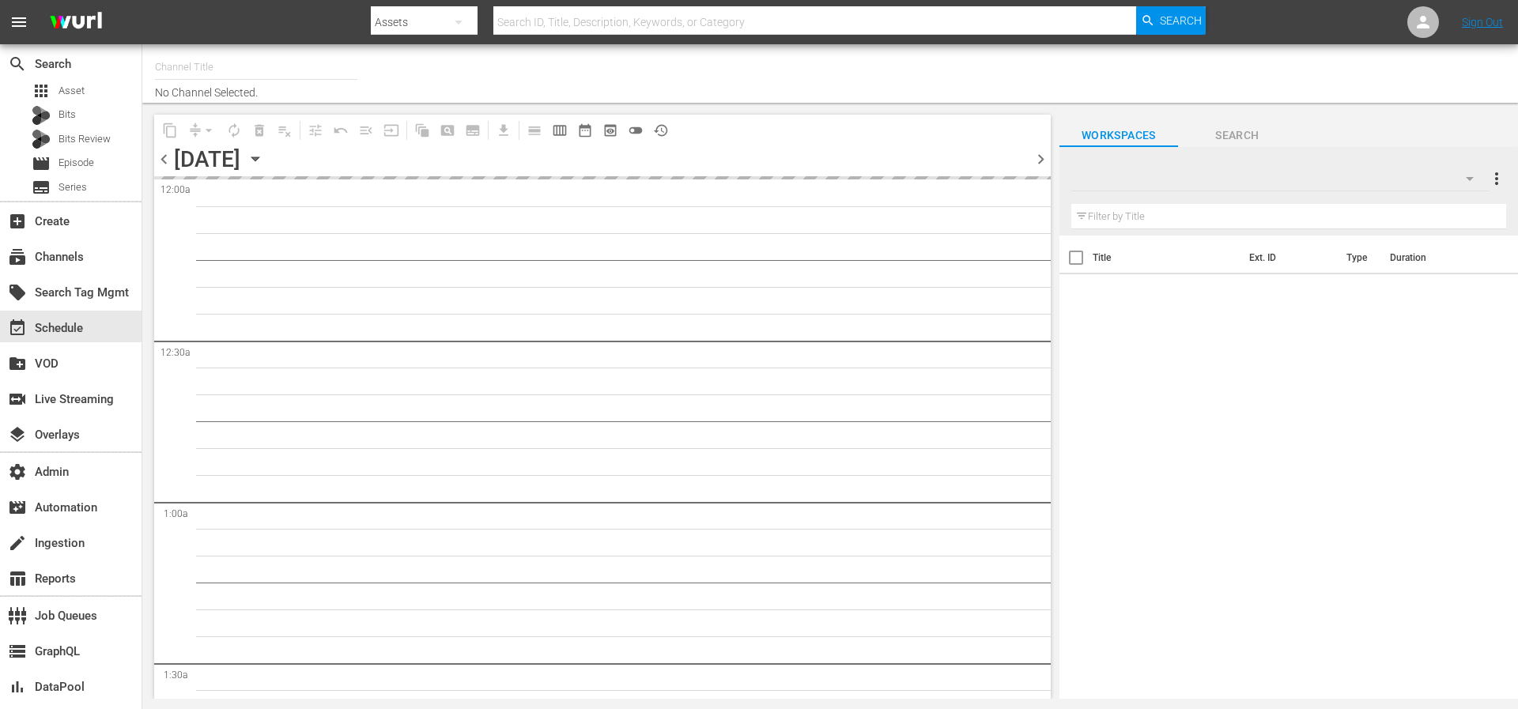
type input "Made It Myself TV (1876)"
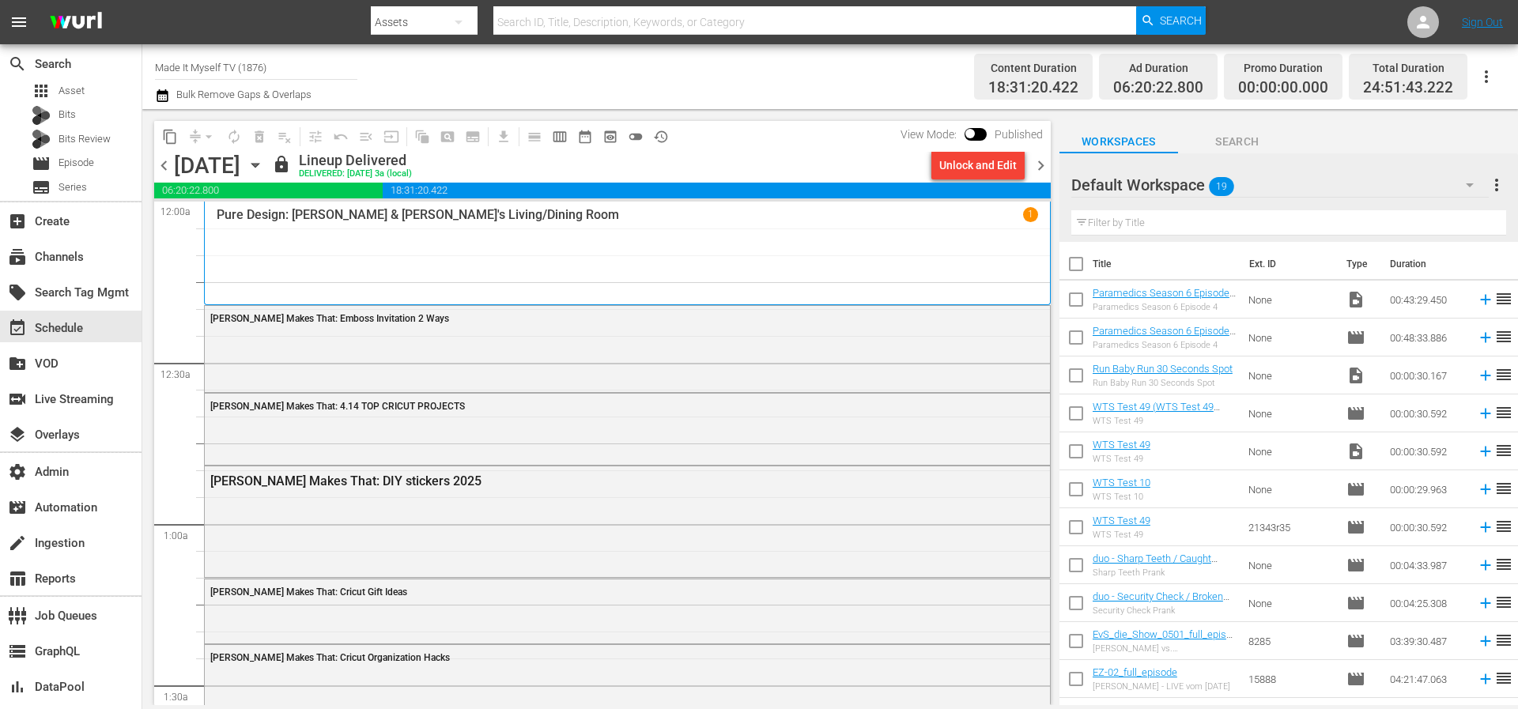
click at [974, 131] on input "checkbox" at bounding box center [969, 136] width 33 height 11
checkbox input "true"
click at [967, 162] on div "Unlock and Edit" at bounding box center [977, 165] width 77 height 28
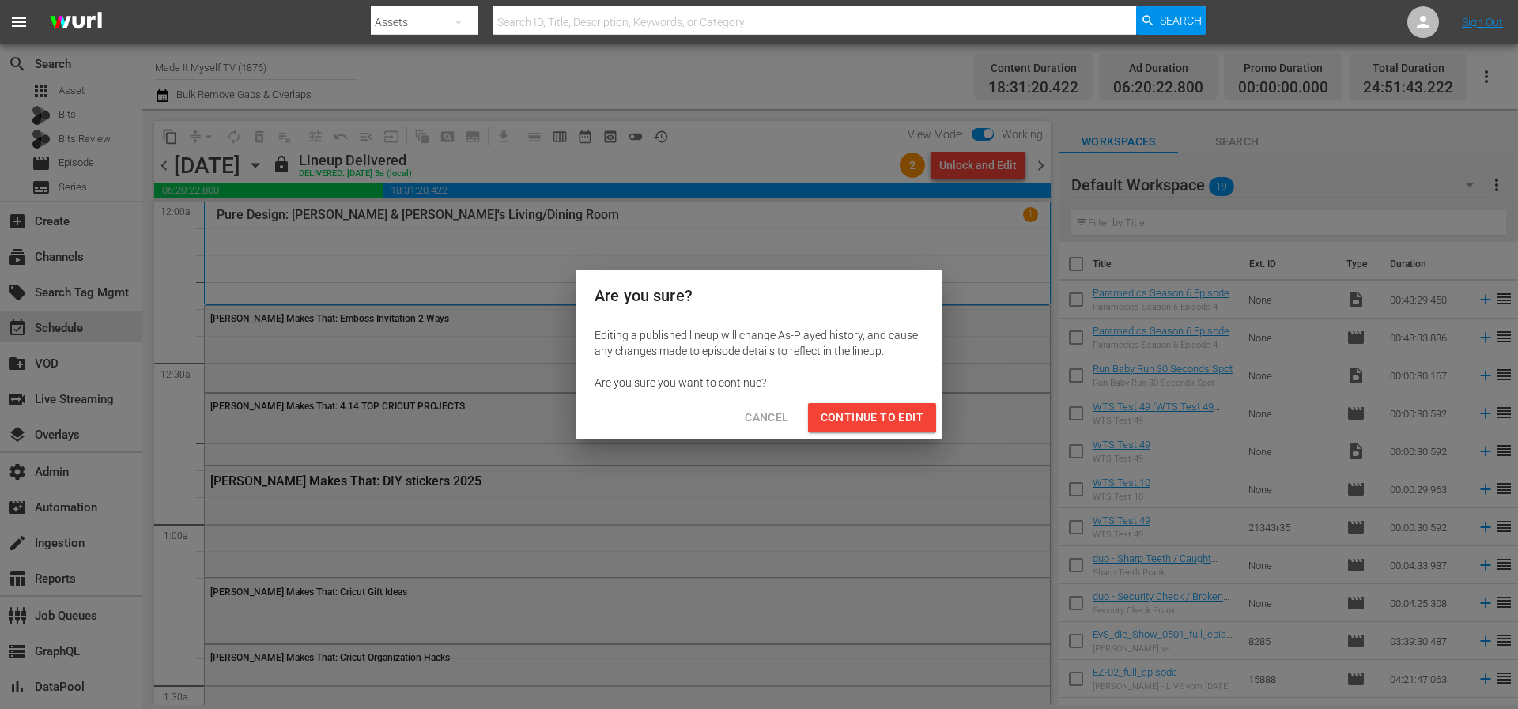
click at [884, 422] on span "Continue to Edit" at bounding box center [871, 418] width 103 height 20
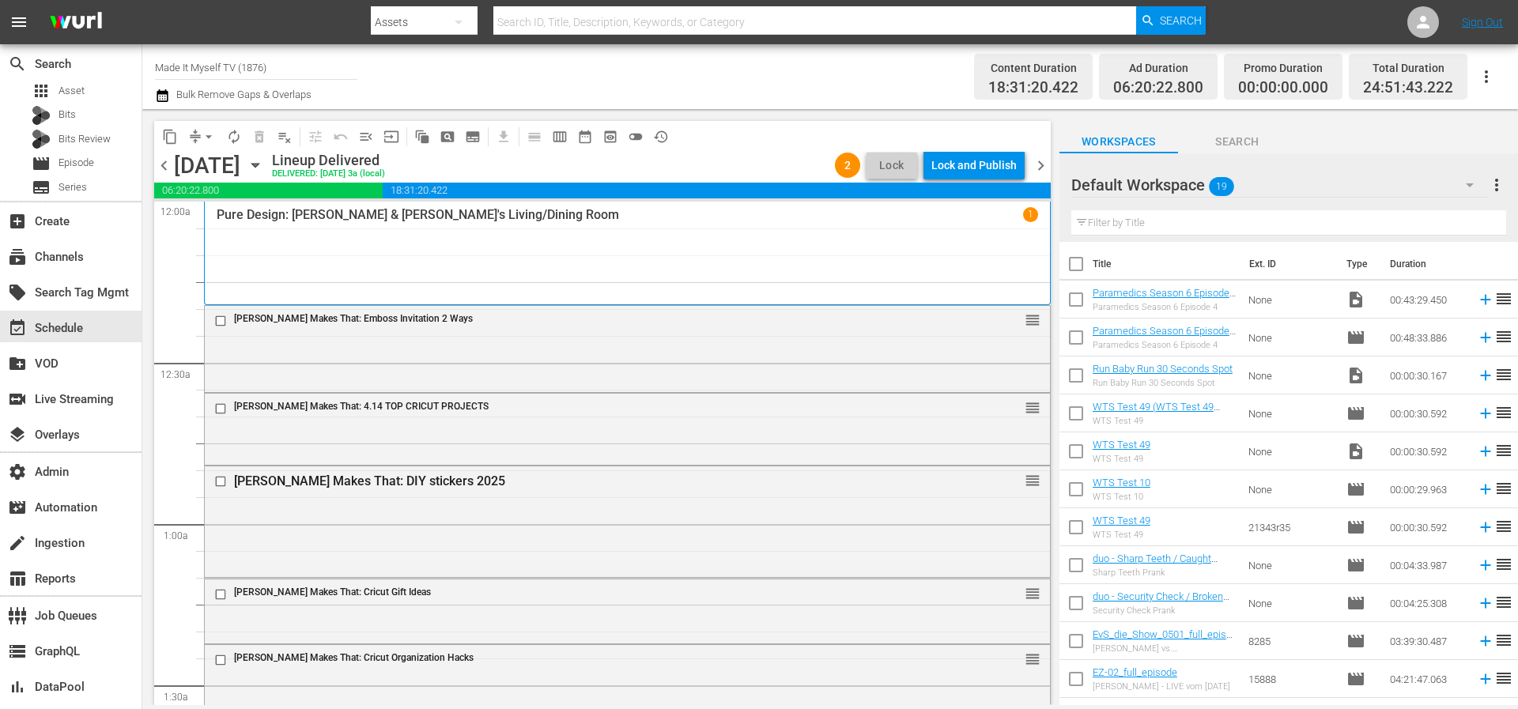
click at [975, 168] on div "Lock and Publish" at bounding box center [973, 165] width 85 height 28
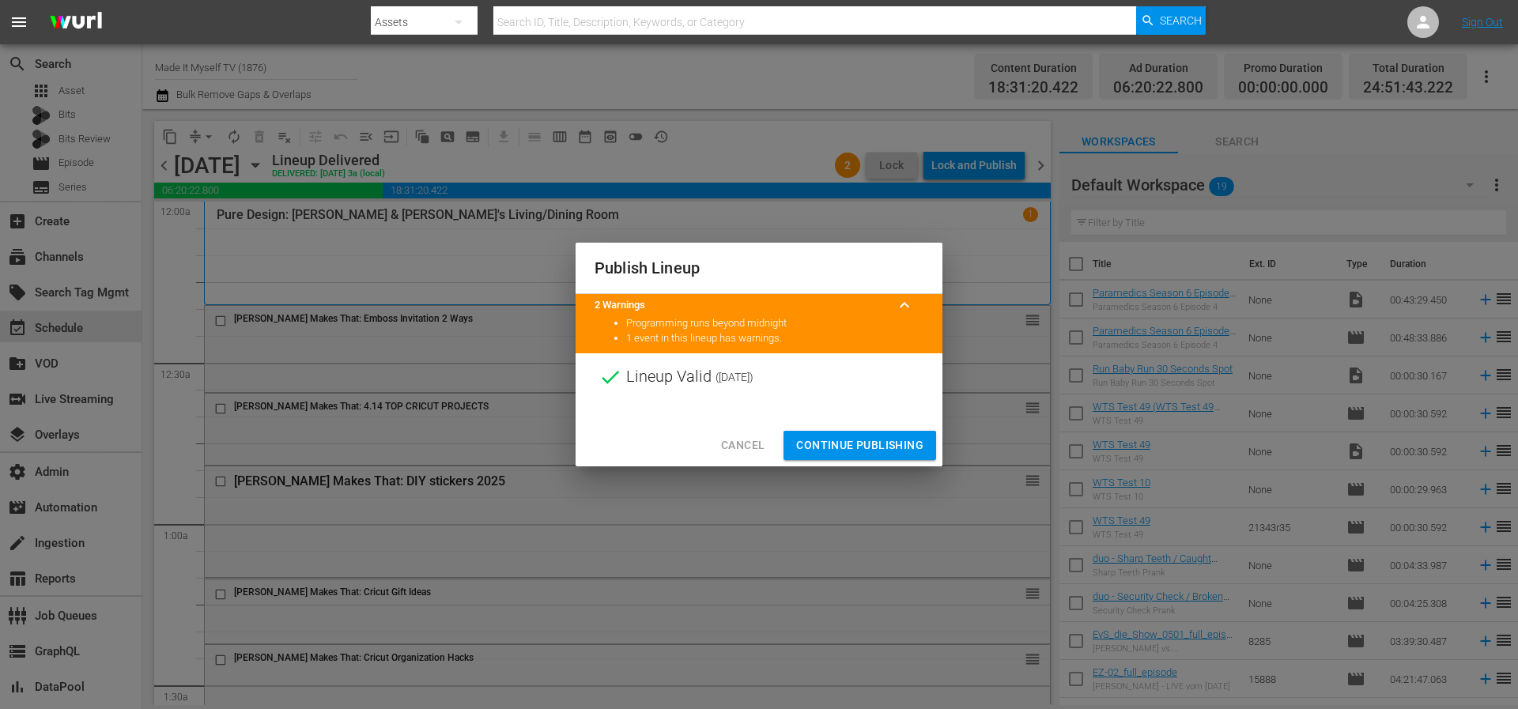
click at [869, 445] on span "Continue Publishing" at bounding box center [859, 446] width 127 height 20
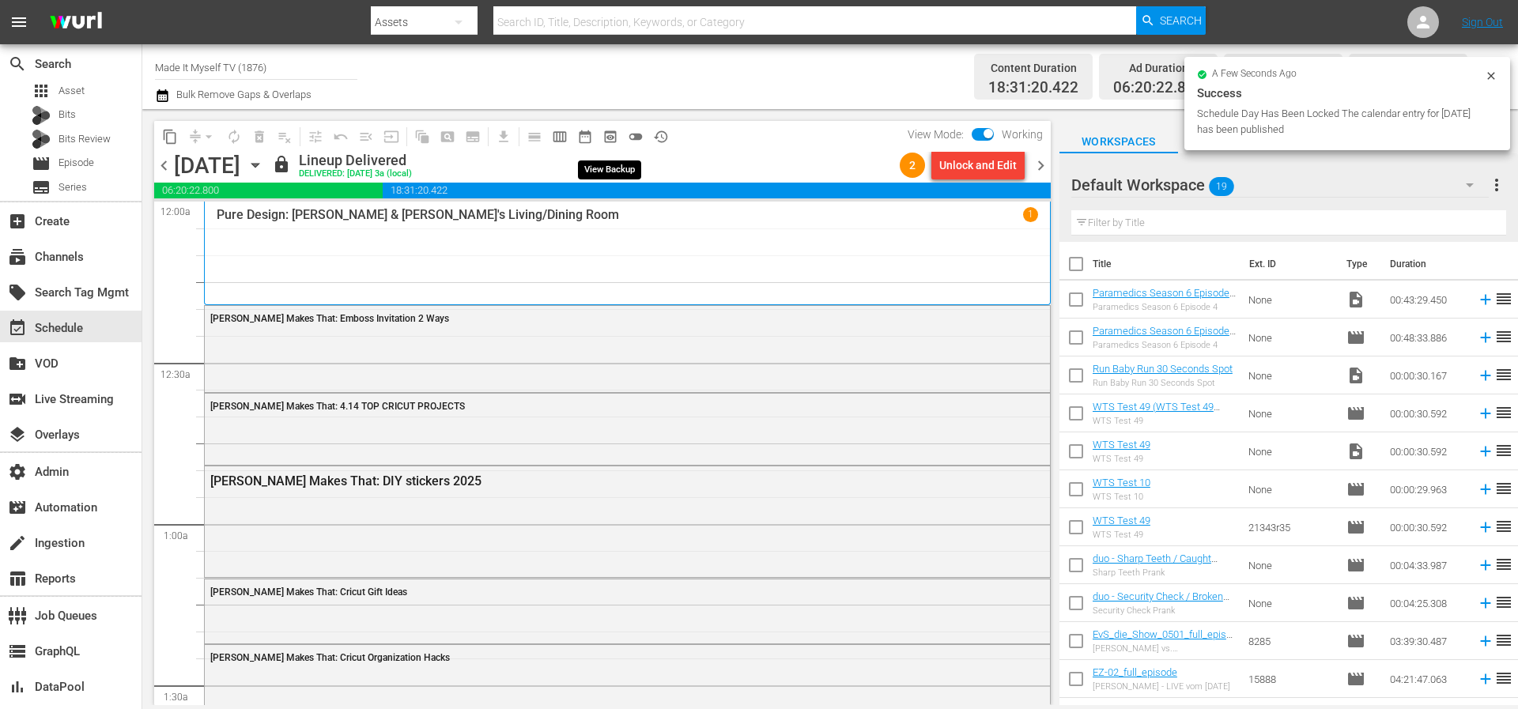
click at [613, 138] on span "preview_outlined" at bounding box center [610, 137] width 16 height 16
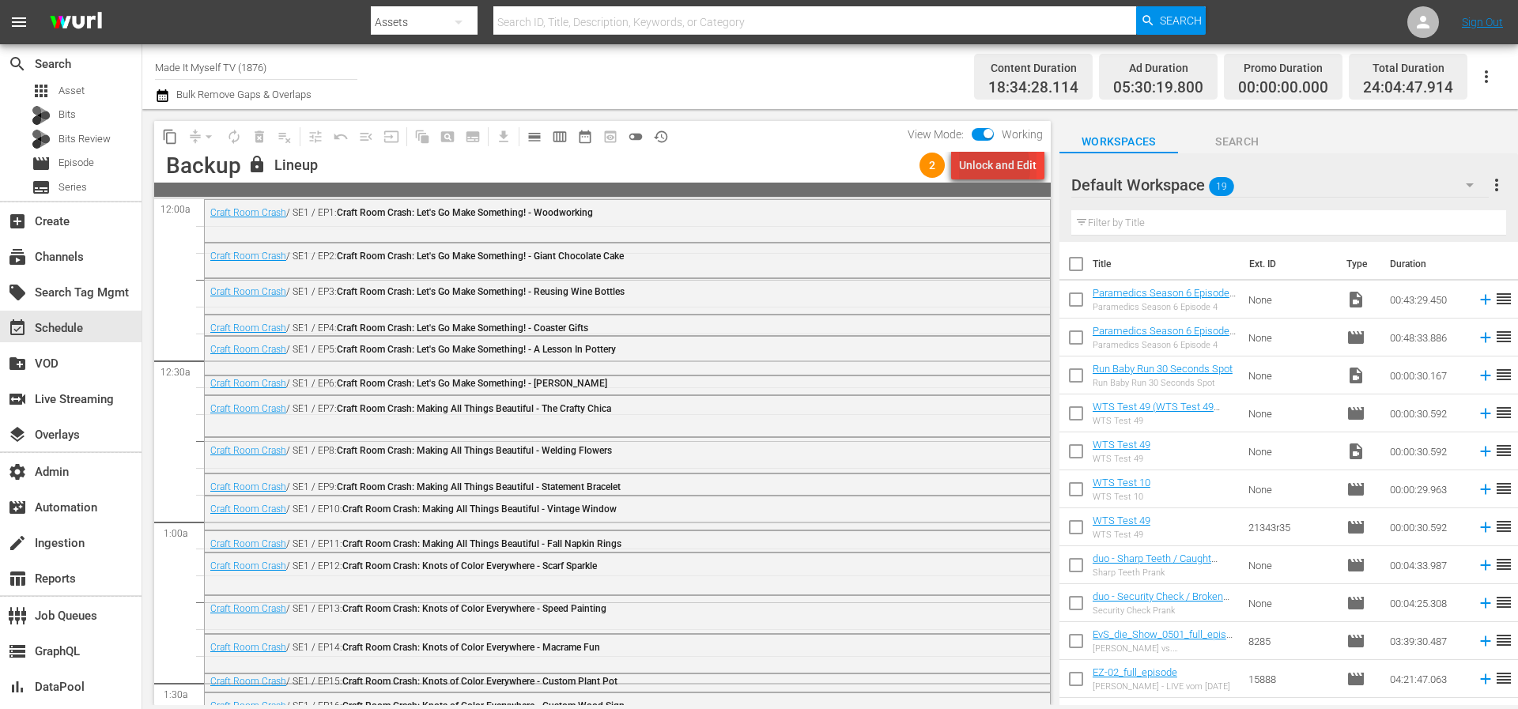
click at [979, 168] on div "Unlock and Edit" at bounding box center [997, 165] width 77 height 28
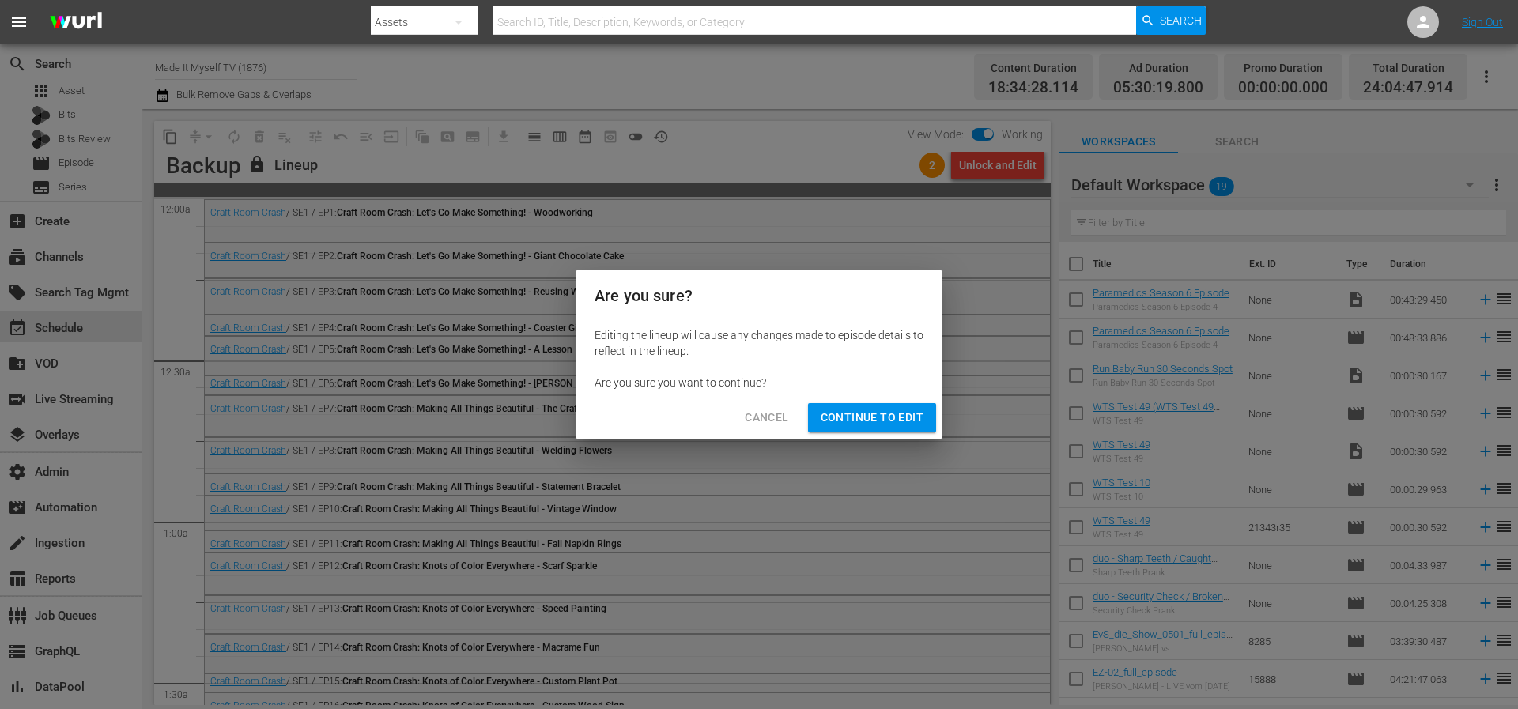
click at [885, 410] on span "Continue to Edit" at bounding box center [871, 418] width 103 height 20
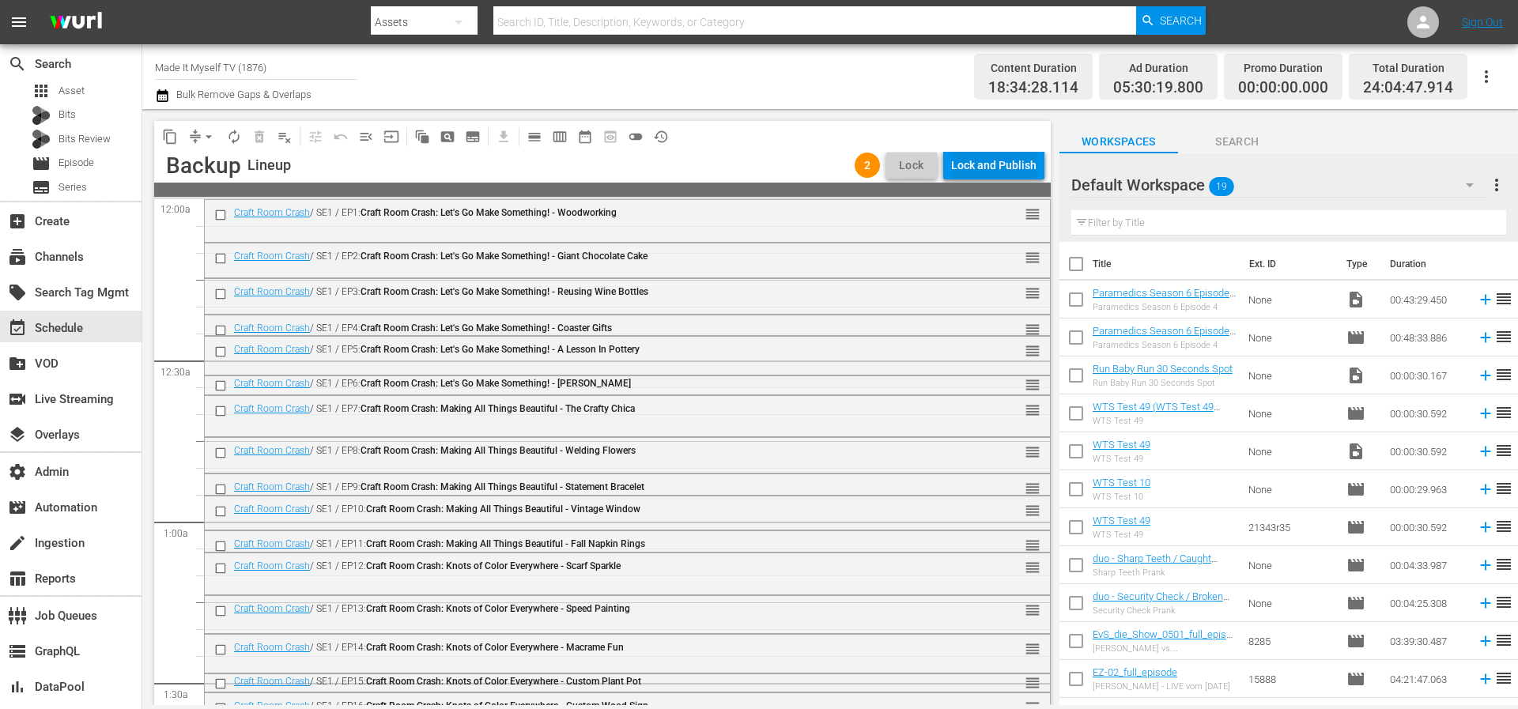
click at [998, 170] on div "Lock and Publish" at bounding box center [993, 165] width 85 height 28
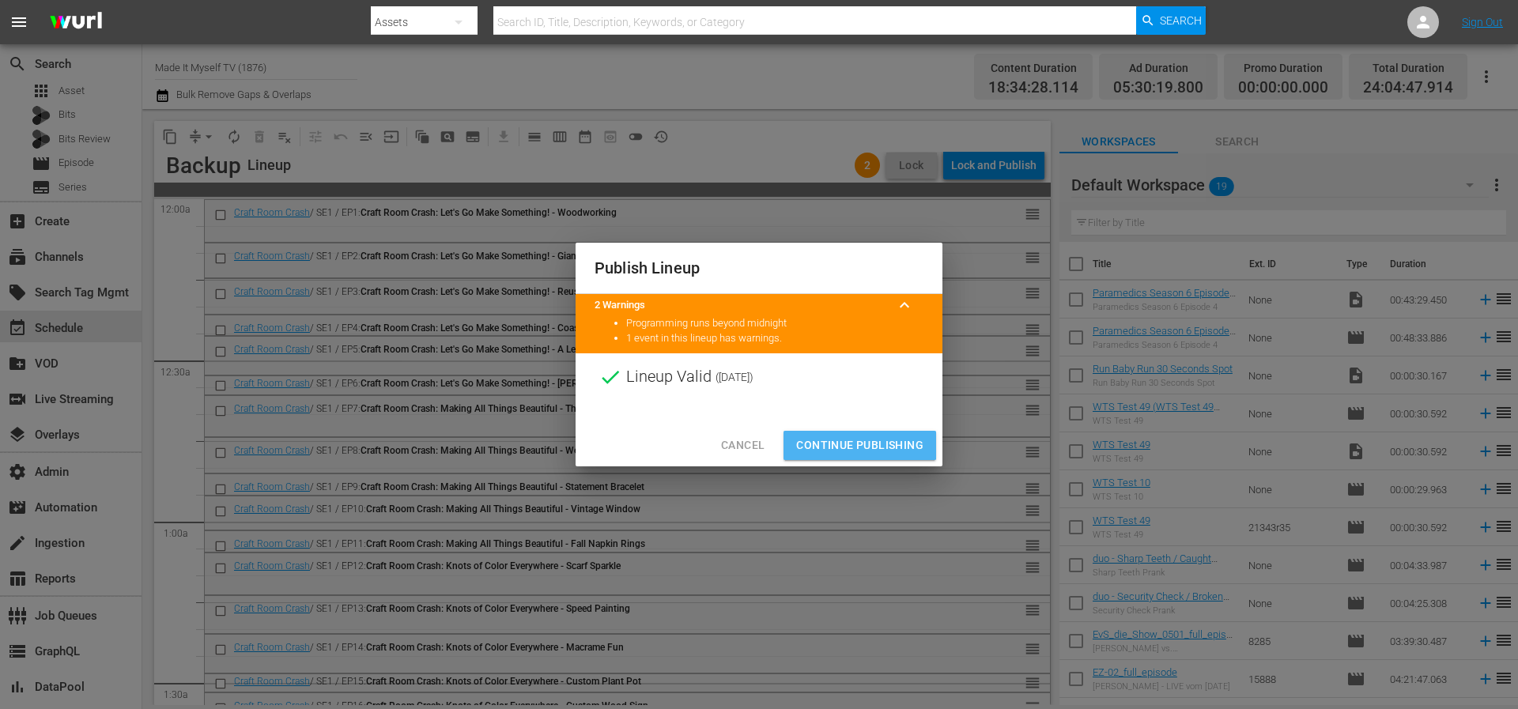
click at [848, 437] on span "Continue Publishing" at bounding box center [859, 446] width 127 height 20
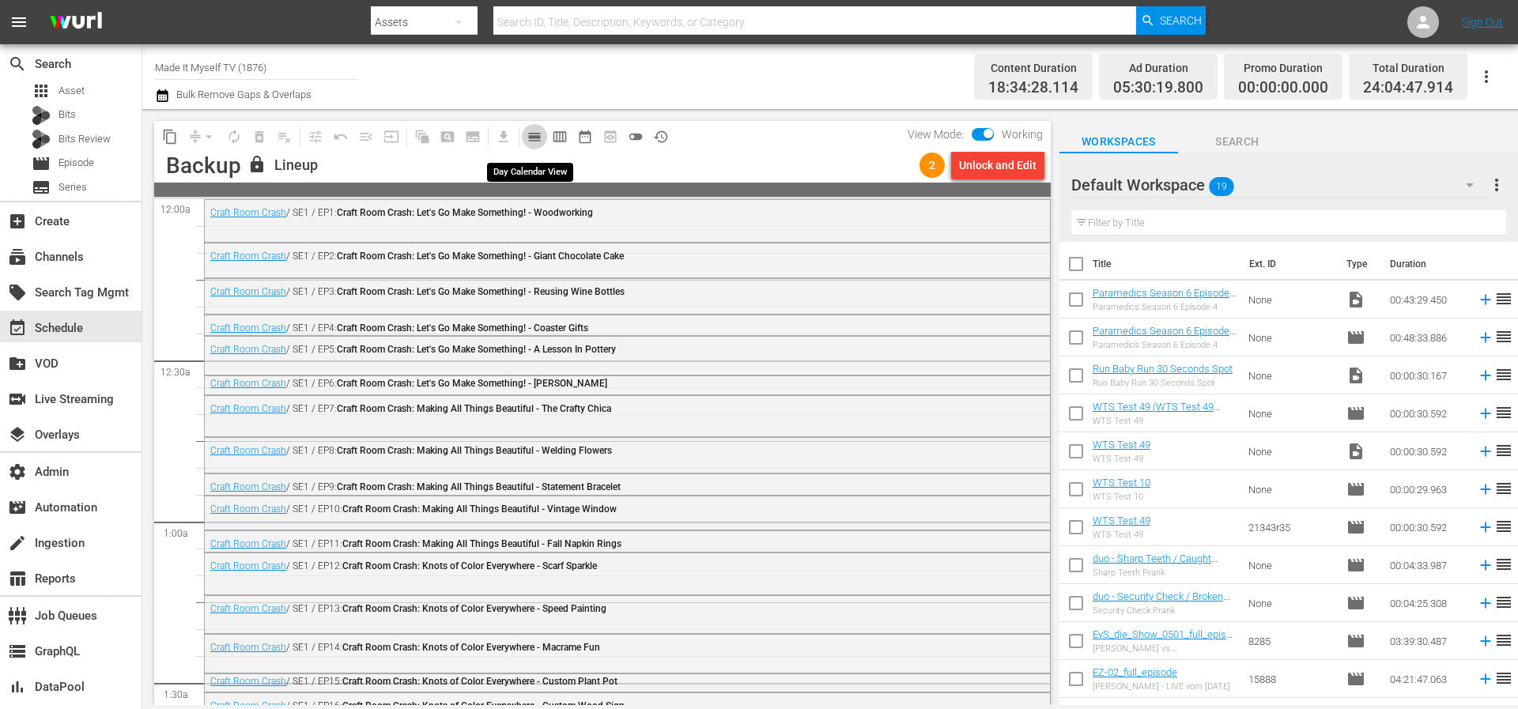
click at [529, 134] on span "calendar_view_day_outlined" at bounding box center [534, 137] width 16 height 16
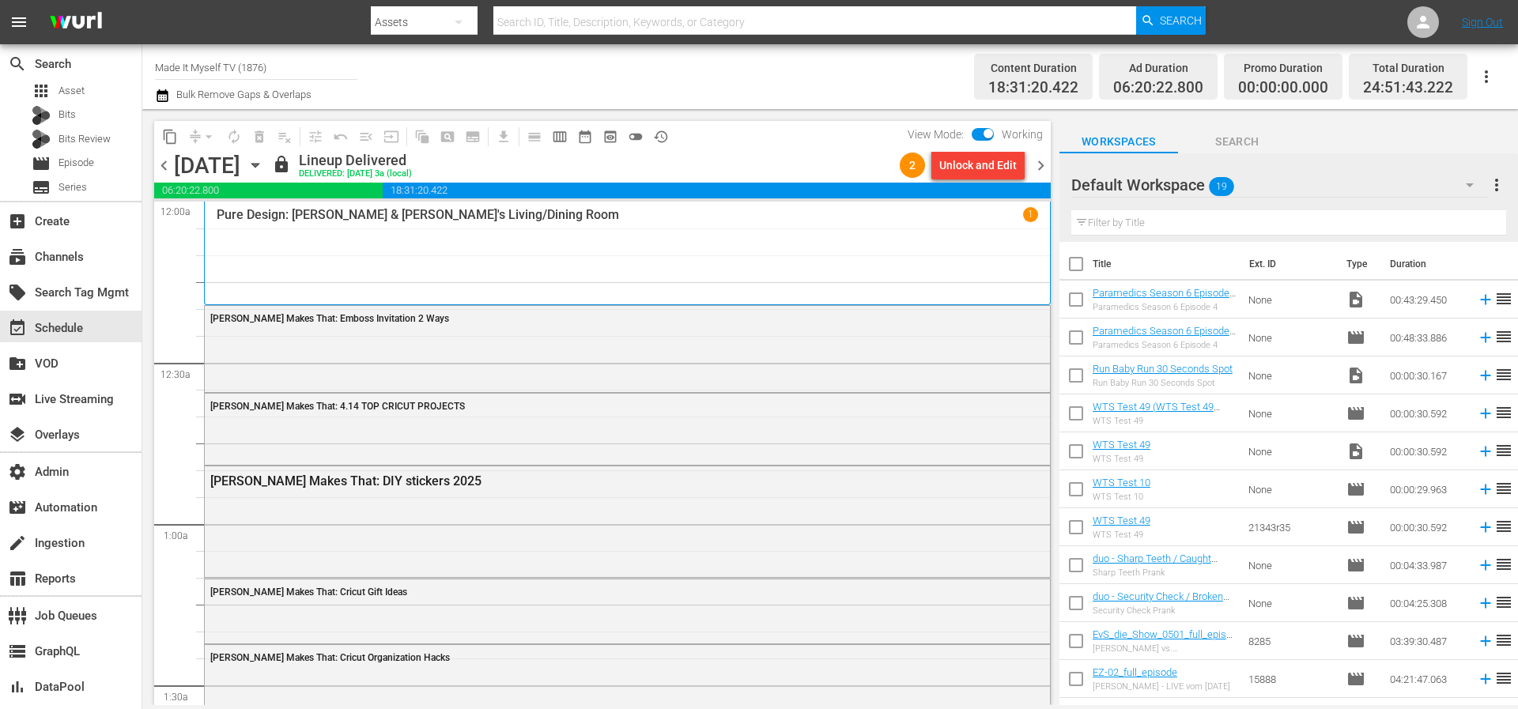
scroll to position [35, 0]
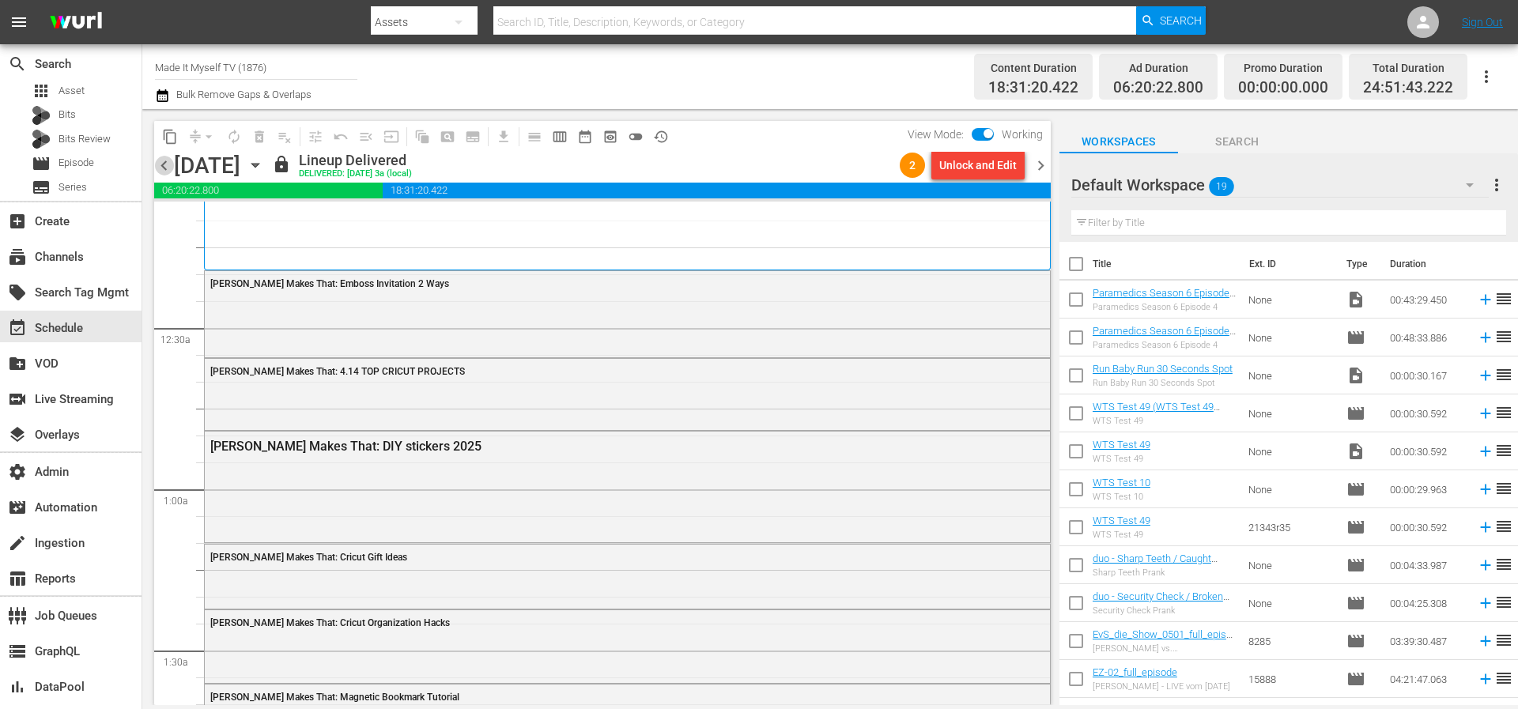
click at [167, 168] on span "chevron_left" at bounding box center [164, 166] width 20 height 20
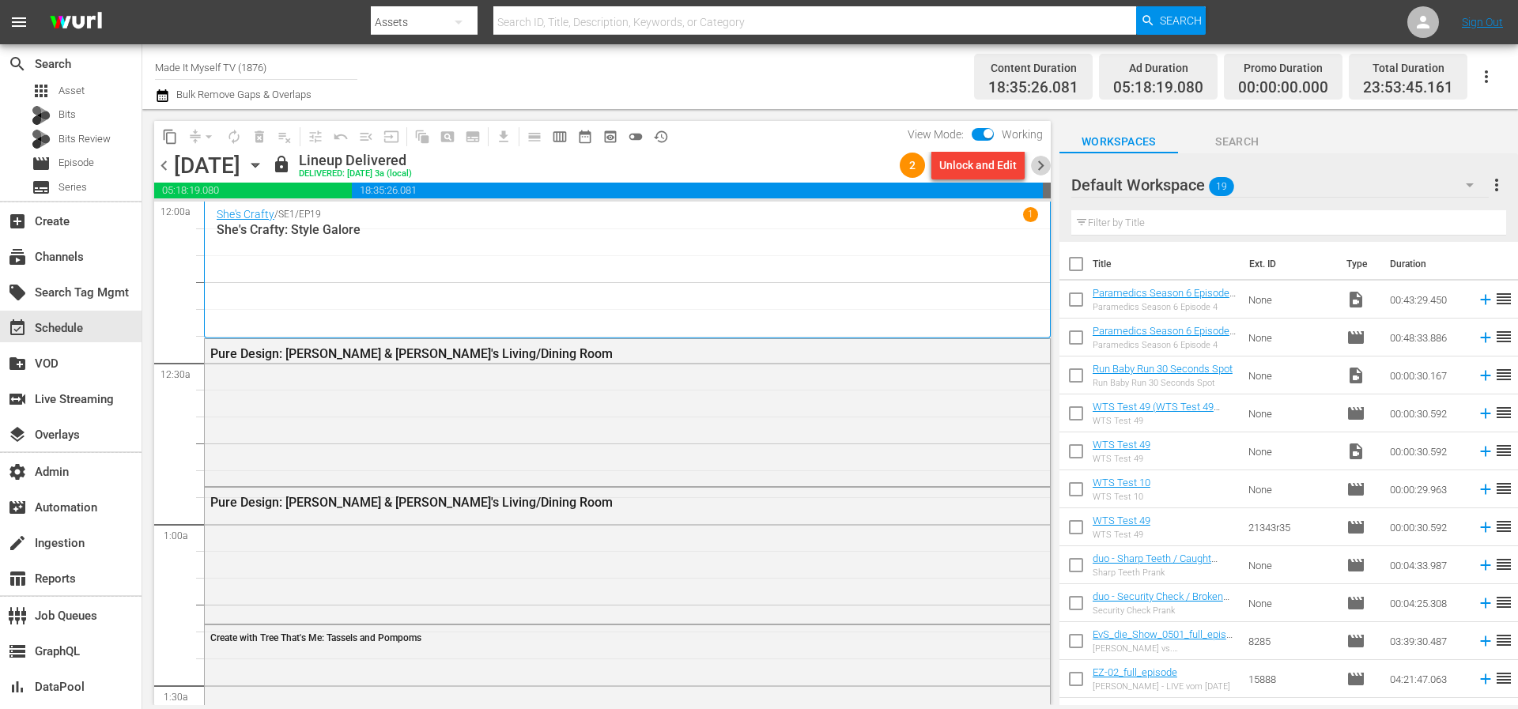
click at [1041, 166] on span "chevron_right" at bounding box center [1041, 166] width 20 height 20
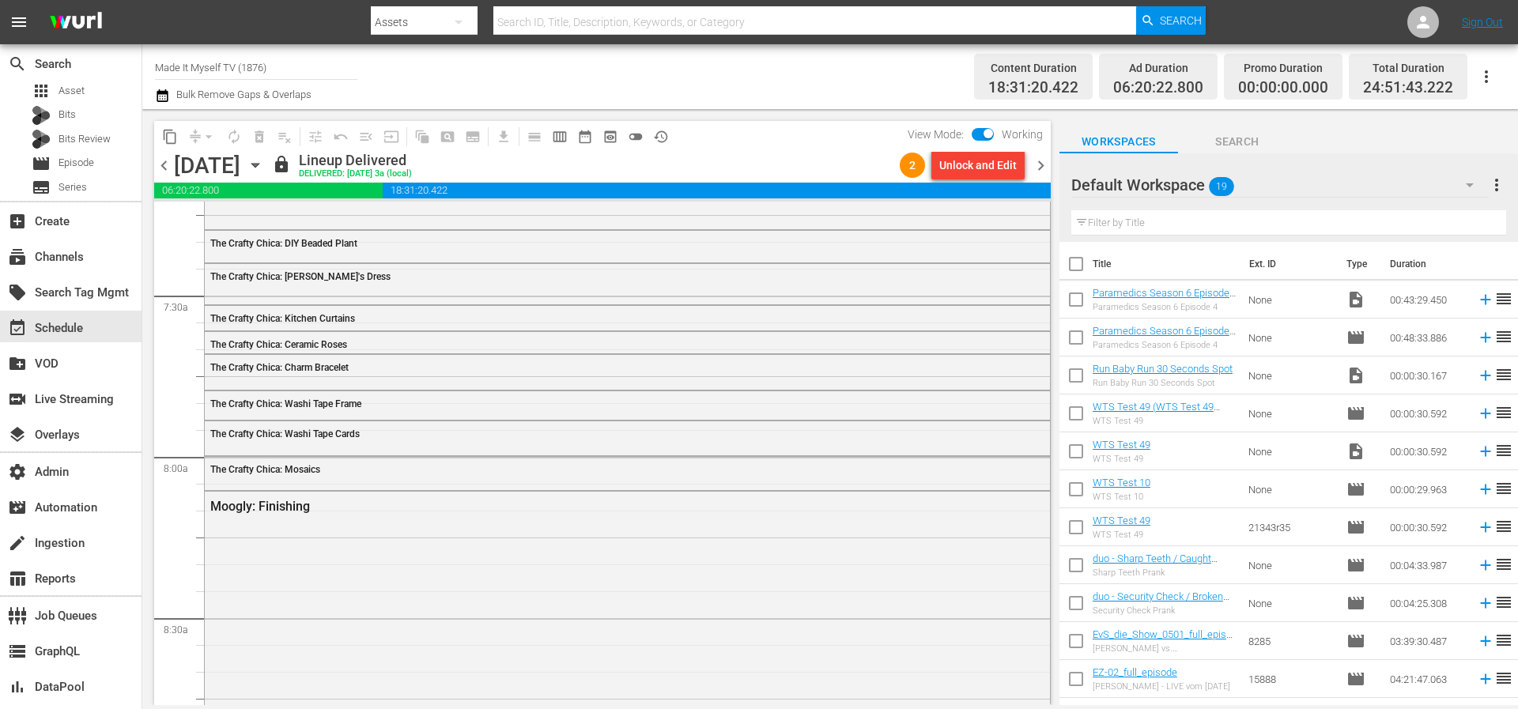
scroll to position [2312, 0]
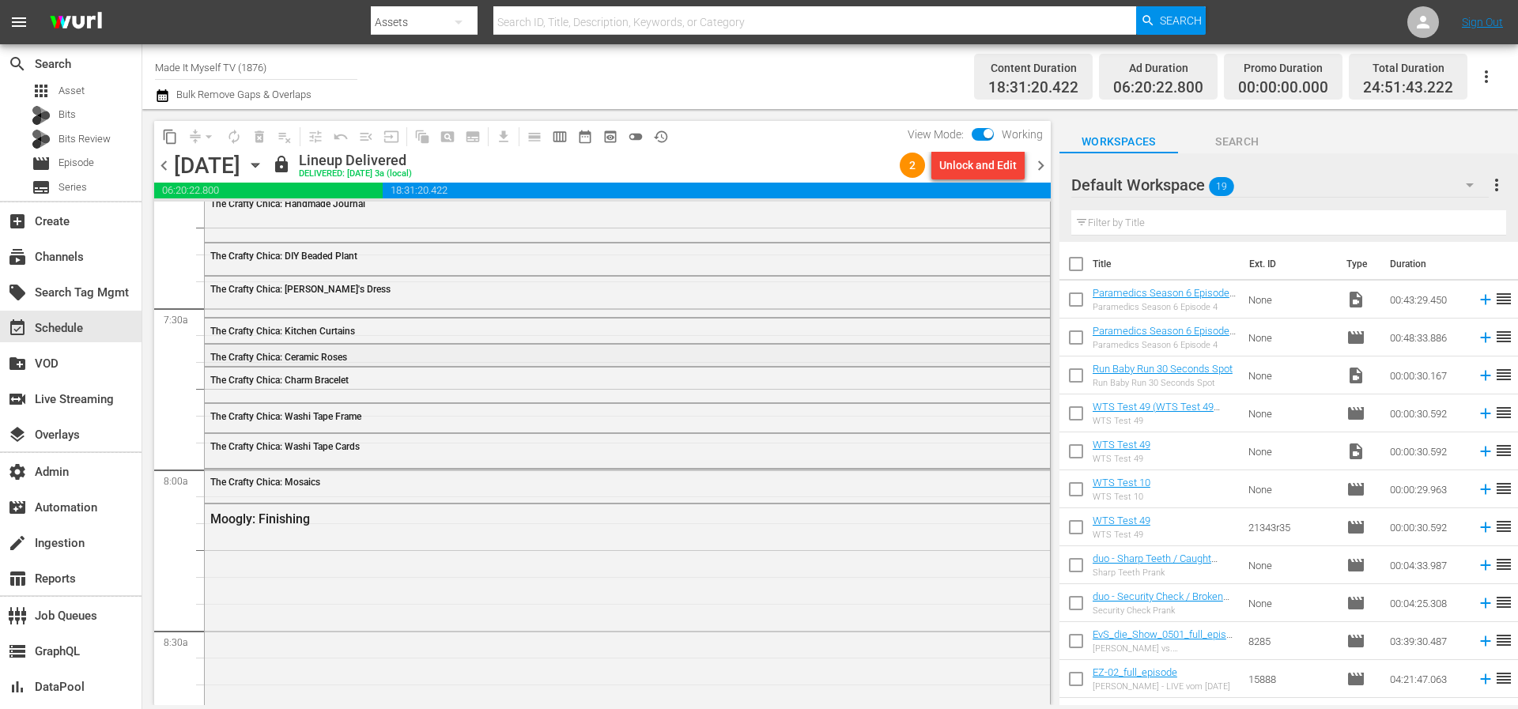
click at [654, 354] on div "The Crafty Chica: Ceramic Roses" at bounding box center [584, 357] width 748 height 11
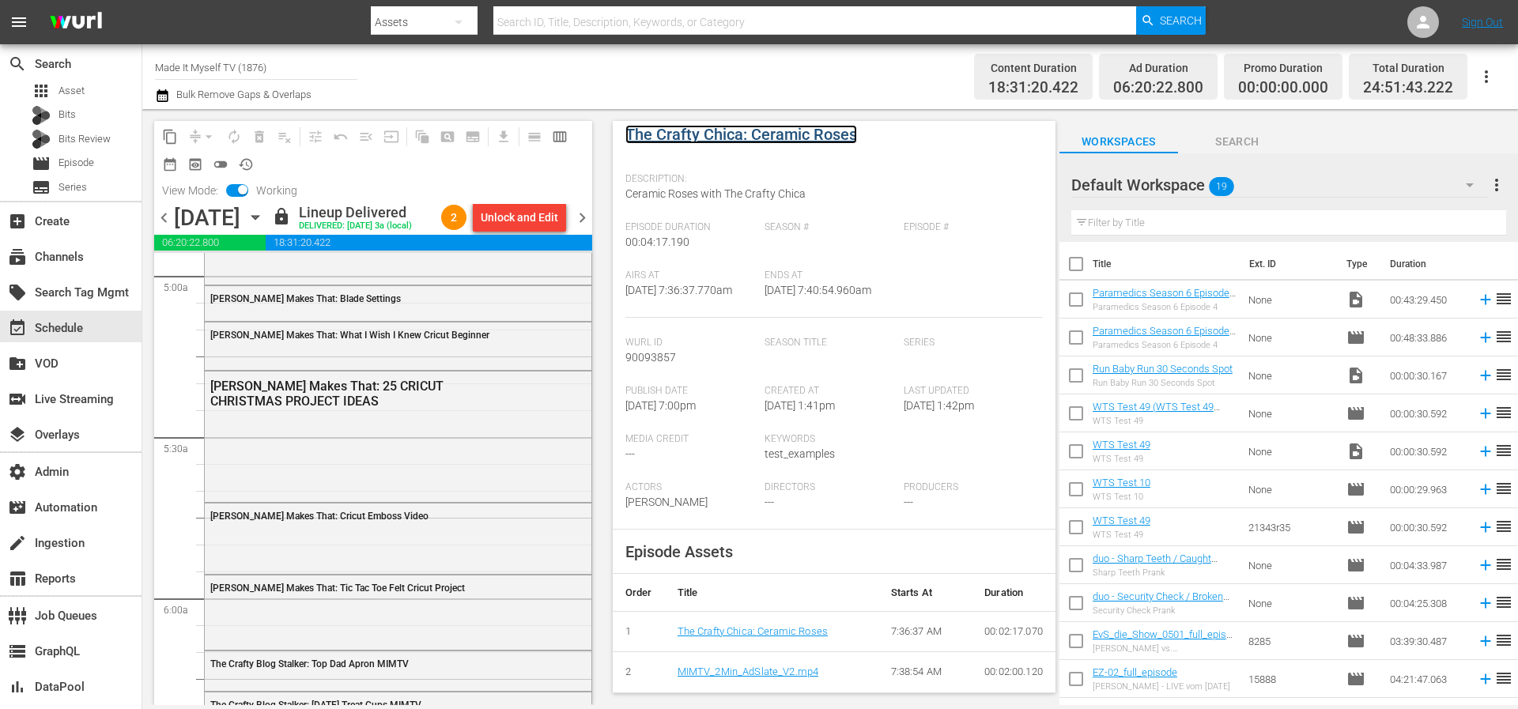
scroll to position [1489, 0]
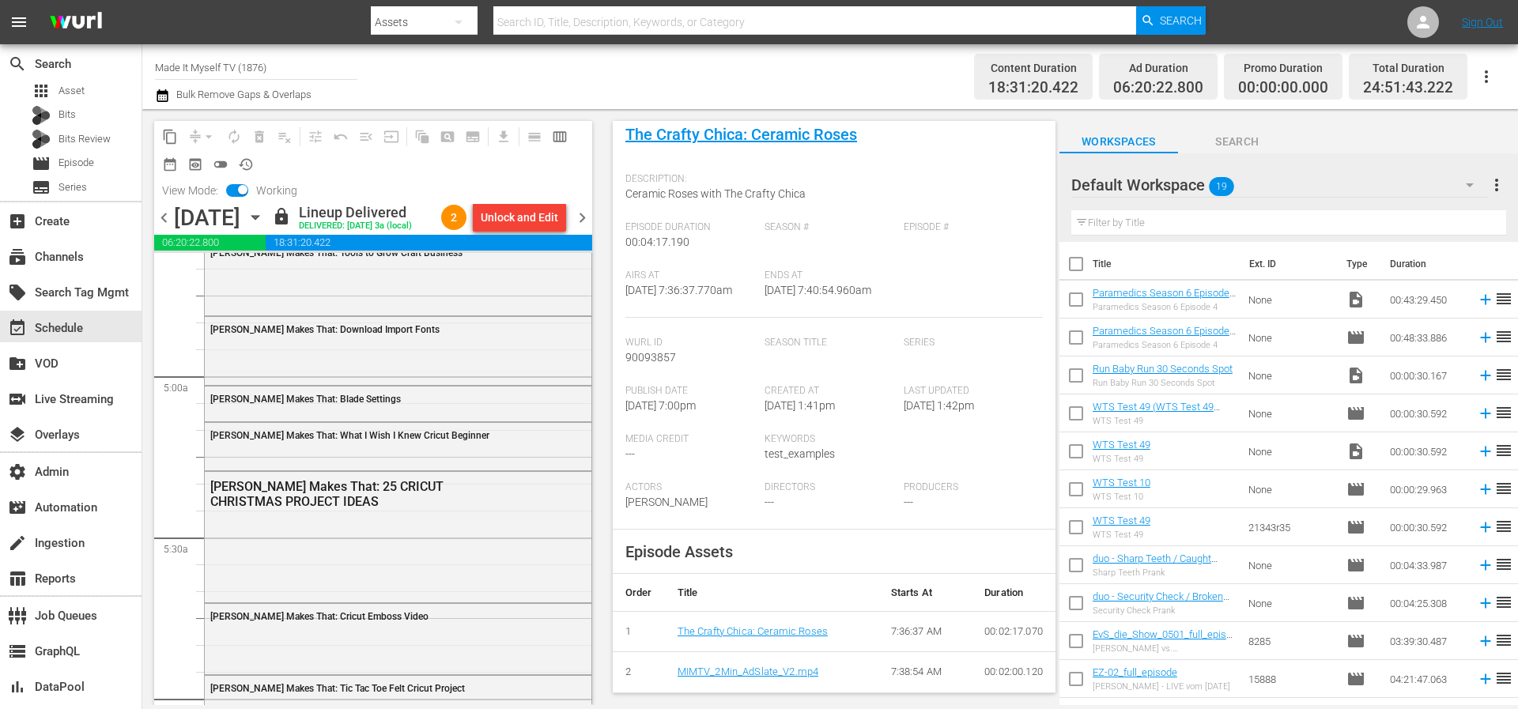
click at [394, 467] on div "Amy Makes That: What I Wish I Knew Cricut Beginner" at bounding box center [398, 445] width 387 height 44
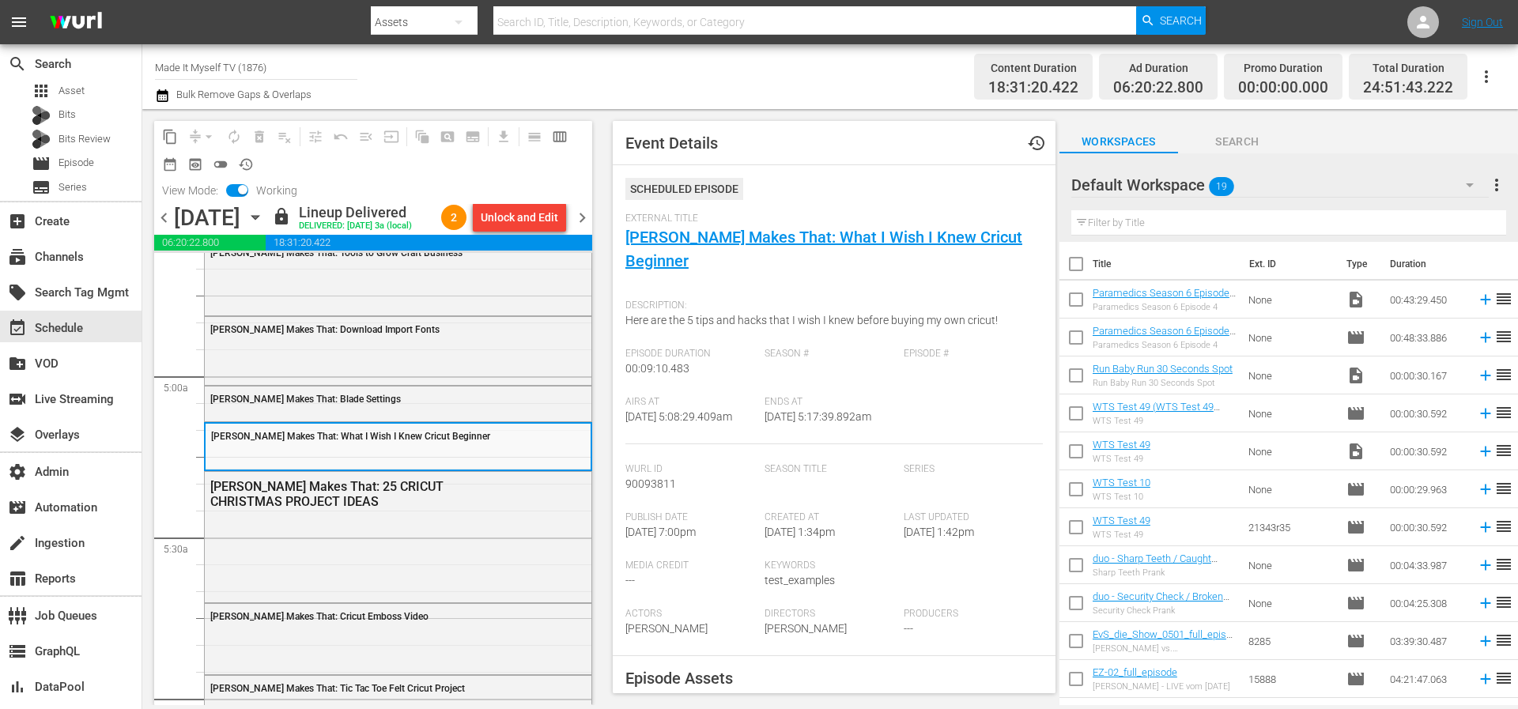
click at [168, 228] on span "chevron_left" at bounding box center [164, 218] width 20 height 20
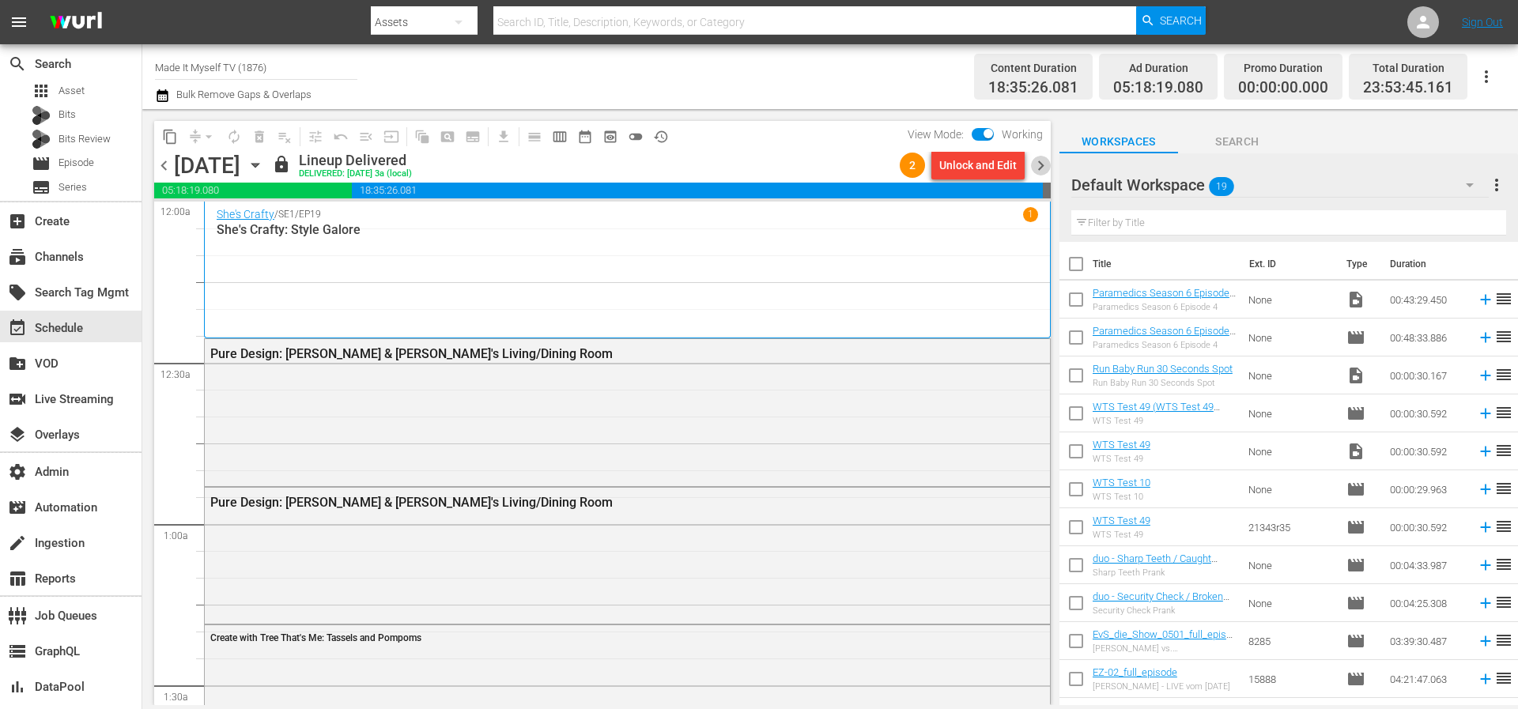
click at [1048, 166] on span "chevron_right" at bounding box center [1041, 166] width 20 height 20
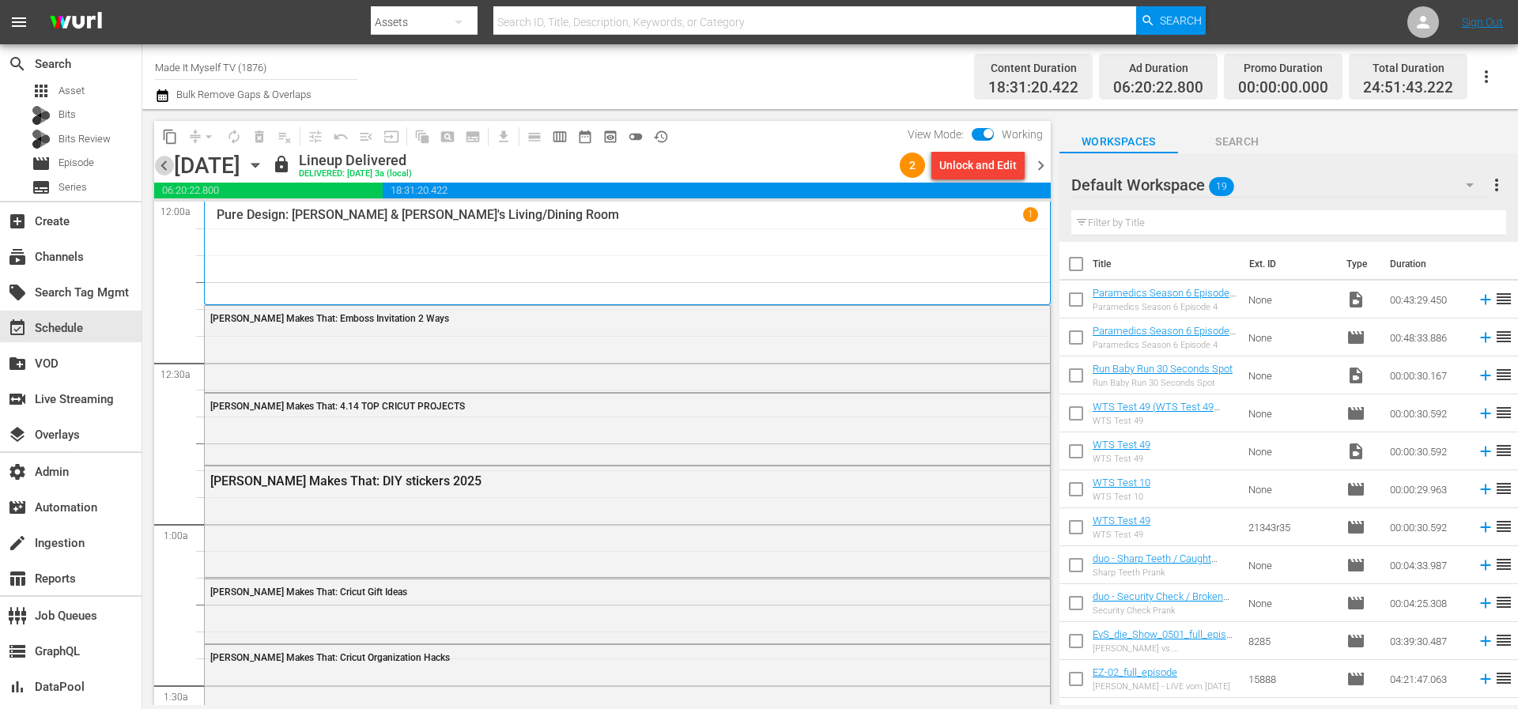
click at [163, 164] on span "chevron_left" at bounding box center [164, 166] width 20 height 20
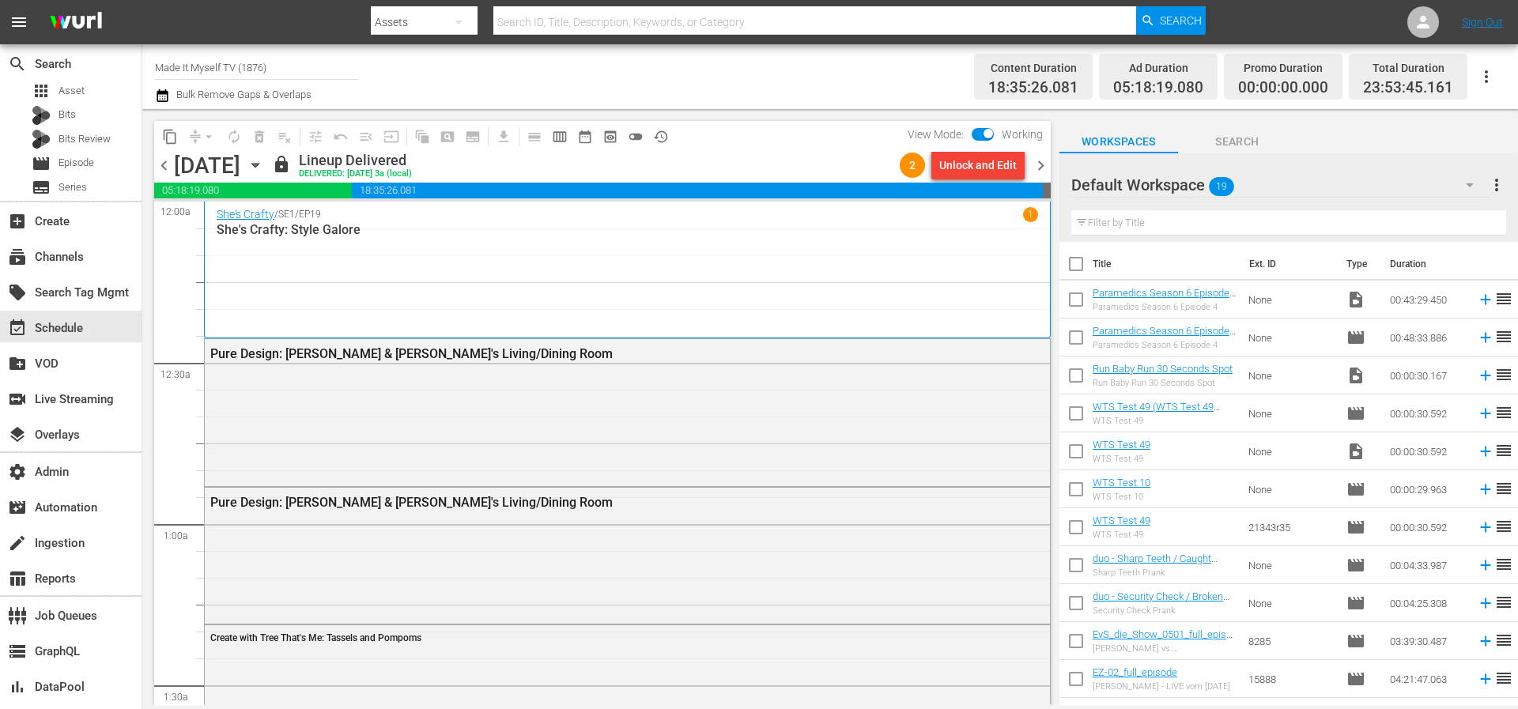
click at [1046, 162] on span "chevron_right" at bounding box center [1041, 166] width 20 height 20
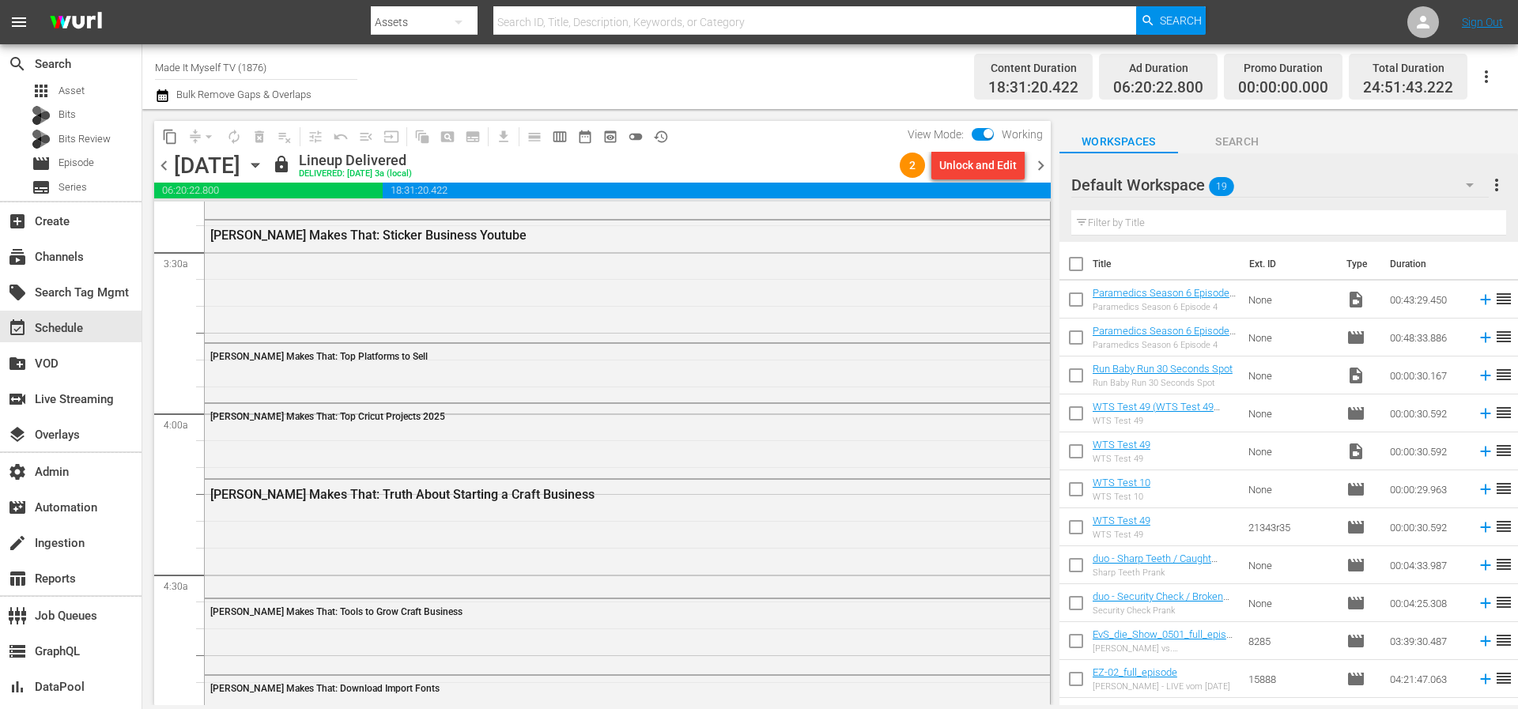
scroll to position [1103, 0]
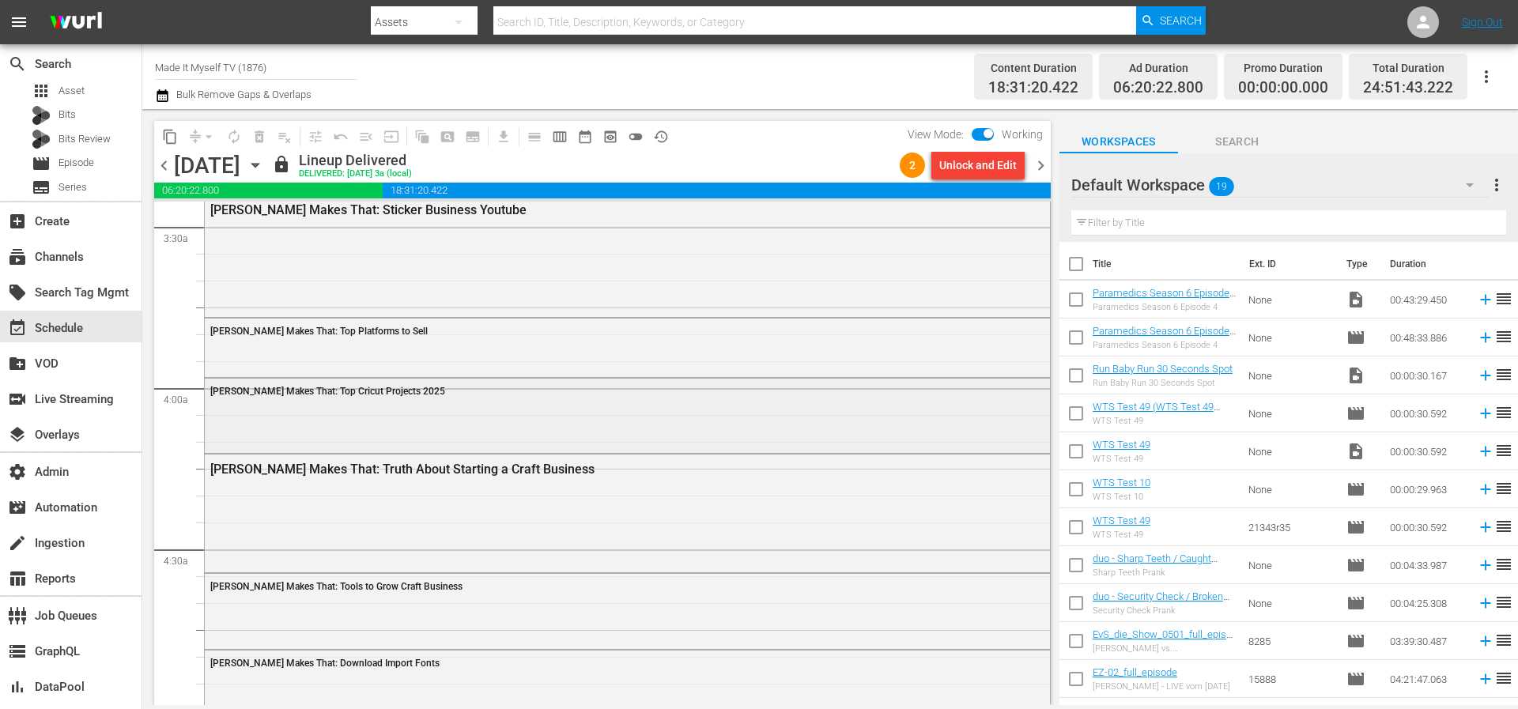
click at [583, 407] on div "Amy Makes That: Top Cricut Projects 2025" at bounding box center [627, 414] width 845 height 71
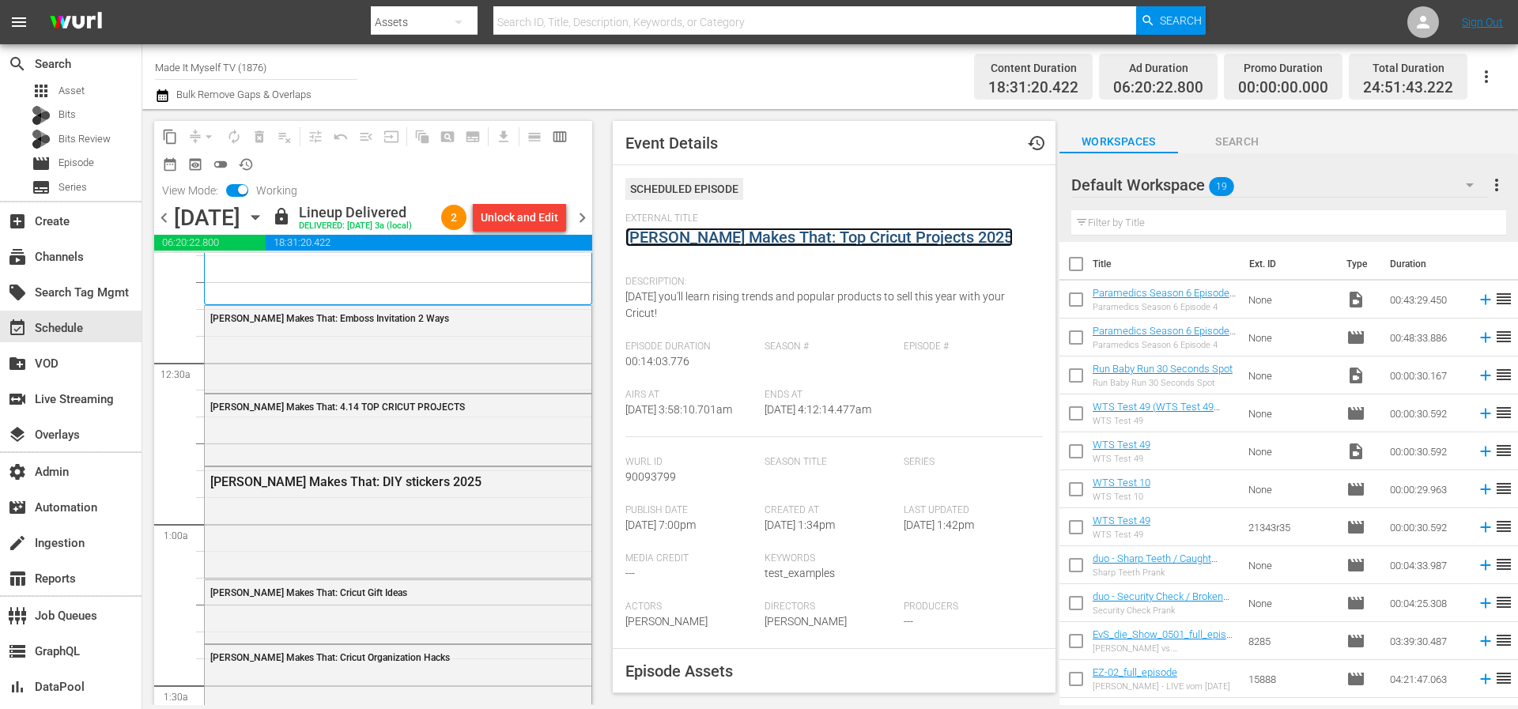
scroll to position [0, 0]
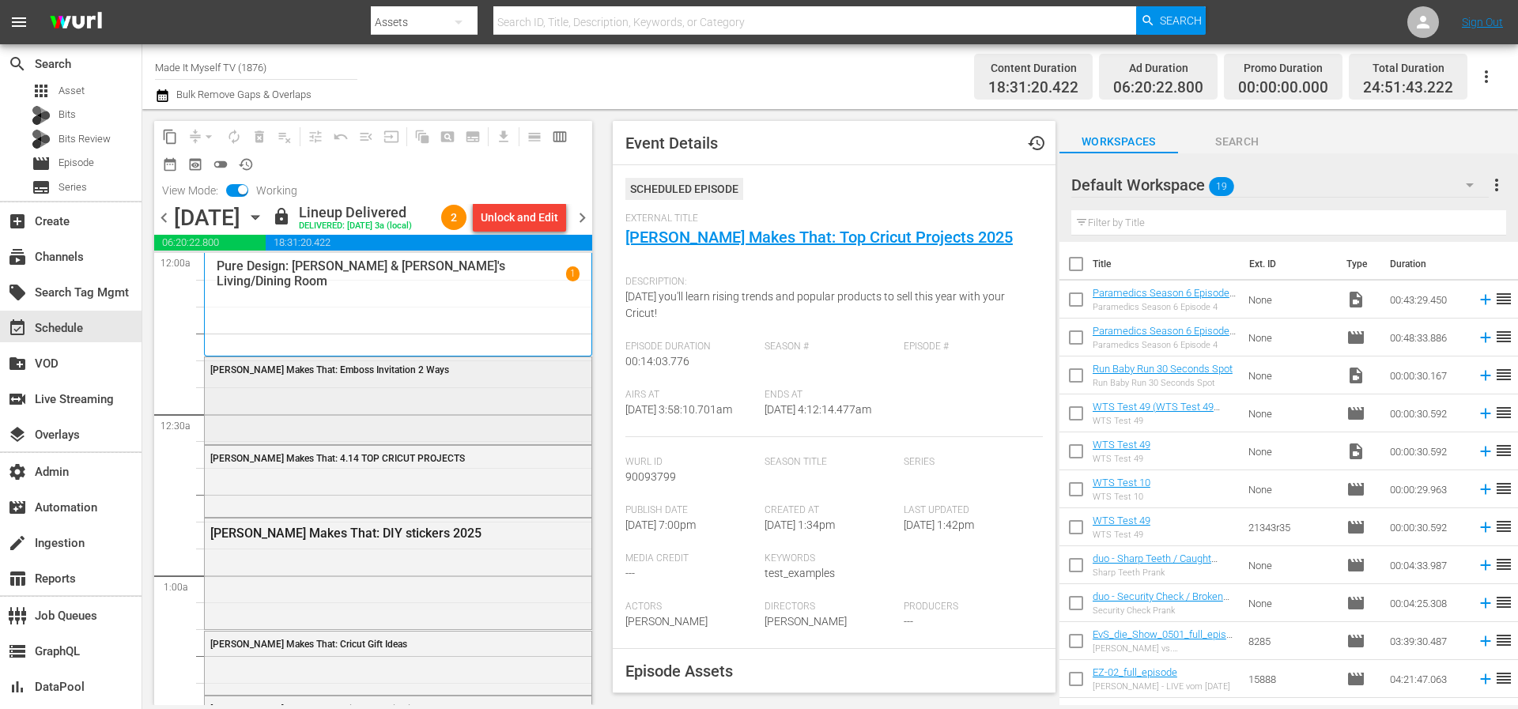
click at [460, 409] on div "Amy Makes That: Emboss Invitation 2 Ways" at bounding box center [398, 399] width 387 height 84
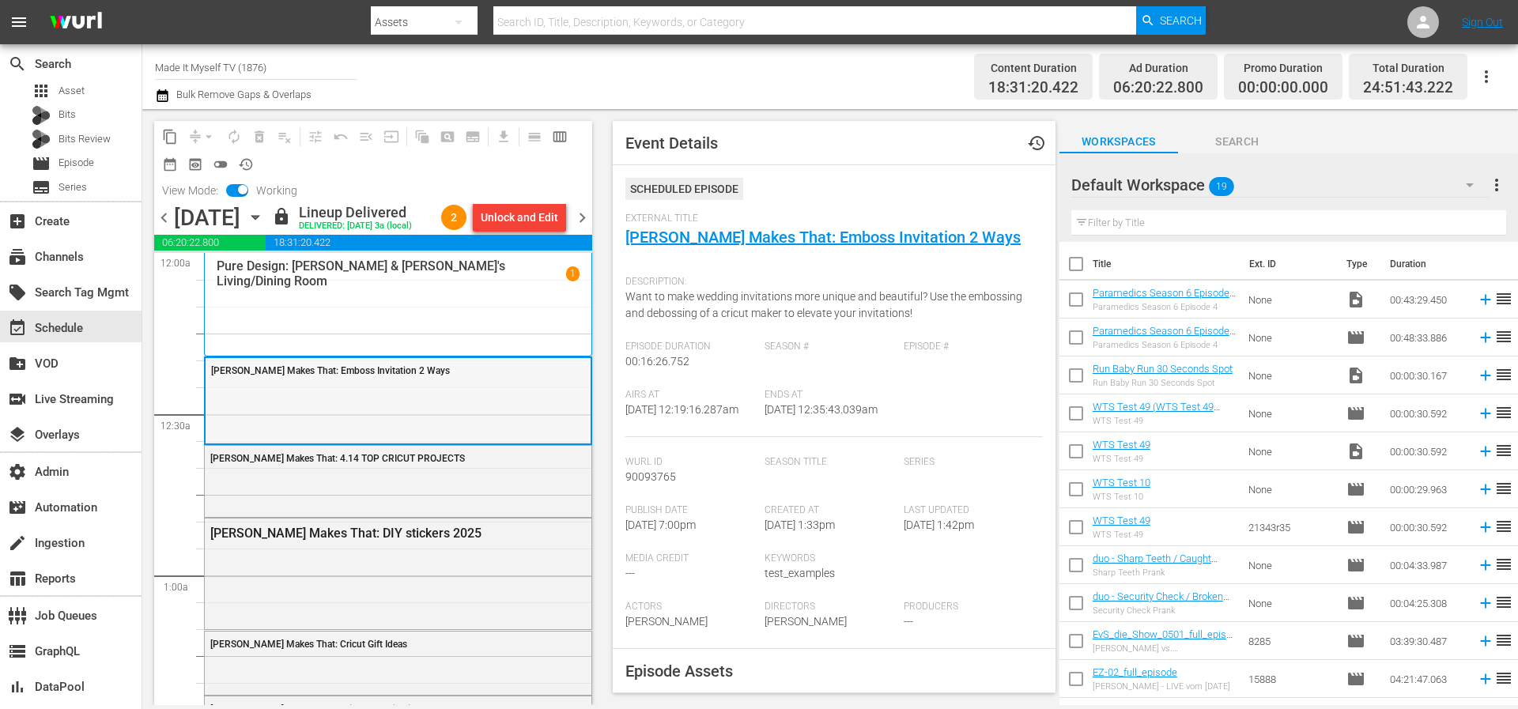
click at [483, 410] on div "Amy Makes That: Emboss Invitation 2 Ways" at bounding box center [398, 400] width 385 height 84
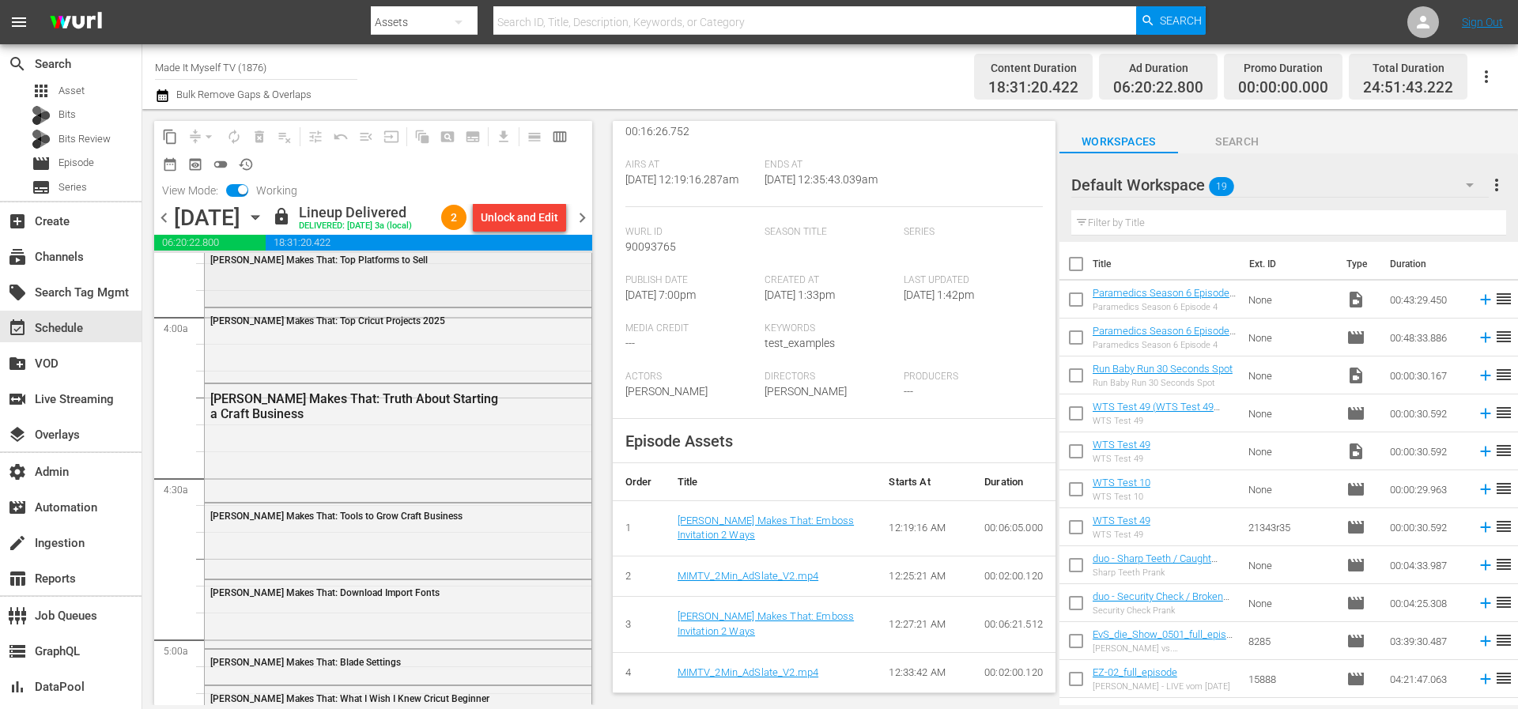
scroll to position [1380, 0]
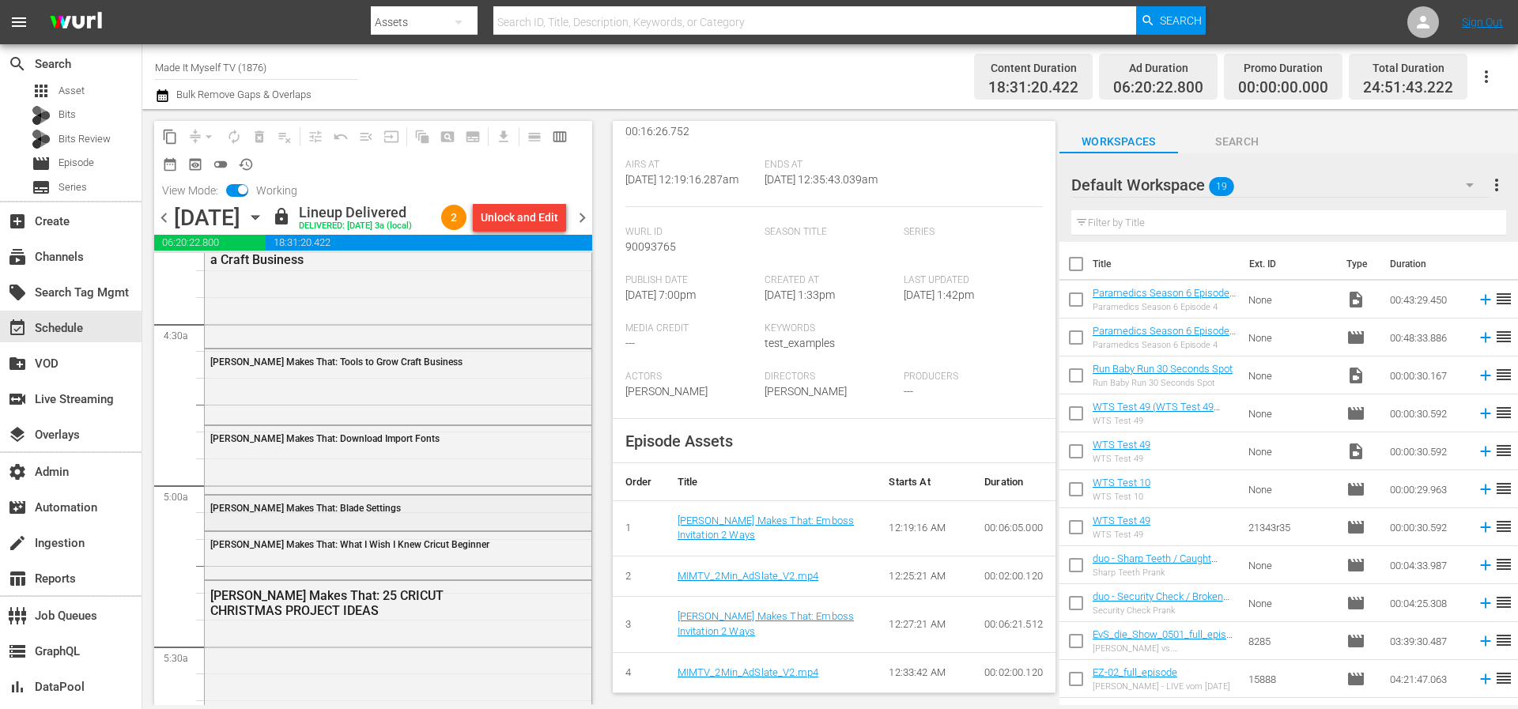
click at [439, 514] on div "Amy Makes That: Blade Settings" at bounding box center [359, 508] width 298 height 11
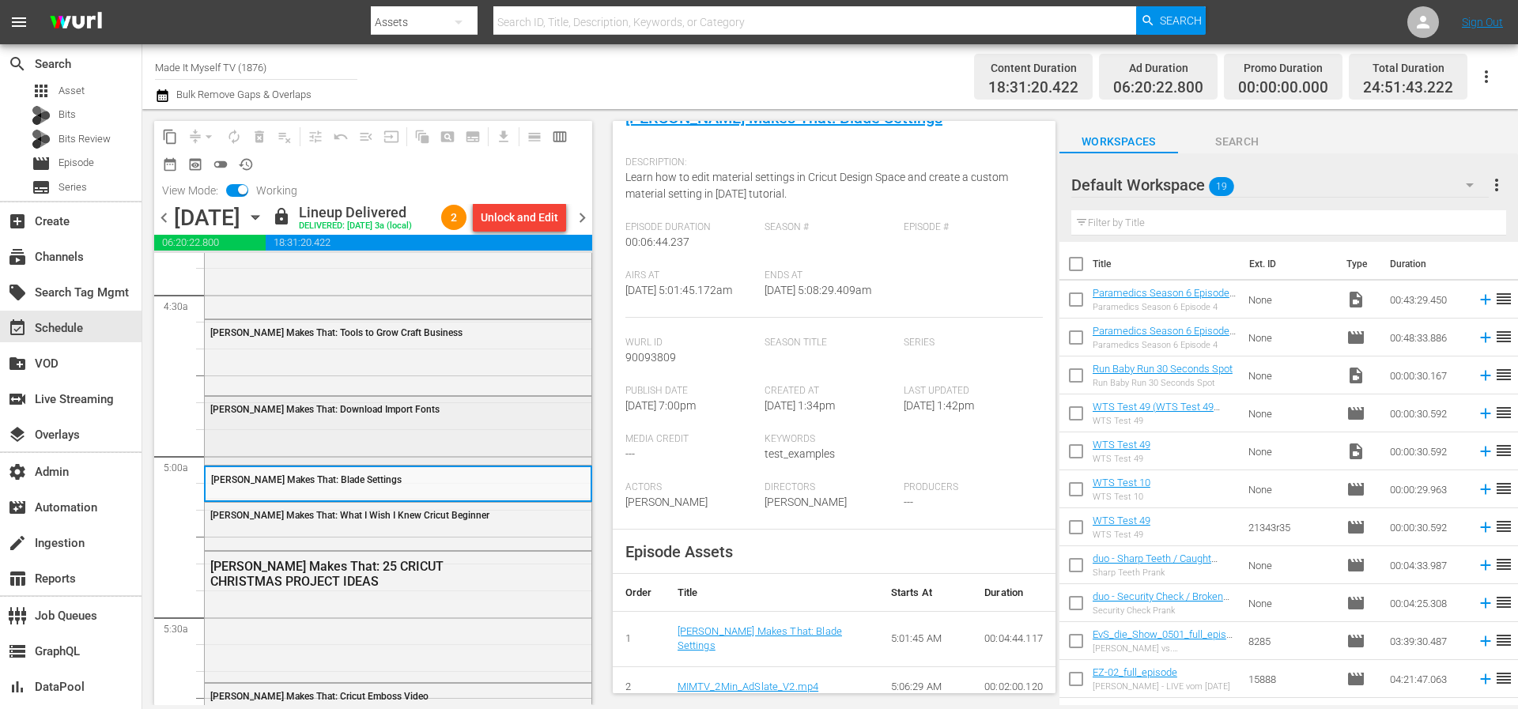
scroll to position [1516, 0]
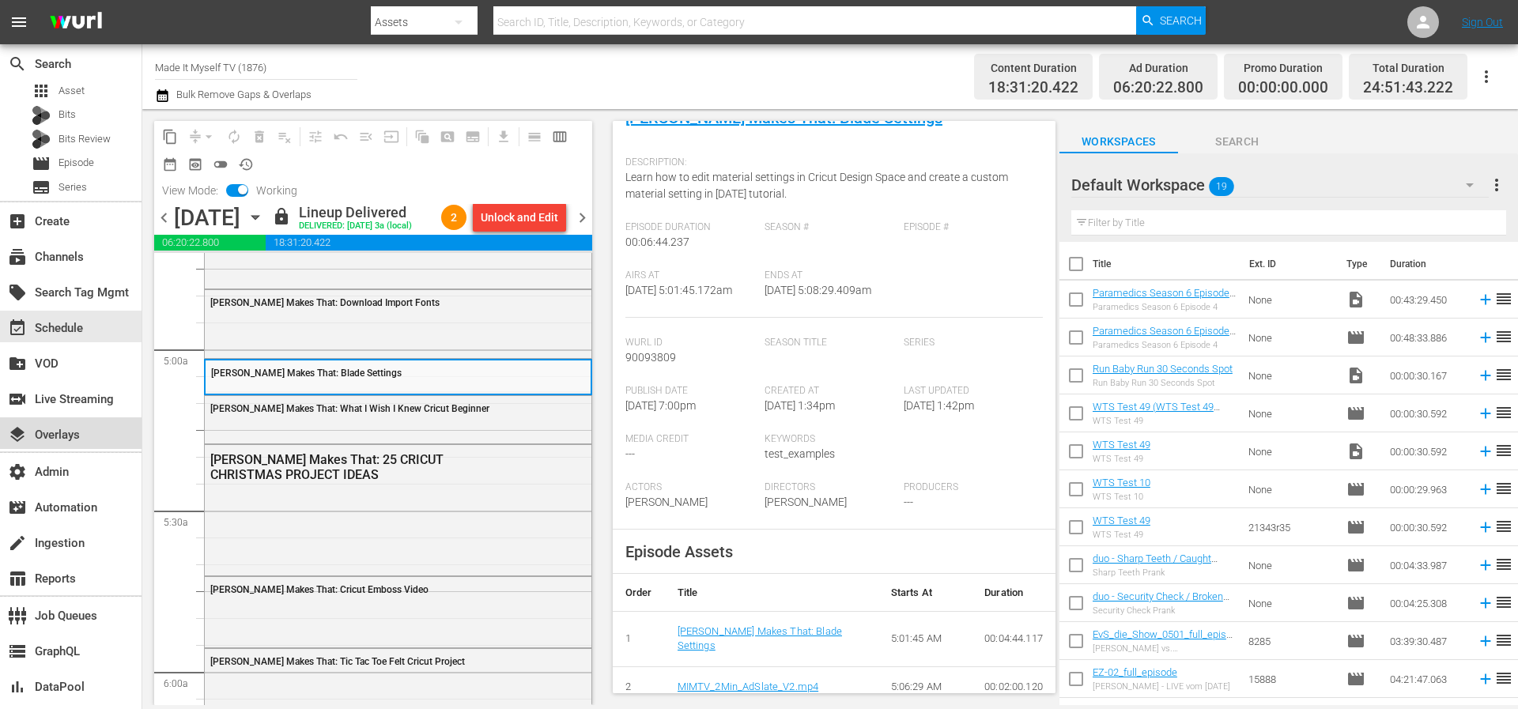
click at [51, 437] on div "layers Overlays" at bounding box center [44, 432] width 89 height 14
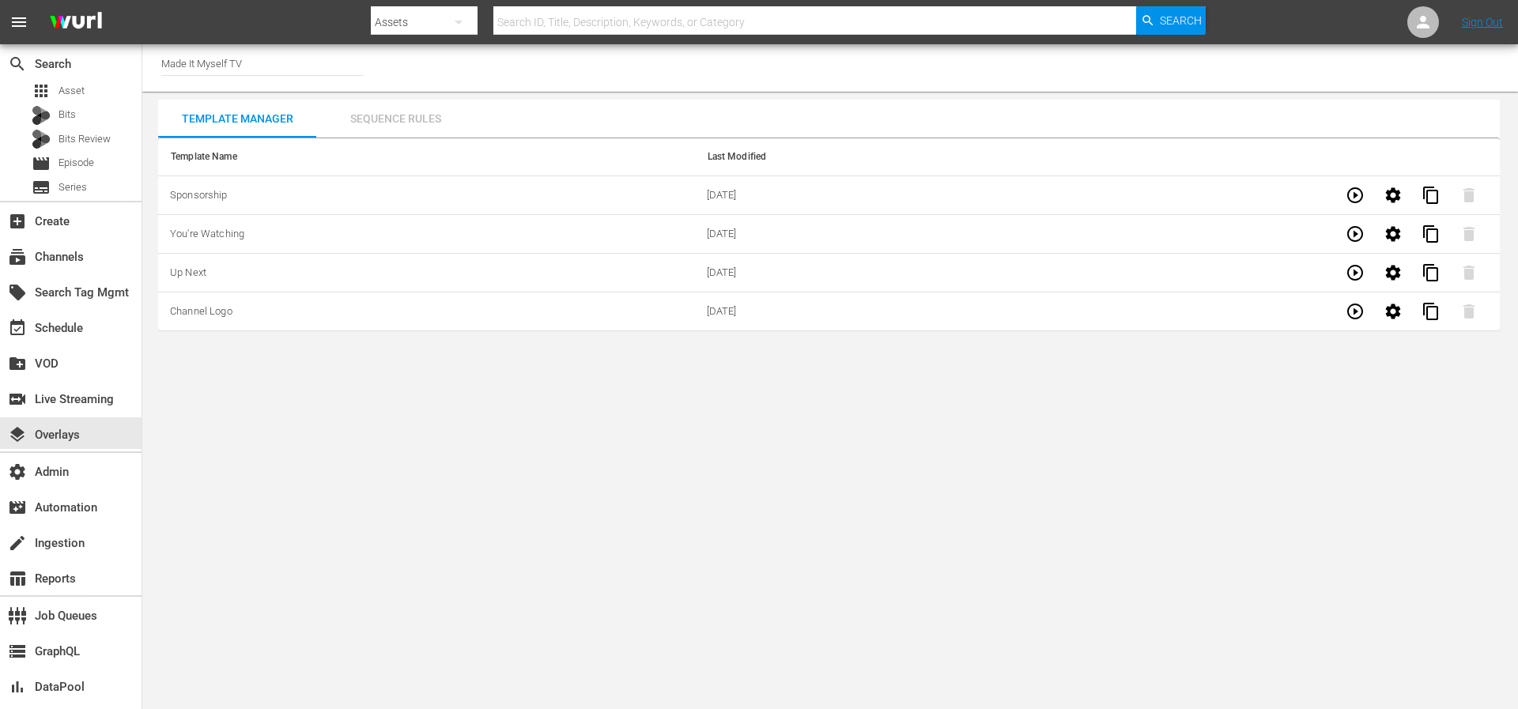
click at [411, 109] on div "Sequence Rules" at bounding box center [395, 119] width 158 height 38
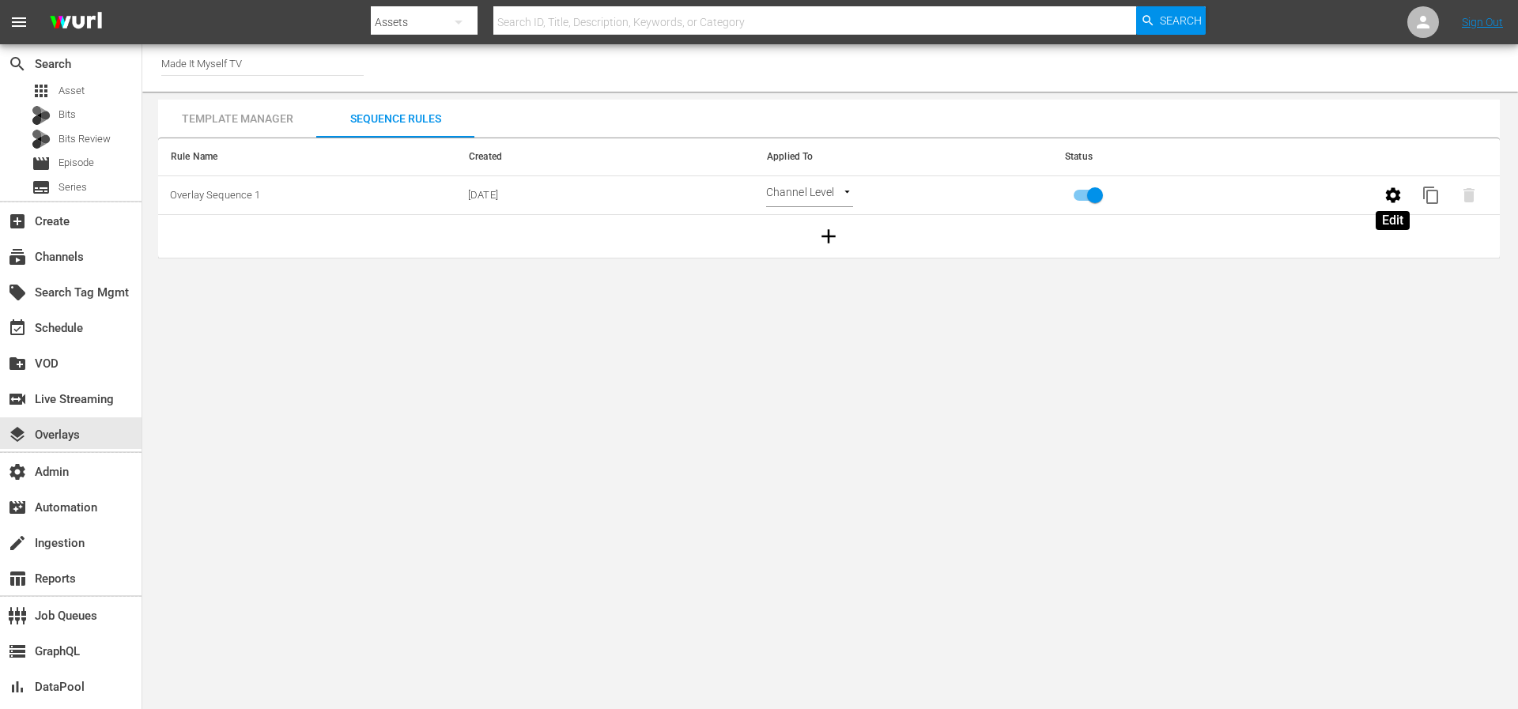
click at [1398, 198] on icon "button" at bounding box center [1392, 194] width 15 height 15
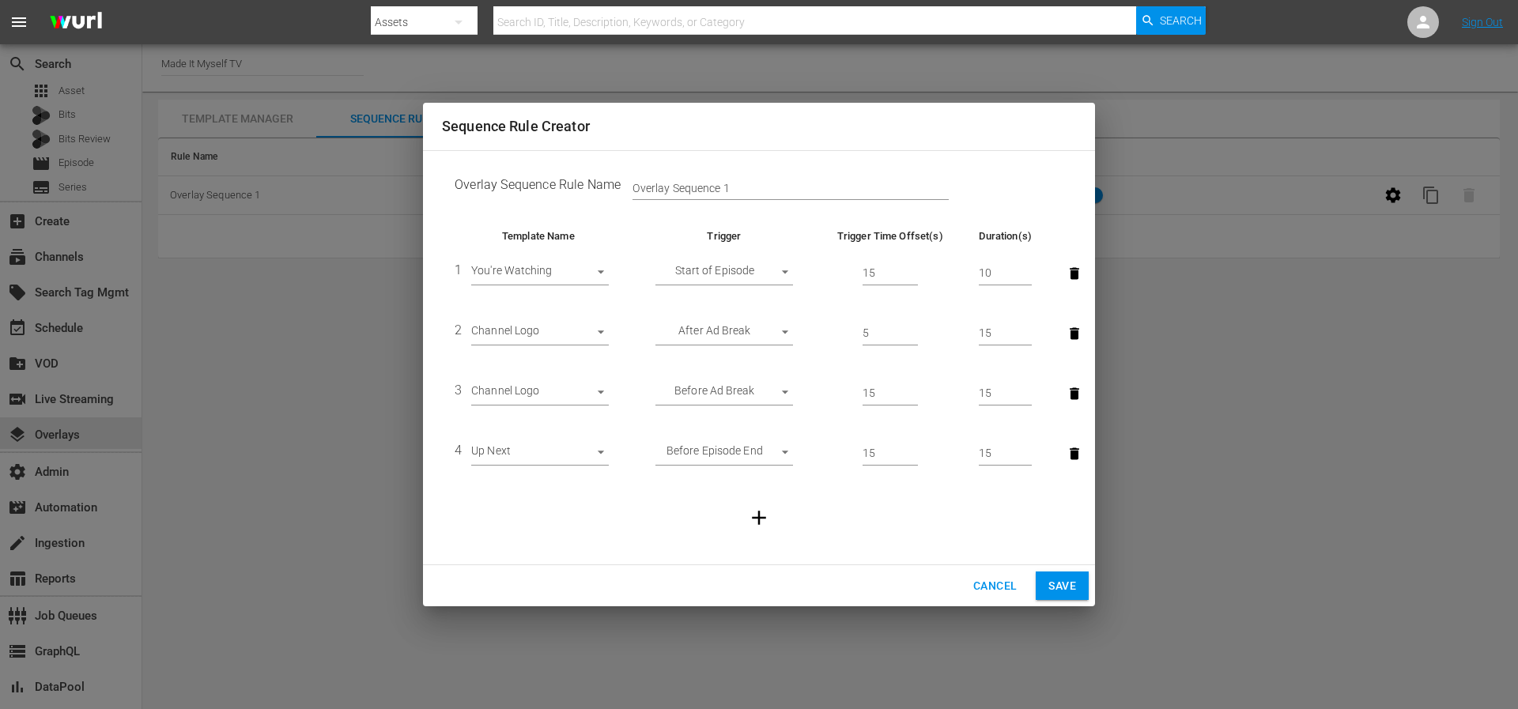
click at [979, 583] on span "Cancel" at bounding box center [994, 586] width 43 height 20
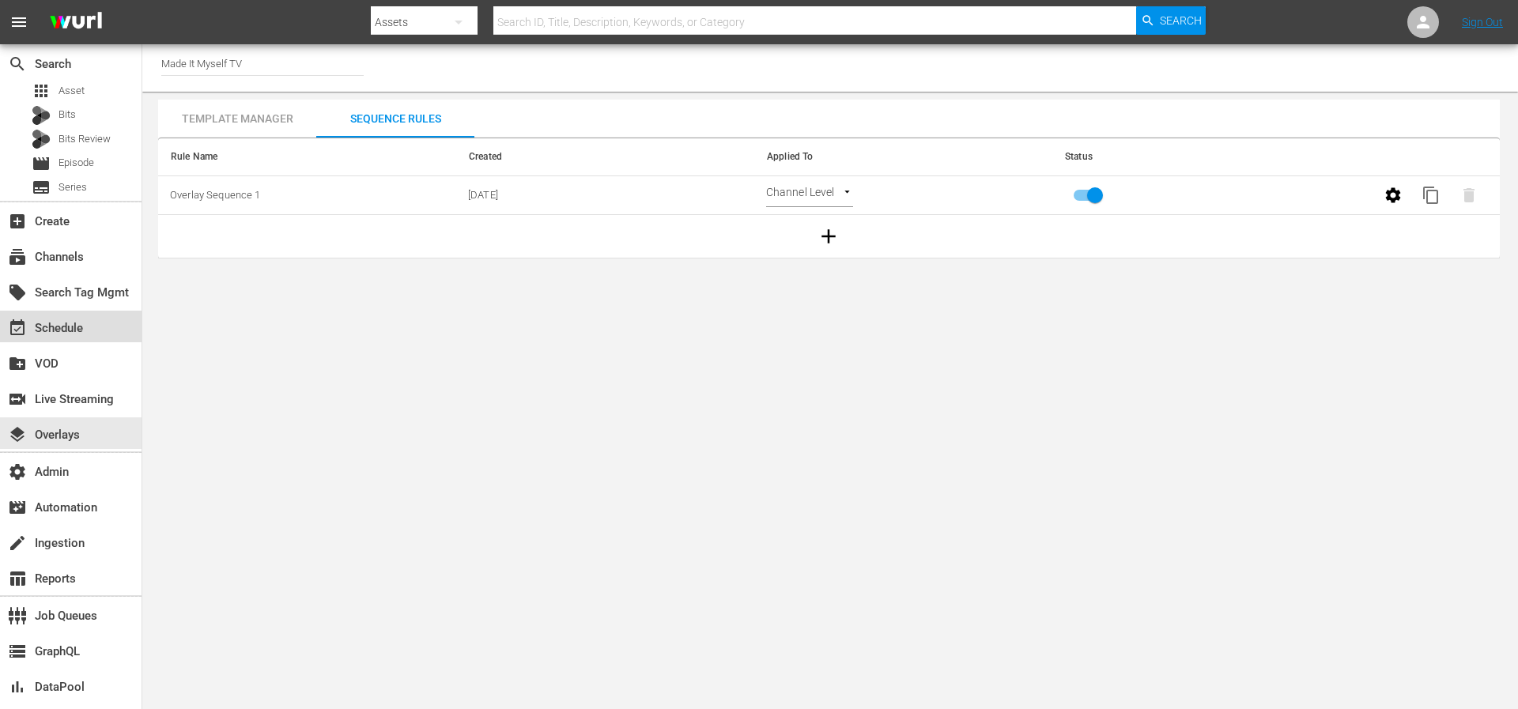
click at [51, 322] on div "event_available Schedule" at bounding box center [44, 326] width 89 height 14
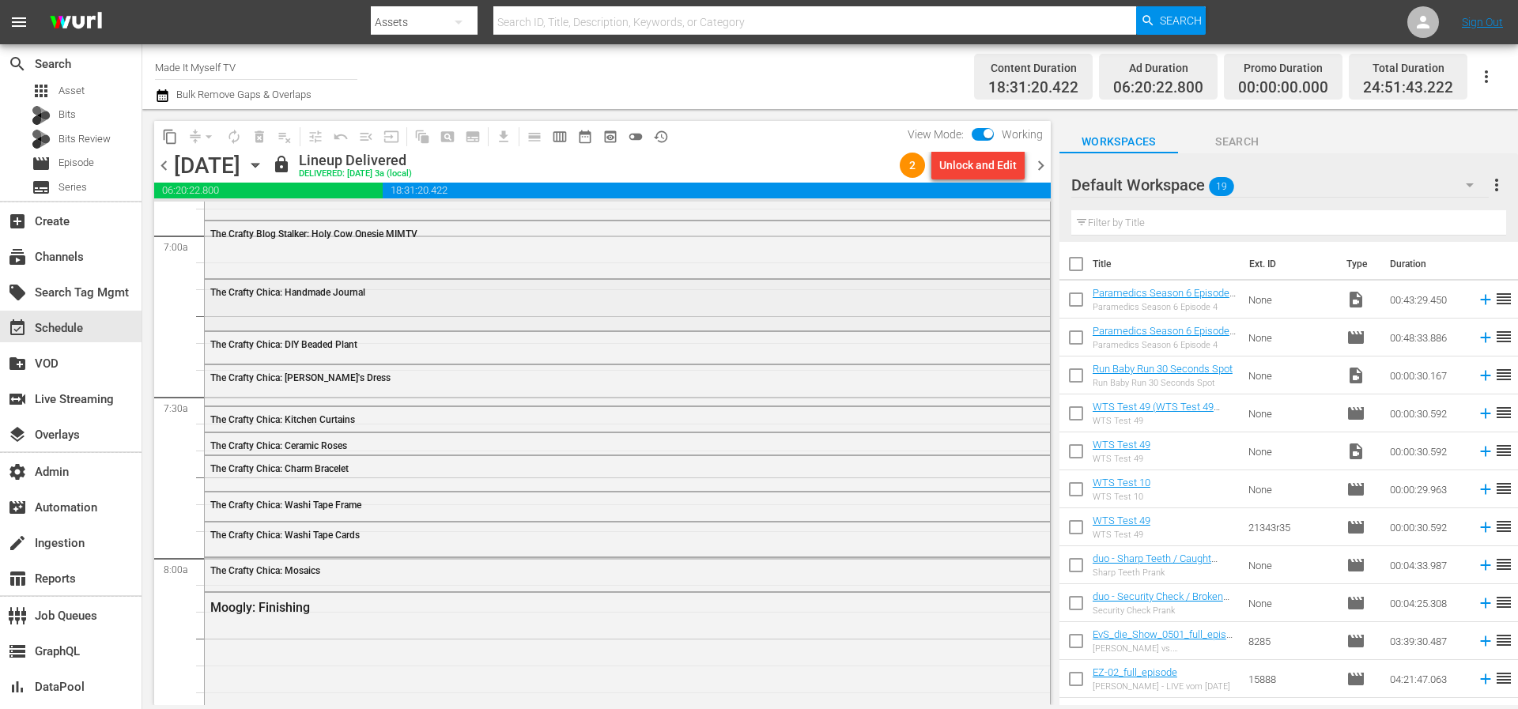
scroll to position [2224, 0]
click at [167, 172] on span "chevron_left" at bounding box center [164, 166] width 20 height 20
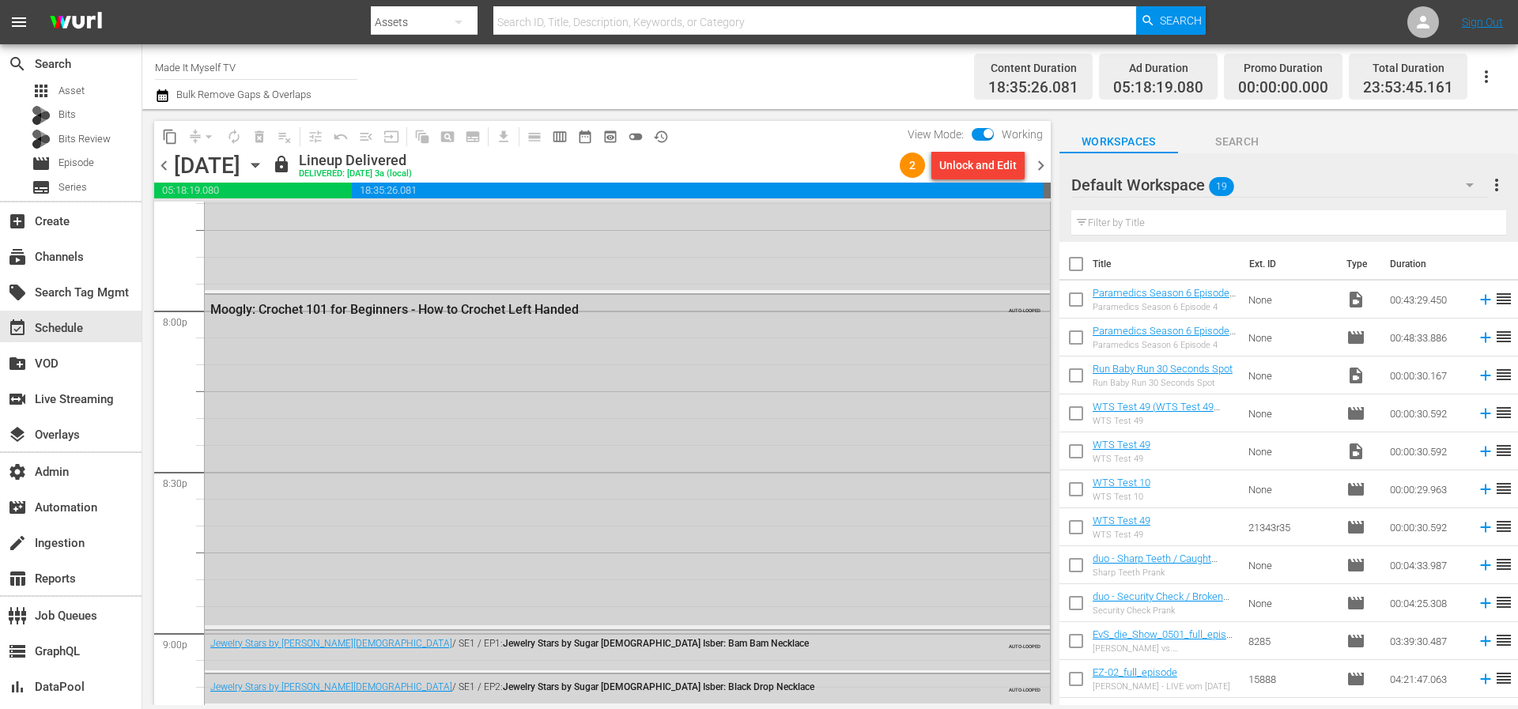
scroll to position [6333, 0]
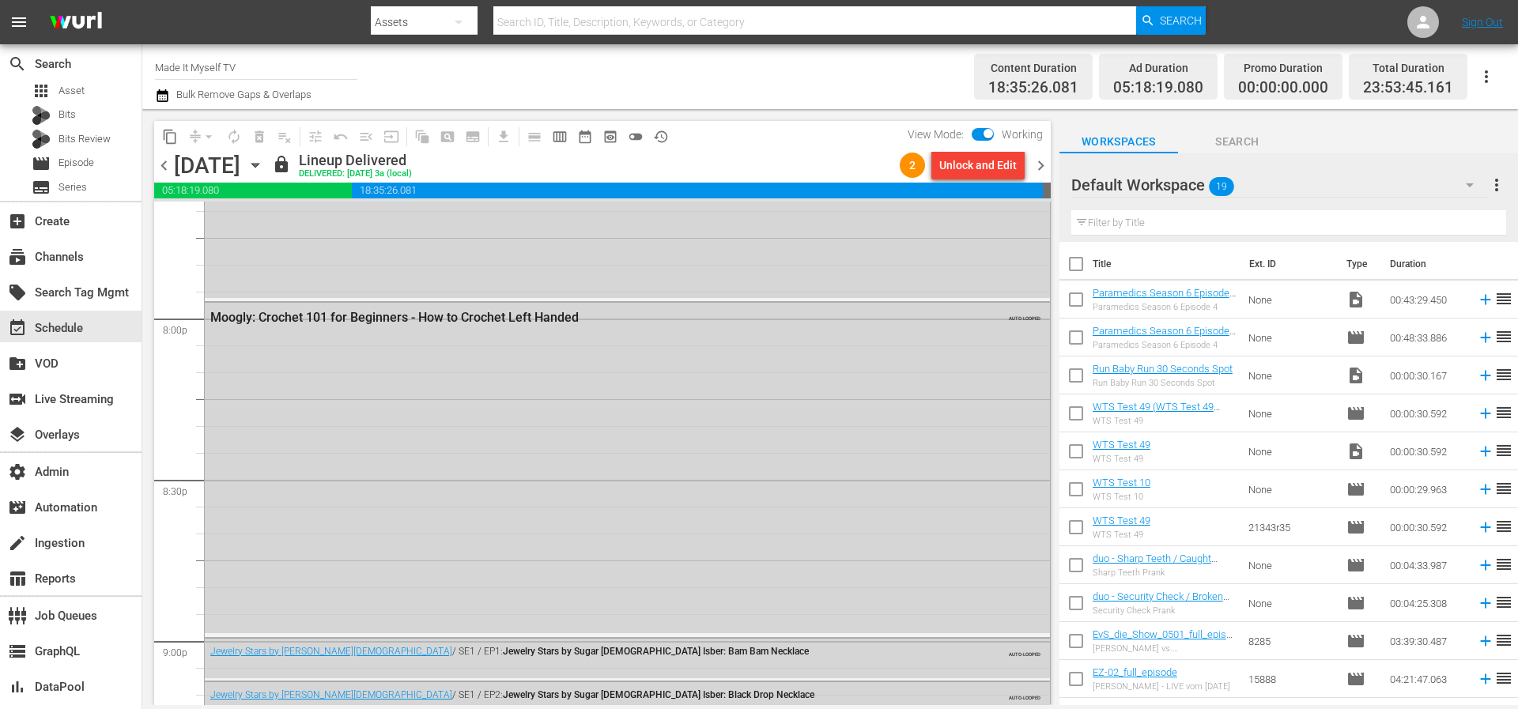
click at [1037, 168] on span "chevron_right" at bounding box center [1041, 166] width 20 height 20
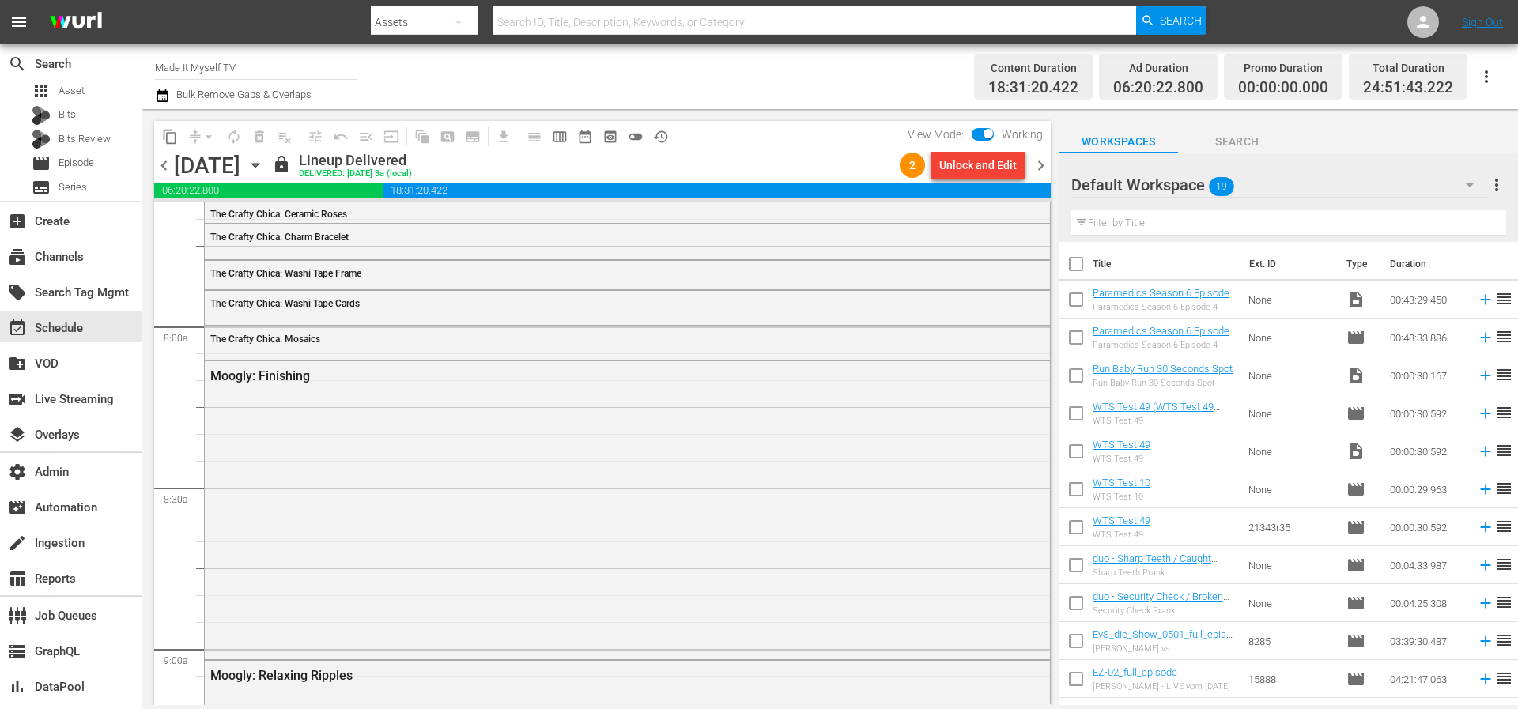
scroll to position [2497, 0]
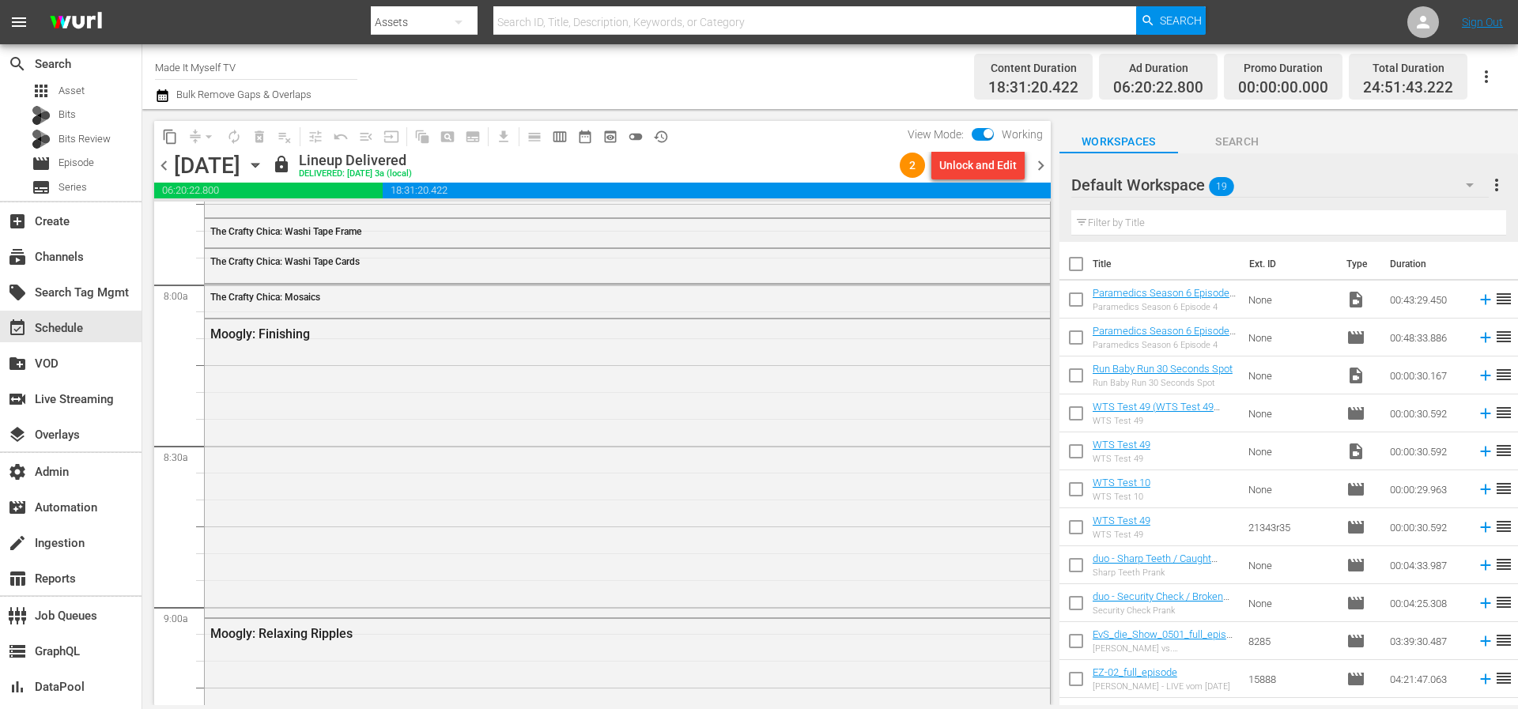
click at [734, 405] on div "Moogly: Finishing" at bounding box center [627, 466] width 845 height 295
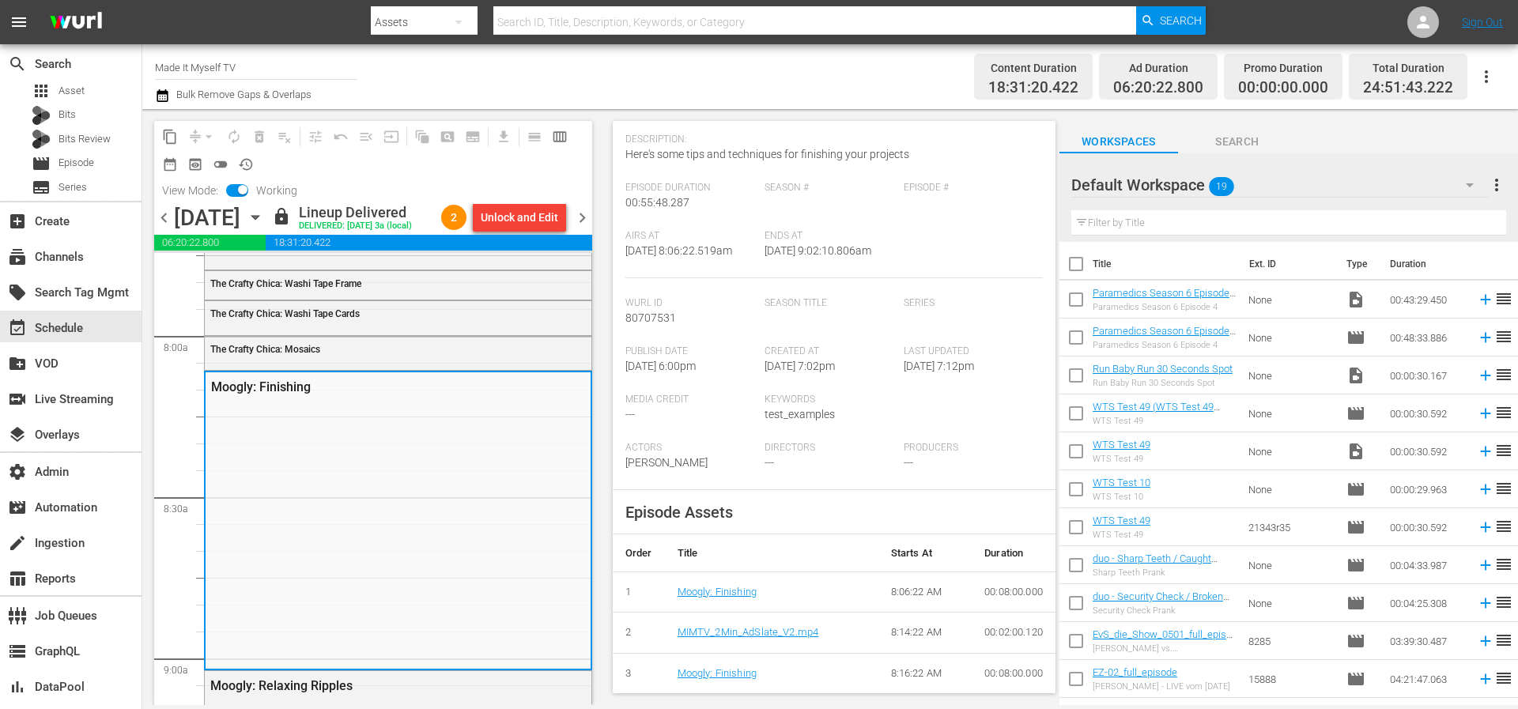
scroll to position [251, 0]
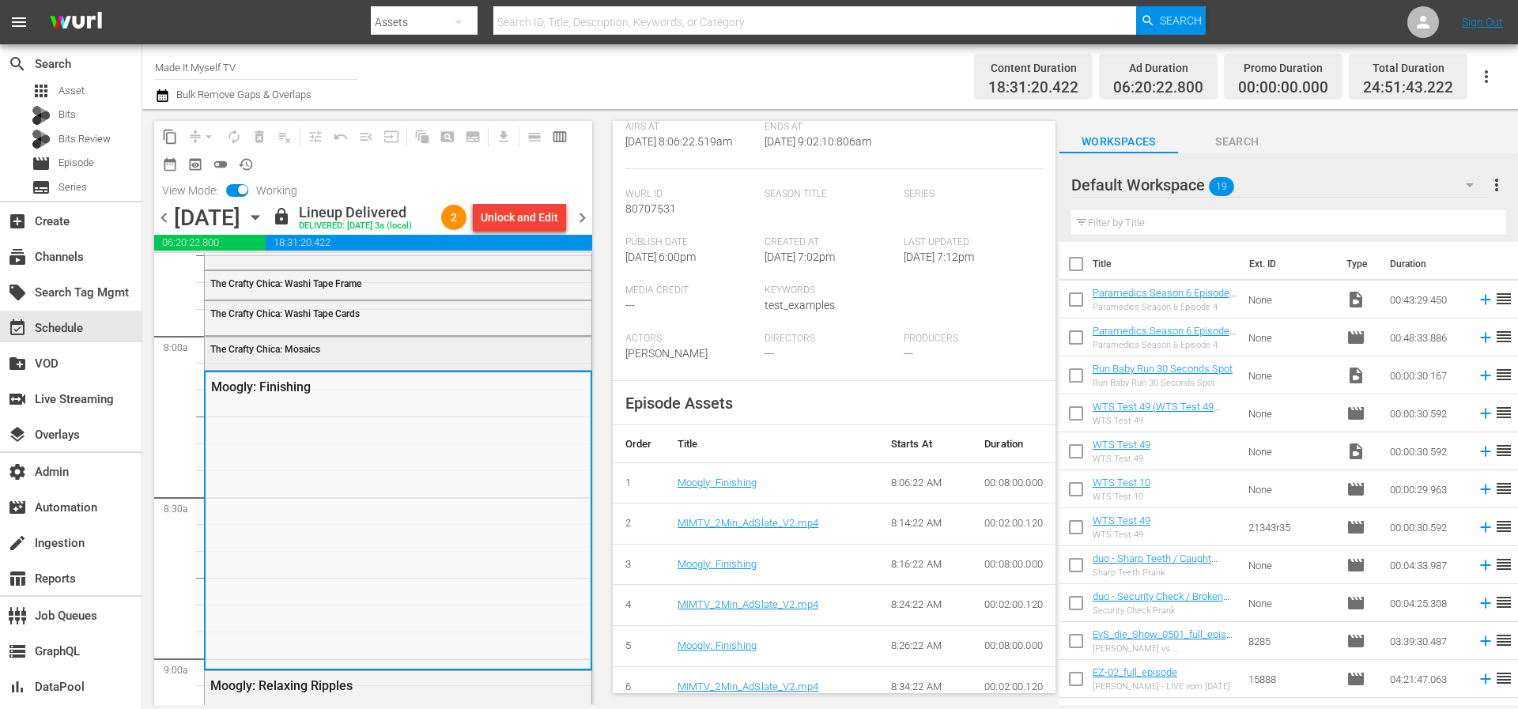
click at [366, 360] on div "The Crafty Chica: Mosaics" at bounding box center [398, 349] width 387 height 24
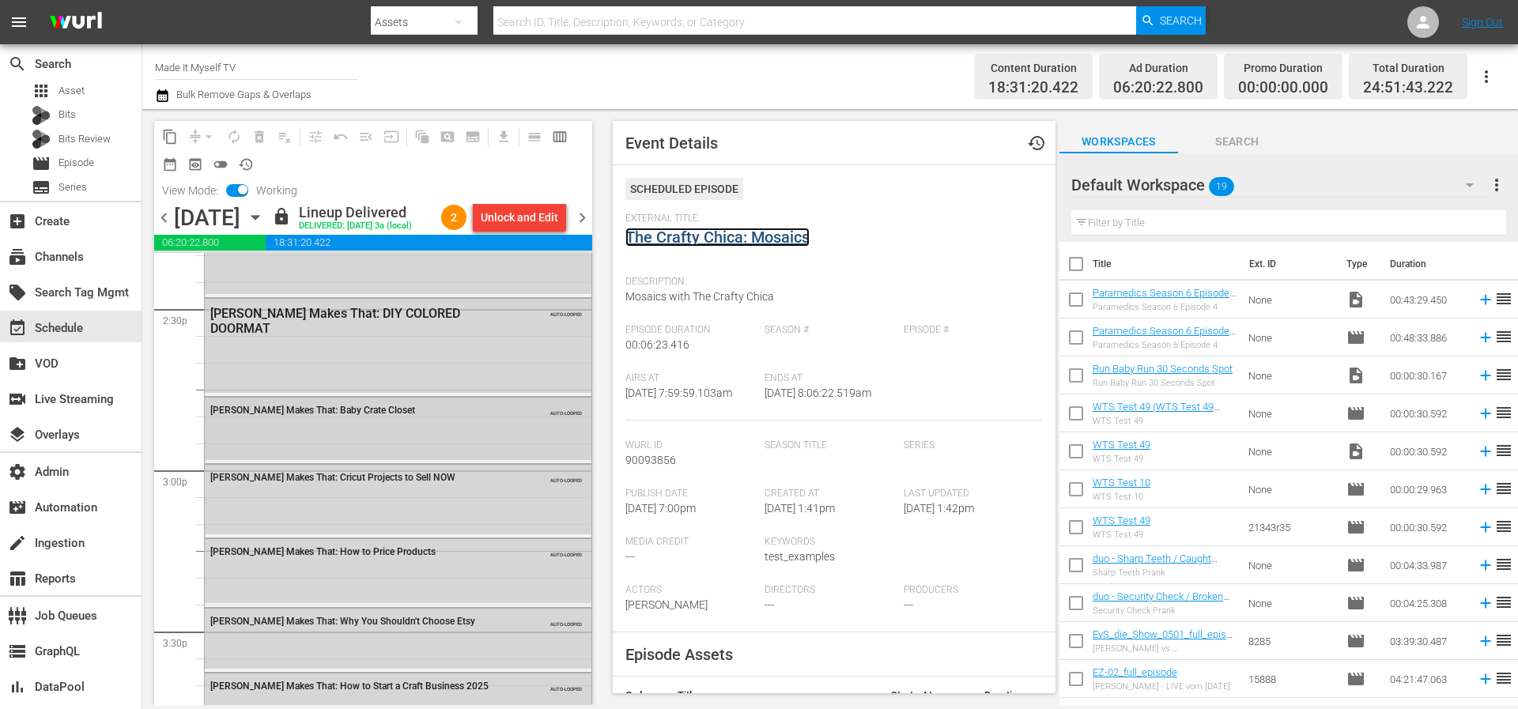
scroll to position [4584, 0]
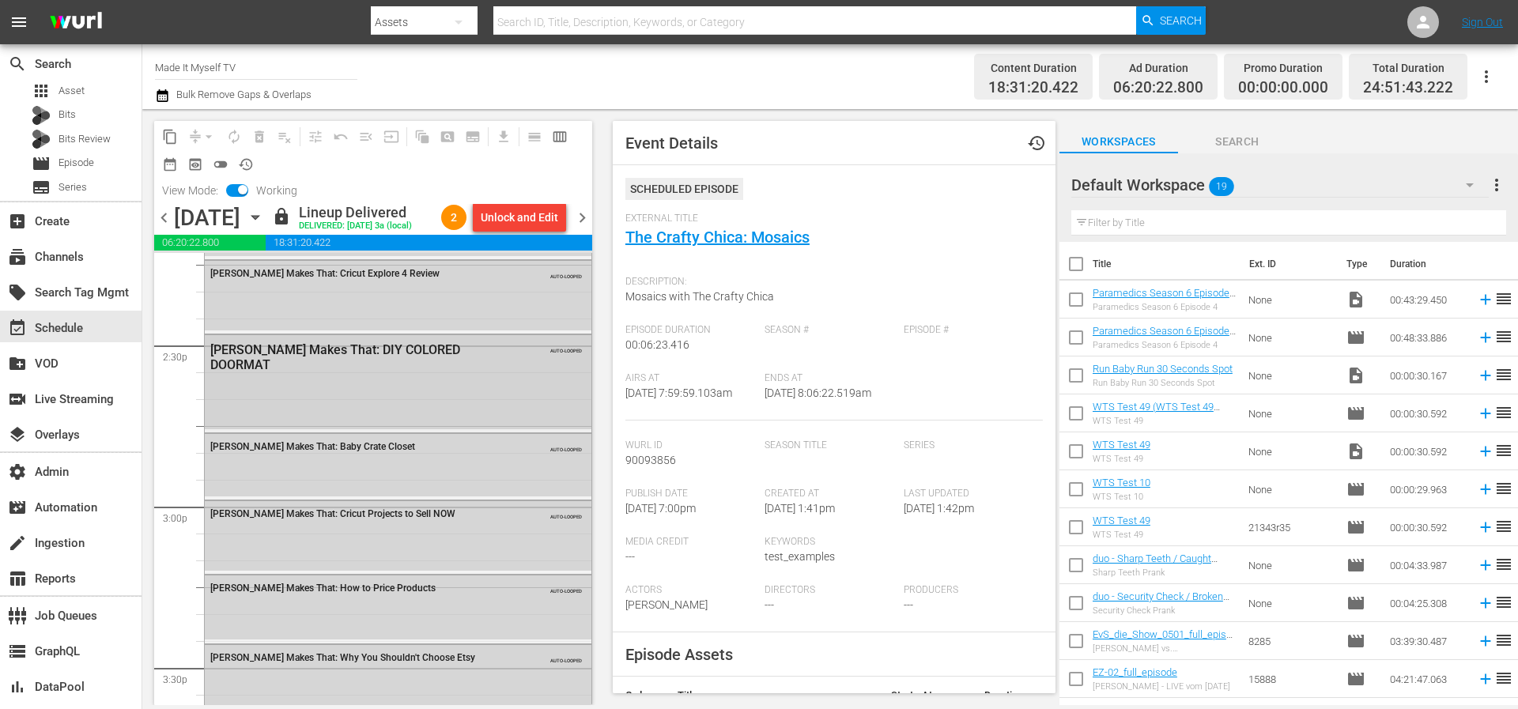
click at [414, 419] on div "Amy Makes That: DIY COLORED DOORMAT AUTO-LOOPED" at bounding box center [398, 382] width 387 height 94
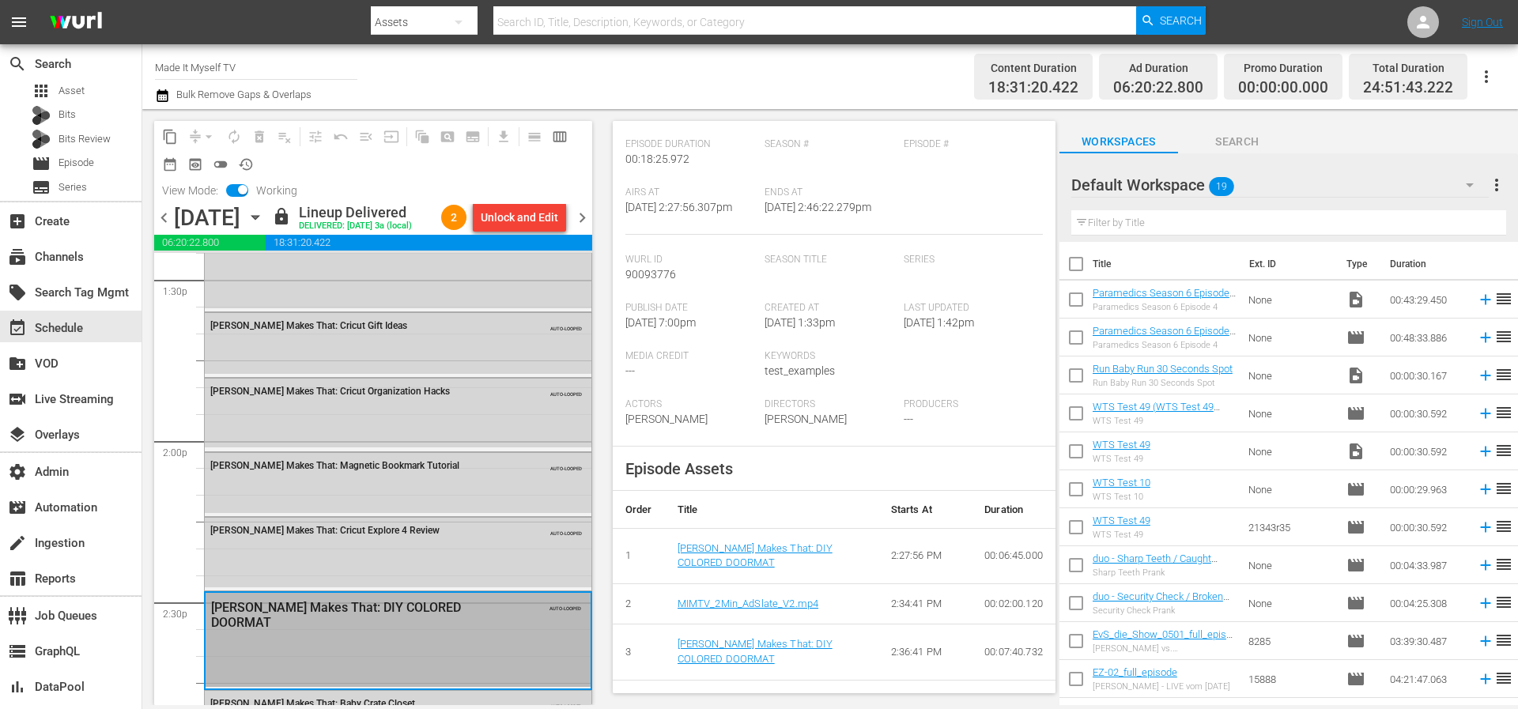
scroll to position [230, 0]
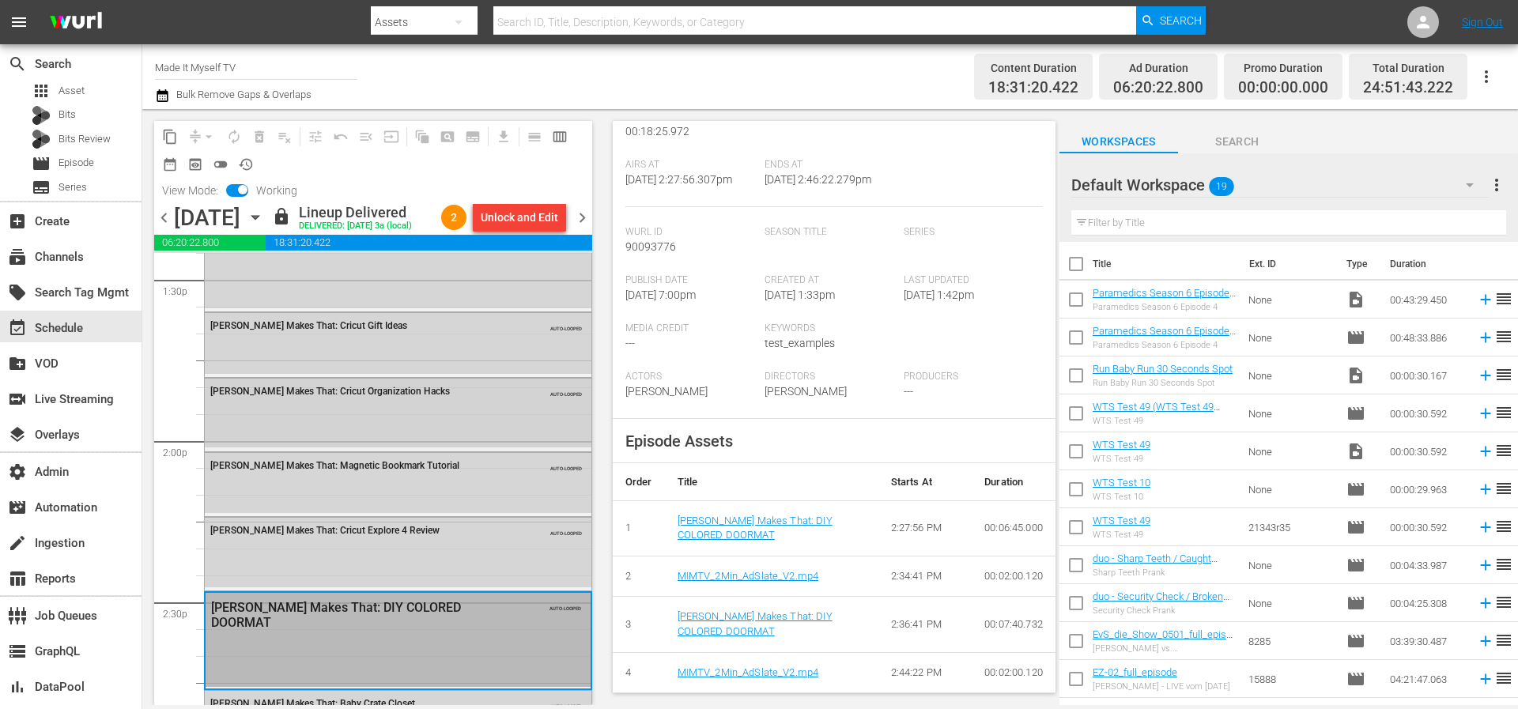
click at [407, 448] on div "Amy Makes That: Cricut Organization Hacks AUTO-LOOPED" at bounding box center [398, 414] width 387 height 70
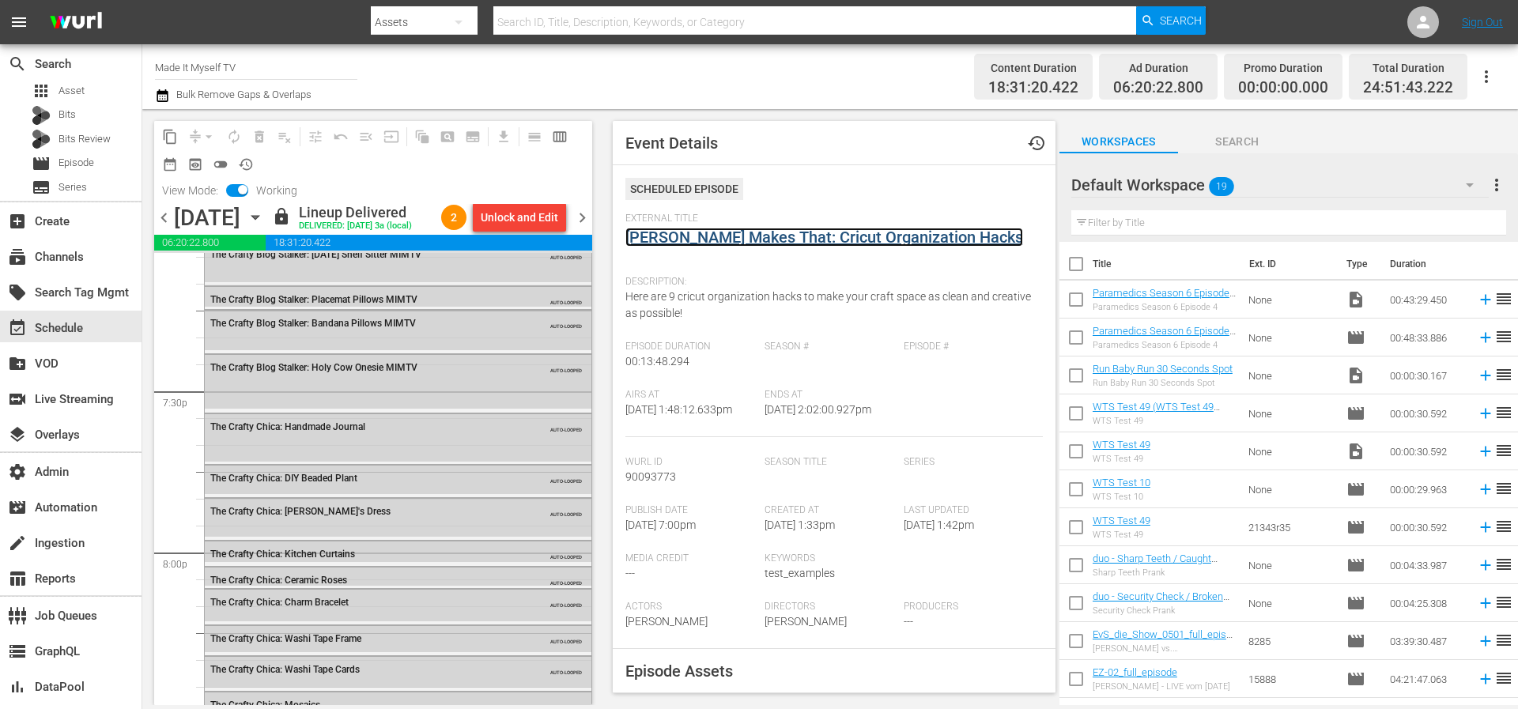
scroll to position [6158, 0]
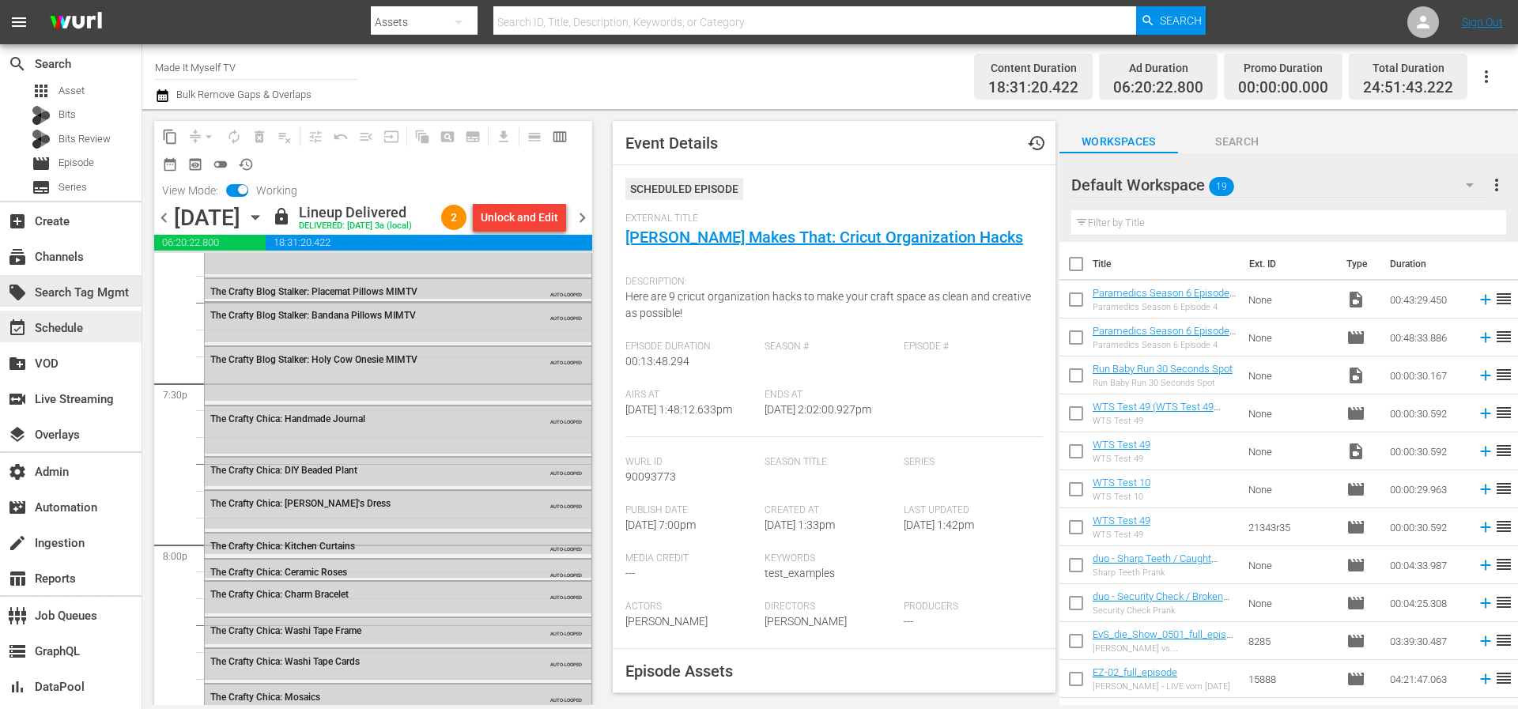
click at [77, 326] on div "event_available Schedule" at bounding box center [44, 326] width 89 height 14
click at [81, 251] on div "subscriptions Channels" at bounding box center [44, 254] width 89 height 14
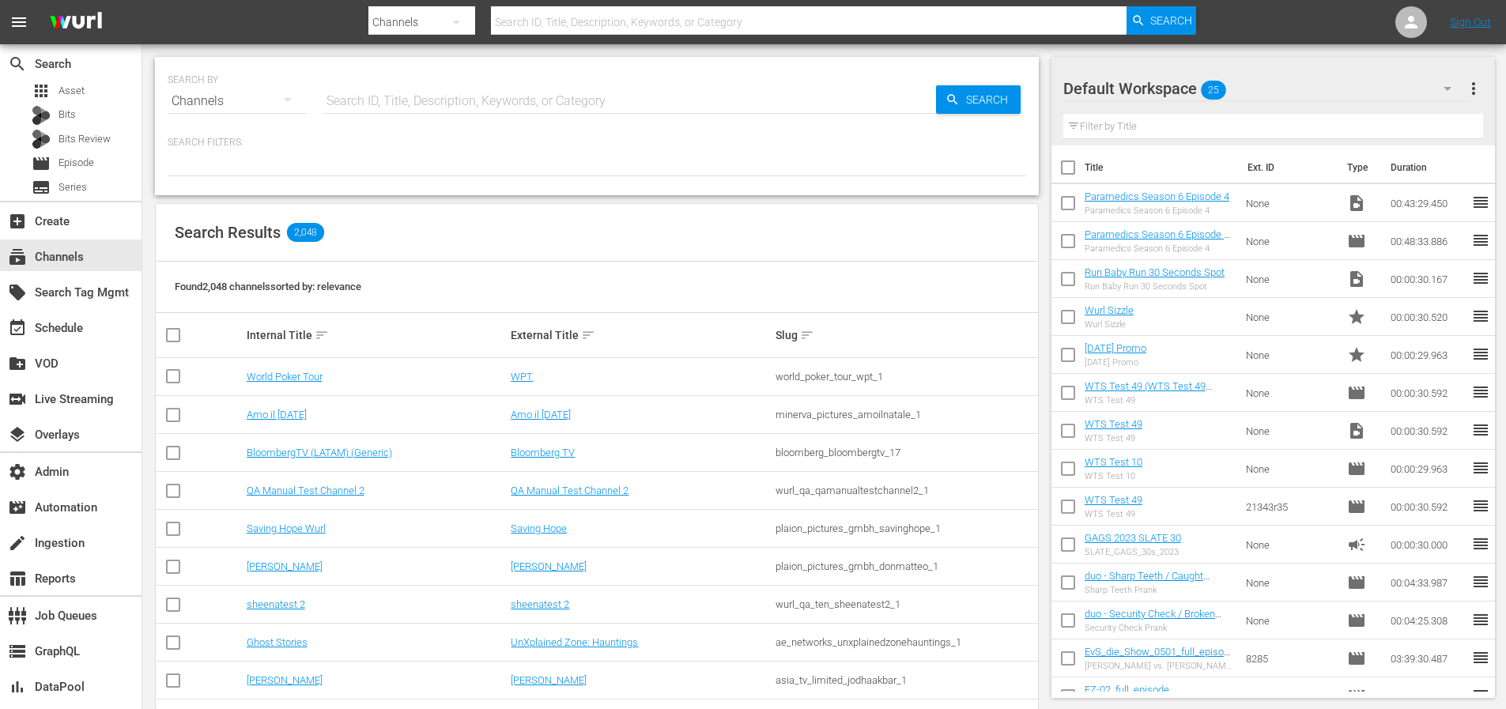
click at [410, 100] on input "text" at bounding box center [629, 101] width 613 height 38
type input "madeitmyself"
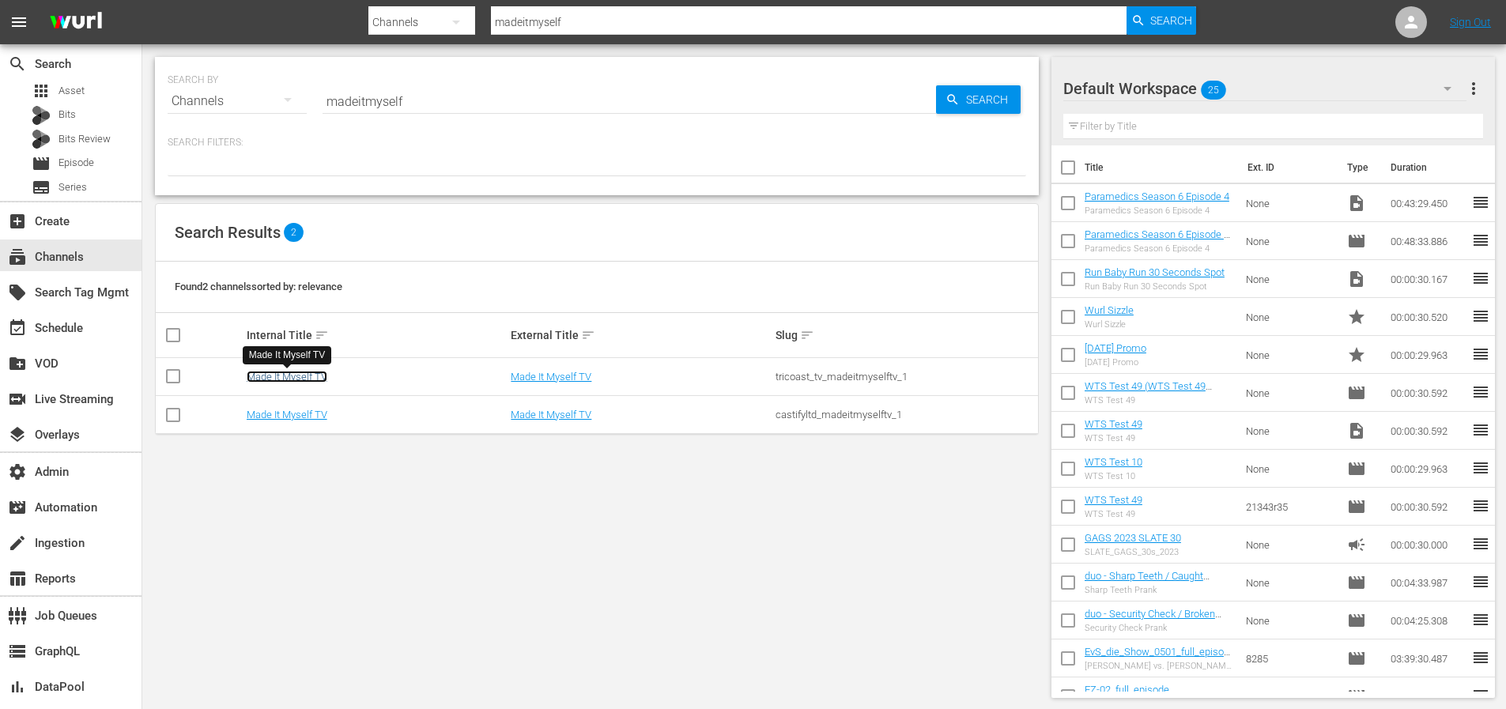
click at [308, 374] on link "Made It Myself TV" at bounding box center [287, 377] width 81 height 12
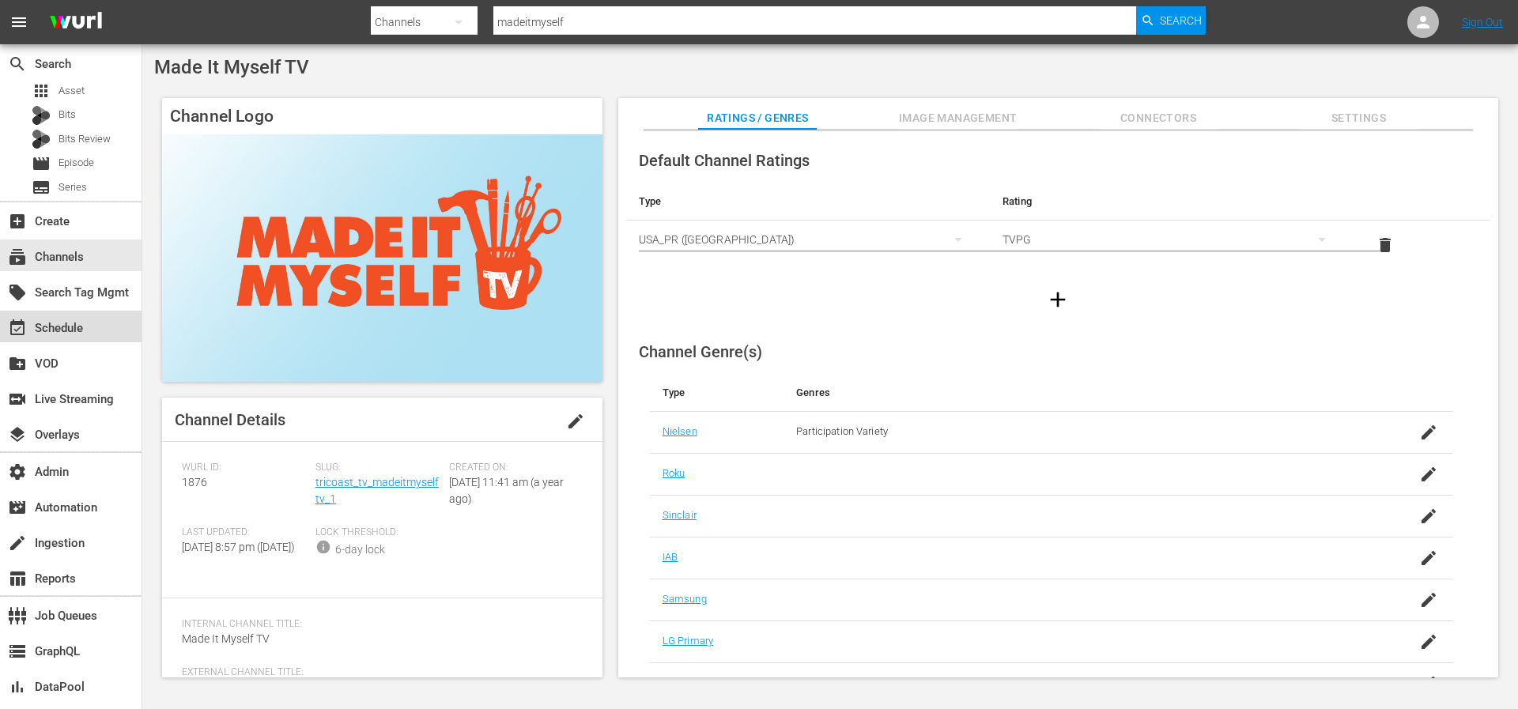
click at [82, 328] on div "event_available Schedule" at bounding box center [44, 326] width 89 height 14
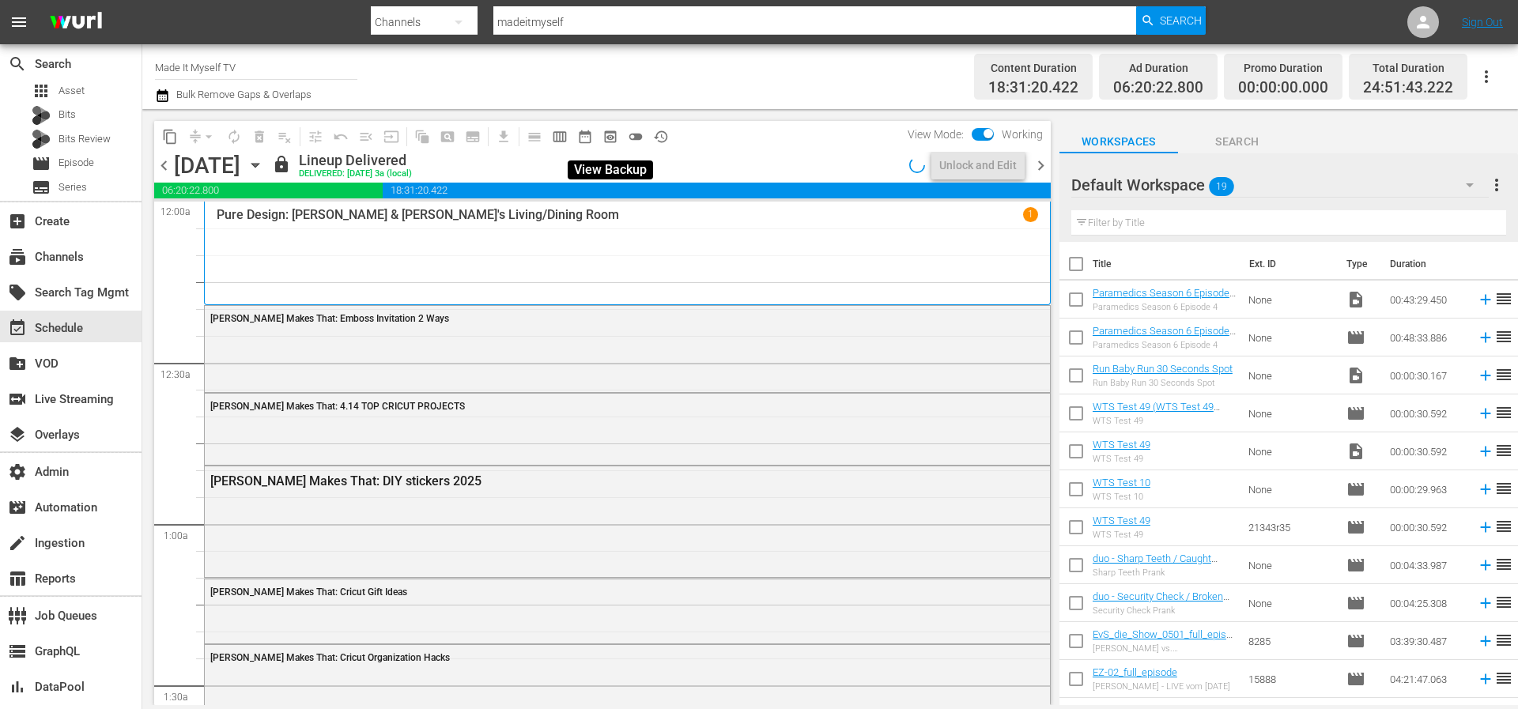
click at [608, 134] on span "preview_outlined" at bounding box center [610, 137] width 16 height 16
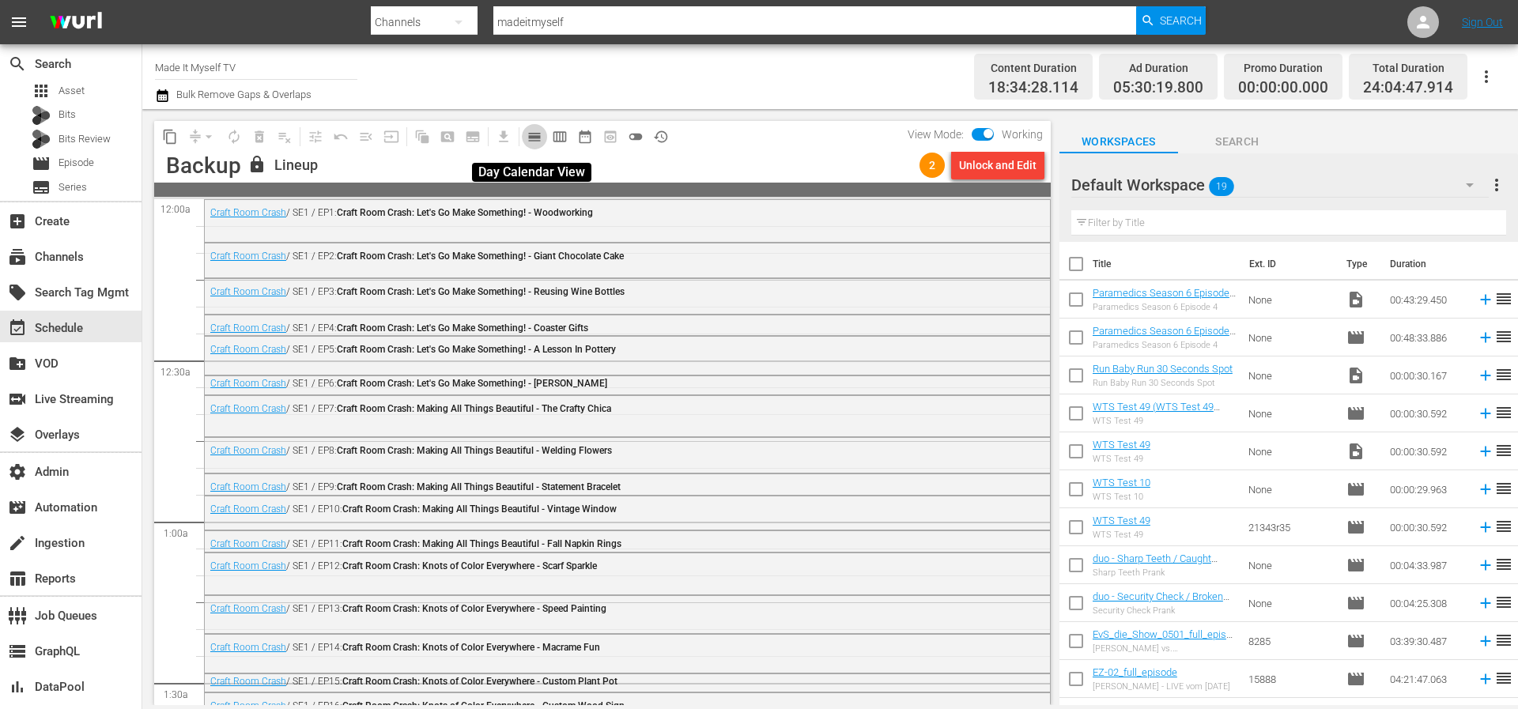
click at [540, 133] on span "calendar_view_day_outlined" at bounding box center [534, 137] width 16 height 16
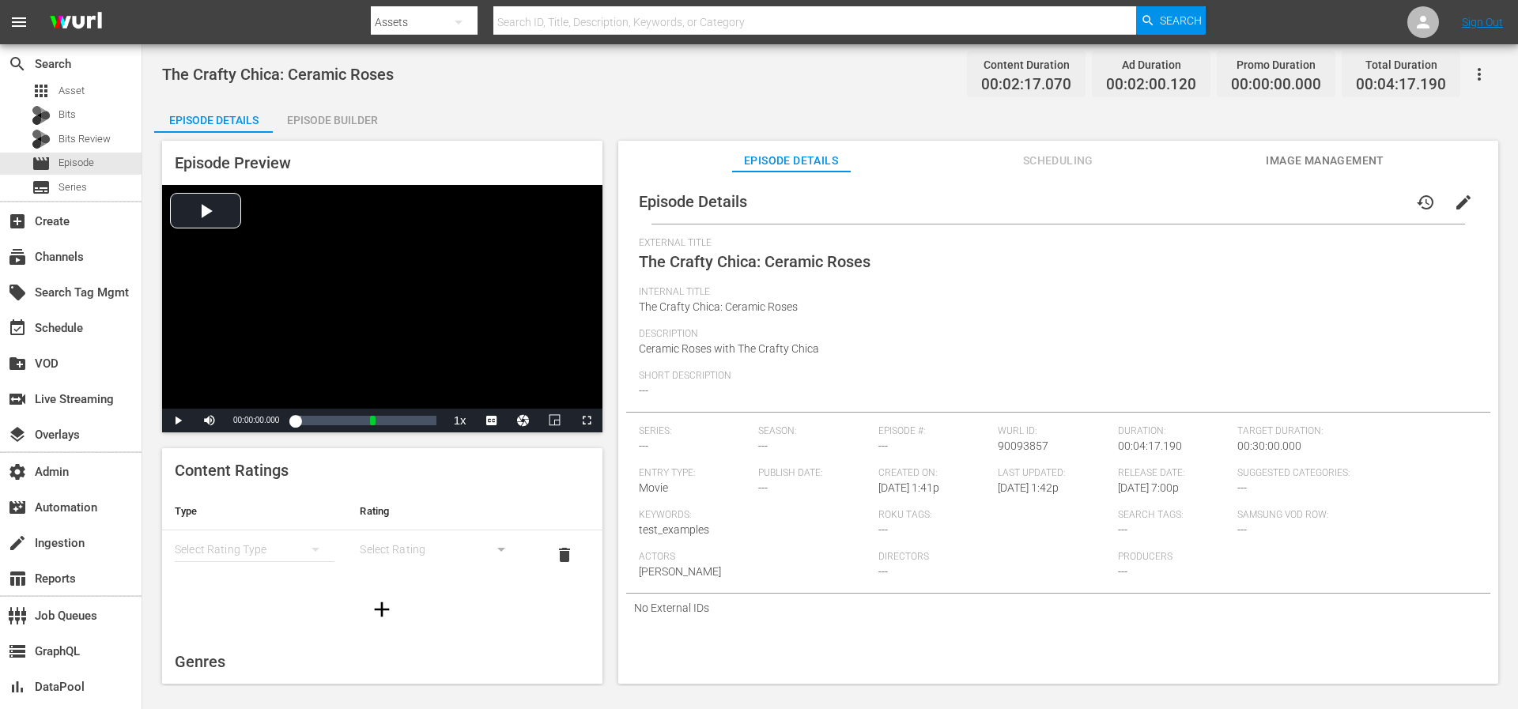
click at [1023, 161] on span "Scheduling" at bounding box center [1057, 161] width 119 height 20
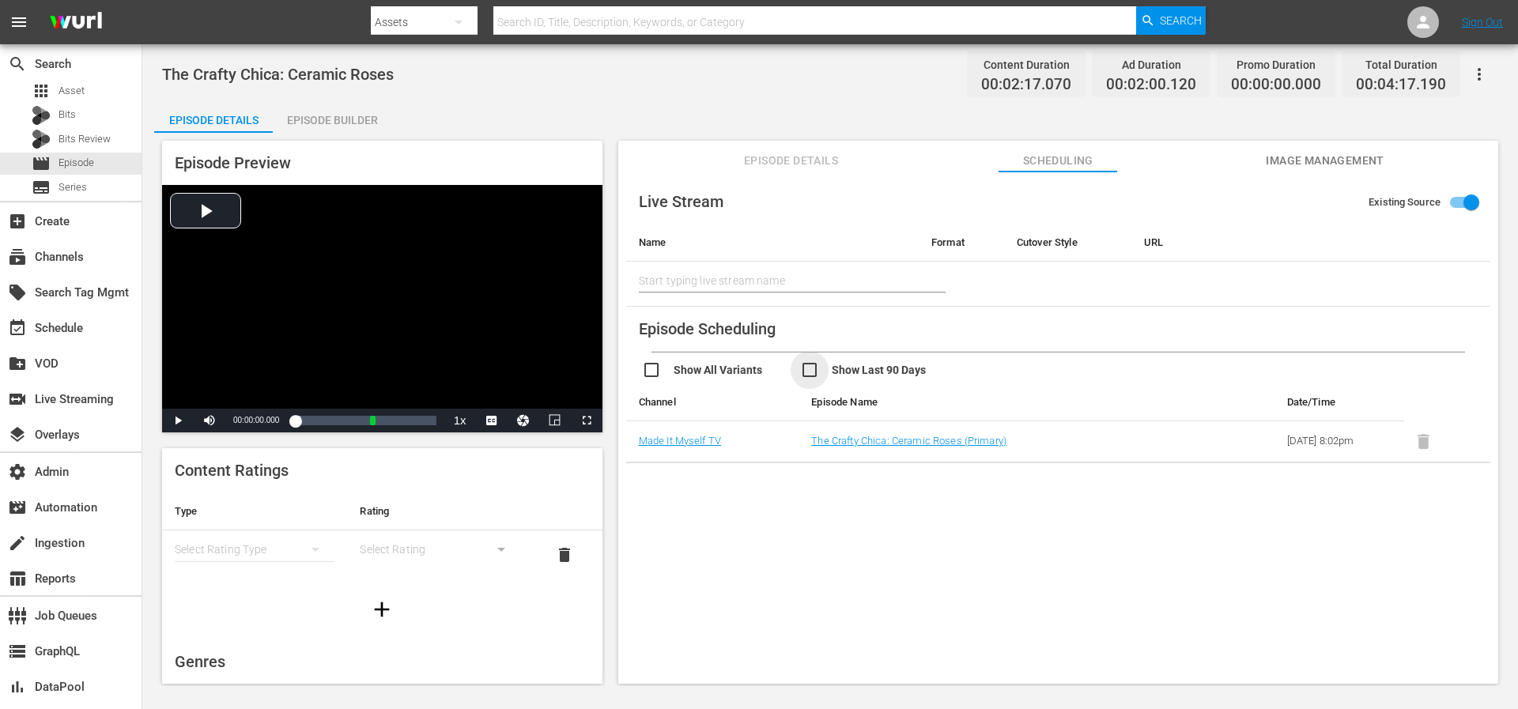
click at [820, 375] on input "checkbox" at bounding box center [879, 371] width 158 height 23
checkbox input "true"
click at [720, 376] on input "checkbox" at bounding box center [721, 371] width 158 height 23
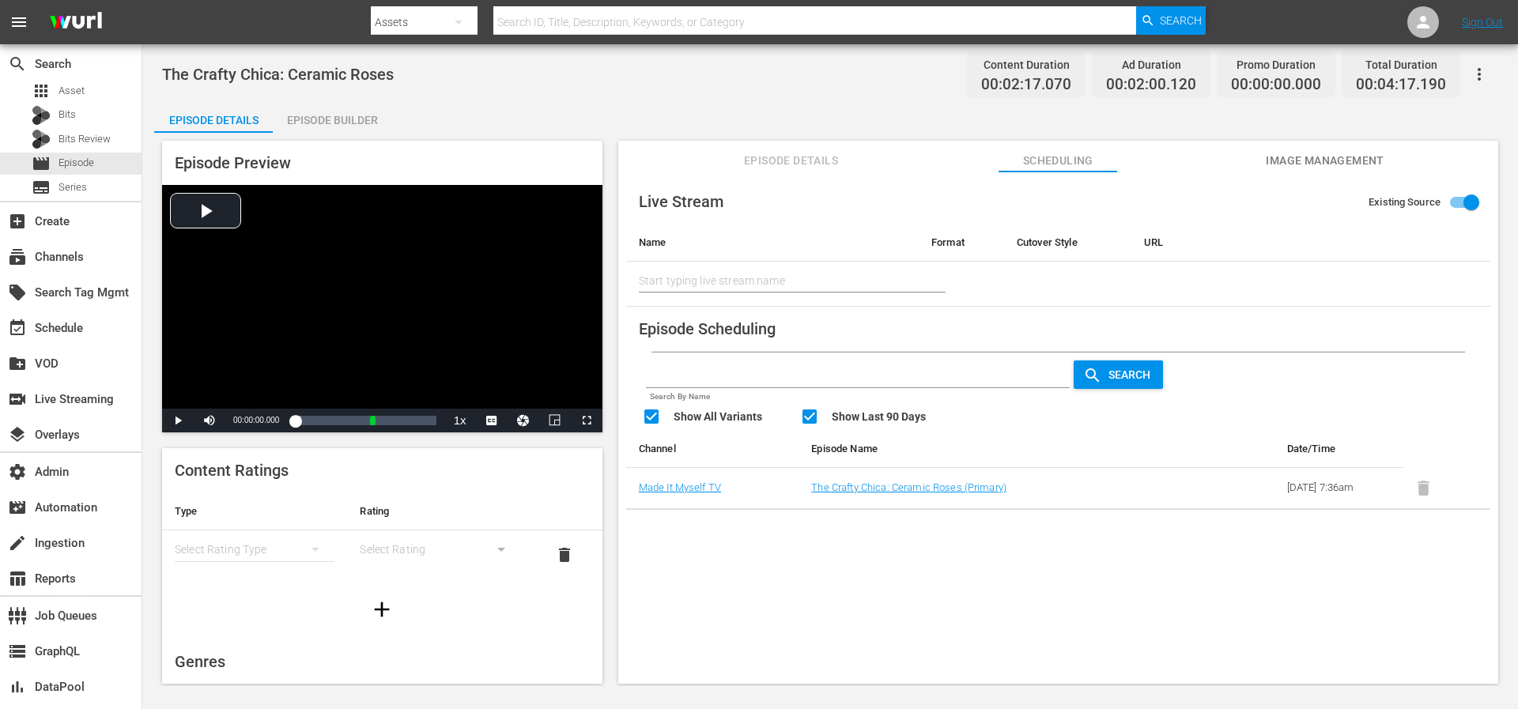
click at [707, 413] on input "checkbox" at bounding box center [721, 418] width 158 height 23
checkbox input "false"
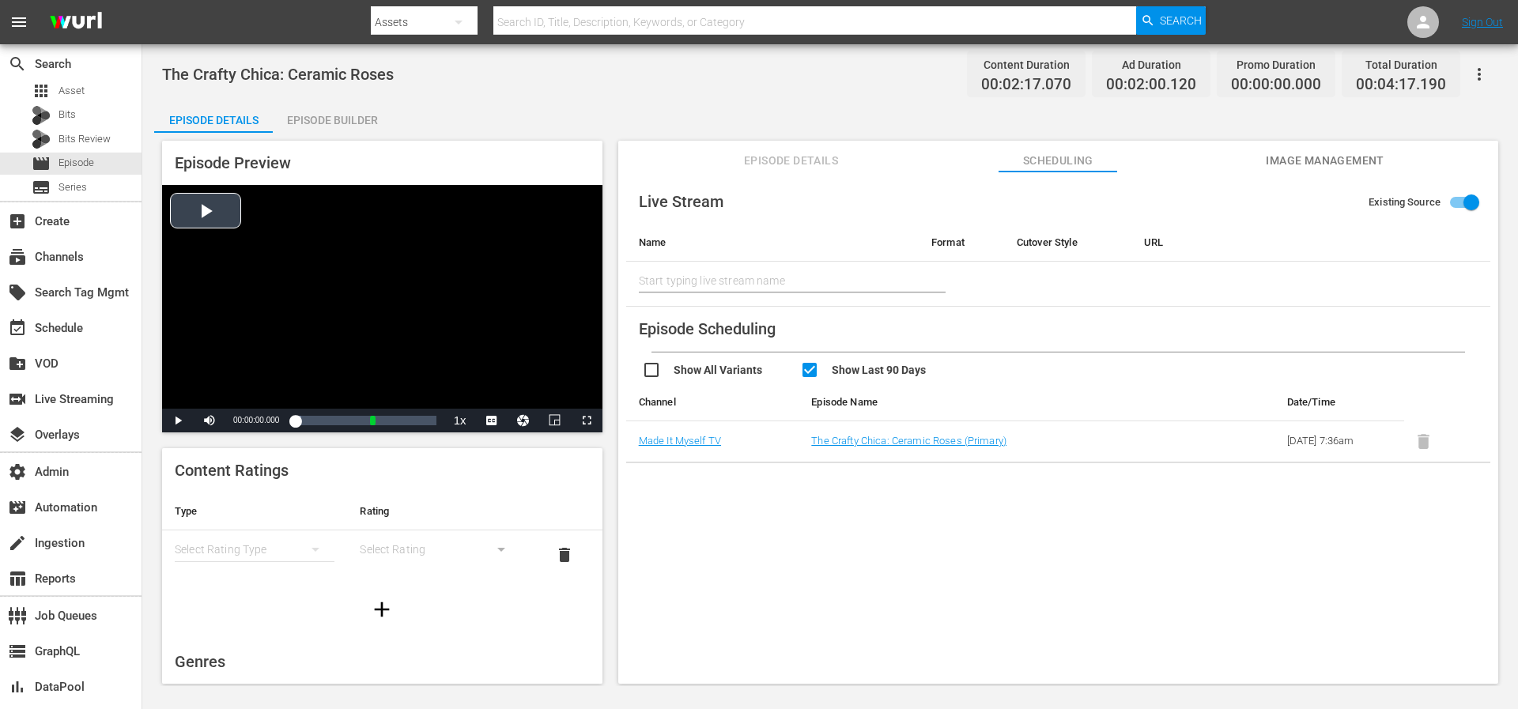
click at [188, 219] on div "Video Player" at bounding box center [382, 297] width 440 height 224
drag, startPoint x: 246, startPoint y: 421, endPoint x: 235, endPoint y: 422, distance: 11.1
click at [235, 422] on div "22%" at bounding box center [244, 421] width 32 height 2
click at [209, 421] on span "Video Player" at bounding box center [209, 421] width 0 height 0
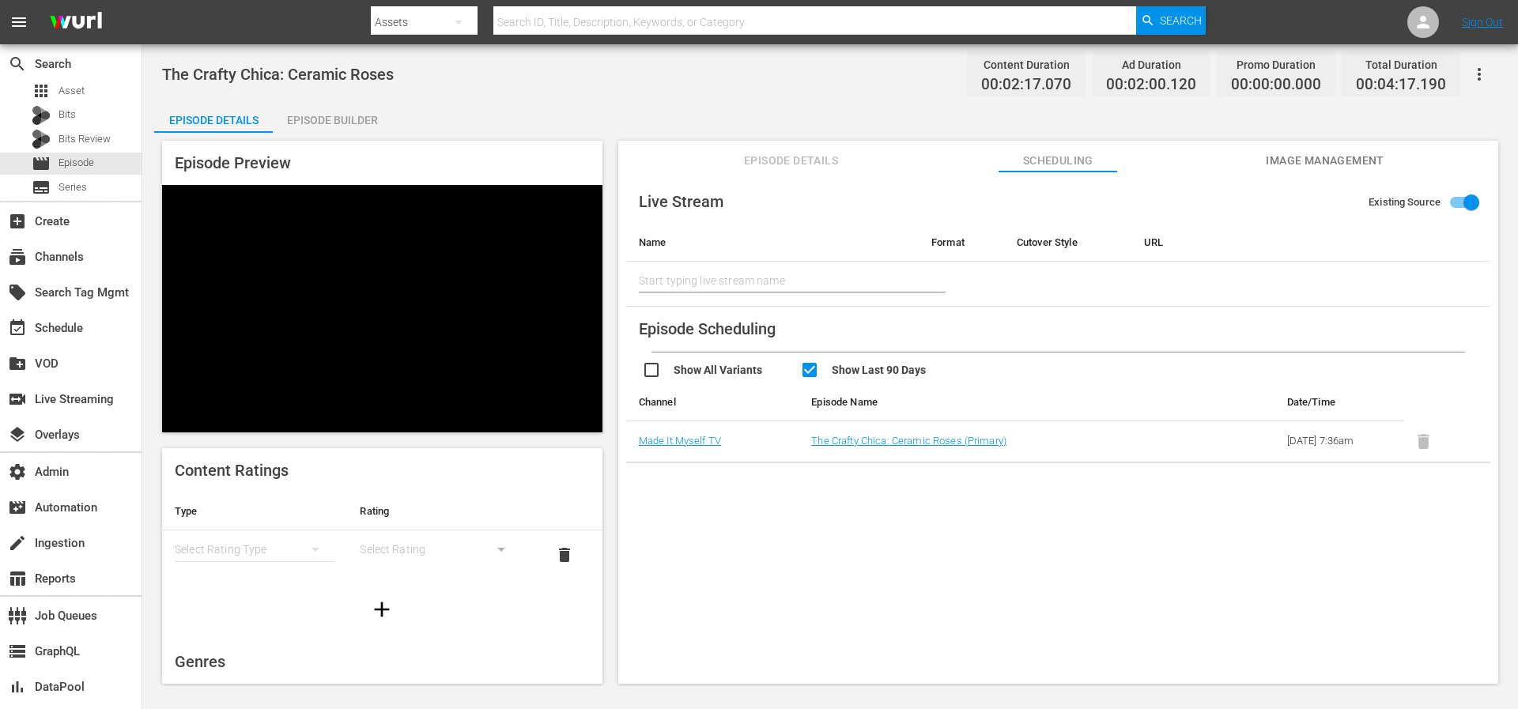
click at [762, 164] on span "Episode Details" at bounding box center [791, 161] width 119 height 20
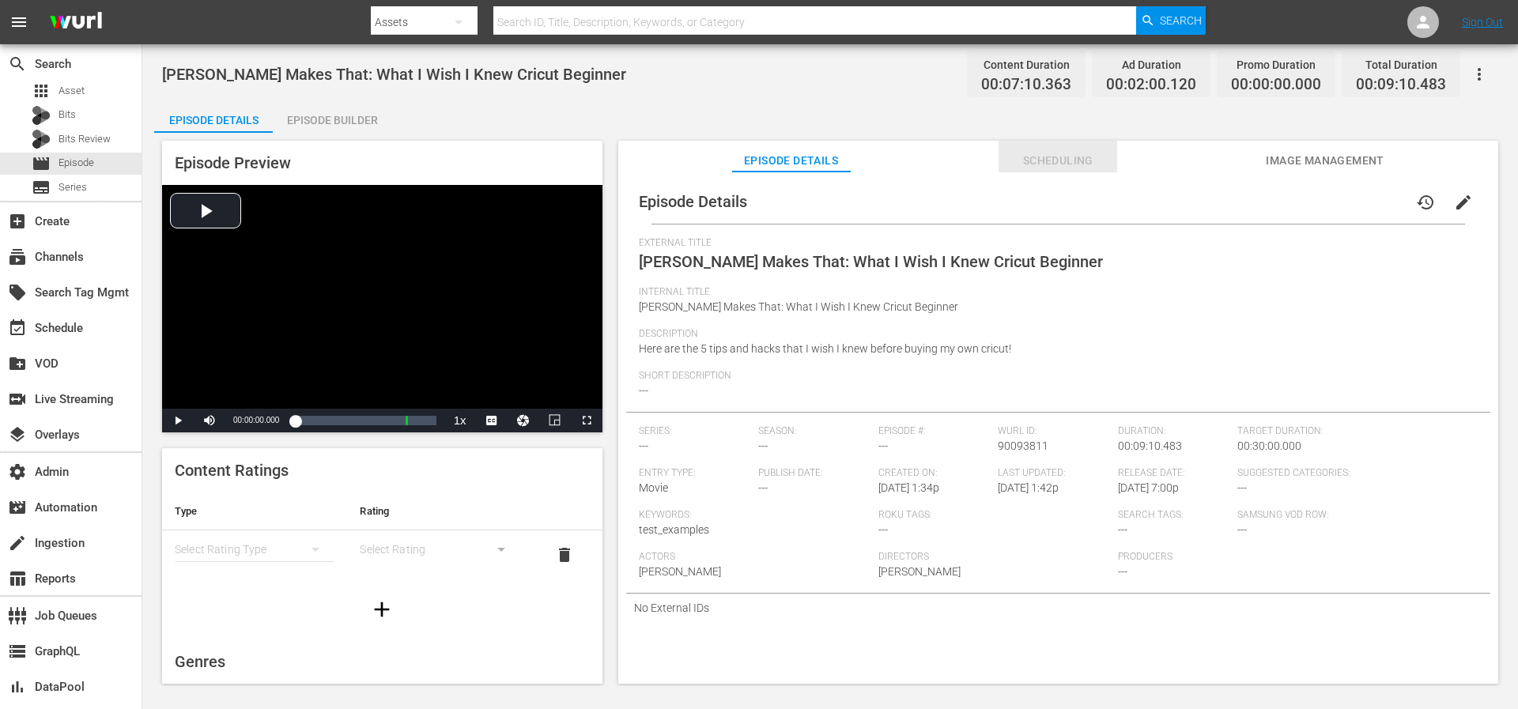
click at [1035, 170] on button "Scheduling" at bounding box center [1057, 157] width 119 height 32
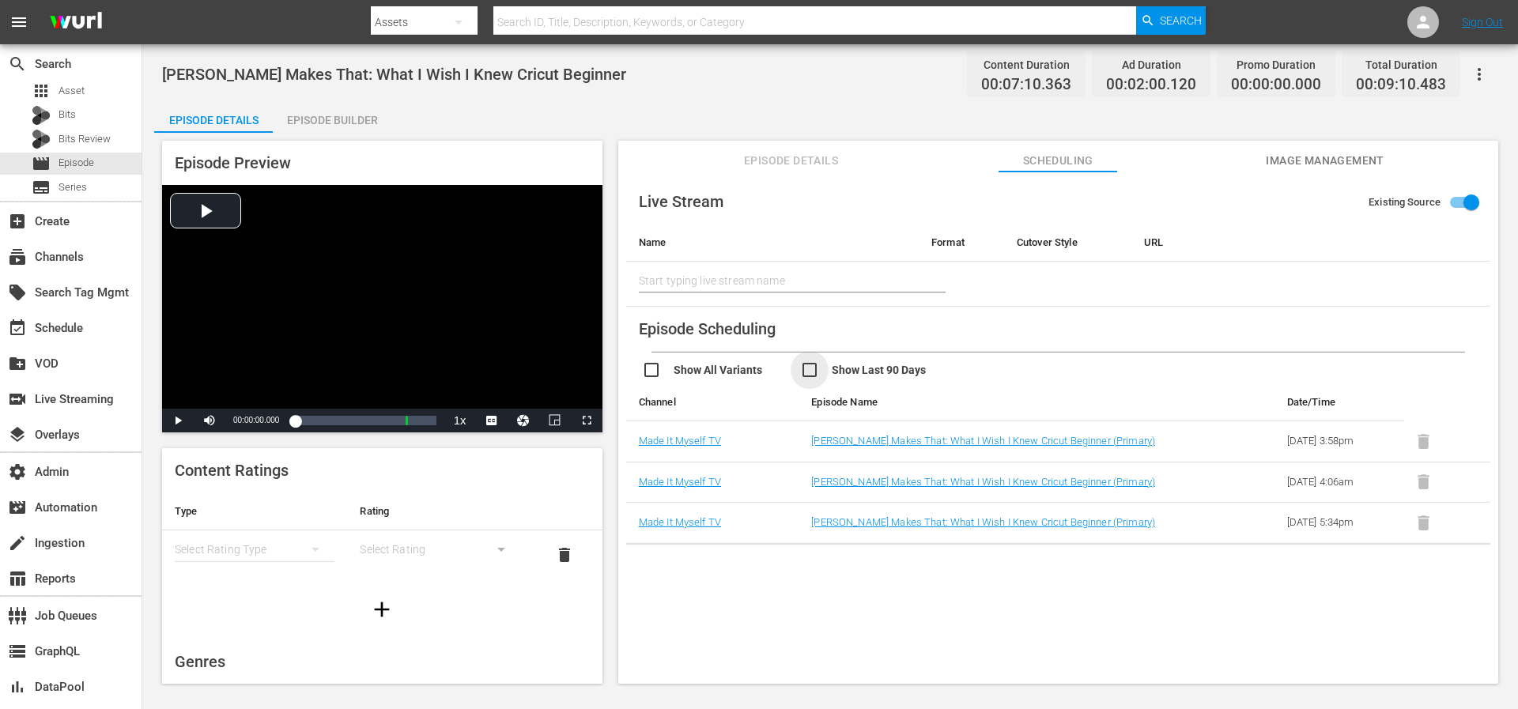
click at [834, 372] on input "checkbox" at bounding box center [879, 371] width 158 height 23
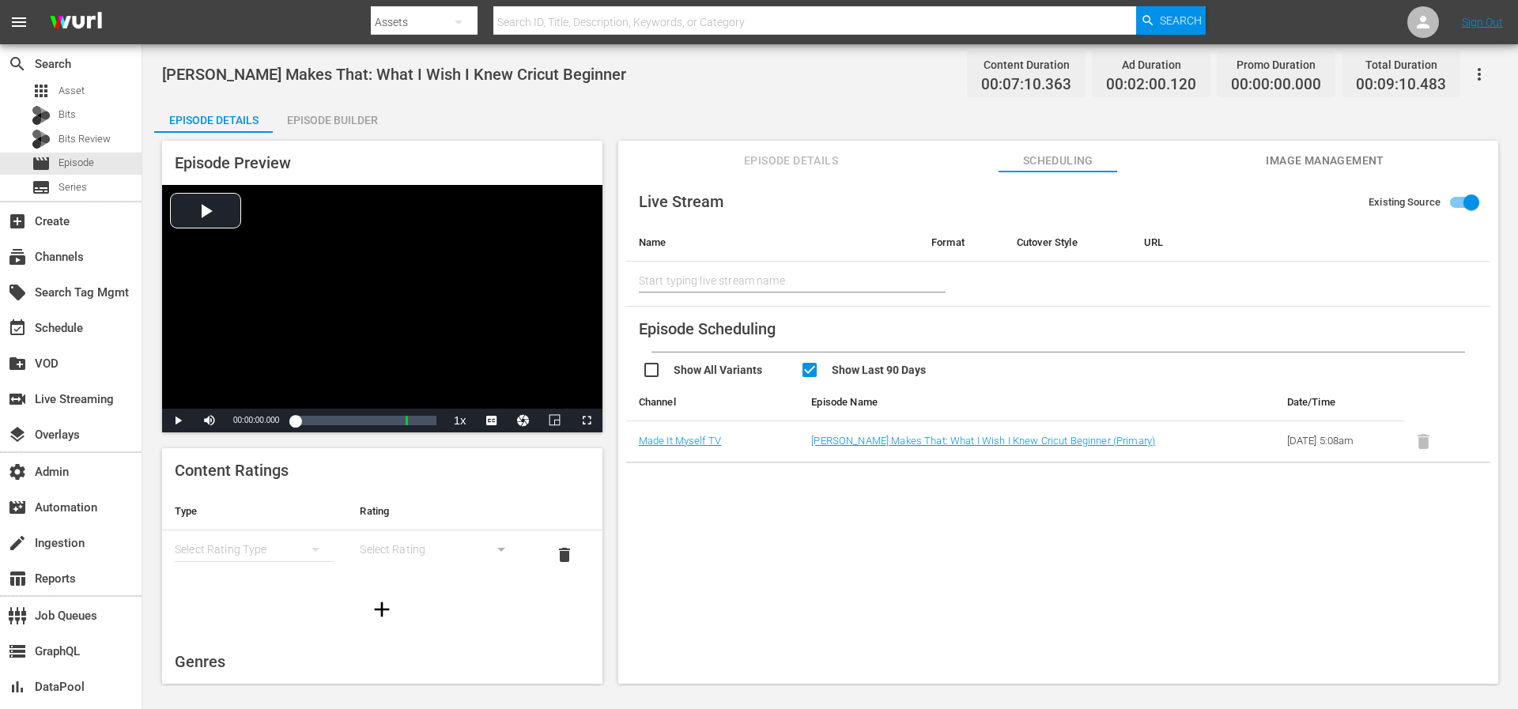
click at [834, 372] on input "checkbox" at bounding box center [879, 371] width 158 height 23
checkbox input "false"
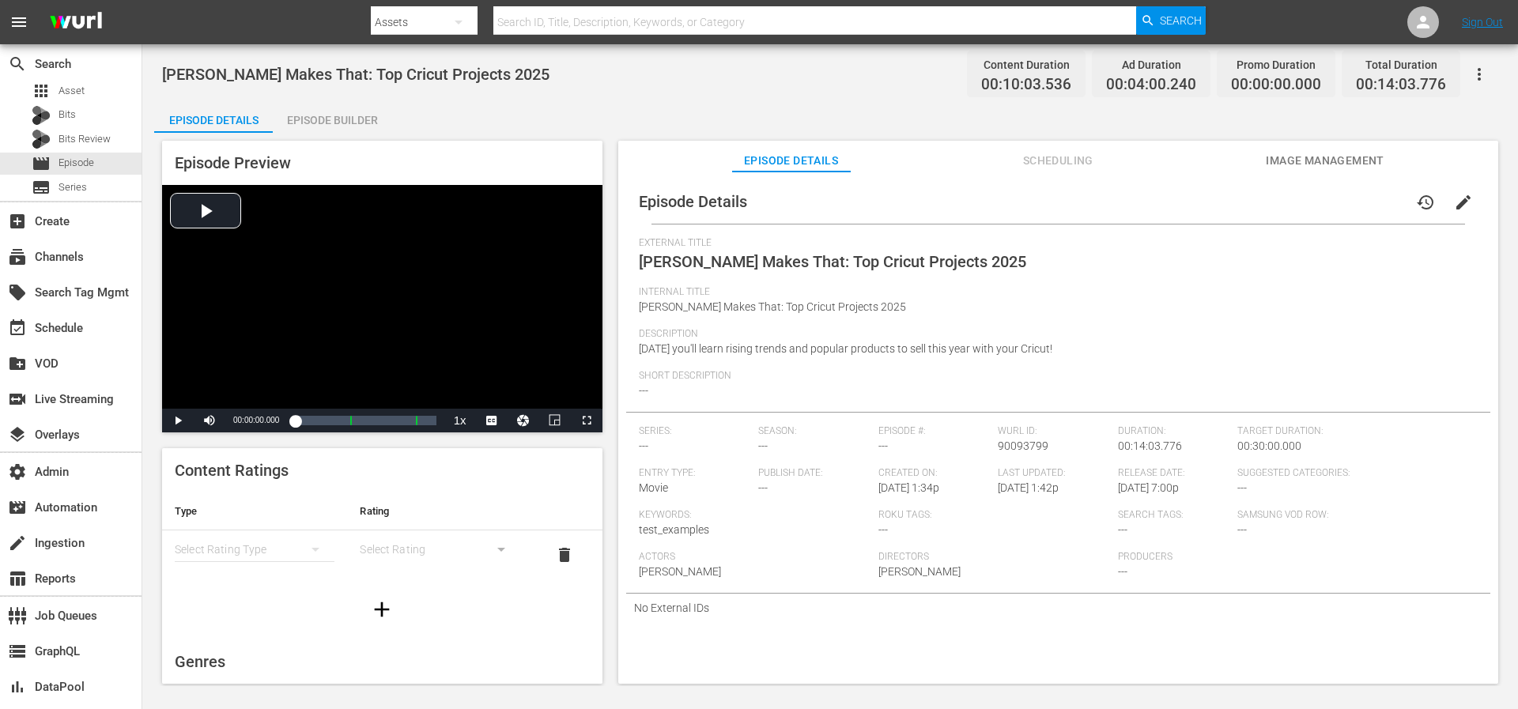
click at [1063, 160] on span "Scheduling" at bounding box center [1057, 161] width 119 height 20
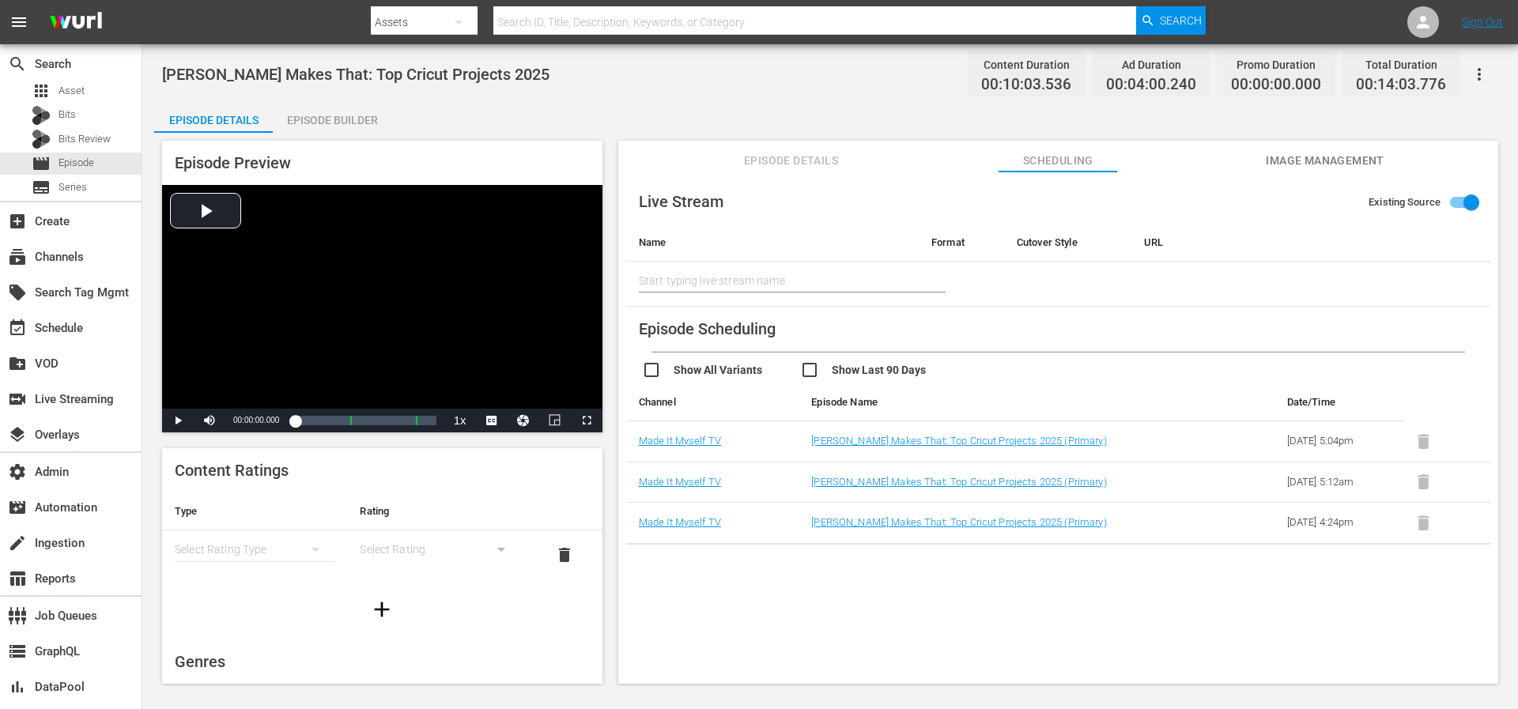
click at [847, 366] on input "checkbox" at bounding box center [879, 371] width 158 height 23
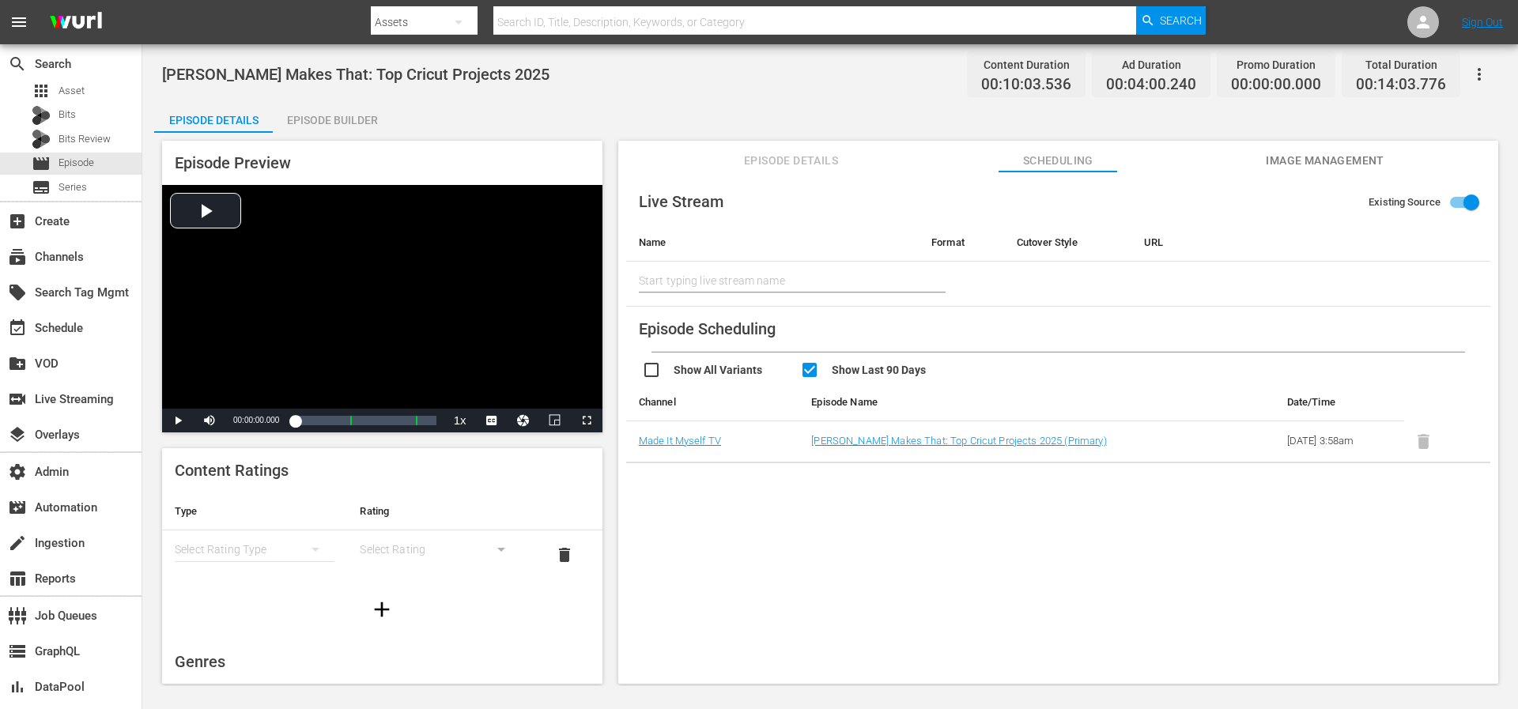
click at [847, 366] on input "checkbox" at bounding box center [879, 371] width 158 height 23
checkbox input "false"
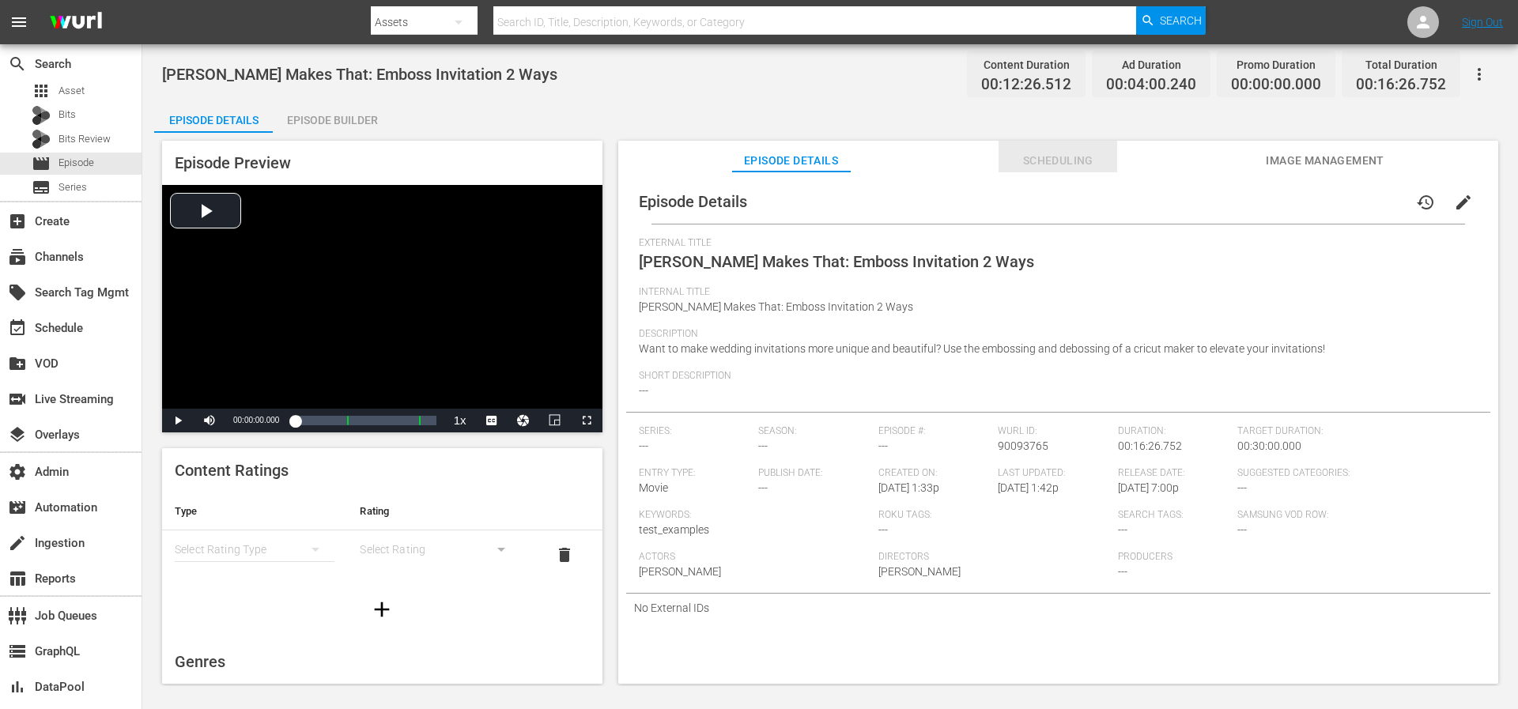
click at [1024, 169] on span "Scheduling" at bounding box center [1057, 161] width 119 height 20
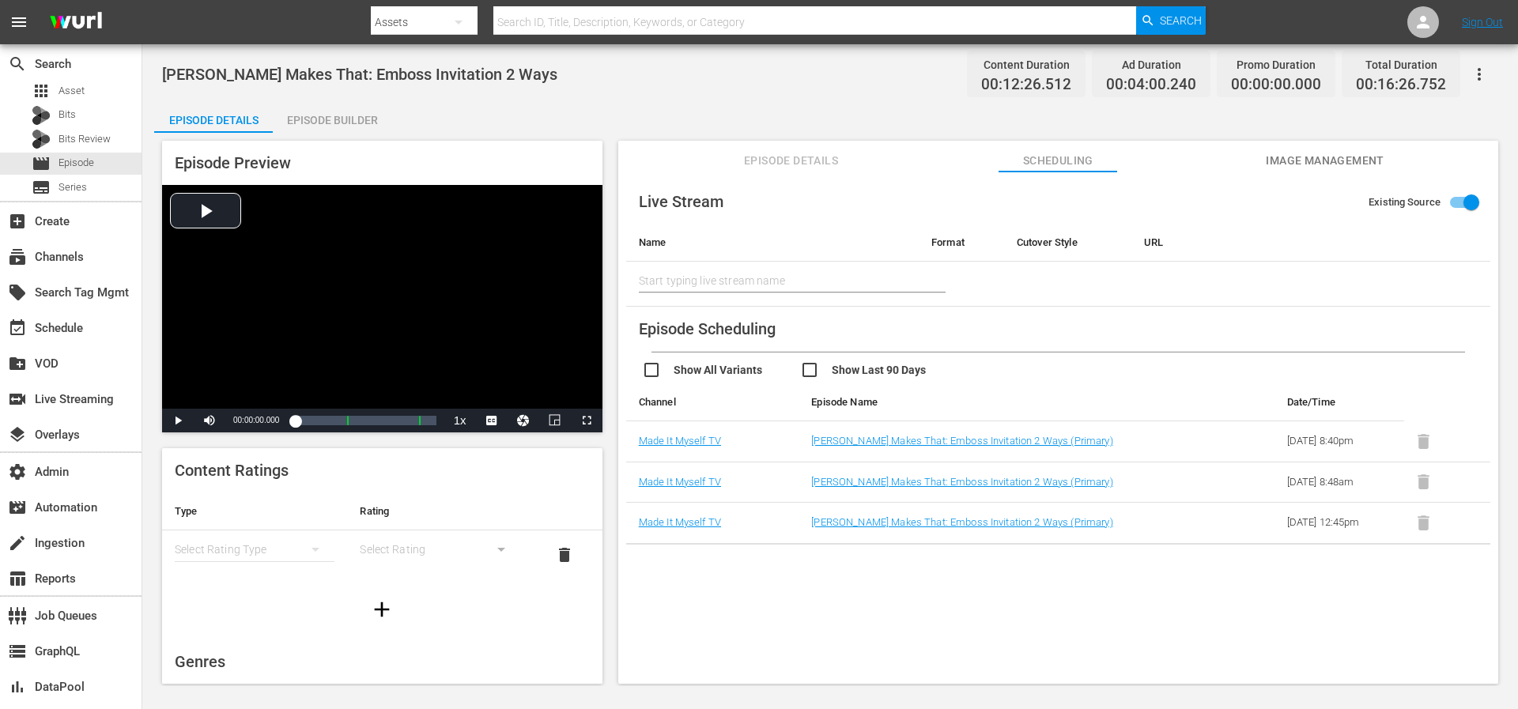
click at [863, 365] on input "checkbox" at bounding box center [879, 371] width 158 height 23
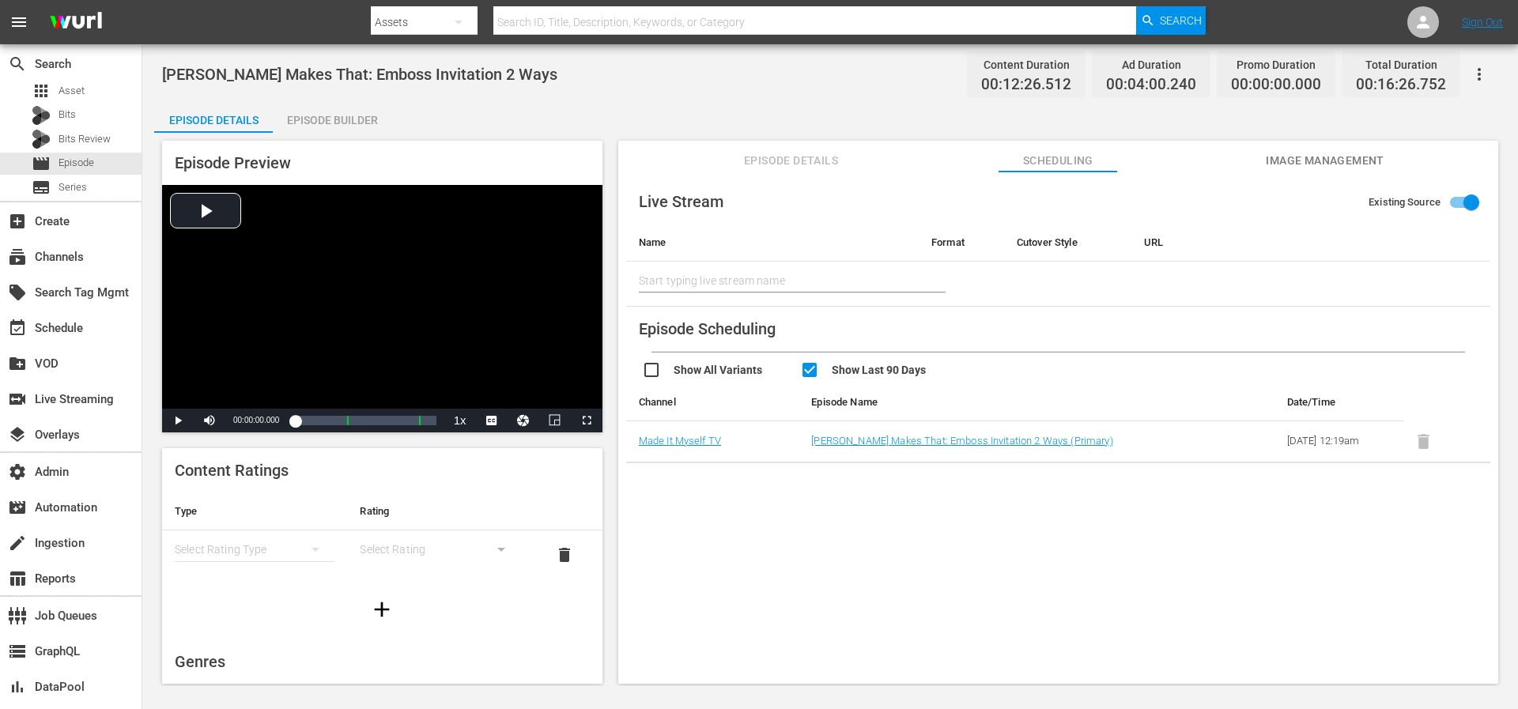
click at [863, 365] on input "checkbox" at bounding box center [879, 371] width 158 height 23
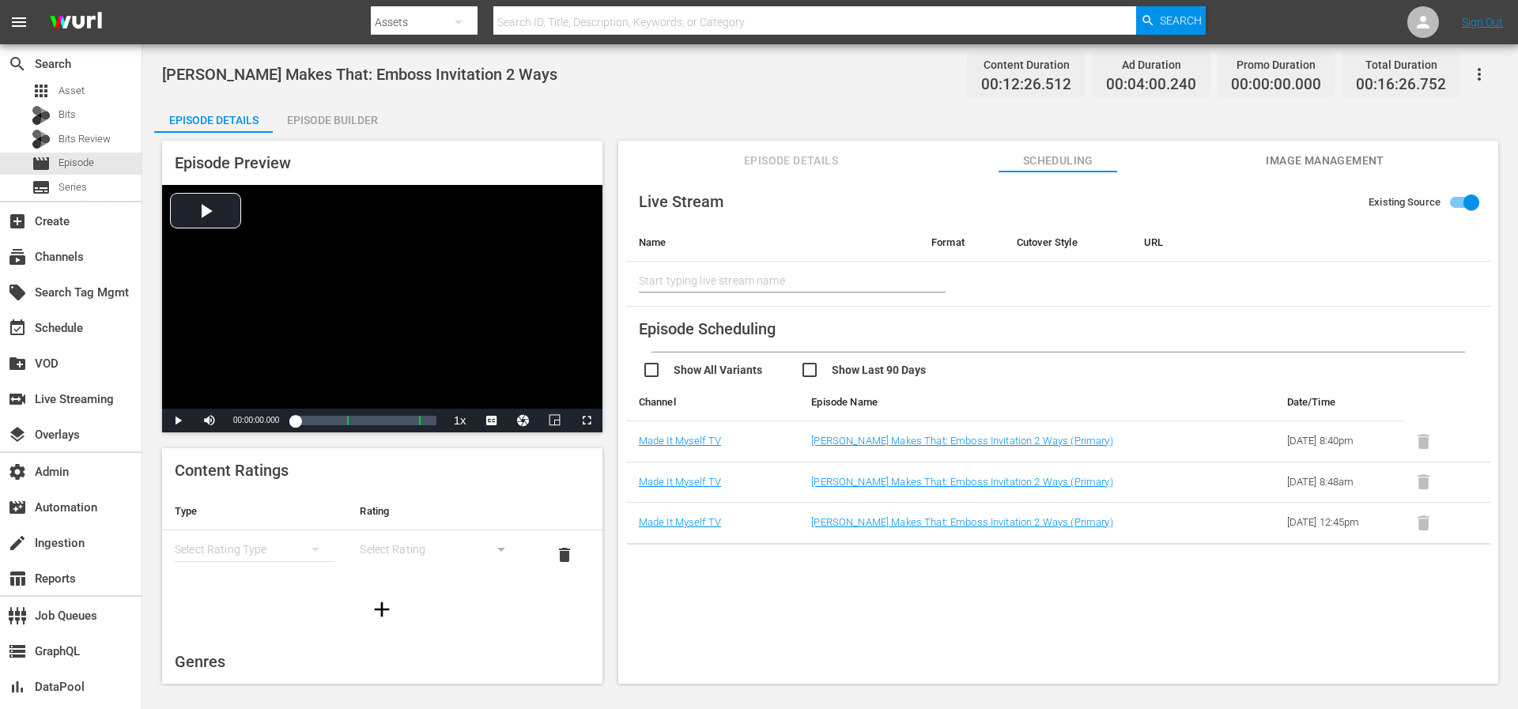
click at [833, 376] on input "checkbox" at bounding box center [879, 371] width 158 height 23
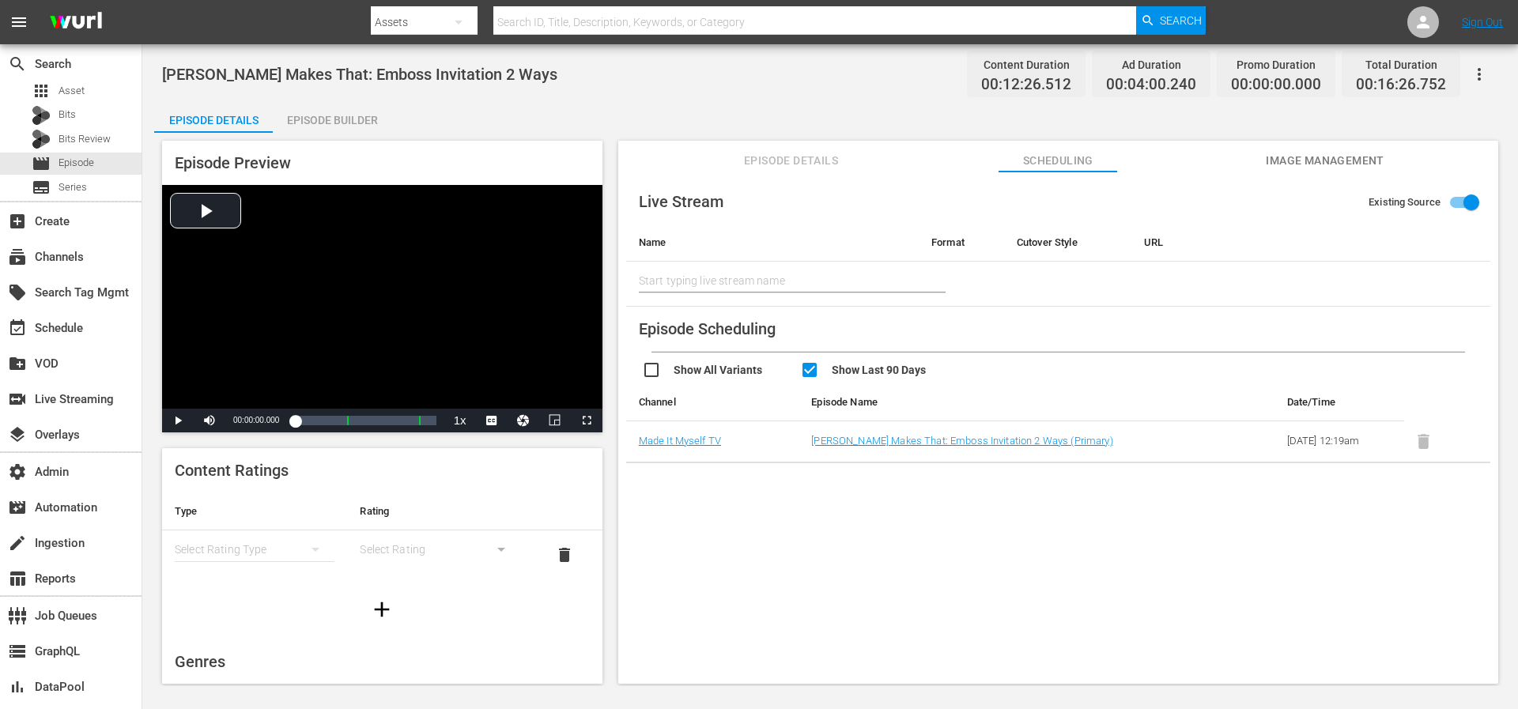
click at [833, 376] on input "checkbox" at bounding box center [879, 371] width 158 height 23
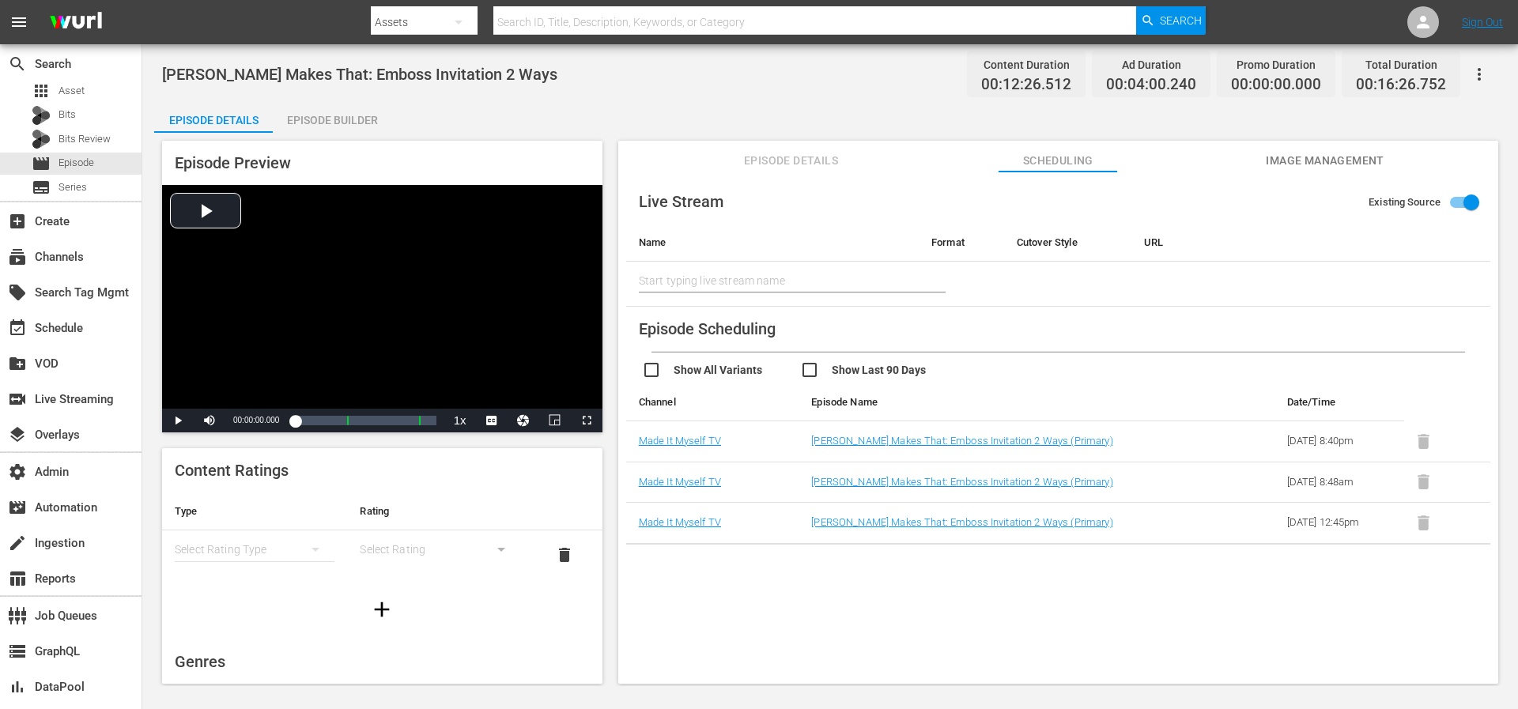
click at [833, 376] on input "checkbox" at bounding box center [879, 371] width 158 height 23
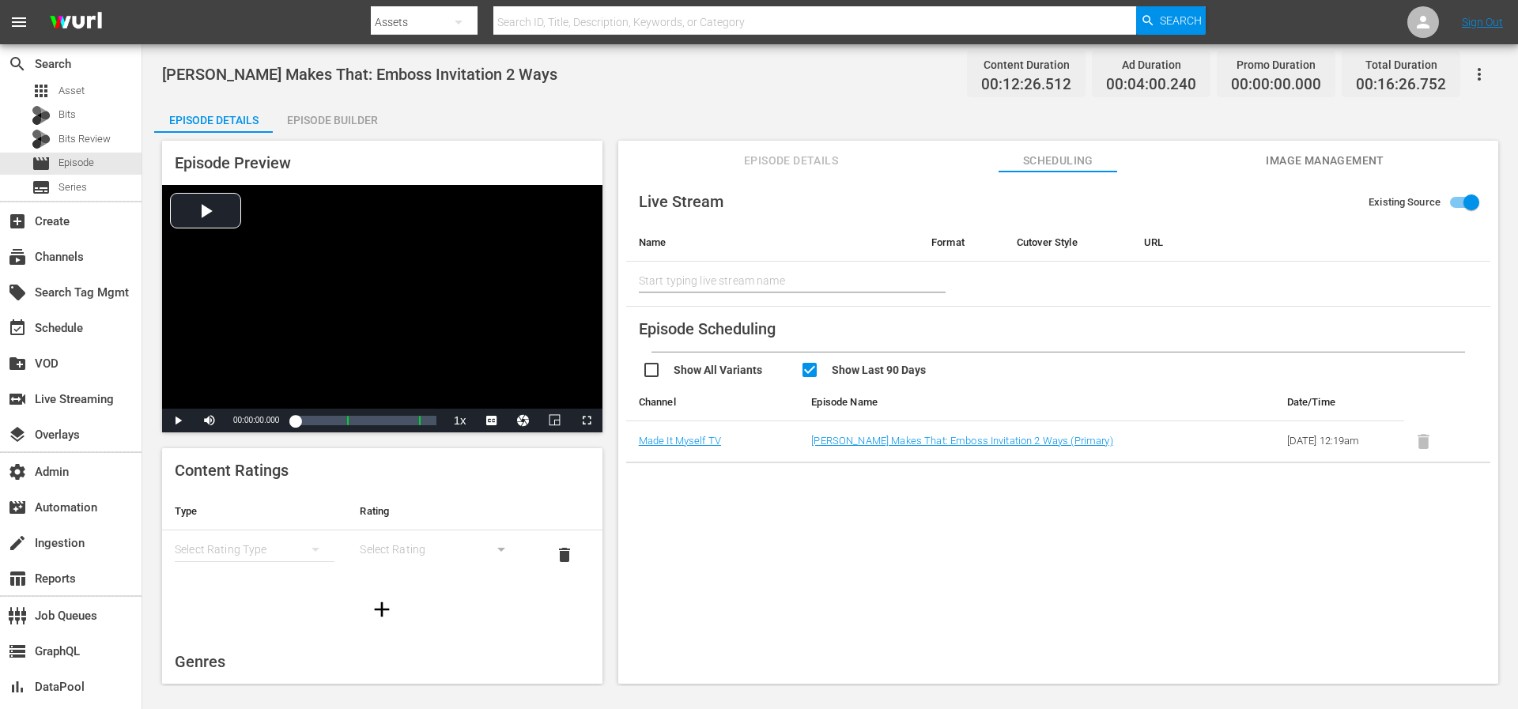
click at [834, 375] on input "checkbox" at bounding box center [879, 371] width 158 height 23
checkbox input "false"
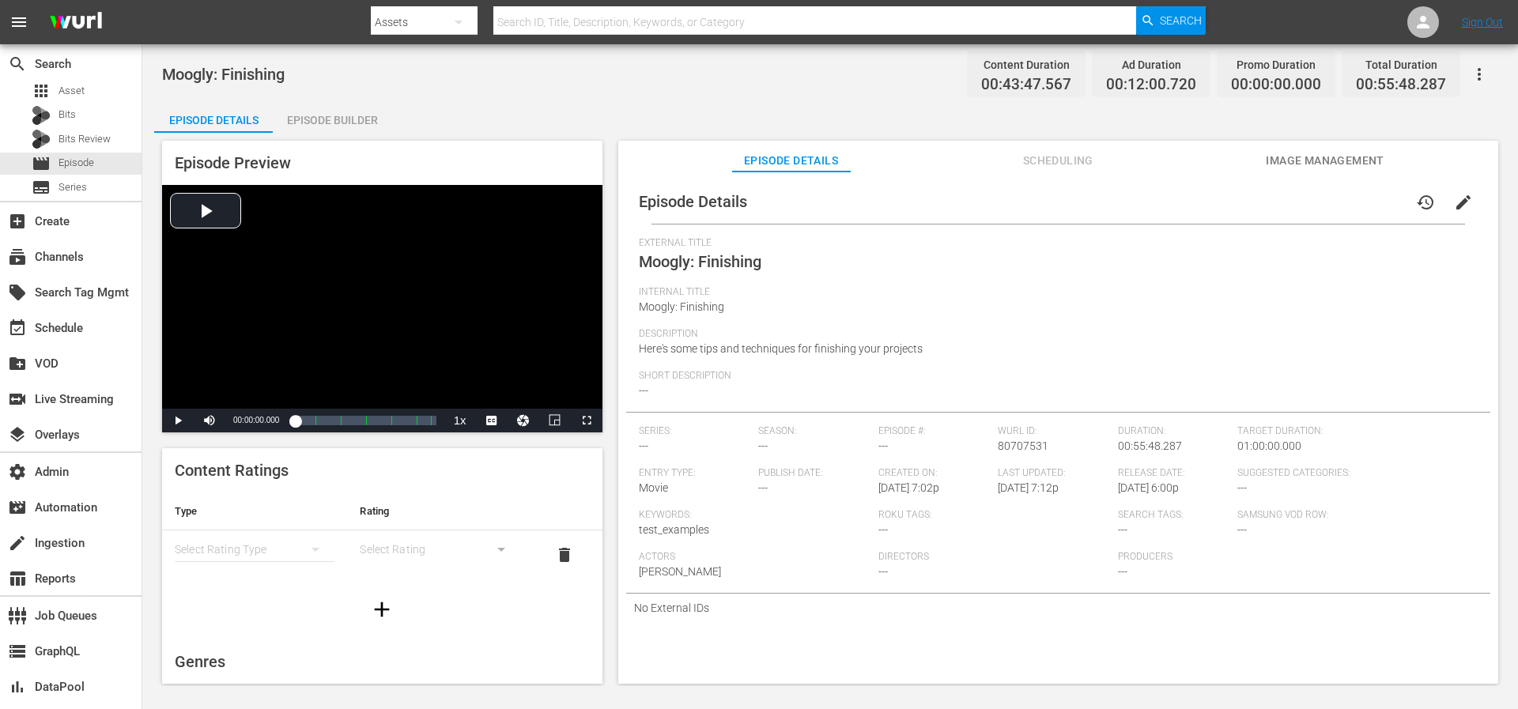
click at [1026, 171] on button "Scheduling" at bounding box center [1057, 157] width 119 height 32
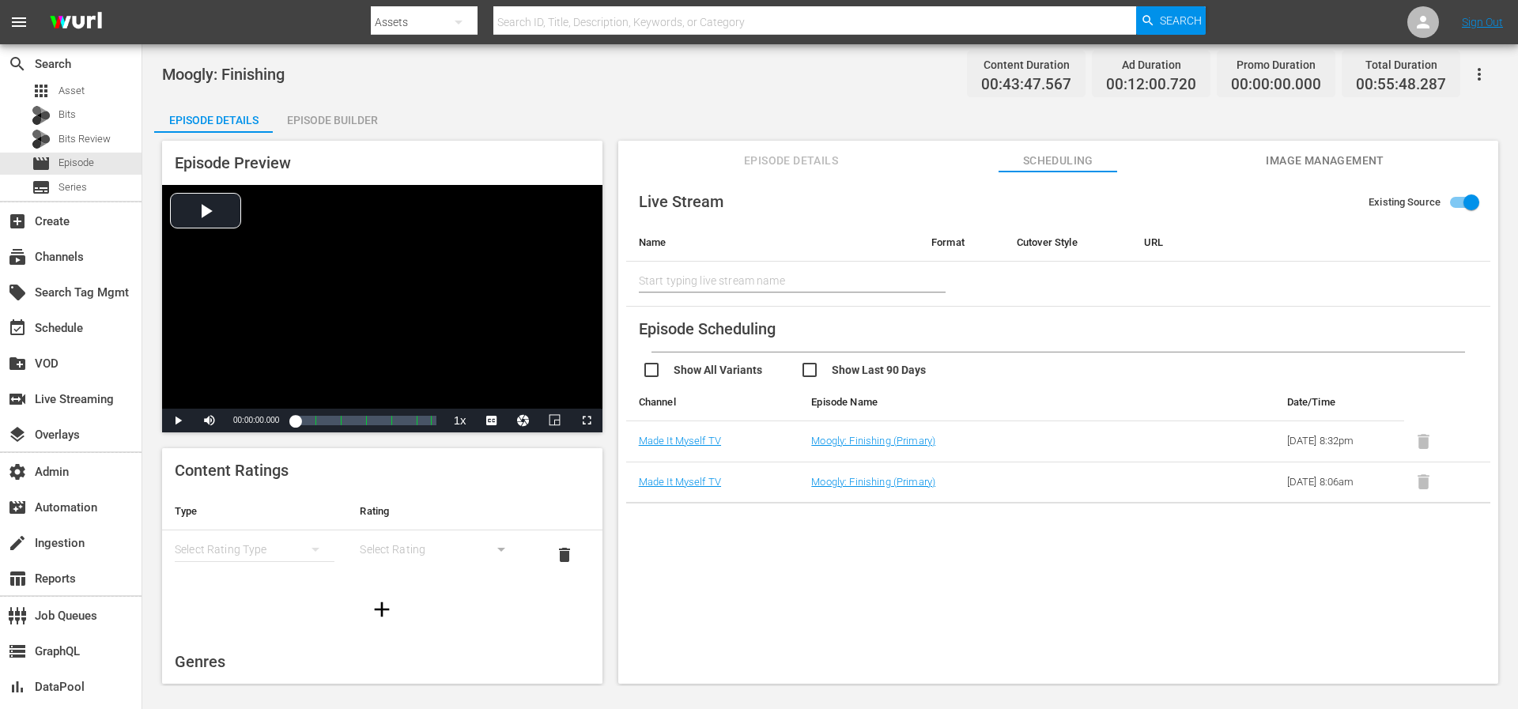
click at [820, 362] on input "checkbox" at bounding box center [879, 371] width 158 height 23
click at [820, 363] on input "checkbox" at bounding box center [879, 371] width 158 height 23
checkbox input "false"
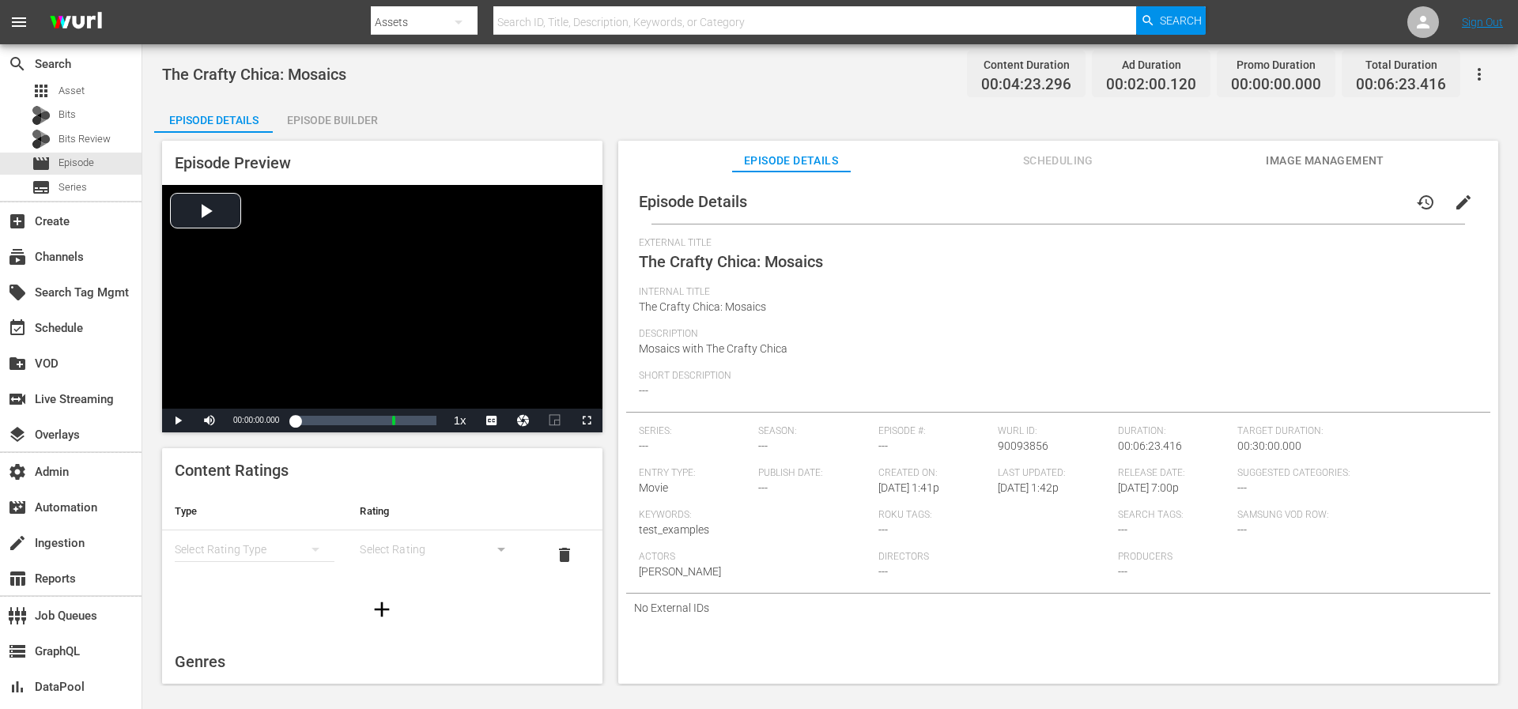
click at [1057, 160] on span "Scheduling" at bounding box center [1057, 161] width 119 height 20
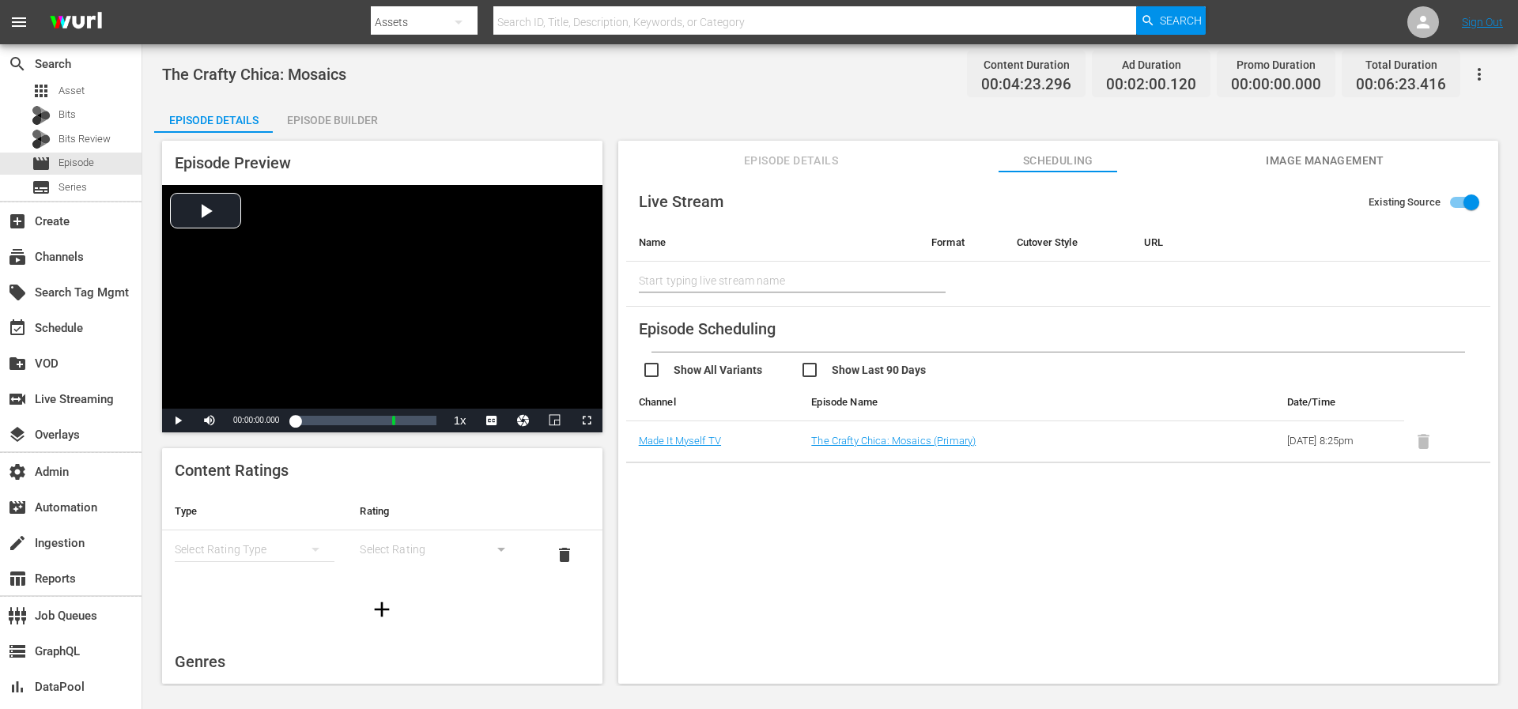
click at [874, 372] on input "checkbox" at bounding box center [879, 371] width 158 height 23
checkbox input "false"
click at [722, 373] on input "checkbox" at bounding box center [721, 371] width 158 height 23
checkbox input "true"
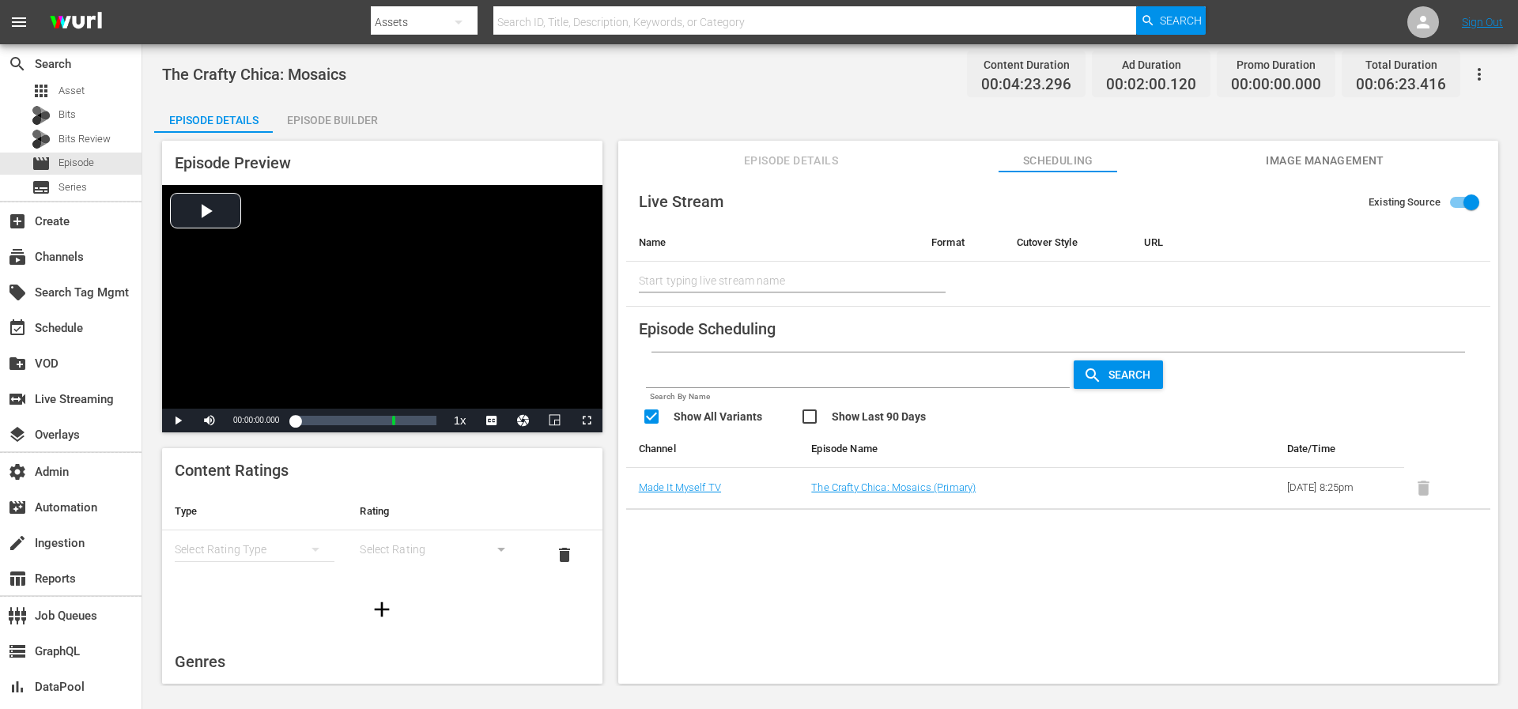
click at [830, 409] on input "checkbox" at bounding box center [879, 418] width 158 height 23
click at [825, 411] on input "checkbox" at bounding box center [879, 418] width 158 height 23
click at [829, 413] on input "checkbox" at bounding box center [879, 418] width 158 height 23
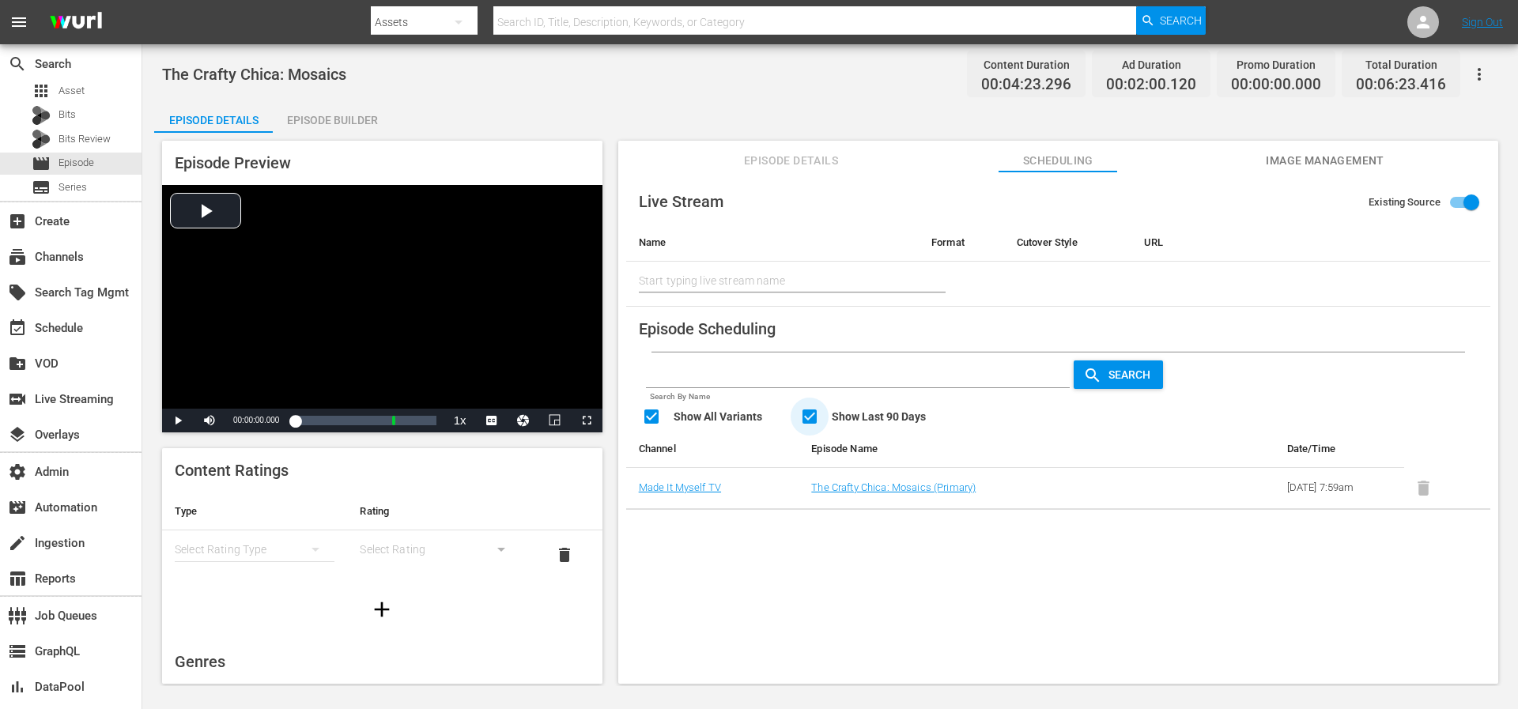
click at [829, 413] on input "checkbox" at bounding box center [879, 418] width 158 height 23
checkbox input "false"
click at [733, 411] on input "checkbox" at bounding box center [721, 418] width 158 height 23
checkbox input "false"
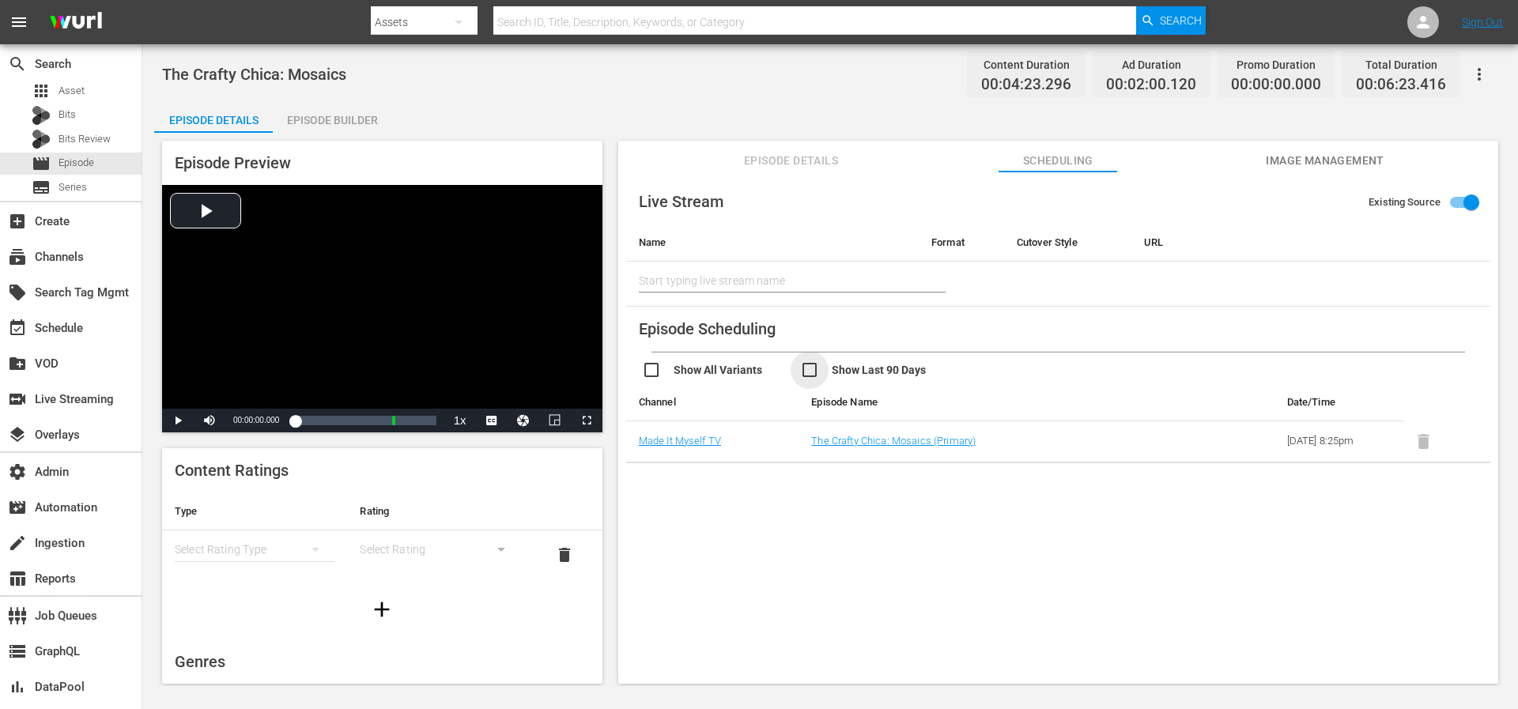
click at [836, 370] on input "checkbox" at bounding box center [879, 371] width 158 height 23
click at [836, 371] on input "checkbox" at bounding box center [879, 371] width 158 height 23
checkbox input "false"
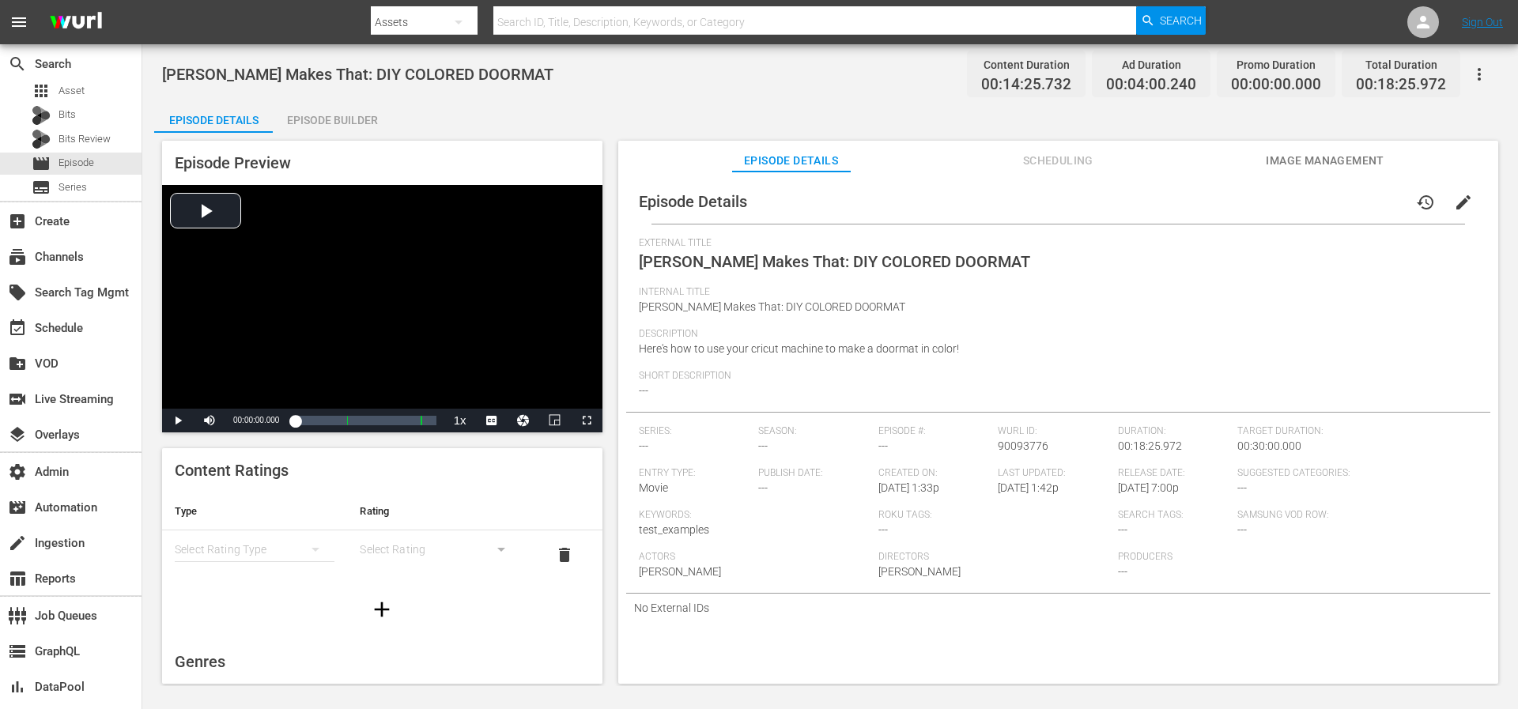
click at [1033, 162] on span "Scheduling" at bounding box center [1057, 161] width 119 height 20
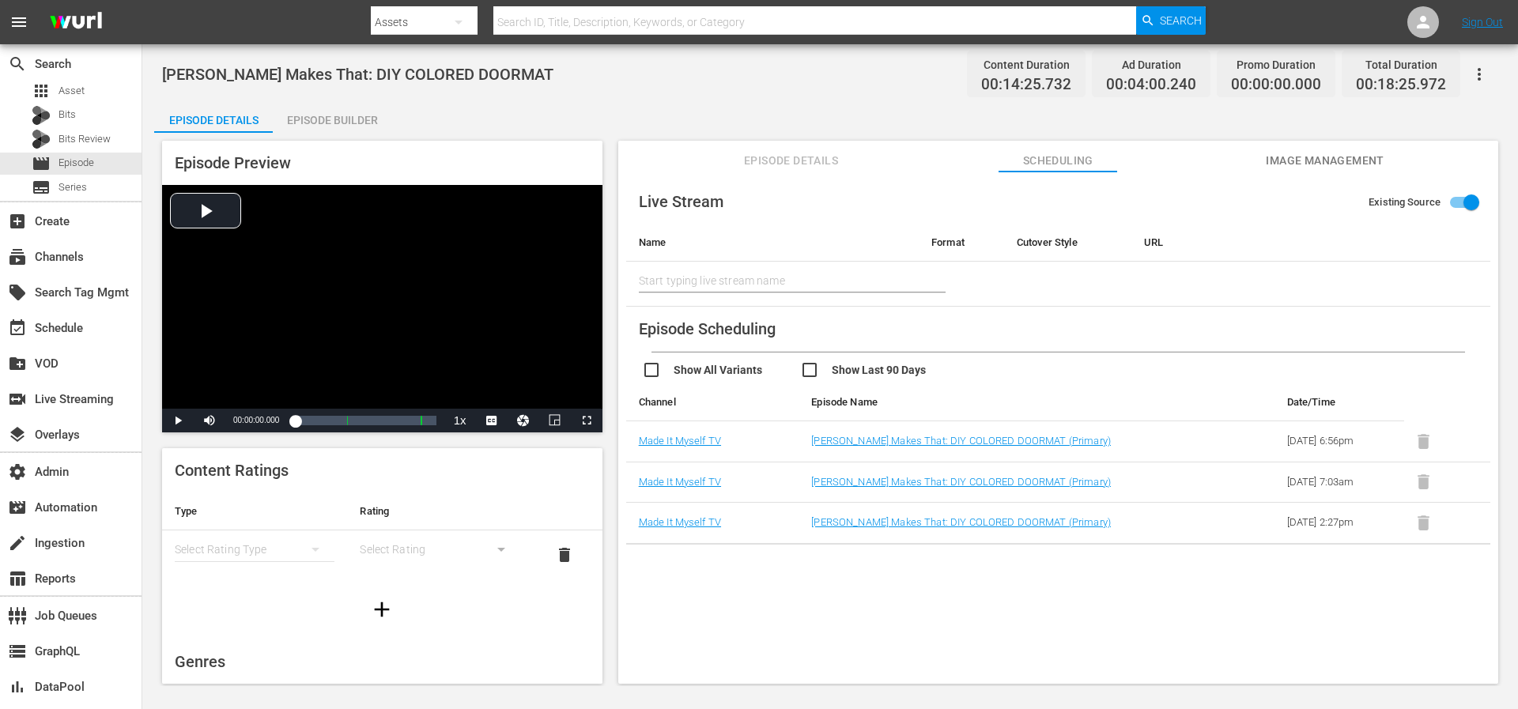
click at [867, 368] on input "checkbox" at bounding box center [879, 371] width 158 height 23
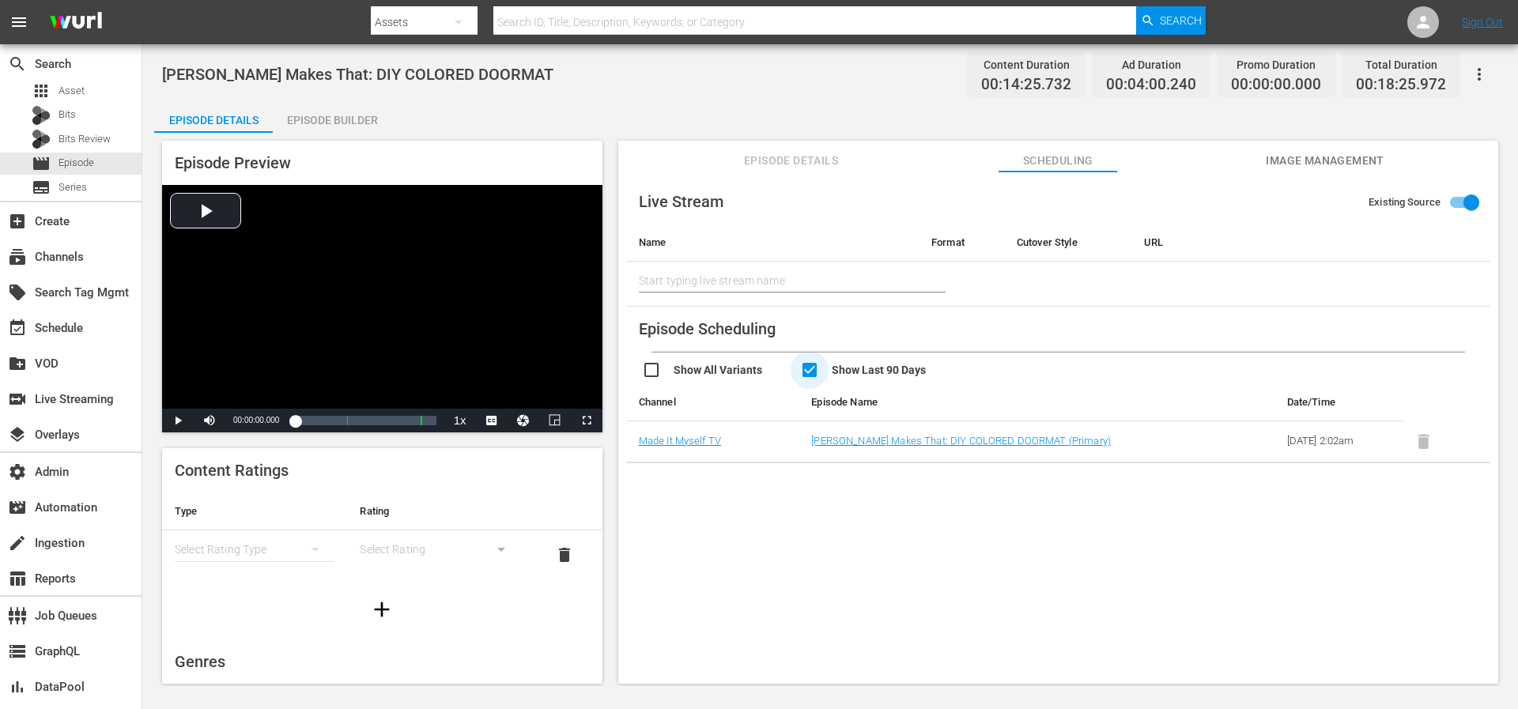
click at [867, 368] on input "checkbox" at bounding box center [879, 371] width 158 height 23
checkbox input "false"
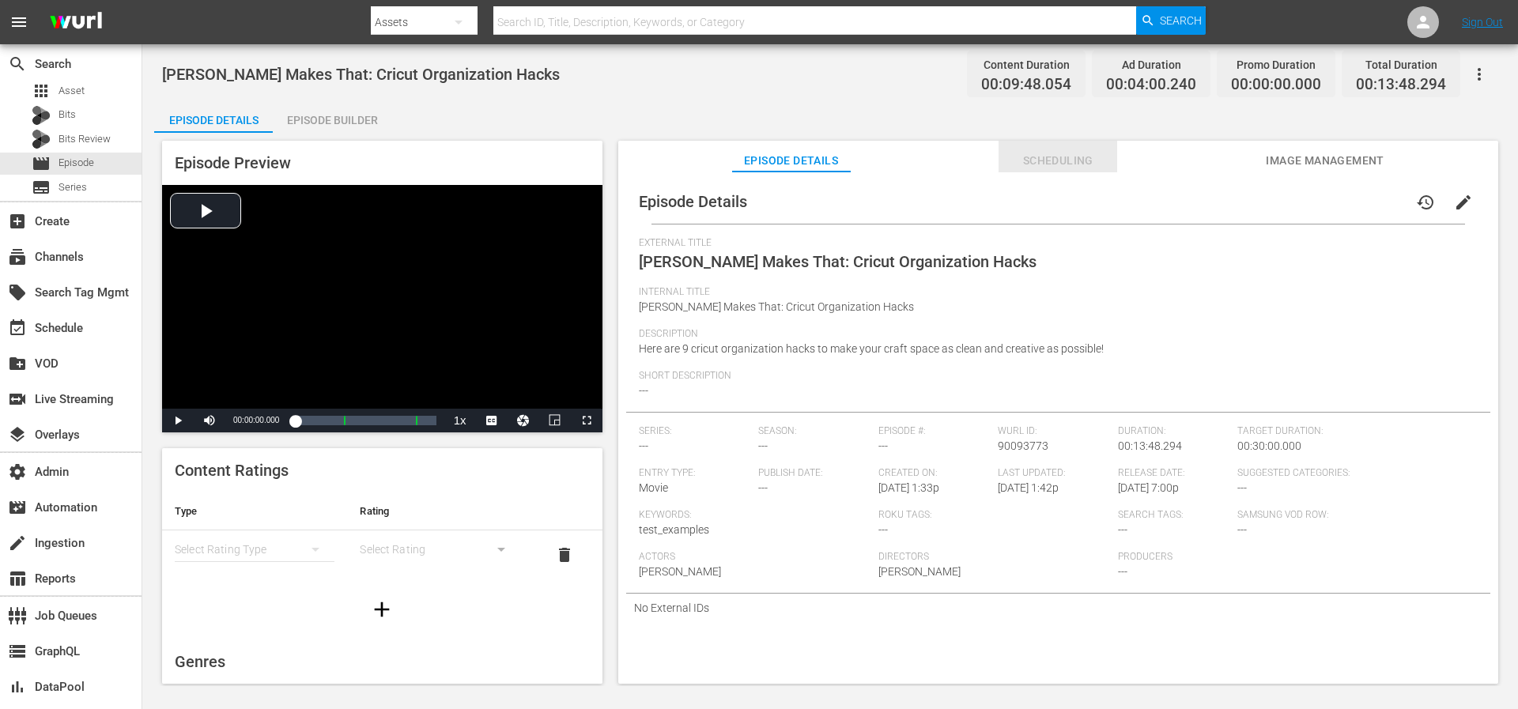
click at [1079, 160] on span "Scheduling" at bounding box center [1057, 161] width 119 height 20
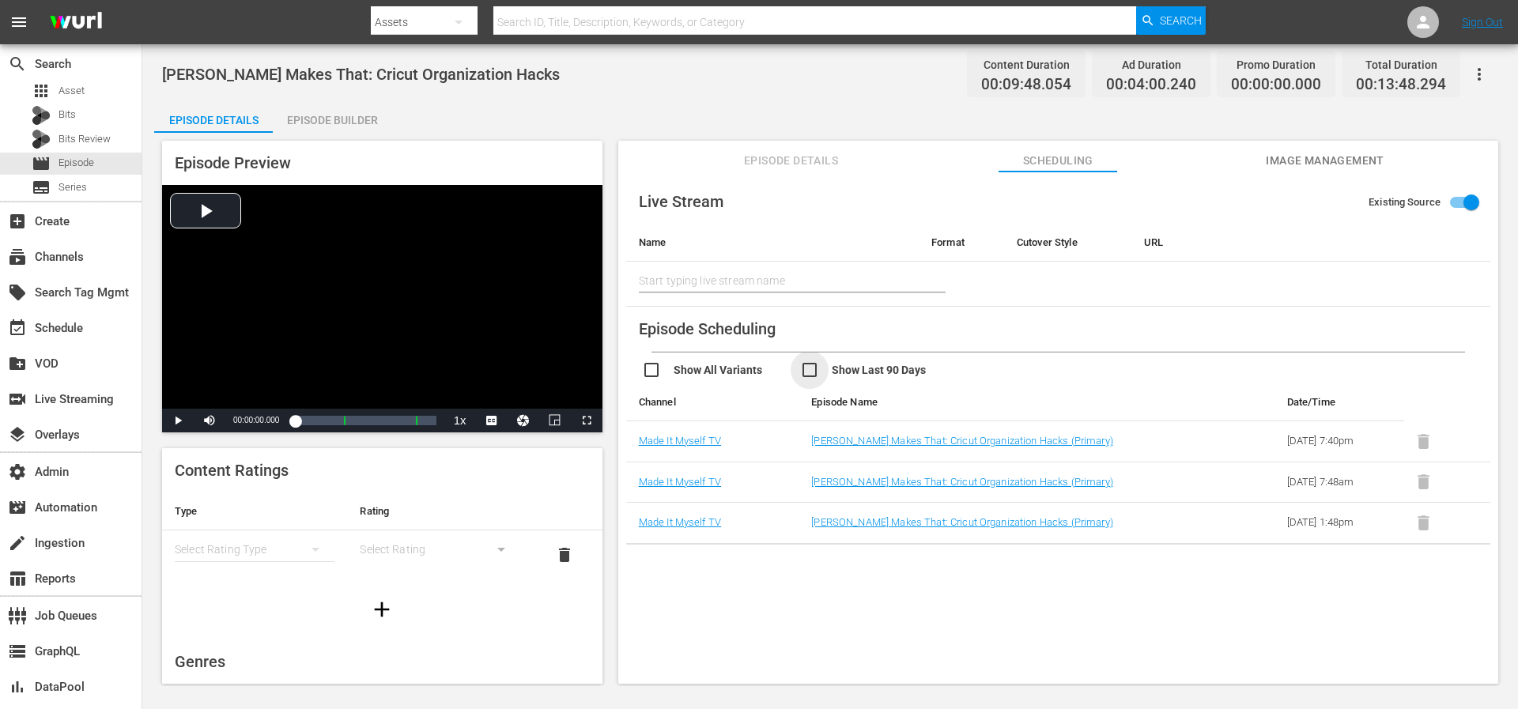
click at [854, 364] on input "checkbox" at bounding box center [879, 371] width 158 height 23
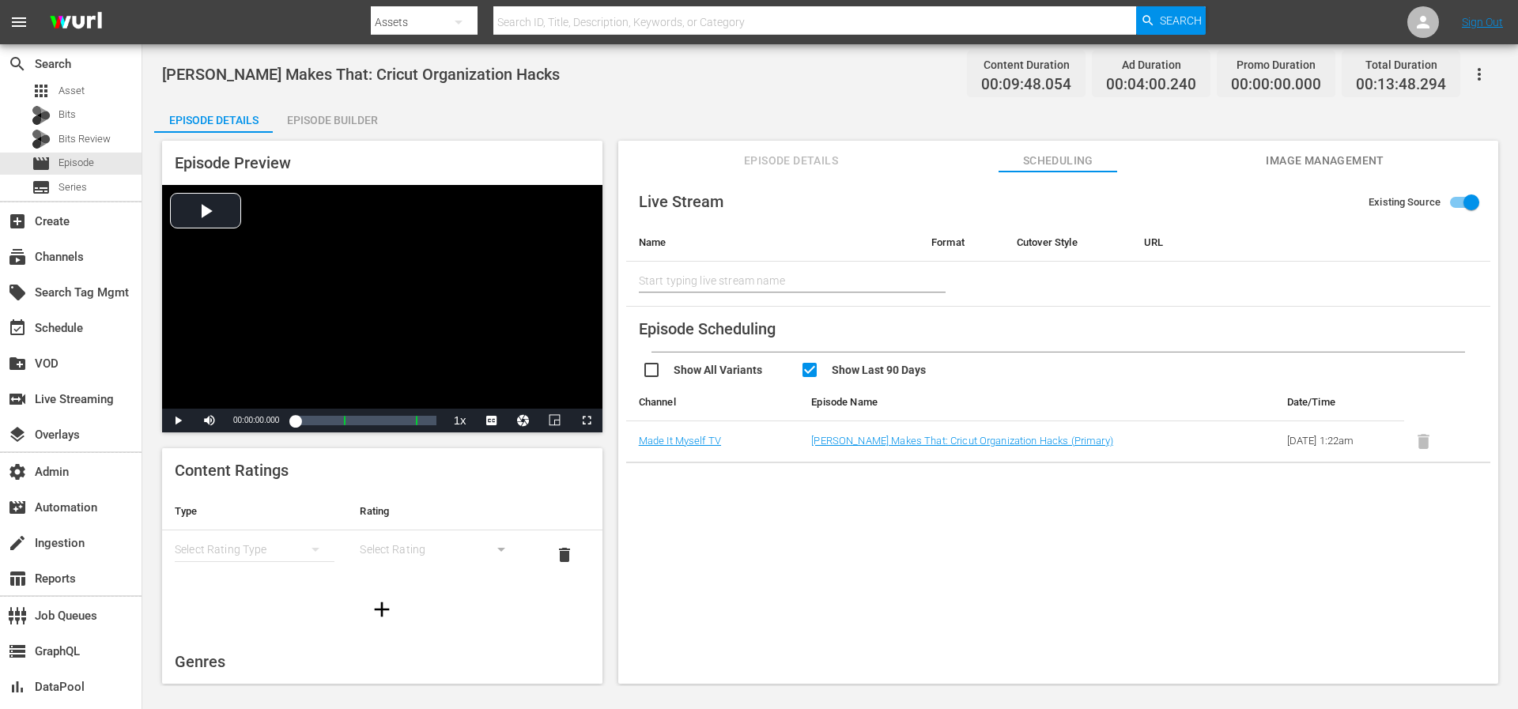
click at [853, 368] on input "checkbox" at bounding box center [879, 371] width 158 height 23
checkbox input "false"
